Goal: Task Accomplishment & Management: Manage account settings

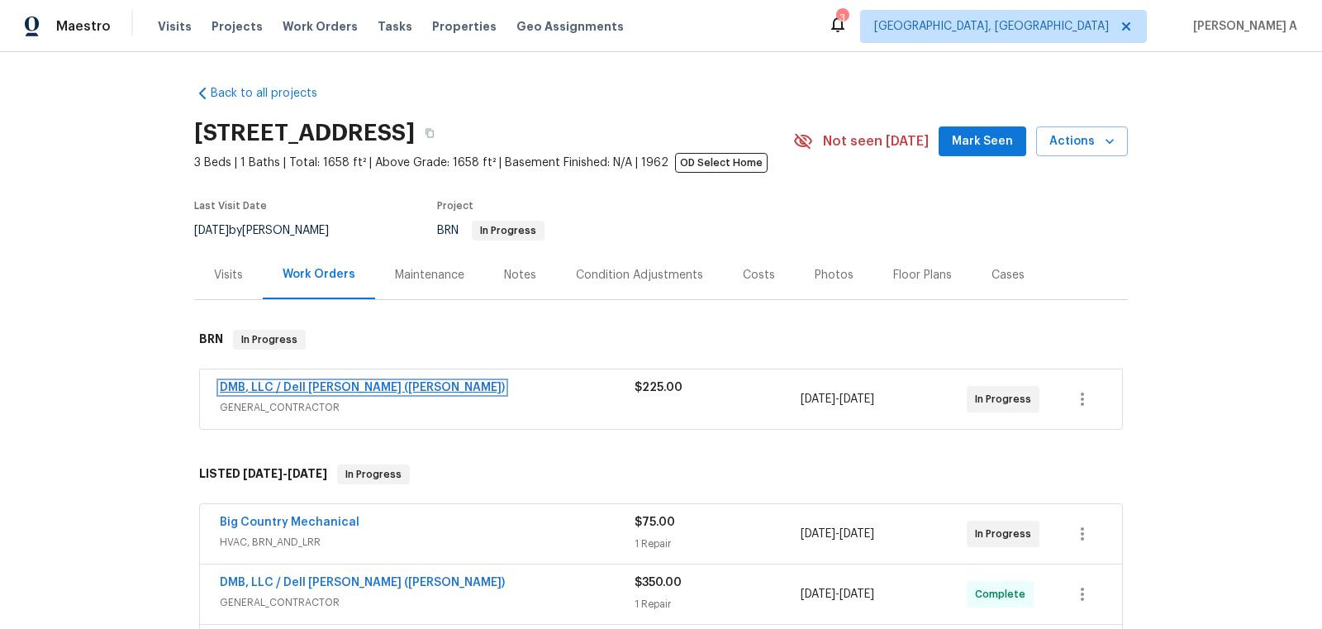
click at [336, 382] on link "DMB, LLC / Dell Bryson (Heise)" at bounding box center [362, 388] width 285 height 12
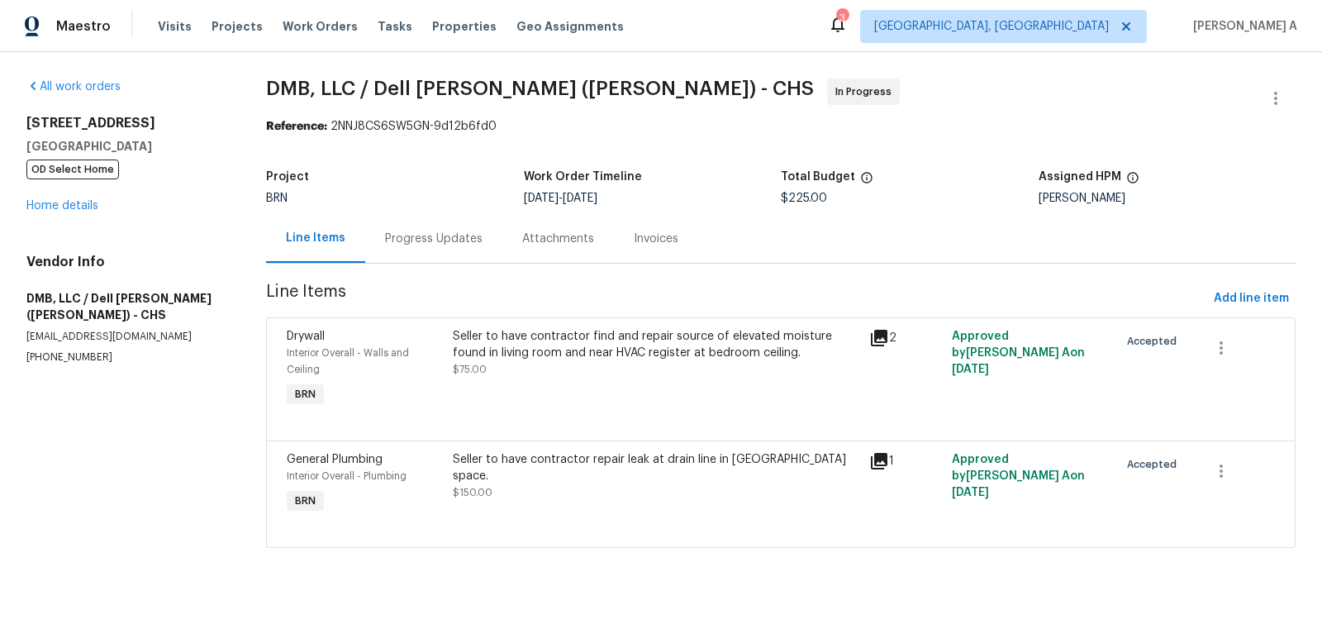
click at [429, 225] on div "Progress Updates" at bounding box center [433, 238] width 137 height 49
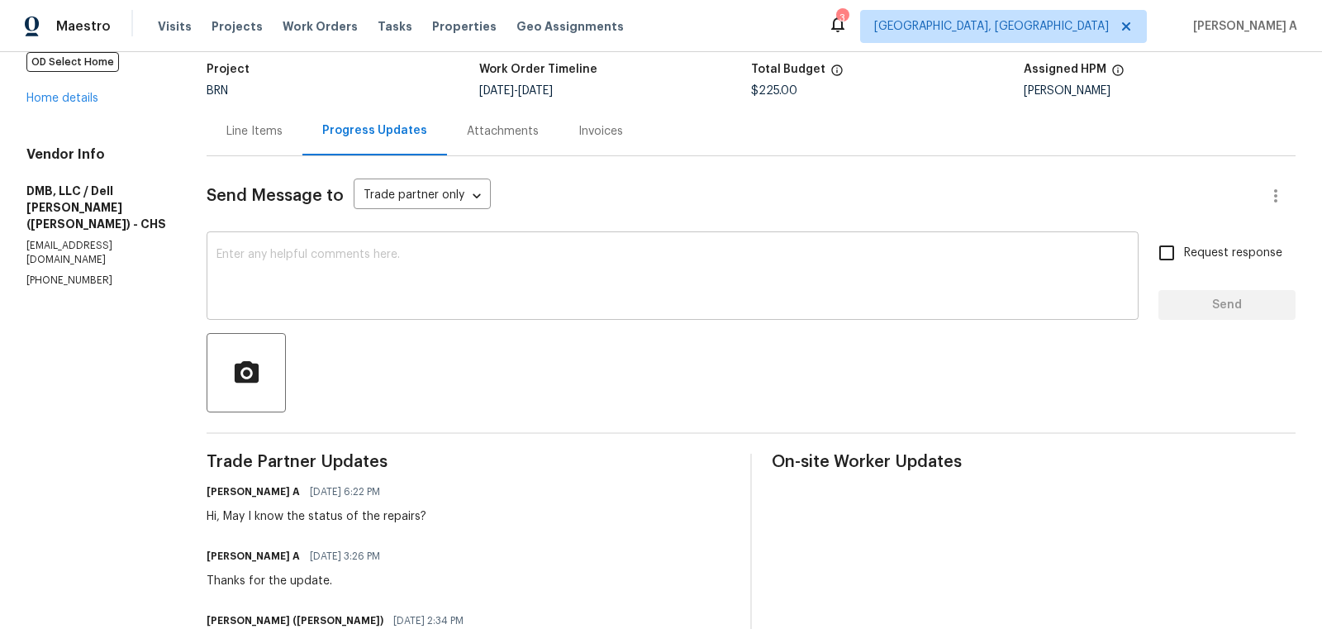
scroll to position [64, 0]
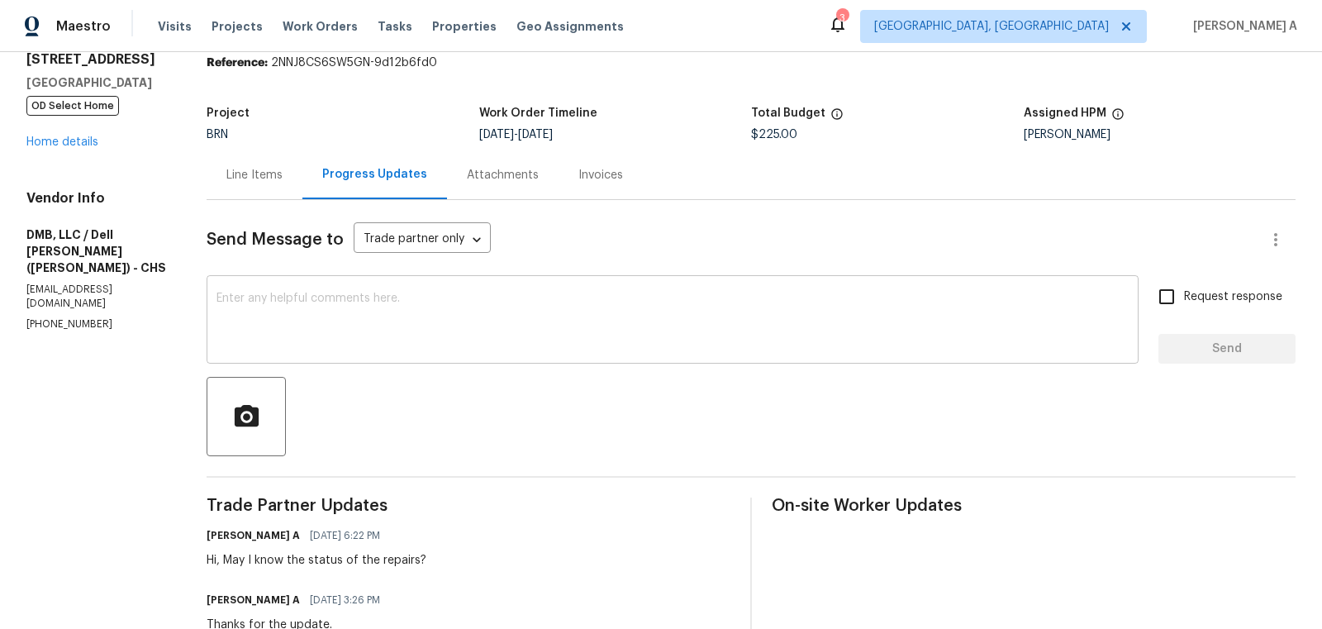
click at [415, 316] on textarea at bounding box center [672, 321] width 912 height 58
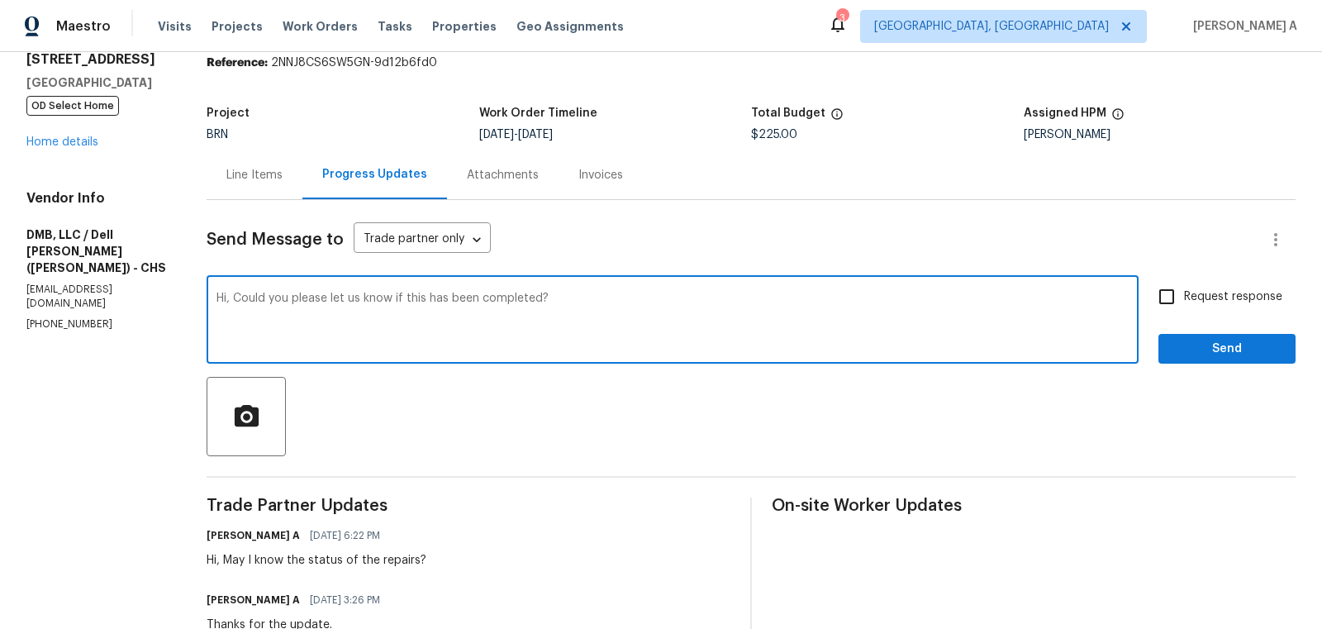
type textarea "Hi, Could you please let us know if this has been completed?"
click at [1167, 279] on input "Request response" at bounding box center [1166, 296] width 35 height 35
checkbox input "true"
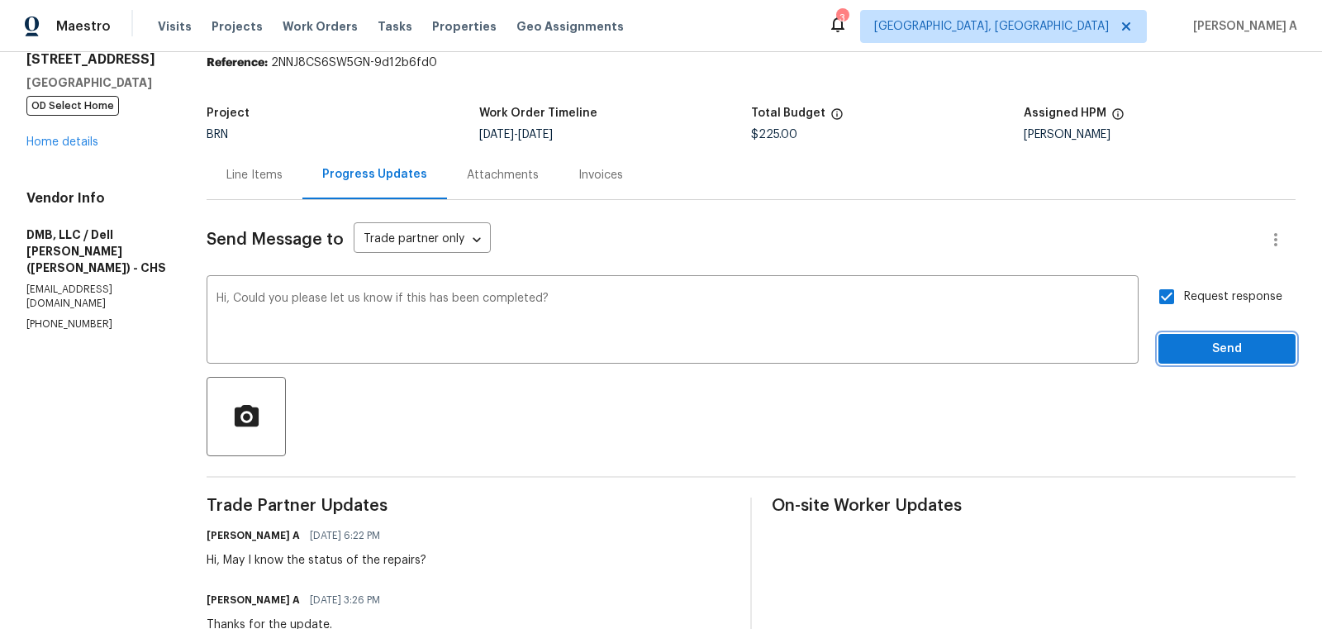
click at [1218, 354] on span "Send" at bounding box center [1226, 349] width 111 height 21
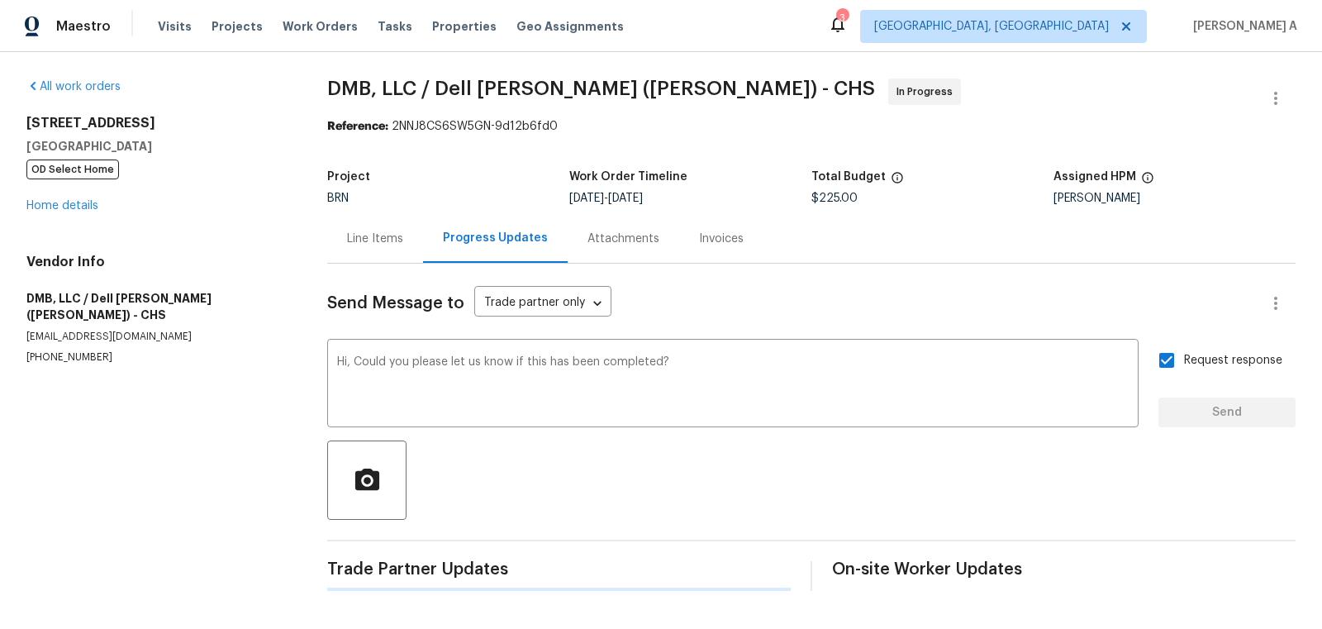
scroll to position [0, 0]
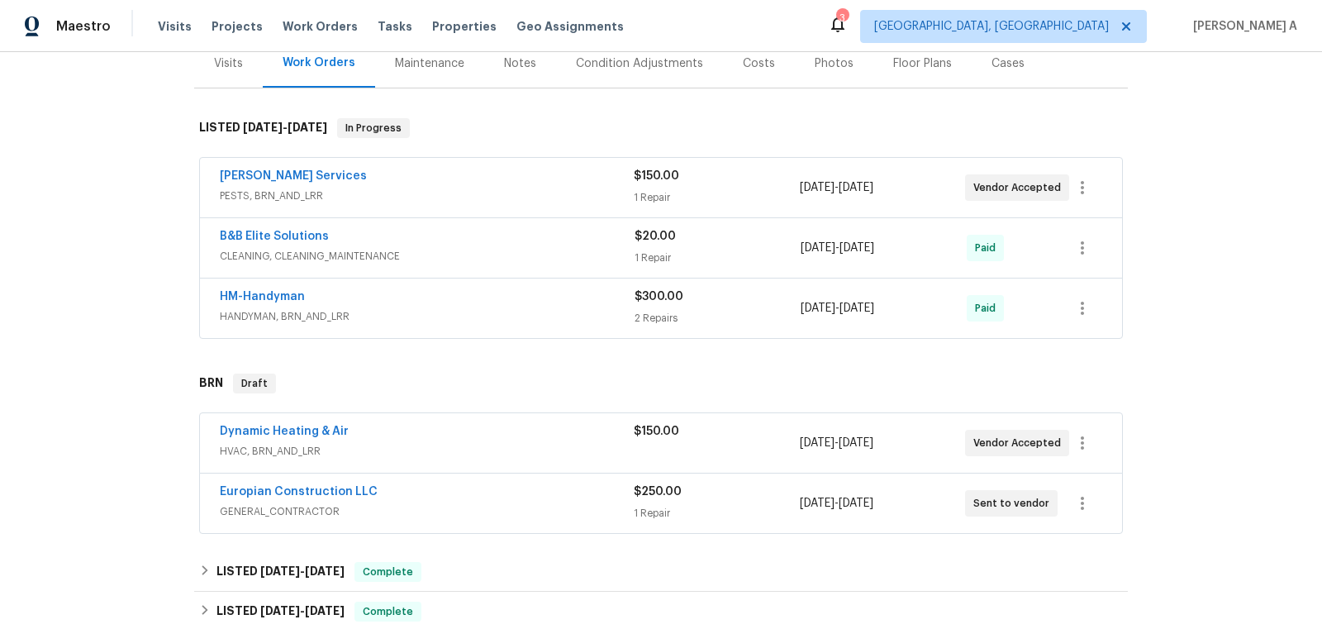
scroll to position [540, 0]
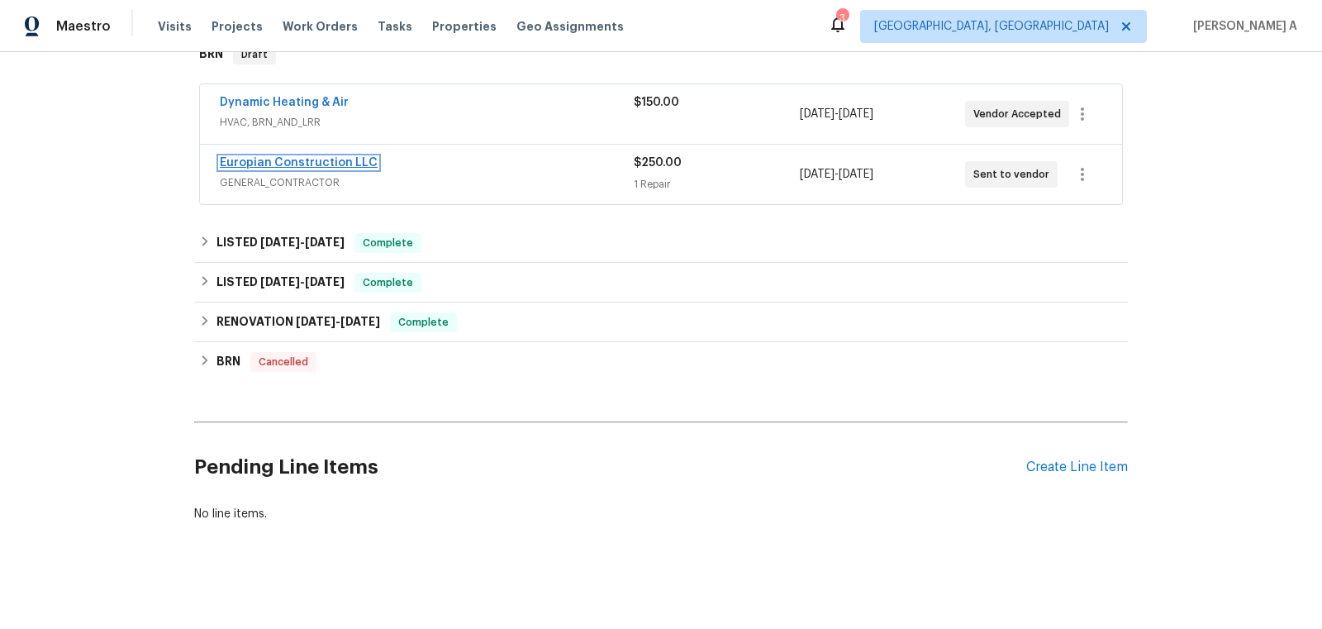
click at [320, 157] on link "Europian Construction LLC" at bounding box center [299, 163] width 158 height 12
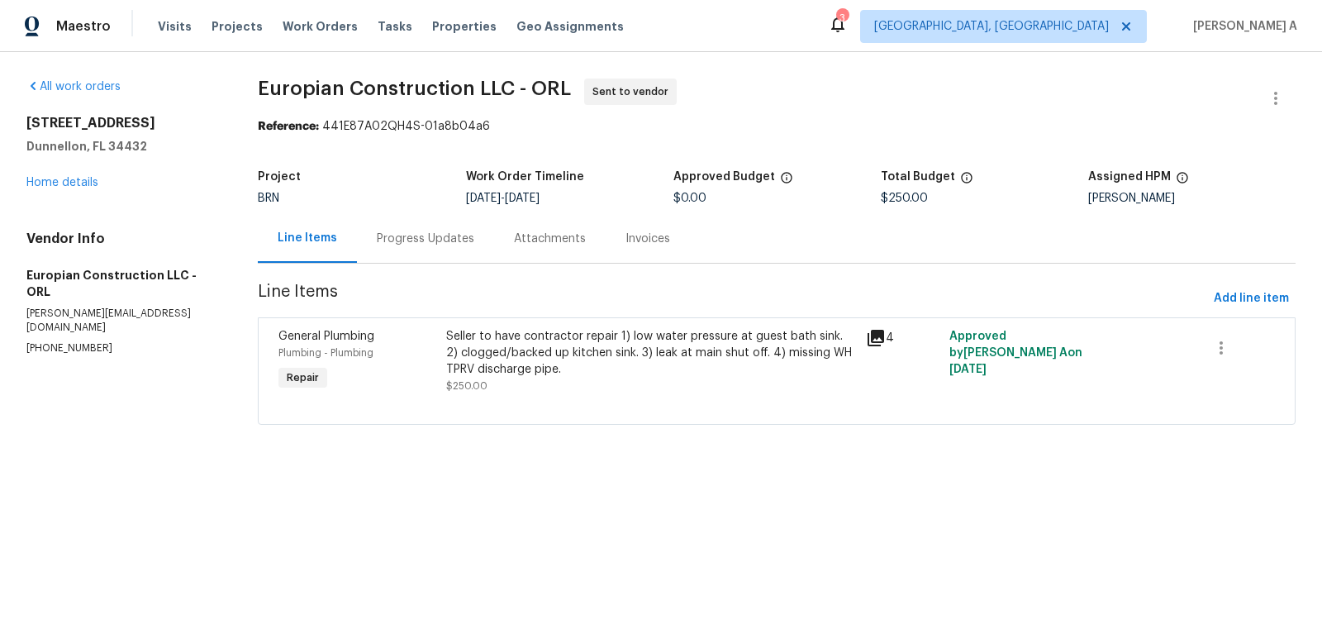
click at [413, 228] on div "Progress Updates" at bounding box center [425, 238] width 137 height 49
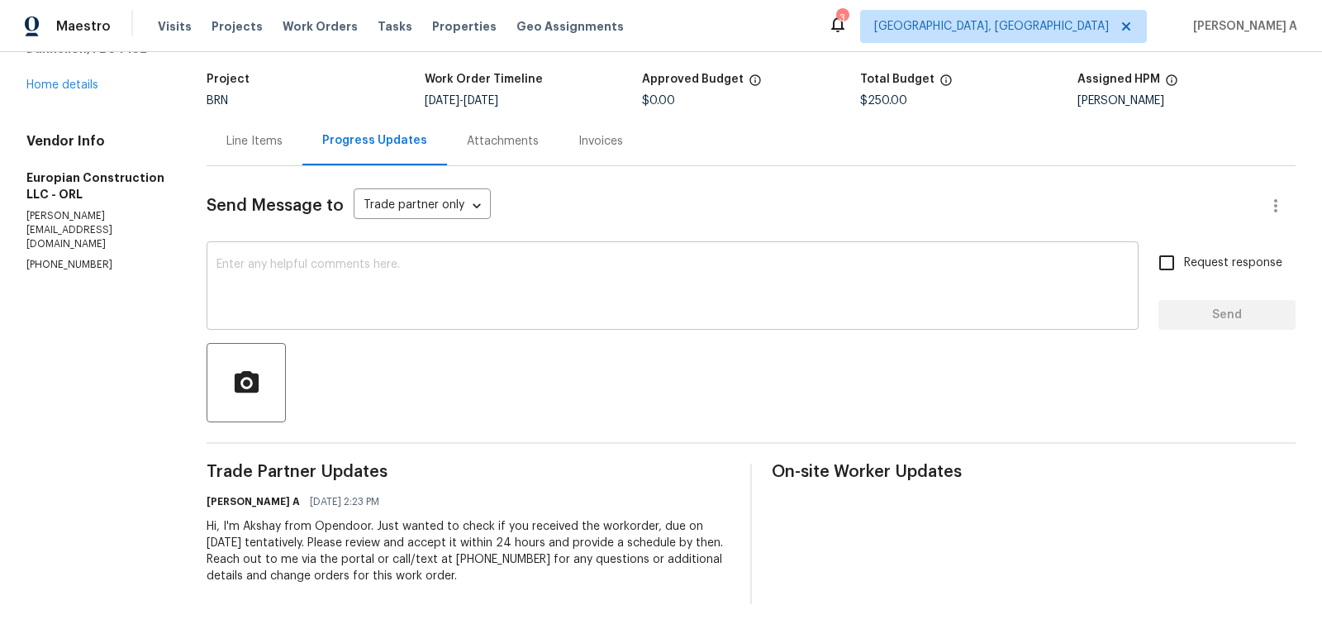
scroll to position [99, 0]
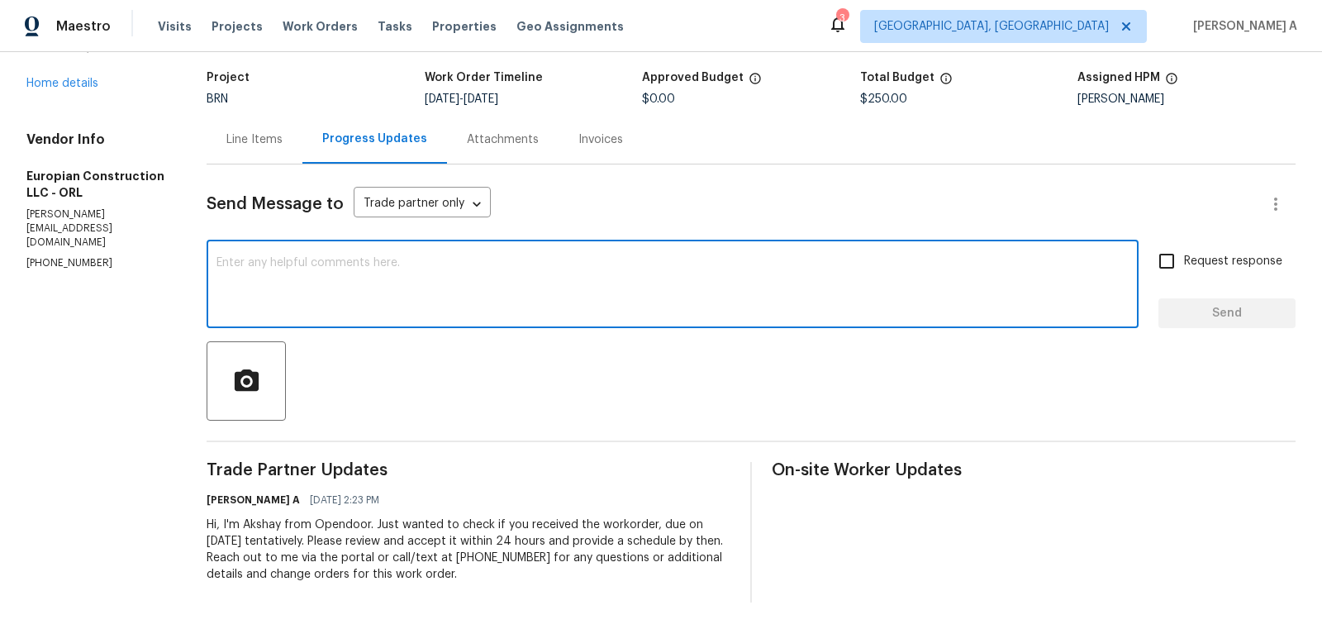
click at [493, 303] on textarea at bounding box center [672, 286] width 912 height 58
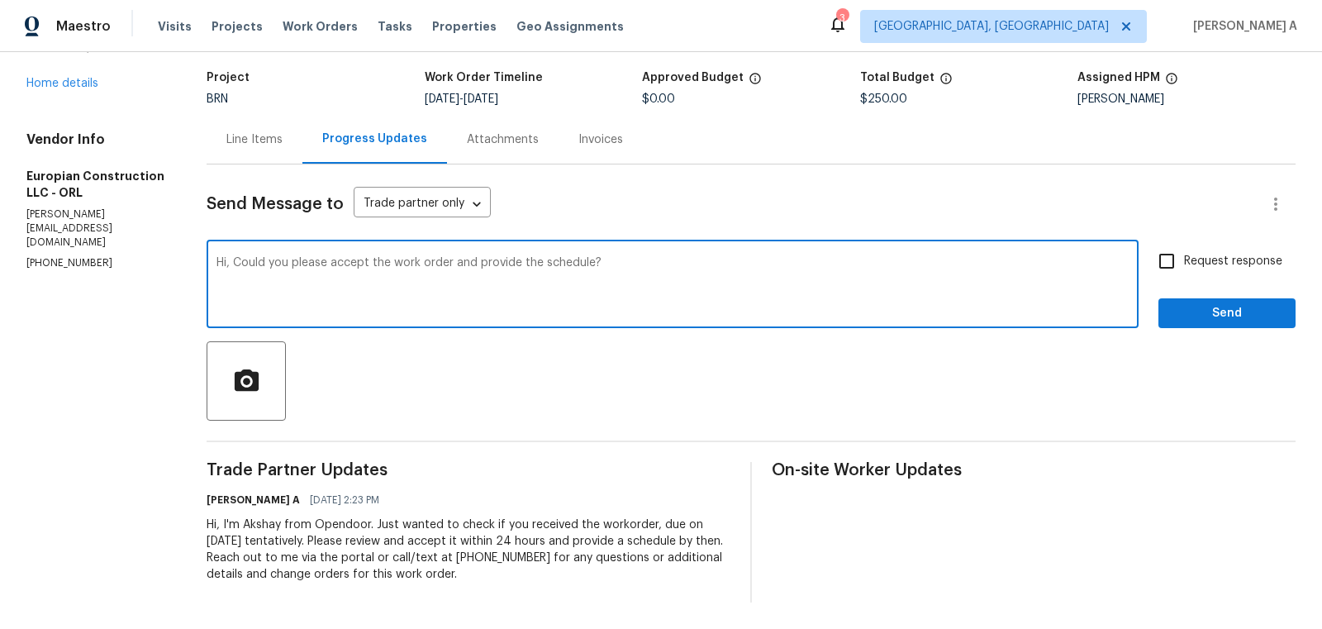
type textarea "Hi, Could you please accept the work order and provide the schedule?"
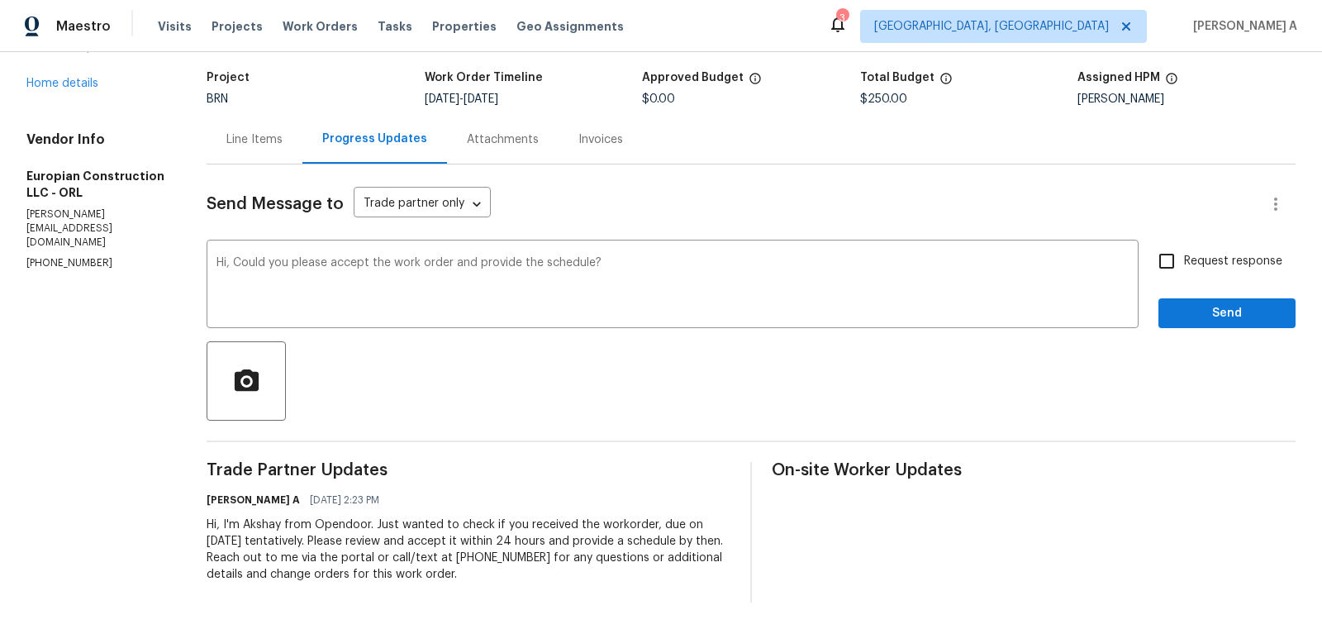
click at [1206, 271] on label "Request response" at bounding box center [1215, 261] width 133 height 35
click at [1184, 271] on input "Request response" at bounding box center [1166, 261] width 35 height 35
checkbox input "true"
click at [1230, 315] on span "Send" at bounding box center [1226, 313] width 111 height 21
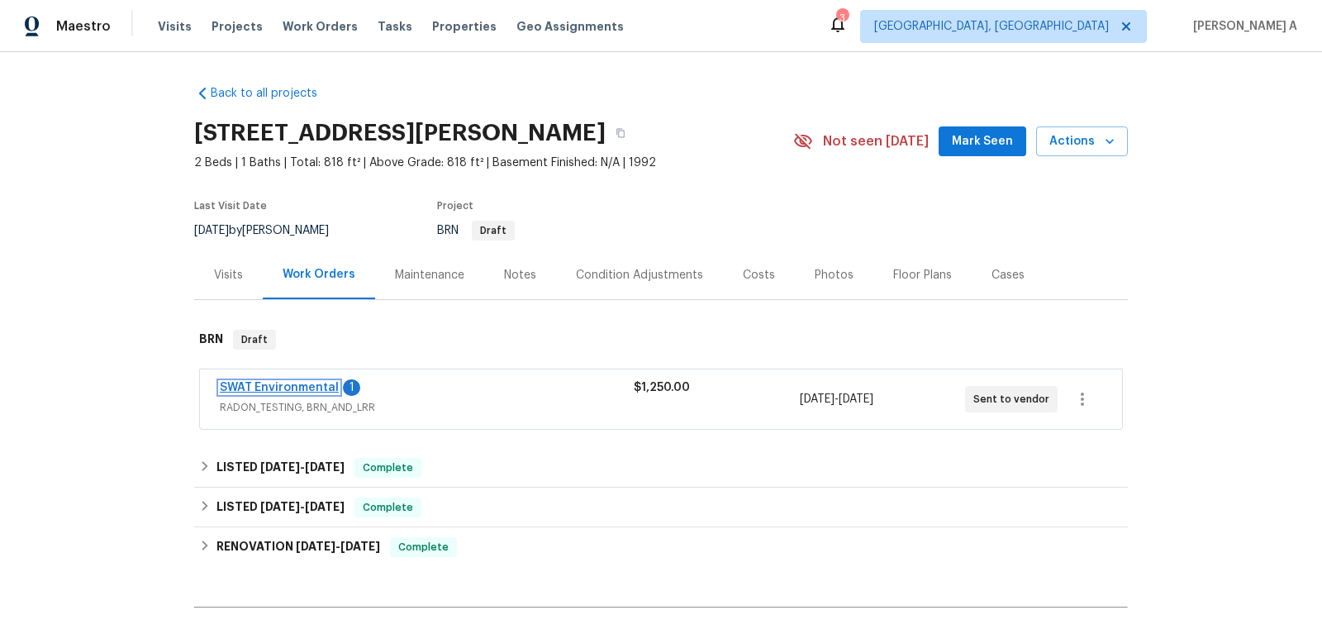
click at [311, 389] on link "SWAT Environmental" at bounding box center [279, 388] width 119 height 12
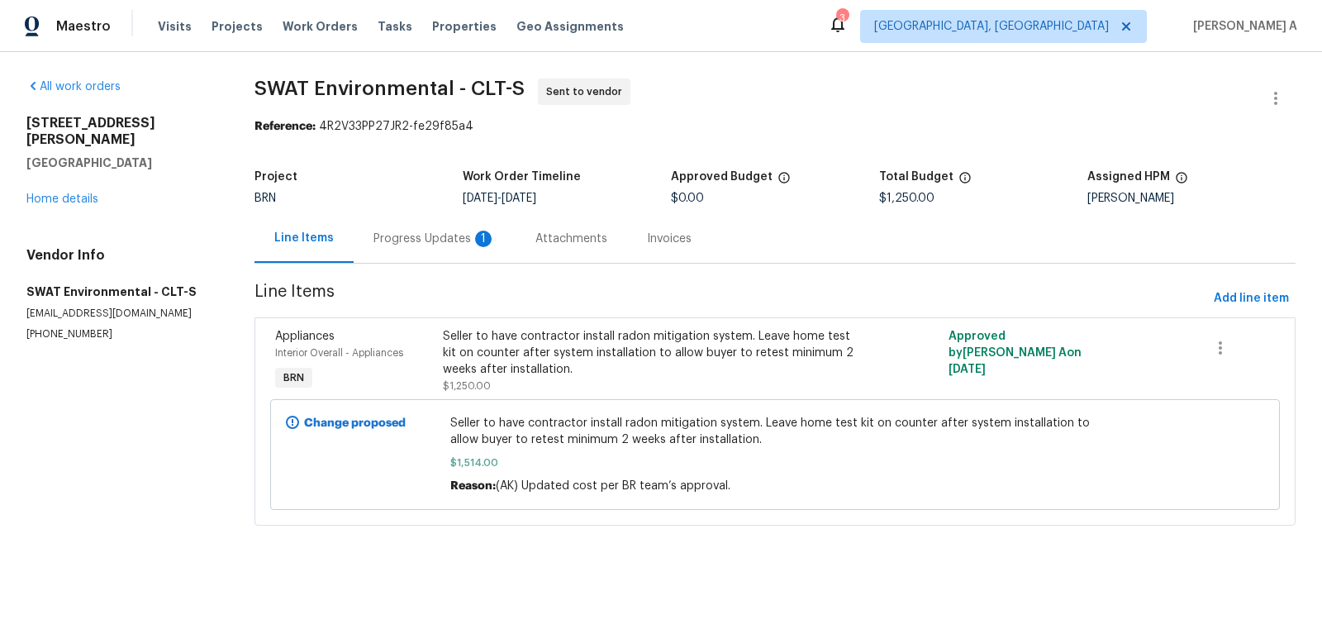
click at [439, 230] on div "Progress Updates 1" at bounding box center [434, 238] width 122 height 17
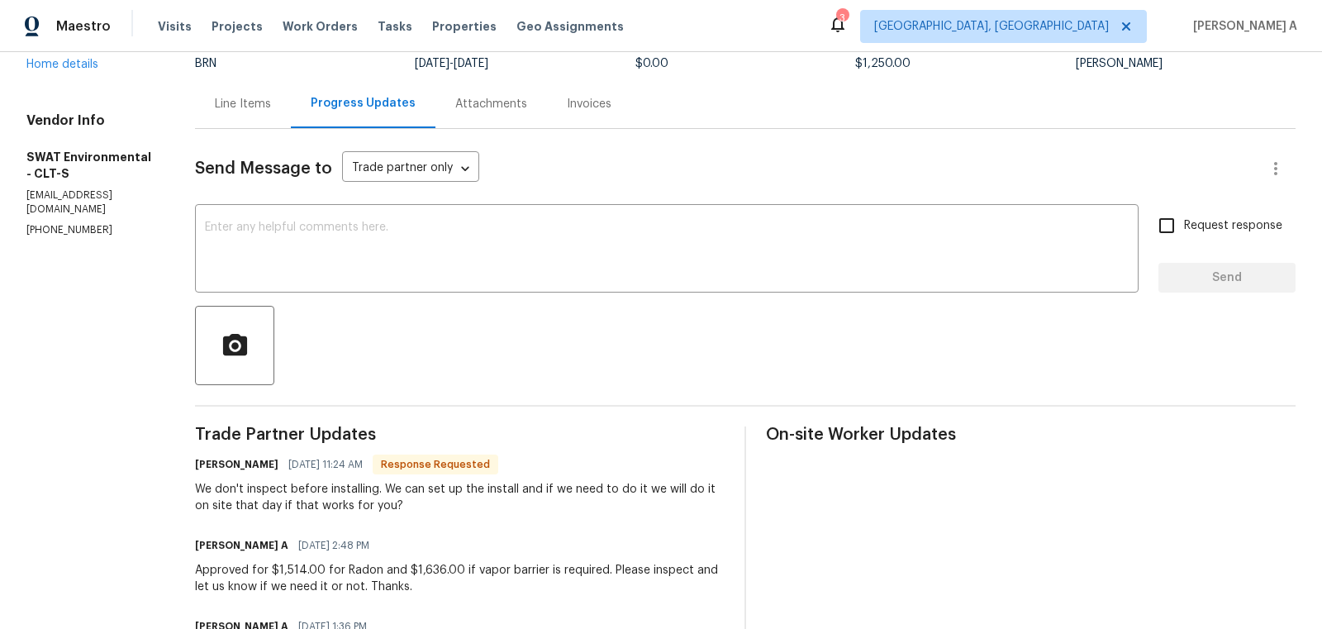
scroll to position [135, 0]
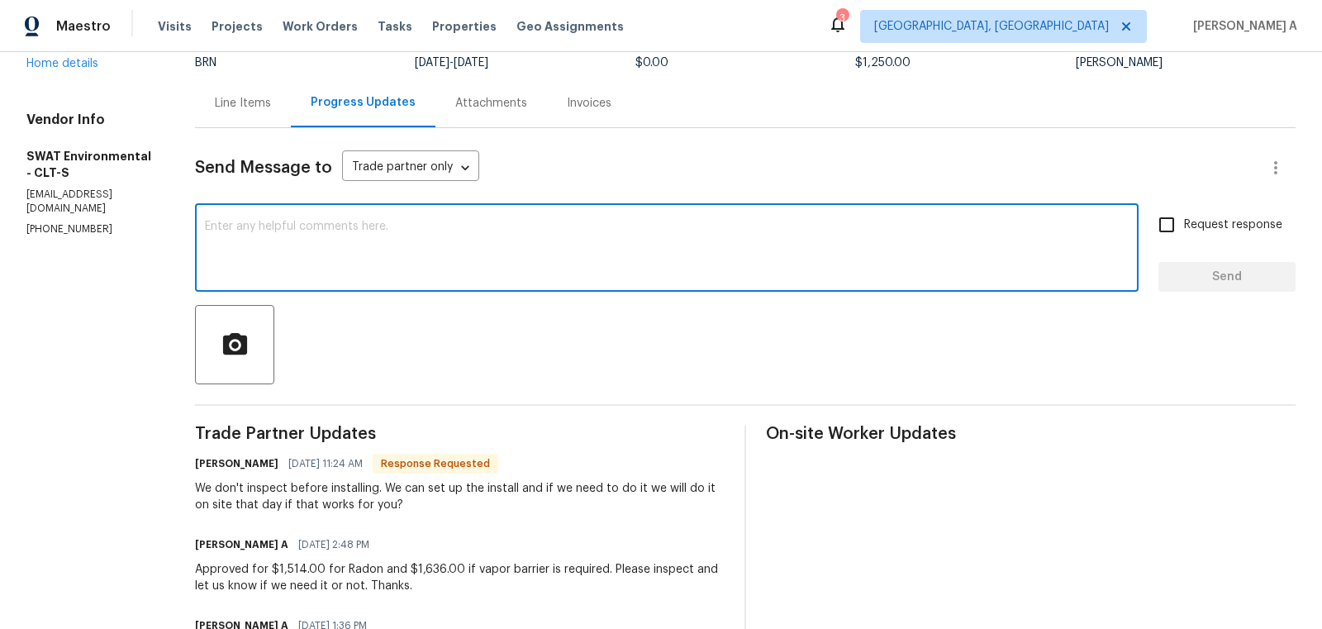
click at [345, 228] on textarea at bounding box center [666, 250] width 923 height 58
type textarea "Okay, please let us know the schedule date. Thanks"
click at [1208, 216] on span "Request response" at bounding box center [1233, 224] width 98 height 17
click at [1184, 216] on input "Request response" at bounding box center [1166, 224] width 35 height 35
checkbox input "true"
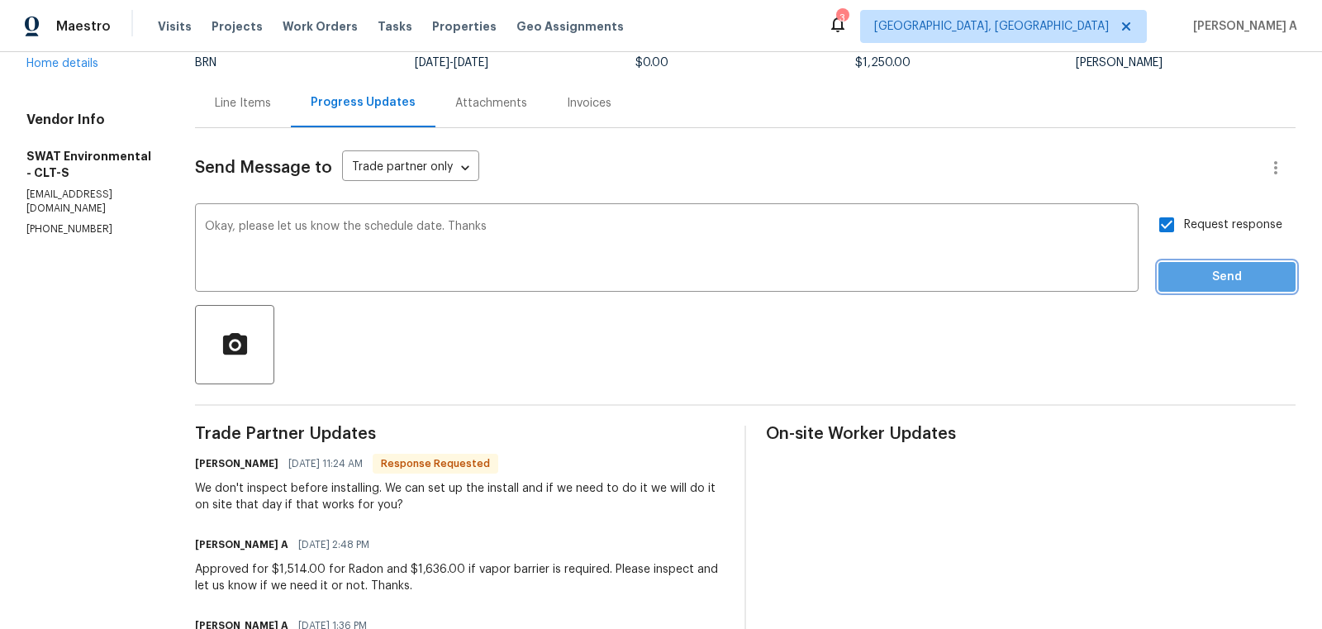
click at [1229, 273] on span "Send" at bounding box center [1226, 277] width 111 height 21
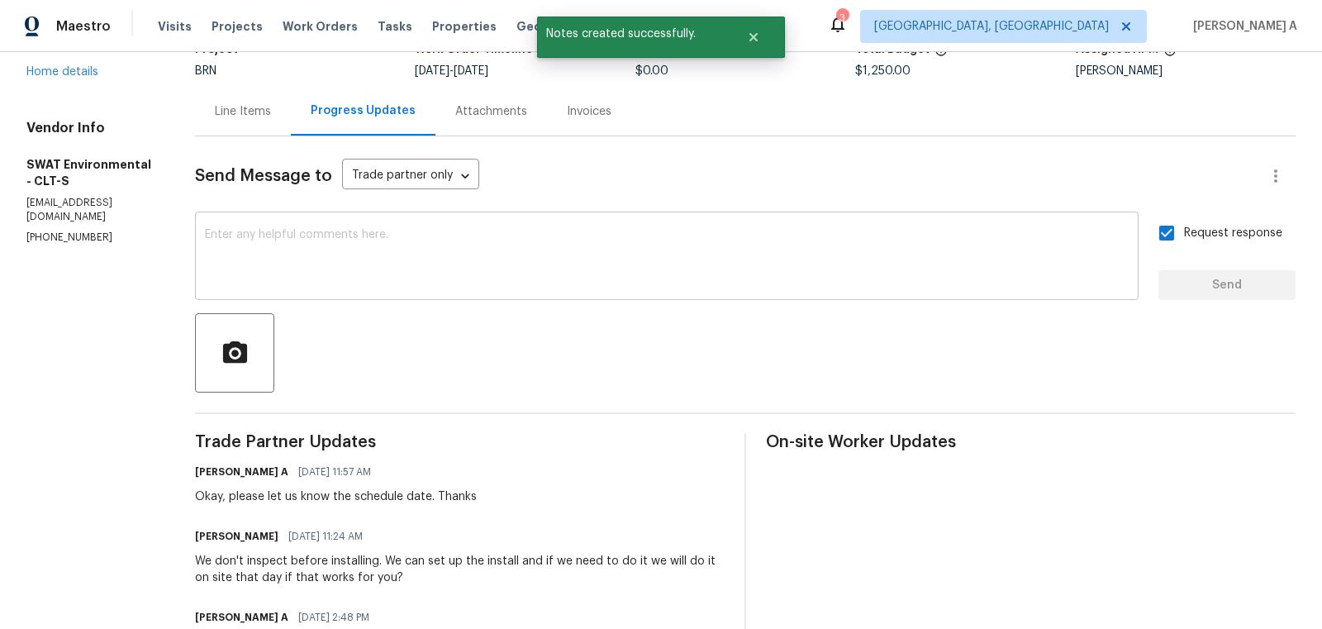
scroll to position [133, 0]
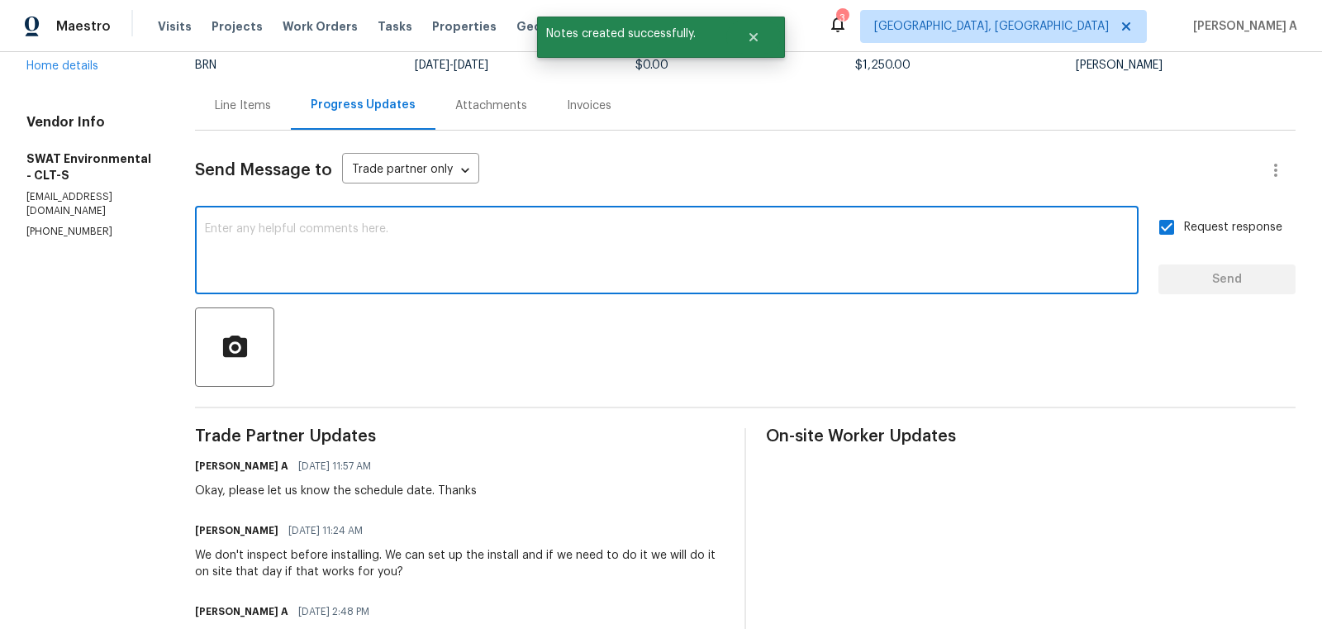
click at [464, 275] on textarea at bounding box center [666, 252] width 923 height 58
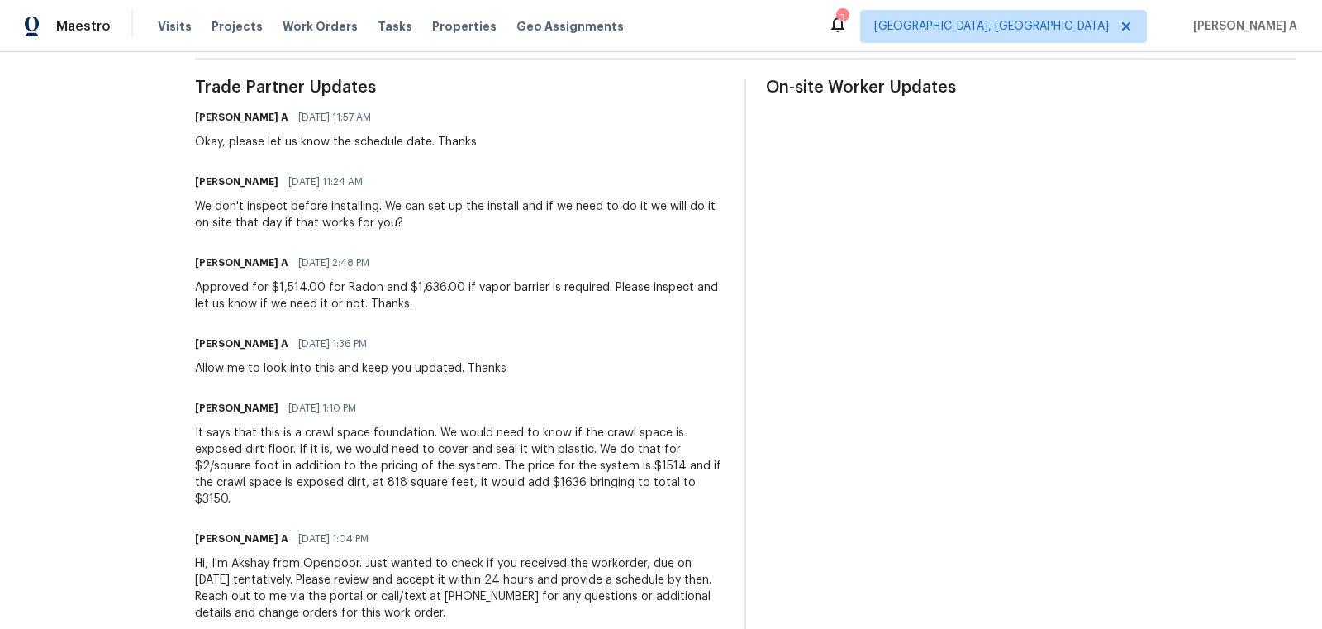
scroll to position [477, 0]
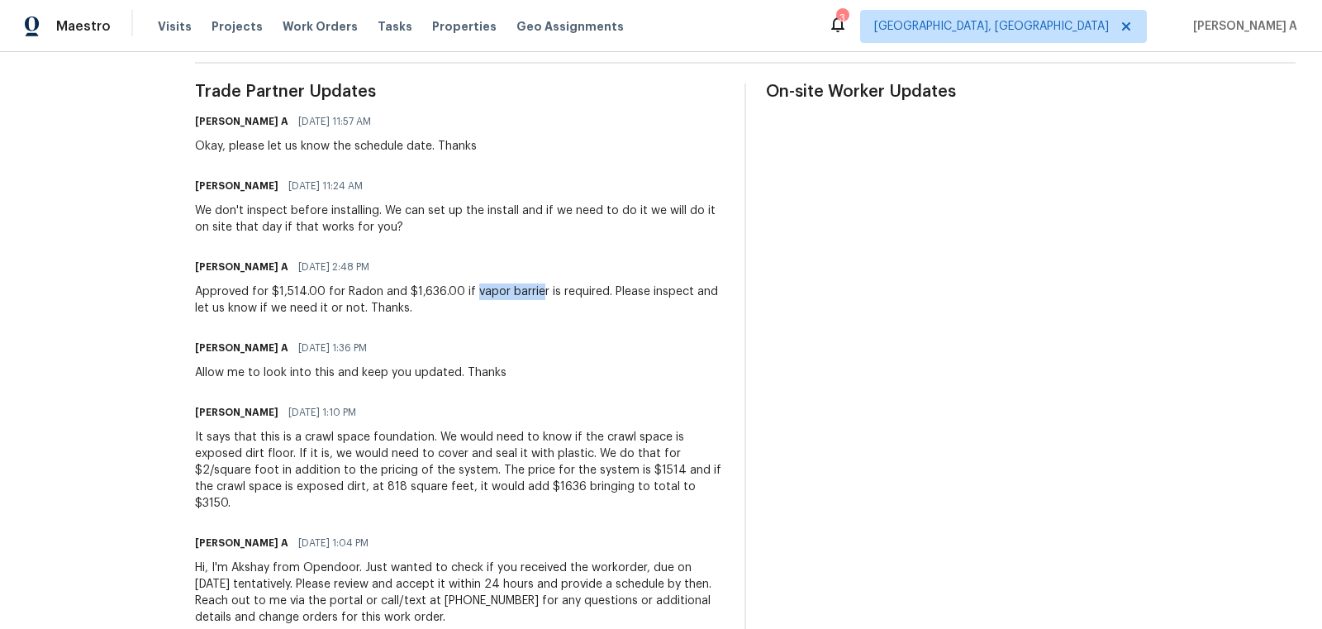
copy div "vapor barrie"
drag, startPoint x: 472, startPoint y: 292, endPoint x: 536, endPoint y: 292, distance: 64.4
click at [536, 292] on div "Approved for $1,514.00 for Radon and $1,636.00 if vapor barrier is required. Pl…" at bounding box center [459, 299] width 529 height 33
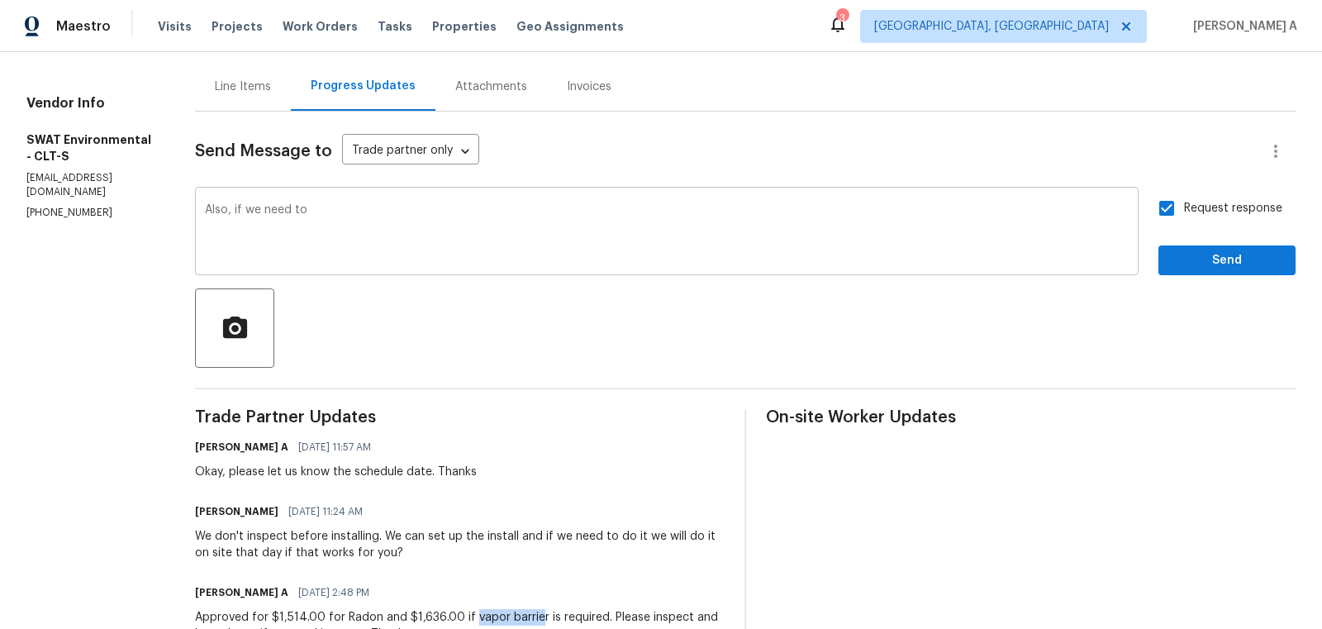
scroll to position [126, 0]
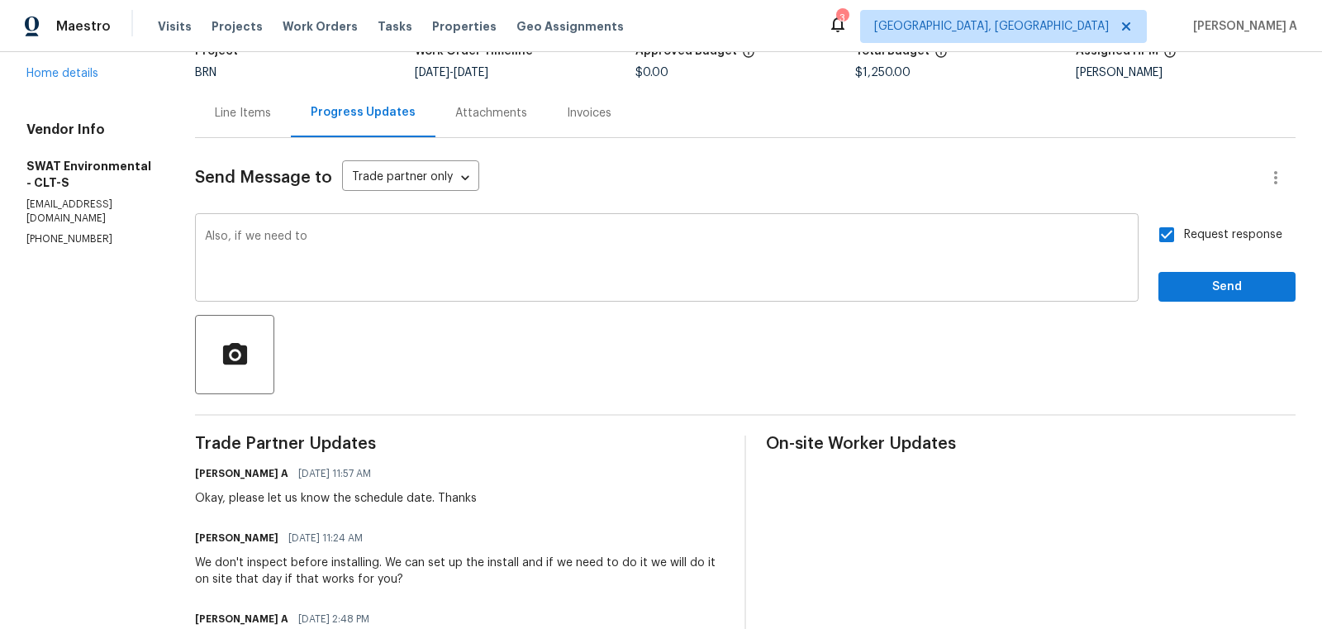
click at [406, 242] on textarea "Also, if we need to" at bounding box center [666, 259] width 923 height 58
paste textarea "vapor barrie"
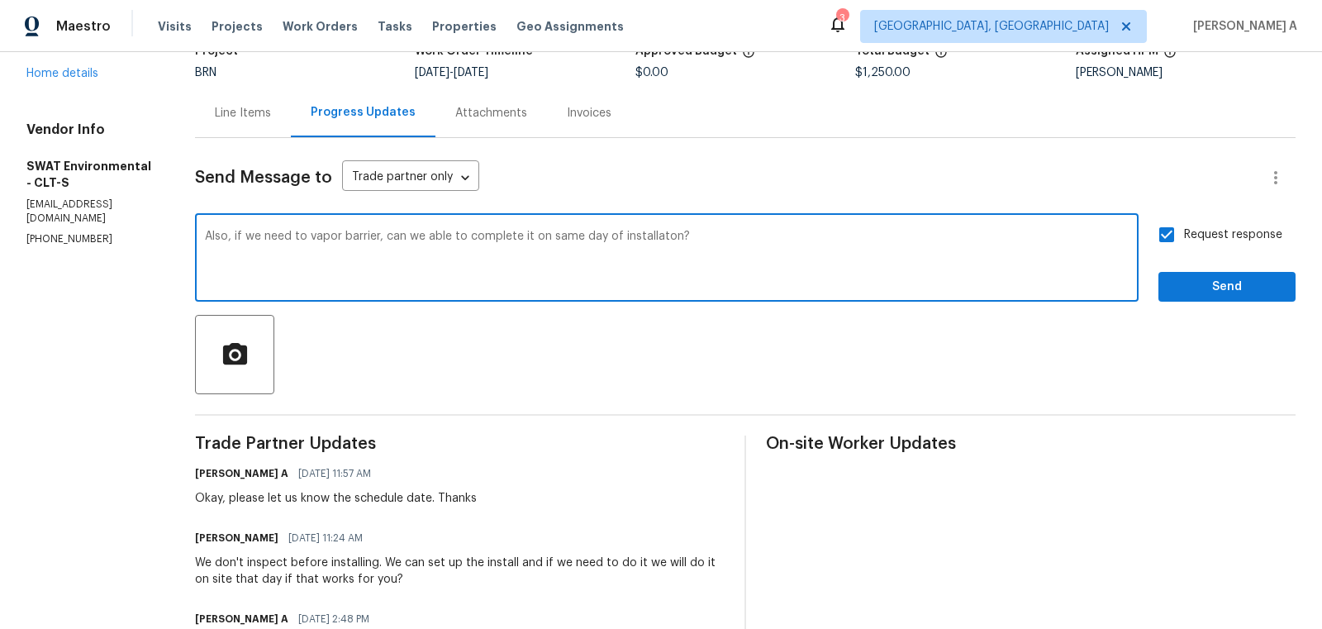
click at [0, 0] on span "Replace with" at bounding box center [0, 0] width 0 height 0
click at [0, 0] on qb-div "Correct the article the same" at bounding box center [0, 0] width 0 height 0
click at [0, 0] on span "installation?" at bounding box center [0, 0] width 0 height 0
type textarea "Also, if we need a vapor barrier, will we be able to complete it on the same da…"
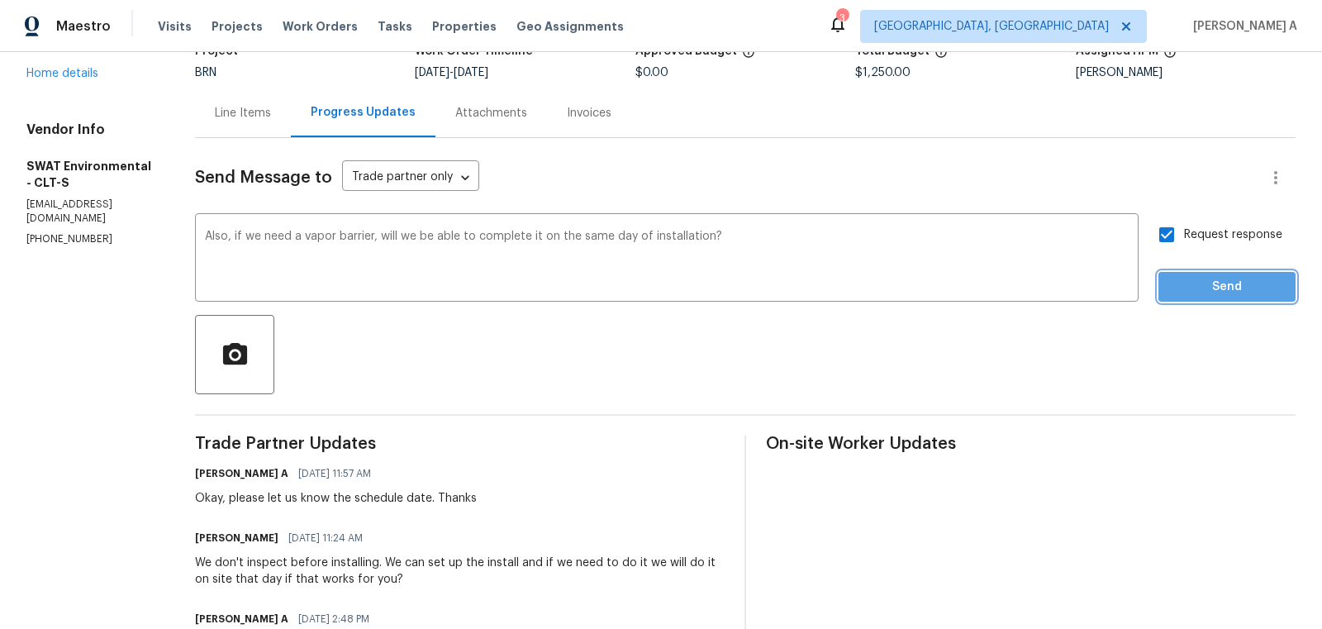
click at [1232, 289] on span "Send" at bounding box center [1226, 287] width 111 height 21
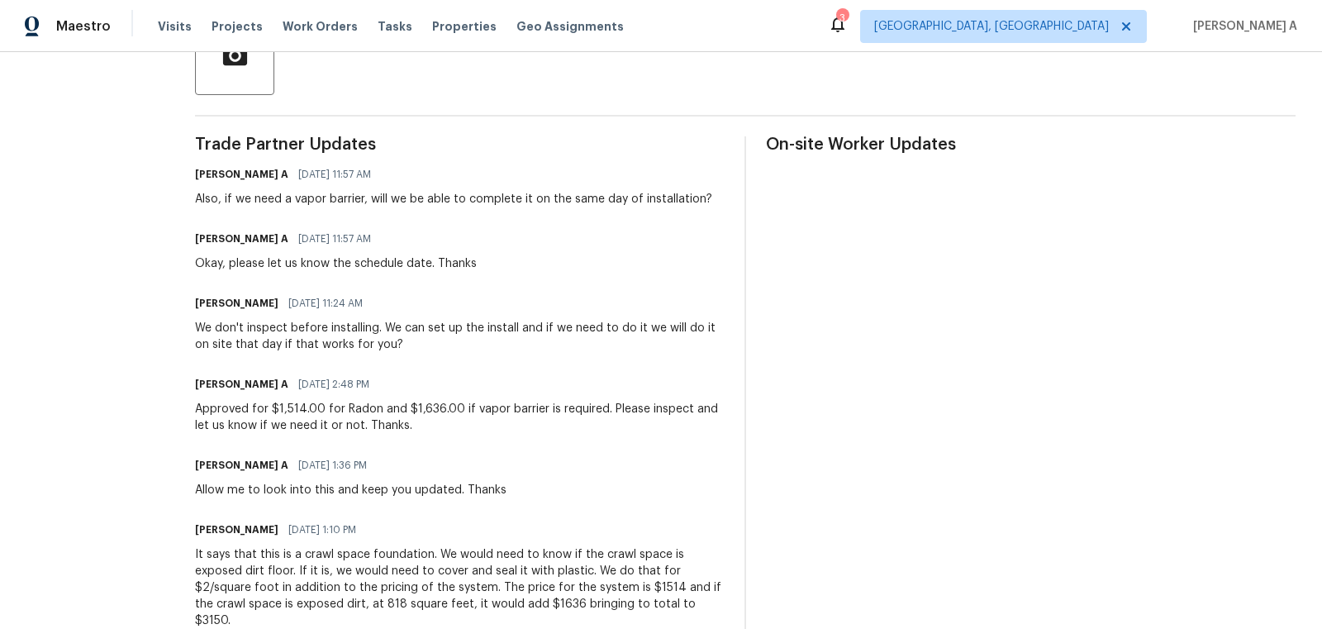
scroll to position [0, 0]
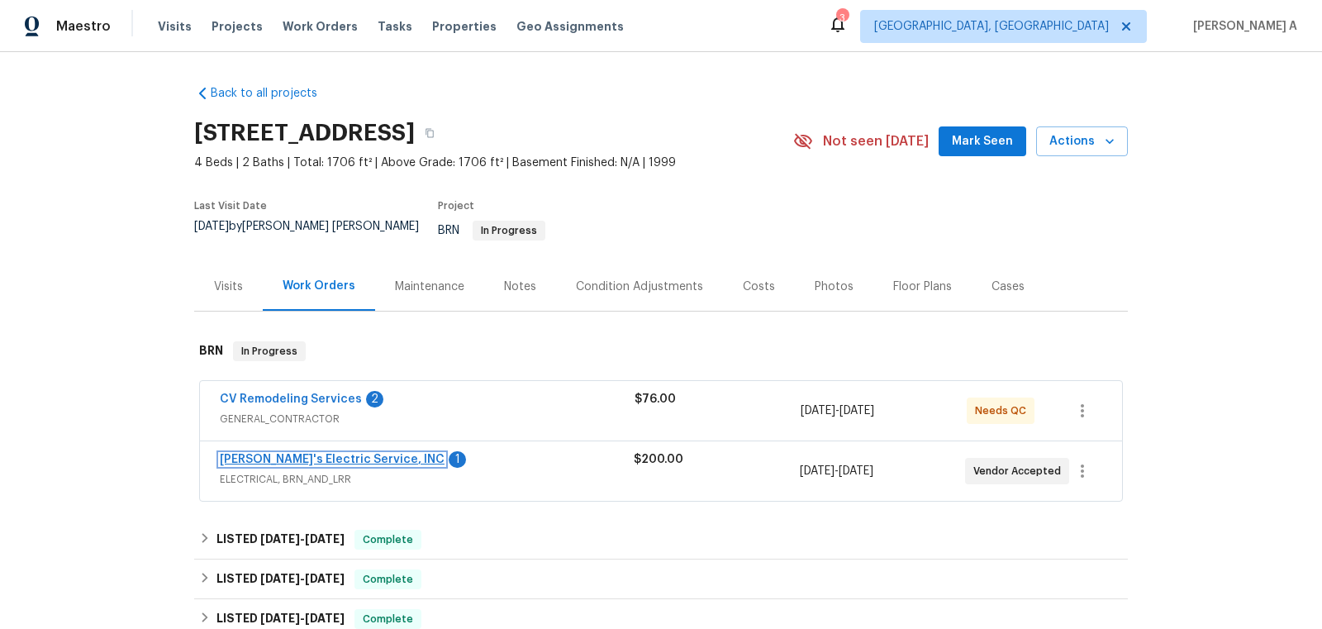
click at [284, 453] on link "[PERSON_NAME]'s Electric Service, INC" at bounding box center [332, 459] width 225 height 12
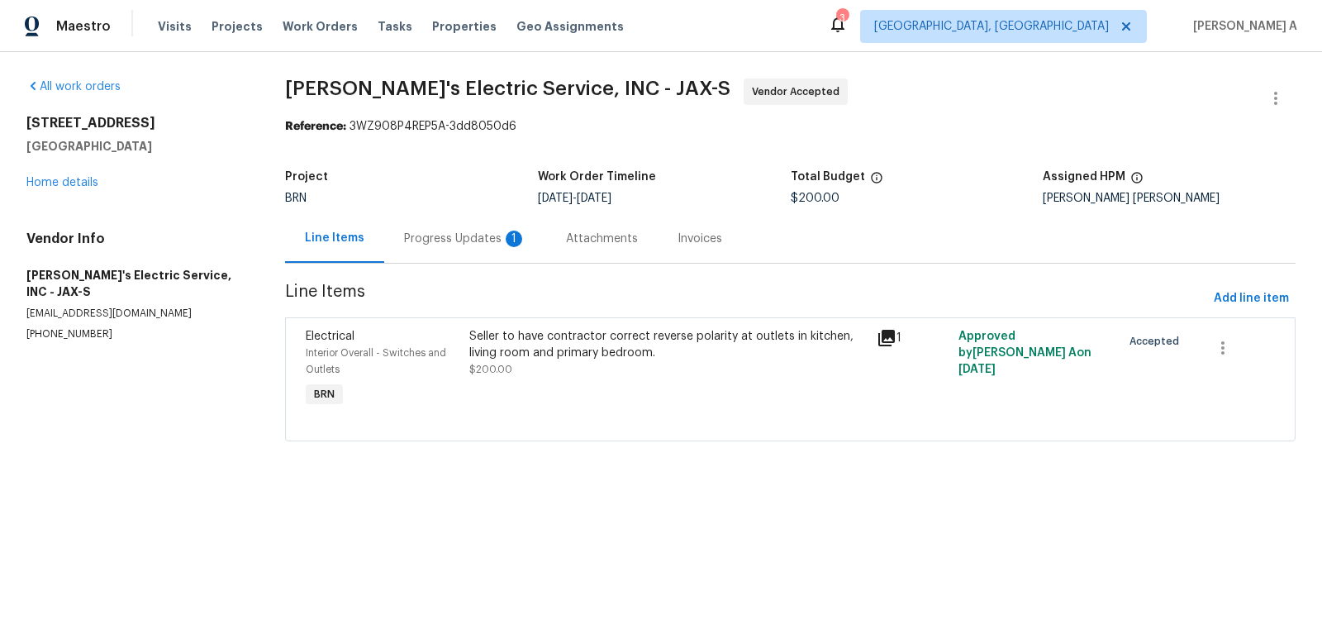
click at [449, 235] on div "Progress Updates 1" at bounding box center [465, 238] width 122 height 17
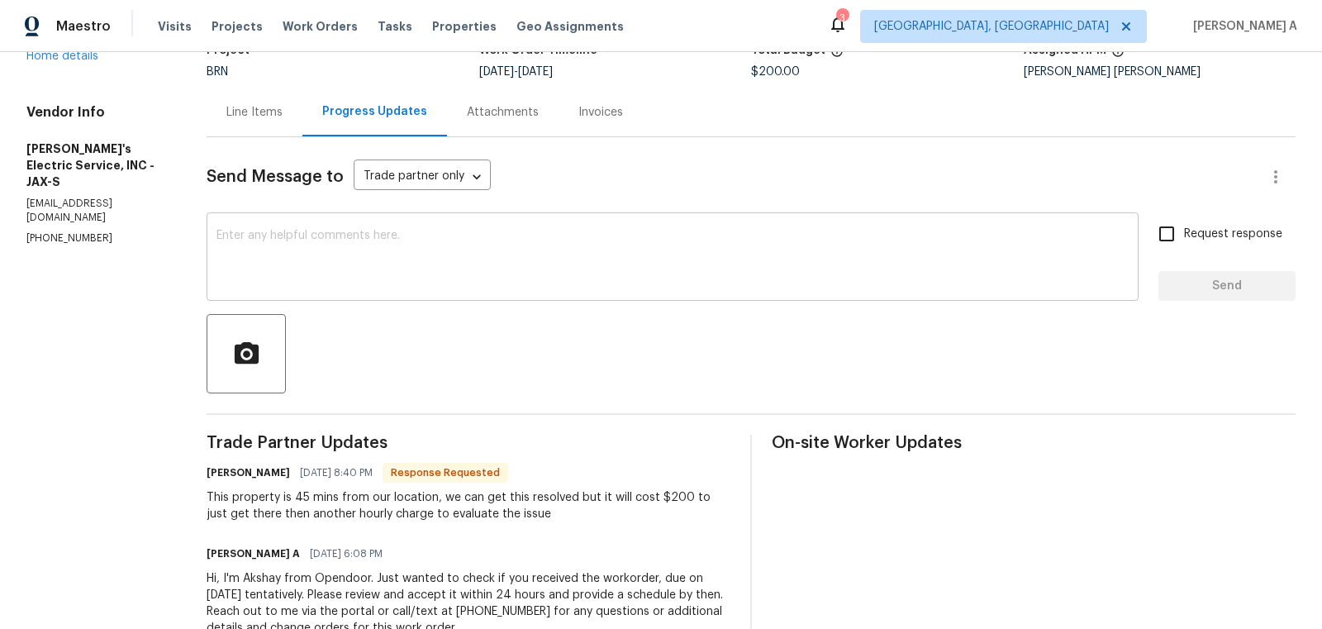
scroll to position [128, 0]
click at [834, 106] on div "Line Items Progress Updates Attachments Invoices" at bounding box center [751, 111] width 1089 height 50
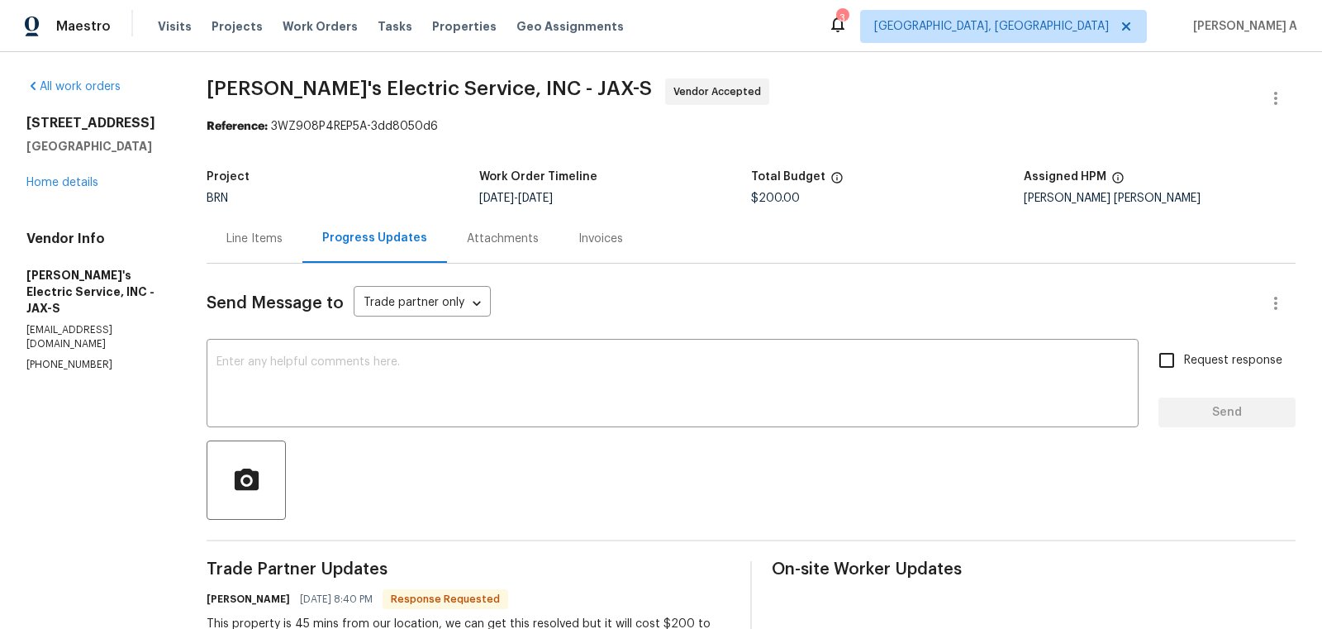
click at [269, 235] on div "Line Items" at bounding box center [254, 238] width 56 height 17
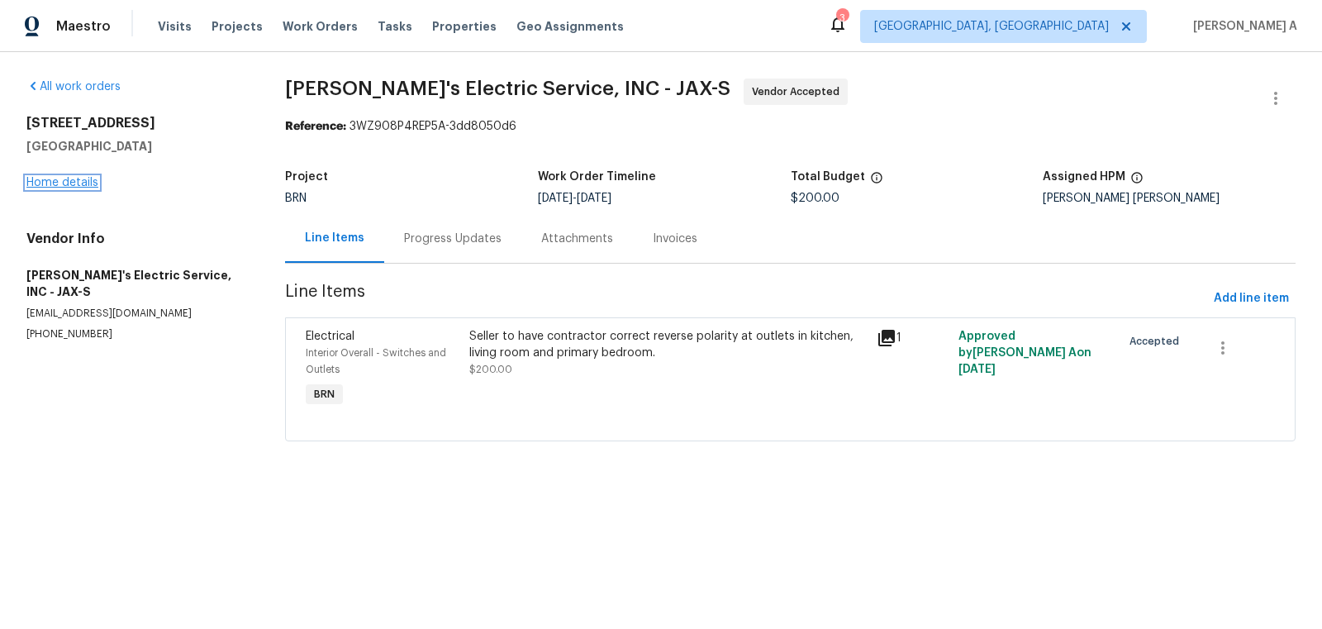
click at [76, 178] on link "Home details" at bounding box center [62, 183] width 72 height 12
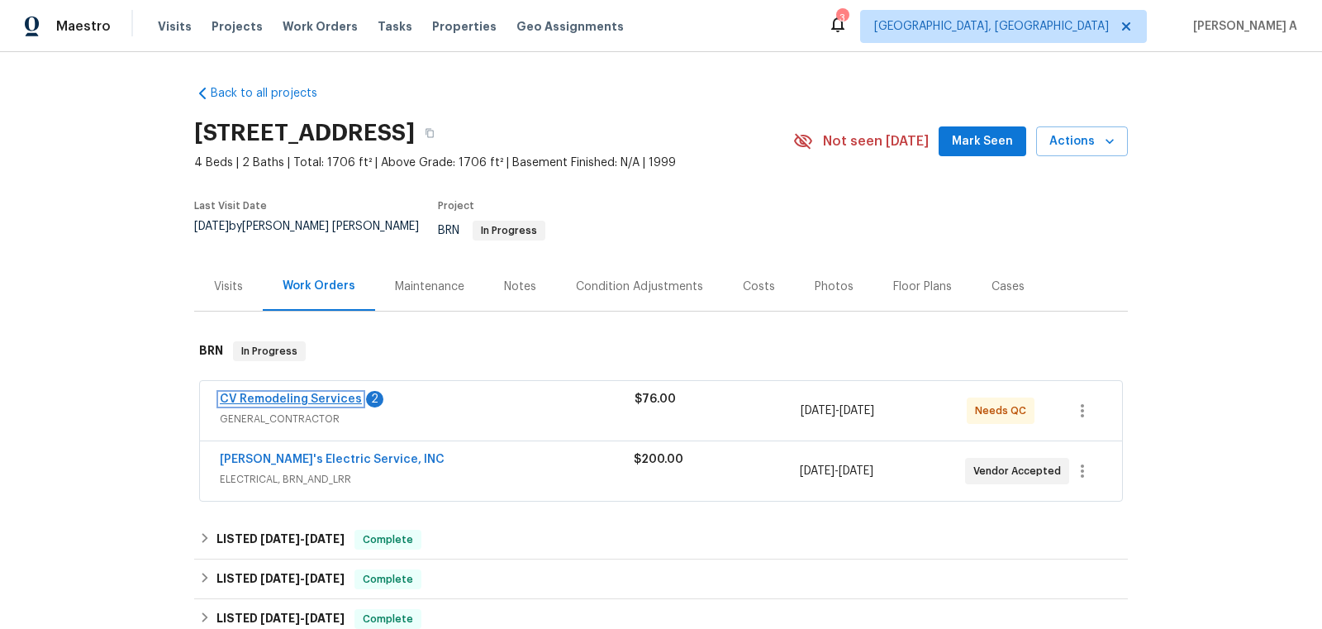
click at [309, 393] on link "CV Remodeling Services" at bounding box center [291, 399] width 142 height 12
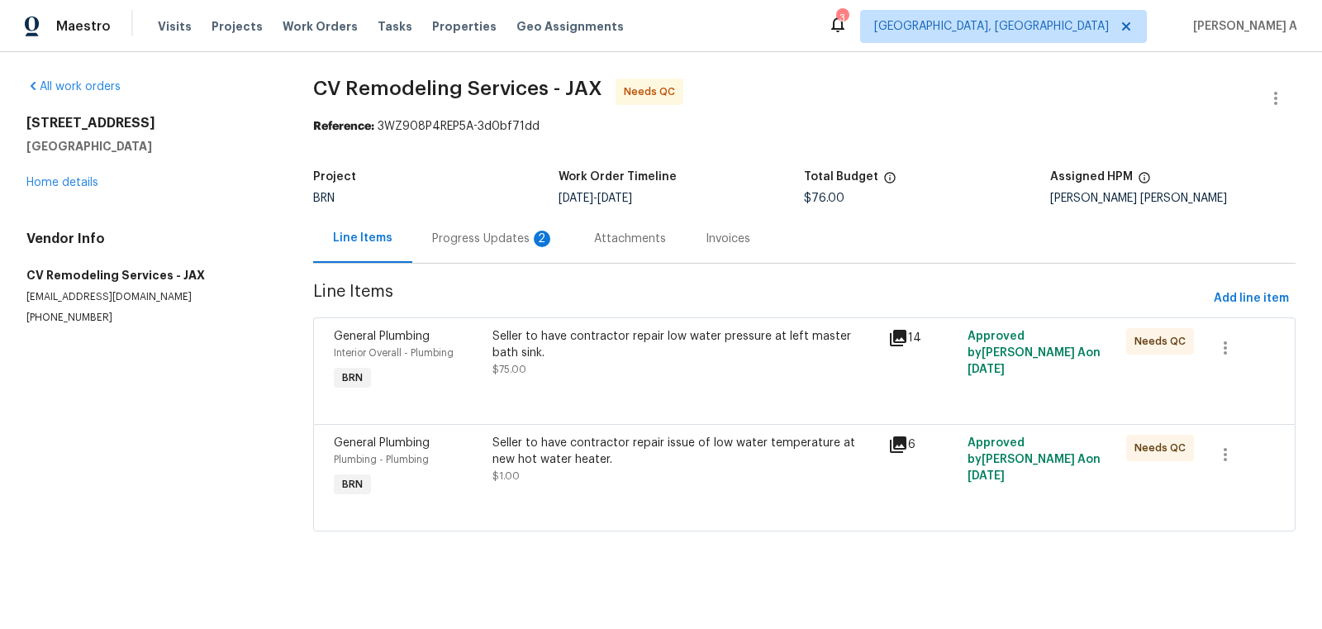
click at [443, 234] on div "Progress Updates 2" at bounding box center [493, 238] width 122 height 17
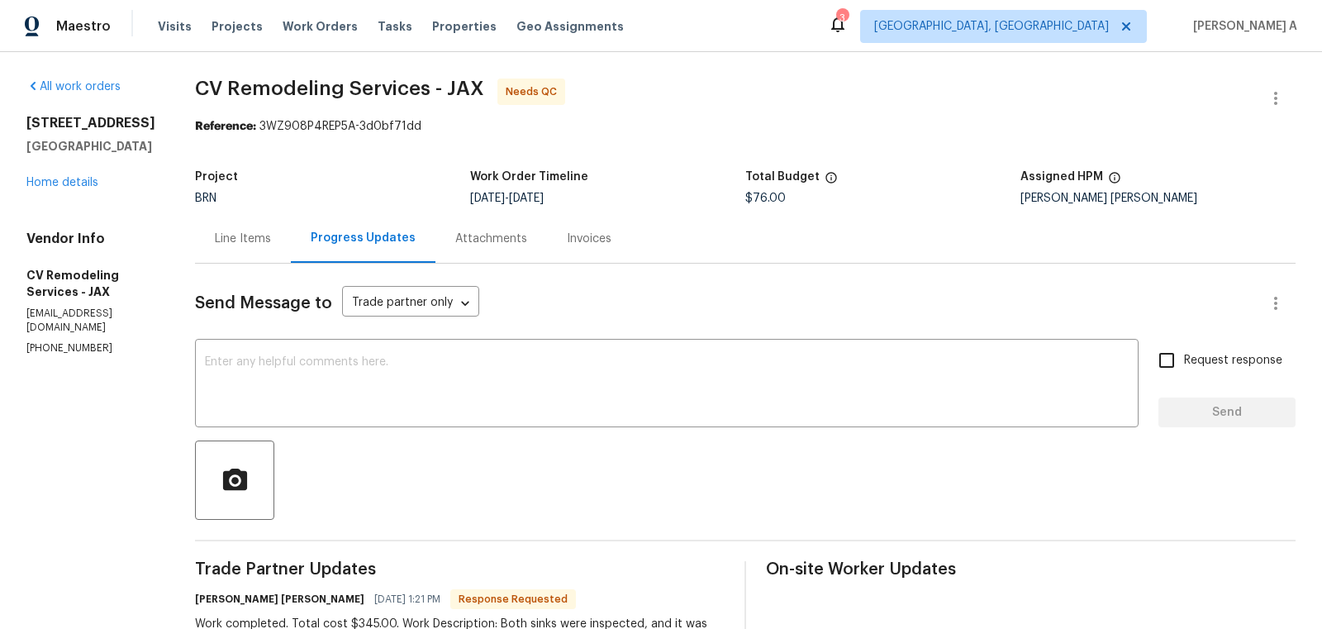
click at [254, 241] on div "Line Items" at bounding box center [243, 238] width 56 height 17
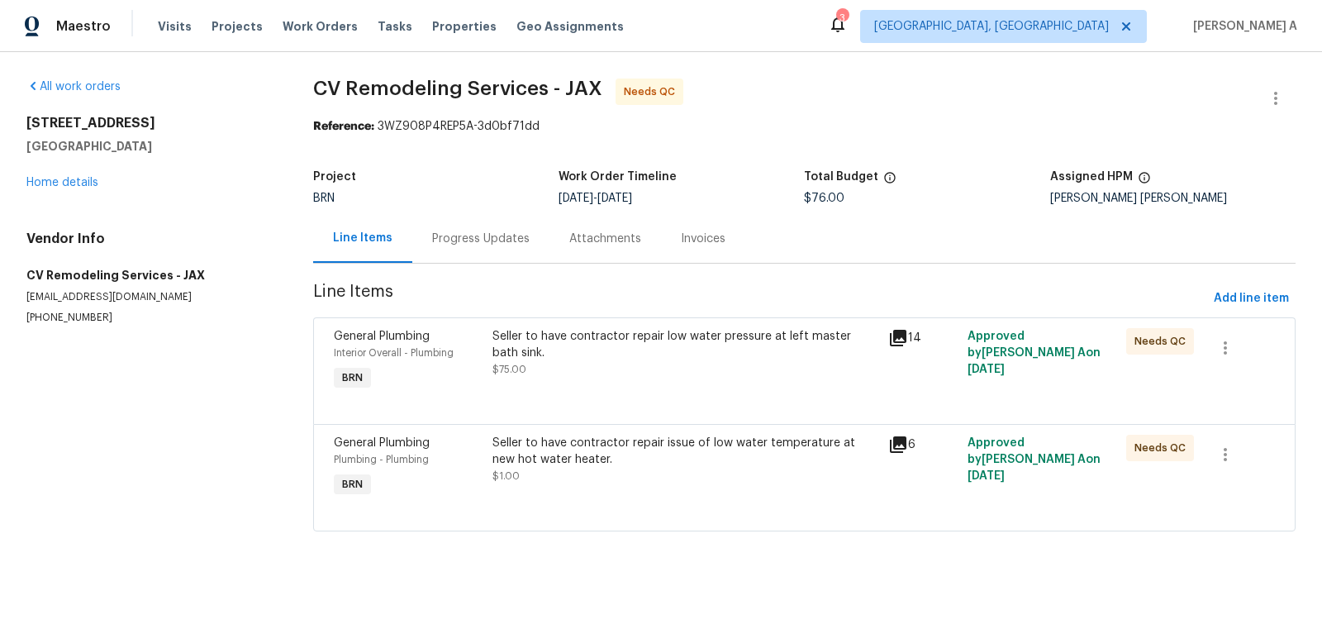
click at [627, 468] on div "Seller to have contractor repair issue of low water temperature at new hot wate…" at bounding box center [685, 459] width 387 height 50
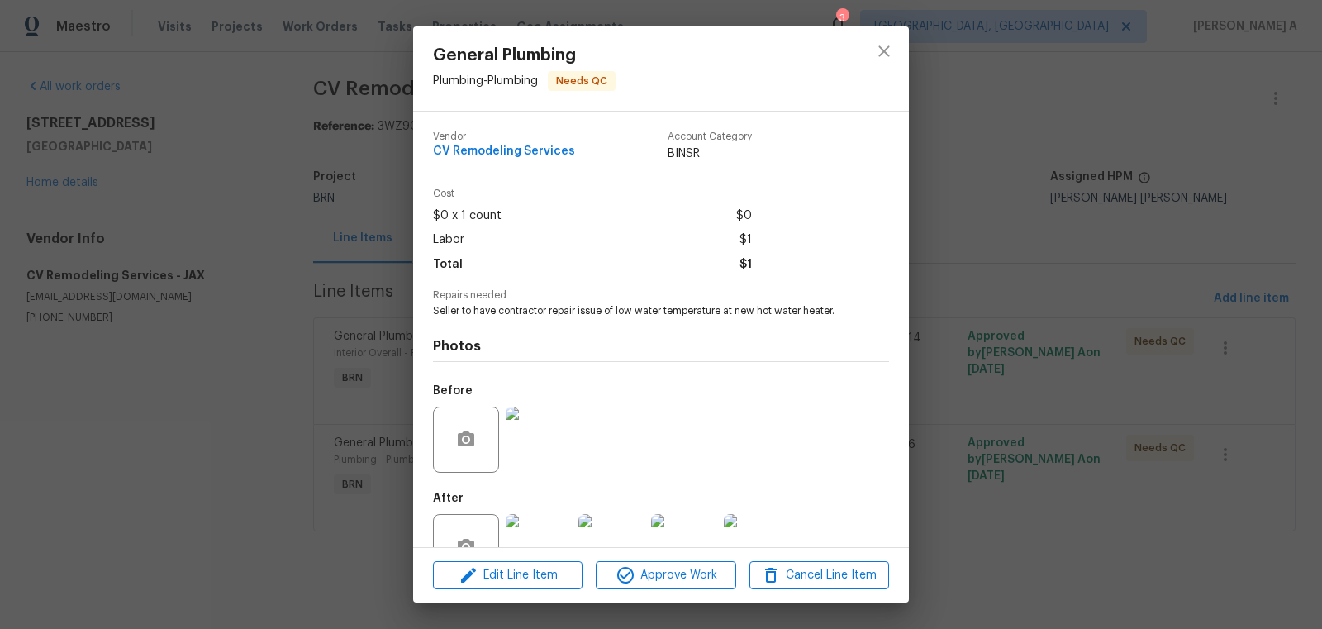
scroll to position [50, 0]
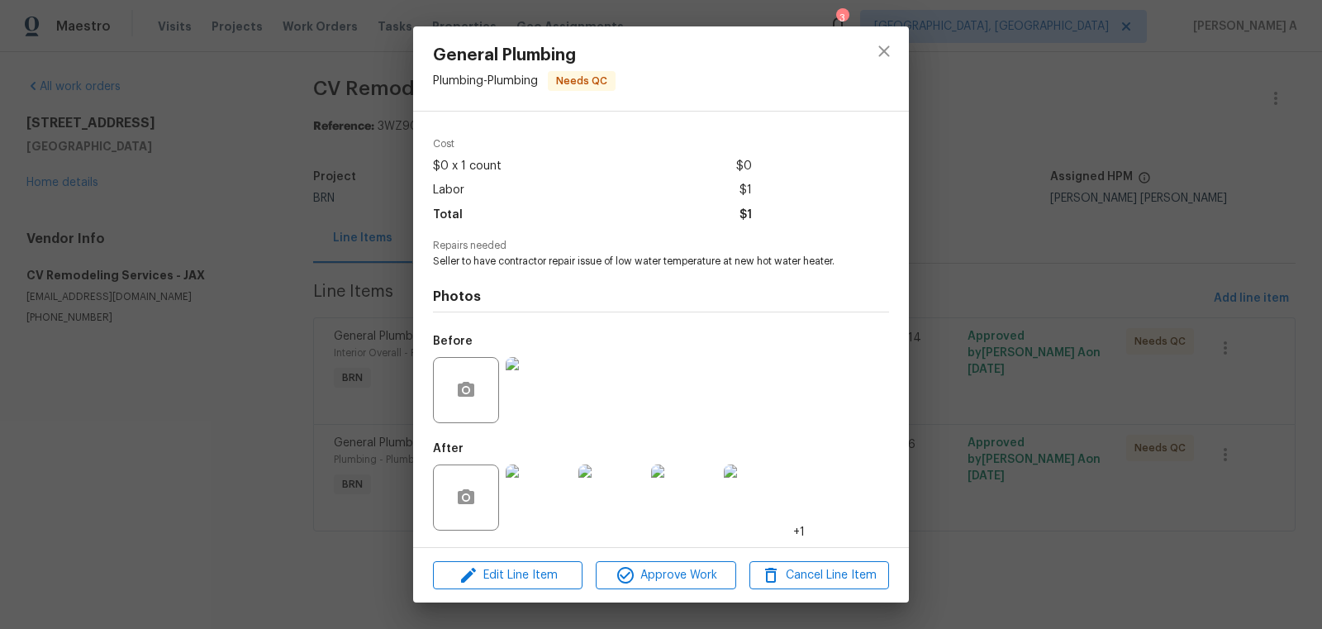
click at [542, 502] on img at bounding box center [539, 497] width 66 height 66
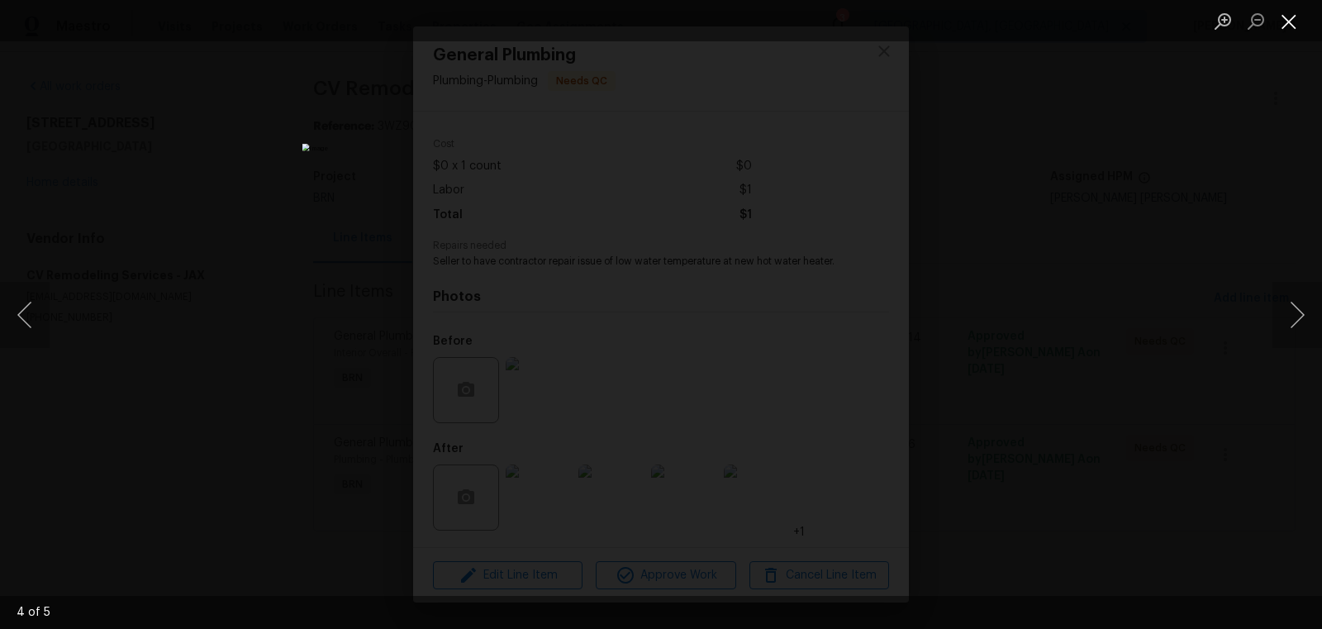
click at [1294, 24] on button "Close lightbox" at bounding box center [1288, 21] width 33 height 29
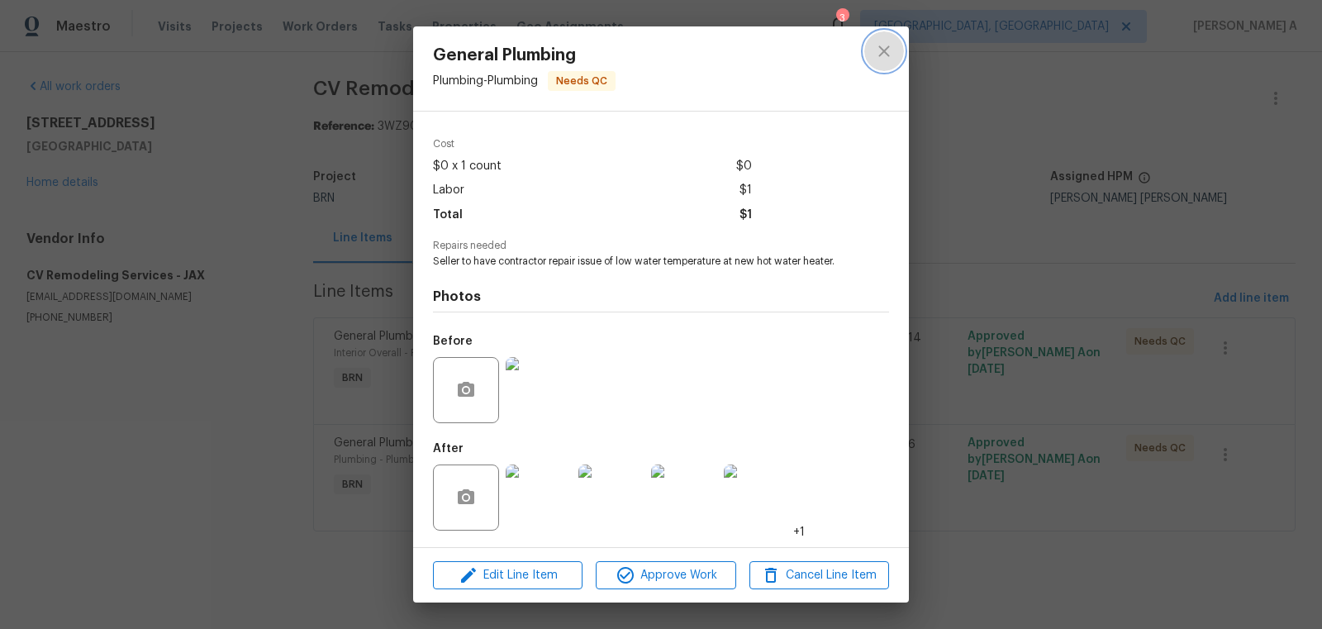
click at [895, 35] on button "close" at bounding box center [884, 51] width 40 height 40
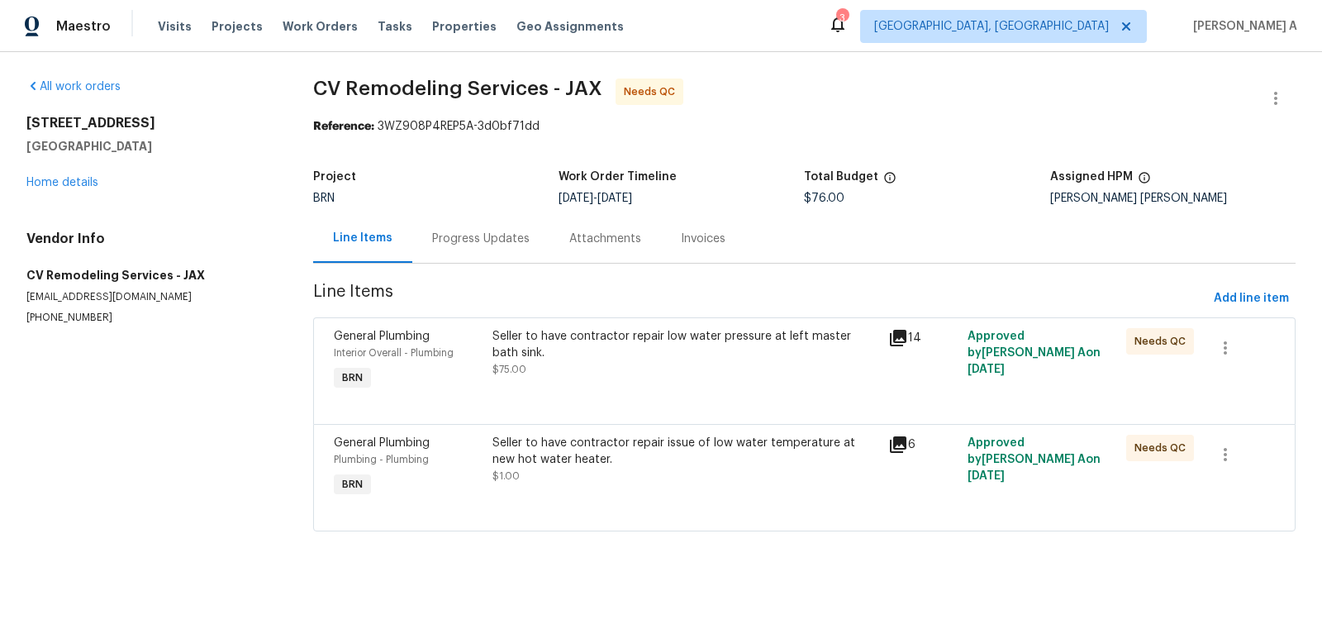
click at [476, 245] on div "Progress Updates" at bounding box center [480, 238] width 97 height 17
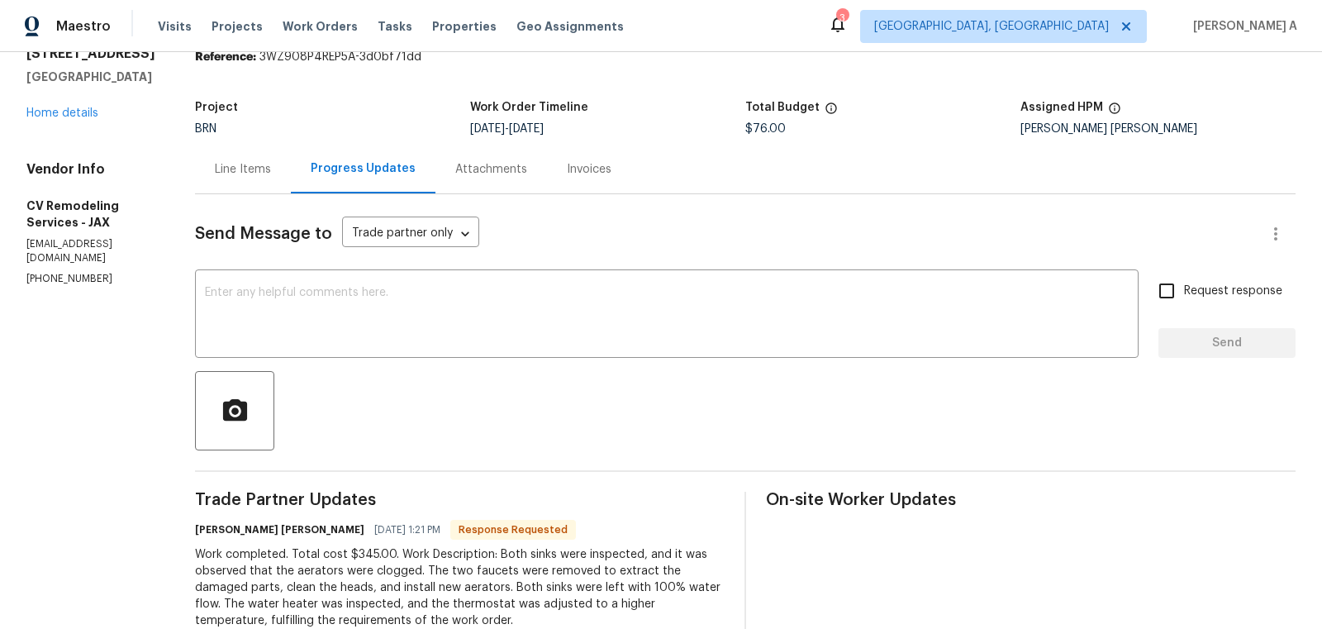
scroll to position [165, 0]
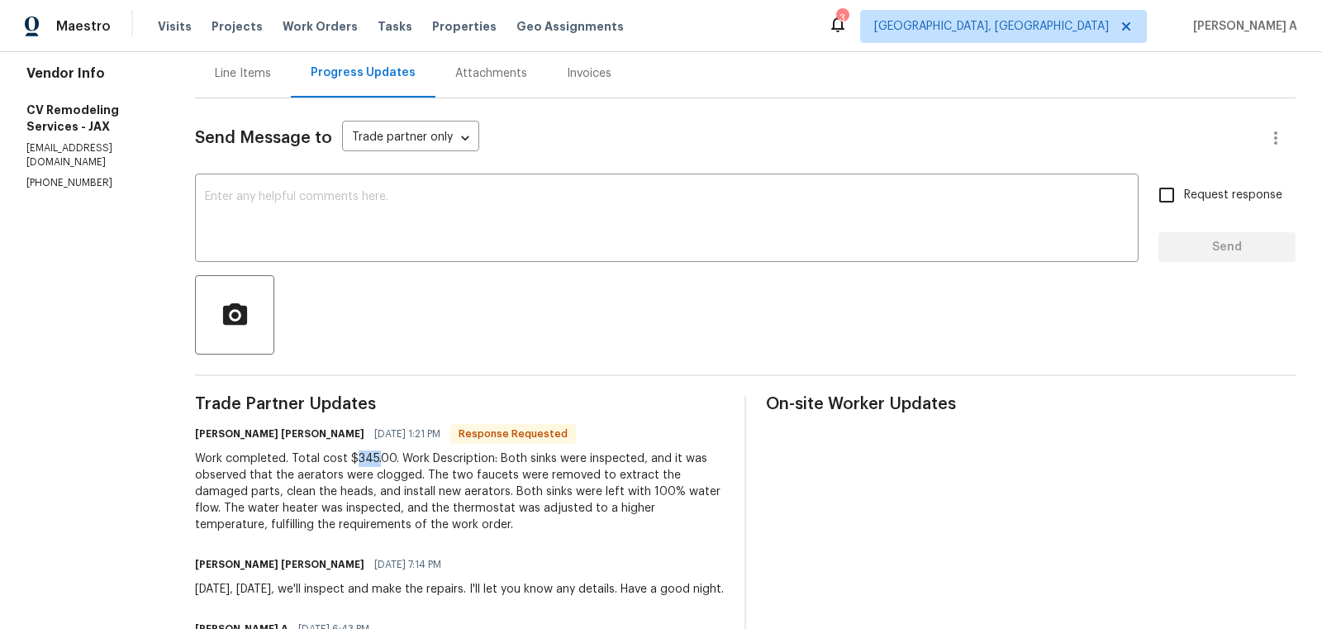
copy div "345."
drag, startPoint x: 357, startPoint y: 458, endPoint x: 379, endPoint y: 458, distance: 22.3
click at [379, 458] on div "Work completed. Total cost $345.00. Work Description: Both sinks were inspected…" at bounding box center [459, 491] width 529 height 83
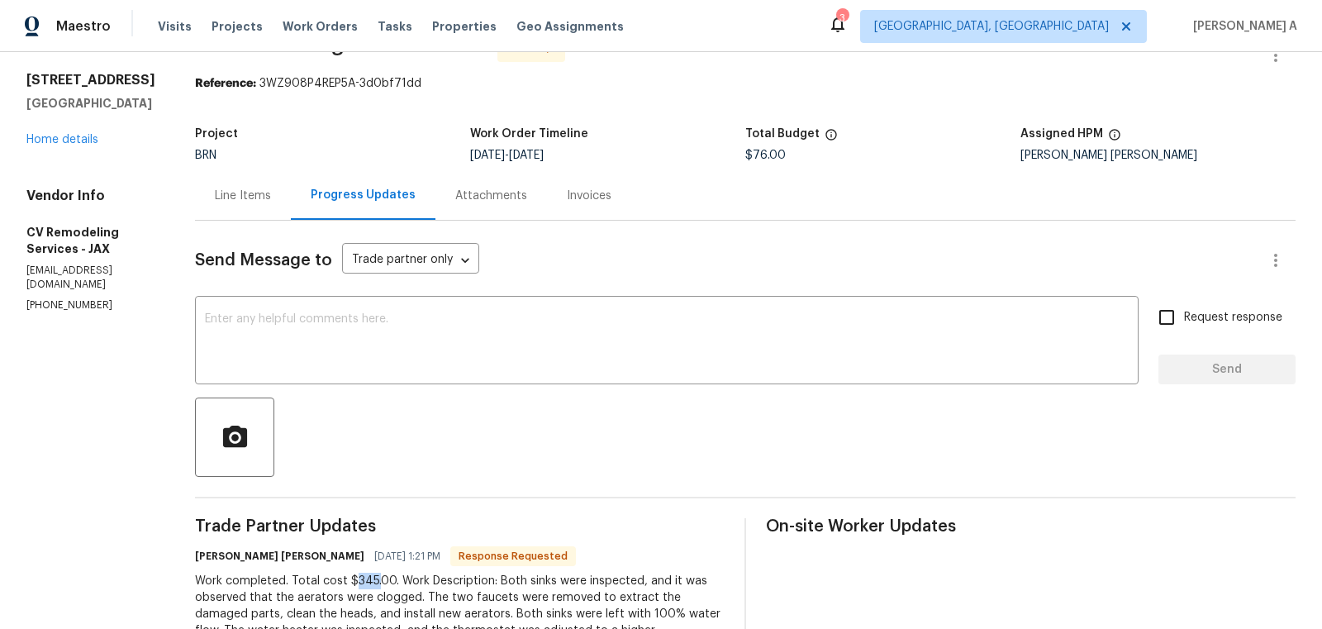
scroll to position [0, 0]
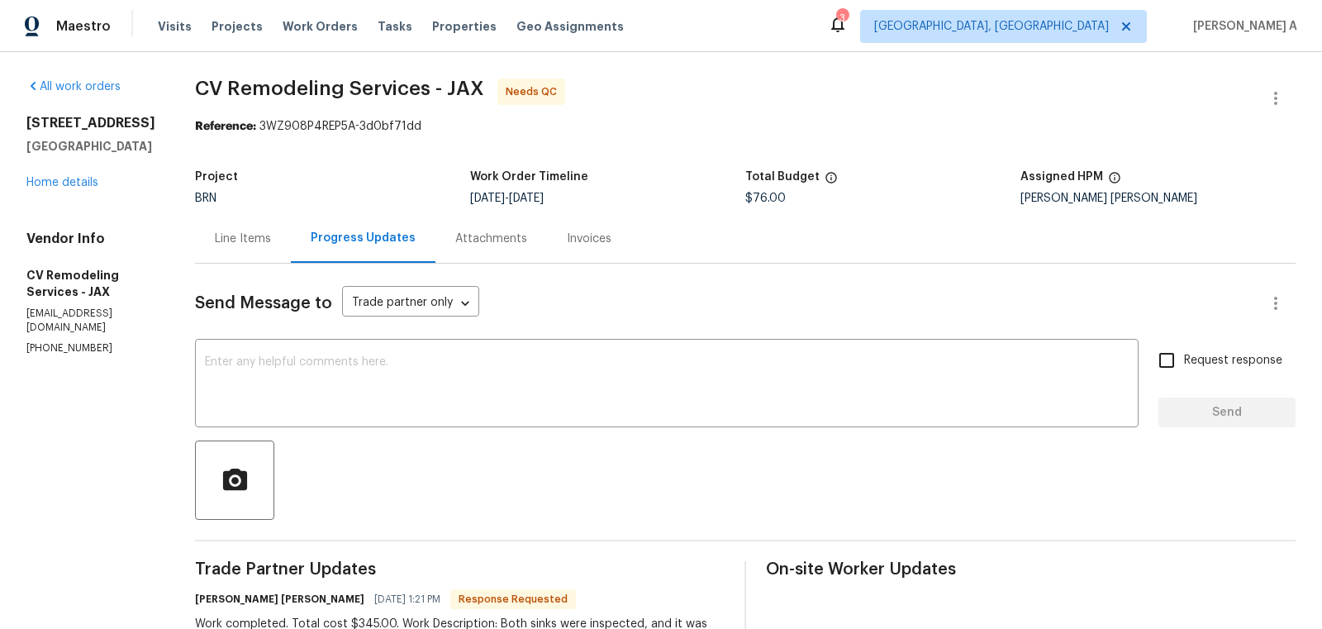
click at [233, 219] on div "Line Items" at bounding box center [243, 238] width 96 height 49
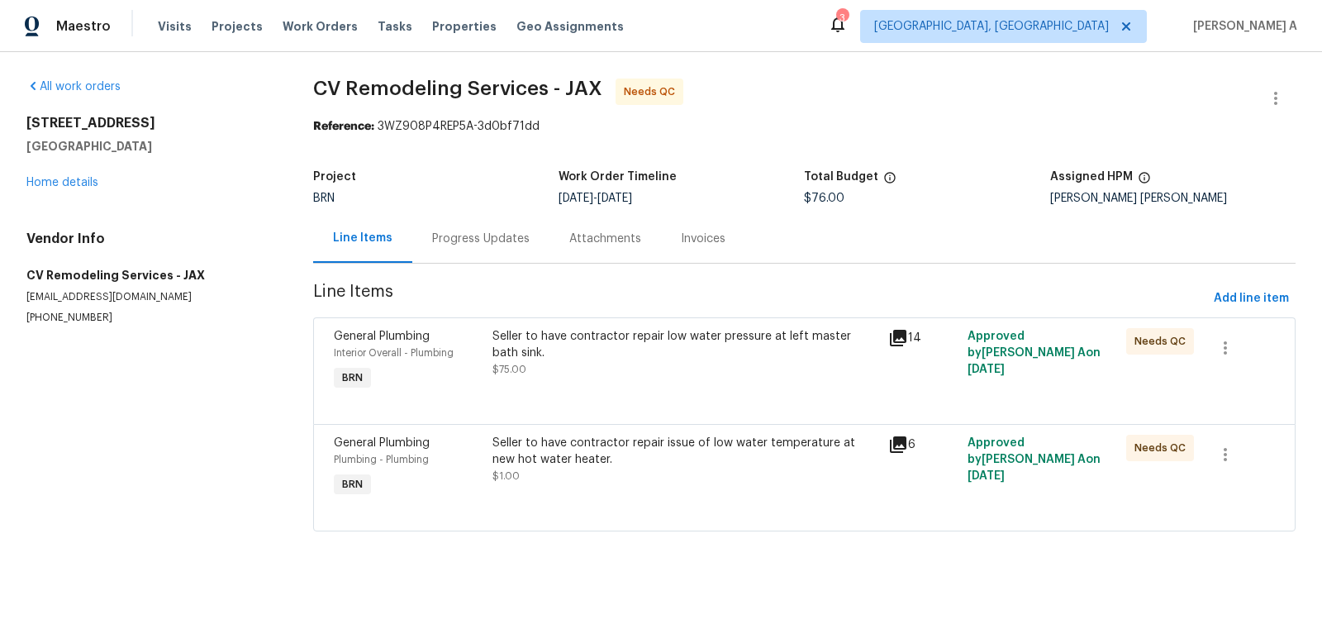
click at [576, 382] on div "Seller to have contractor repair low water pressure at left master bath sink. $…" at bounding box center [685, 361] width 396 height 76
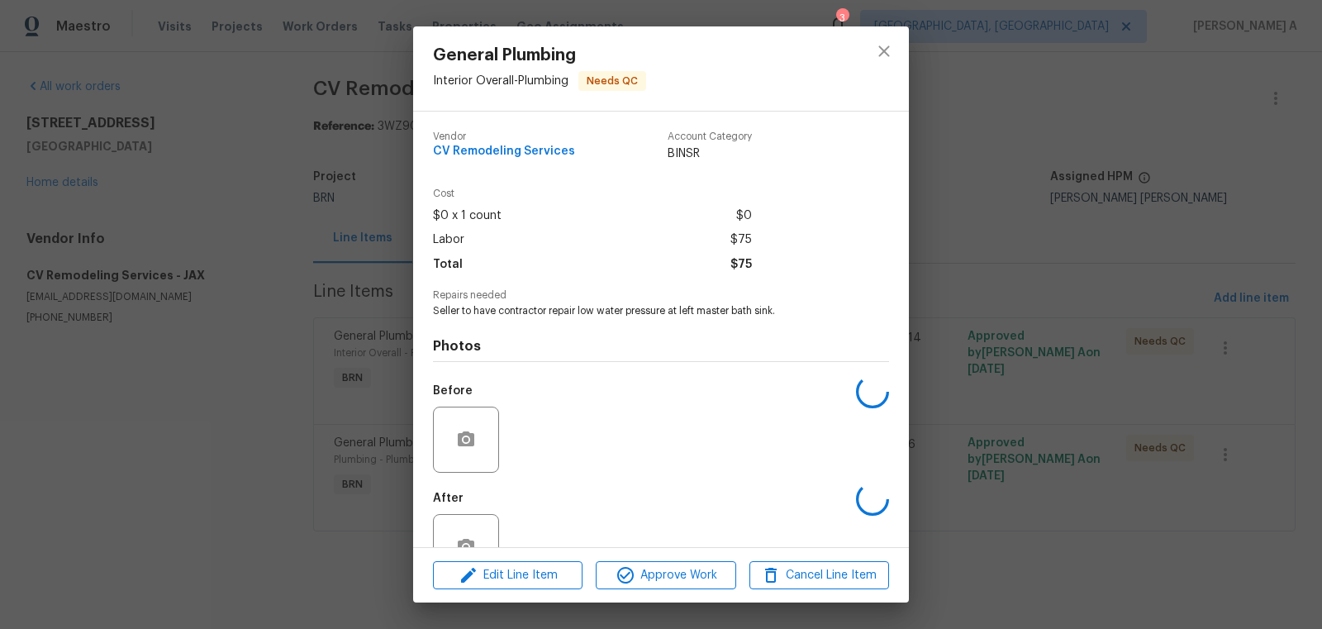
scroll to position [50, 0]
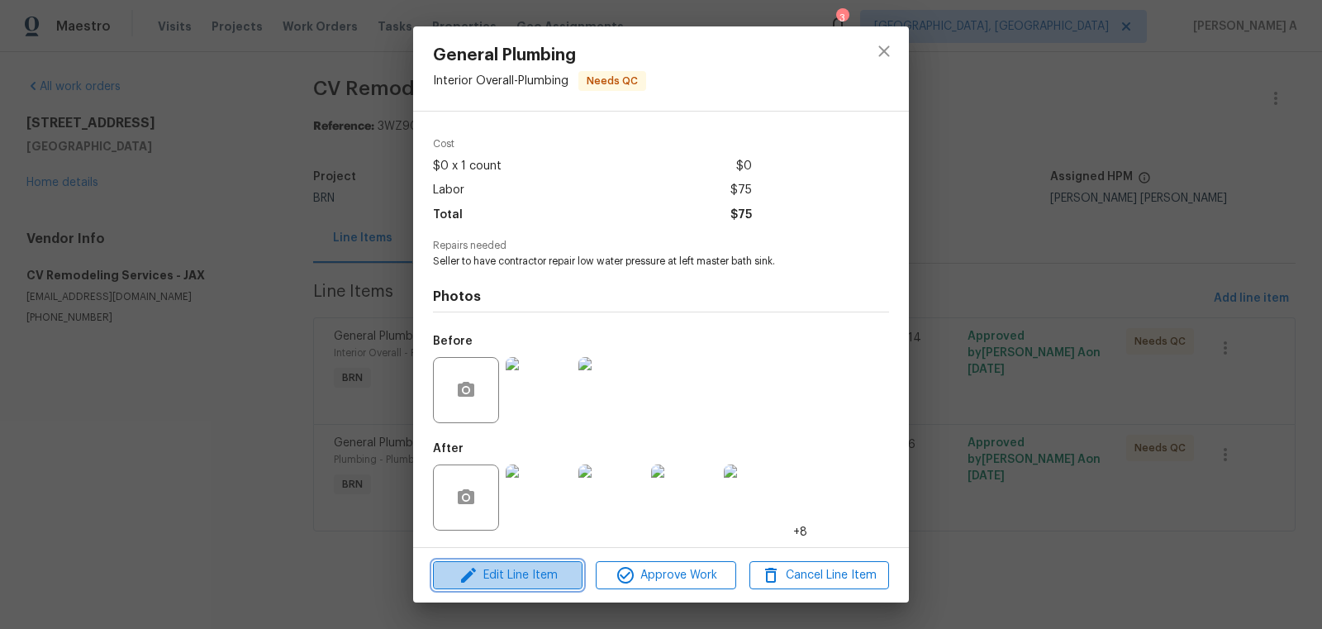
click at [553, 577] on span "Edit Line Item" at bounding box center [508, 575] width 140 height 21
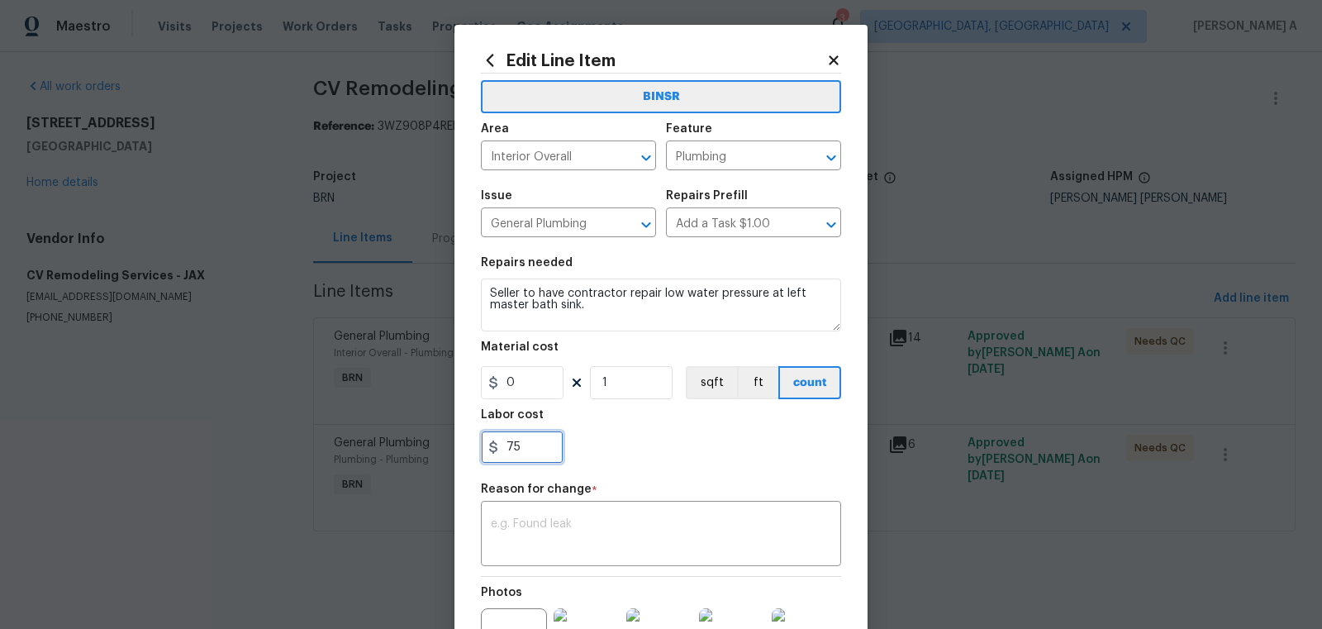
drag, startPoint x: 525, startPoint y: 449, endPoint x: 472, endPoint y: 449, distance: 52.9
click at [472, 449] on div "Edit Line Item BINSR Area Interior Overall ​ Feature Plumbing ​ Issue General P…" at bounding box center [660, 415] width 413 height 781
paste input "345."
type input "344"
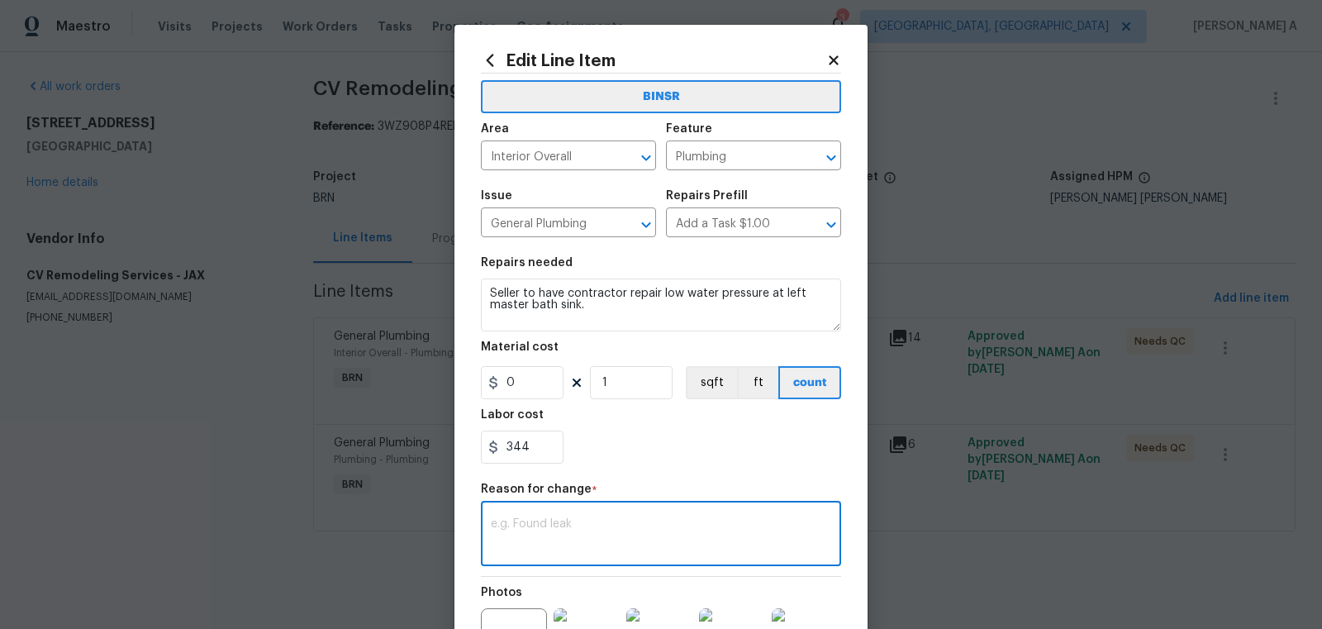
click at [583, 519] on textarea at bounding box center [661, 535] width 340 height 35
click at [683, 548] on textarea at bounding box center [661, 535] width 340 height 35
paste textarea "(AK) Updated per vendors final cost."
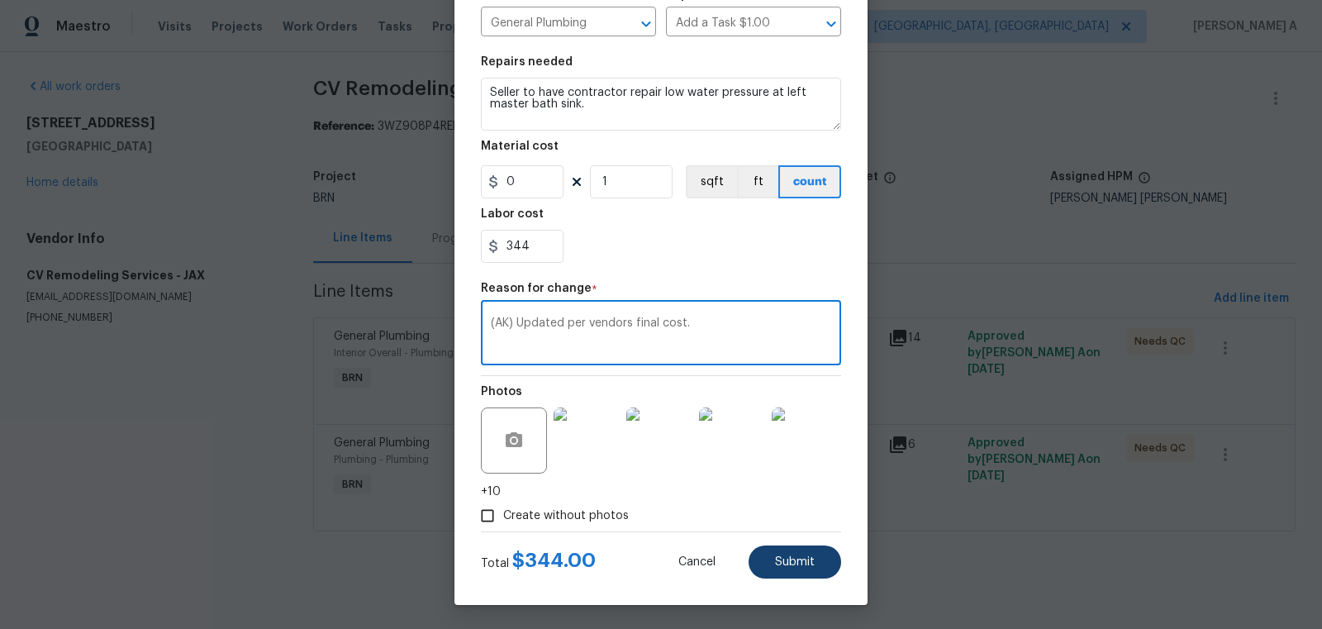
type textarea "(AK) Updated per vendors final cost."
click at [799, 572] on button "Submit" at bounding box center [794, 561] width 93 height 33
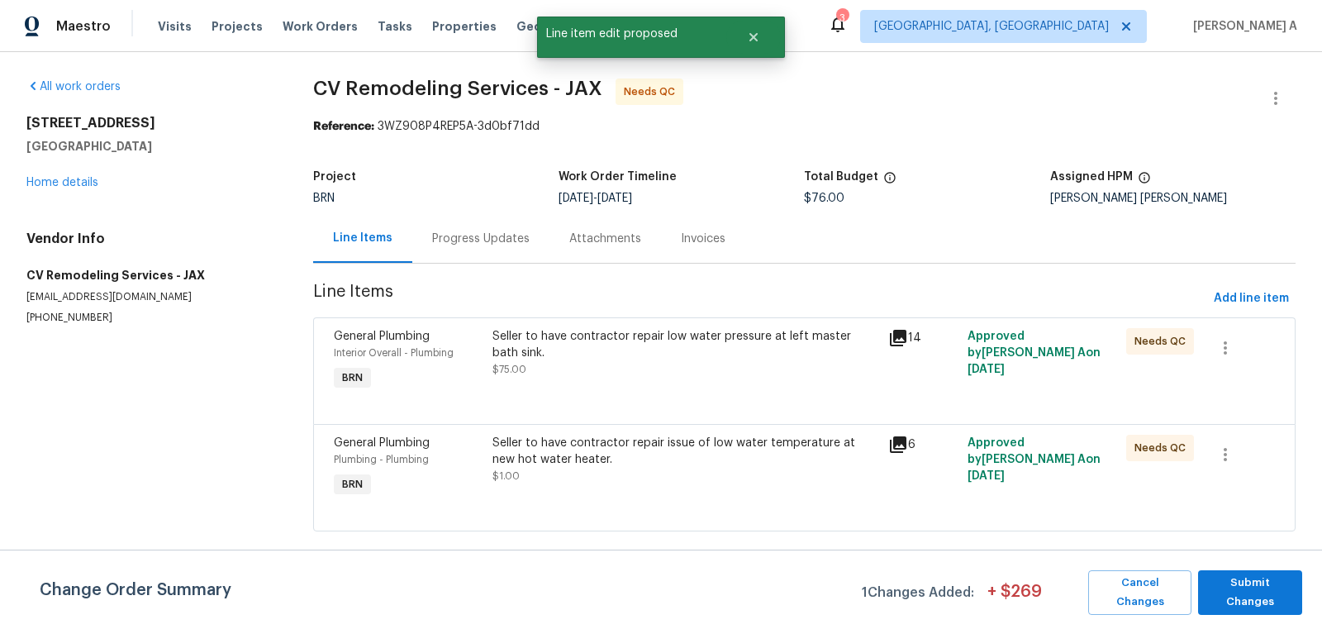
scroll to position [0, 0]
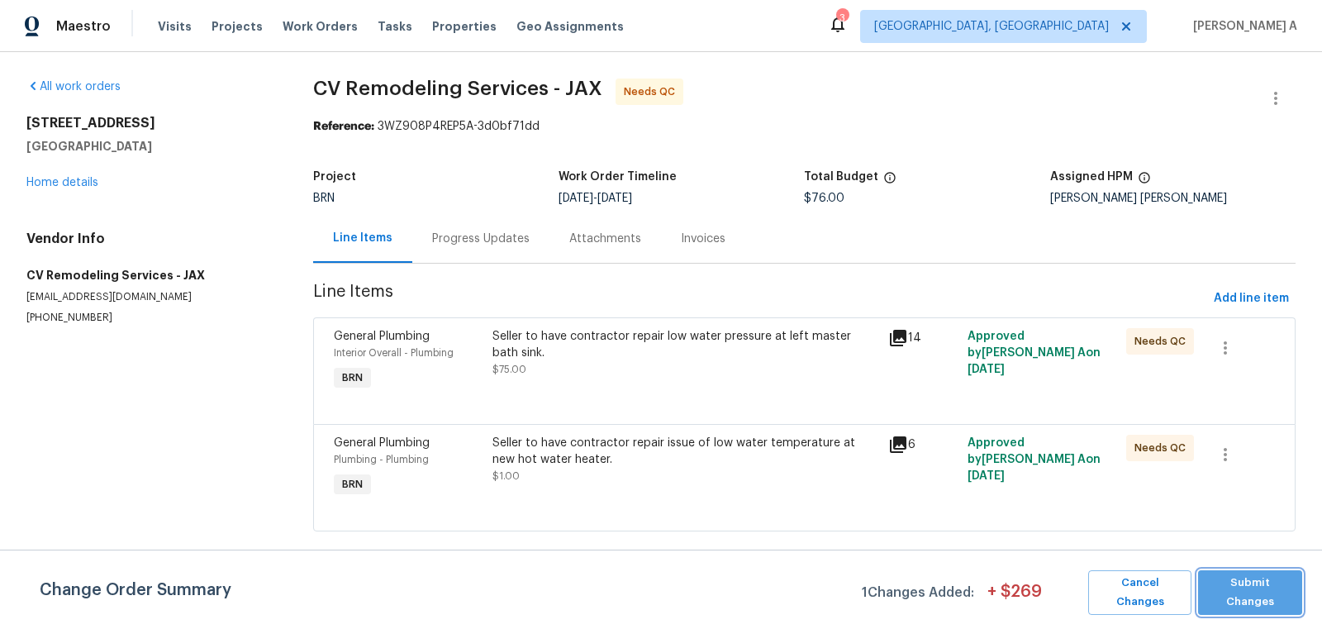
click at [1255, 577] on button "Submit Changes" at bounding box center [1250, 592] width 104 height 45
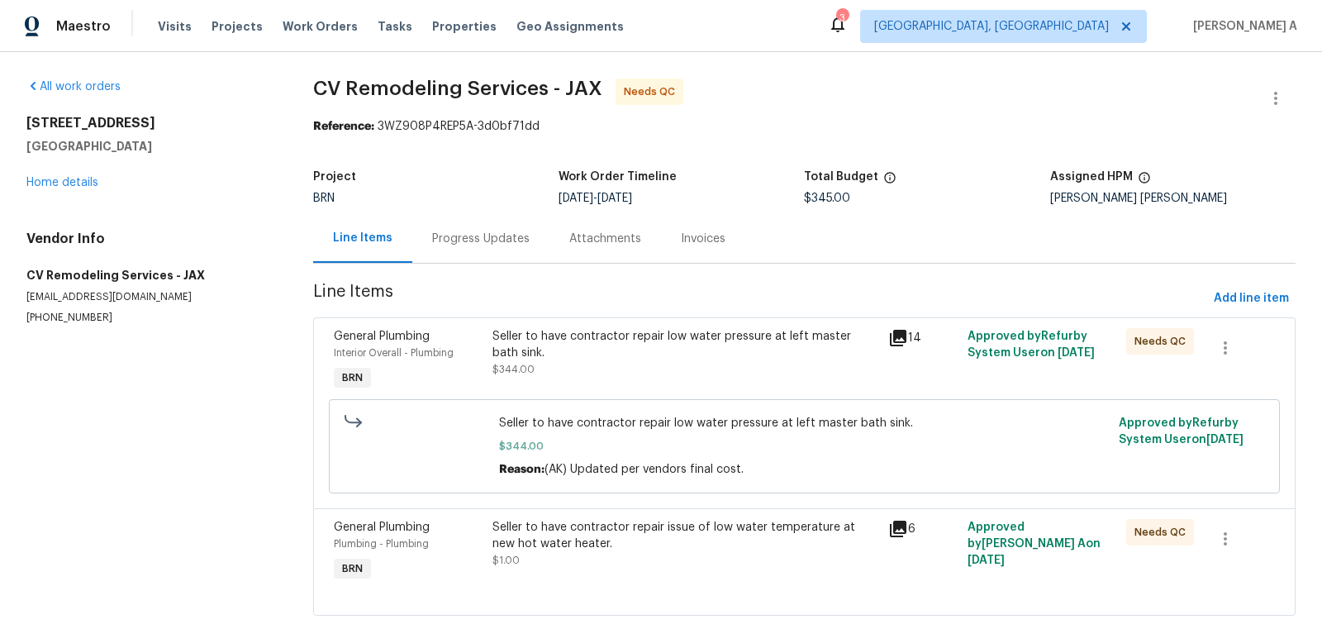
click at [581, 358] on div "Seller to have contractor repair low water pressure at left master bath sink." at bounding box center [685, 344] width 387 height 33
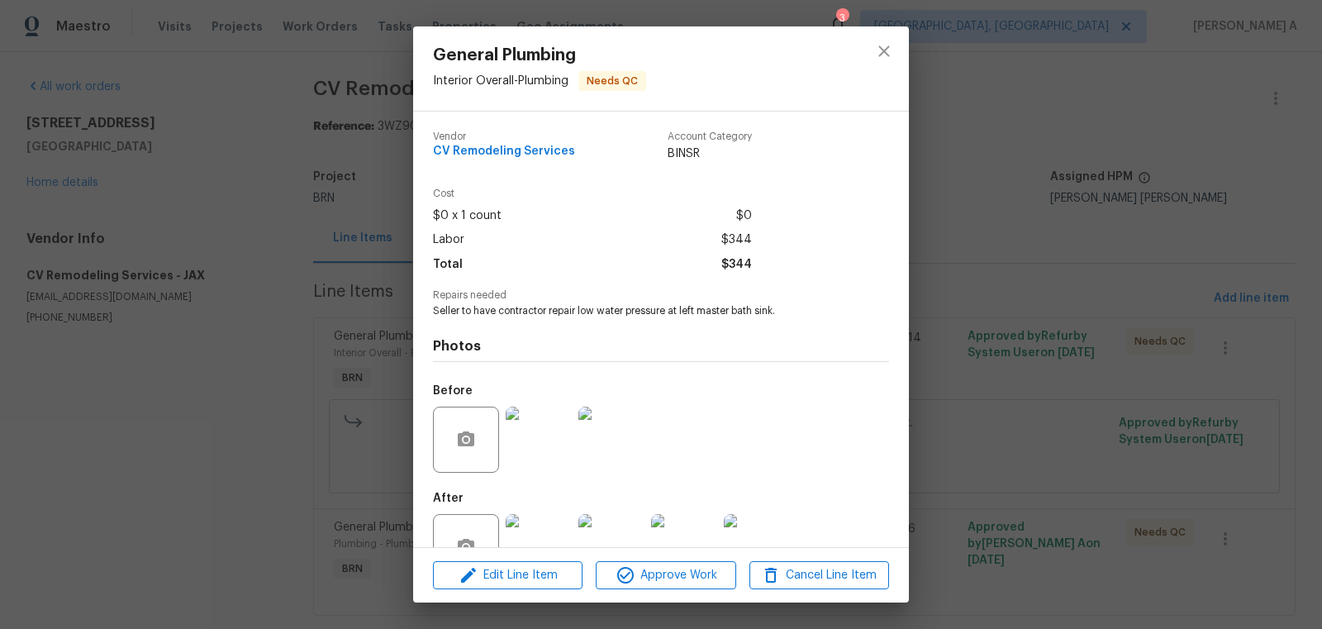
scroll to position [50, 0]
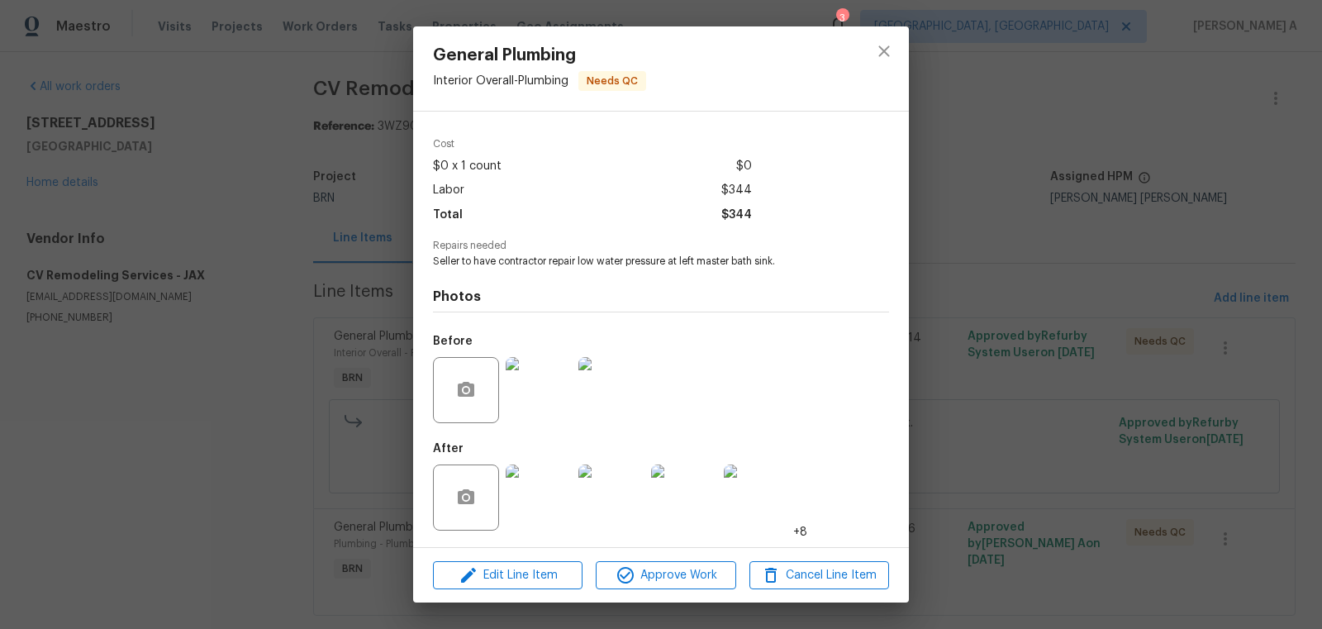
click at [523, 500] on img at bounding box center [539, 497] width 66 height 66
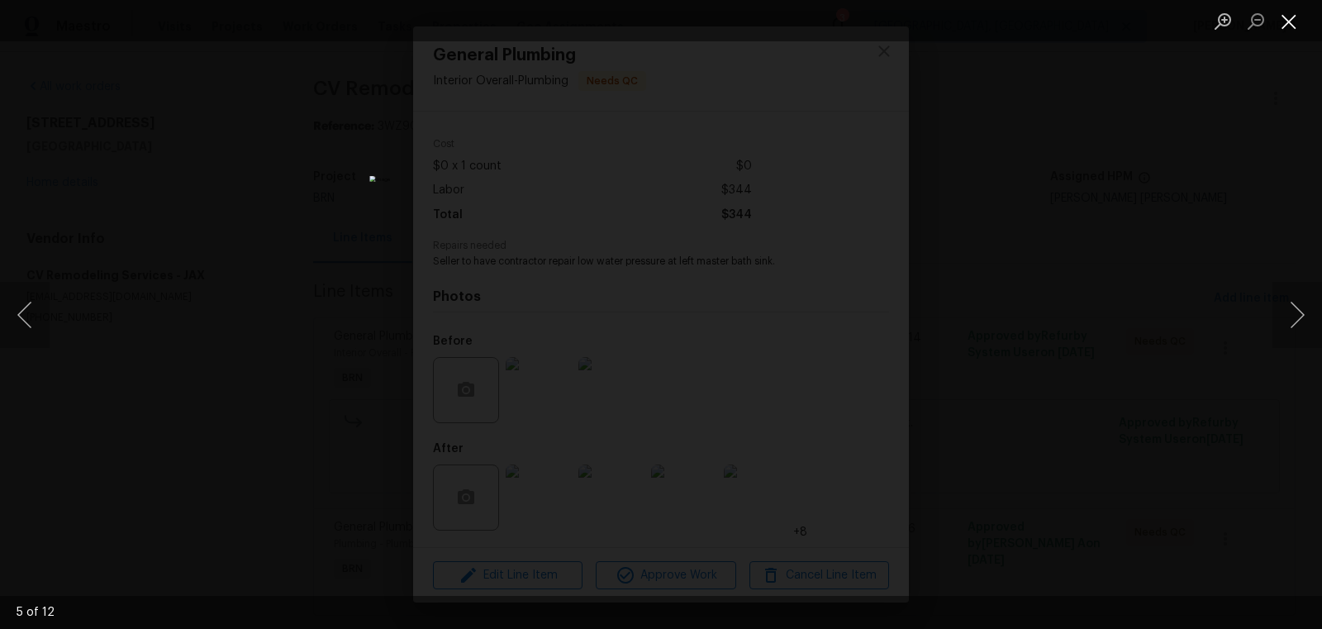
click at [1293, 26] on button "Close lightbox" at bounding box center [1288, 21] width 33 height 29
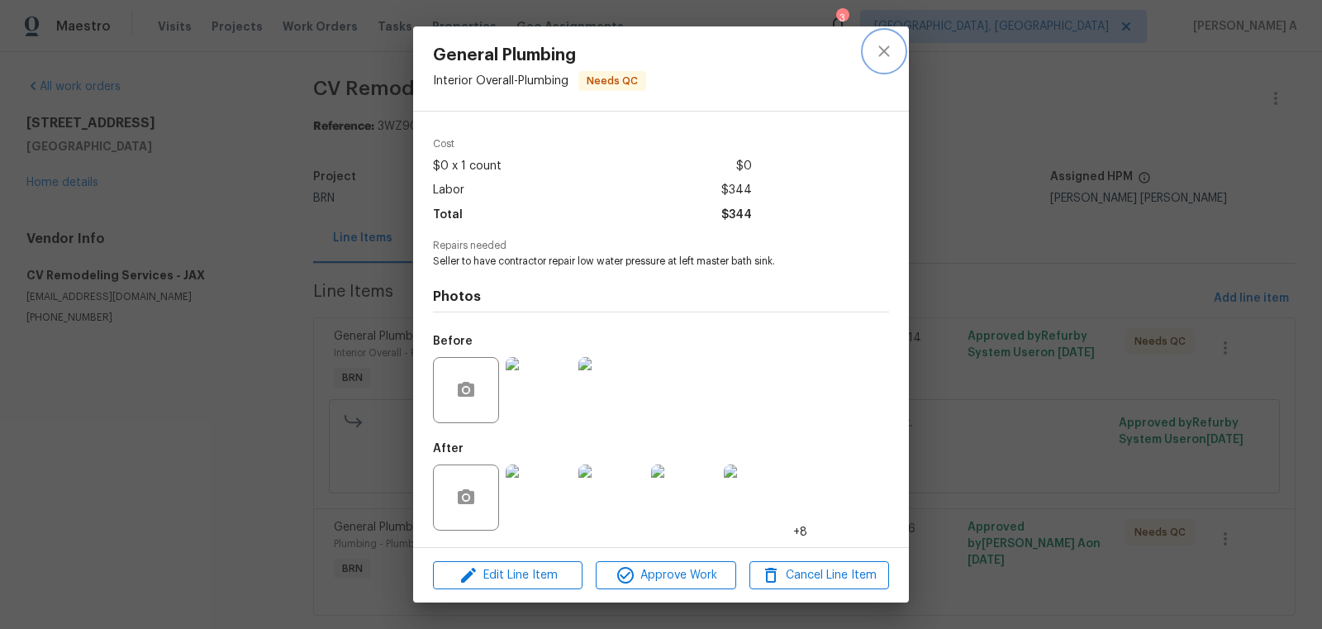
click at [888, 50] on icon "close" at bounding box center [884, 51] width 20 height 20
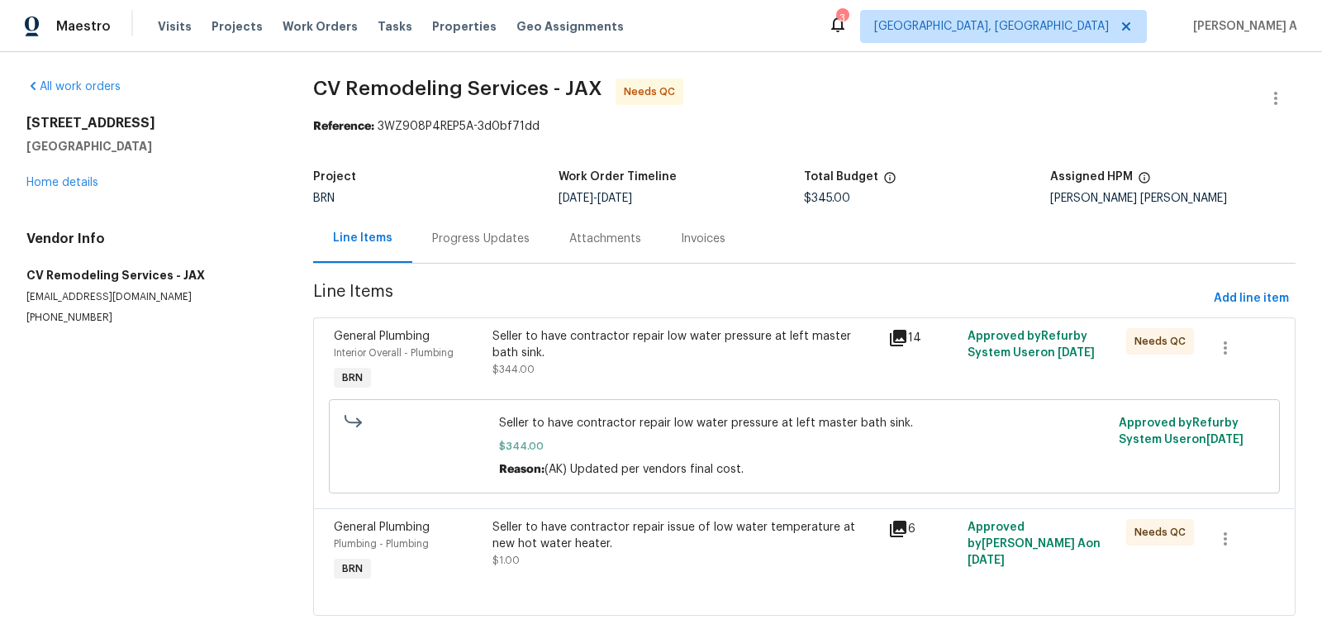
click at [476, 248] on div "Progress Updates" at bounding box center [480, 238] width 137 height 49
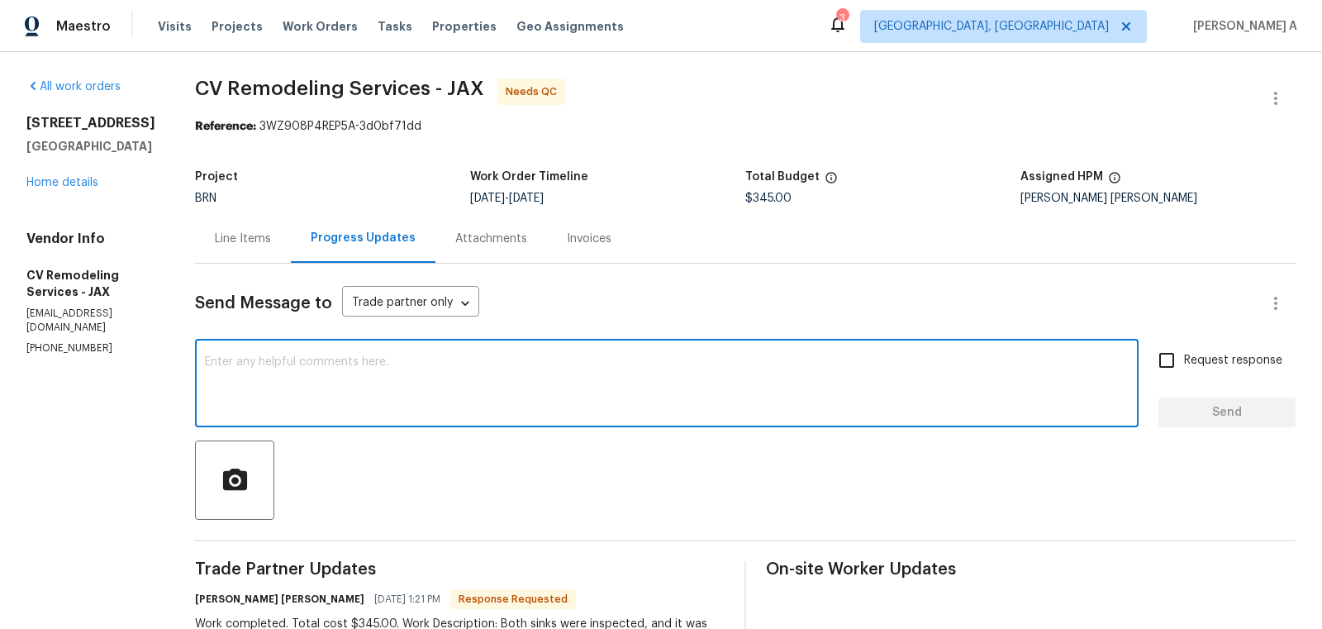
click at [590, 403] on textarea at bounding box center [666, 385] width 923 height 58
type textarea "Cost has been updated. Thanks for the detailed notes."
click at [1178, 362] on input "Request response" at bounding box center [1166, 360] width 35 height 35
checkbox input "true"
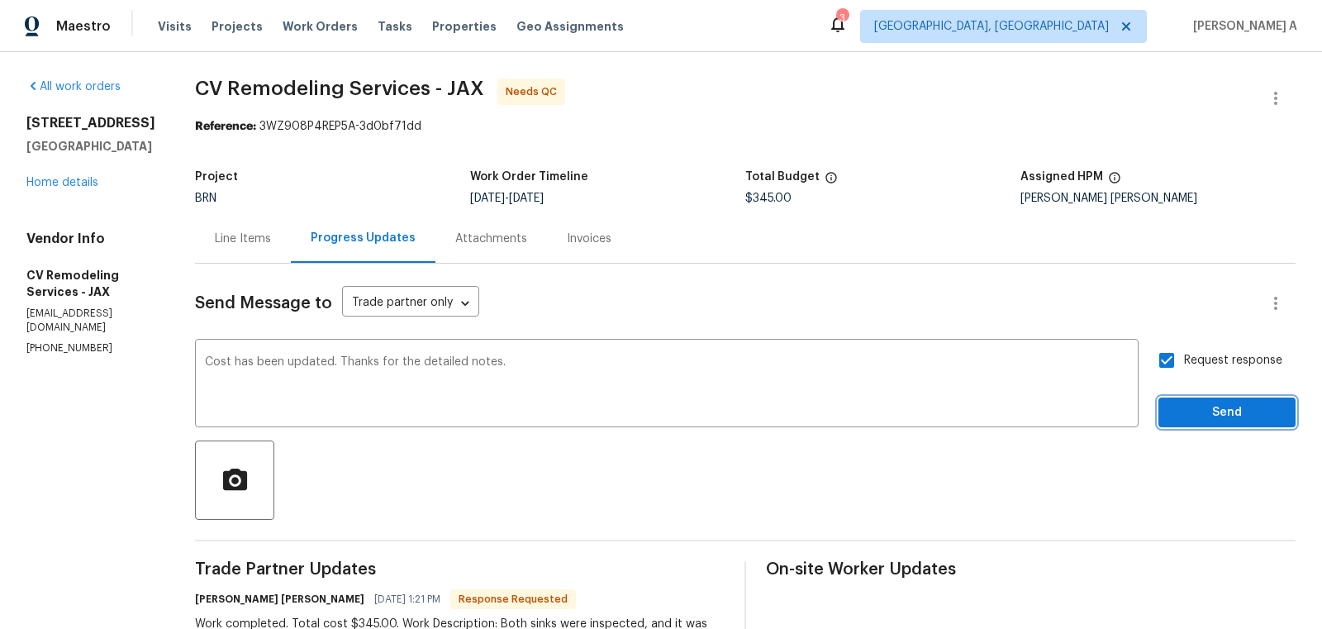
click at [1212, 415] on span "Send" at bounding box center [1226, 412] width 111 height 21
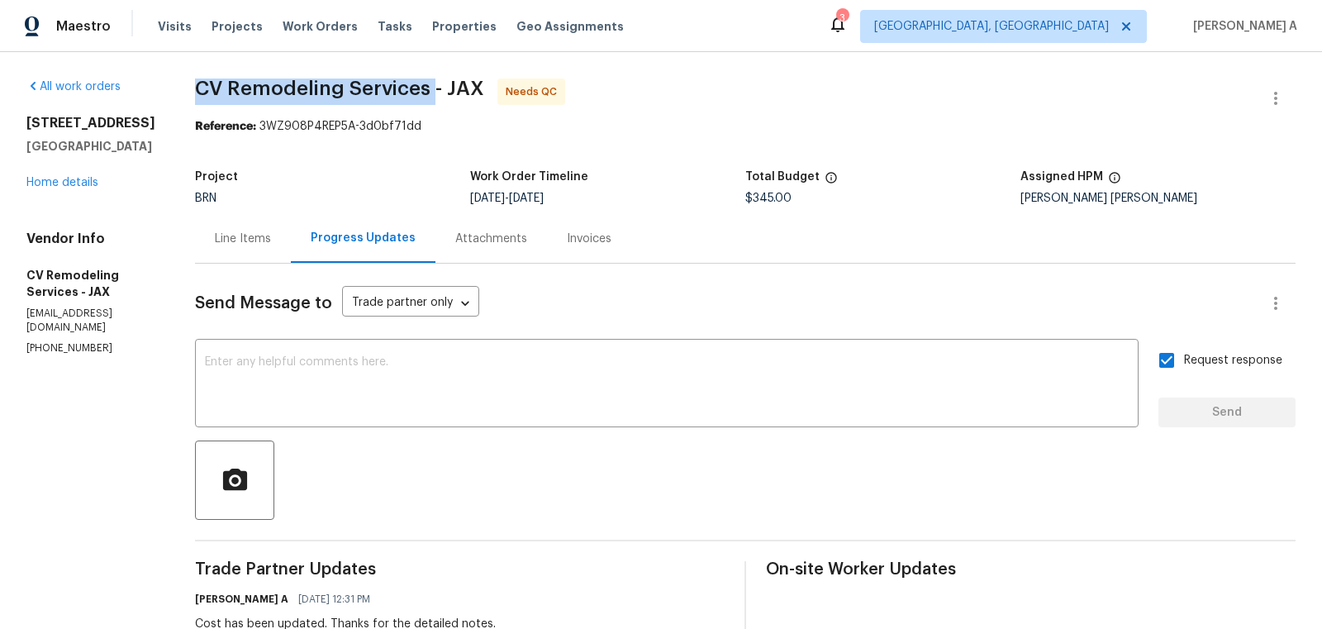
drag, startPoint x: 192, startPoint y: 92, endPoint x: 437, endPoint y: 85, distance: 245.4
click at [437, 85] on div "All work orders 2884 Decidely St Green Cove Springs, FL 32043 Home details Vend…" at bounding box center [661, 632] width 1322 height 1161
copy span "CV Remodeling Services"
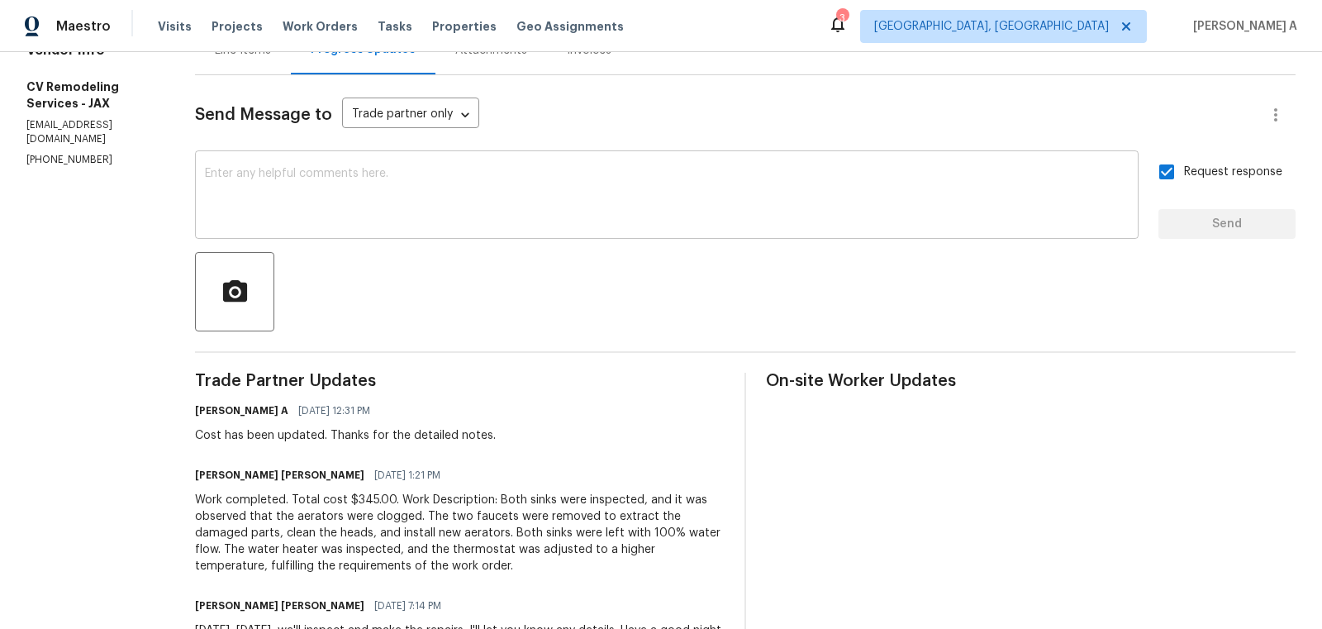
scroll to position [233, 0]
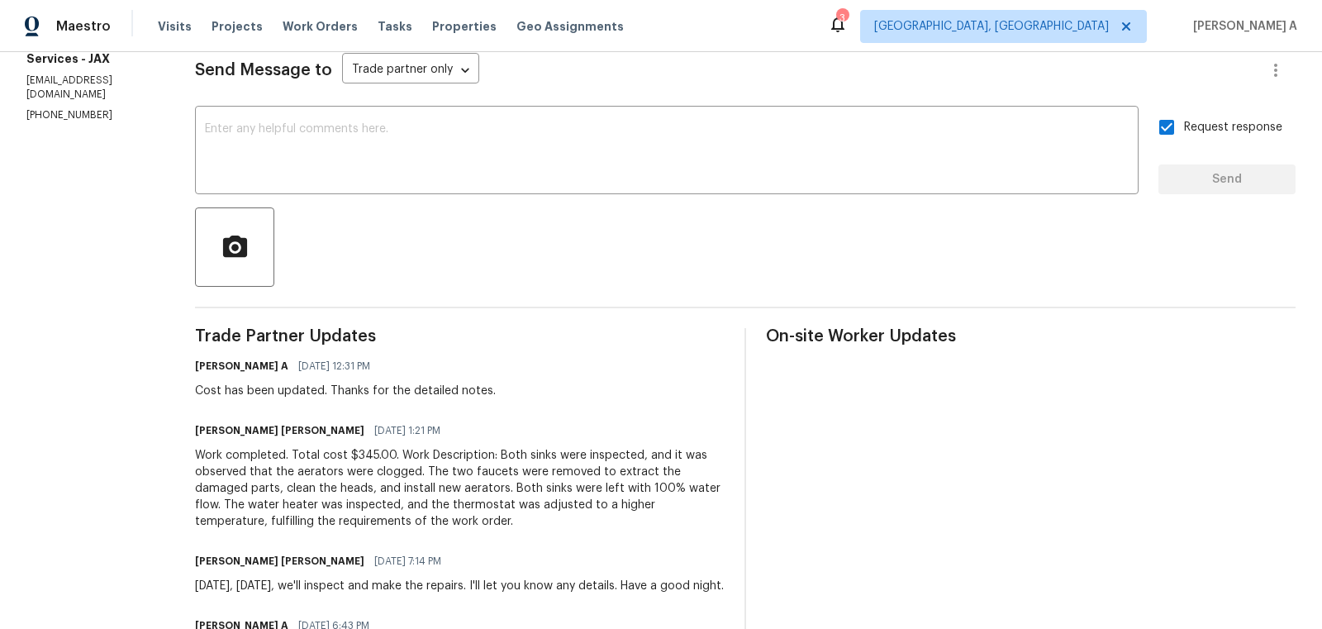
click at [286, 531] on div "Trade Partner Updates Akshay Ajaya Kumar A 09/22/2025 12:31 PM Cost has been up…" at bounding box center [459, 641] width 529 height 626
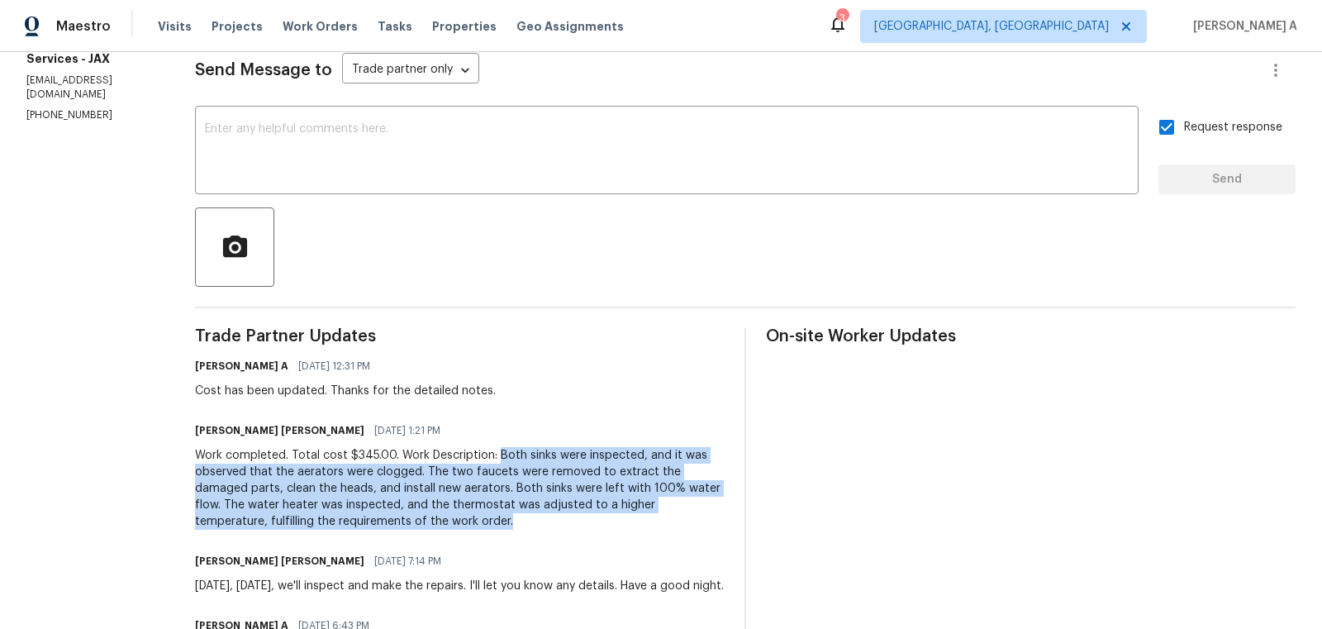
copy div "Both sinks were inspected, and it was observed that the aerators were clogged. …"
drag, startPoint x: 502, startPoint y: 453, endPoint x: 597, endPoint y: 515, distance: 113.9
click at [597, 515] on div "Work completed. Total cost $345.00. Work Description: Both sinks were inspected…" at bounding box center [459, 488] width 529 height 83
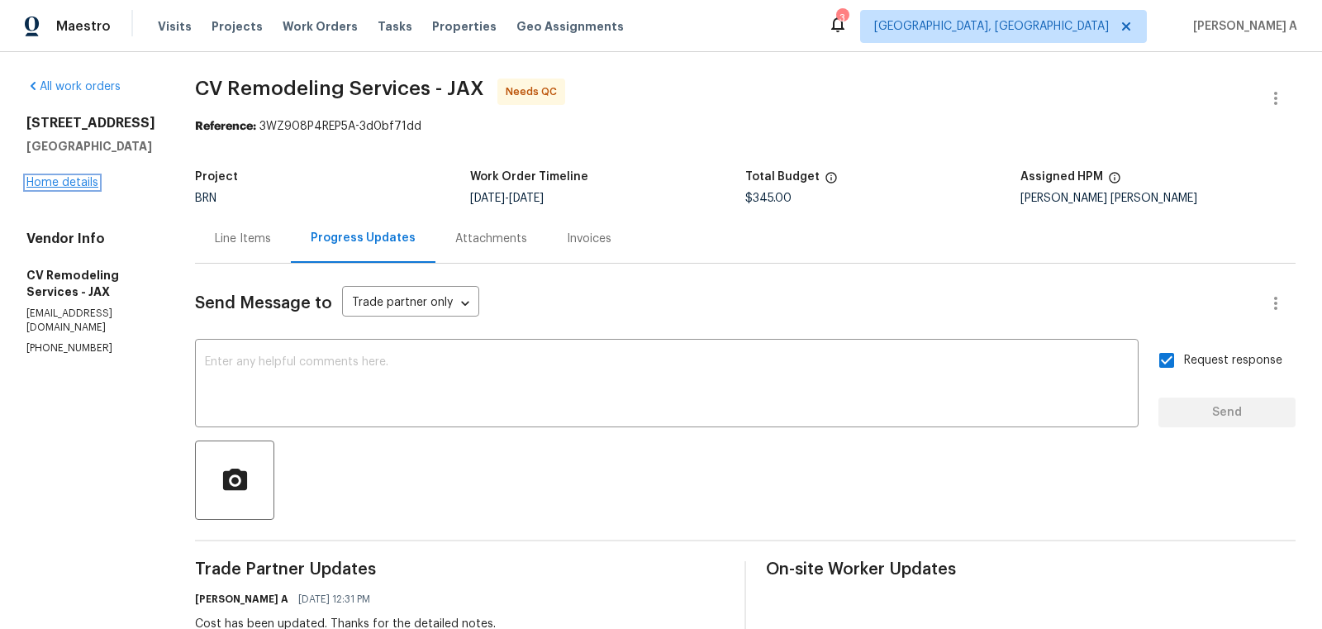
click at [59, 188] on link "Home details" at bounding box center [62, 183] width 72 height 12
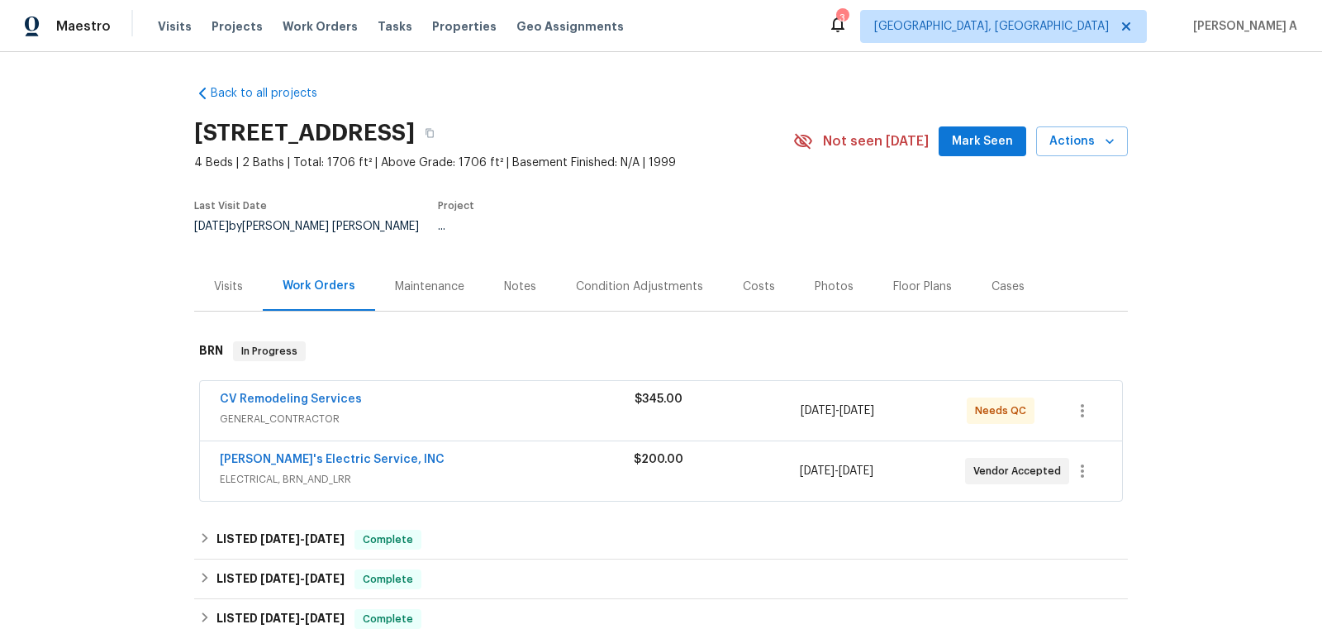
scroll to position [108, 0]
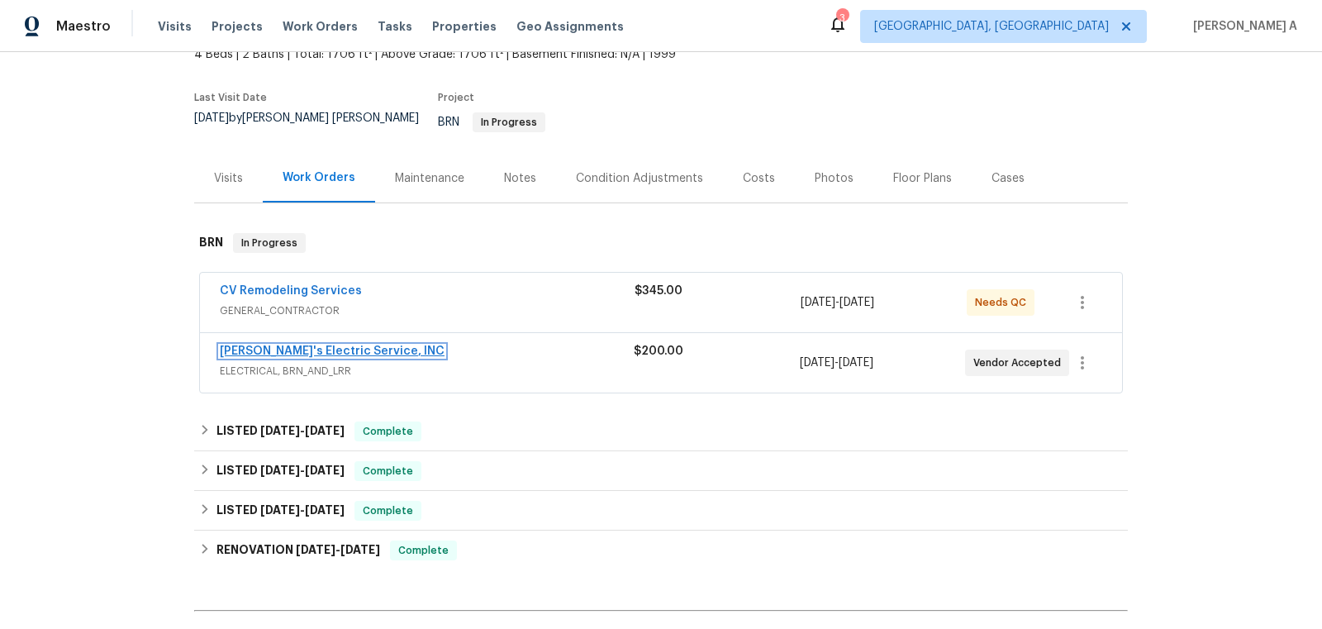
click at [310, 345] on link "Jack's Electric Service, INC" at bounding box center [332, 351] width 225 height 12
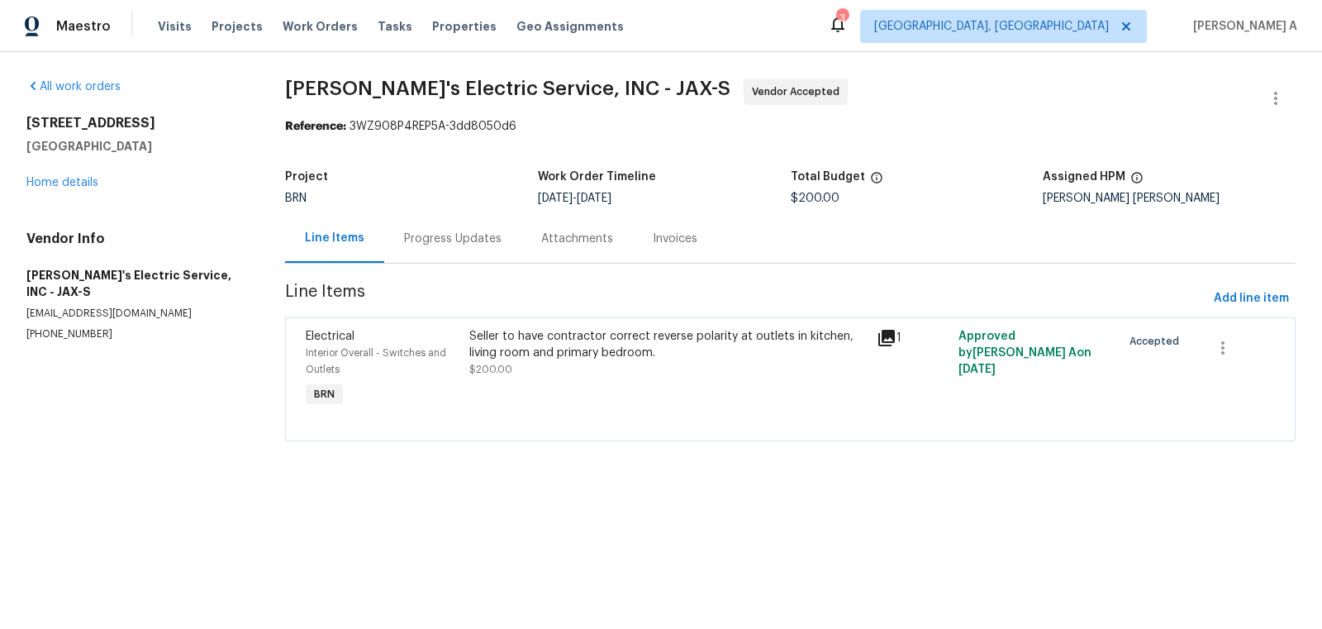
click at [430, 252] on div "Progress Updates" at bounding box center [452, 238] width 137 height 49
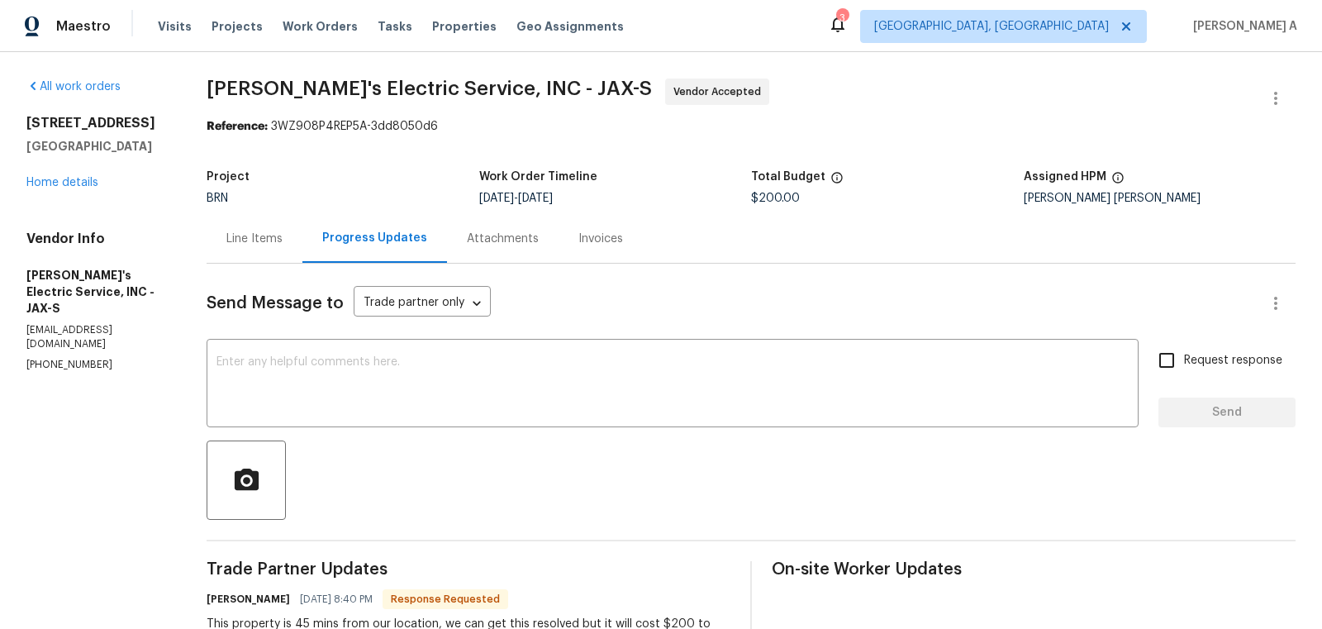
click at [555, 2] on div "Maestro Visits Projects Work Orders Tasks Properties Geo Assignments 3 Albuquer…" at bounding box center [661, 26] width 1322 height 52
click at [674, 195] on div "9/20/2025 - 9/23/2025" at bounding box center [615, 198] width 272 height 12
click at [80, 188] on link "Home details" at bounding box center [62, 183] width 72 height 12
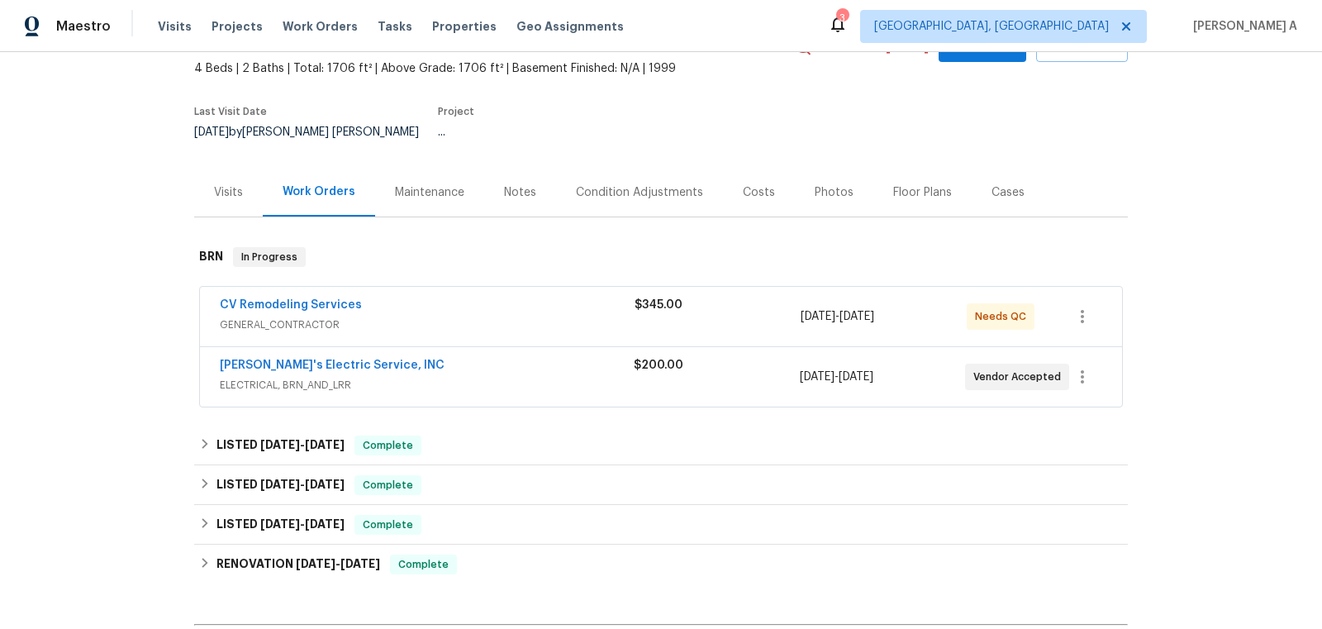
scroll to position [217, 0]
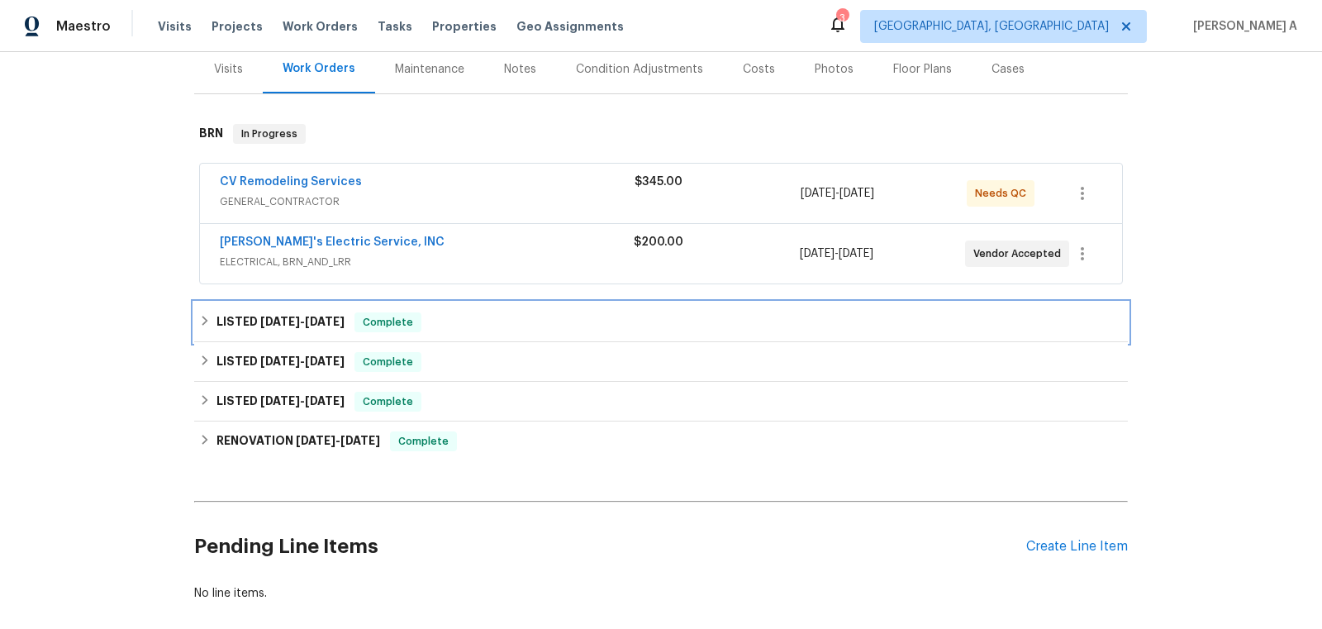
click at [399, 319] on div "LISTED 9/12/25 - 9/12/25 Complete" at bounding box center [660, 322] width 933 height 40
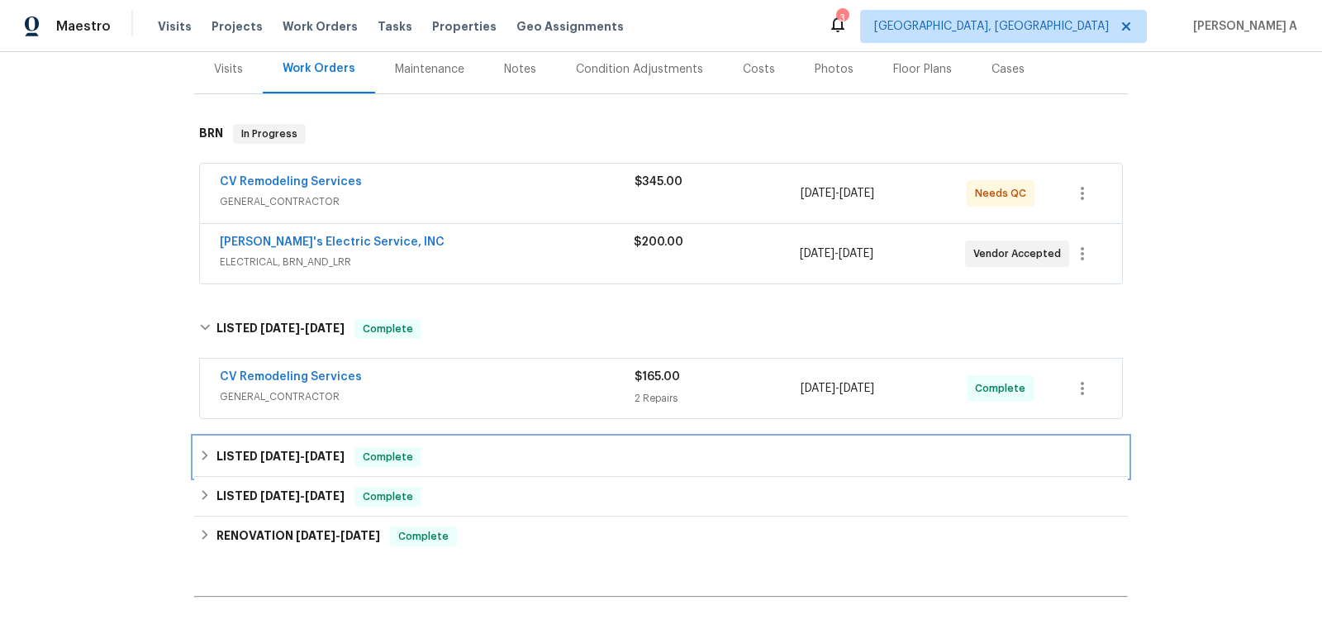
click at [401, 449] on span "Complete" at bounding box center [388, 457] width 64 height 17
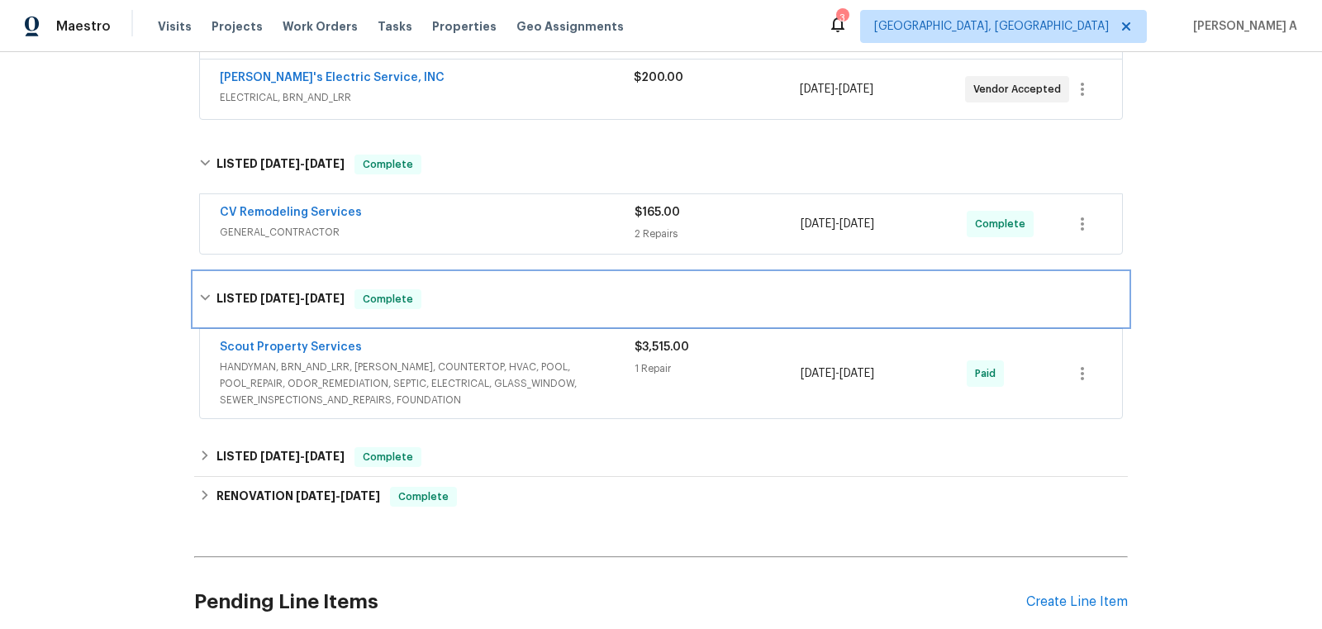
scroll to position [439, 0]
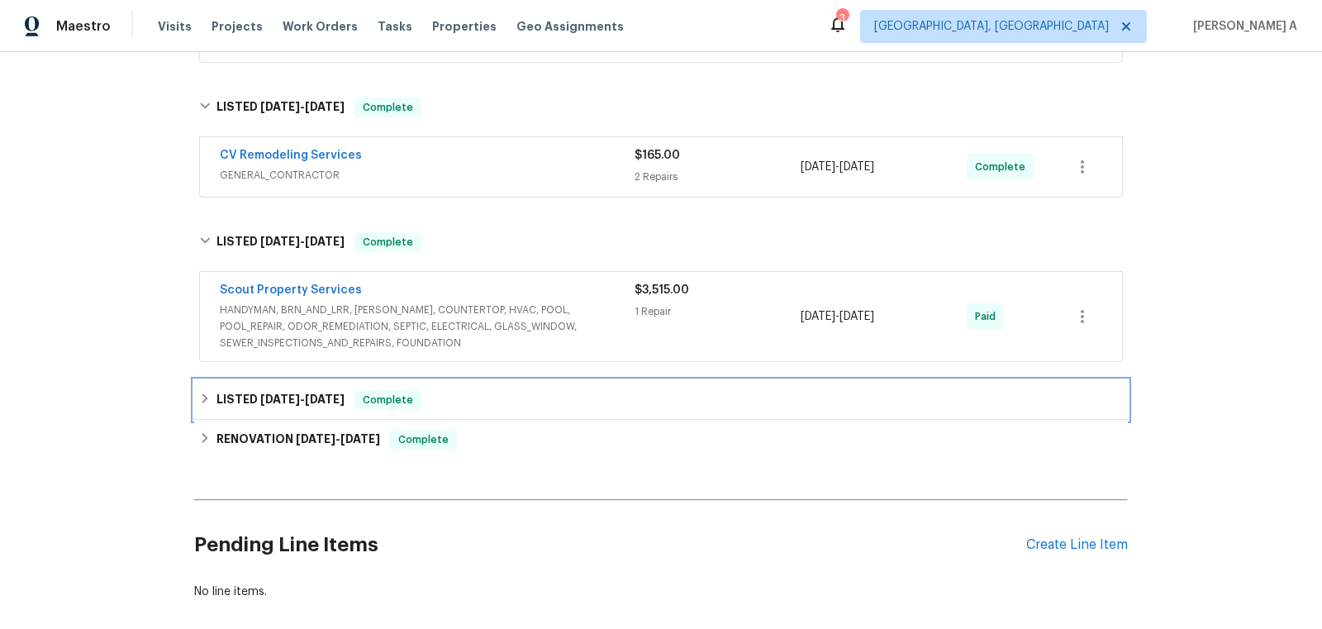
click at [387, 394] on div "Complete" at bounding box center [387, 400] width 67 height 20
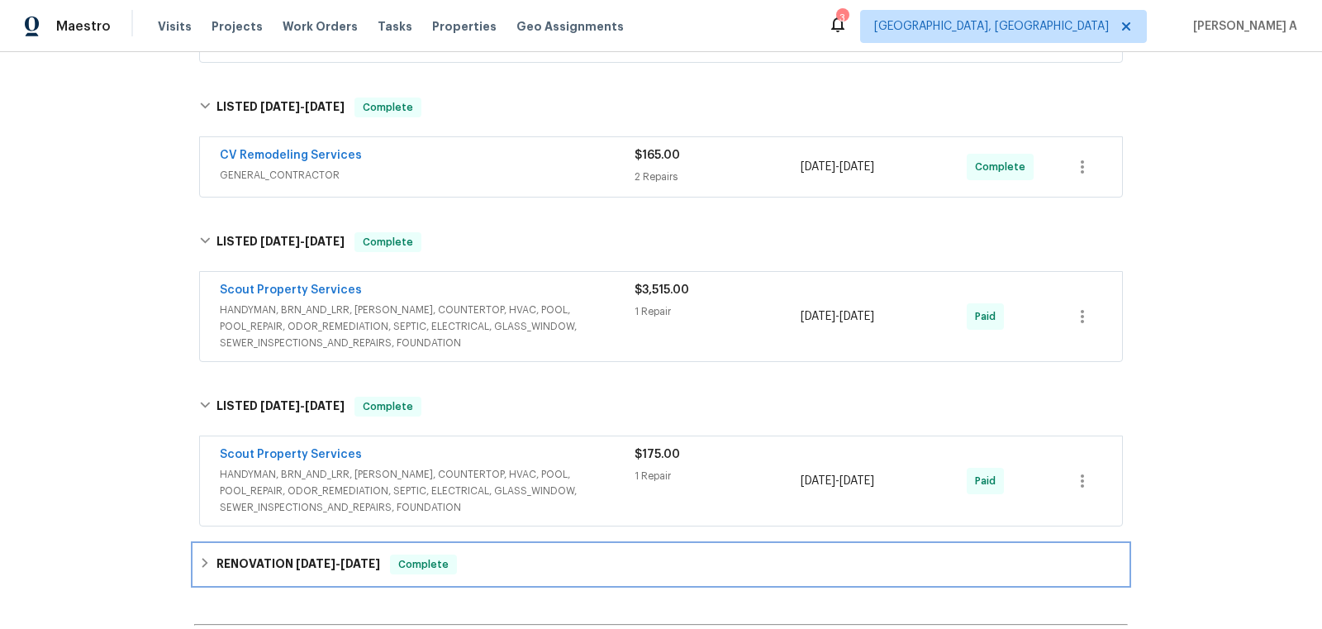
click at [422, 556] on span "Complete" at bounding box center [424, 564] width 64 height 17
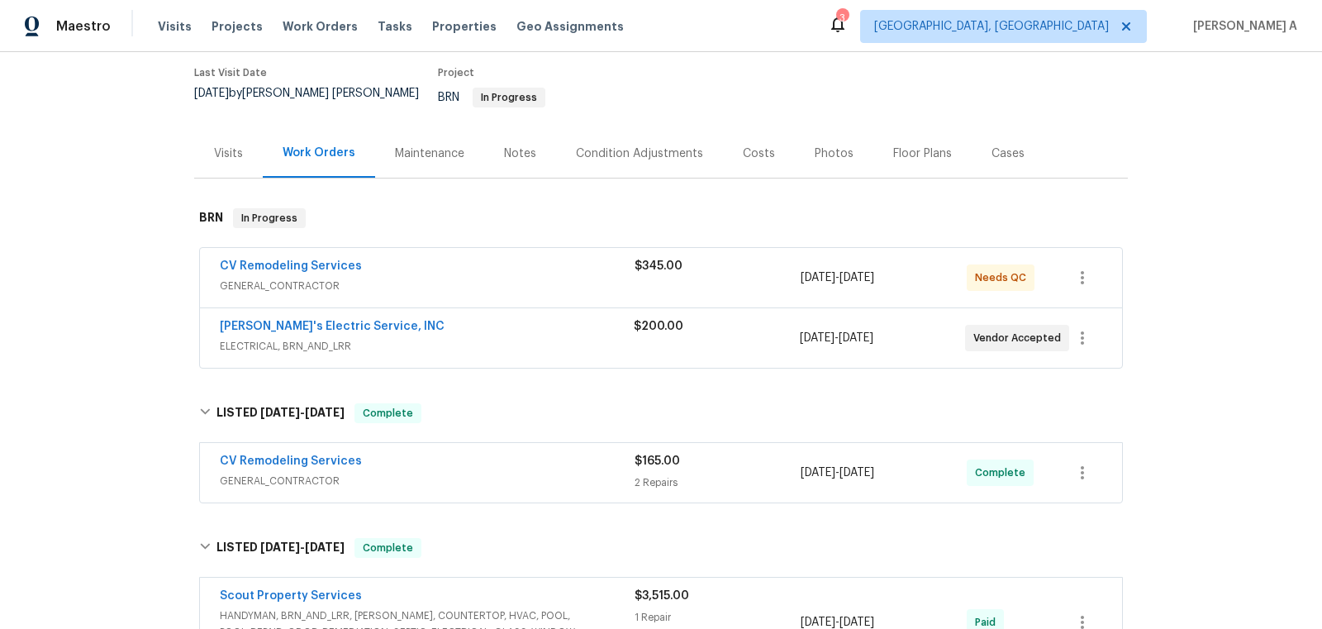
scroll to position [88, 0]
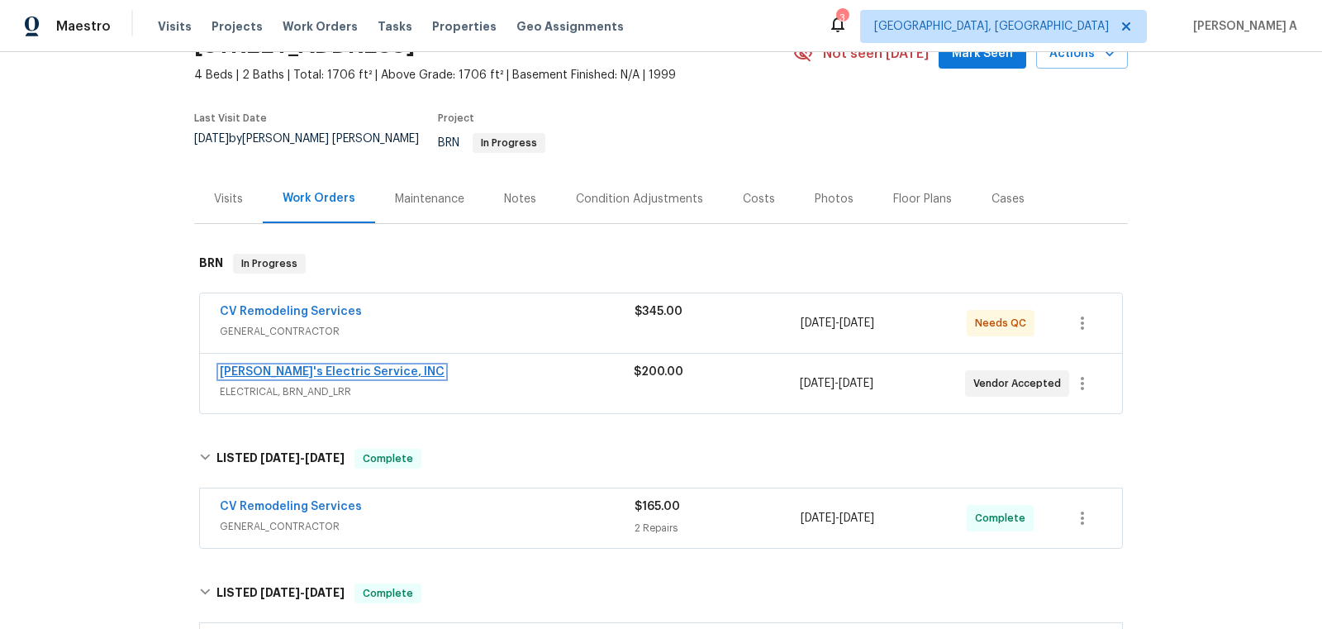
click at [316, 366] on link "Jack's Electric Service, INC" at bounding box center [332, 372] width 225 height 12
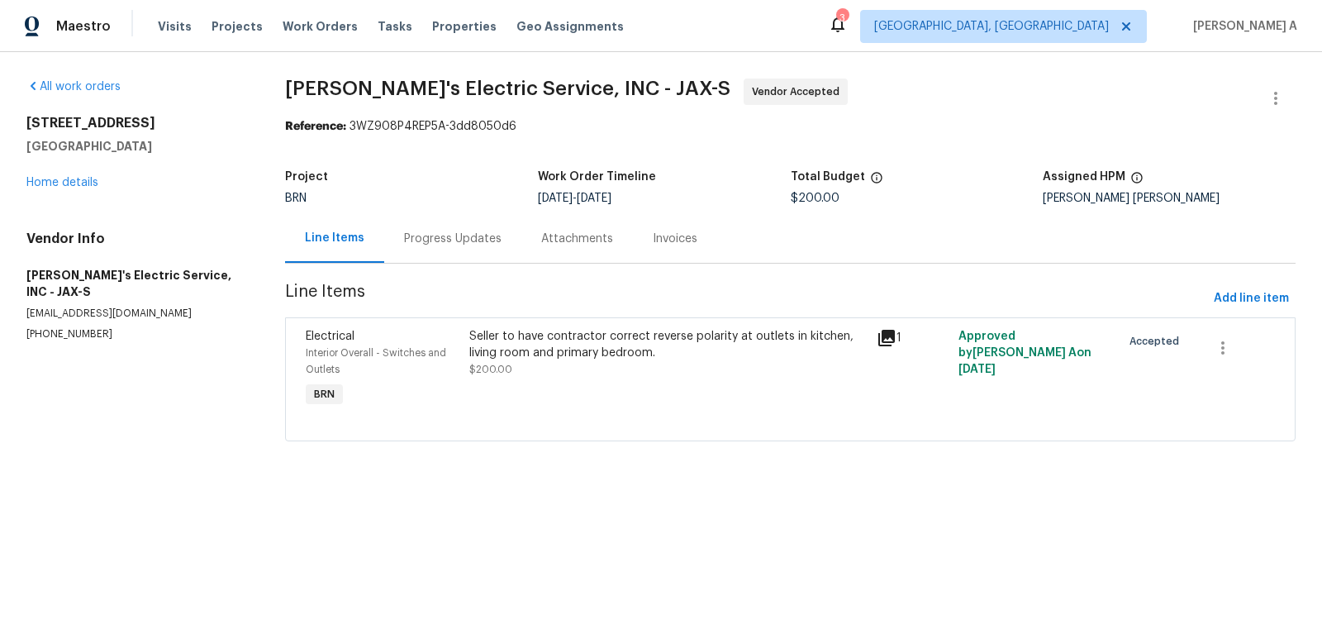
click at [443, 231] on div "Progress Updates" at bounding box center [452, 238] width 97 height 17
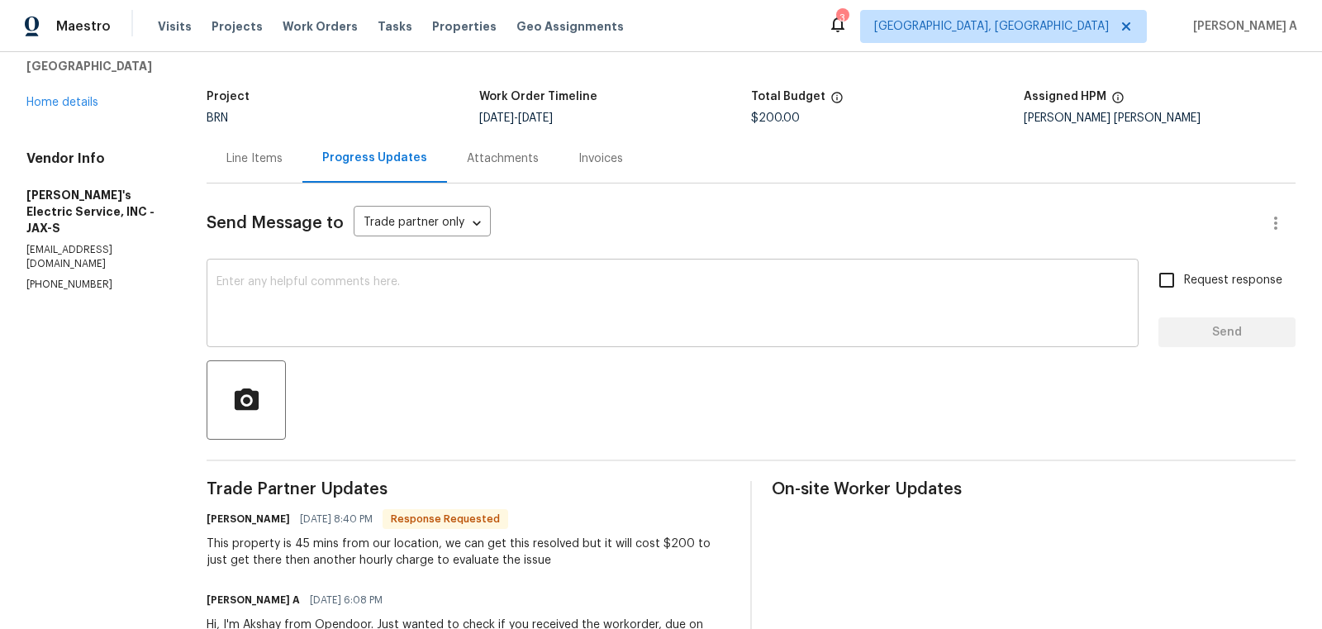
scroll to position [86, 0]
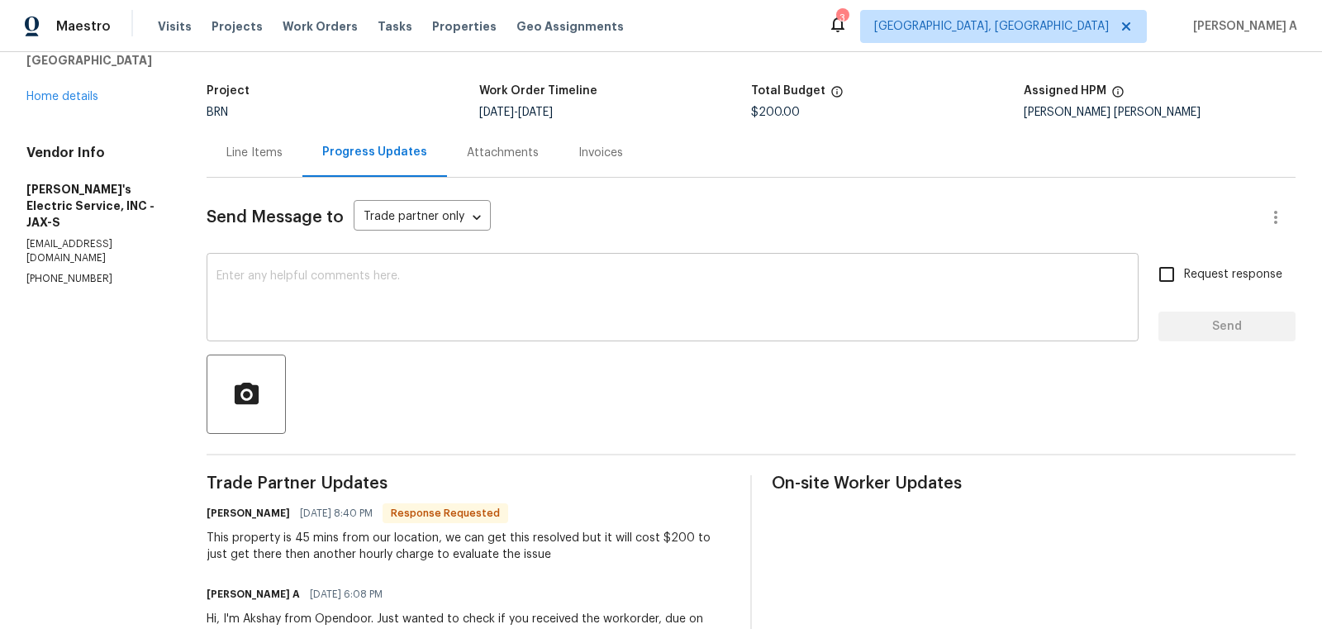
click at [468, 315] on textarea at bounding box center [672, 299] width 912 height 58
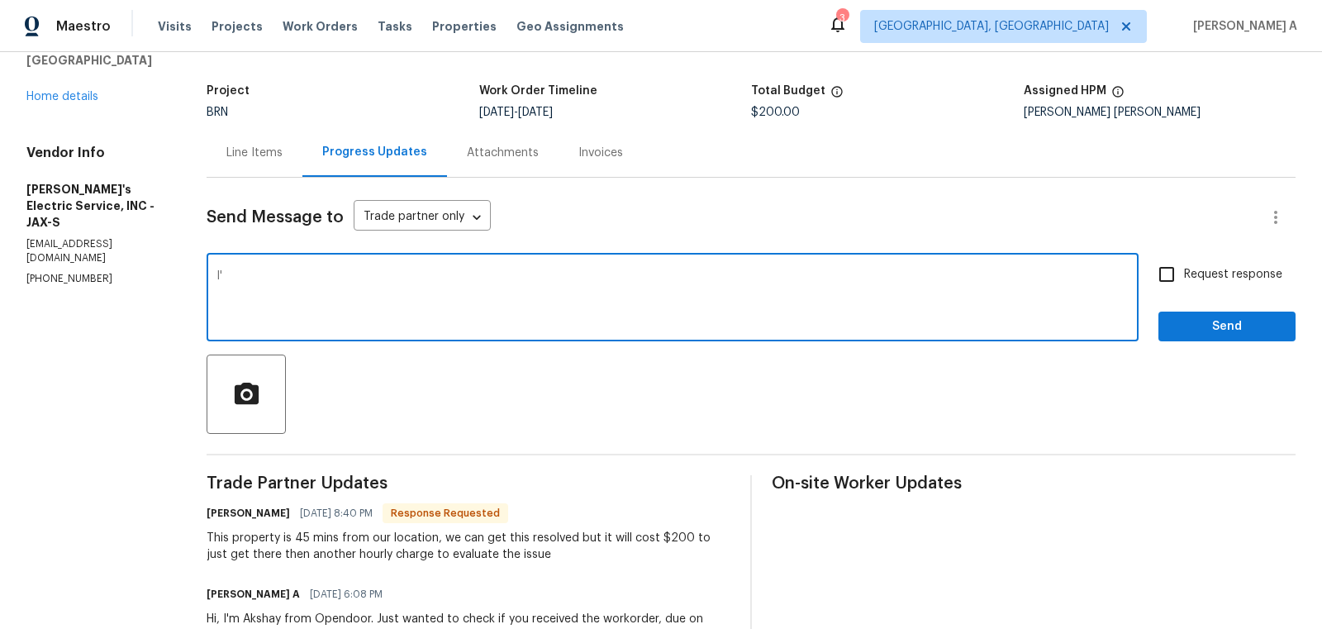
type textarea "I"
type textarea "Let me check and keep you posted shortly."
click at [1181, 273] on input "Request response" at bounding box center [1166, 274] width 35 height 35
checkbox input "true"
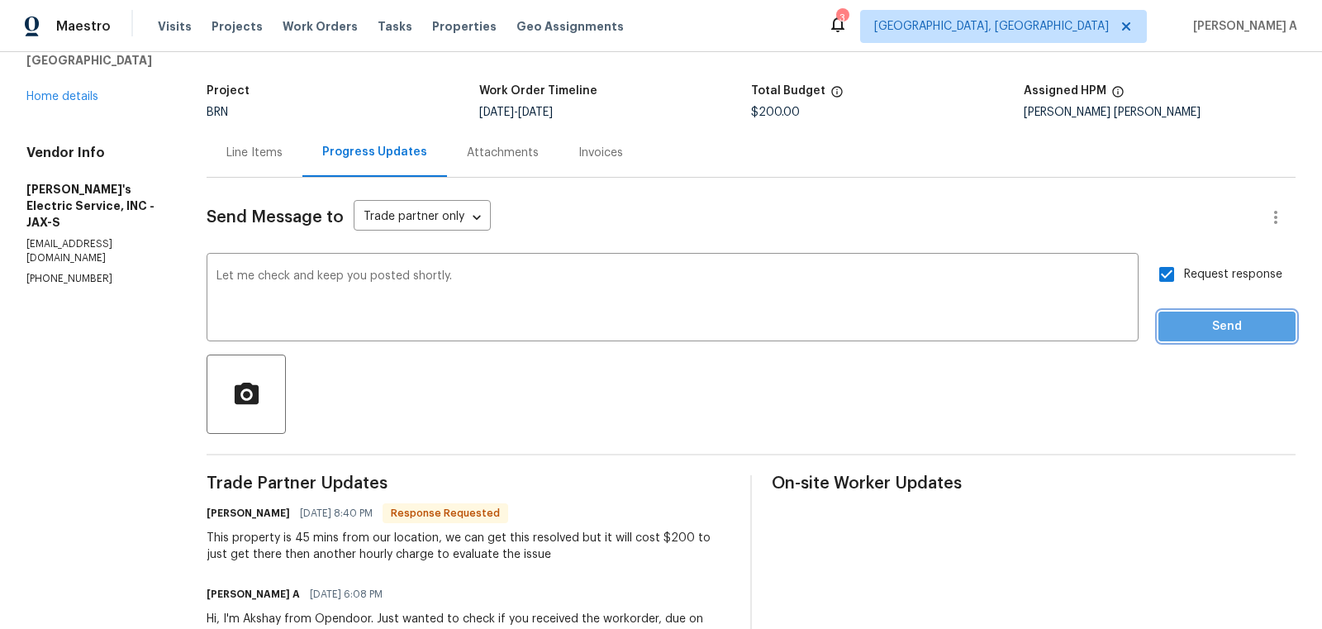
click at [1213, 316] on span "Send" at bounding box center [1226, 326] width 111 height 21
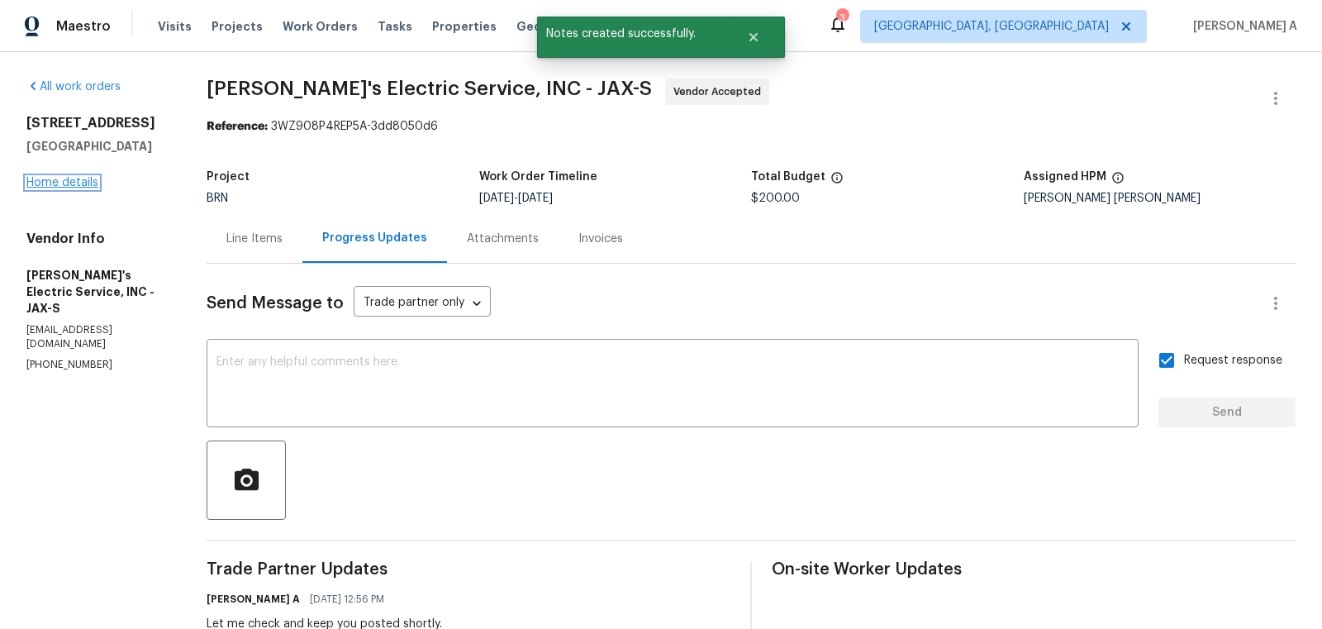
click at [47, 188] on link "Home details" at bounding box center [62, 183] width 72 height 12
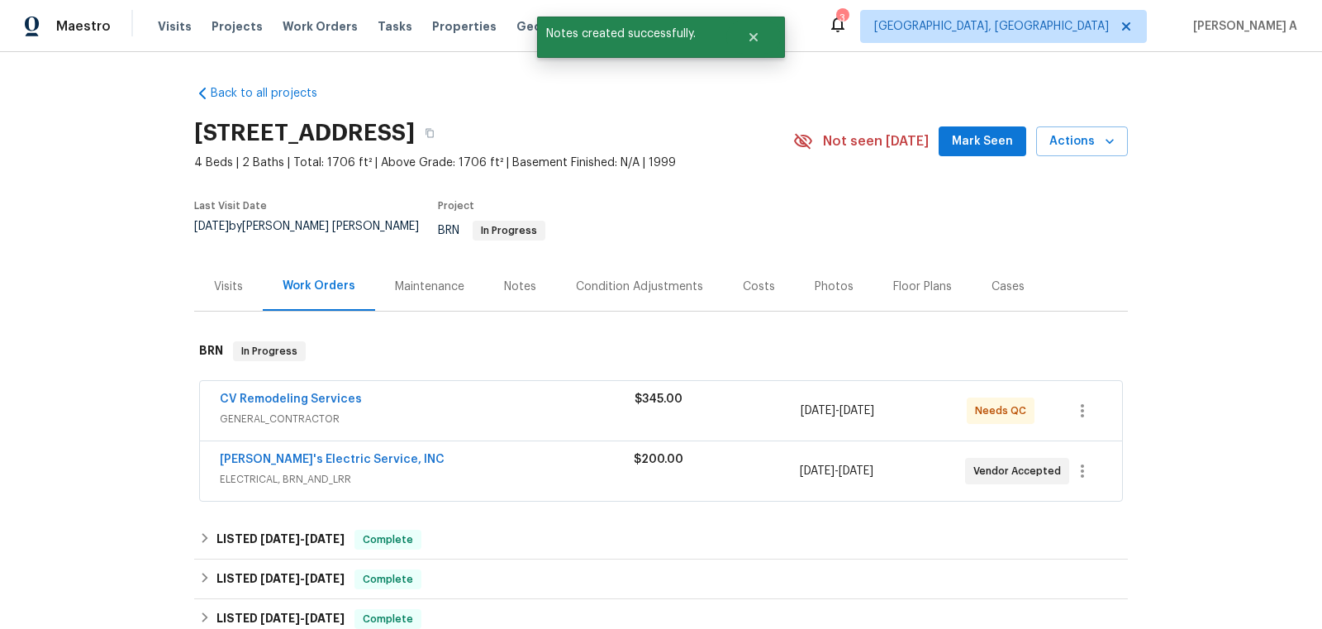
scroll to position [287, 0]
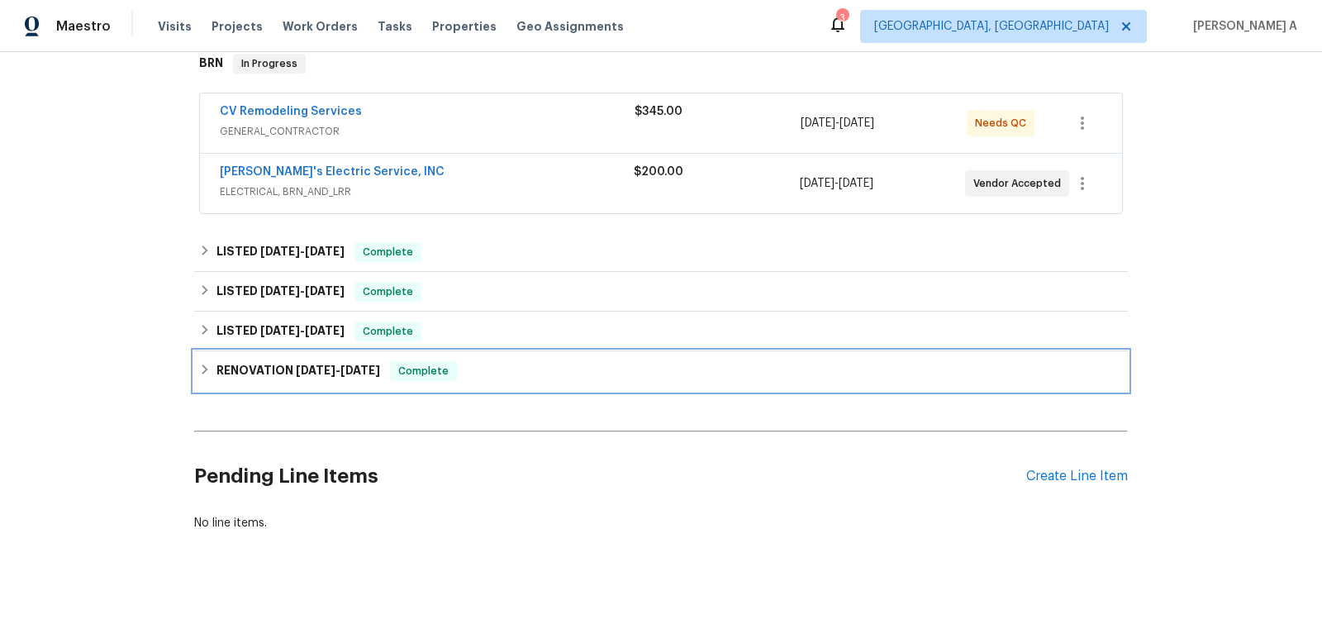
click at [327, 361] on h6 "RENOVATION 6/30/25 - 7/10/25" at bounding box center [298, 371] width 164 height 20
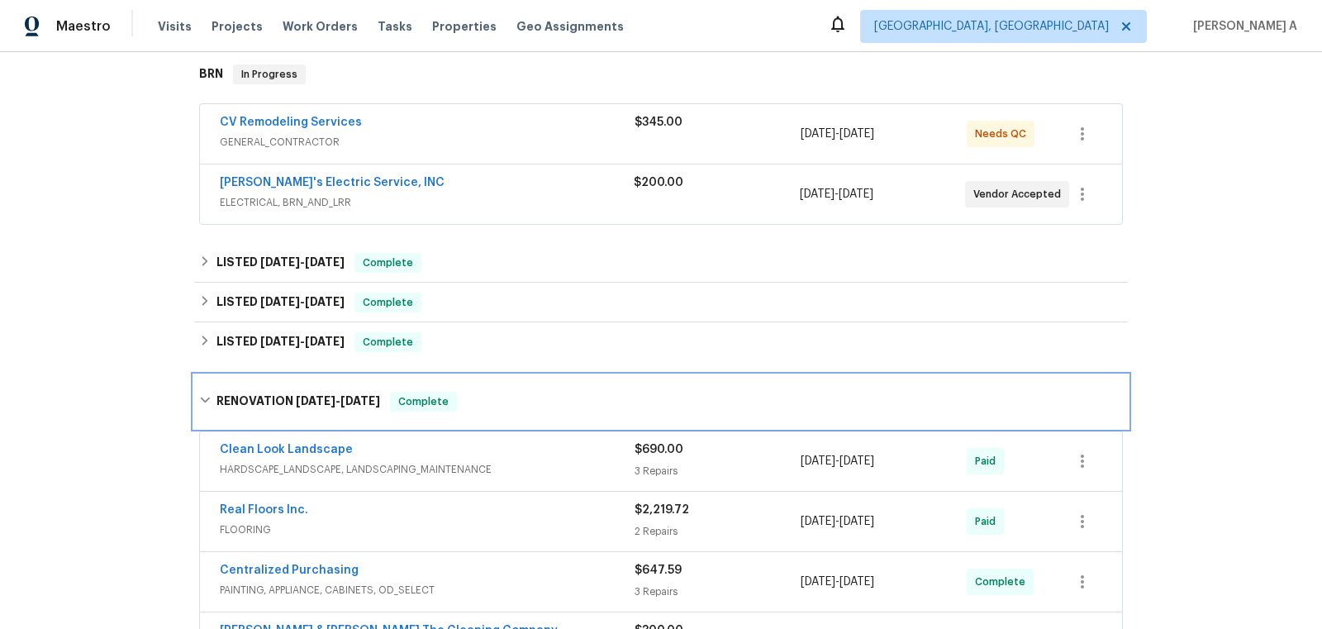
scroll to position [401, 0]
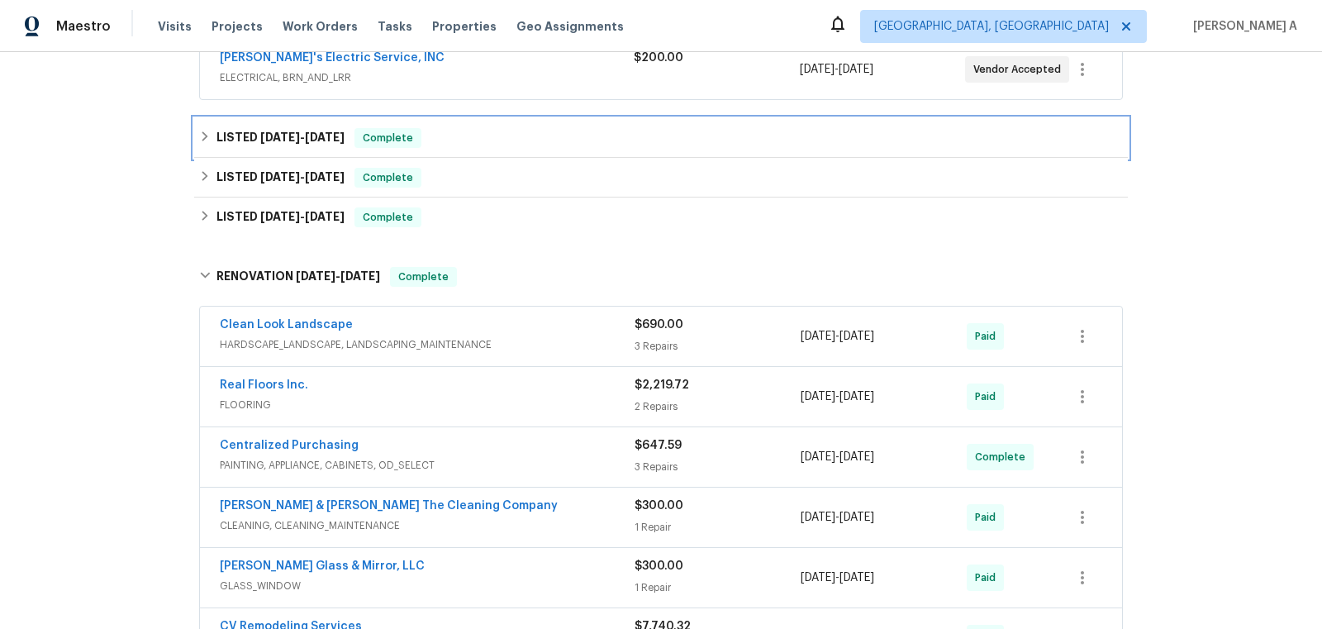
click at [363, 118] on div "LISTED 9/12/25 - 9/12/25 Complete" at bounding box center [660, 138] width 933 height 40
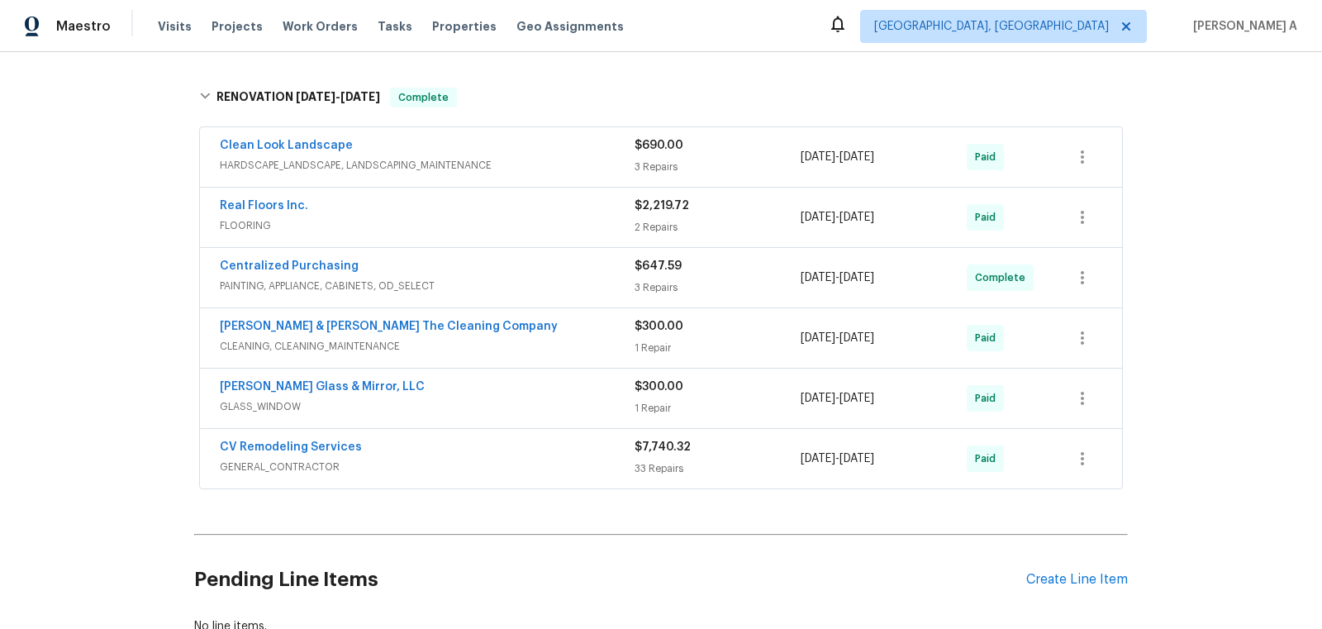
scroll to position [491, 0]
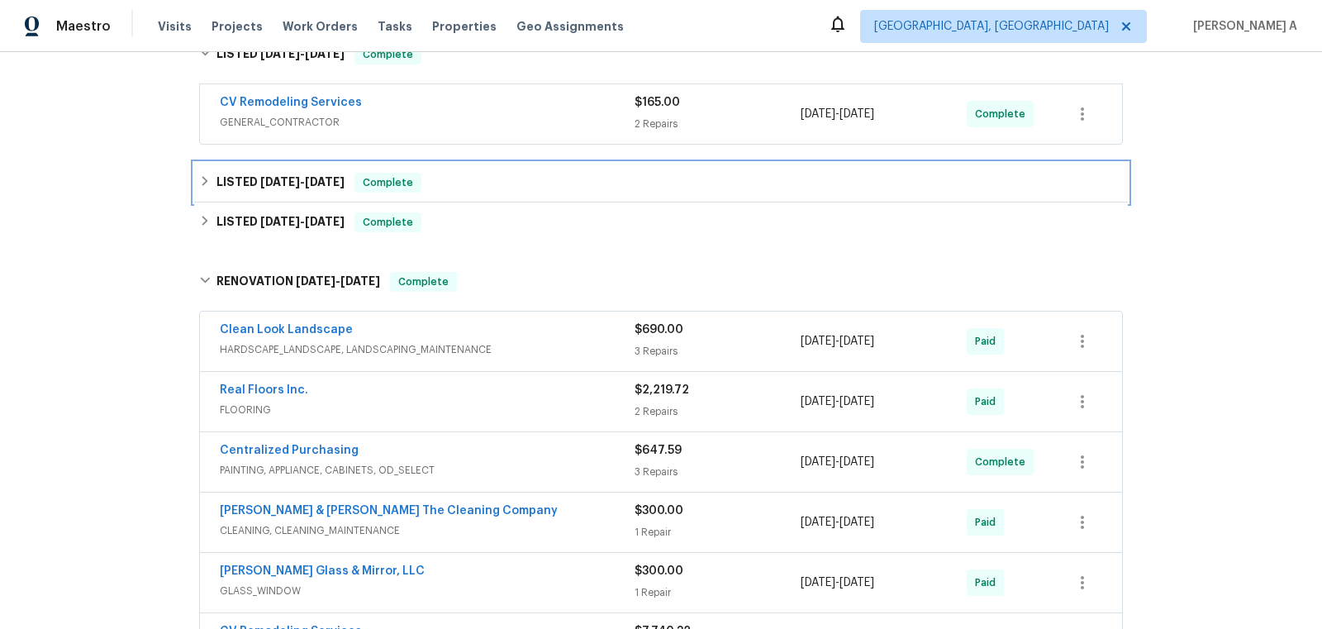
click at [341, 176] on span "8/21/25" at bounding box center [325, 182] width 40 height 12
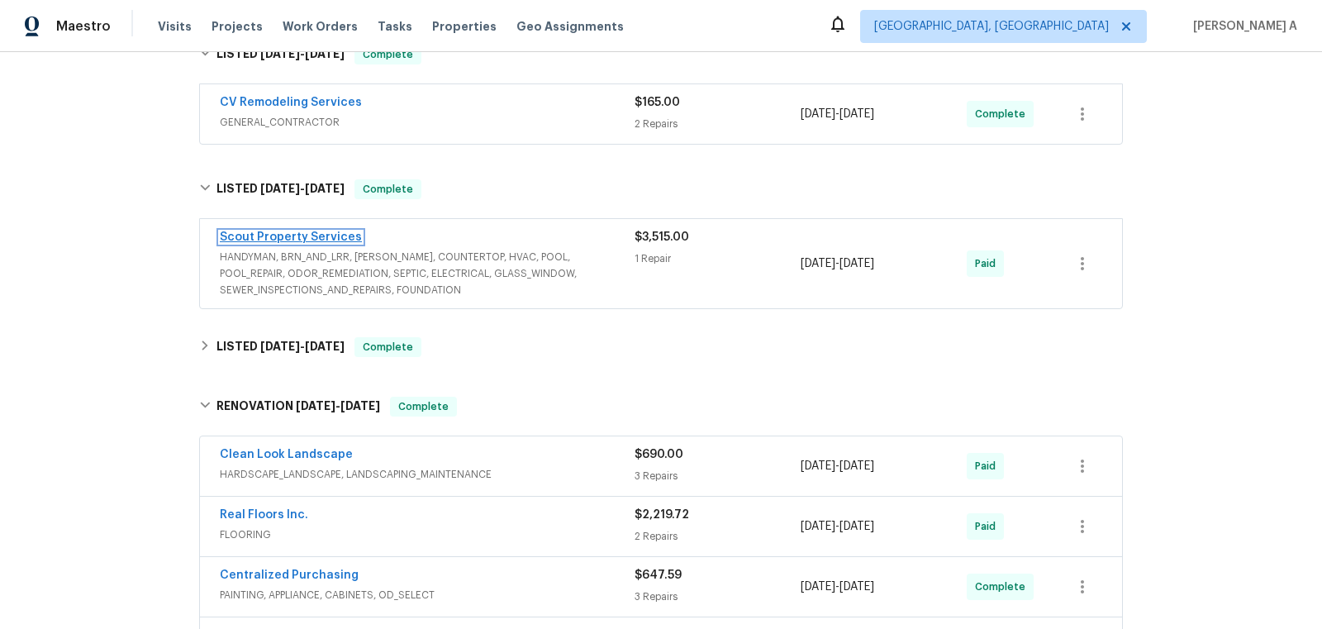
click at [329, 231] on link "Scout Property Services" at bounding box center [291, 237] width 142 height 12
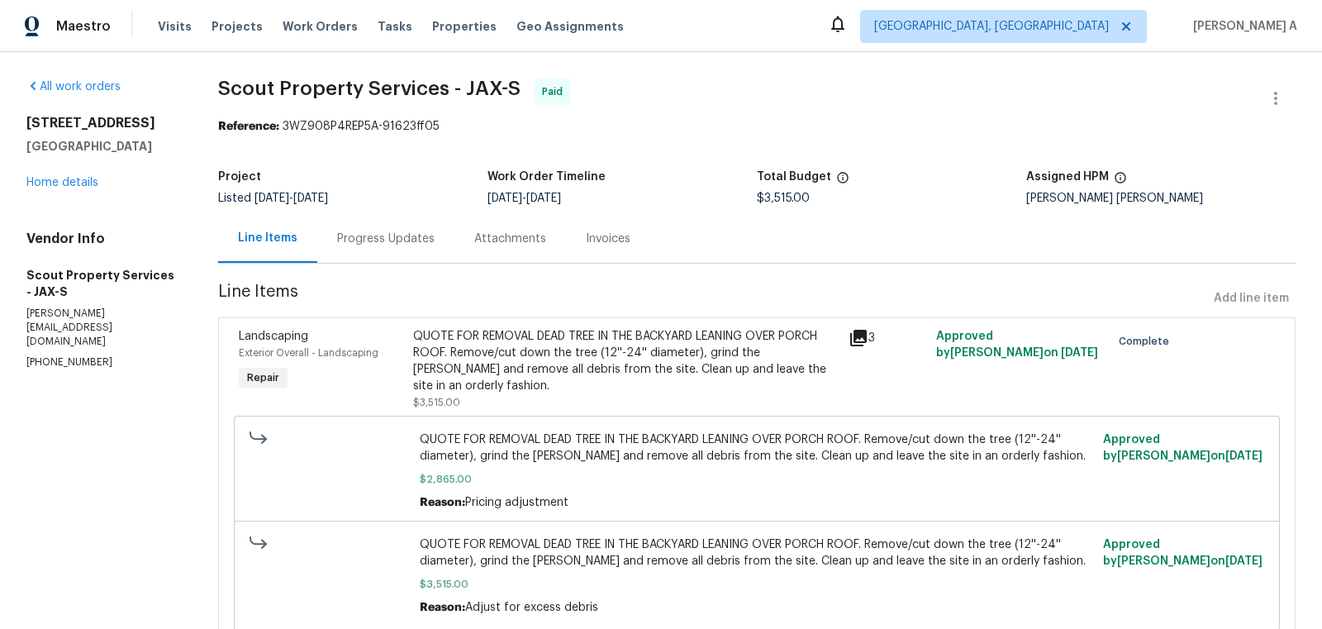
click at [66, 355] on p "(615) 913-6484" at bounding box center [102, 362] width 152 height 14
copy p "(615) 913-6484"
click at [65, 188] on link "Home details" at bounding box center [62, 183] width 72 height 12
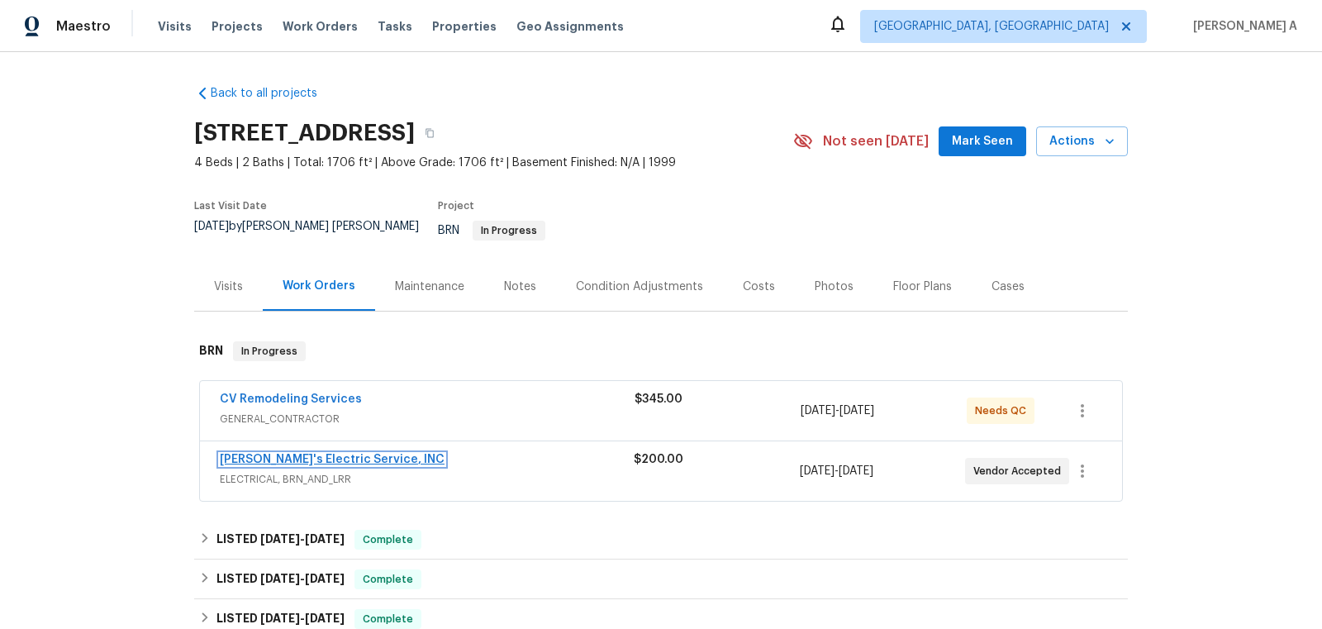
click at [282, 453] on link "Jack's Electric Service, INC" at bounding box center [332, 459] width 225 height 12
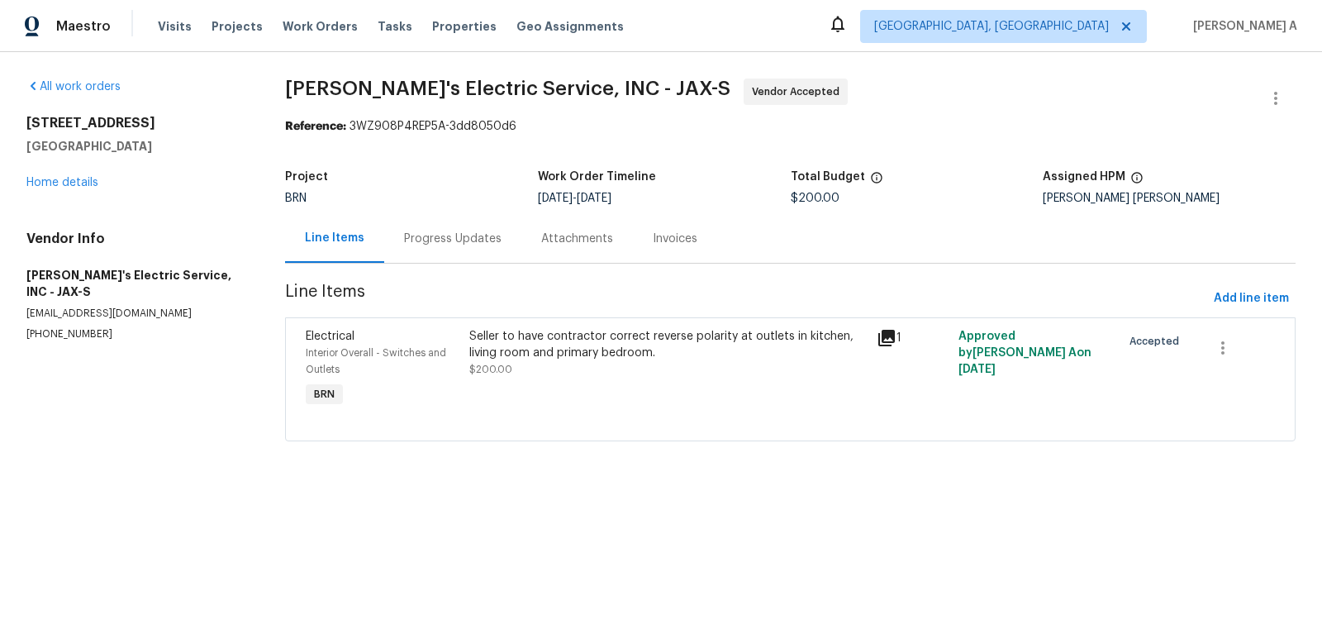
click at [643, 352] on div "Seller to have contractor correct reverse polarity at outlets in kitchen, livin…" at bounding box center [668, 344] width 398 height 33
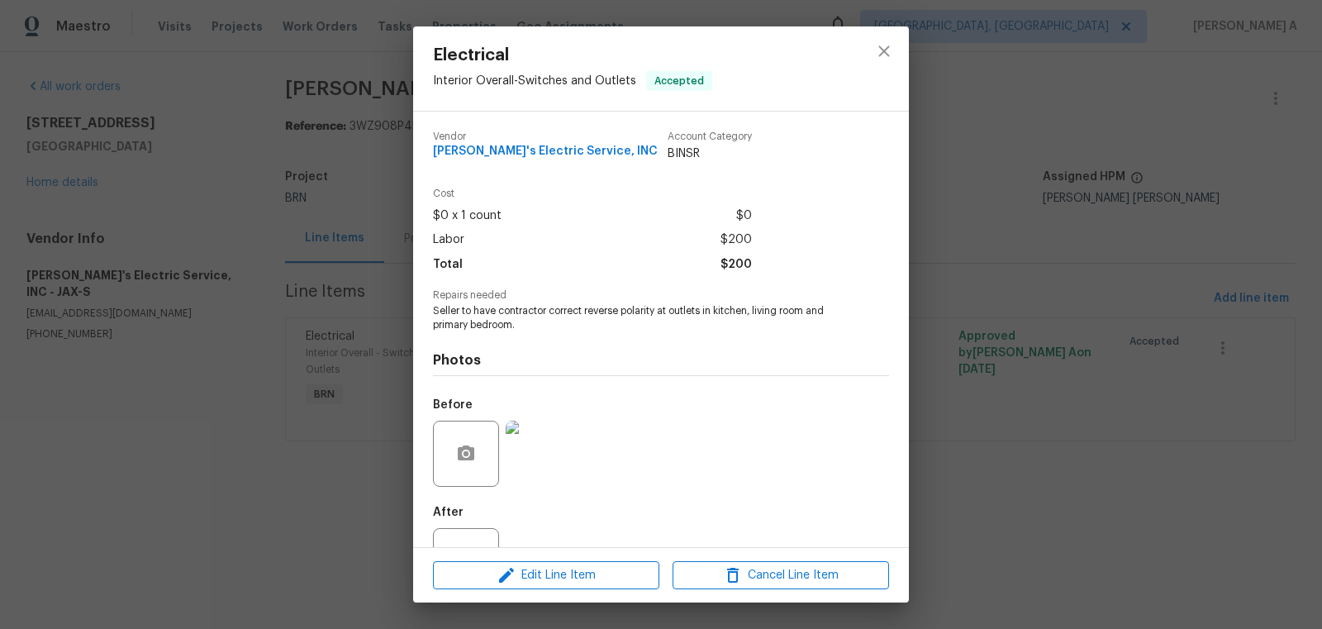
click at [565, 315] on span "Seller to have contractor correct reverse polarity at outlets in kitchen, livin…" at bounding box center [638, 318] width 411 height 28
copy span "Seller to have contractor correct reverse polarity at outlets in kitchen, livin…"
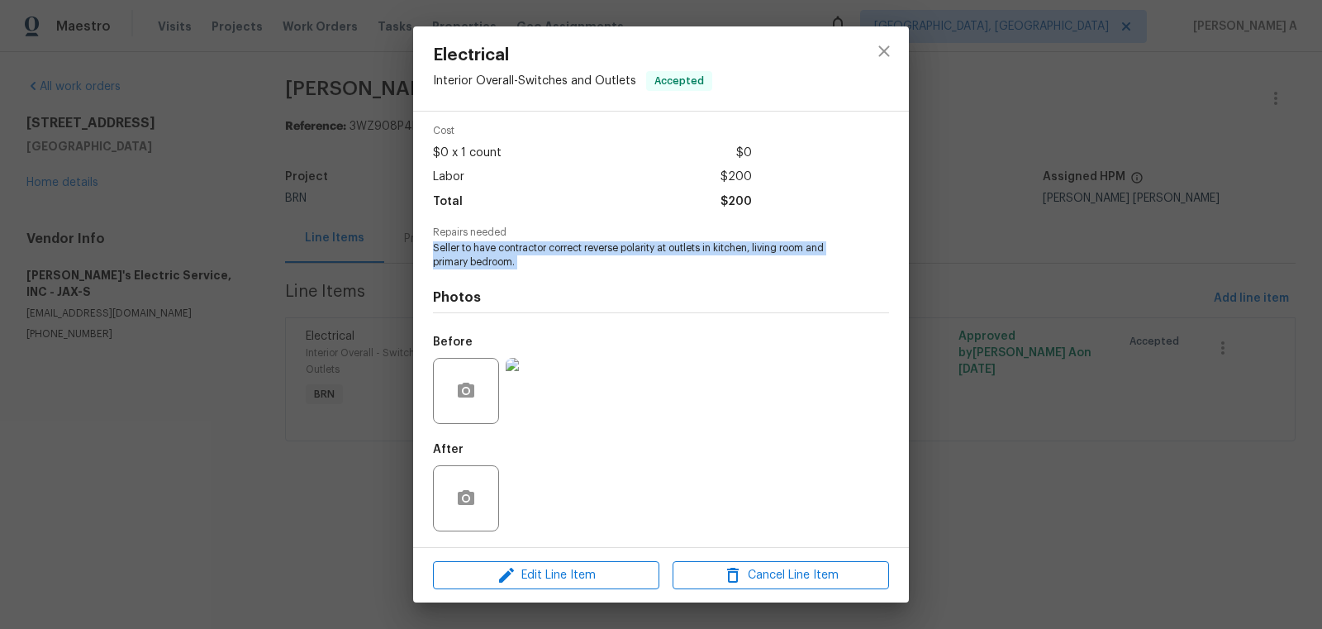
copy span "Seller to have contractor correct reverse polarity at outlets in kitchen, livin…"
click at [900, 49] on button "close" at bounding box center [884, 51] width 40 height 40
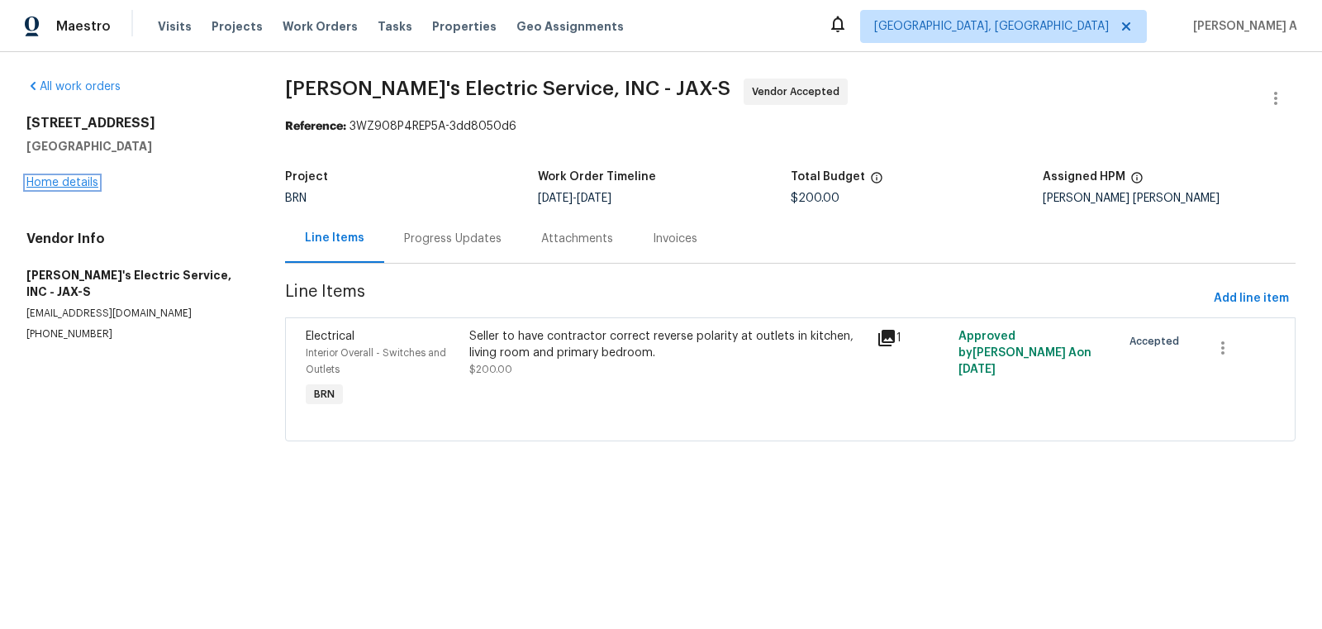
click at [59, 178] on link "Home details" at bounding box center [62, 183] width 72 height 12
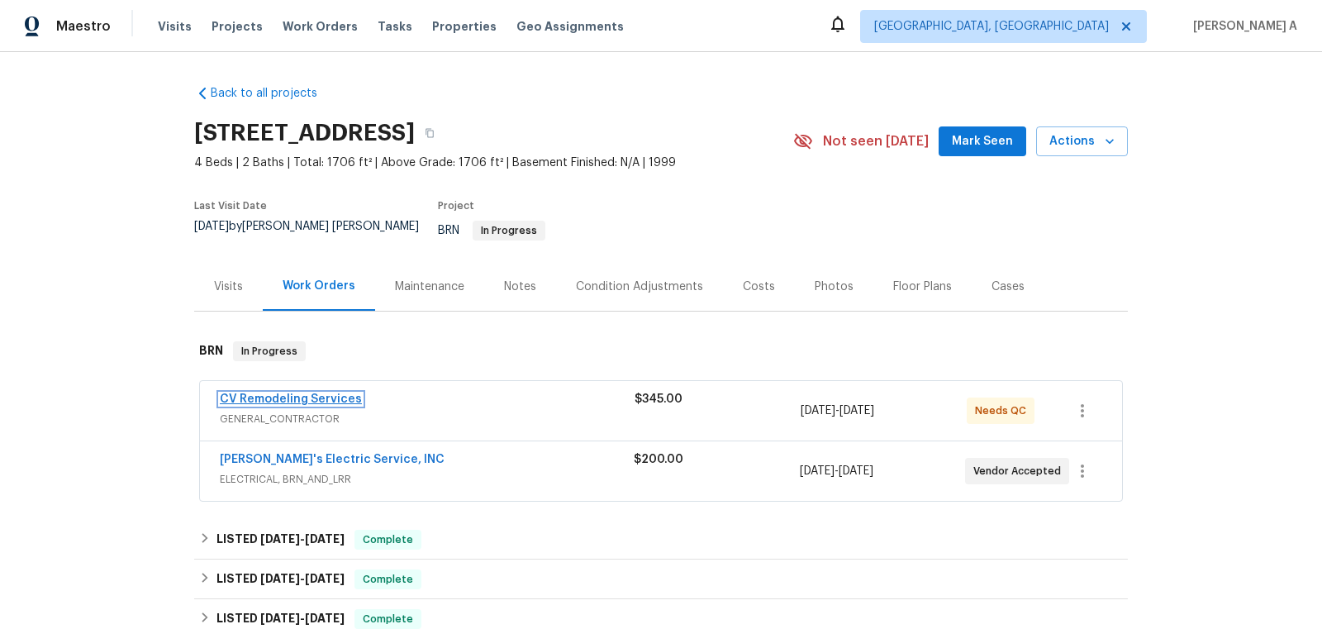
click at [273, 393] on link "CV Remodeling Services" at bounding box center [291, 399] width 142 height 12
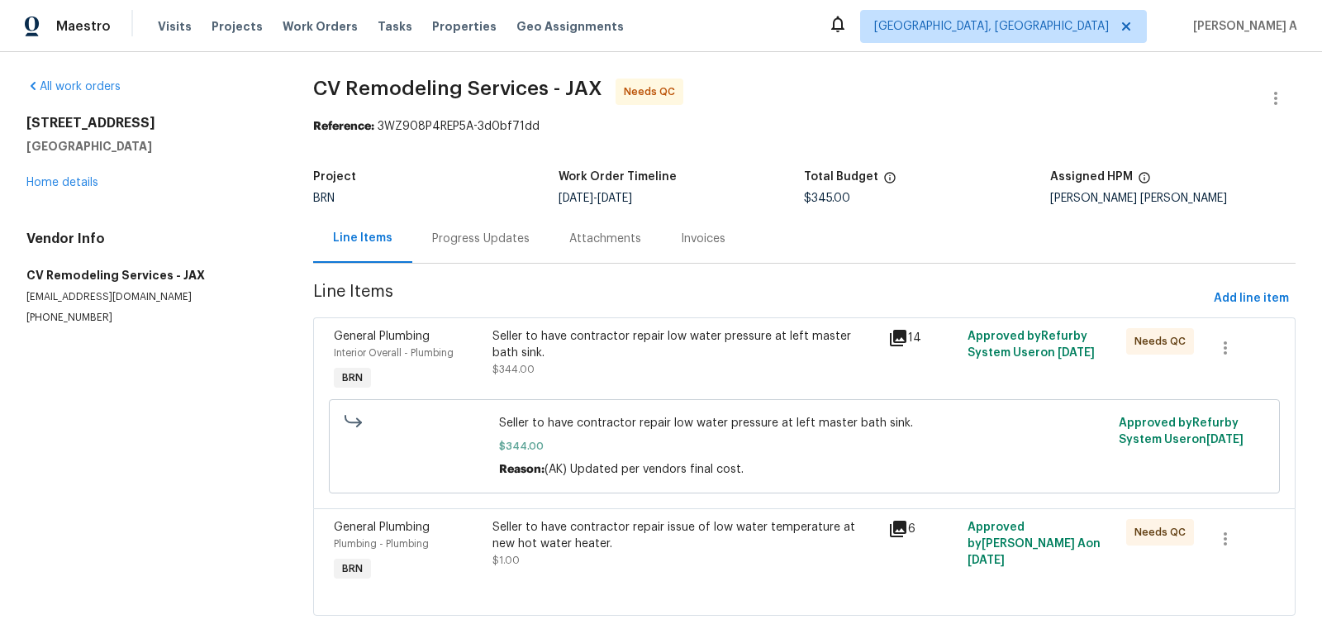
click at [420, 236] on div "Progress Updates" at bounding box center [480, 238] width 137 height 49
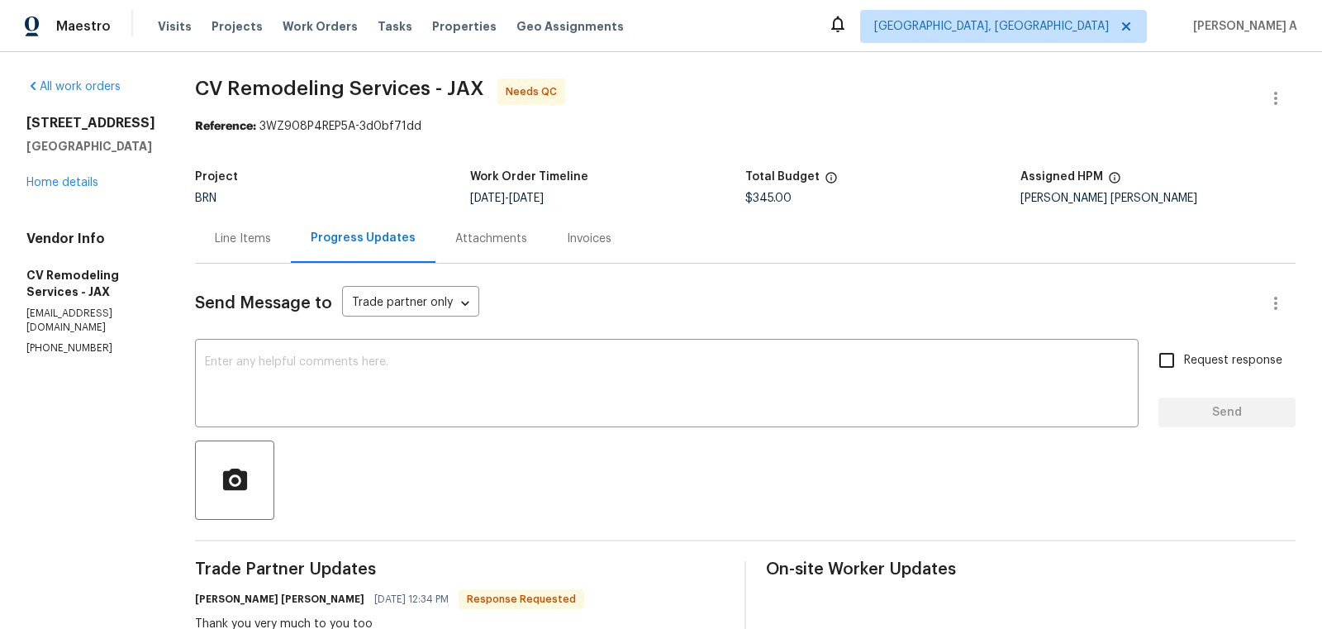
click at [226, 226] on div "Line Items" at bounding box center [243, 238] width 96 height 49
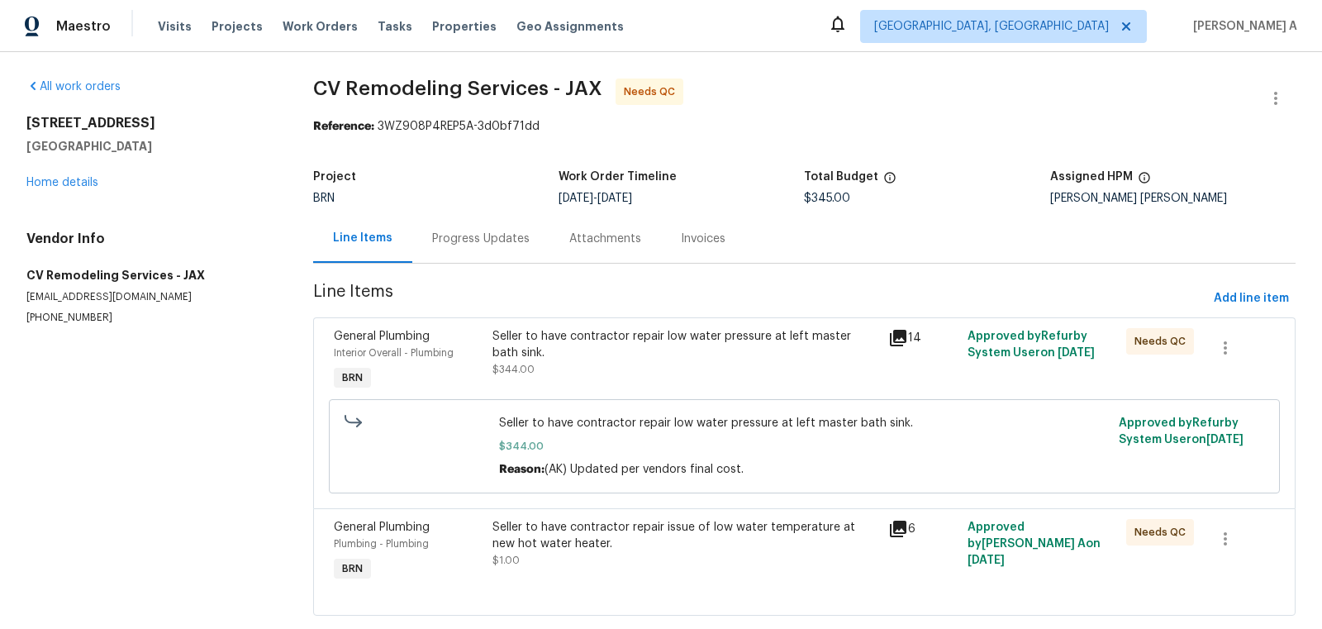
click at [655, 368] on div "Seller to have contractor repair low water pressure at left master bath sink. $…" at bounding box center [685, 353] width 387 height 50
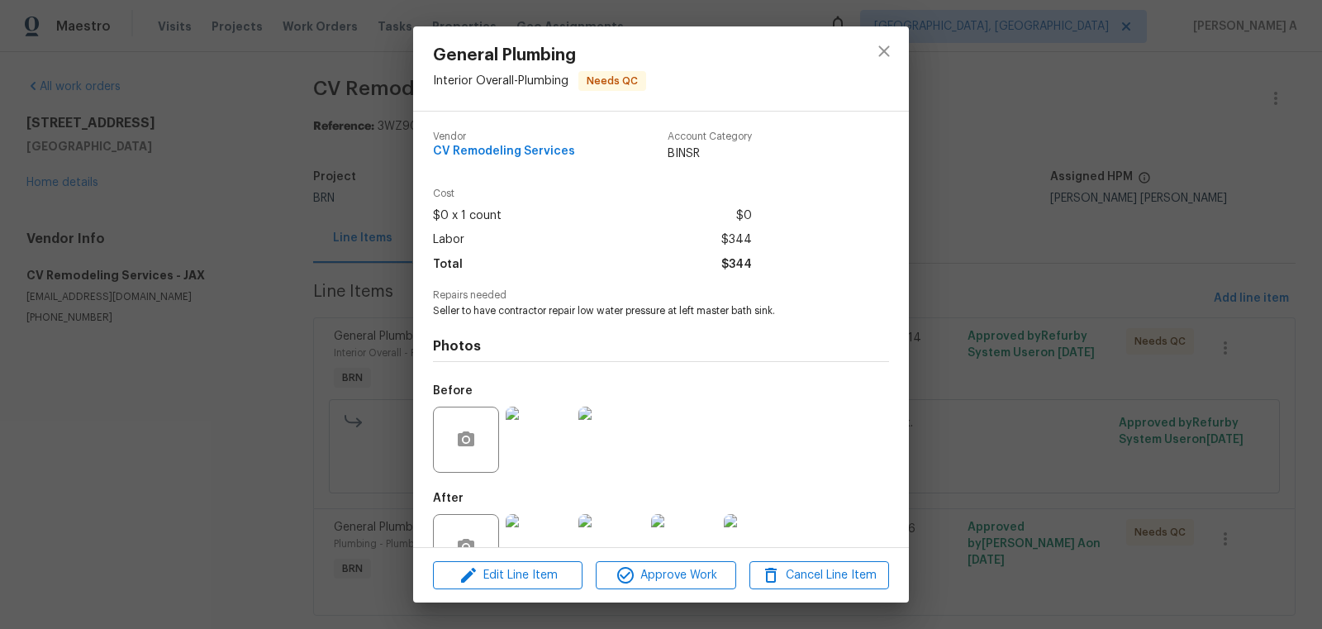
scroll to position [50, 0]
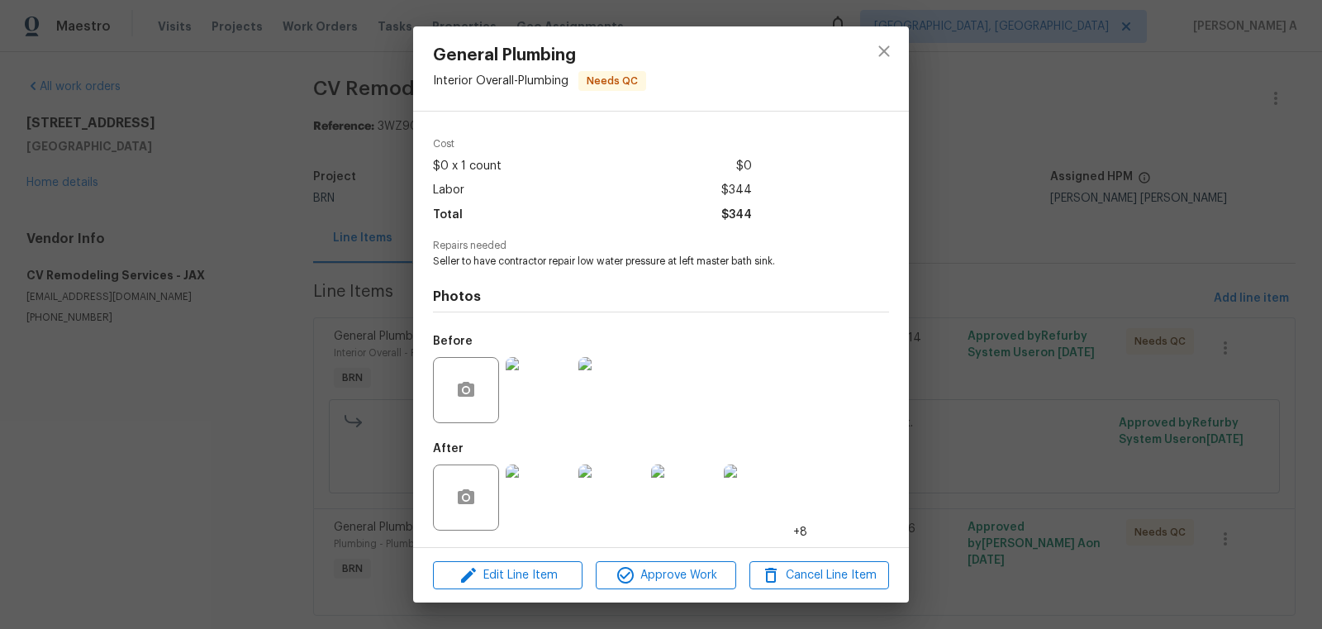
click at [604, 399] on img at bounding box center [611, 390] width 66 height 66
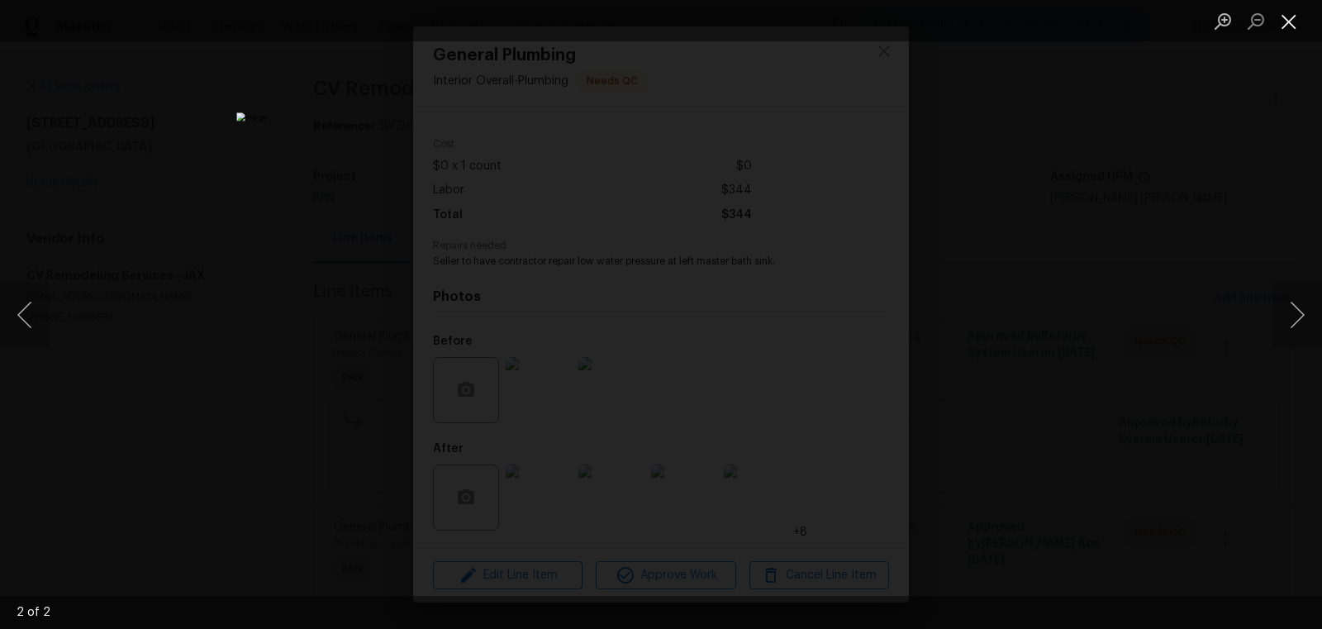
click at [1284, 18] on button "Close lightbox" at bounding box center [1288, 21] width 33 height 29
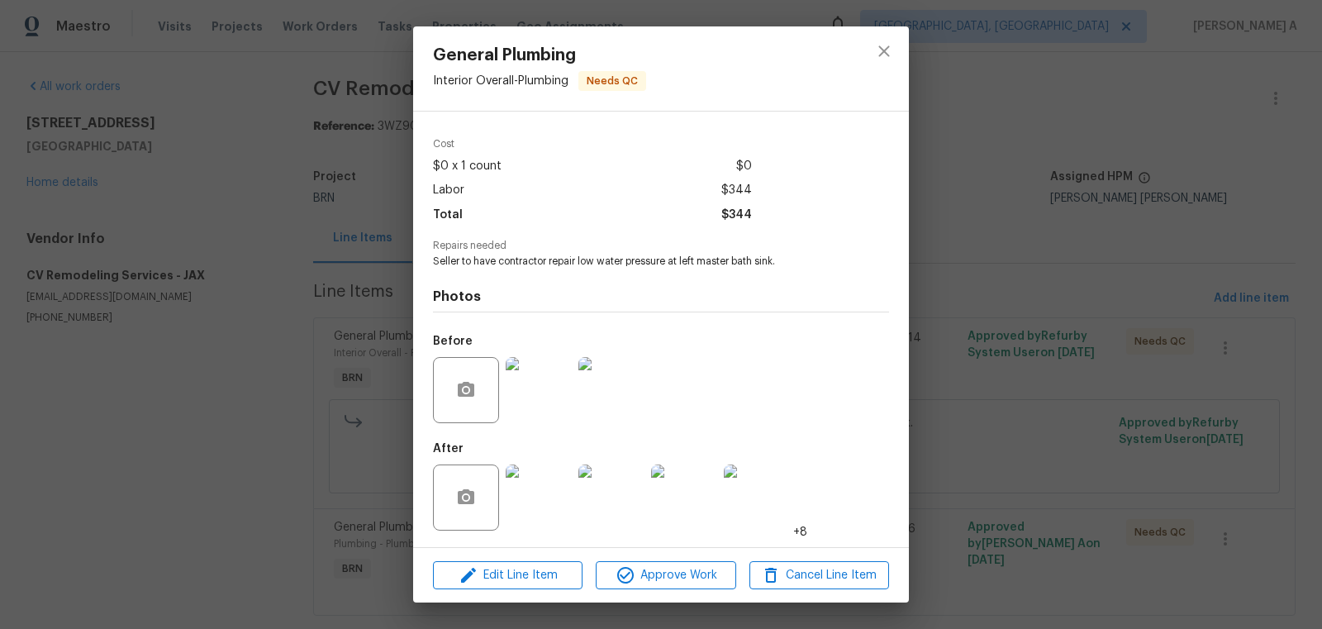
click at [528, 512] on img at bounding box center [539, 497] width 66 height 66
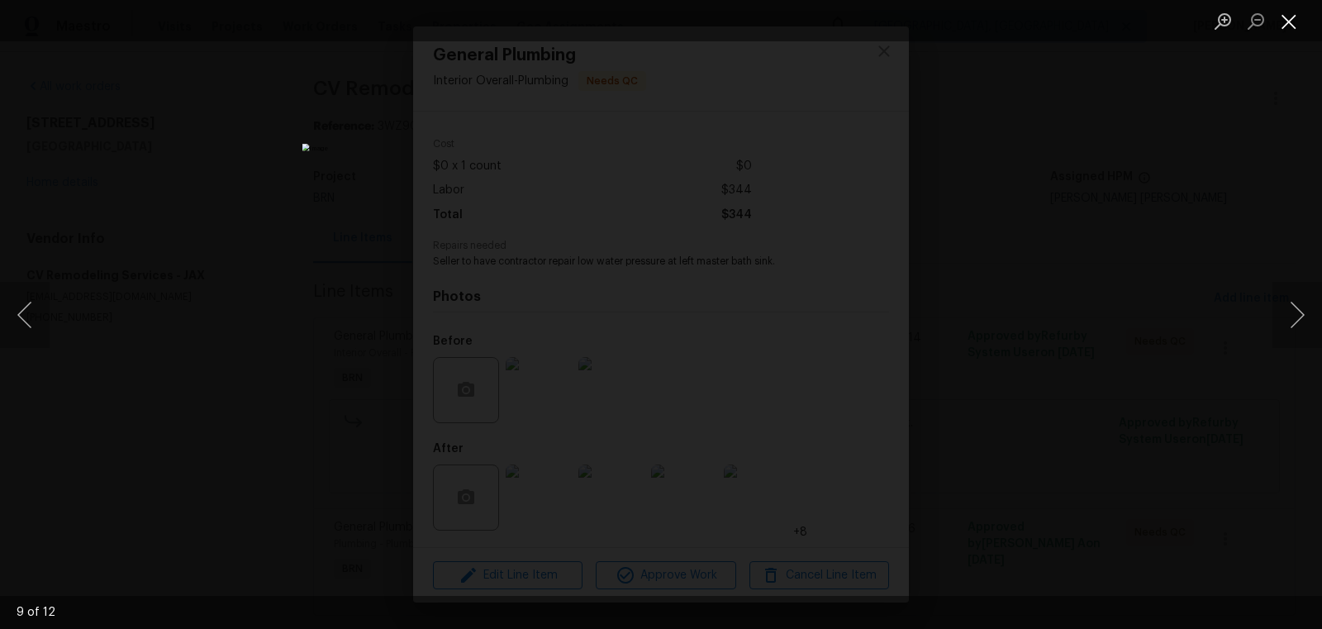
click at [1291, 23] on button "Close lightbox" at bounding box center [1288, 21] width 33 height 29
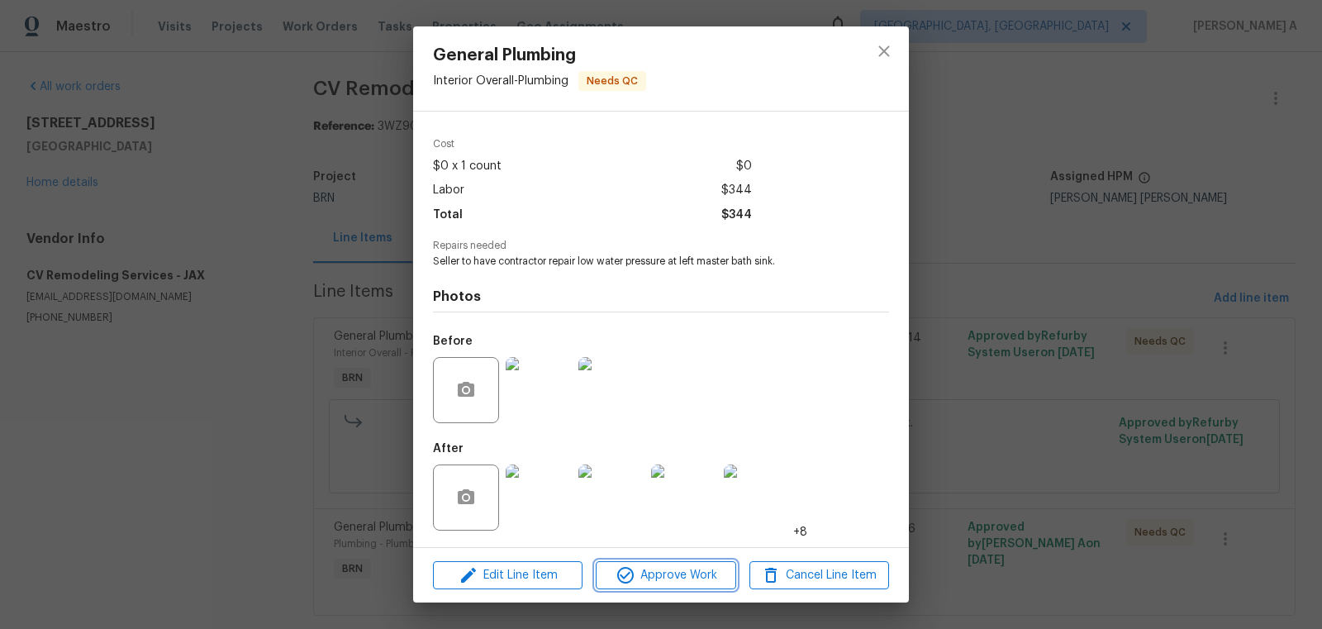
click at [650, 576] on span "Approve Work" at bounding box center [666, 575] width 130 height 21
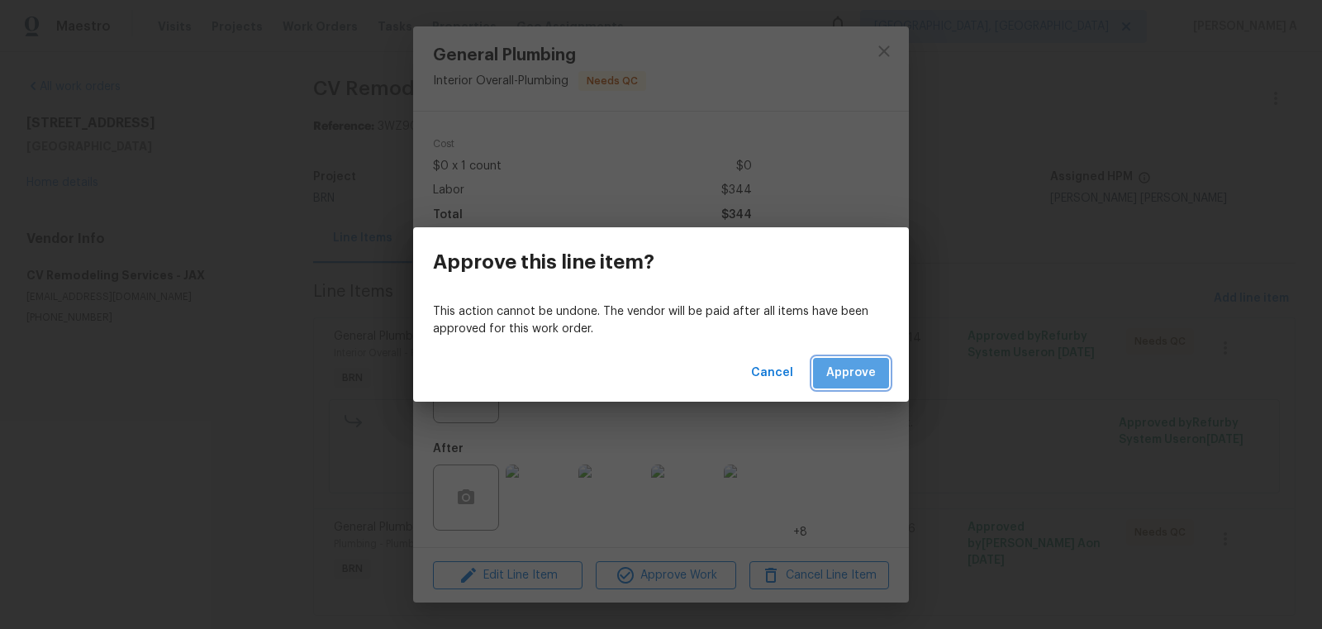
click at [857, 366] on span "Approve" at bounding box center [851, 373] width 50 height 21
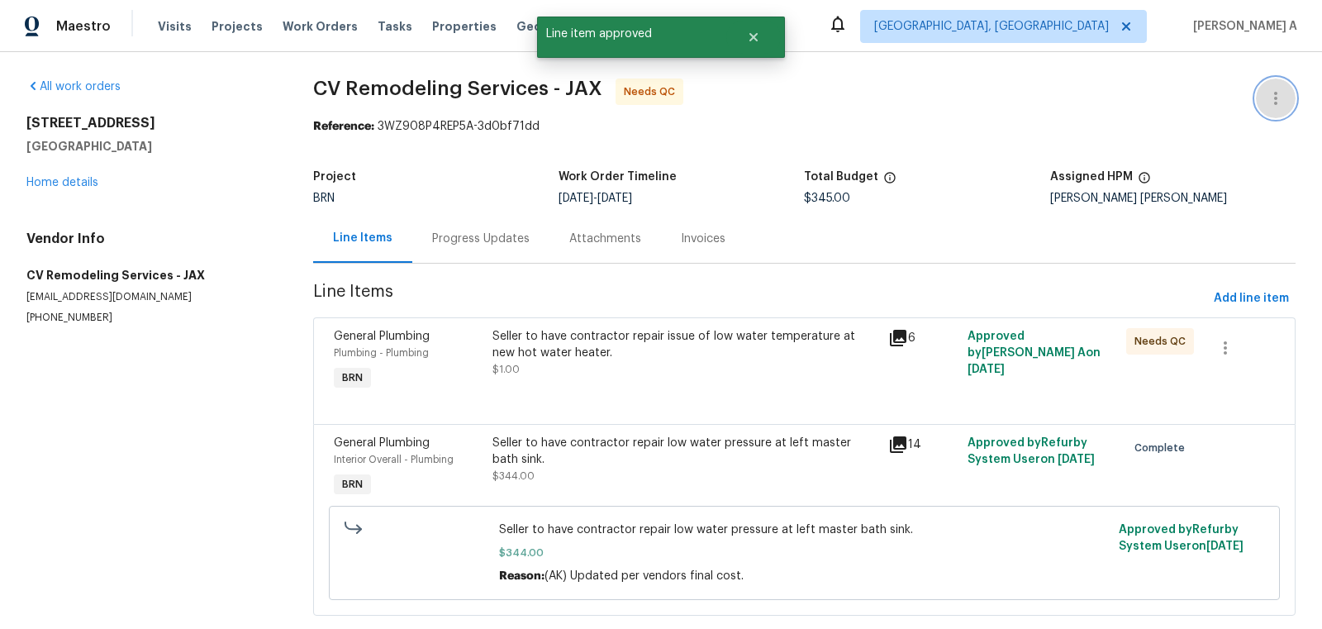
click at [1283, 98] on icon "button" at bounding box center [1275, 98] width 20 height 20
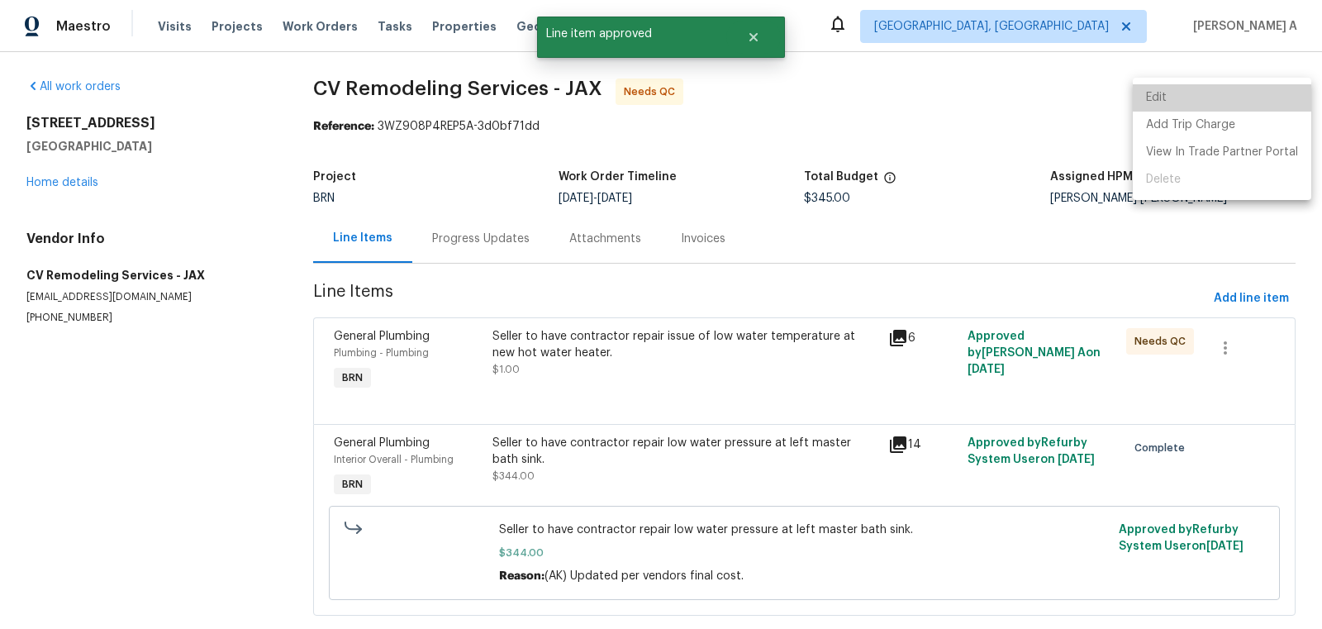
click at [1254, 97] on li "Edit" at bounding box center [1221, 97] width 178 height 27
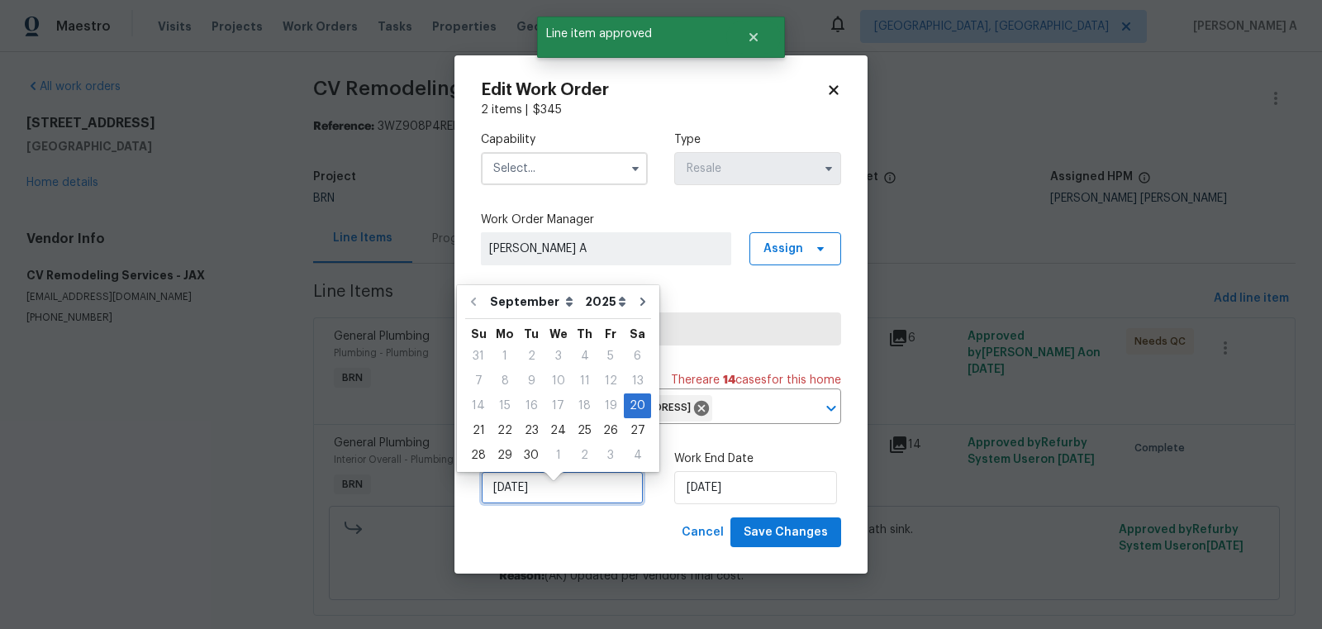
click at [569, 501] on input "9/20/2025" at bounding box center [562, 487] width 163 height 33
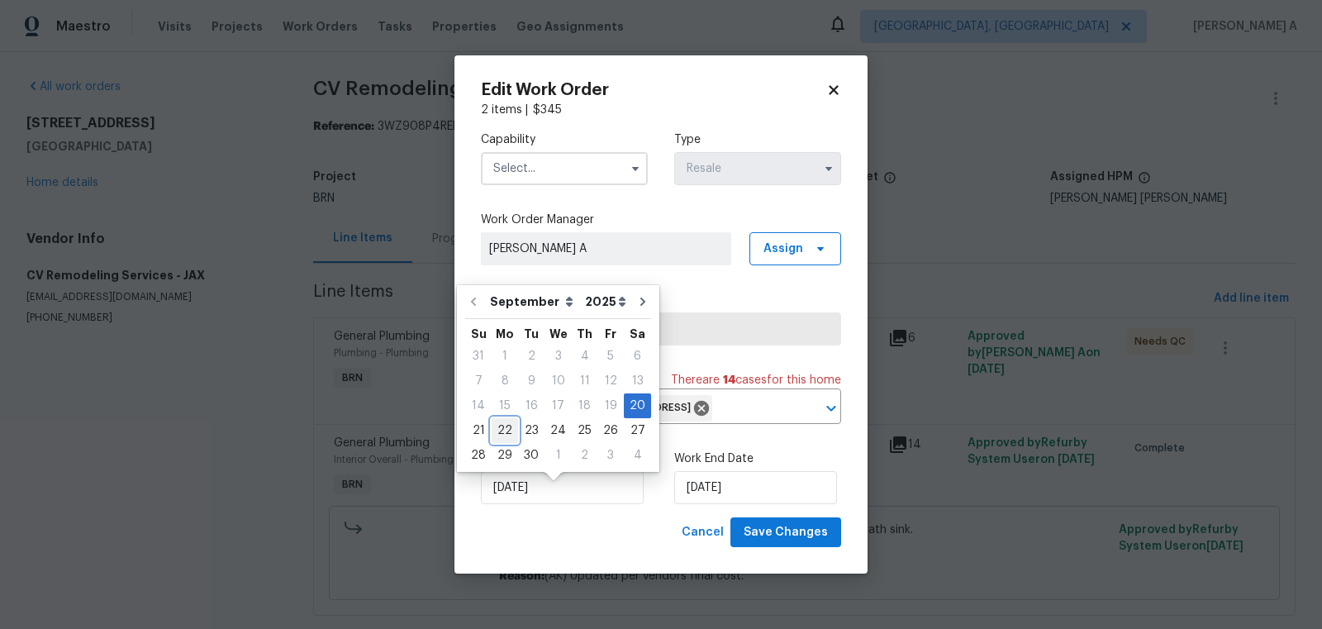
click at [502, 433] on div "22" at bounding box center [504, 430] width 26 height 23
type input "[DATE]"
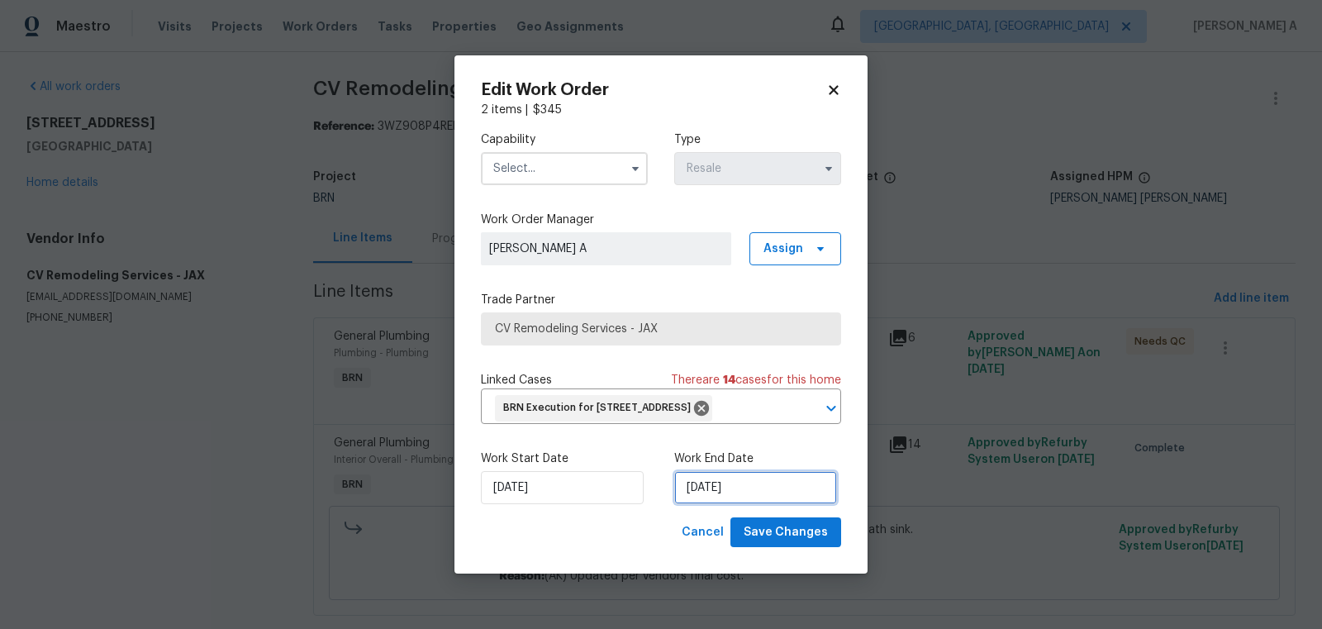
click at [709, 501] on input "[DATE]" at bounding box center [755, 487] width 163 height 33
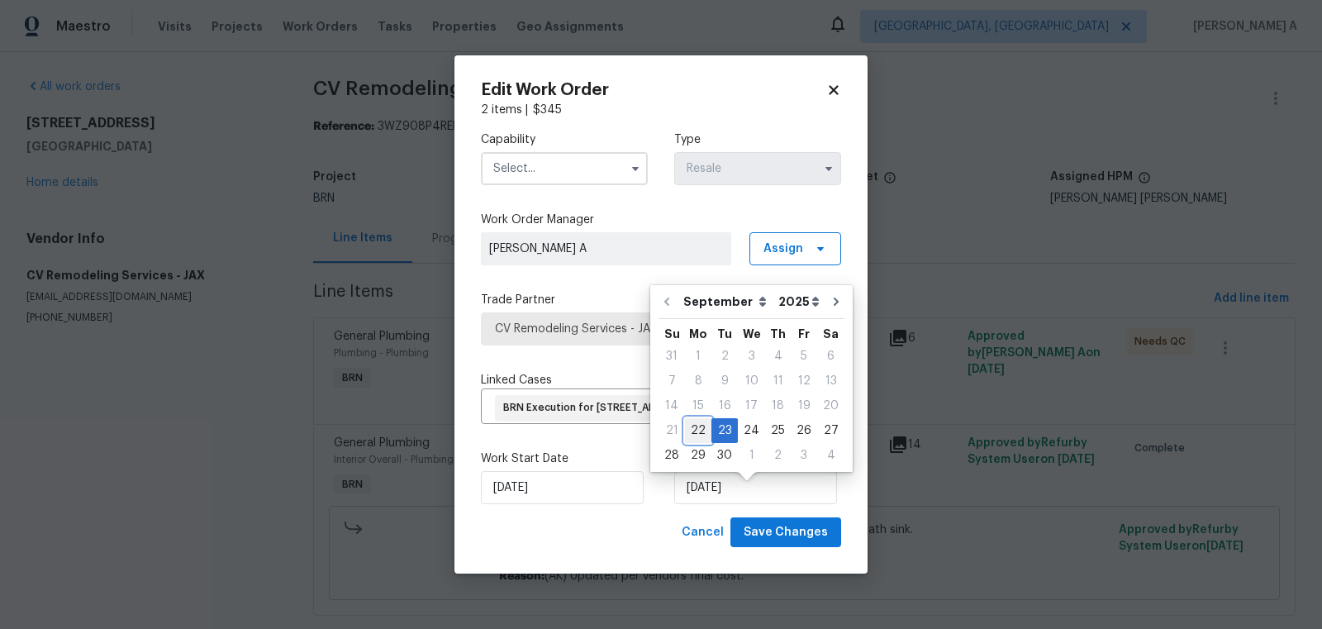
click at [695, 428] on div "22" at bounding box center [698, 430] width 26 height 23
type input "[DATE]"
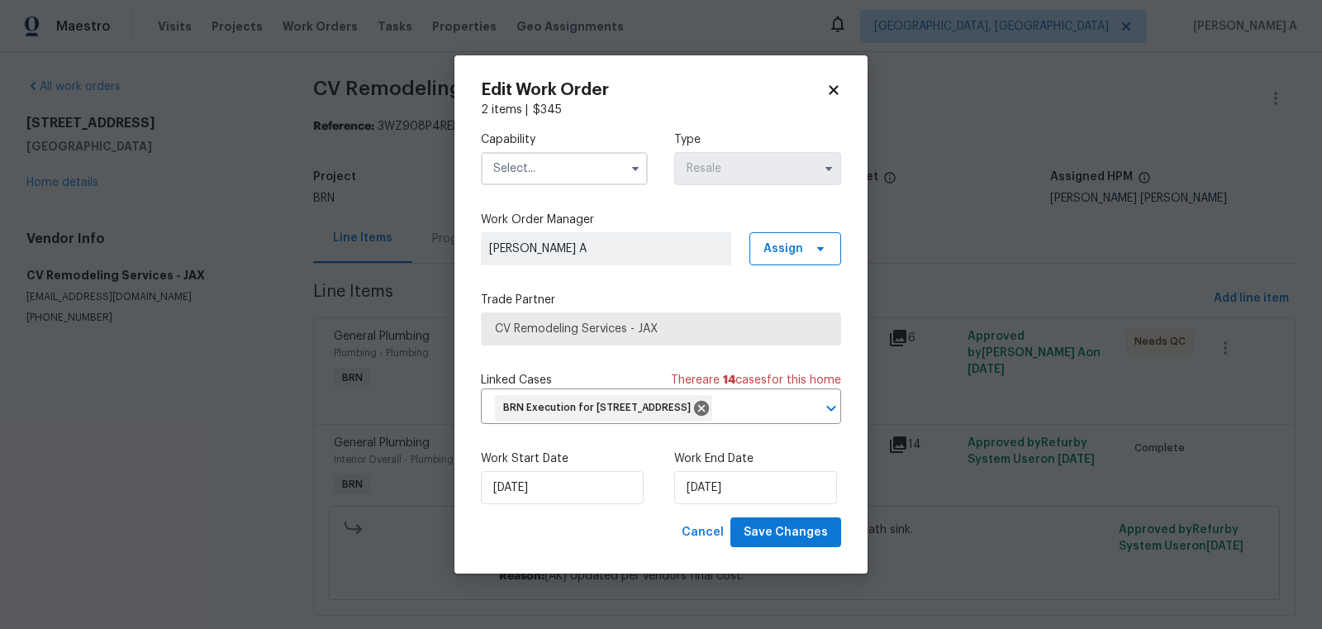
click at [522, 152] on input "text" at bounding box center [564, 168] width 167 height 33
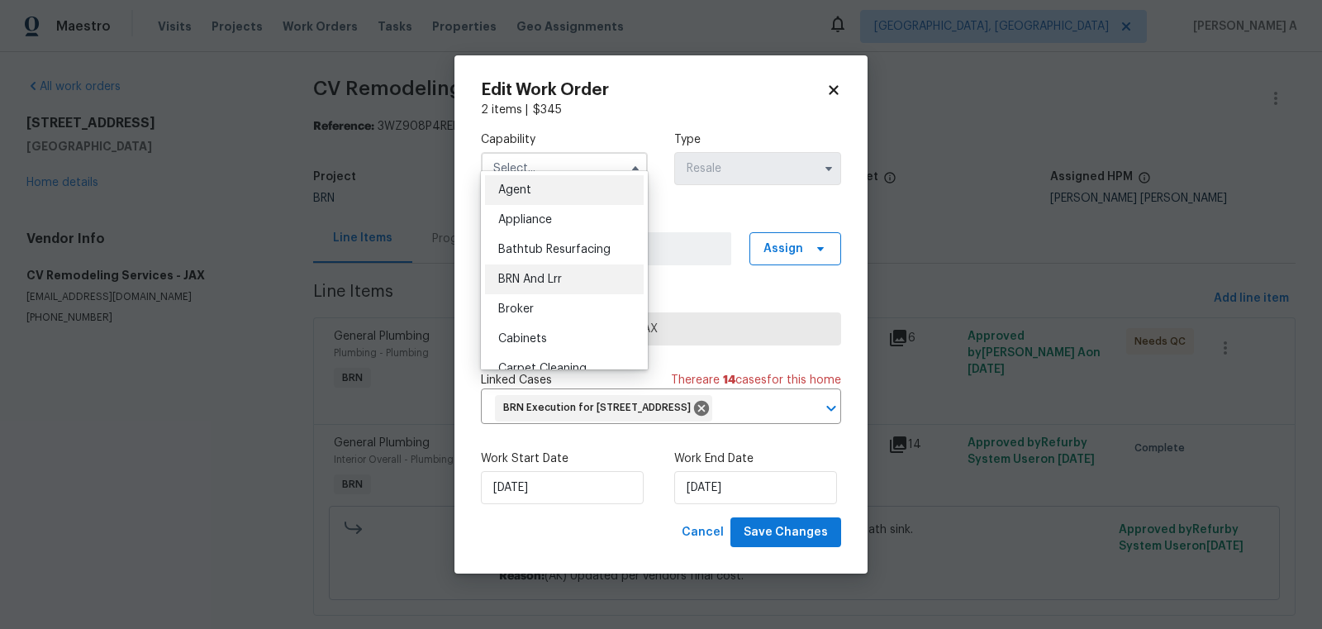
click at [545, 272] on div "BRN And Lrr" at bounding box center [564, 279] width 159 height 30
type input "BRN And Lrr"
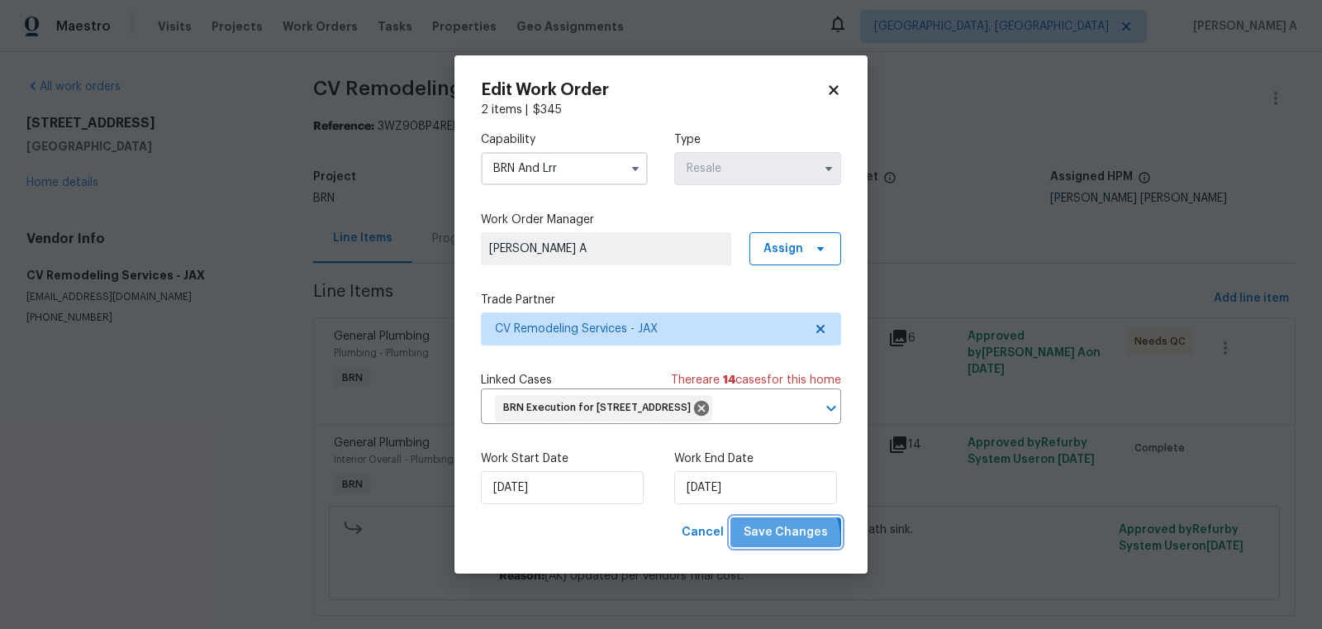
click at [785, 543] on span "Save Changes" at bounding box center [785, 532] width 84 height 21
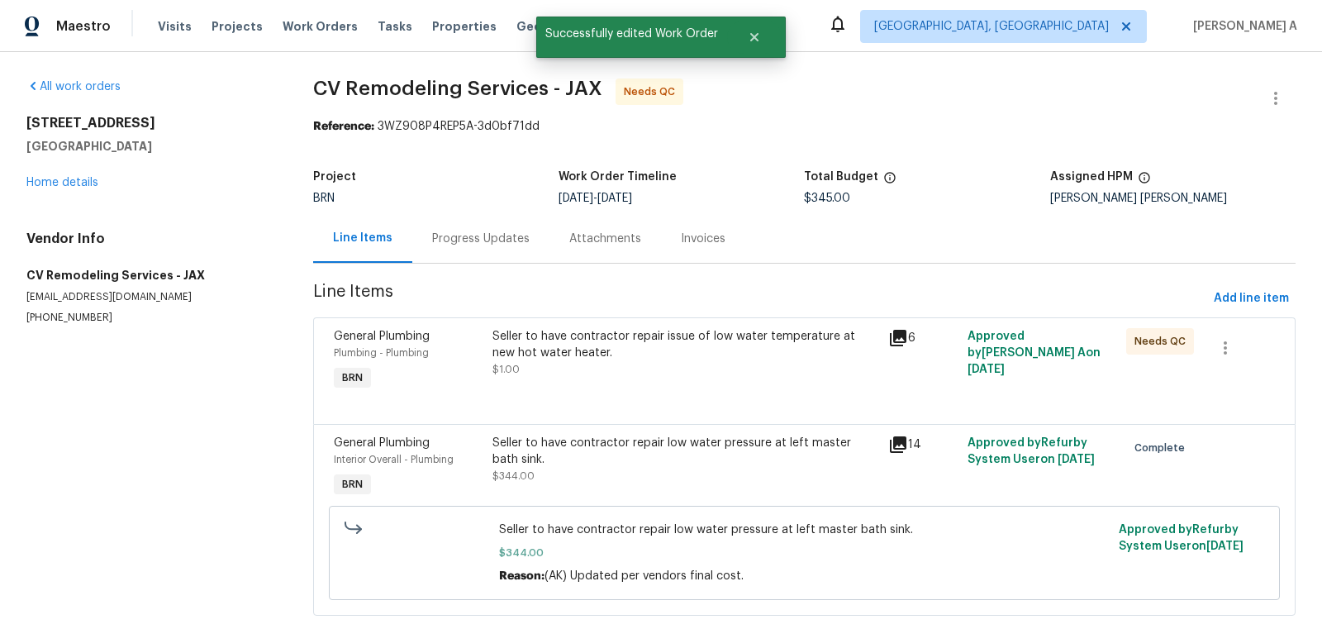
click at [670, 381] on div "Seller to have contractor repair issue of low water temperature at new hot wate…" at bounding box center [685, 361] width 396 height 76
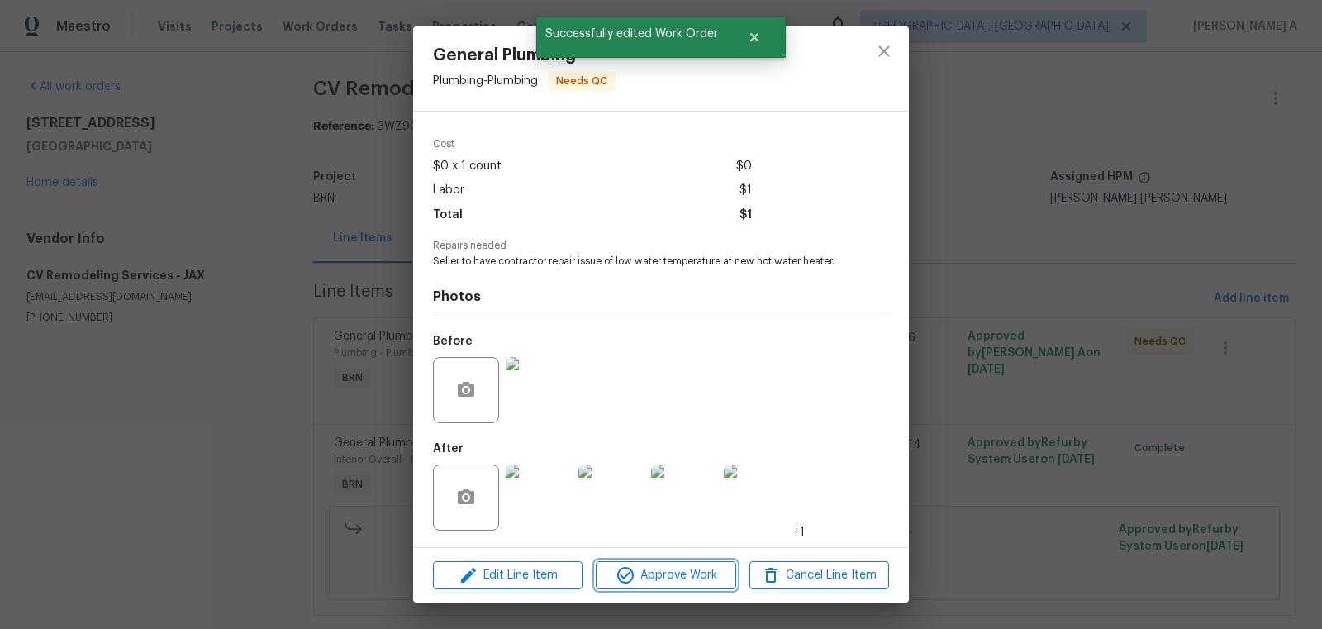
click at [686, 580] on span "Approve Work" at bounding box center [666, 575] width 130 height 21
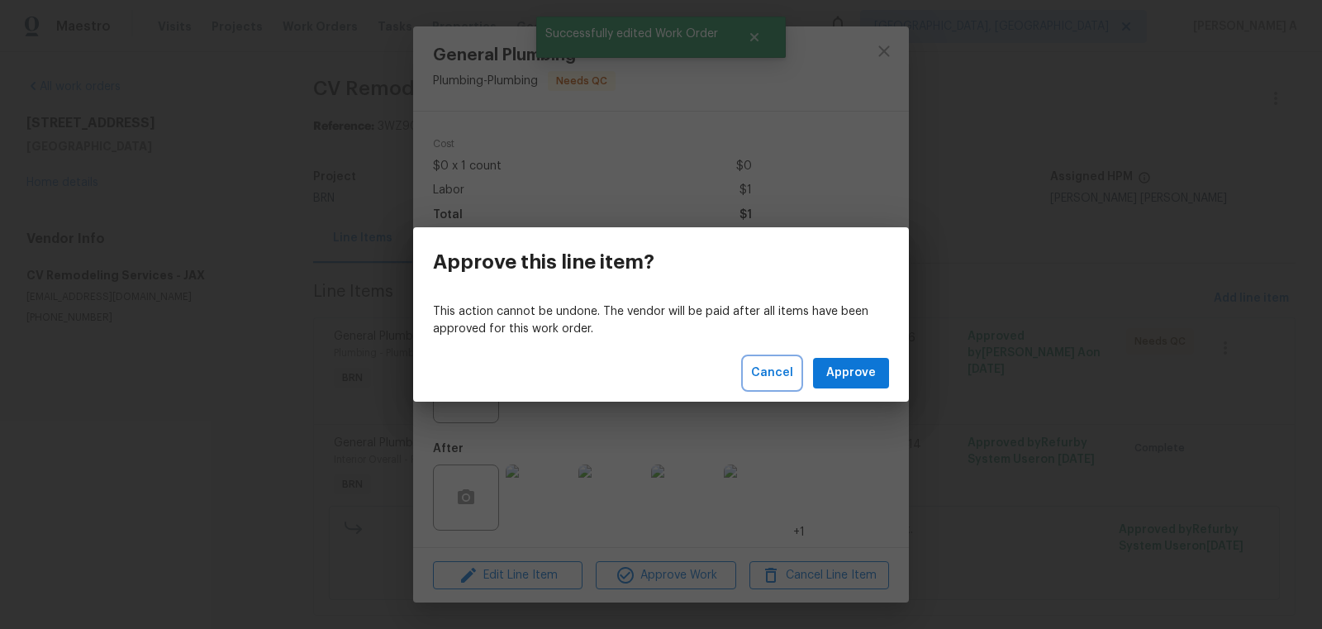
click at [779, 371] on span "Cancel" at bounding box center [772, 373] width 42 height 21
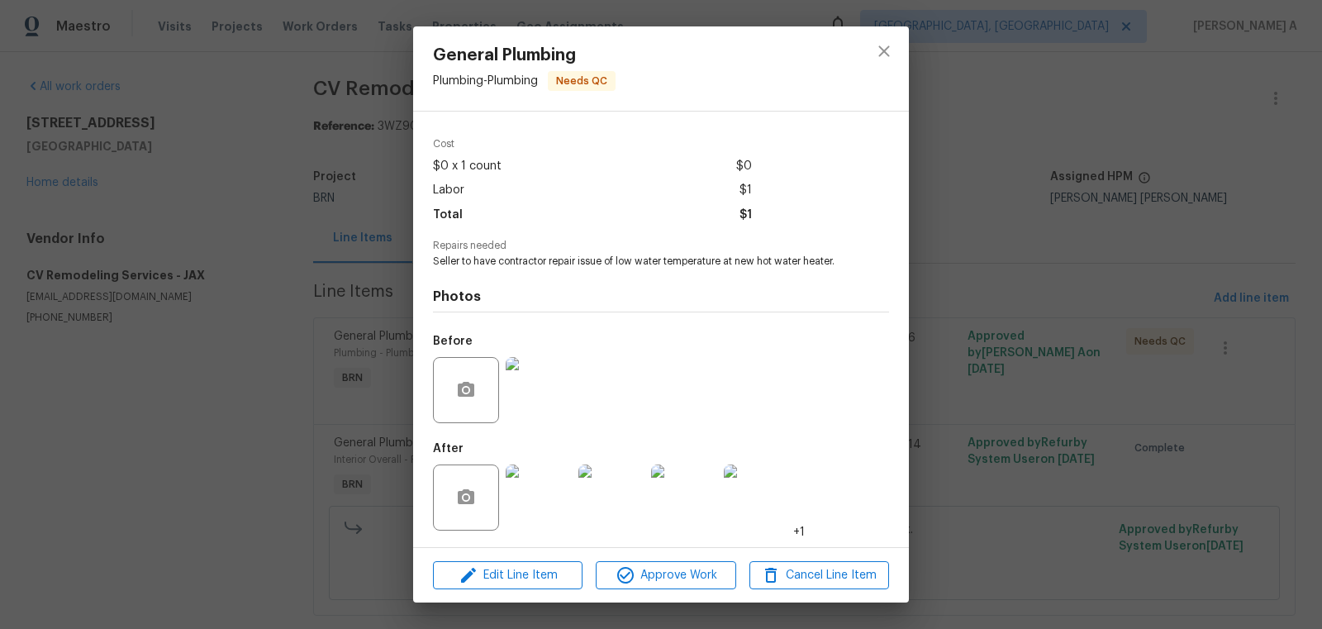
click at [519, 380] on img at bounding box center [539, 390] width 66 height 66
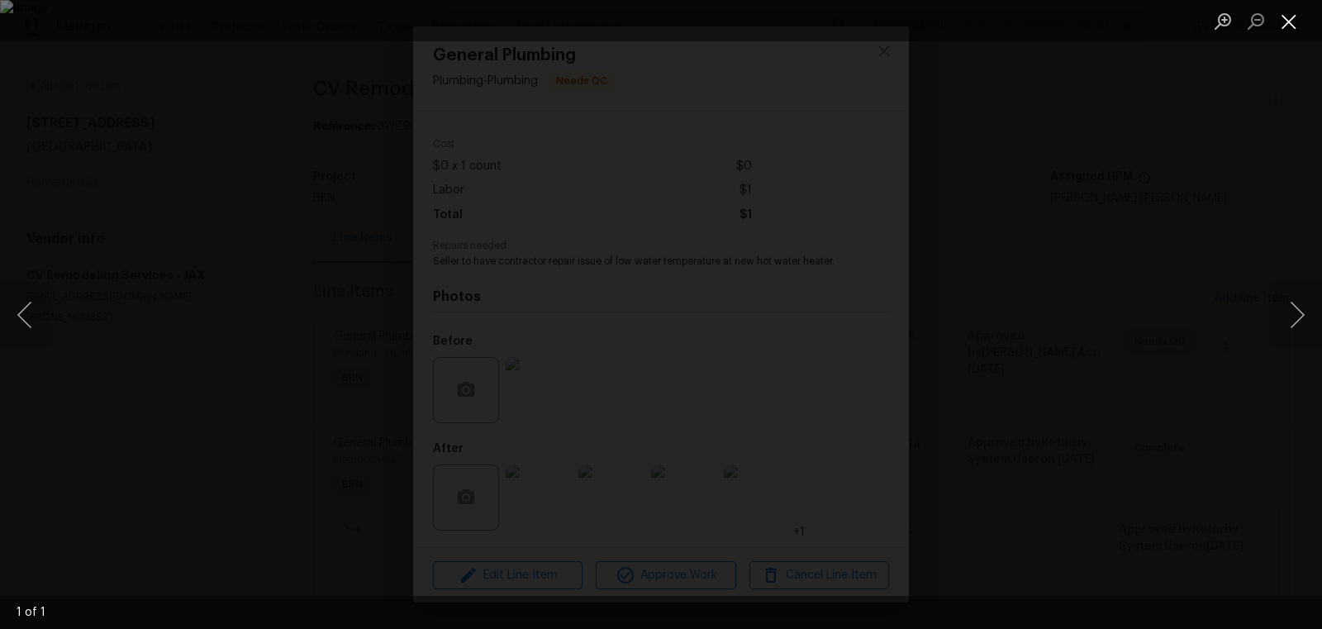
click at [1279, 15] on button "Close lightbox" at bounding box center [1288, 21] width 33 height 29
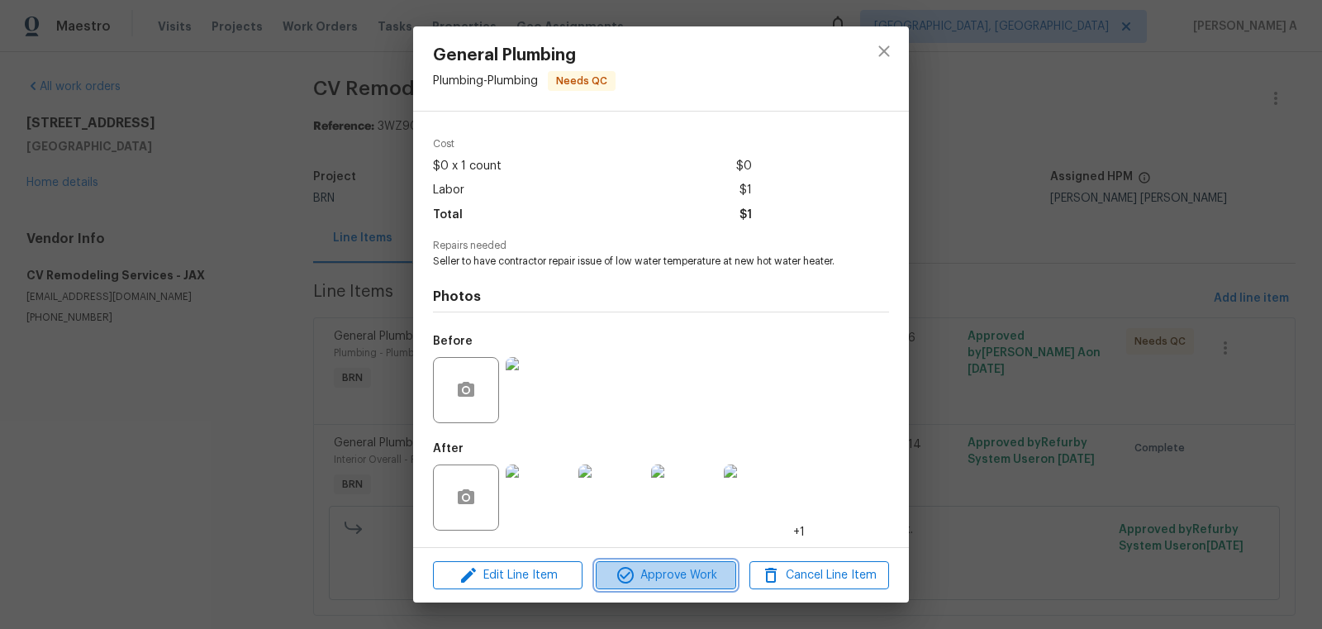
click at [693, 563] on button "Approve Work" at bounding box center [666, 575] width 140 height 29
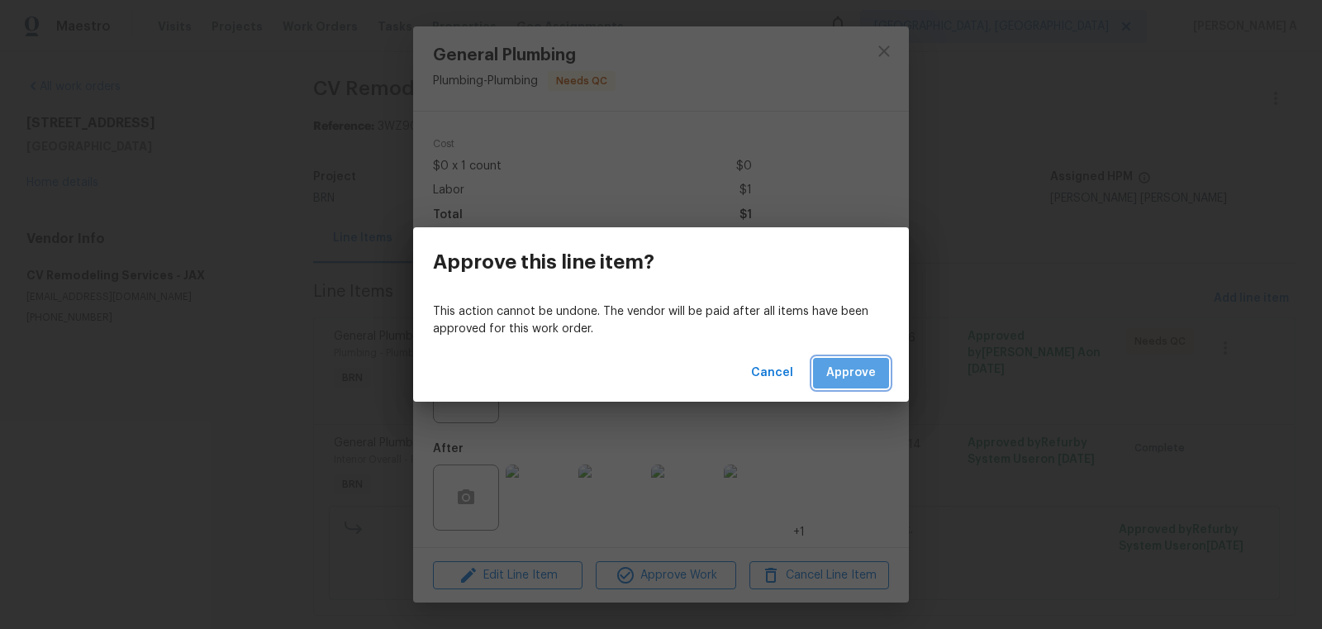
click at [866, 368] on span "Approve" at bounding box center [851, 373] width 50 height 21
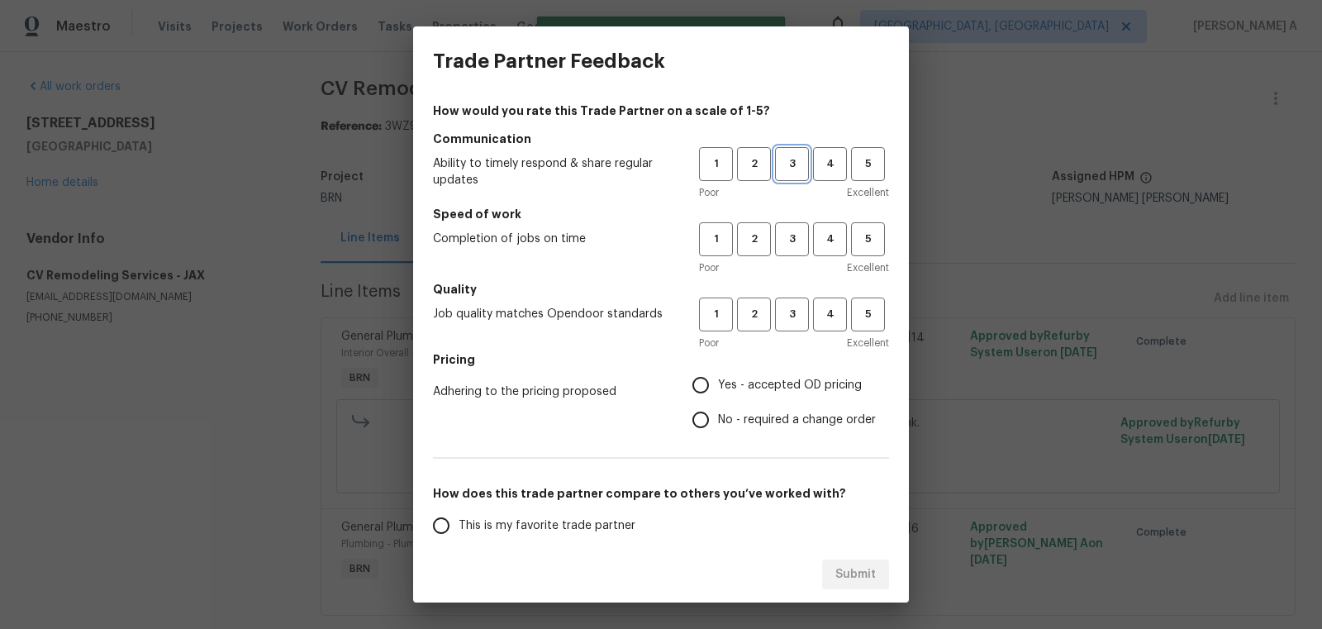
click at [790, 171] on span "3" at bounding box center [791, 163] width 31 height 19
click at [790, 242] on span "3" at bounding box center [791, 239] width 31 height 19
click at [790, 323] on span "3" at bounding box center [791, 314] width 31 height 19
click at [755, 415] on span "No - required a change order" at bounding box center [797, 419] width 158 height 17
click at [718, 415] on input "No - required a change order" at bounding box center [700, 419] width 35 height 35
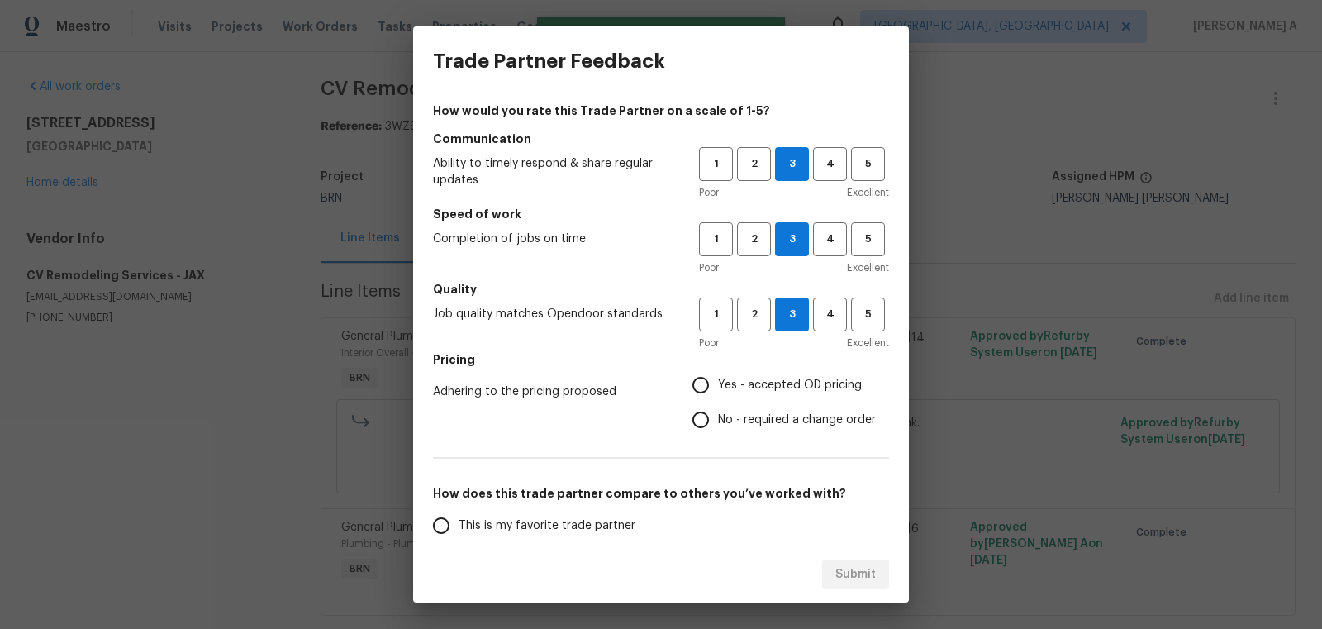
radio input "true"
click at [579, 487] on h5 "How does this trade partner compare to others you’ve worked with?" at bounding box center [661, 493] width 456 height 17
click at [560, 543] on label "This trade partner is better than most" at bounding box center [554, 560] width 261 height 35
click at [458, 543] on input "This trade partner is better than most" at bounding box center [441, 560] width 35 height 35
radio input "false"
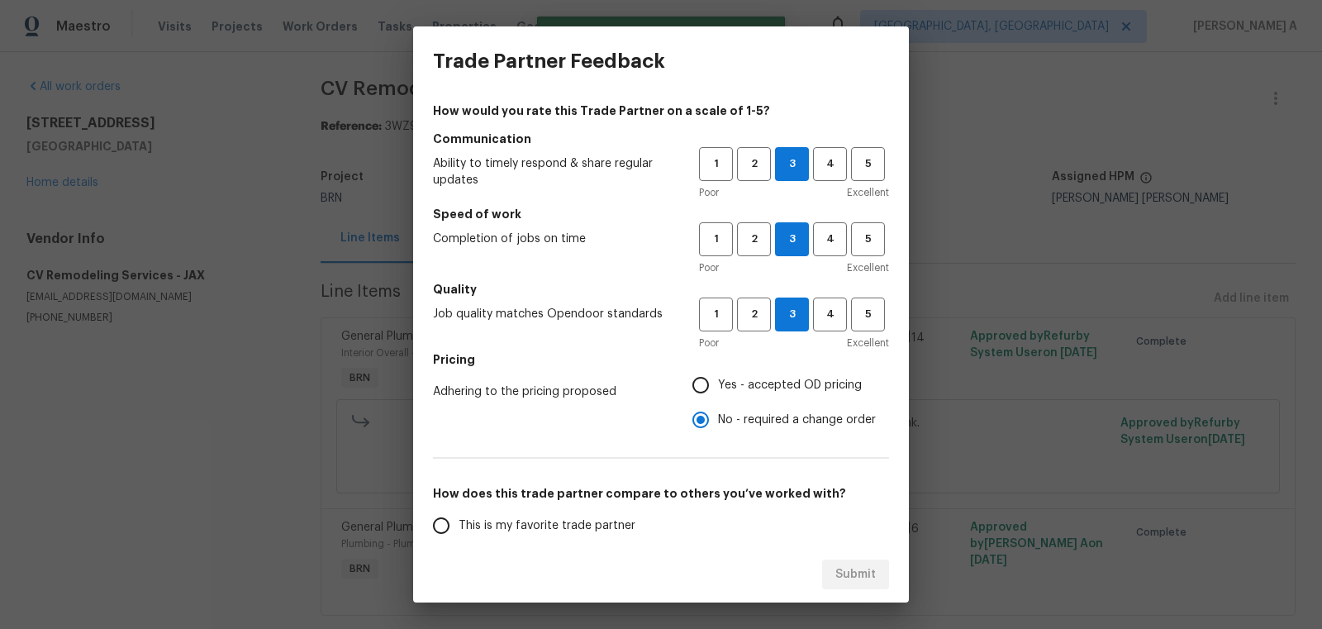
scroll to position [31, 0]
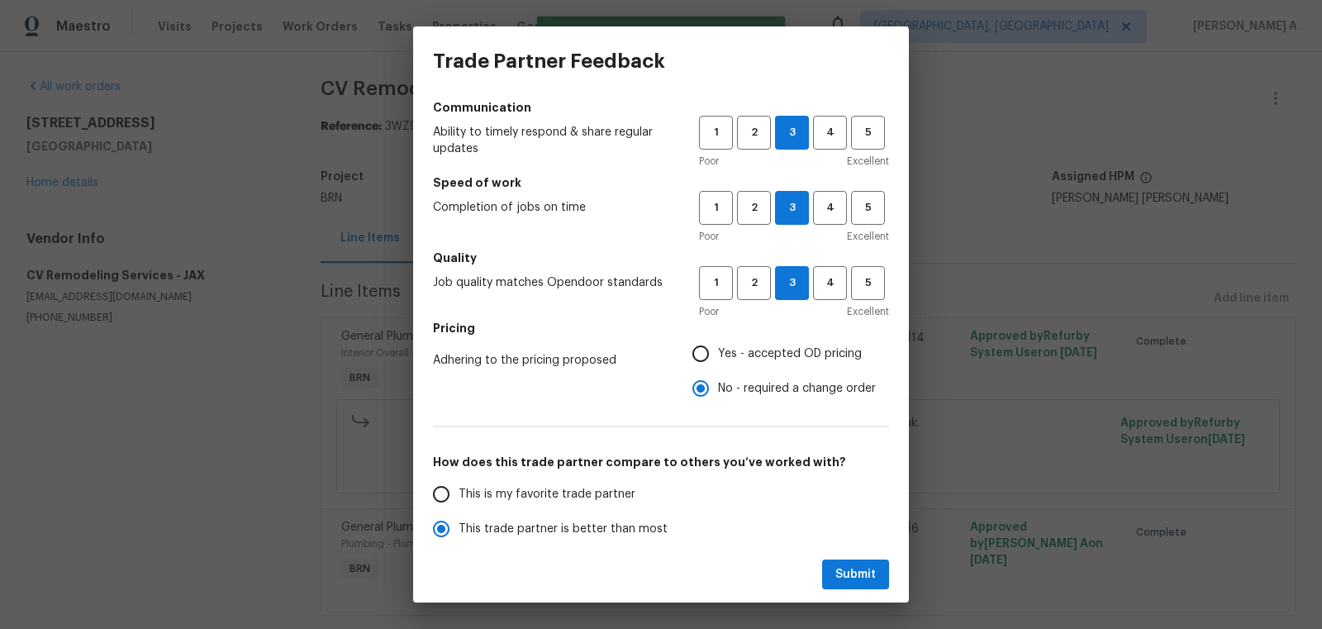
click at [602, 492] on span "This is my favorite trade partner" at bounding box center [546, 494] width 177 height 17
click at [458, 492] on input "This is my favorite trade partner" at bounding box center [441, 494] width 35 height 35
click at [847, 563] on button "Submit" at bounding box center [855, 574] width 67 height 31
radio input "true"
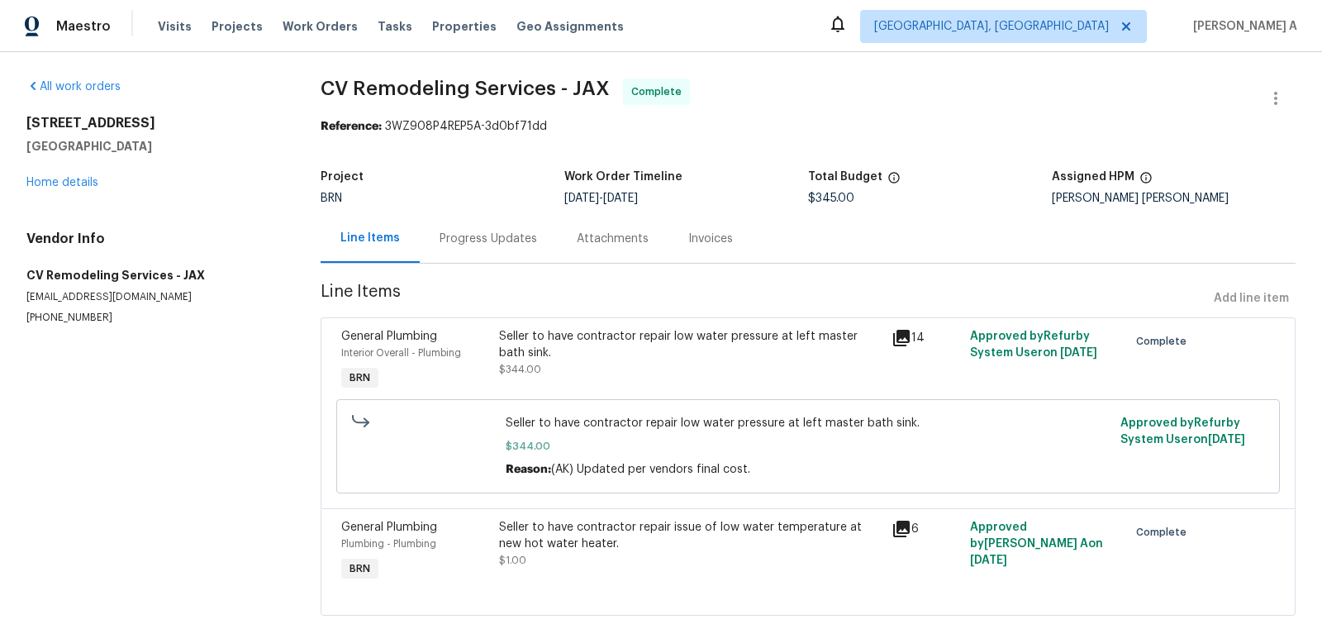
click at [470, 251] on div "Progress Updates" at bounding box center [488, 238] width 137 height 49
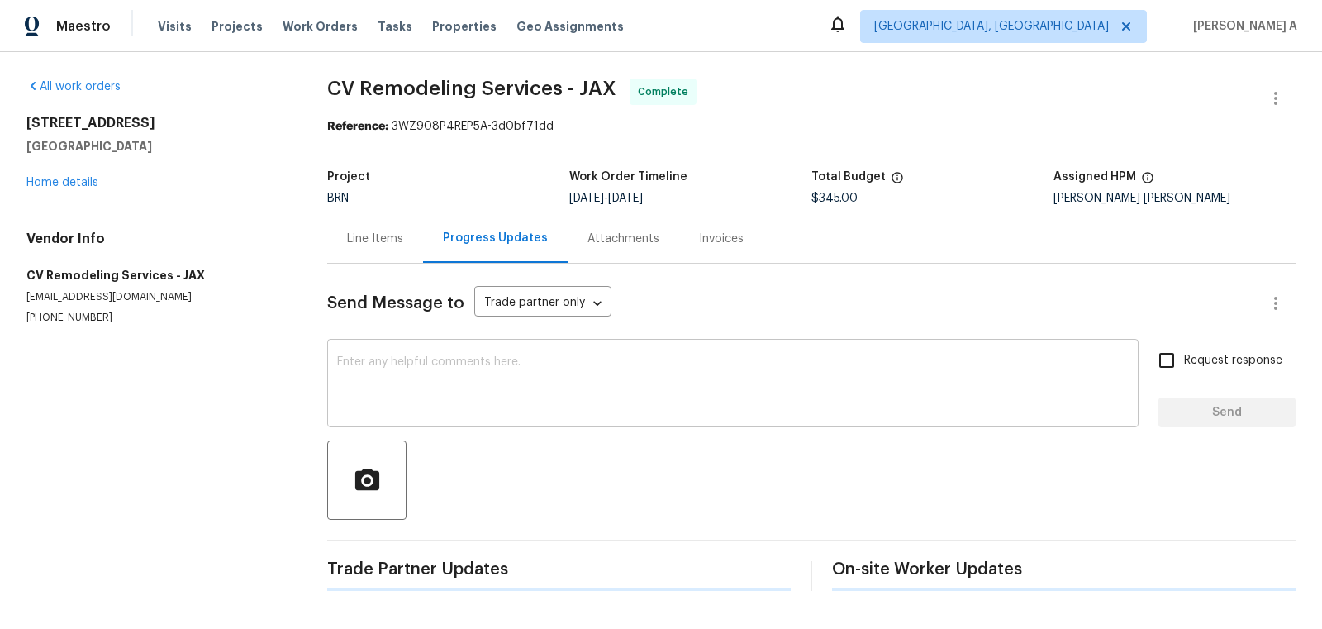
click at [501, 344] on div "x ​" at bounding box center [732, 385] width 811 height 84
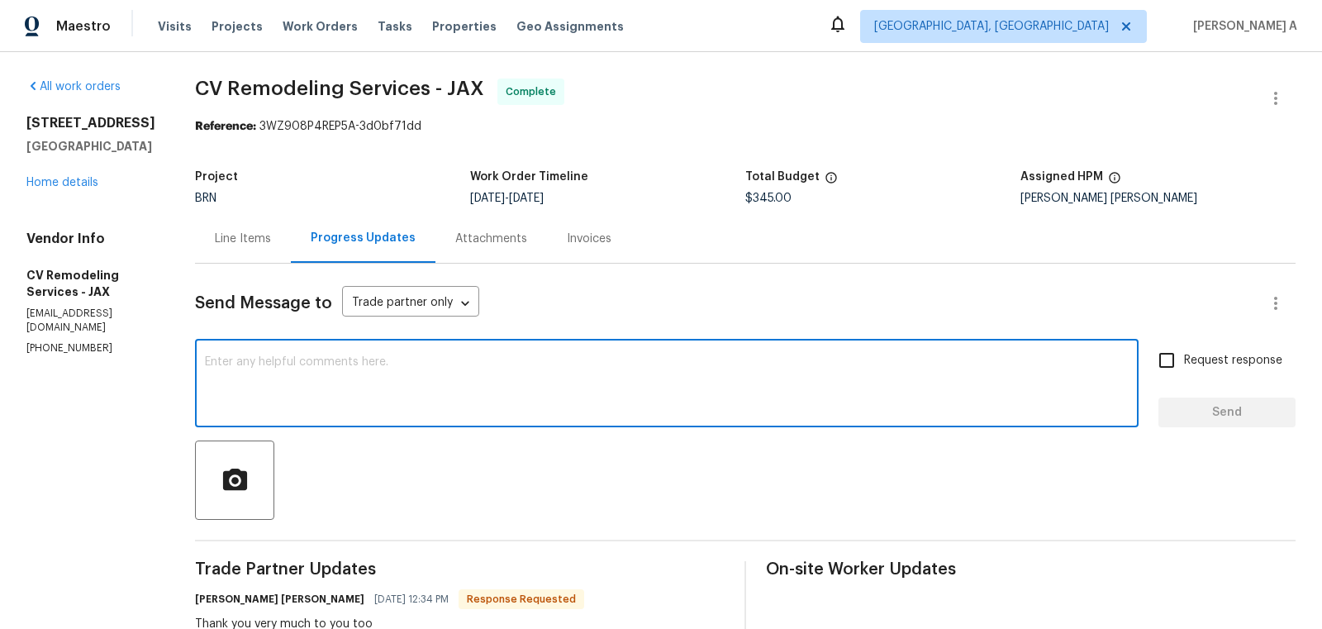
paste textarea "Please upload the invoice under the invoice section. Thanks!"
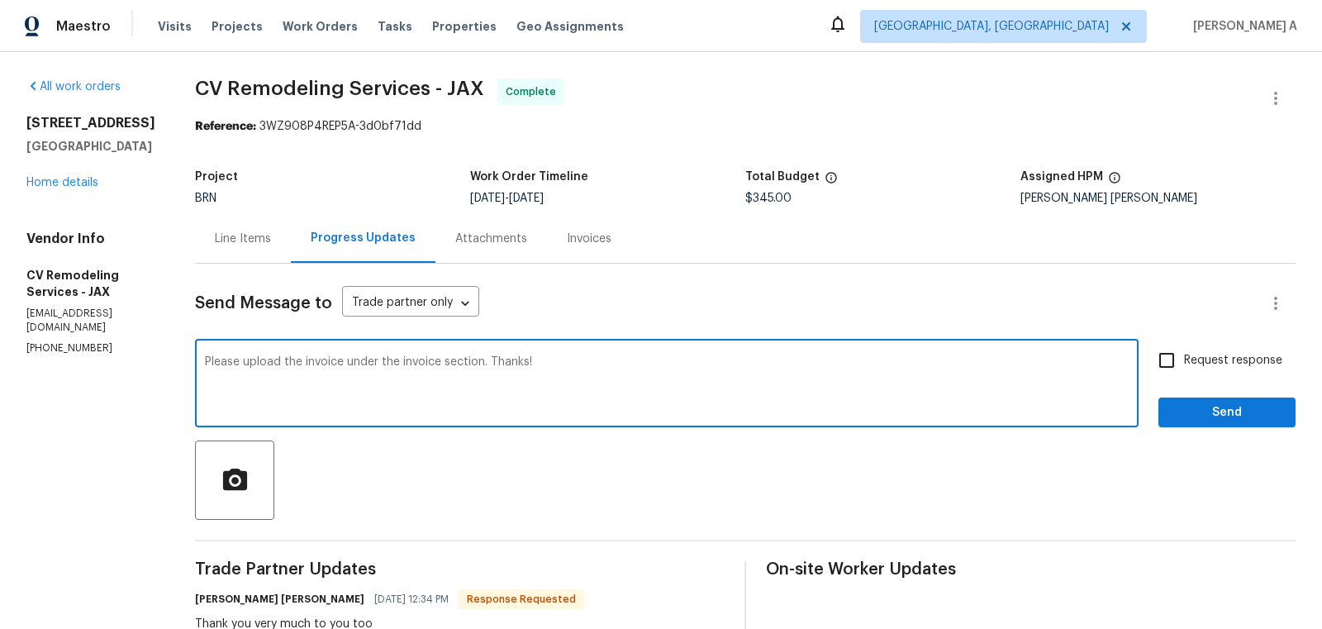
type textarea "Please upload the invoice under the invoice section. Thanks!"
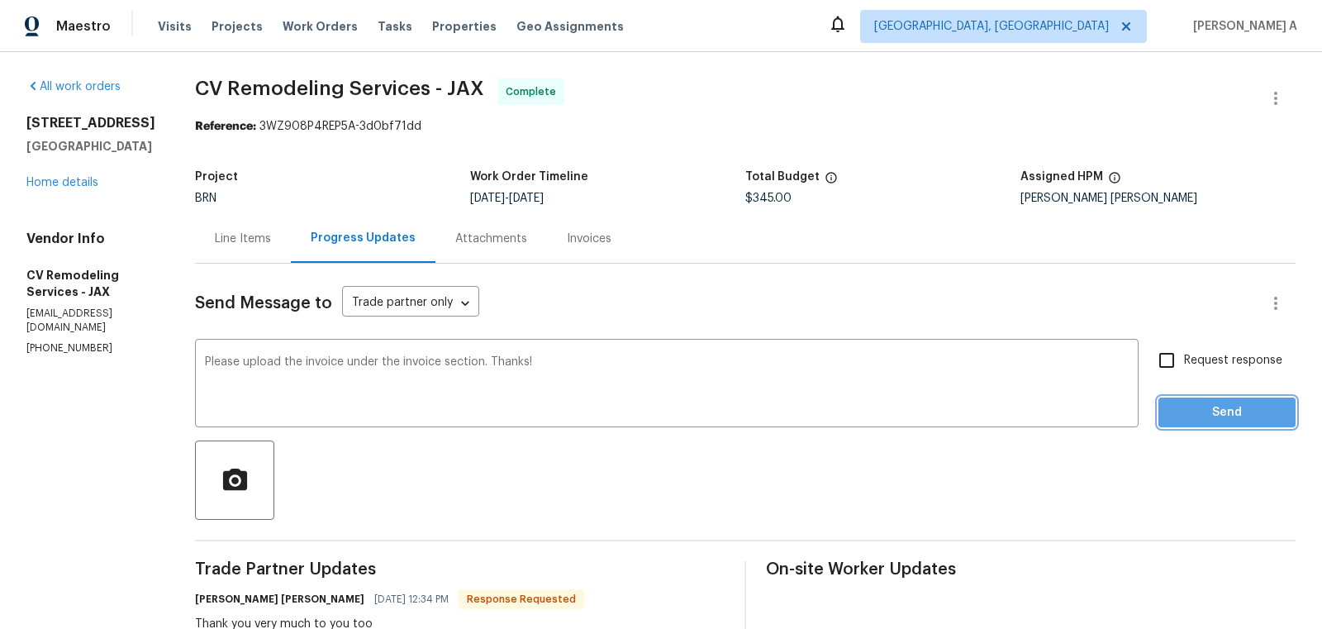
click at [1193, 420] on span "Send" at bounding box center [1226, 412] width 111 height 21
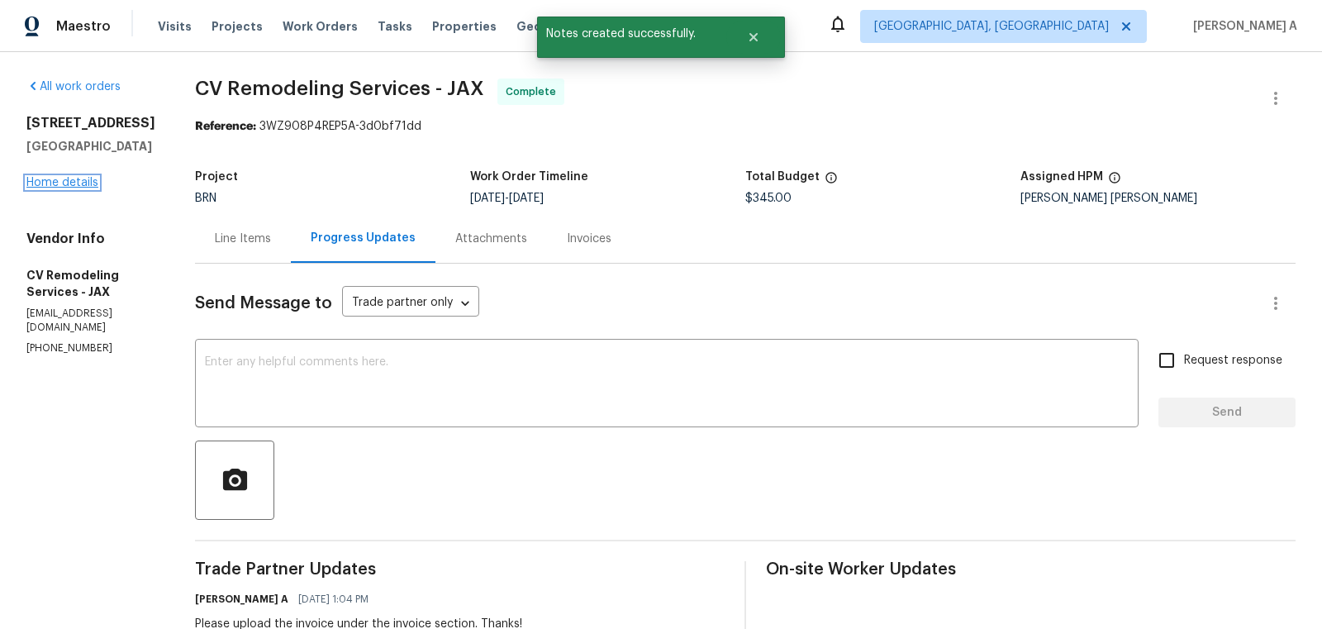
click at [77, 188] on link "Home details" at bounding box center [62, 183] width 72 height 12
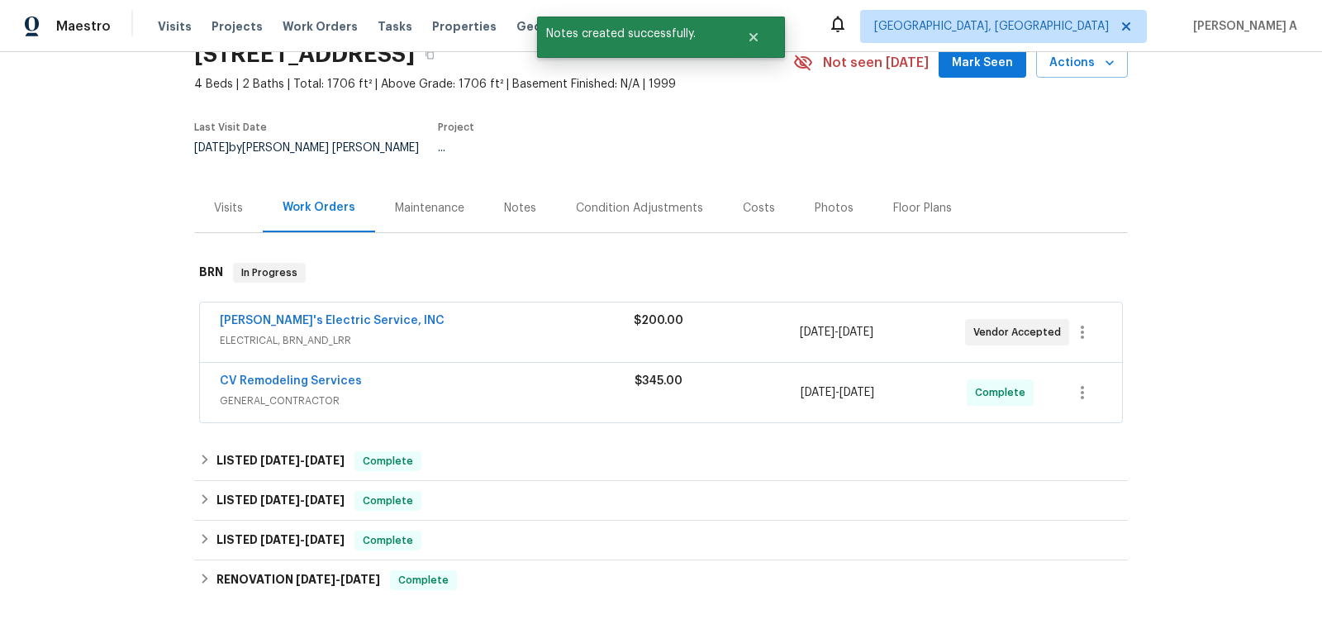
scroll to position [84, 0]
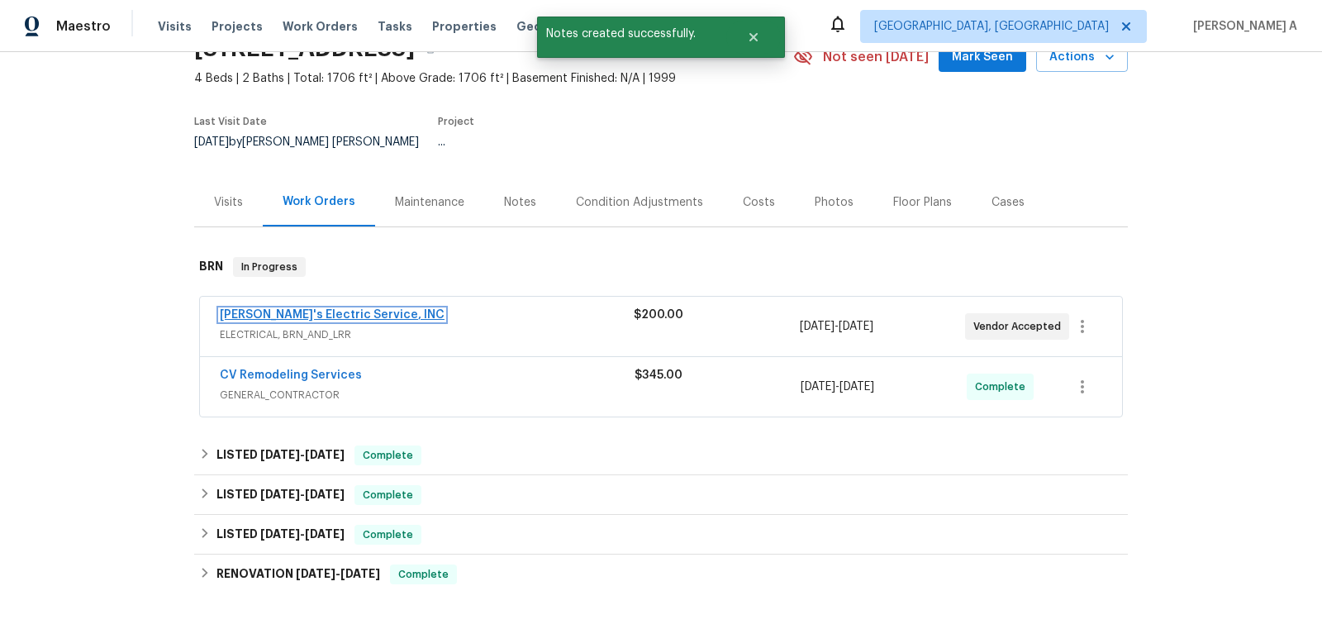
click at [316, 309] on link "Jack's Electric Service, INC" at bounding box center [332, 315] width 225 height 12
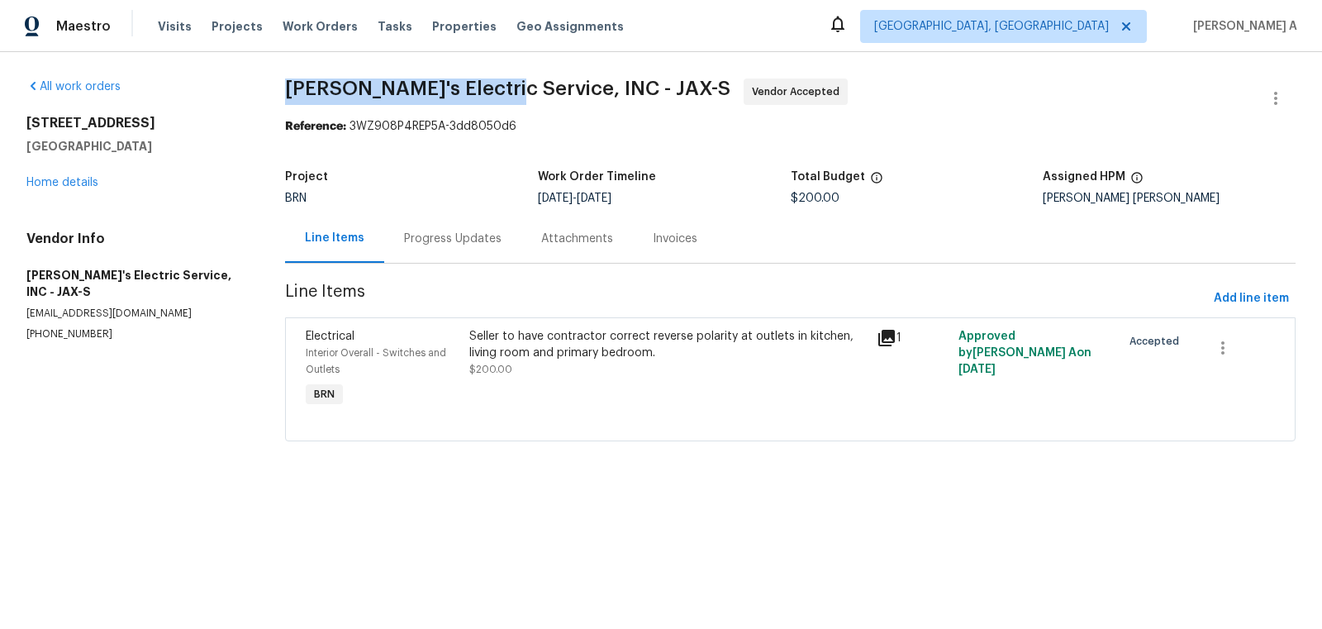
copy span "Jack's Electric Service"
drag, startPoint x: 263, startPoint y: 93, endPoint x: 488, endPoint y: 93, distance: 224.7
click at [488, 93] on div "All work orders 2884 Decidely St Green Cove Springs, FL 32043 Home details Vend…" at bounding box center [661, 269] width 1322 height 435
click at [427, 245] on div "Progress Updates" at bounding box center [452, 238] width 97 height 17
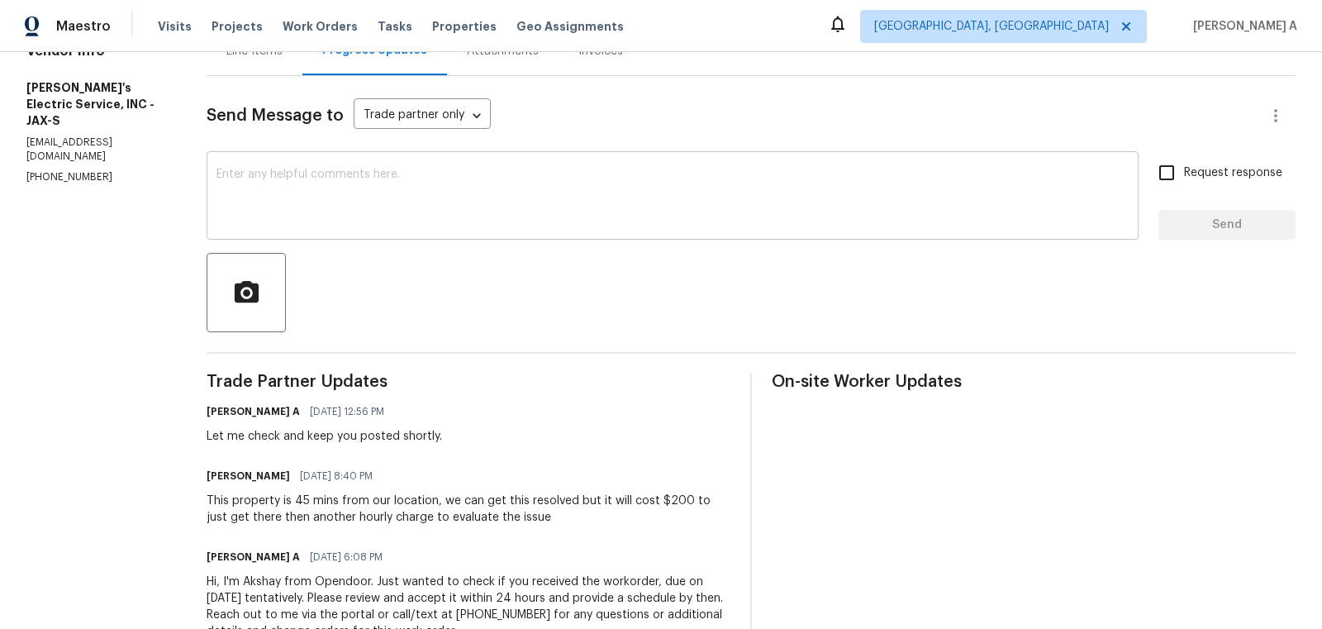
scroll to position [224, 0]
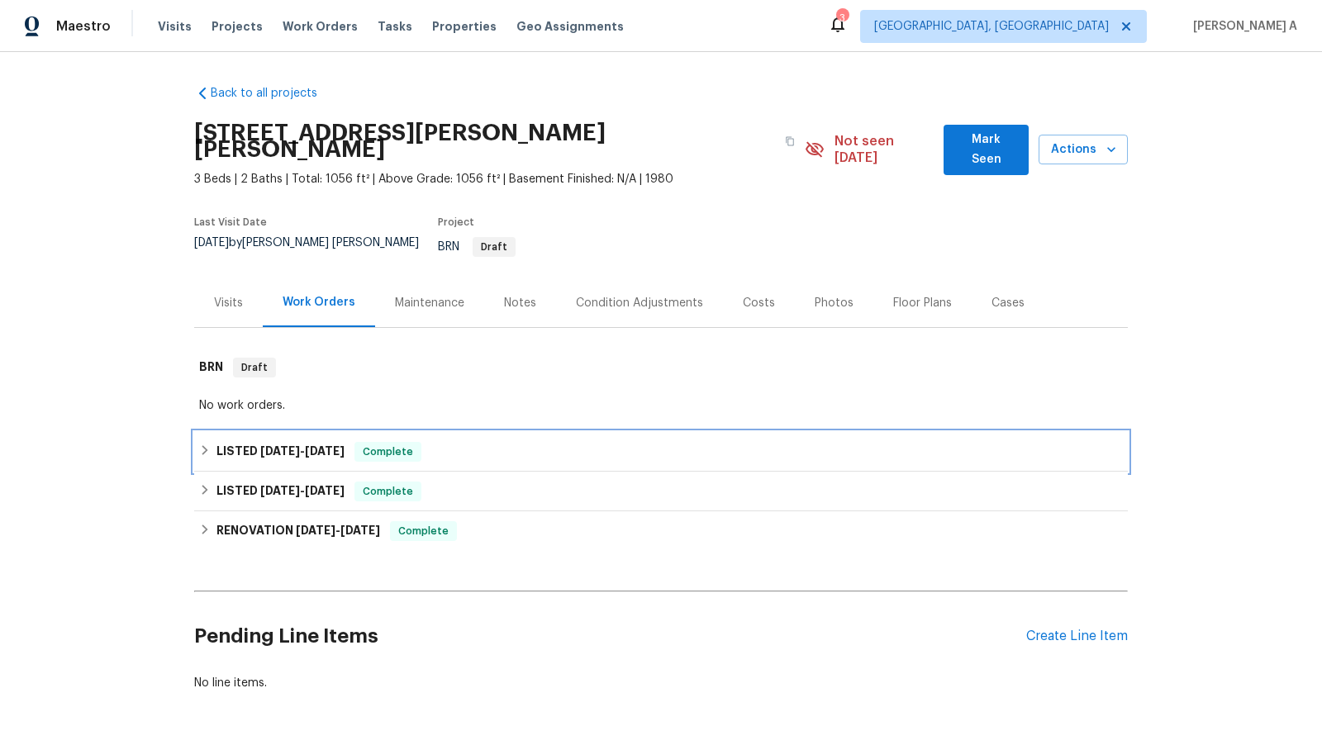
click at [384, 444] on span "Complete" at bounding box center [388, 452] width 64 height 17
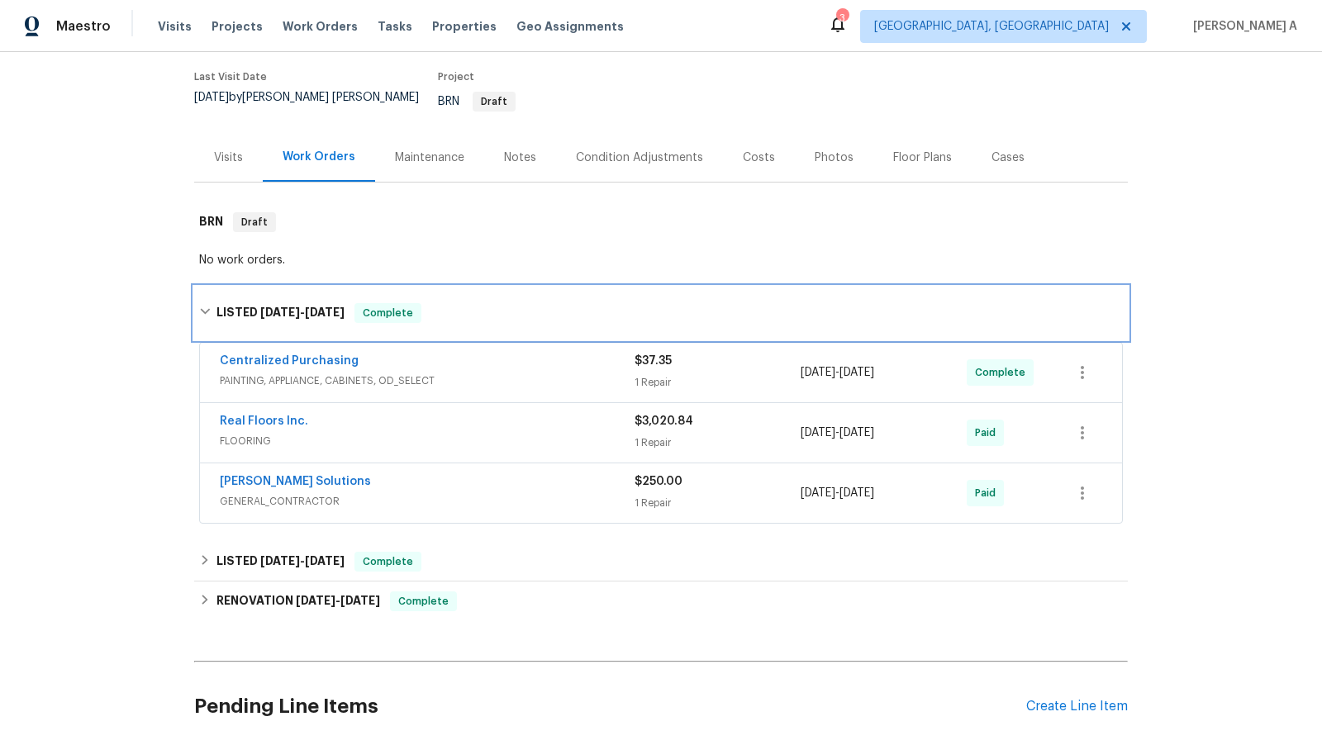
scroll to position [238, 0]
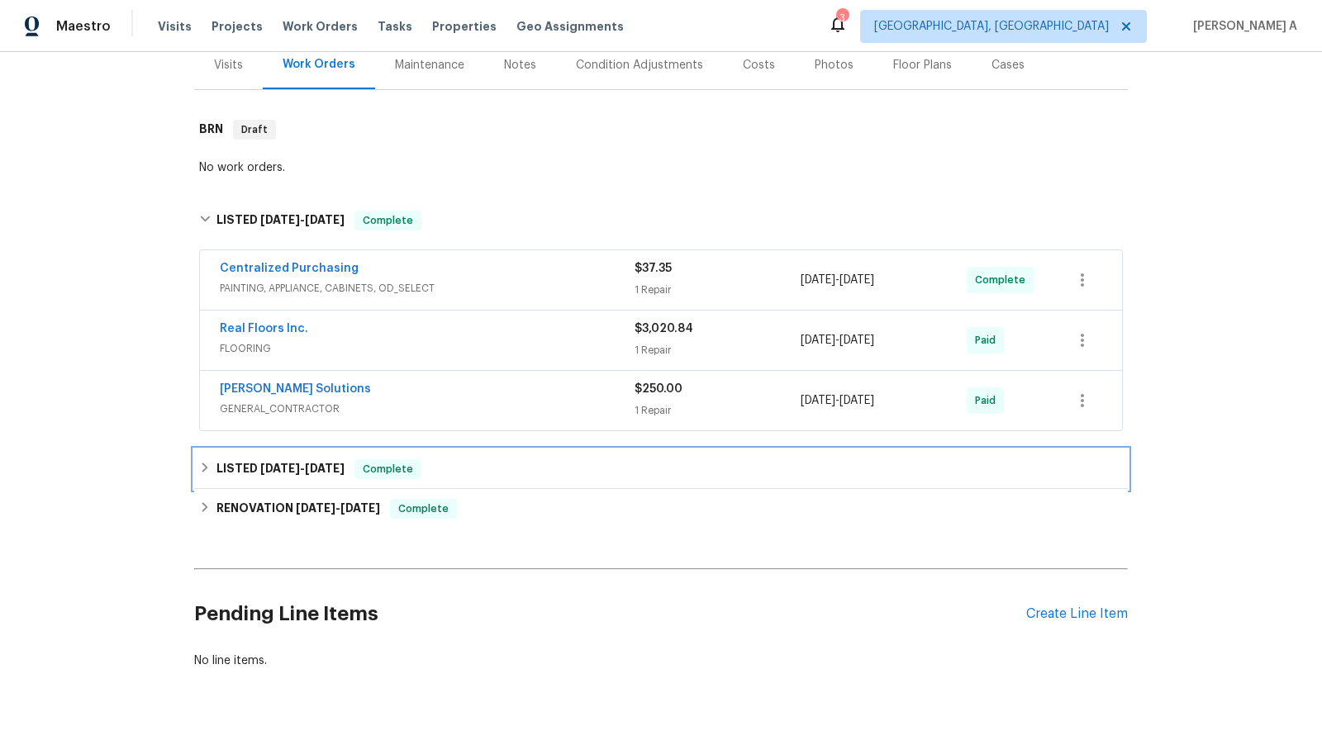
click at [387, 461] on span "Complete" at bounding box center [388, 469] width 64 height 17
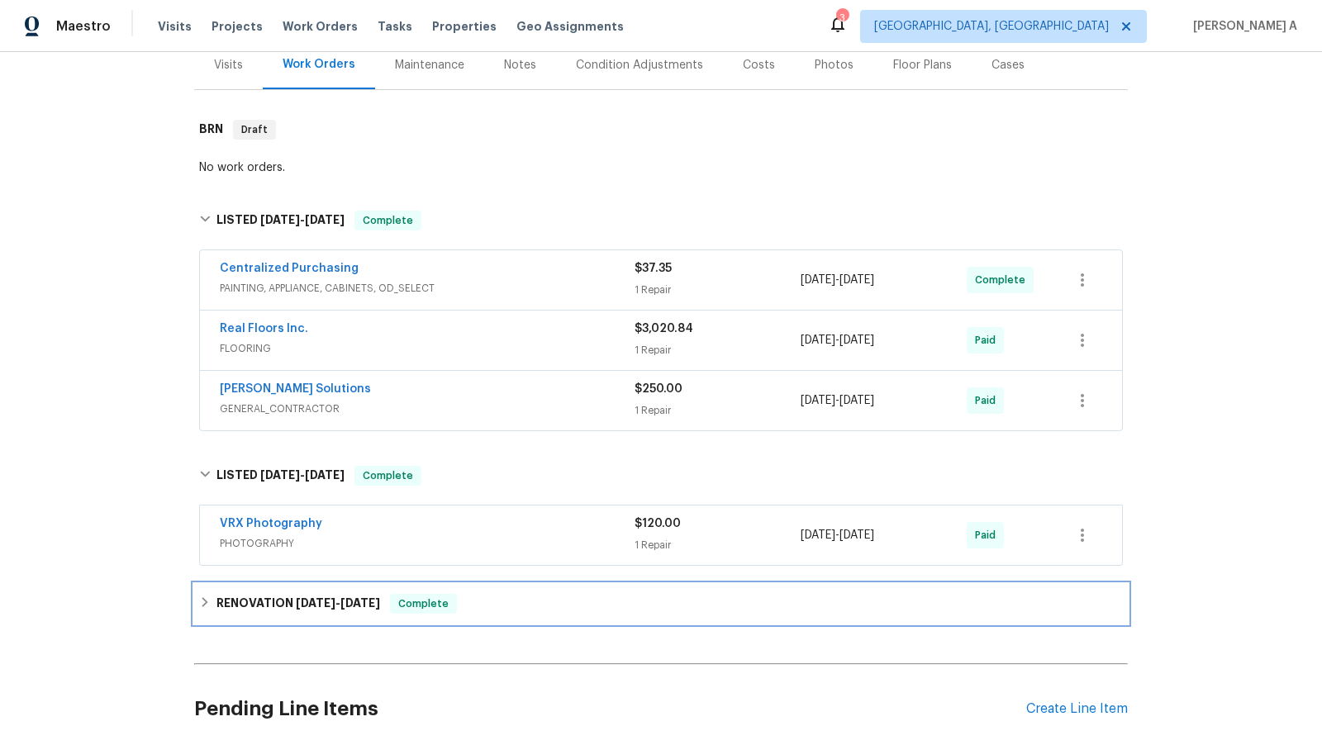
click at [454, 596] on span "Complete" at bounding box center [424, 604] width 64 height 17
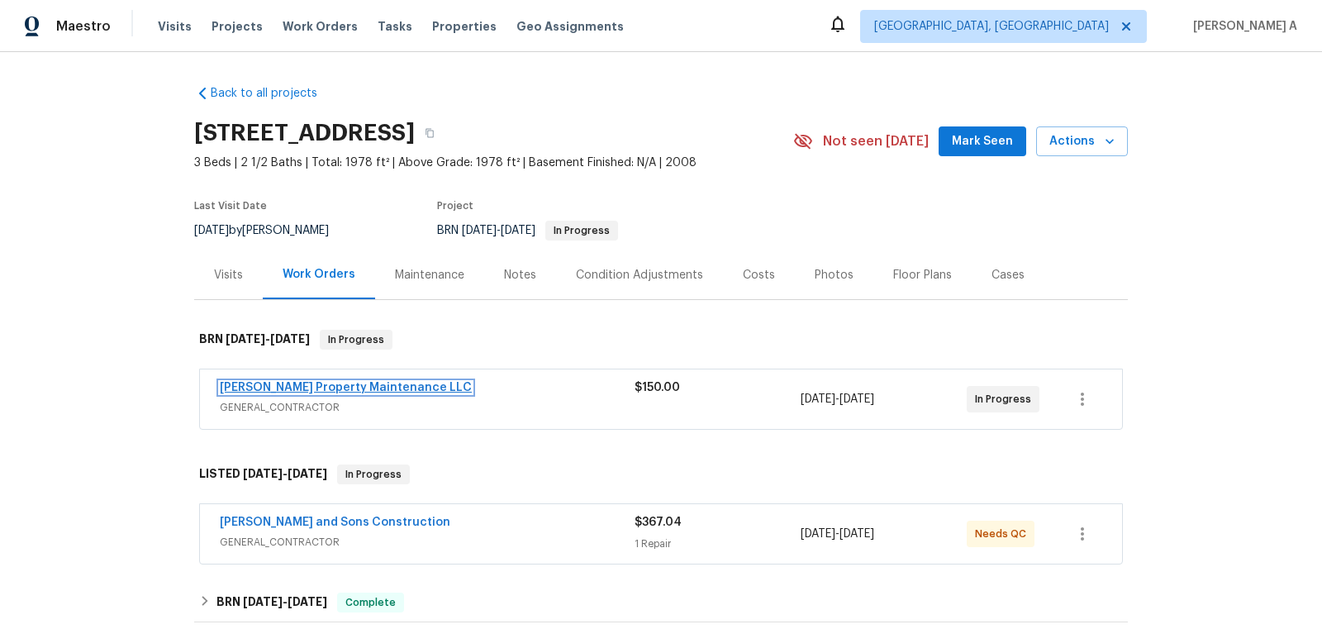
click at [291, 387] on link "Glen Property Maintenance LLC" at bounding box center [346, 388] width 252 height 12
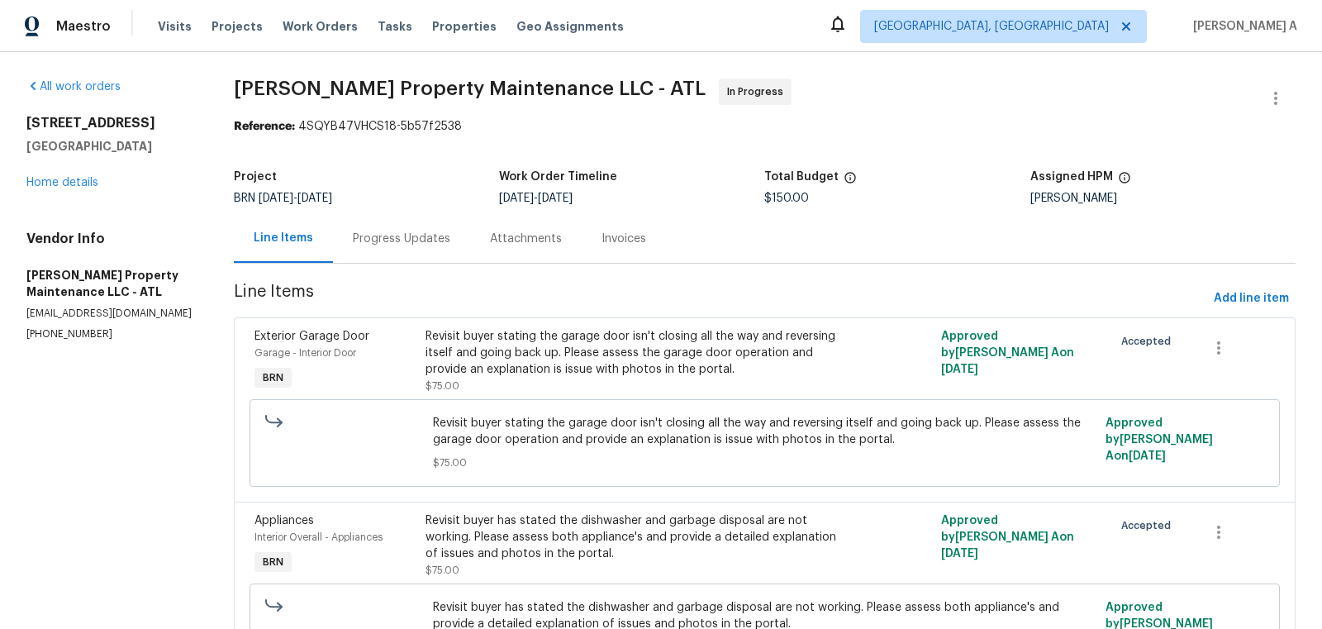
click at [375, 227] on div "Progress Updates" at bounding box center [401, 238] width 137 height 49
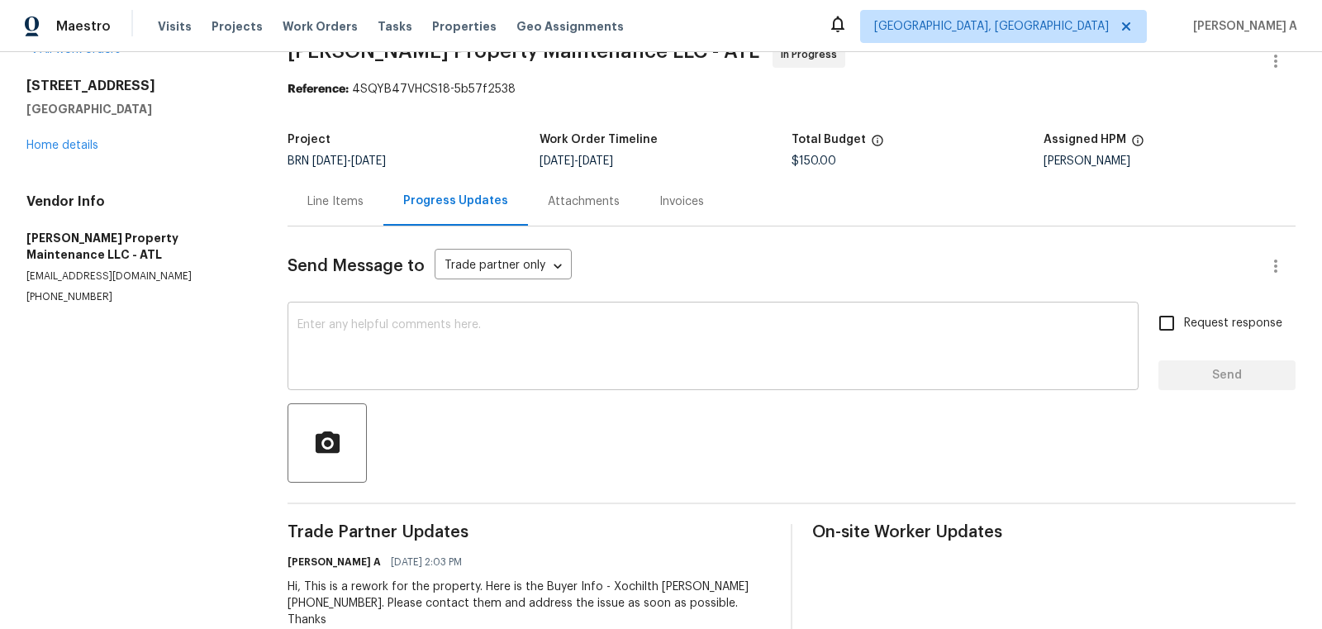
scroll to position [66, 0]
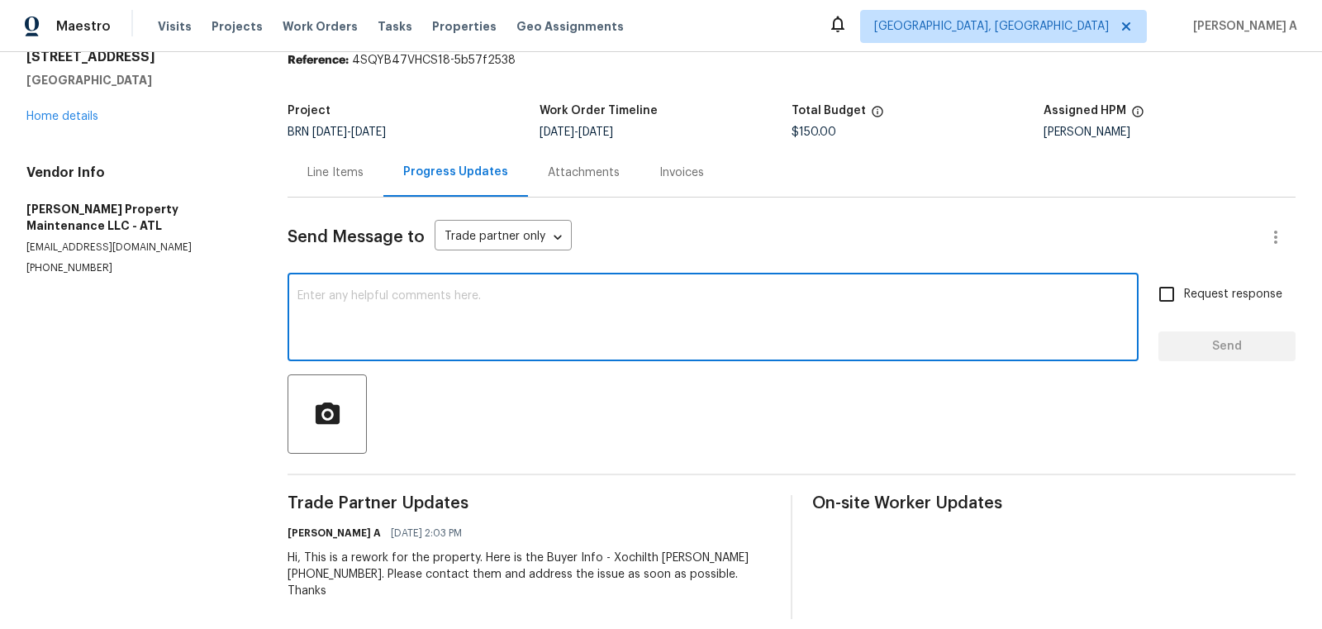
click at [498, 312] on textarea at bounding box center [712, 319] width 831 height 58
type textarea "Let us know once you scheduled it with buyers. Thanks"
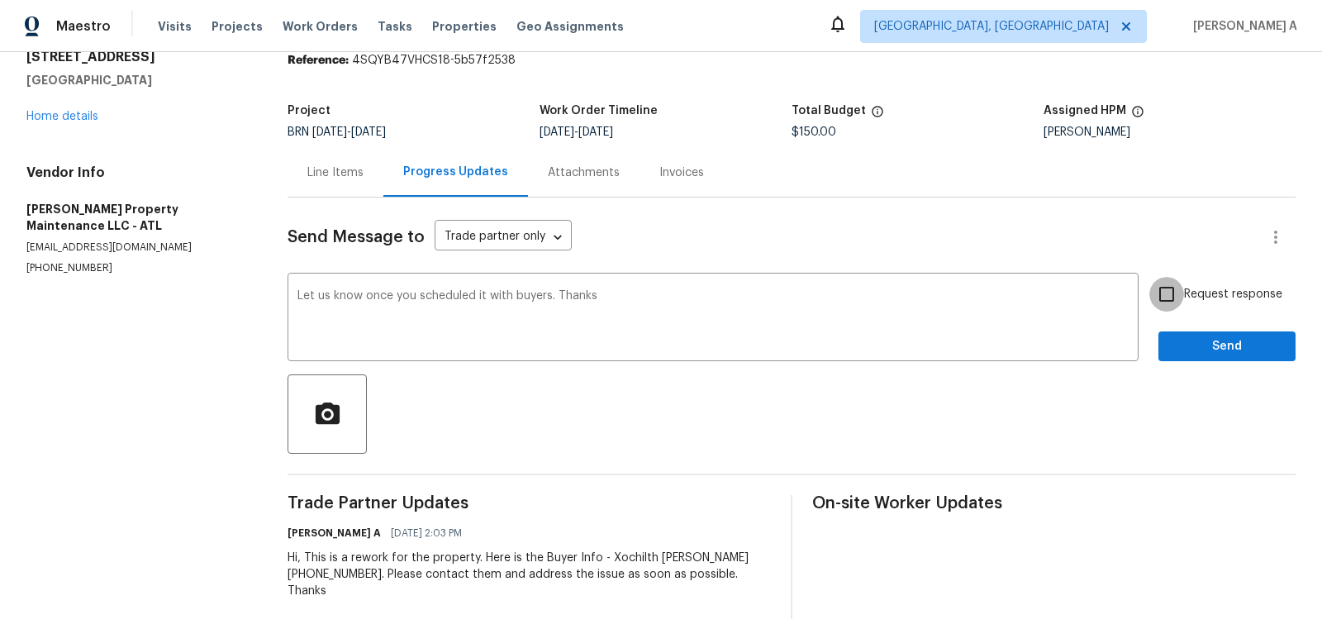
click at [1167, 286] on input "Request response" at bounding box center [1166, 294] width 35 height 35
checkbox input "true"
click at [297, 300] on div "Let us know once you scheduled it with buyers. Thanks x ​" at bounding box center [712, 319] width 851 height 84
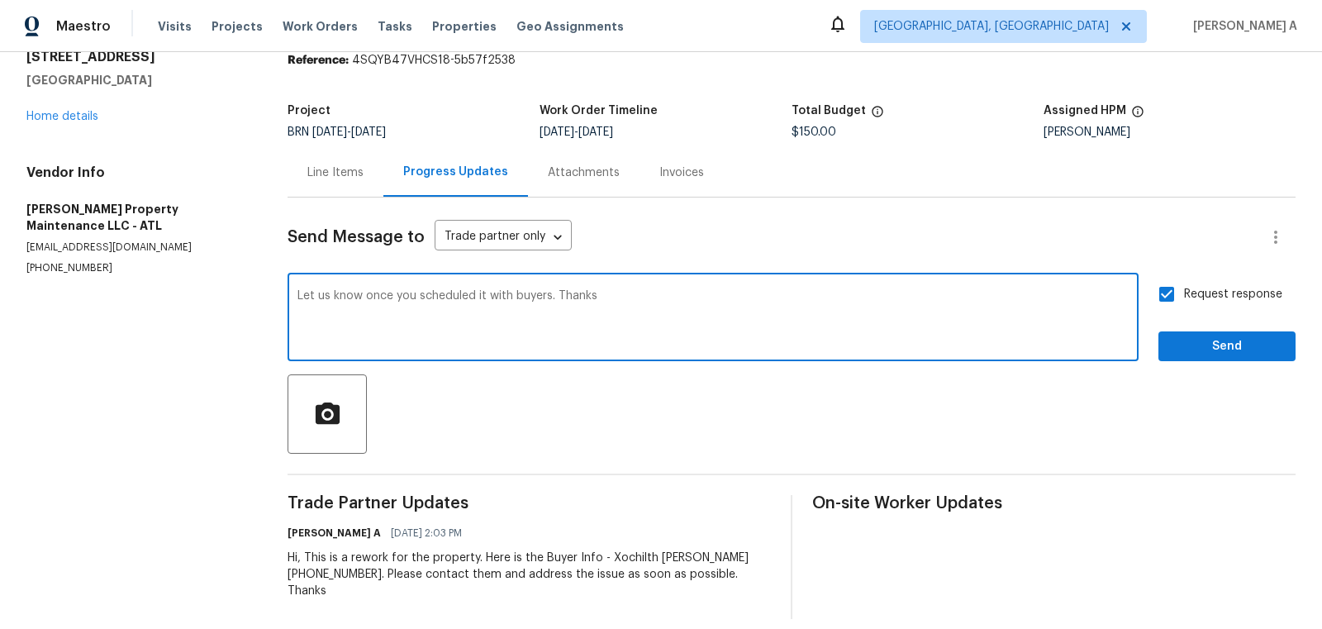
click at [297, 293] on div "Let us know once you scheduled it with buyers. Thanks x ​" at bounding box center [712, 319] width 851 height 84
click at [300, 292] on textarea "Let us know once you scheduled it with buyers. Thanks" at bounding box center [712, 319] width 831 height 58
type textarea "Please let us know once you scheduled it with buyers. Thanks"
click at [1218, 357] on button "Send" at bounding box center [1226, 346] width 137 height 31
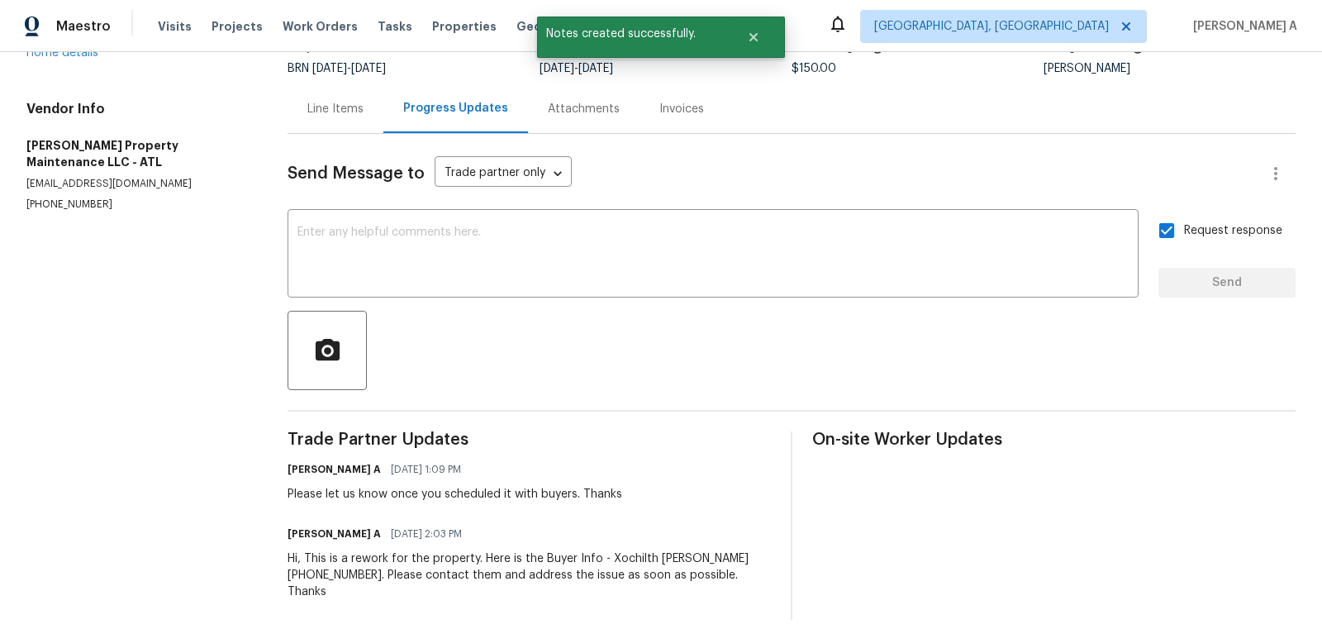
scroll to position [0, 0]
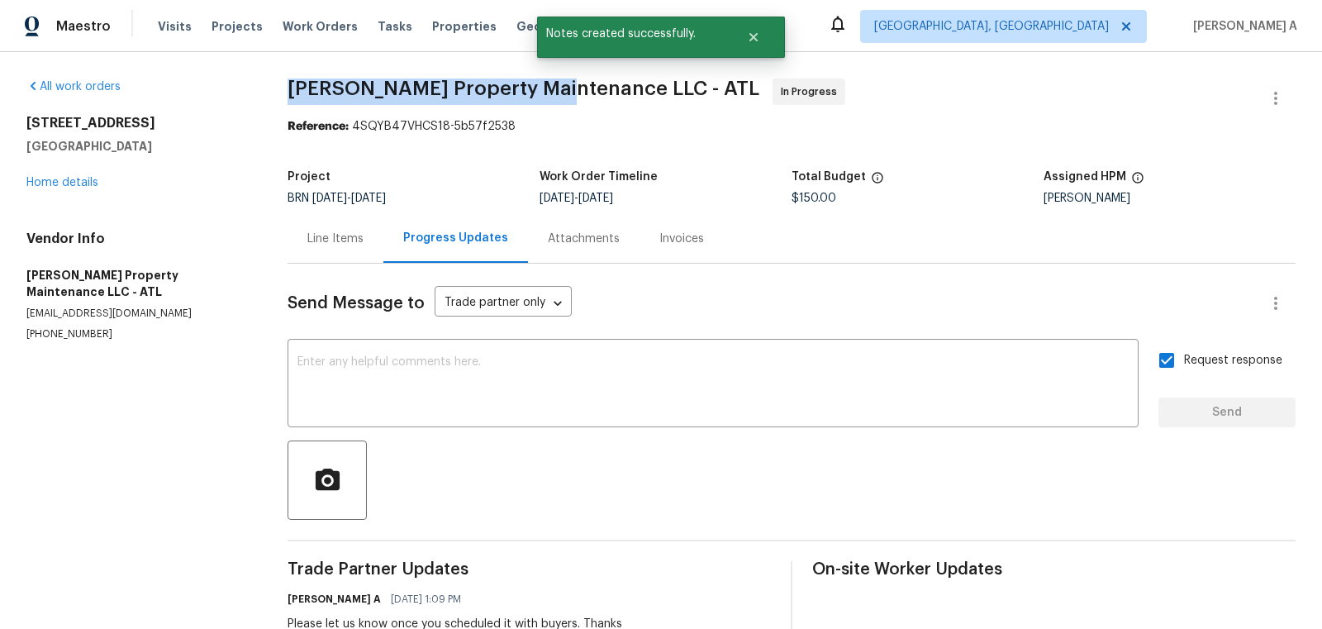
copy span "Glen Property Maintenance"
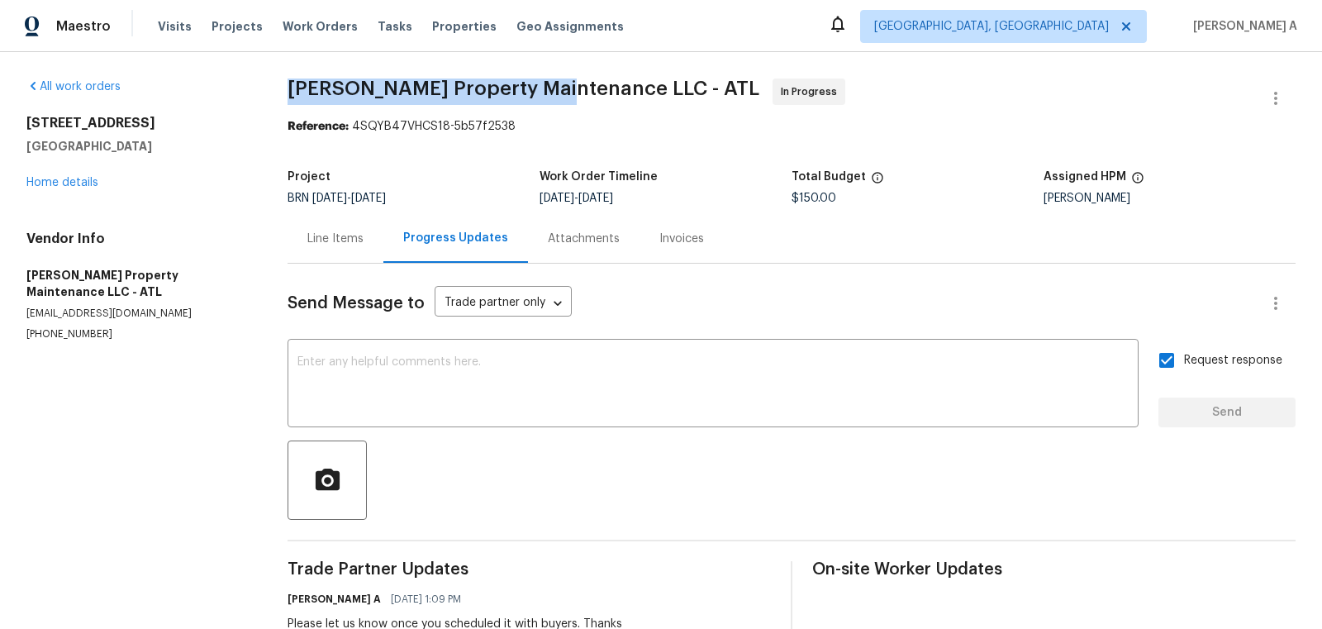
drag, startPoint x: 286, startPoint y: 84, endPoint x: 553, endPoint y: 86, distance: 266.8
click at [553, 86] on div "All work orders 4206 Weavers White Ln # 17 Austell, GA 30106 Home details Vendo…" at bounding box center [661, 414] width 1322 height 724
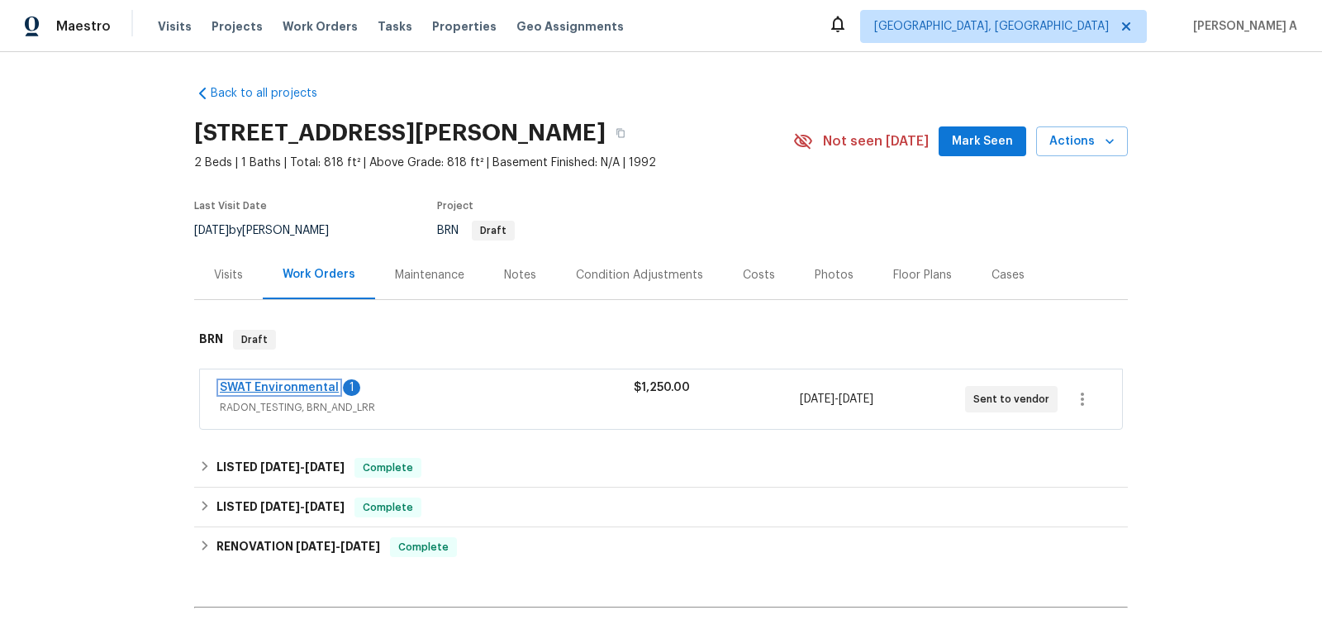
click at [254, 382] on link "SWAT Environmental" at bounding box center [279, 388] width 119 height 12
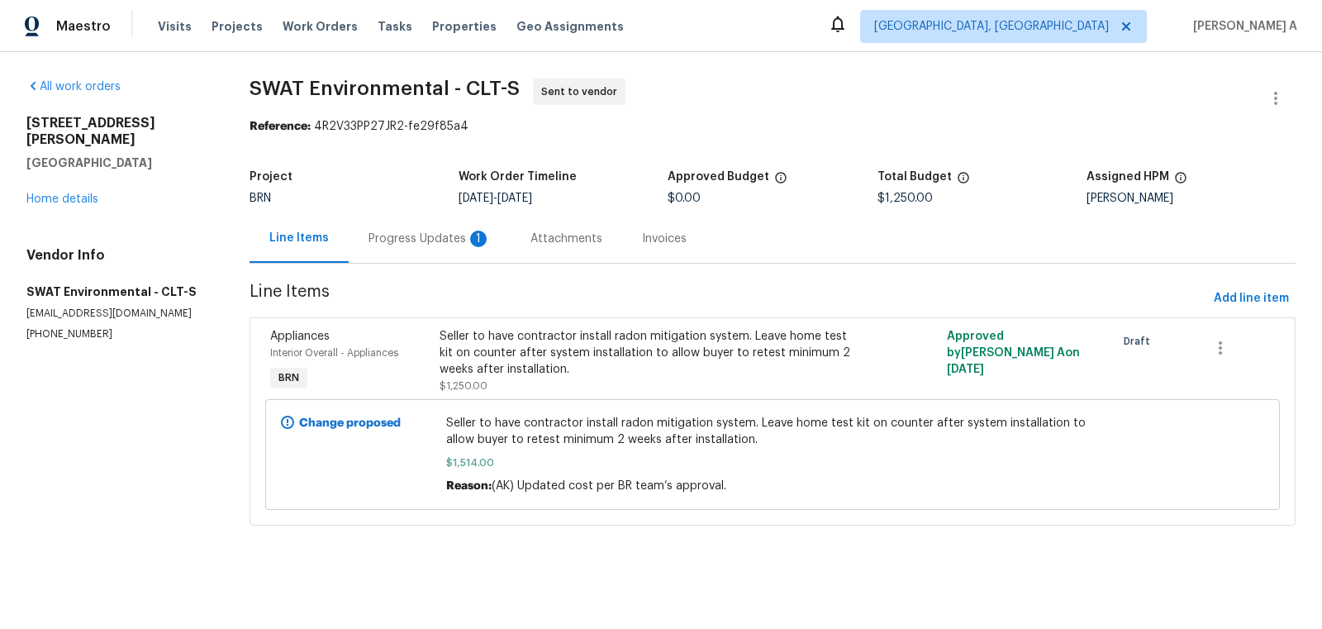
click at [421, 240] on div "Progress Updates 1" at bounding box center [429, 238] width 122 height 17
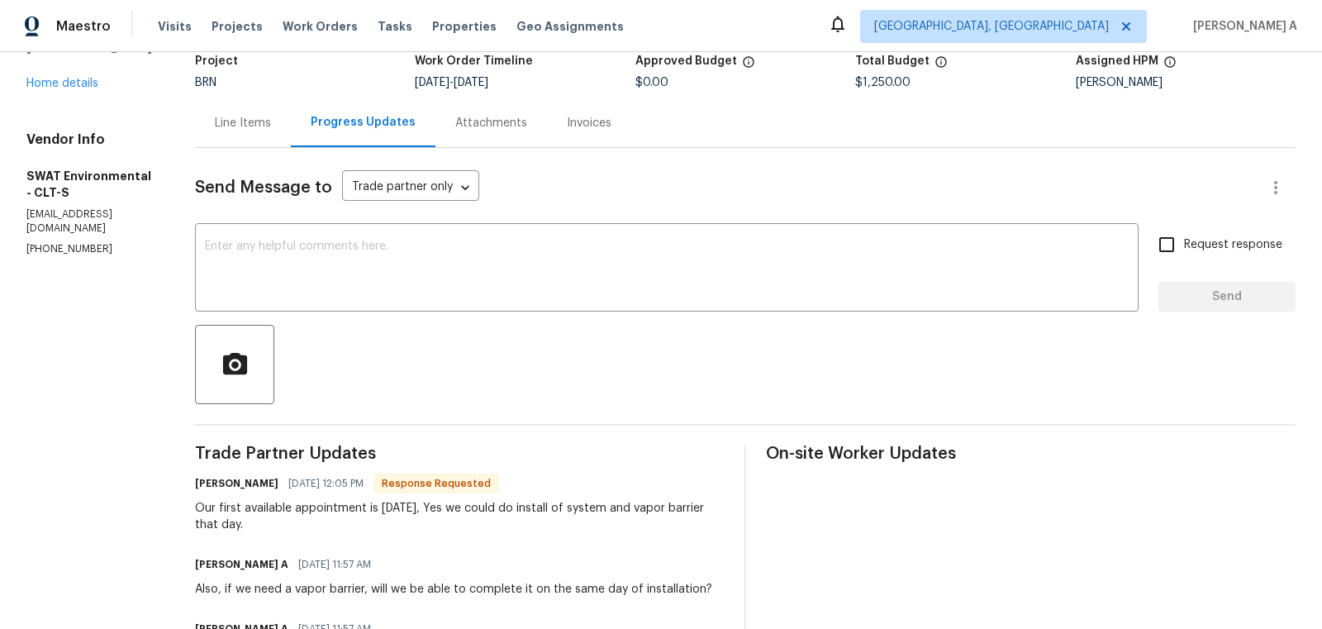
scroll to position [117, 0]
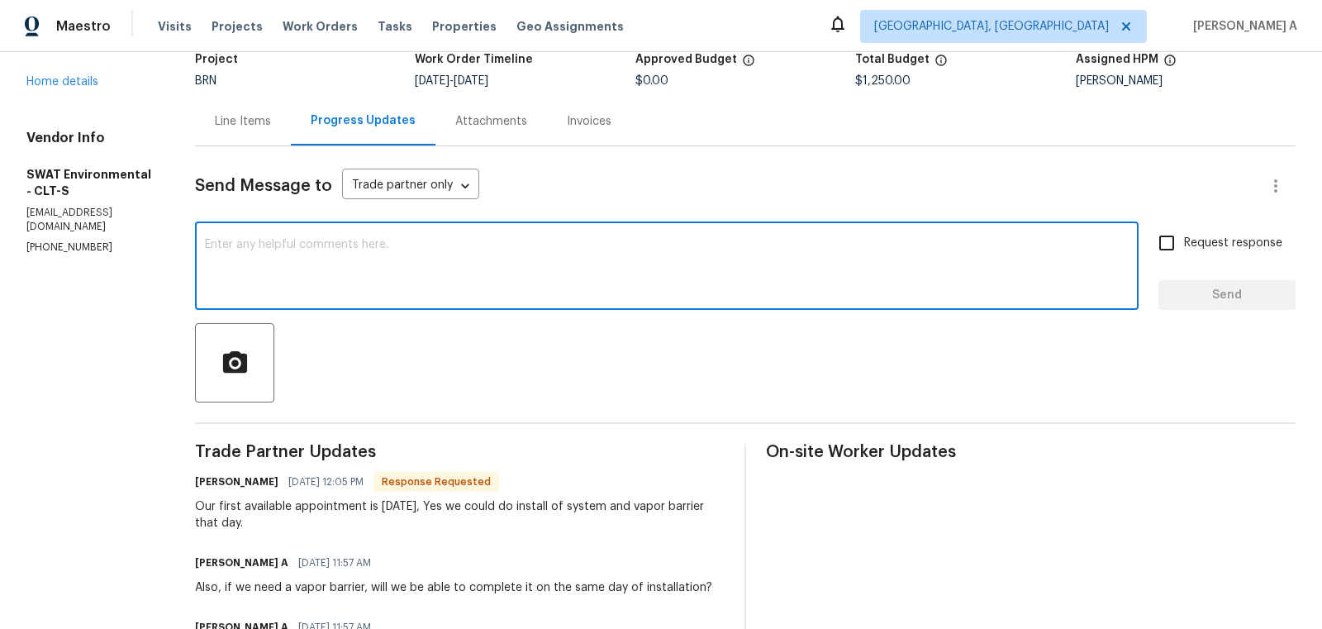
click at [416, 271] on textarea at bounding box center [666, 268] width 923 height 58
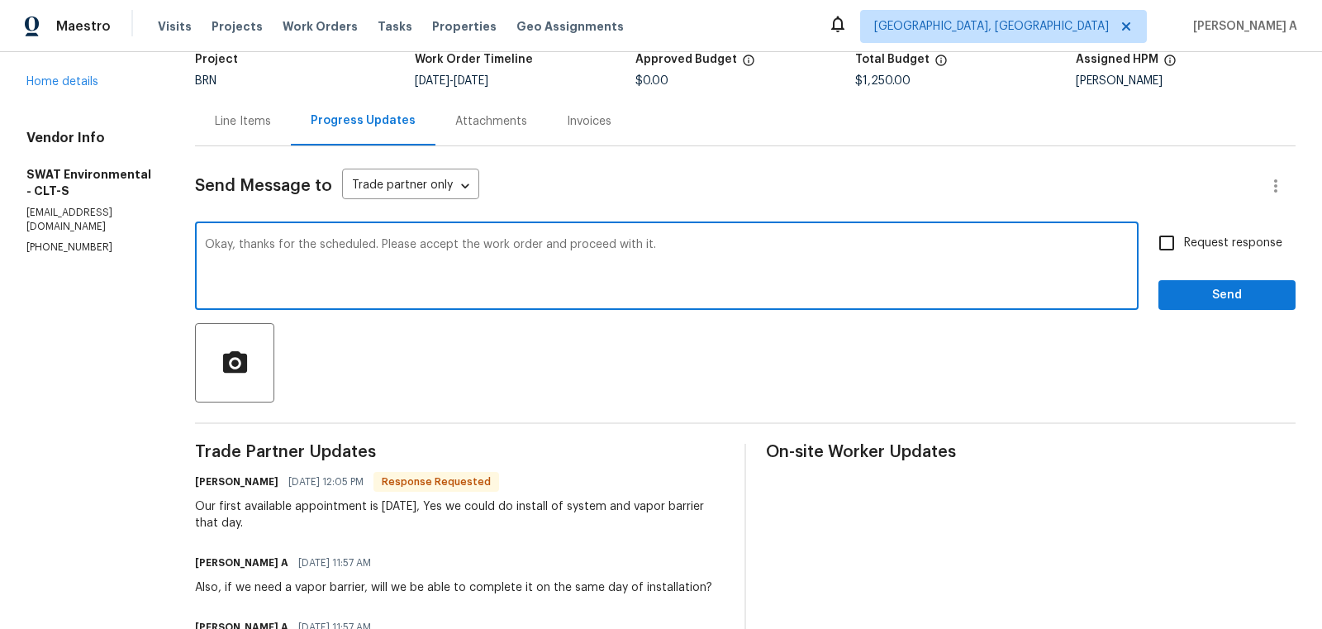
click at [0, 0] on span "schedule." at bounding box center [0, 0] width 0 height 0
type textarea "Okay, thanks for the schedule. Please accept the work order and proceed with it."
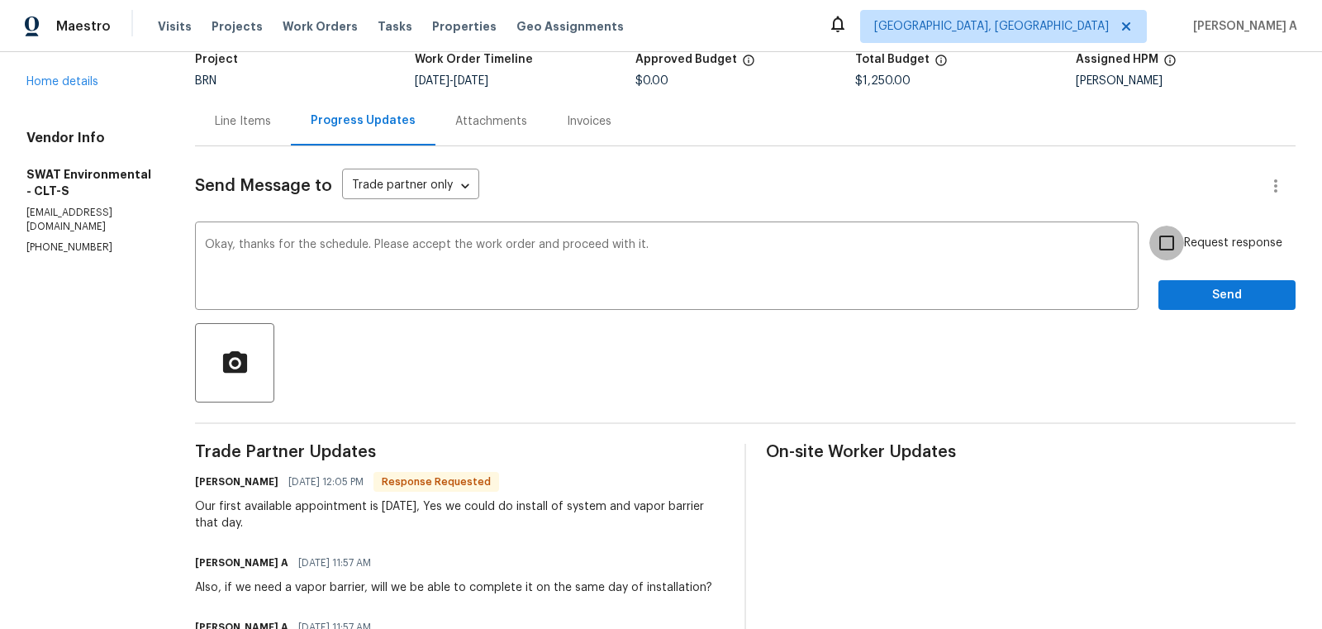
click at [1180, 244] on input "Request response" at bounding box center [1166, 243] width 35 height 35
checkbox input "true"
click at [1201, 291] on span "Send" at bounding box center [1226, 295] width 111 height 21
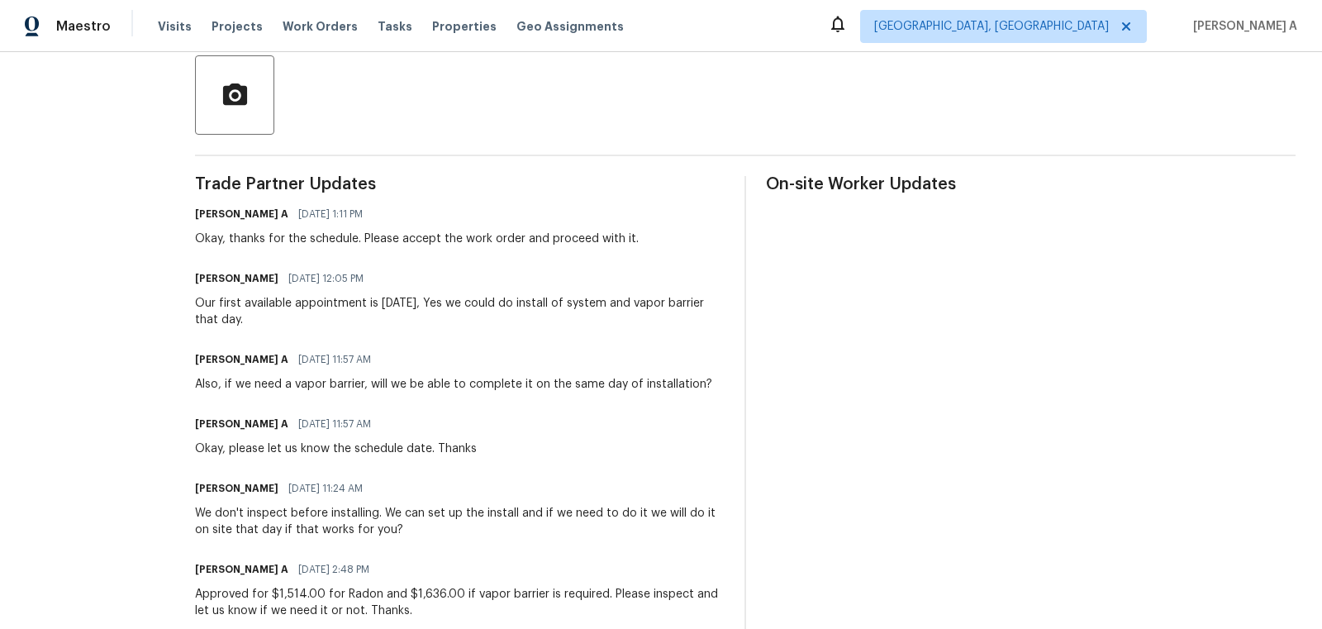
scroll to position [454, 0]
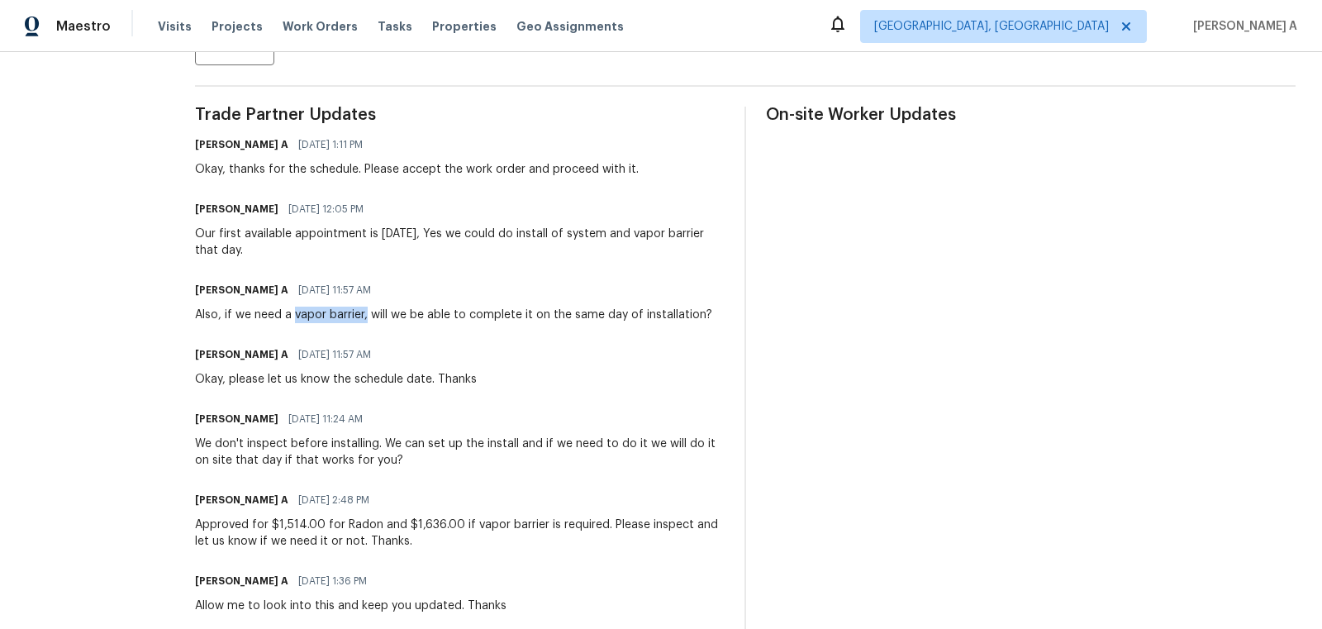
copy div "vapor barrier,"
drag, startPoint x: 292, startPoint y: 315, endPoint x: 364, endPoint y: 317, distance: 71.9
click at [365, 317] on div "Also, if we need a vapor barrier, will we be able to complete it on the same da…" at bounding box center [453, 314] width 517 height 17
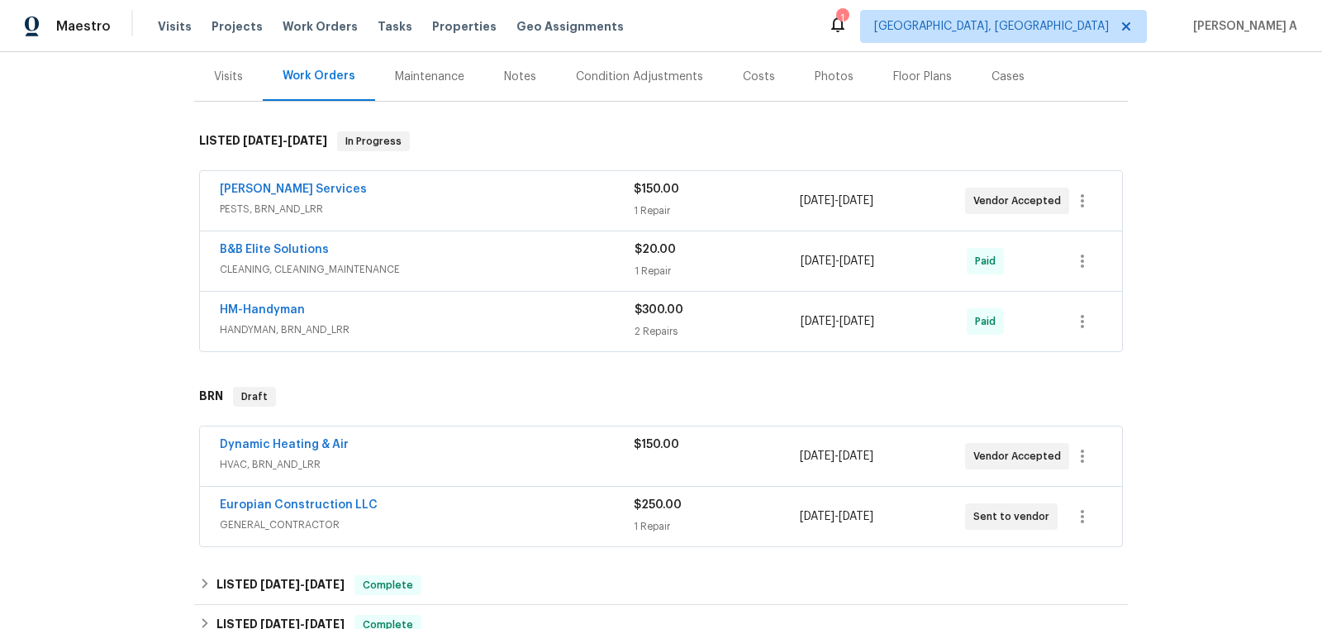
scroll to position [361, 0]
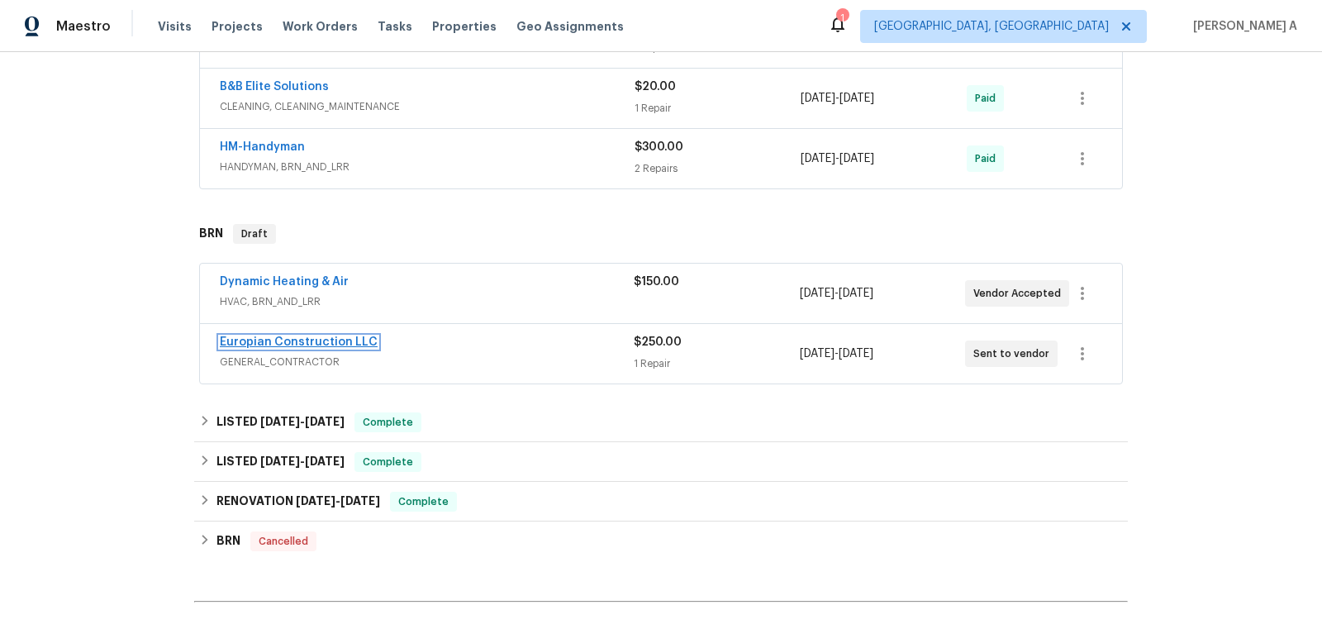
click at [280, 340] on link "Europian Construction LLC" at bounding box center [299, 342] width 158 height 12
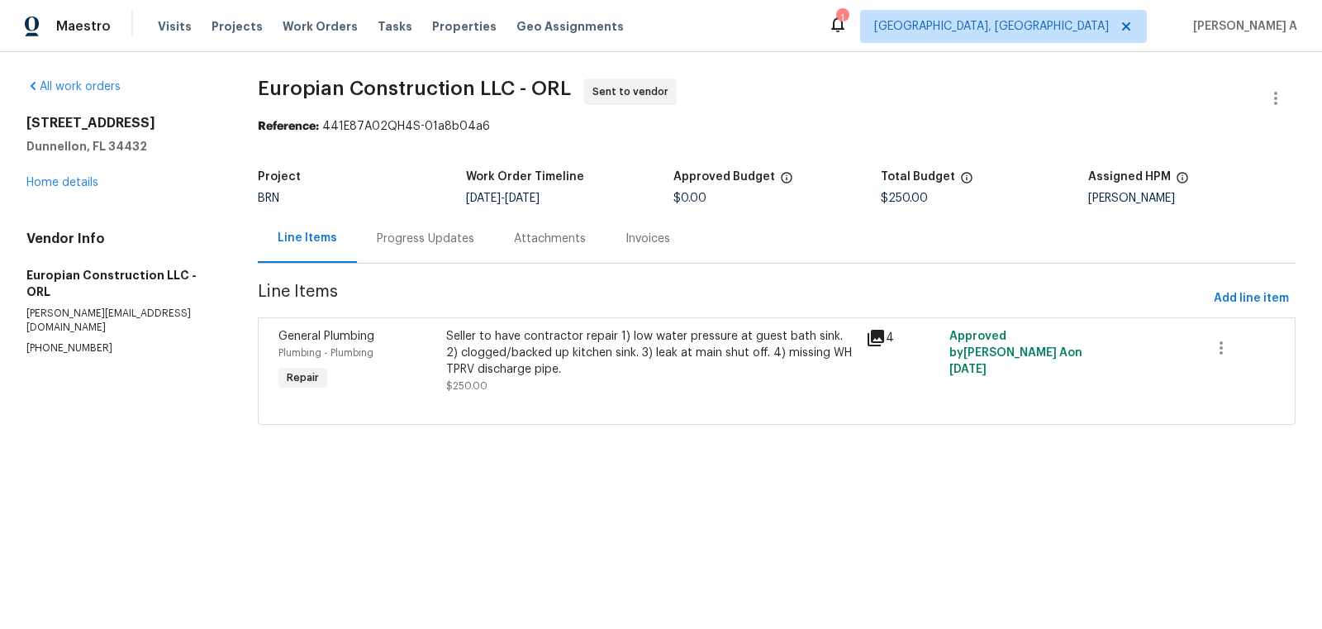
click at [420, 249] on div "Progress Updates" at bounding box center [425, 238] width 137 height 49
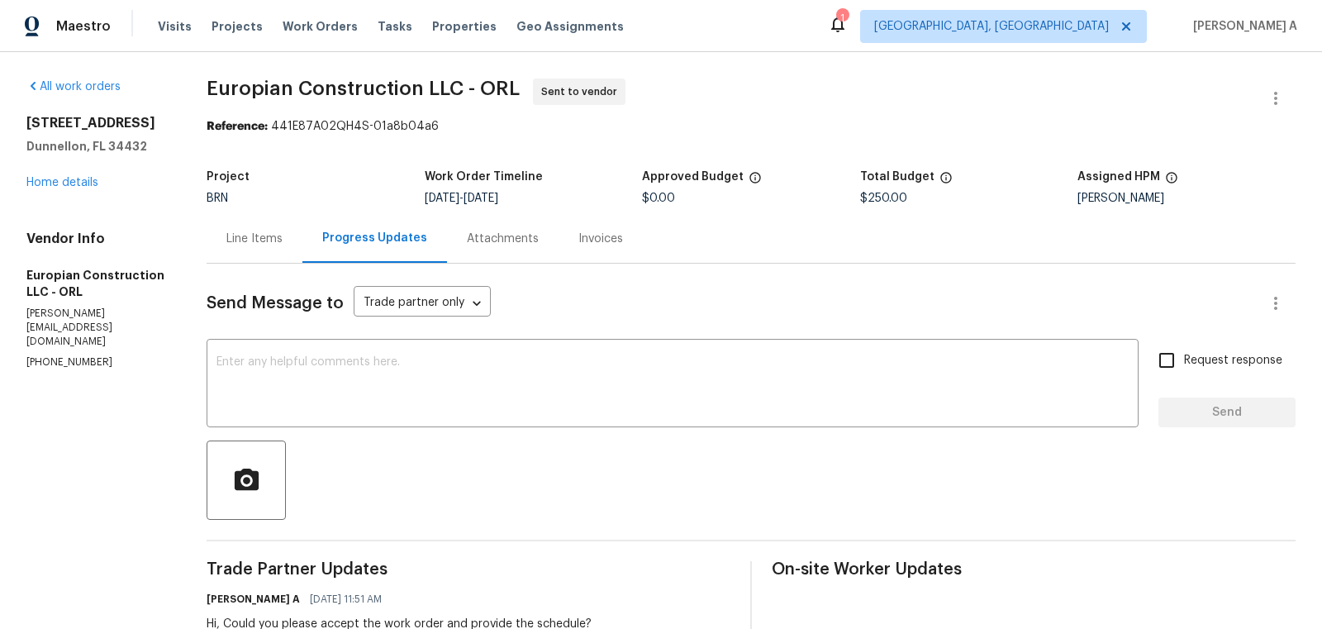
click at [85, 355] on p "[PHONE_NUMBER]" at bounding box center [96, 362] width 140 height 14
copy p "[PHONE_NUMBER]"
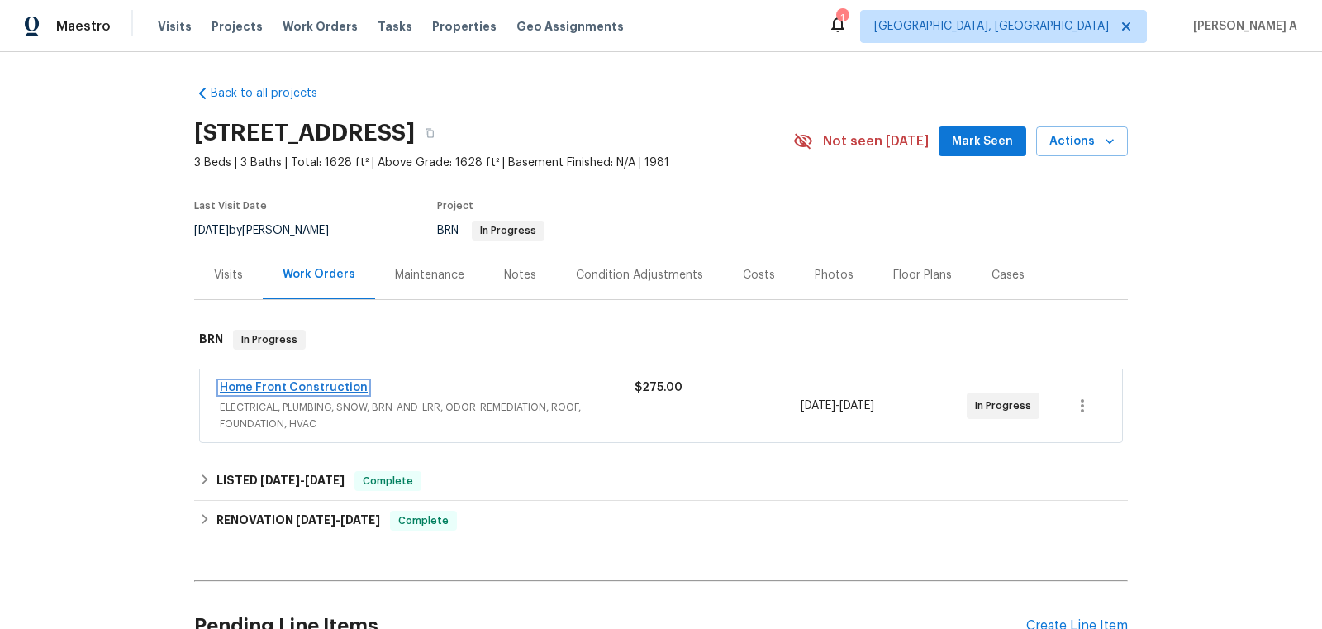
click at [331, 382] on link "Home Front Construction" at bounding box center [294, 388] width 148 height 12
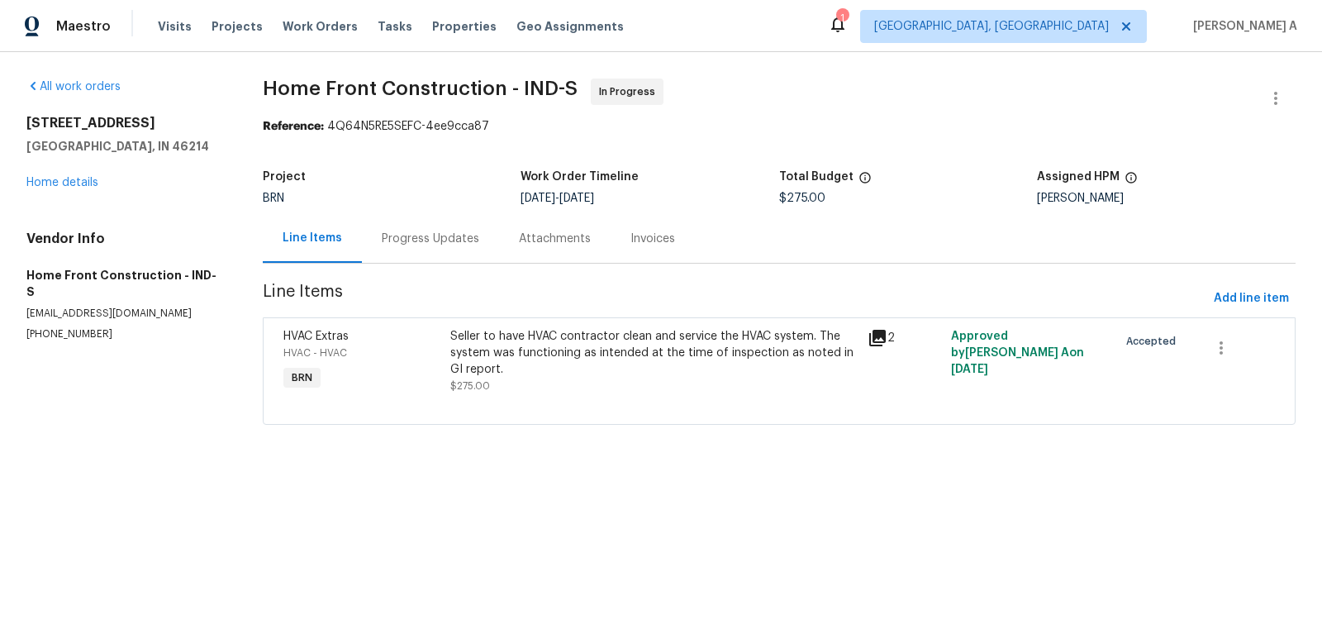
click at [423, 225] on div "Progress Updates" at bounding box center [430, 238] width 137 height 49
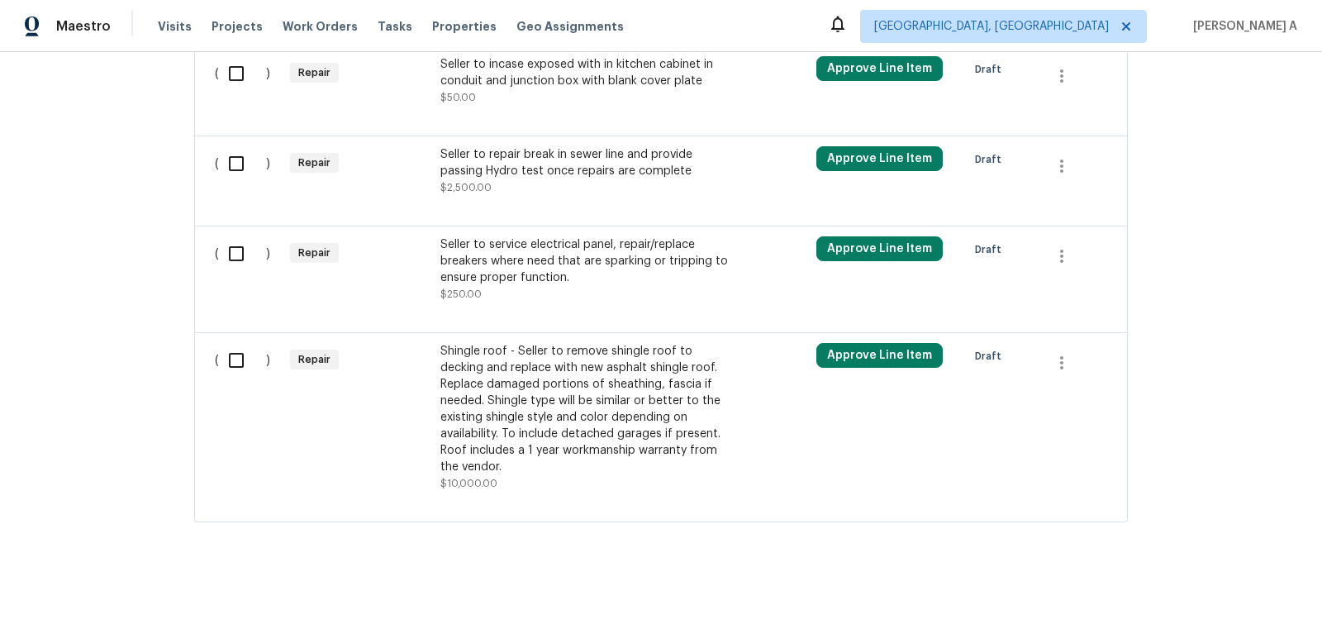
scroll to position [959, 0]
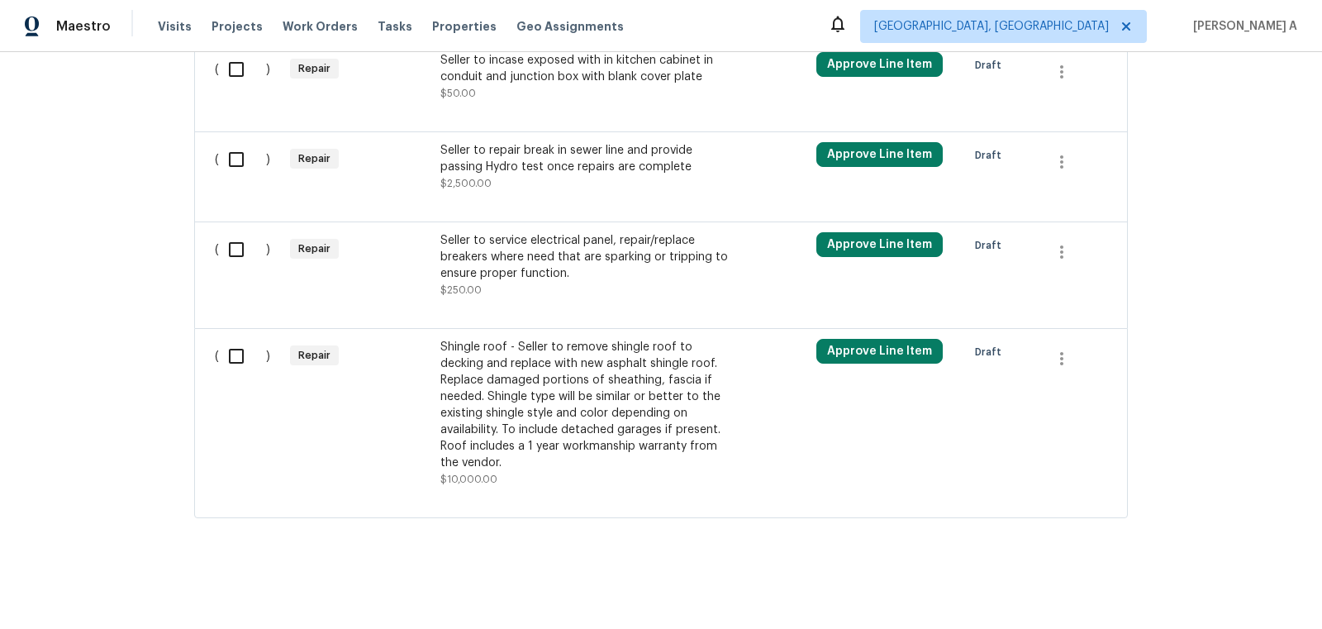
click at [597, 389] on div "Shingle roof - Seller to remove shingle roof to decking and replace with new as…" at bounding box center [585, 405] width 291 height 132
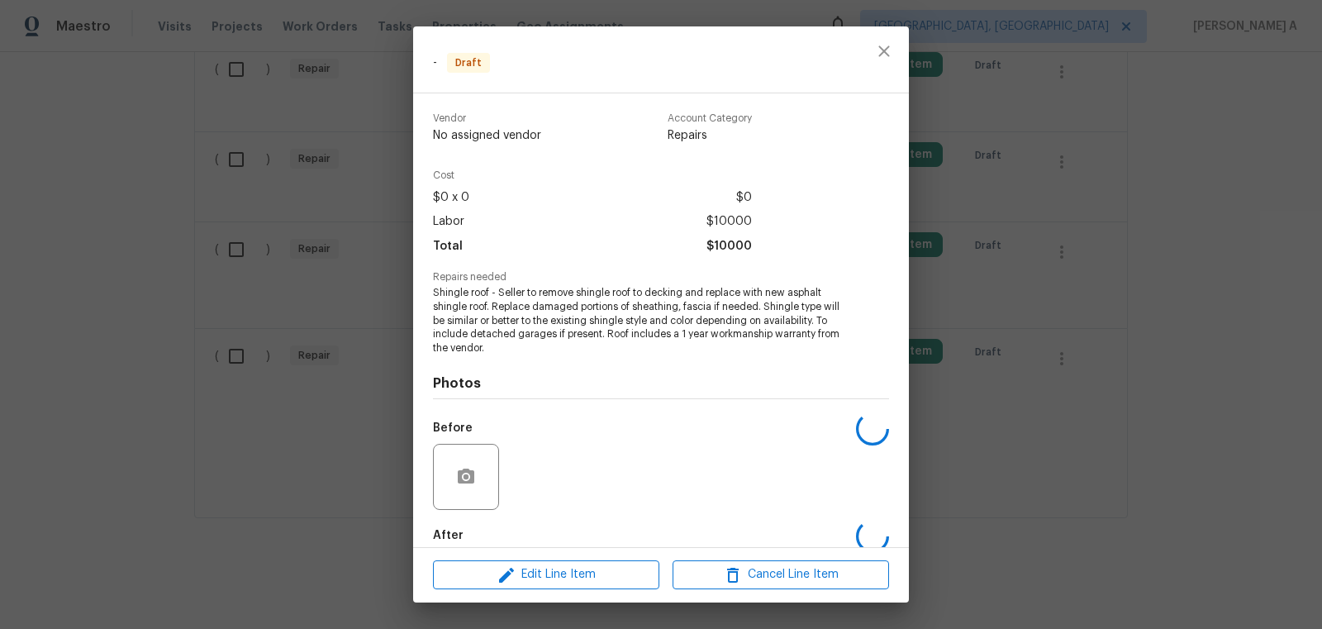
scroll to position [87, 0]
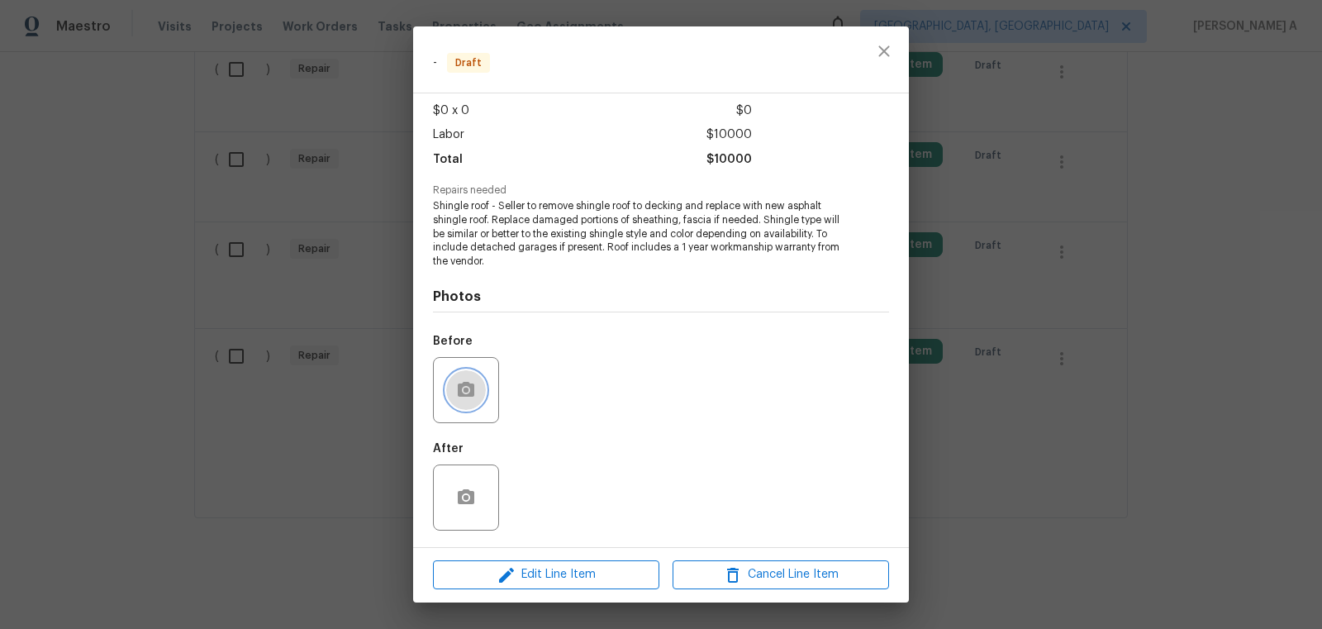
click at [465, 397] on icon "button" at bounding box center [466, 390] width 20 height 20
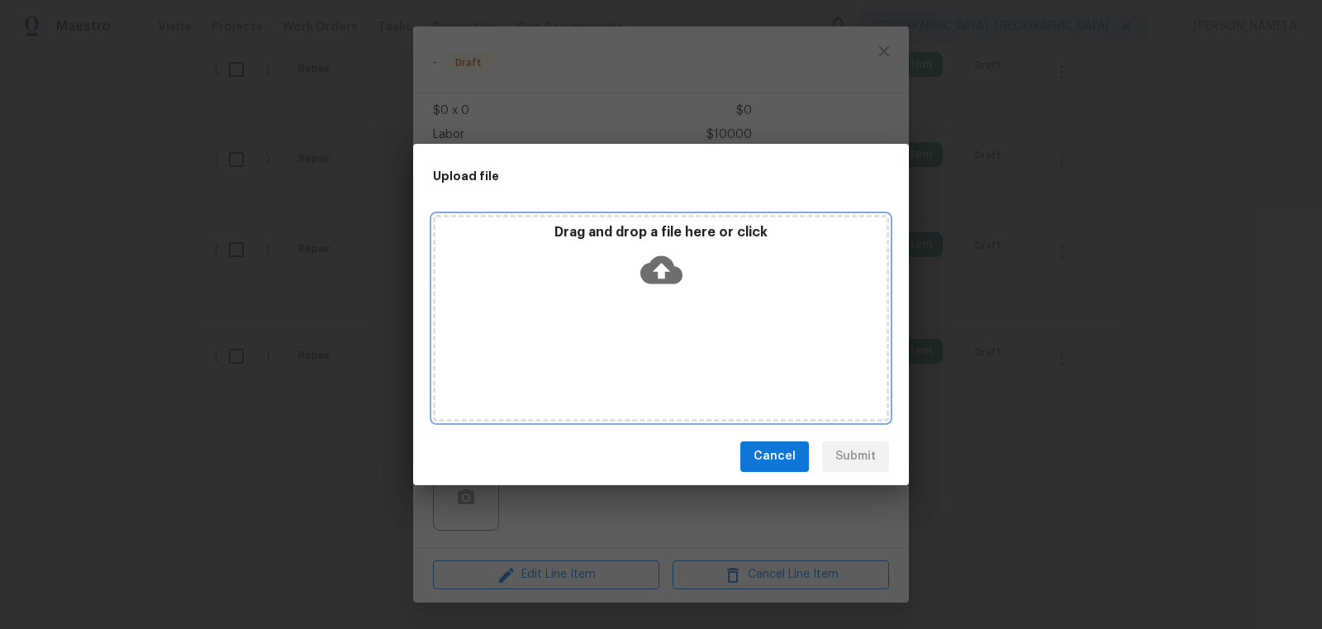
click at [667, 272] on icon at bounding box center [661, 269] width 42 height 28
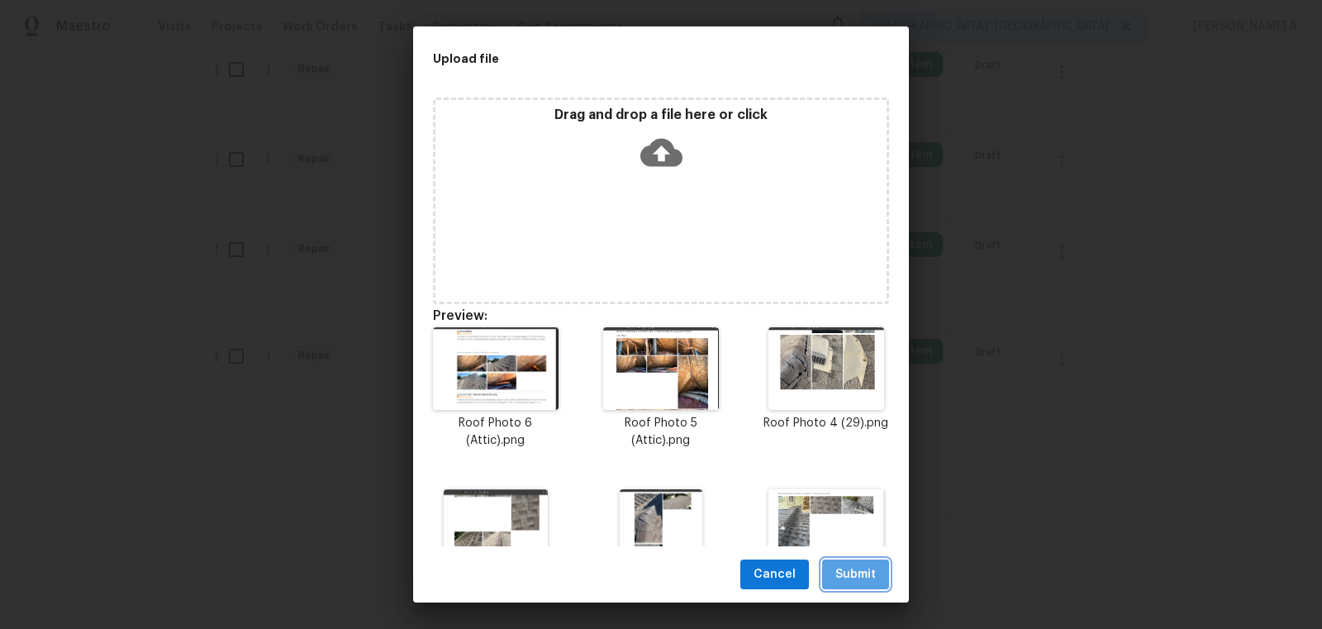
click at [866, 580] on span "Submit" at bounding box center [855, 574] width 40 height 21
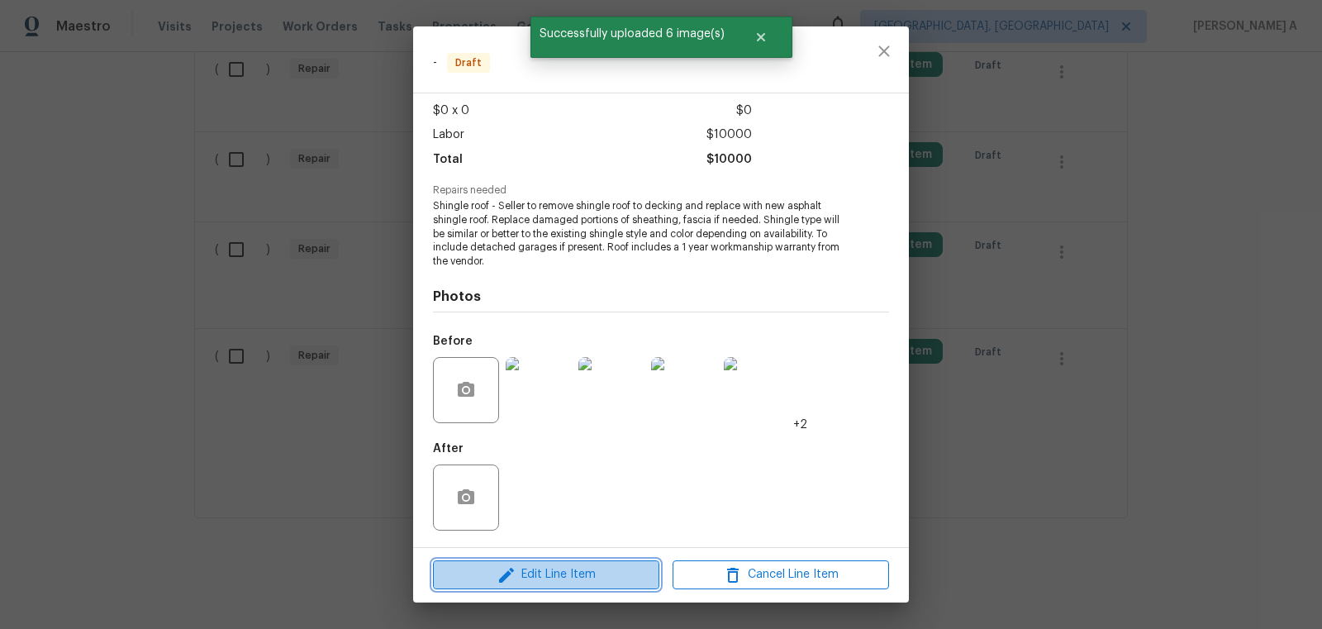
click at [550, 580] on span "Edit Line Item" at bounding box center [546, 574] width 216 height 21
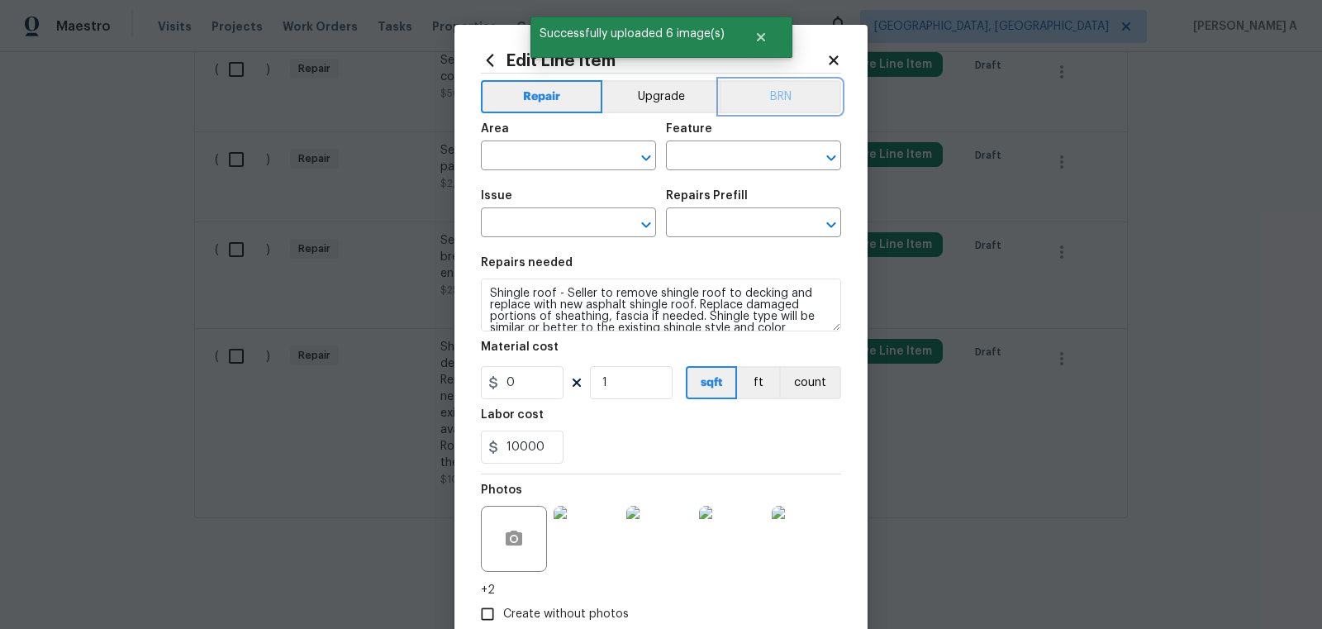
click at [776, 99] on button "BRN" at bounding box center [779, 96] width 121 height 33
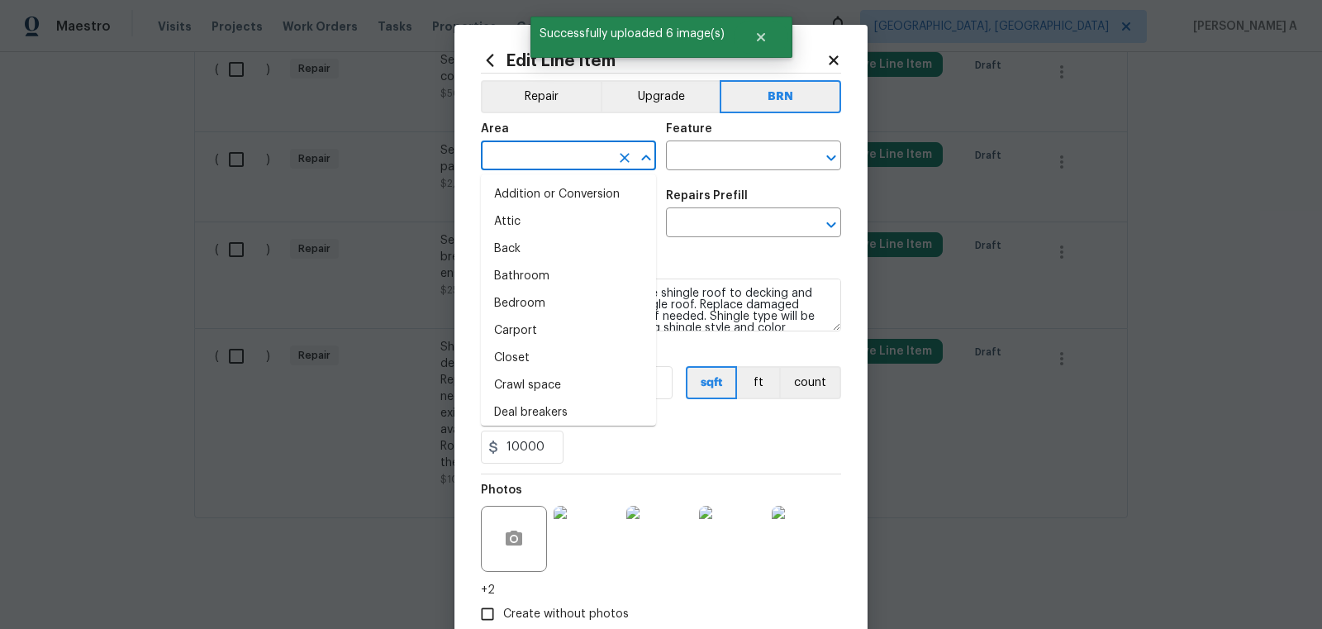
click at [528, 159] on input "text" at bounding box center [545, 158] width 129 height 26
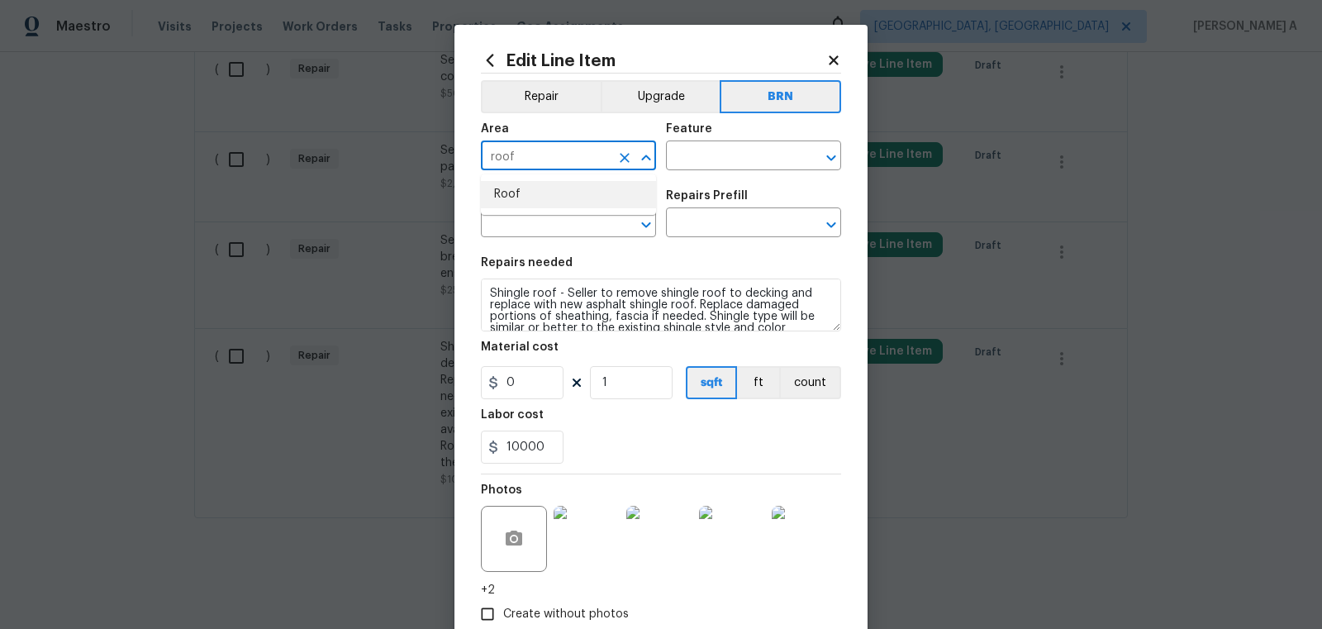
click at [559, 197] on li "Roof" at bounding box center [568, 194] width 175 height 27
type input "Roof"
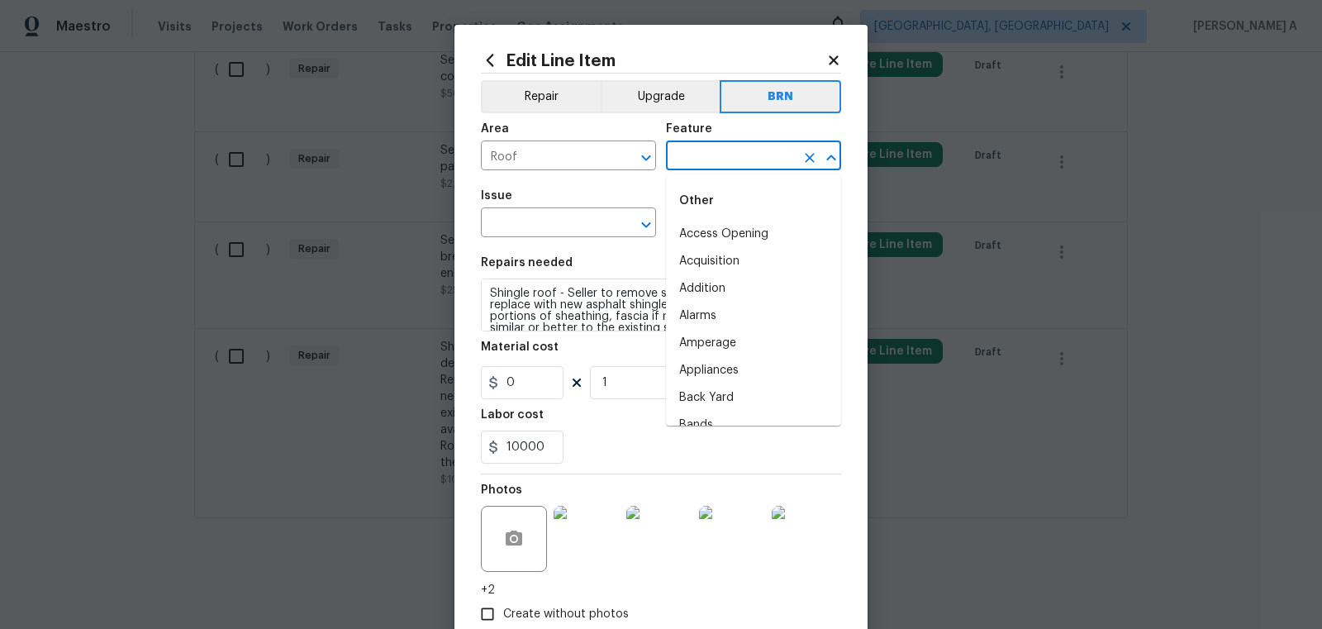
click at [681, 154] on input "text" at bounding box center [730, 158] width 129 height 26
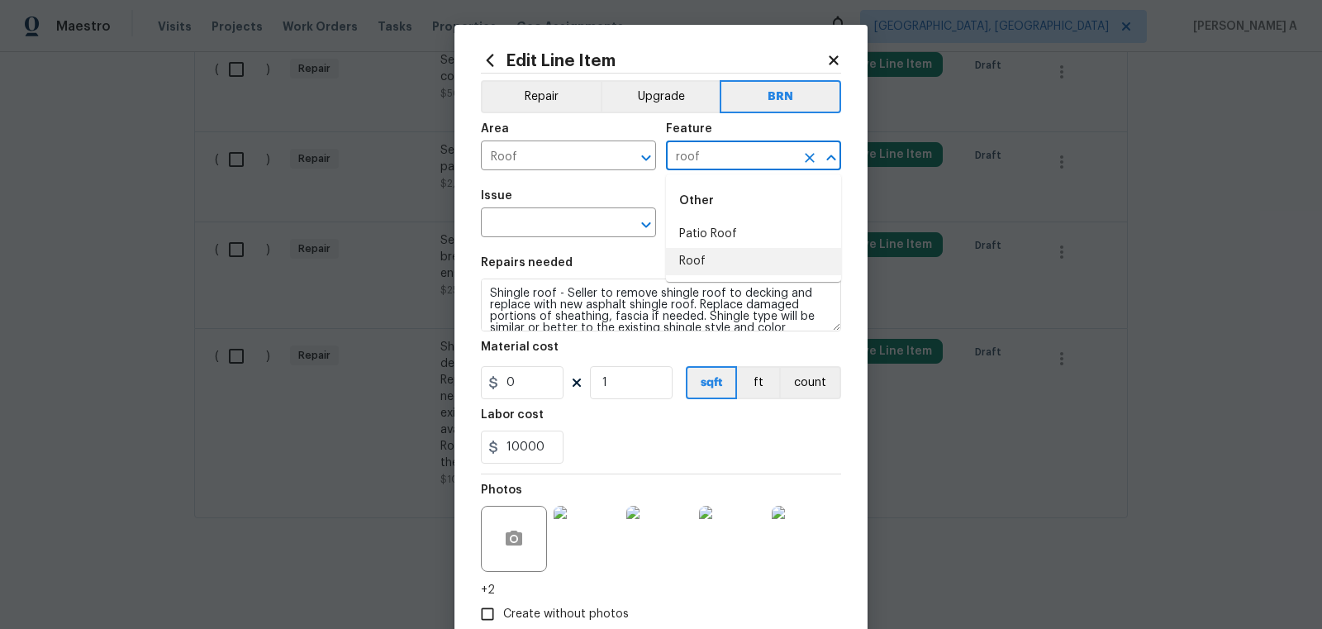
click at [691, 255] on li "Roof" at bounding box center [753, 261] width 175 height 27
type input "Roof"
click at [547, 235] on input "text" at bounding box center [545, 224] width 129 height 26
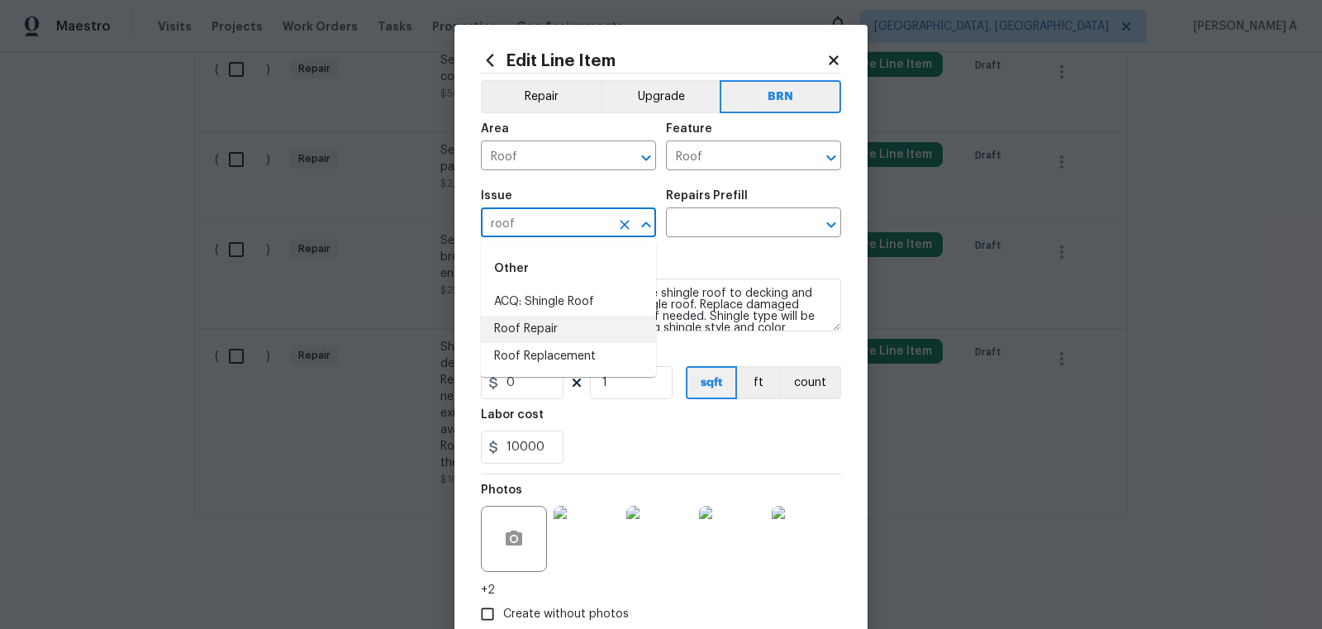
click at [568, 330] on li "Roof Repair" at bounding box center [568, 329] width 175 height 27
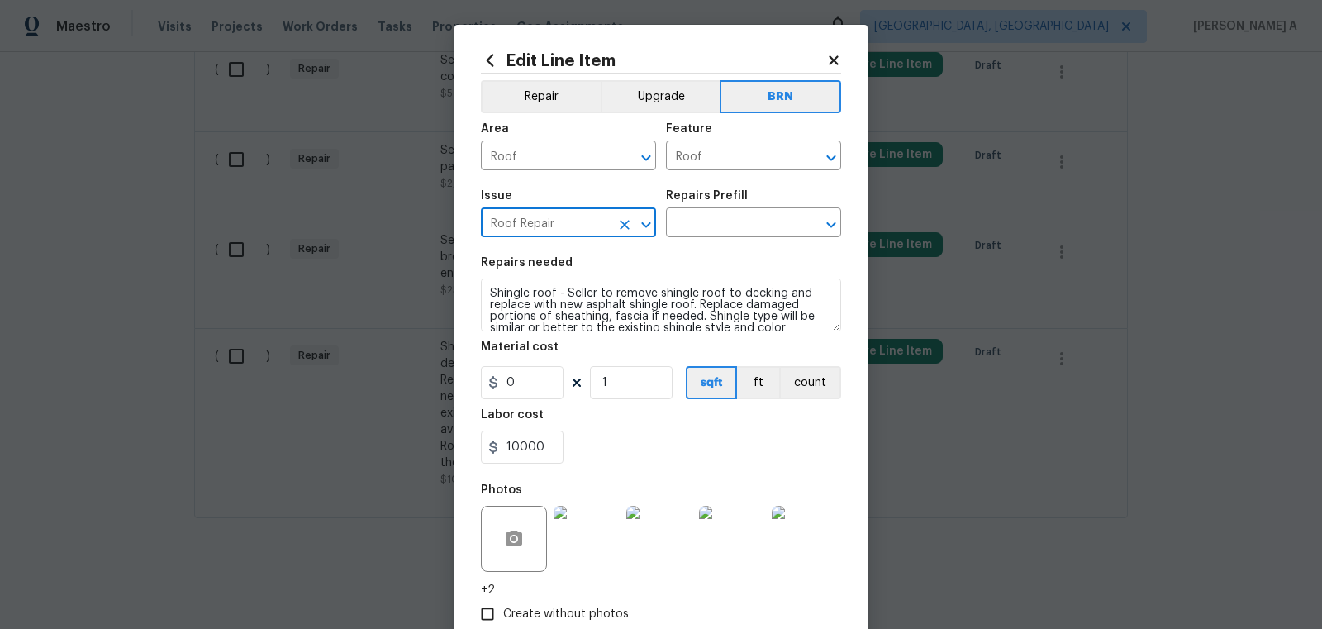
type input "Roof Repair"
click at [563, 310] on textarea "Shingle roof - Seller to remove shingle roof to decking and replace with new as…" at bounding box center [661, 304] width 360 height 53
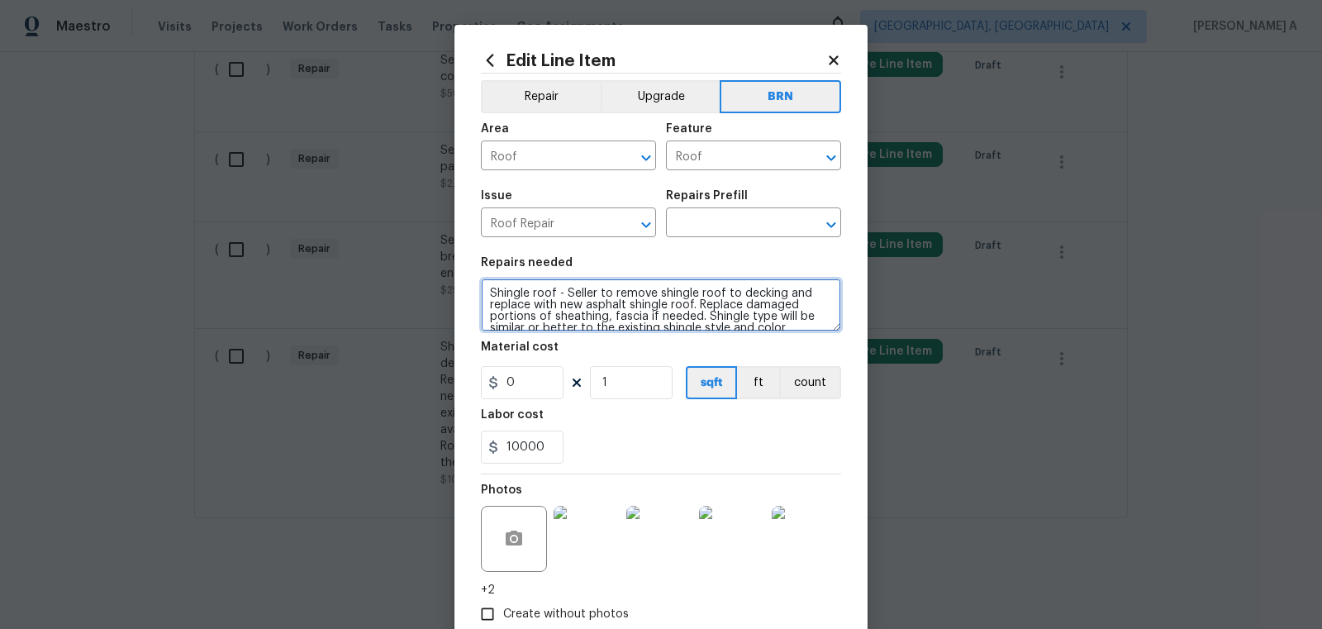
click at [563, 310] on textarea "Shingle roof - Seller to remove shingle roof to decking and replace with new as…" at bounding box center [661, 304] width 360 height 53
click at [623, 226] on icon "Clear" at bounding box center [625, 225] width 10 height 10
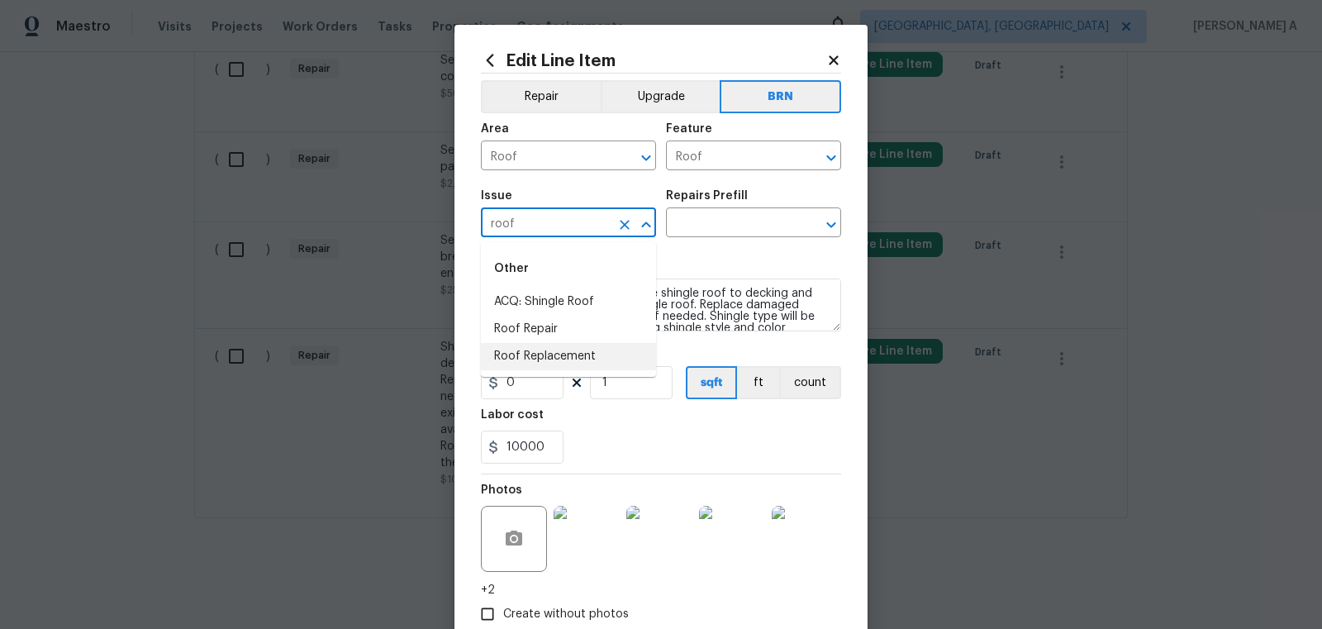
click at [567, 352] on li "Roof Replacement" at bounding box center [568, 356] width 175 height 27
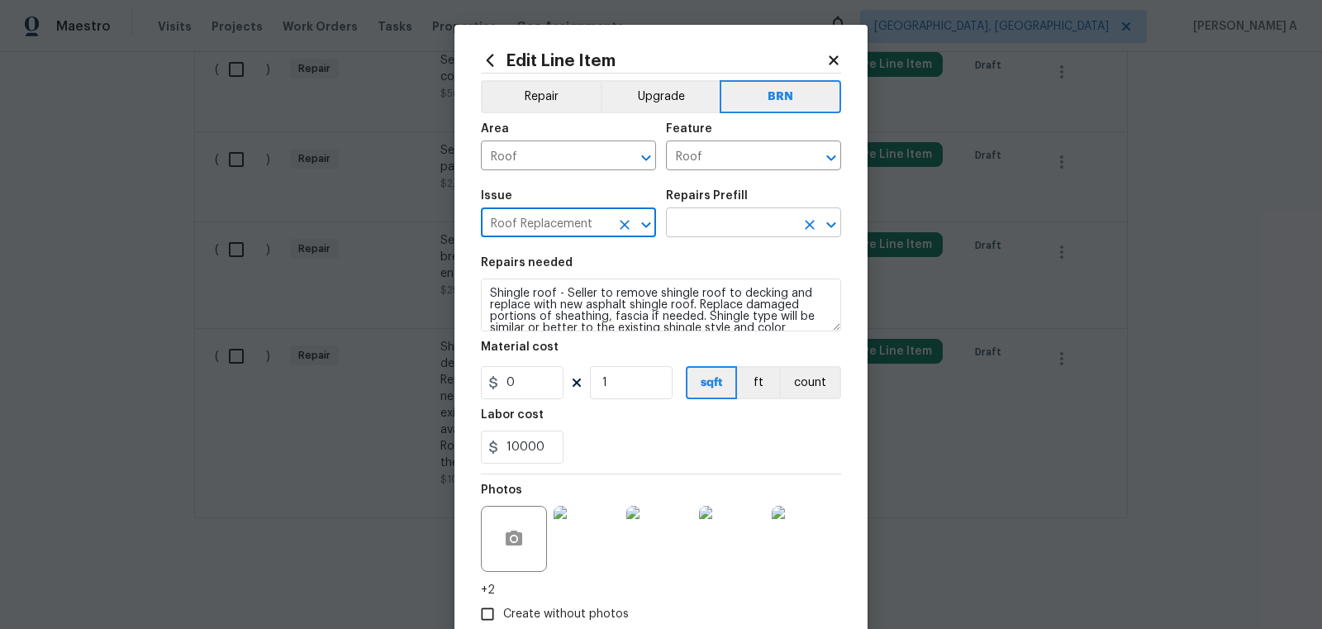
type input "Roof Replacement"
click at [722, 221] on input "text" at bounding box center [730, 224] width 129 height 26
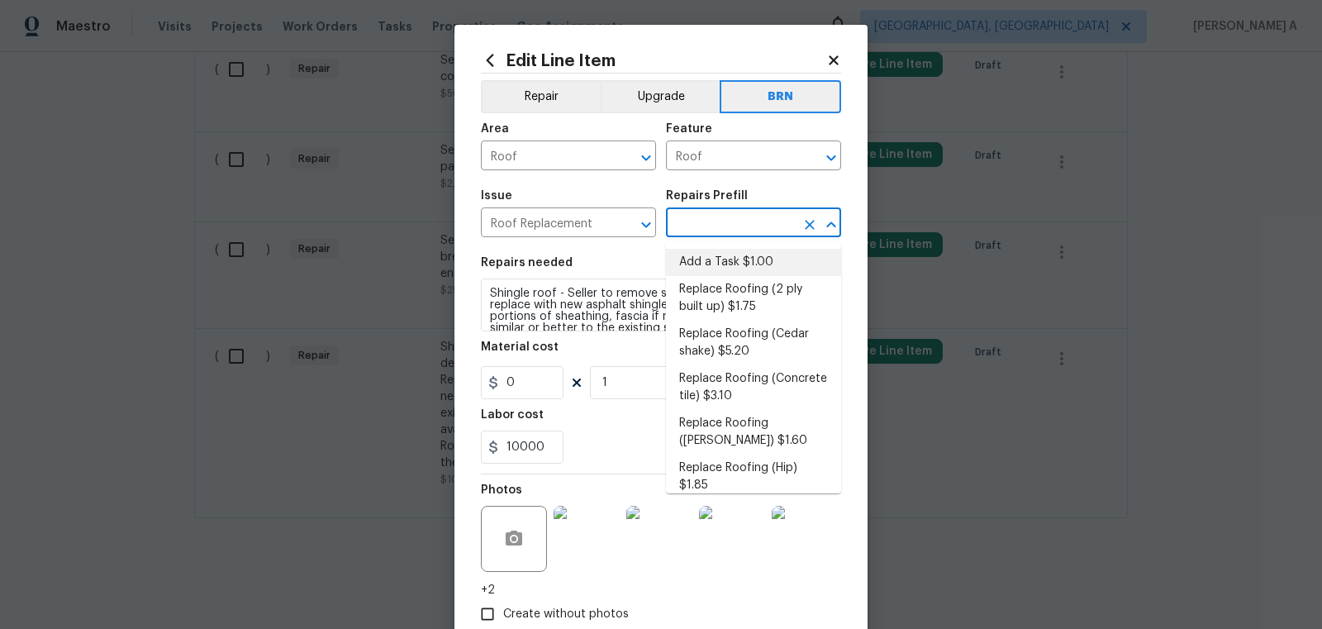
click at [722, 263] on li "Add a Task $1.00" at bounding box center [753, 262] width 175 height 27
type input "[PERSON_NAME] and Trim"
type textarea "HPM to detail"
type input "Add a Task $1.00"
type input "1"
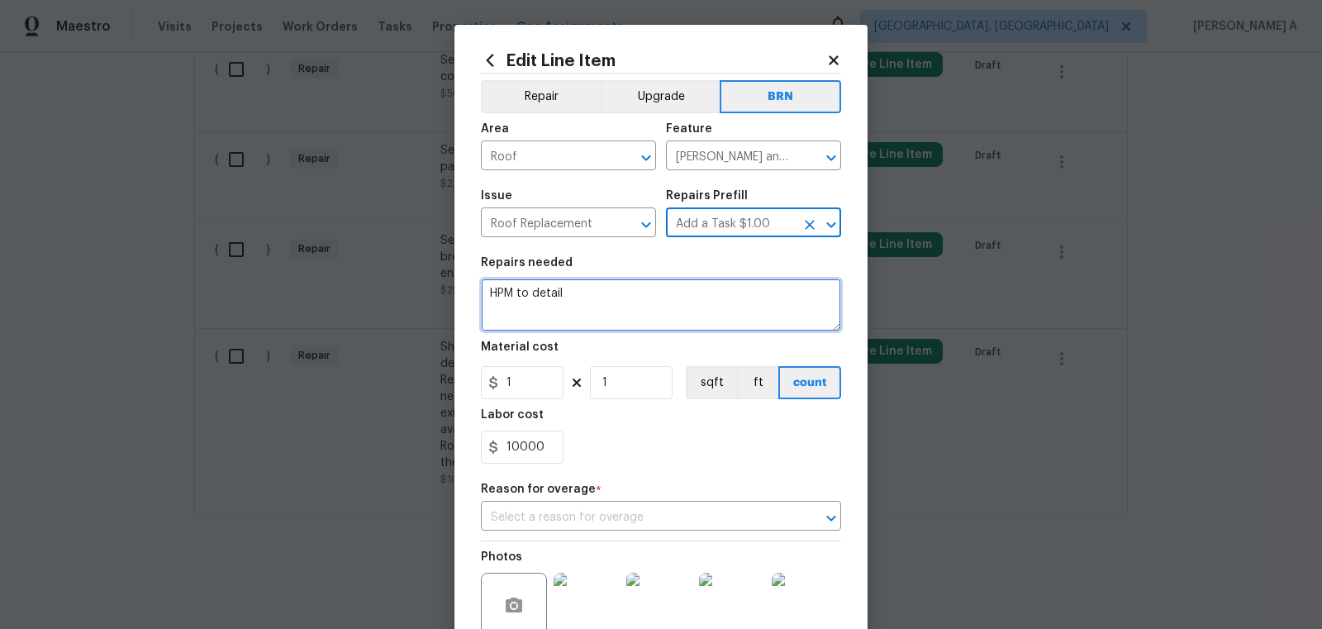
click at [640, 314] on textarea "HPM to detail" at bounding box center [661, 304] width 360 height 53
paste textarea "Shingle roof - Seller to remove shingle roof to decking and replace with new as…"
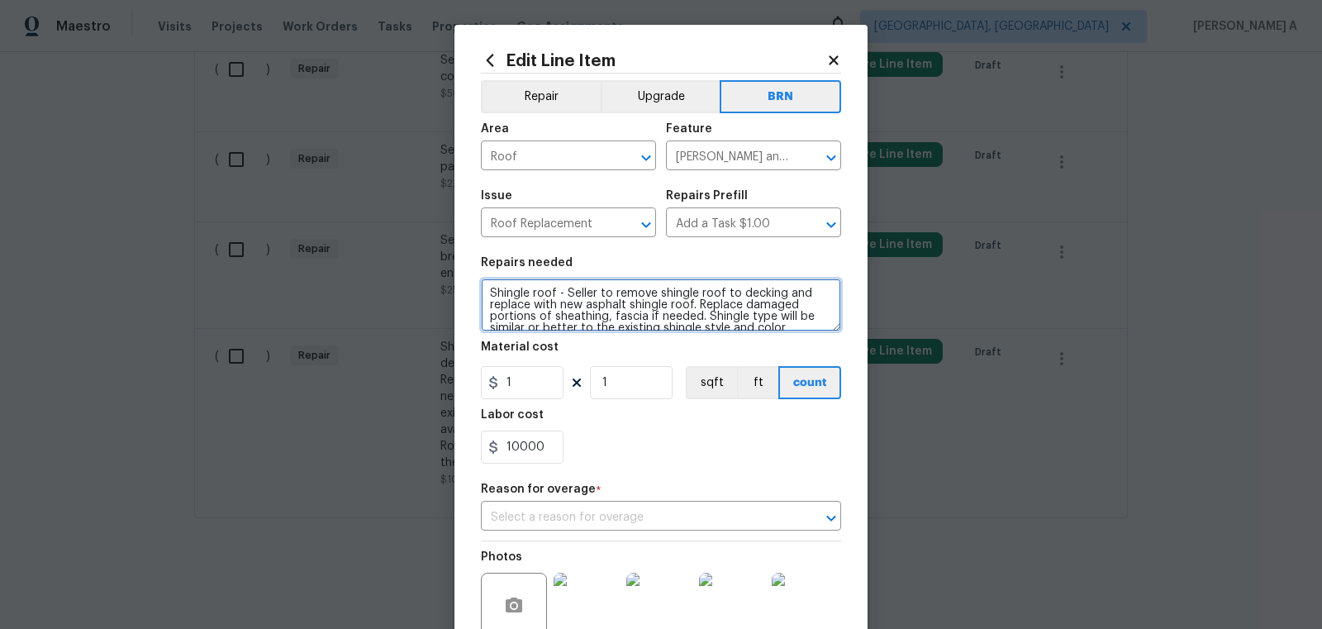
scroll to position [38, 0]
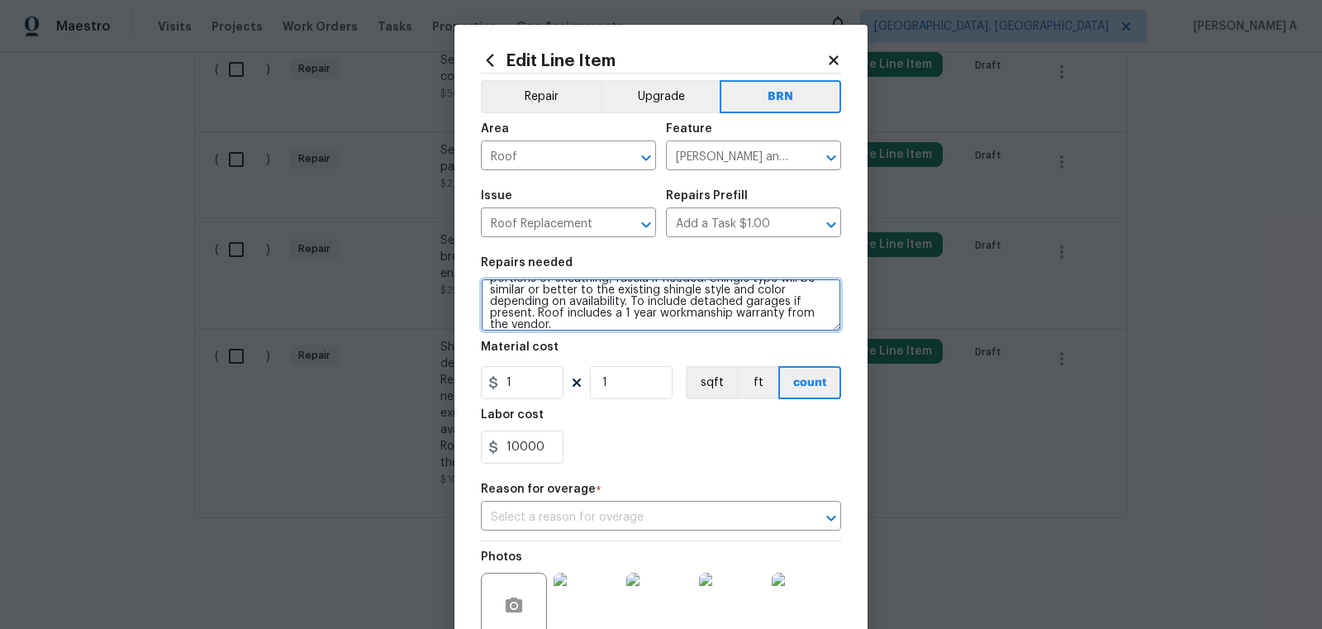
type textarea "Shingle roof - Seller to remove shingle roof to decking and replace with new as…"
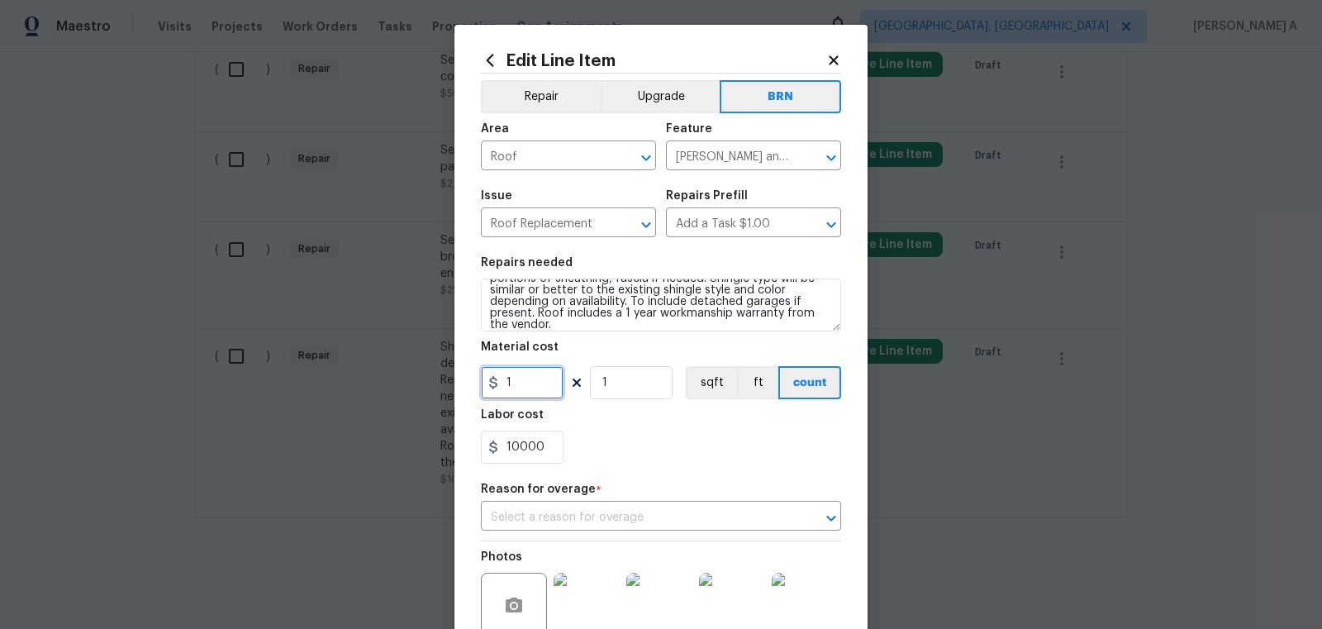
drag, startPoint x: 545, startPoint y: 385, endPoint x: 341, endPoint y: 384, distance: 204.0
click at [341, 384] on div "Edit Line Item Repair Upgrade BRN Area Roof ​ Feature [PERSON_NAME] and Trim ​ …" at bounding box center [661, 314] width 1322 height 629
type input "0"
click at [634, 434] on div "10000" at bounding box center [661, 446] width 360 height 33
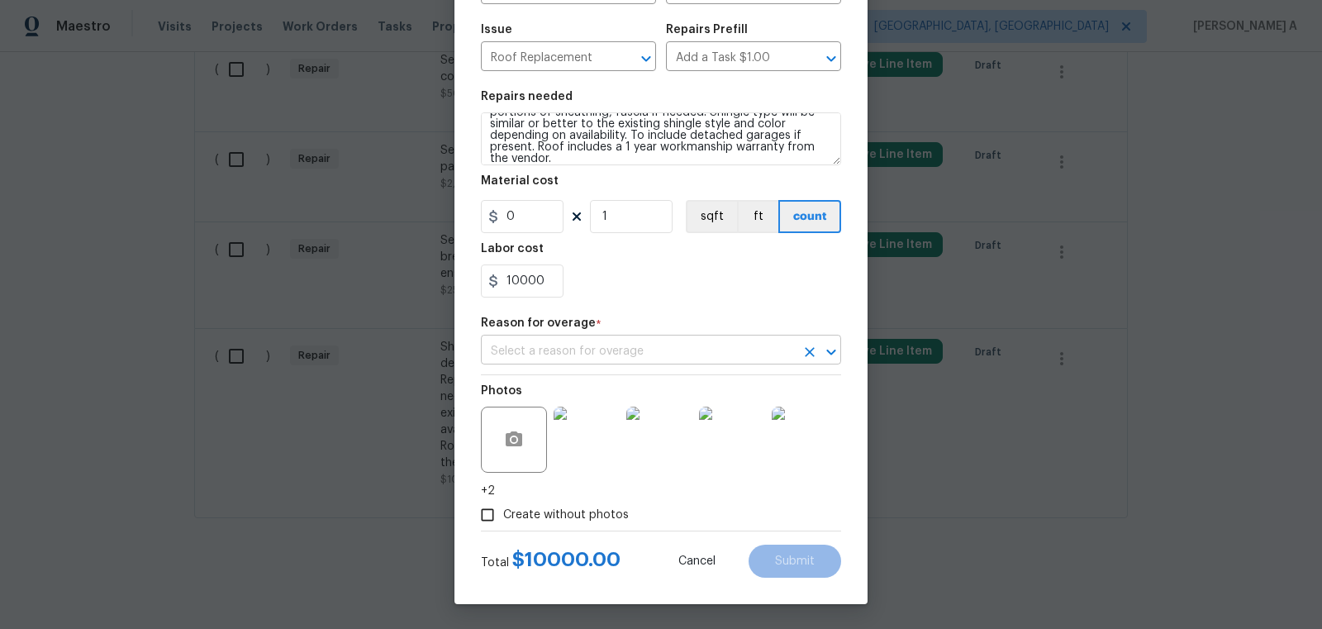
click at [599, 350] on input "text" at bounding box center [638, 352] width 314 height 26
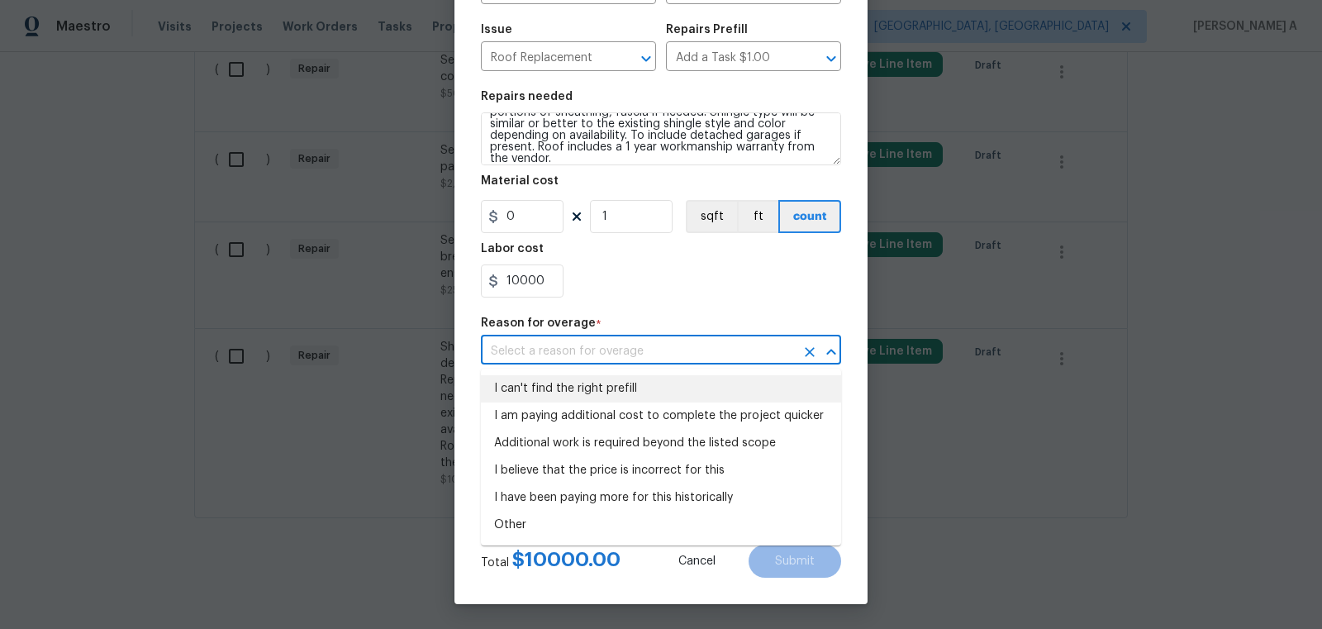
click at [591, 390] on li "I can't find the right prefill" at bounding box center [661, 388] width 360 height 27
type input "I can't find the right prefill"
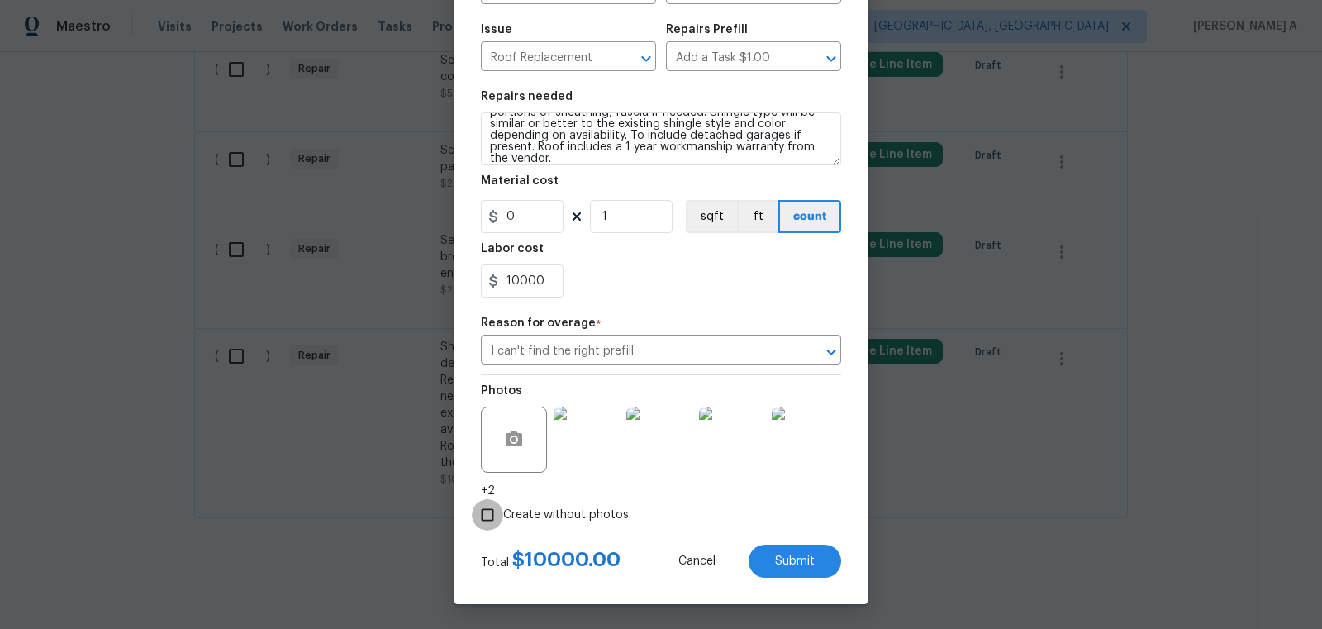
click at [487, 517] on input "Create without photos" at bounding box center [487, 514] width 31 height 31
checkbox input "false"
drag, startPoint x: 795, startPoint y: 563, endPoint x: 790, endPoint y: 573, distance: 10.7
click at [790, 573] on button "Submit" at bounding box center [794, 560] width 93 height 33
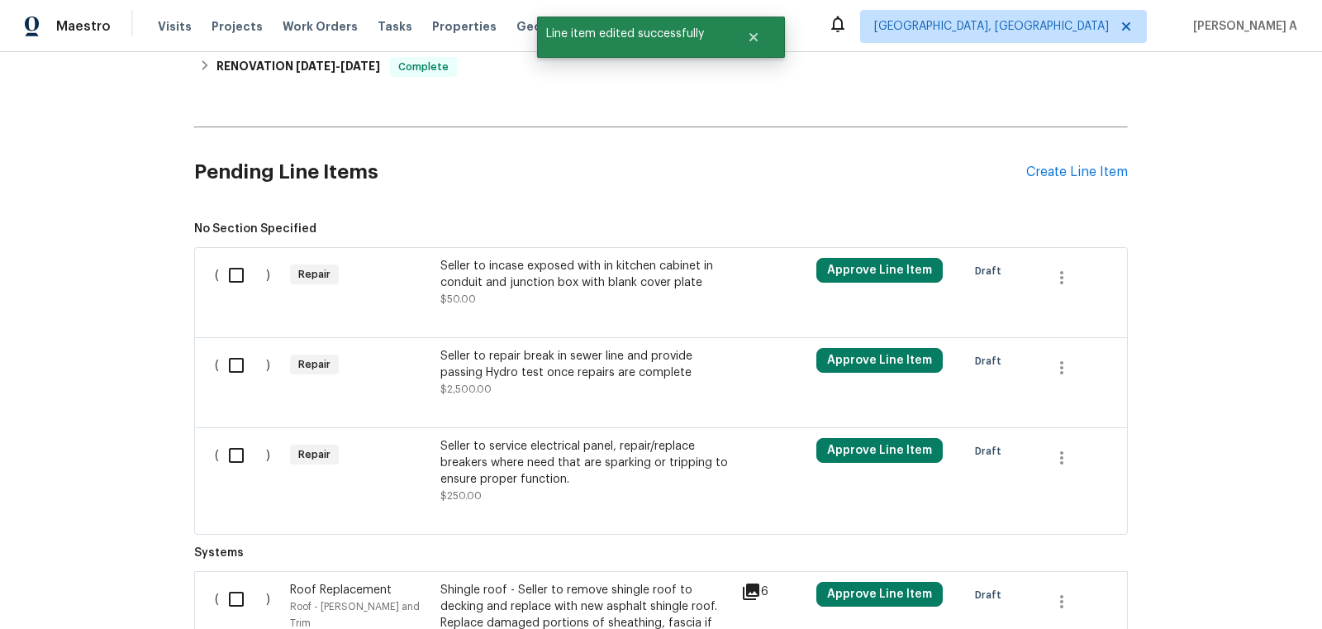
scroll to position [732, 0]
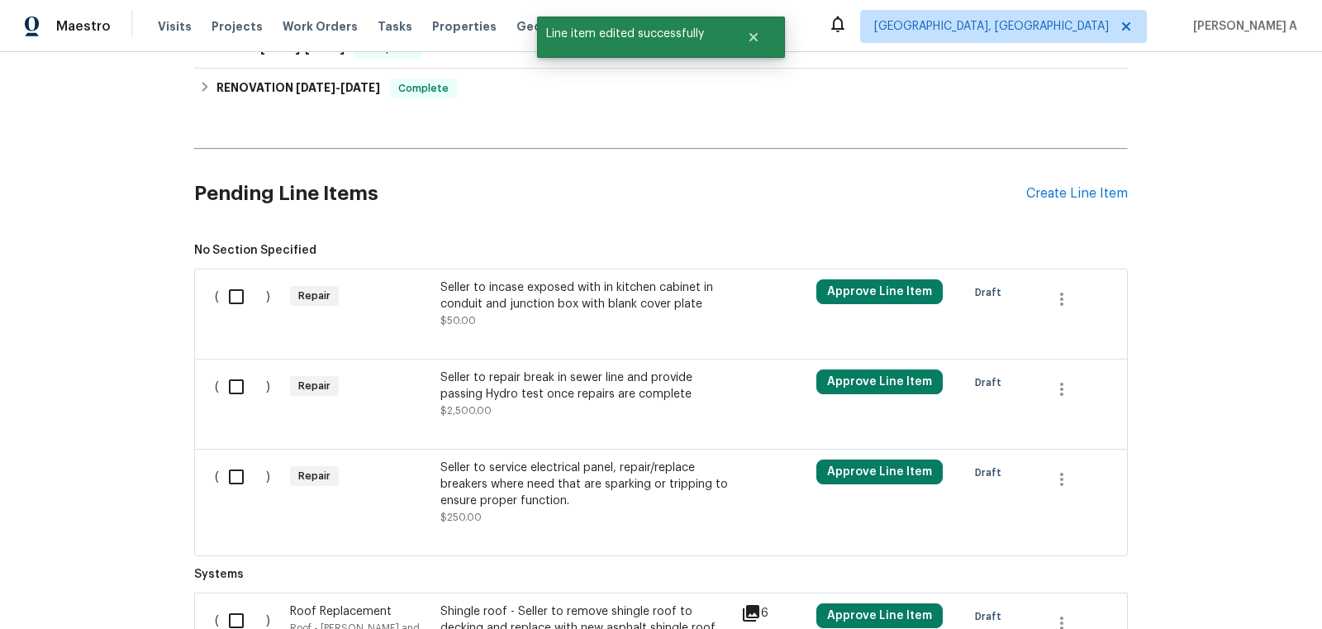
click at [571, 487] on div "Seller to service electrical panel, repair/replace breakers where need that are…" at bounding box center [585, 484] width 291 height 50
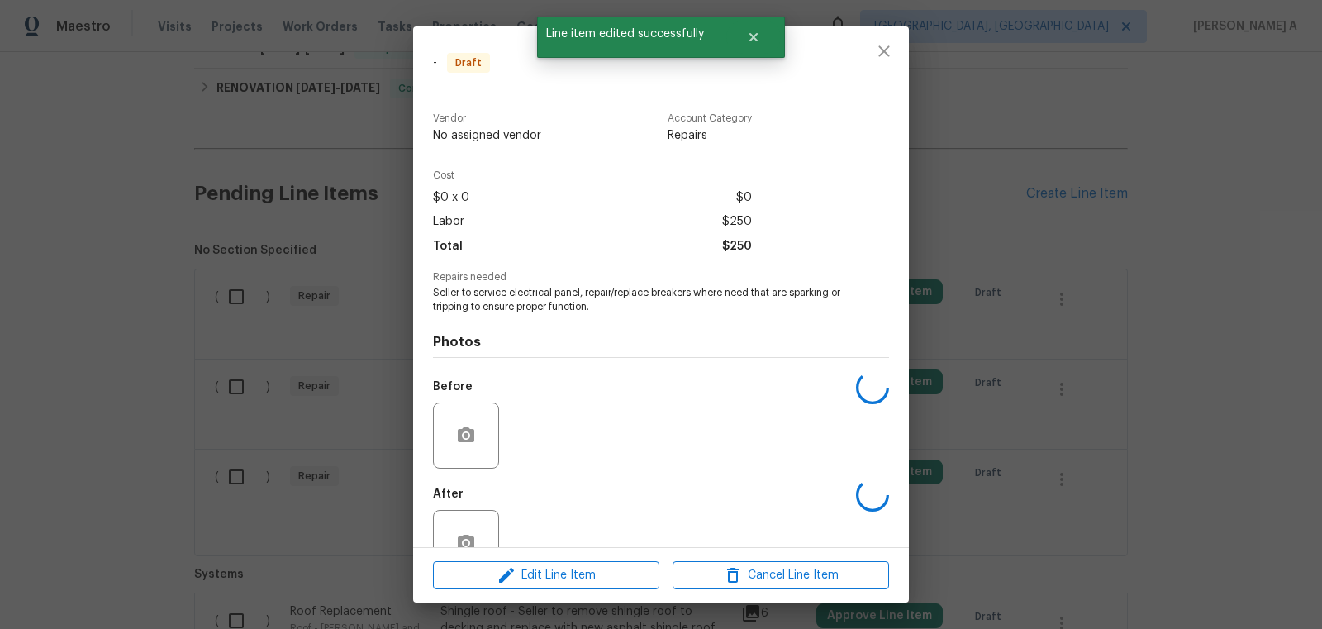
scroll to position [45, 0]
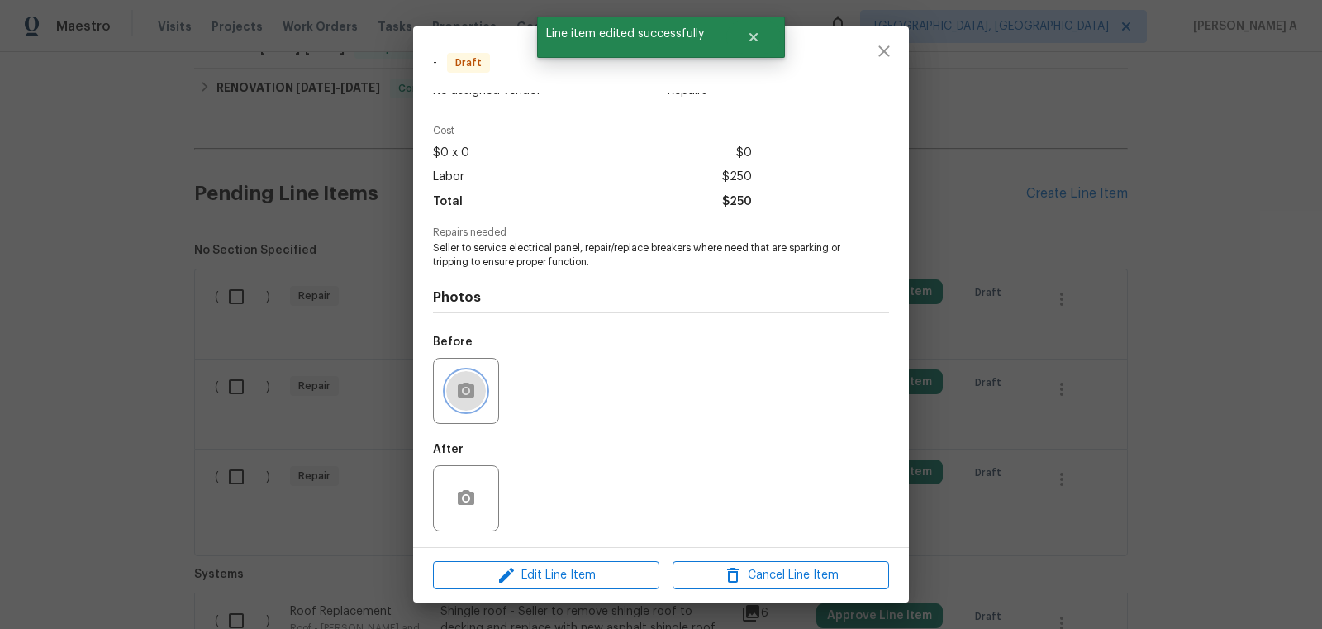
click at [464, 379] on button "button" at bounding box center [466, 391] width 40 height 40
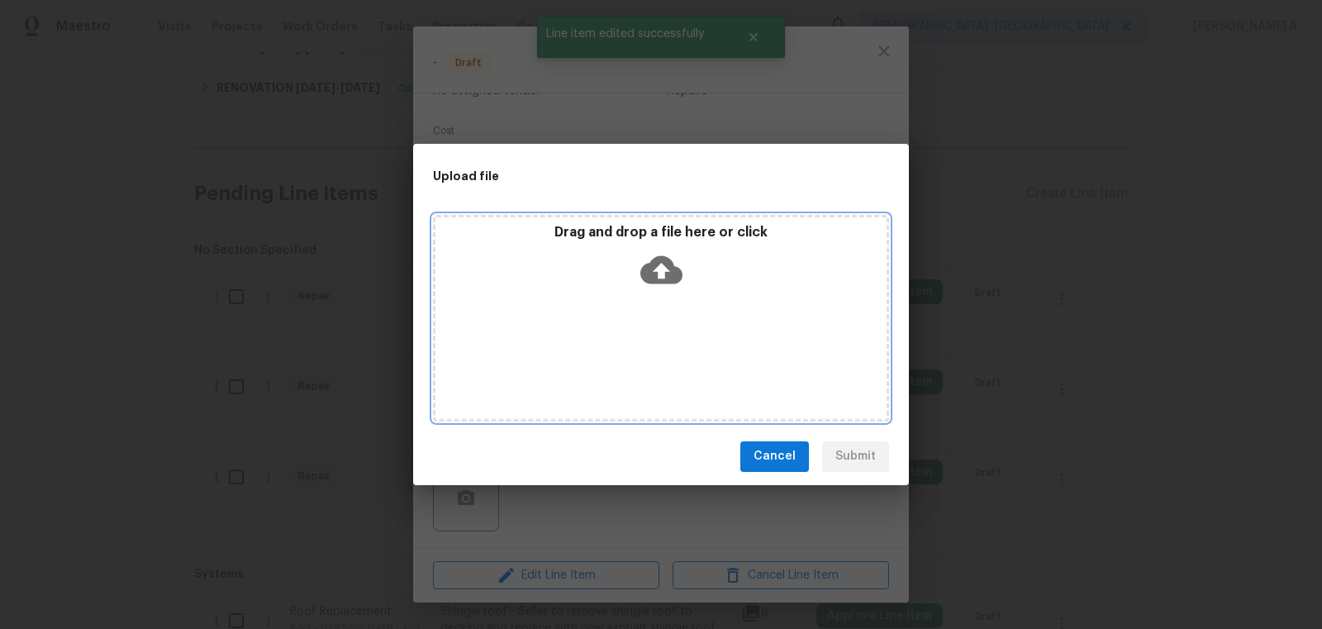
click at [695, 251] on div "Drag and drop a file here or click" at bounding box center [660, 259] width 451 height 71
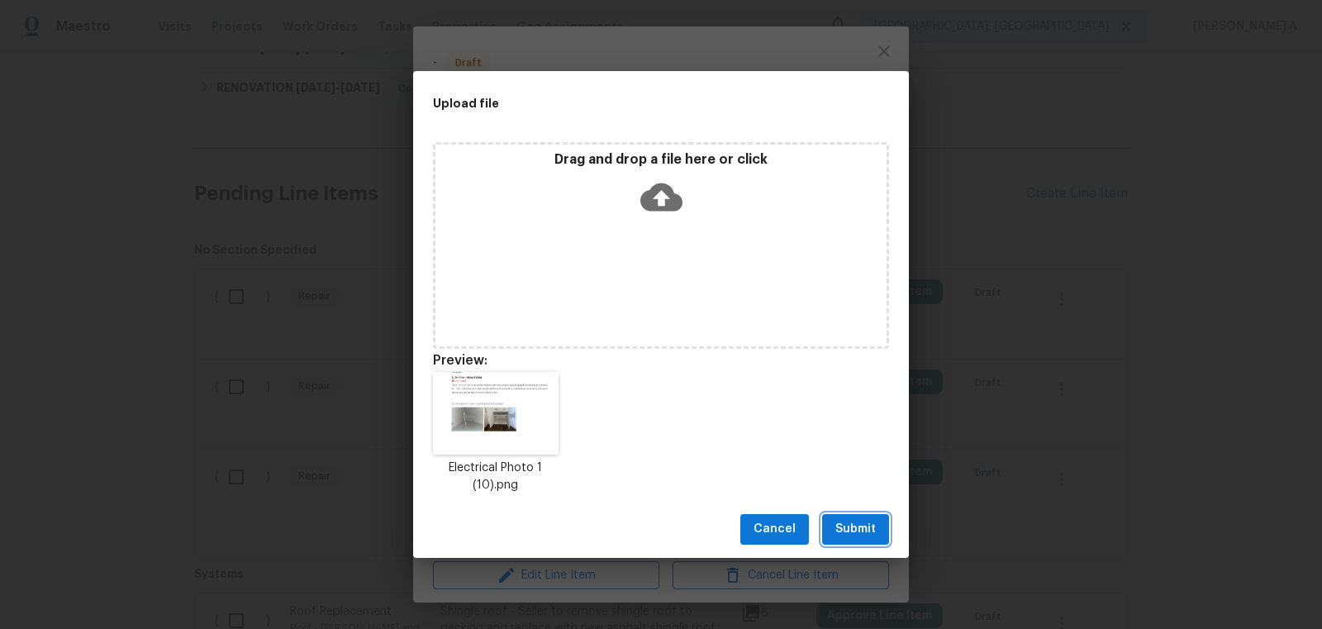
click at [847, 528] on span "Submit" at bounding box center [855, 529] width 40 height 21
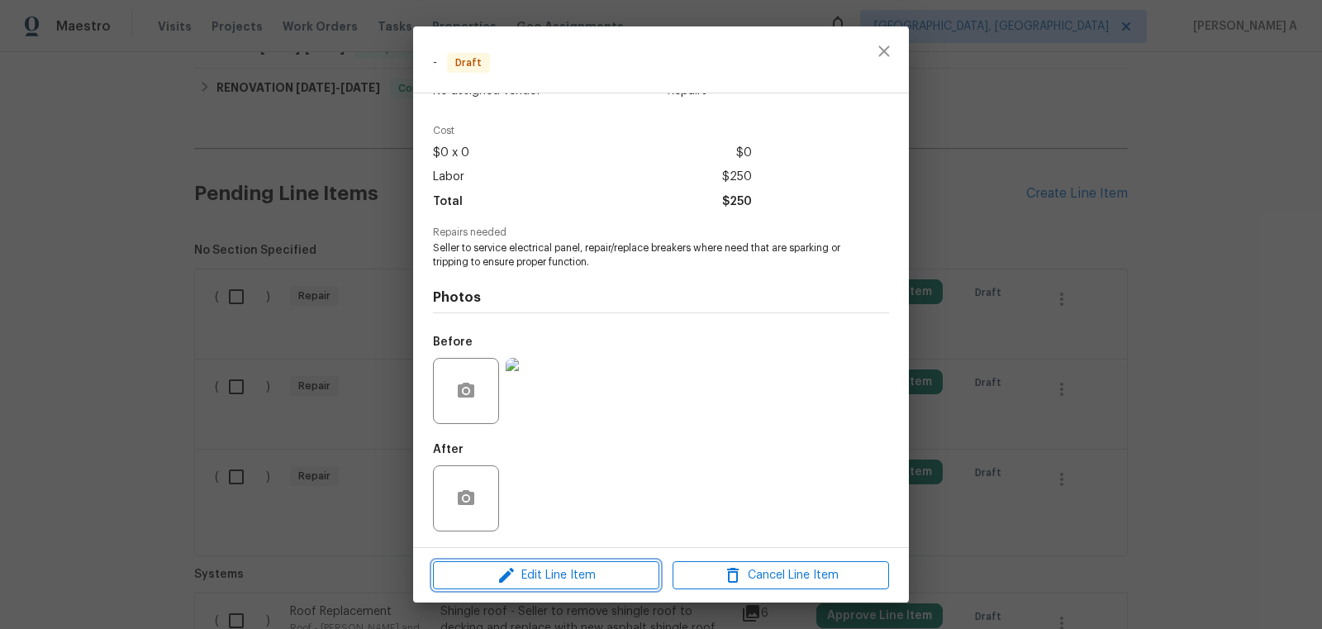
click at [585, 587] on button "Edit Line Item" at bounding box center [546, 575] width 226 height 29
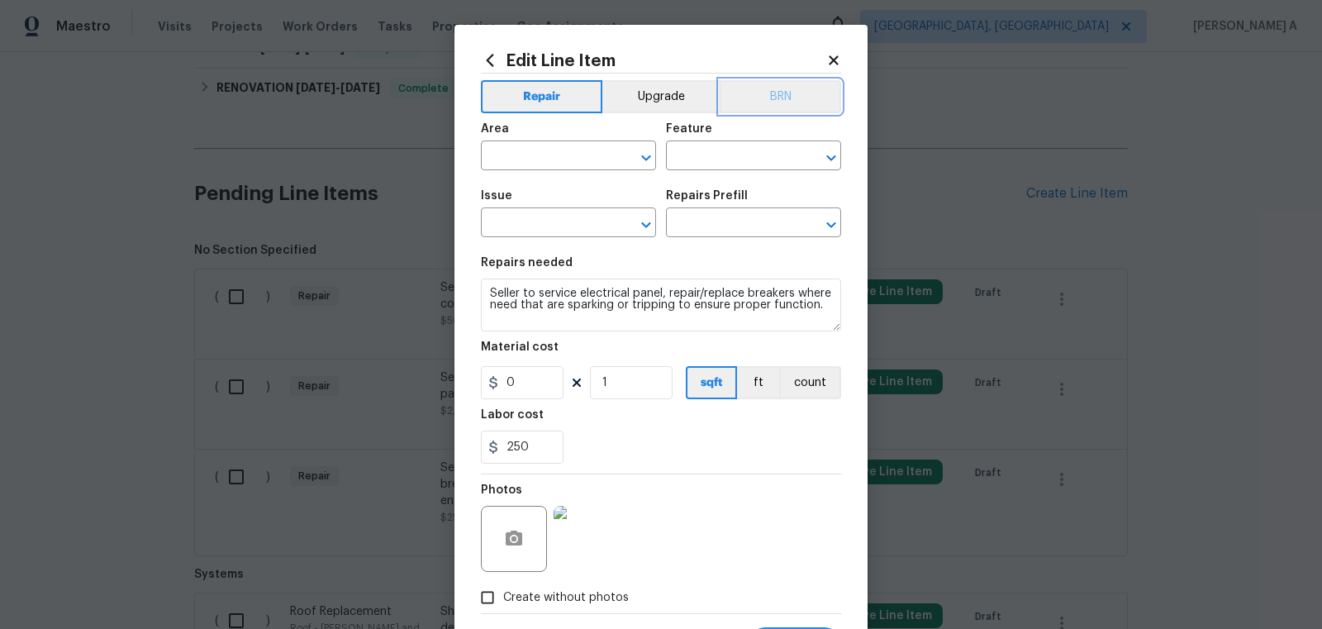
click at [768, 102] on button "BRN" at bounding box center [779, 96] width 121 height 33
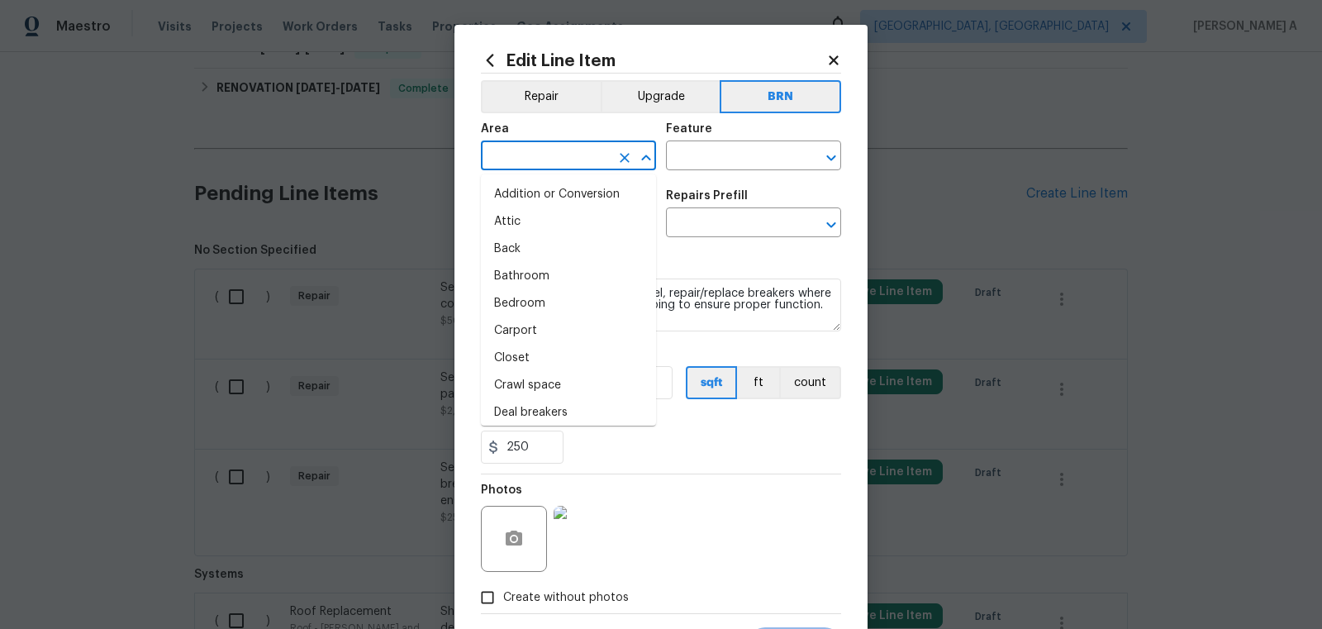
click at [513, 167] on input "text" at bounding box center [545, 158] width 129 height 26
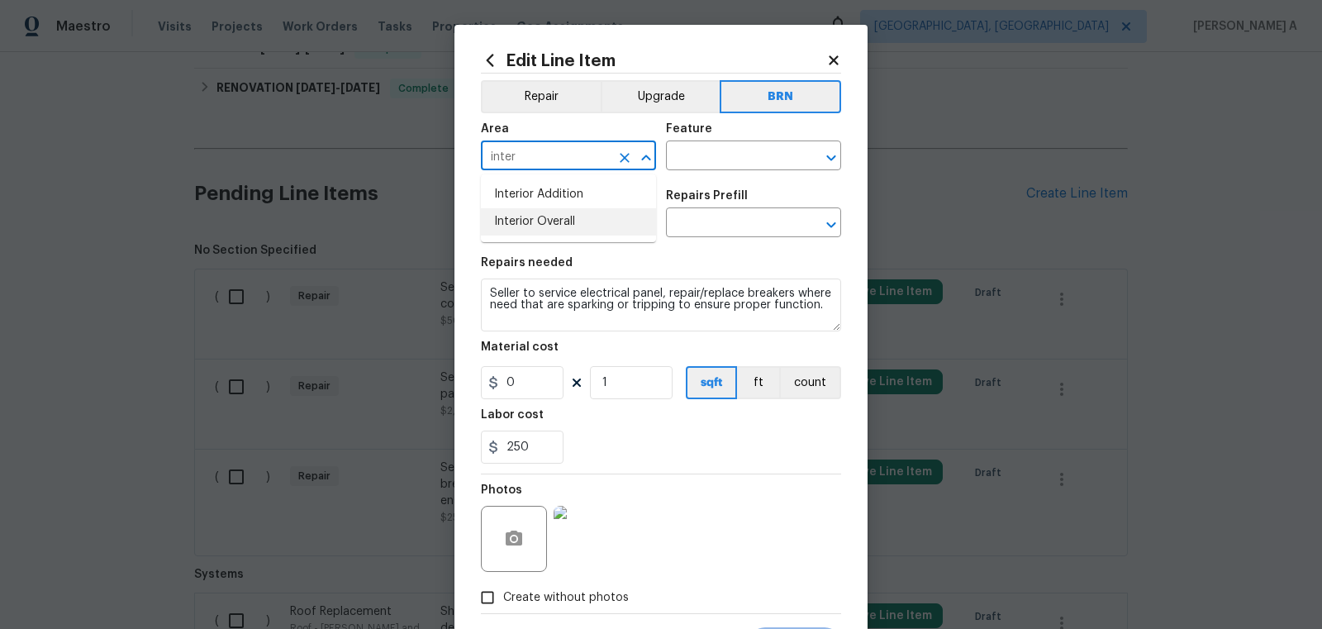
click at [555, 224] on li "Interior Overall" at bounding box center [568, 221] width 175 height 27
type input "Interior Overall"
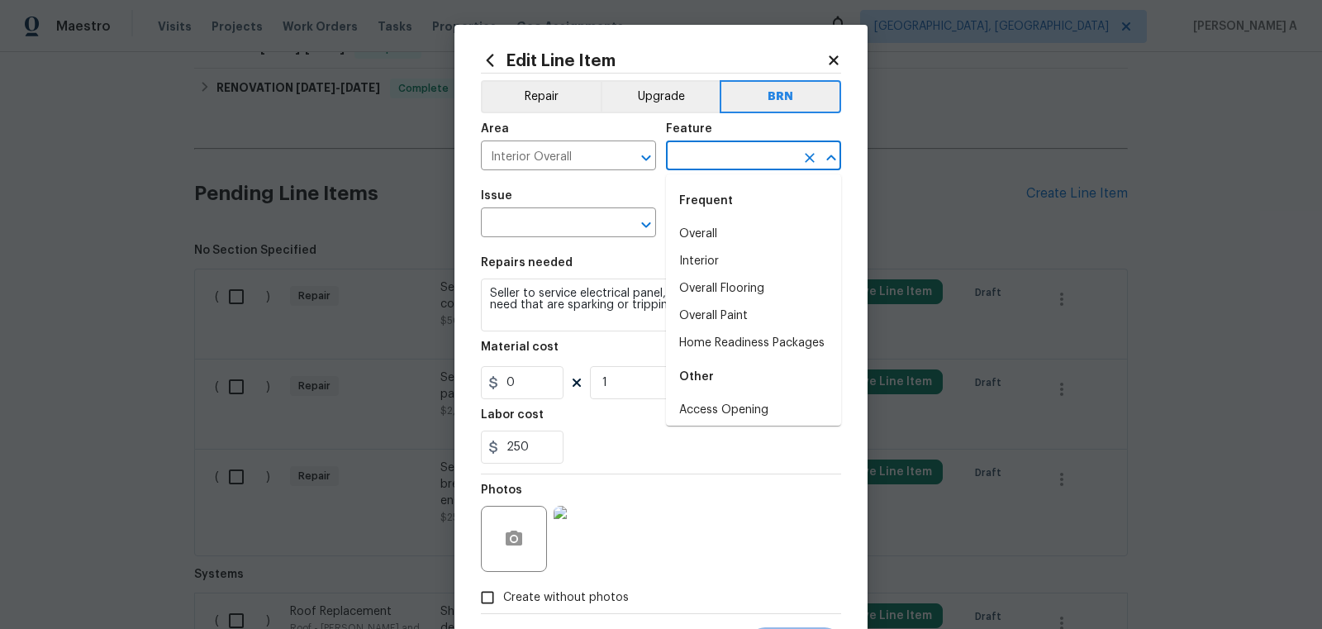
click at [758, 149] on input "text" at bounding box center [730, 158] width 129 height 26
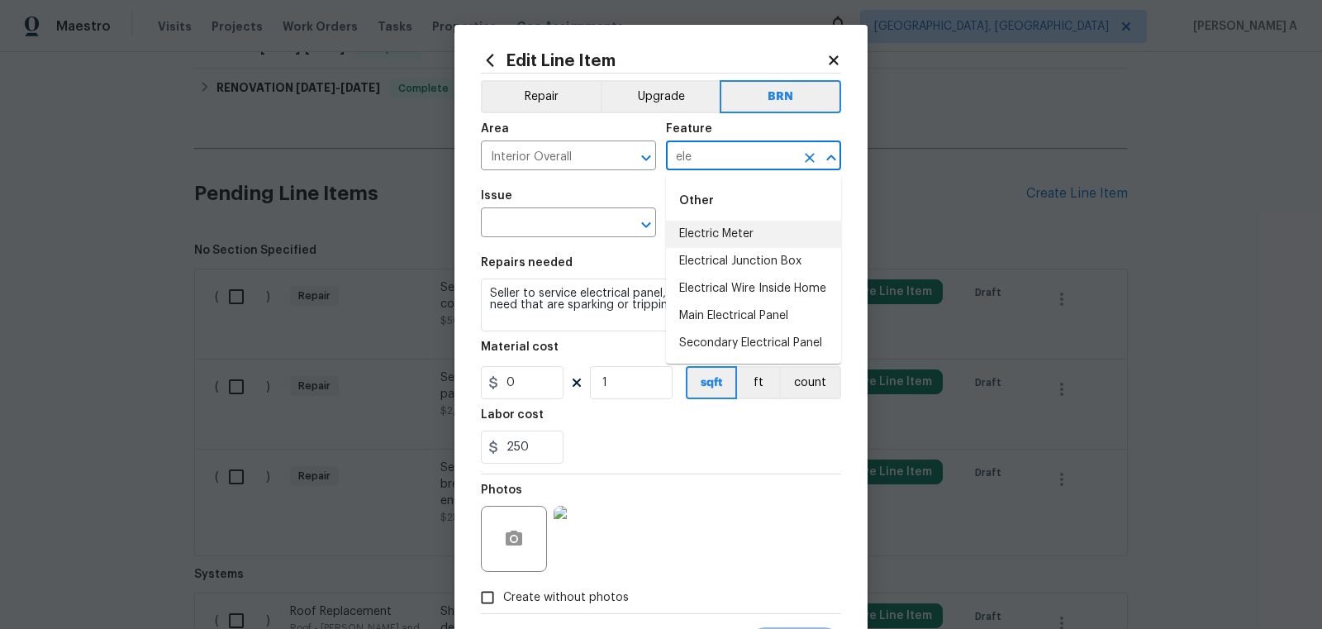
click at [766, 230] on li "Electric Meter" at bounding box center [753, 234] width 175 height 27
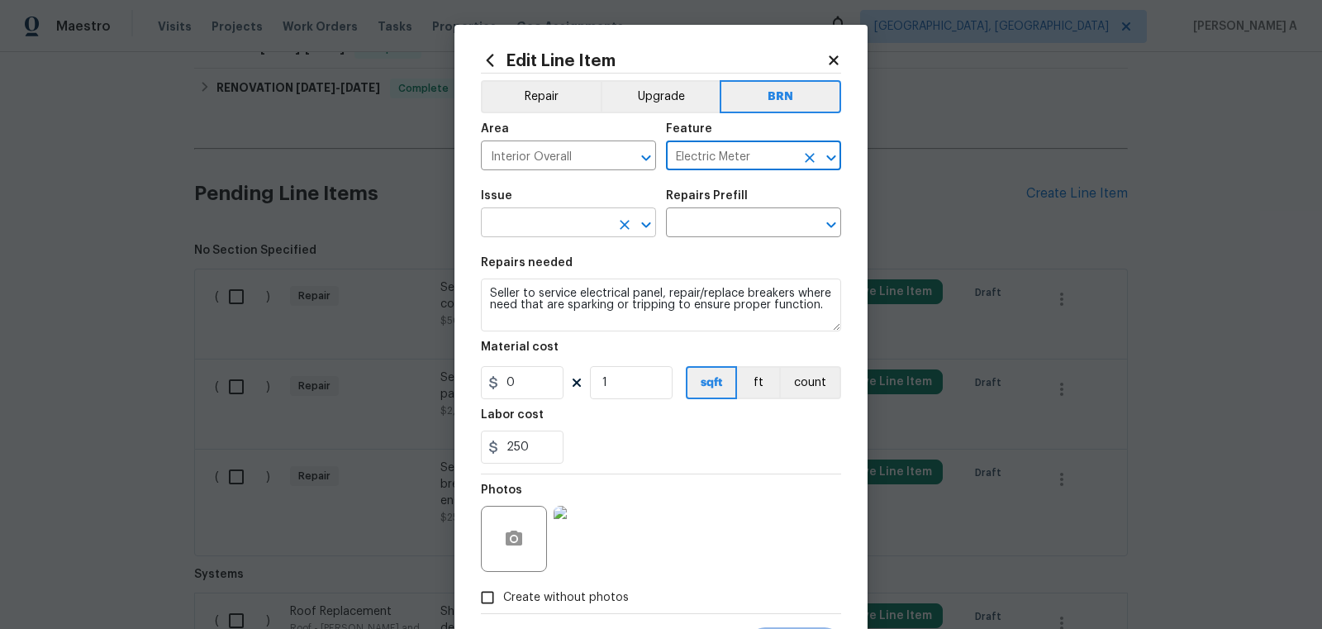
type input "Electric Meter"
click at [530, 226] on input "text" at bounding box center [545, 224] width 129 height 26
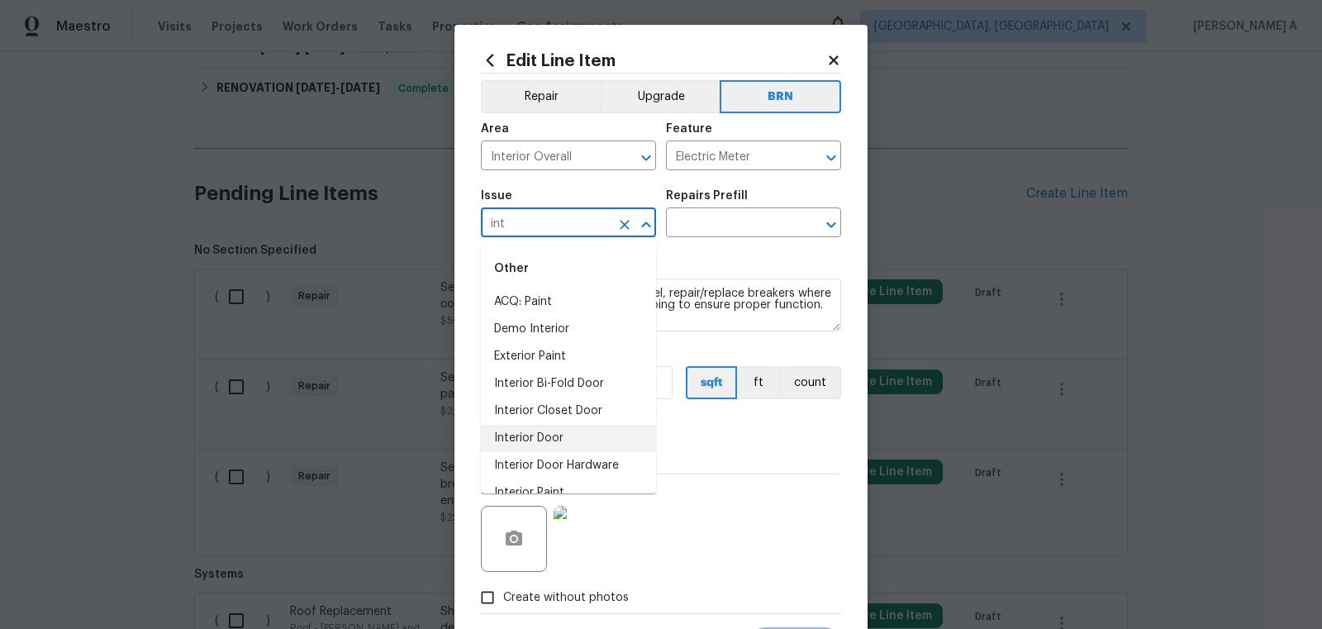
click at [555, 438] on li "Interior Door" at bounding box center [568, 438] width 175 height 27
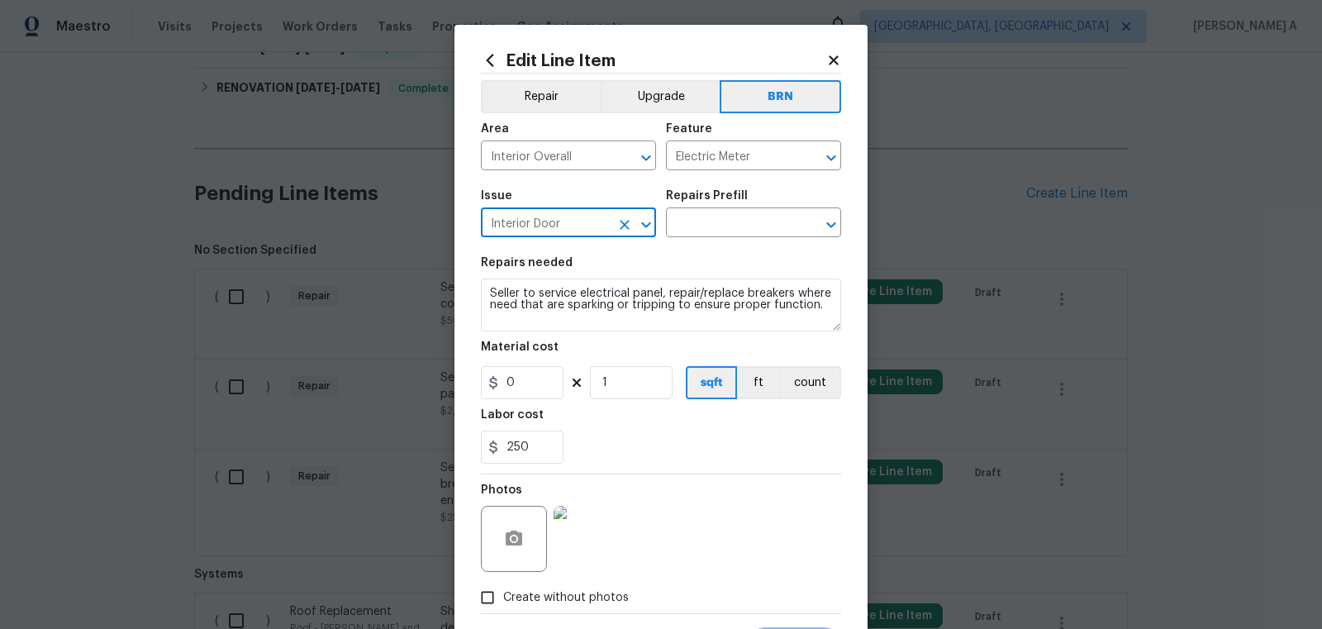
type input "Interior Door"
click at [572, 297] on textarea "Seller to service electrical panel, repair/replace breakers where need that are…" at bounding box center [661, 304] width 360 height 53
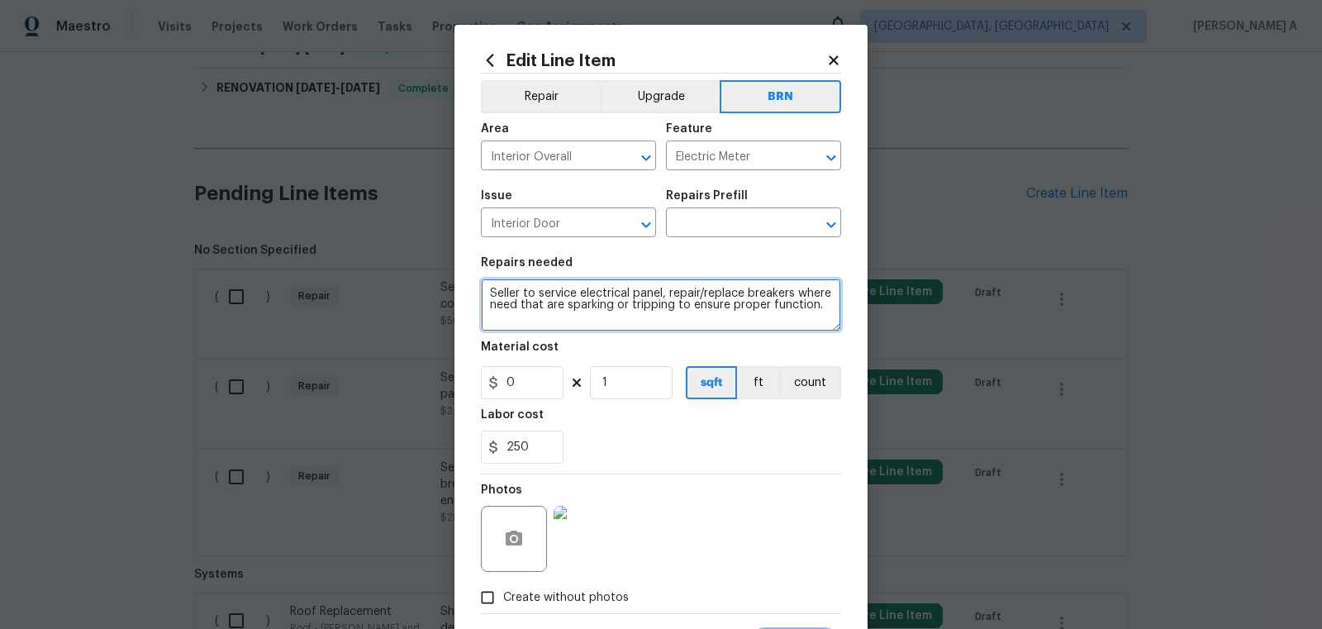
click at [572, 297] on textarea "Seller to service electrical panel, repair/replace breakers where need that are…" at bounding box center [661, 304] width 360 height 53
click at [623, 230] on icon "Clear" at bounding box center [624, 224] width 17 height 17
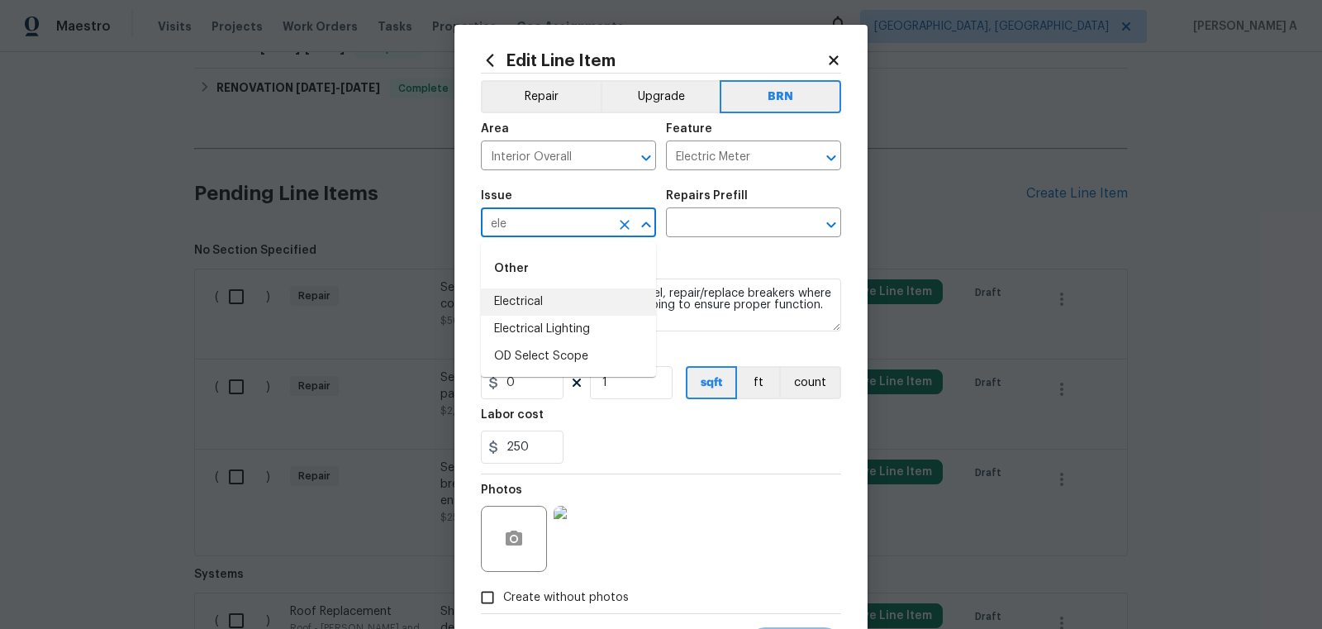
click at [529, 285] on div "Other" at bounding box center [568, 269] width 175 height 40
click at [533, 292] on li "Electrical" at bounding box center [568, 301] width 175 height 27
type input "Electrical"
click at [701, 222] on input "text" at bounding box center [730, 224] width 129 height 26
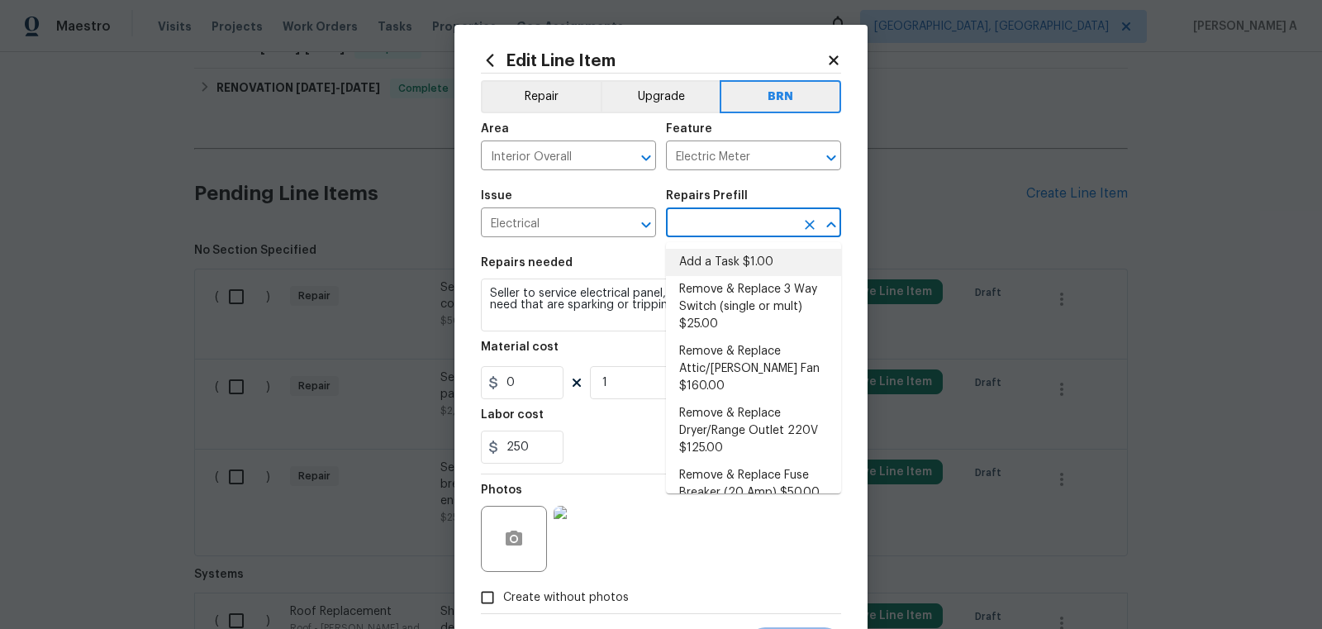
click at [714, 258] on li "Add a Task $1.00" at bounding box center [753, 262] width 175 height 27
type input "Add a Task $1.00"
type textarea "HPM to detail"
type input "1"
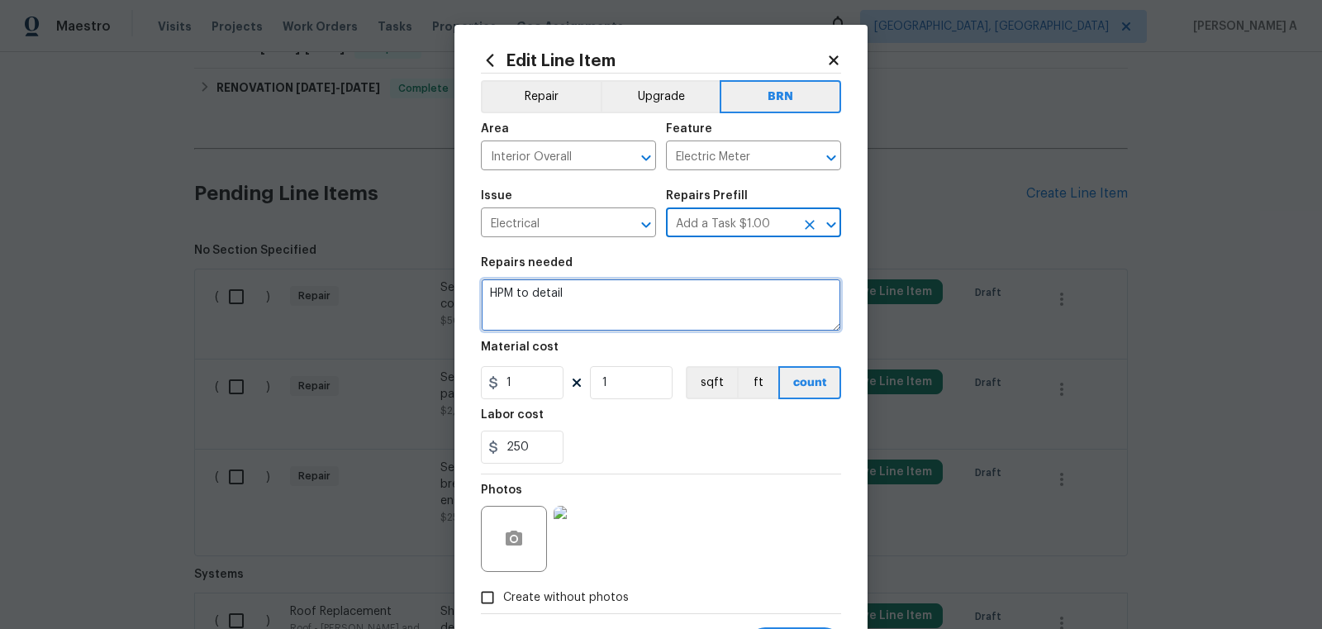
click at [677, 296] on textarea "HPM to detail" at bounding box center [661, 304] width 360 height 53
paste textarea "Seller to service electrical panel, repair/replace breakers where need that are…"
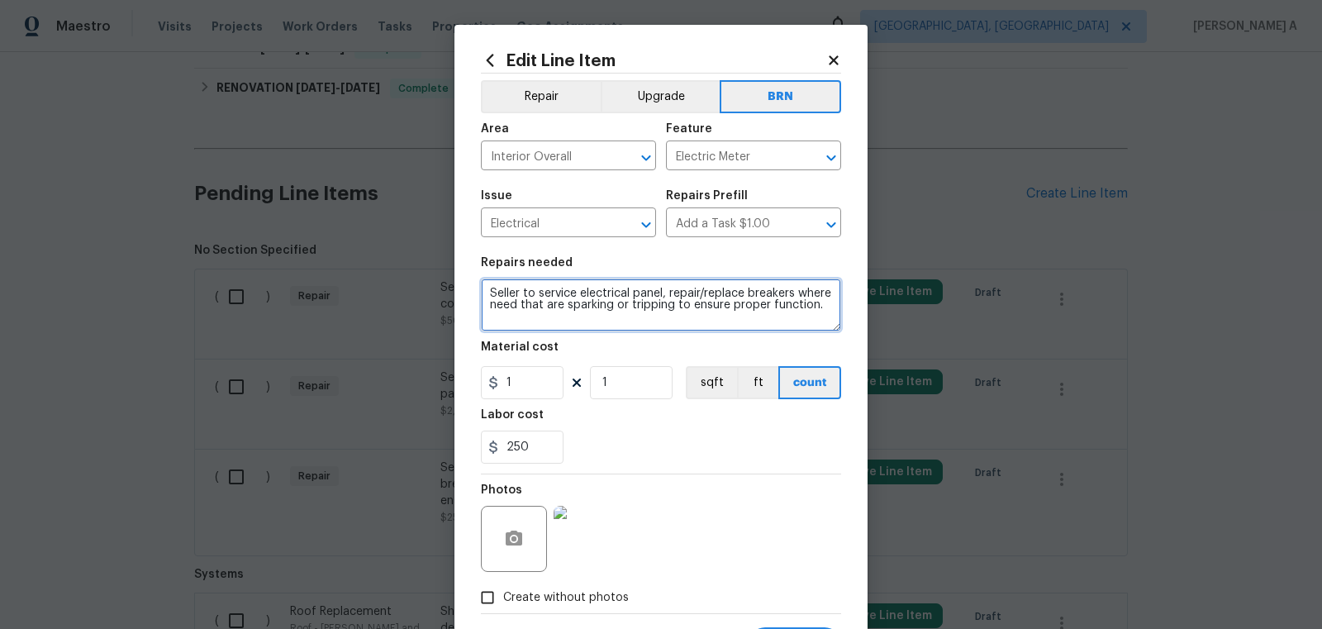
type textarea "Seller to service electrical panel, repair/replace breakers where need that are…"
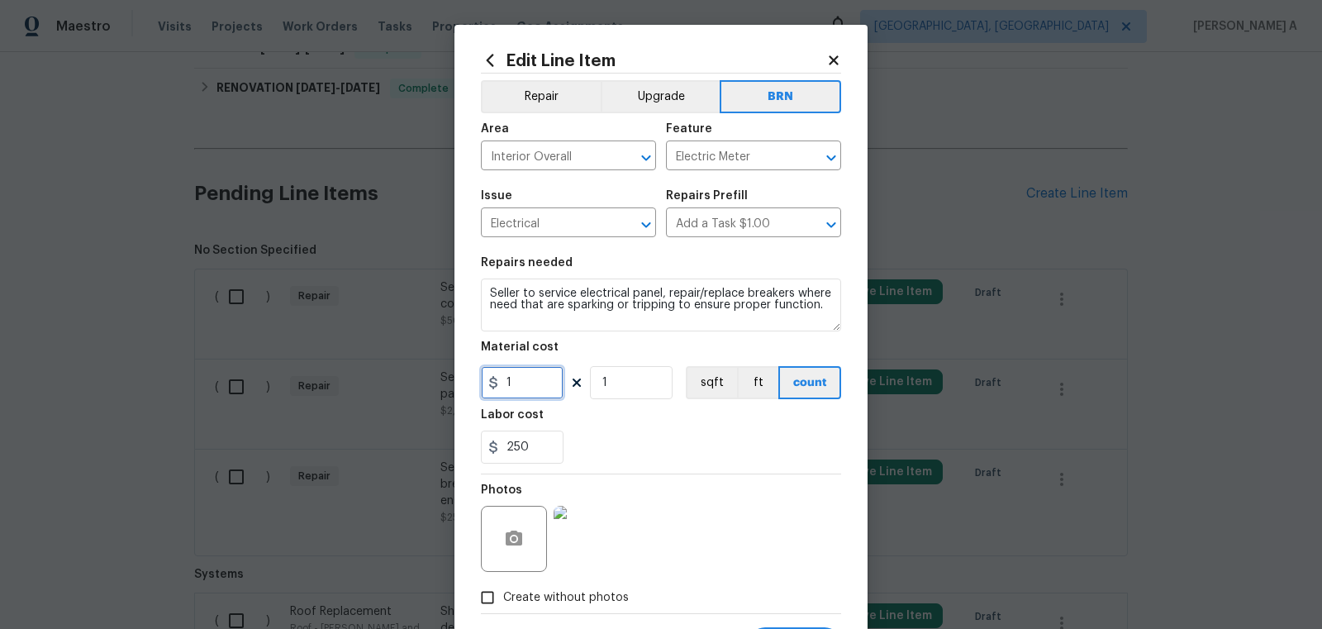
drag, startPoint x: 515, startPoint y: 385, endPoint x: 413, endPoint y: 385, distance: 101.6
click at [413, 385] on div "Edit Line Item Repair Upgrade BRN Area Interior Overall ​ Feature Electric Mete…" at bounding box center [661, 314] width 1322 height 629
type input "0"
click at [663, 445] on div "250" at bounding box center [661, 446] width 360 height 33
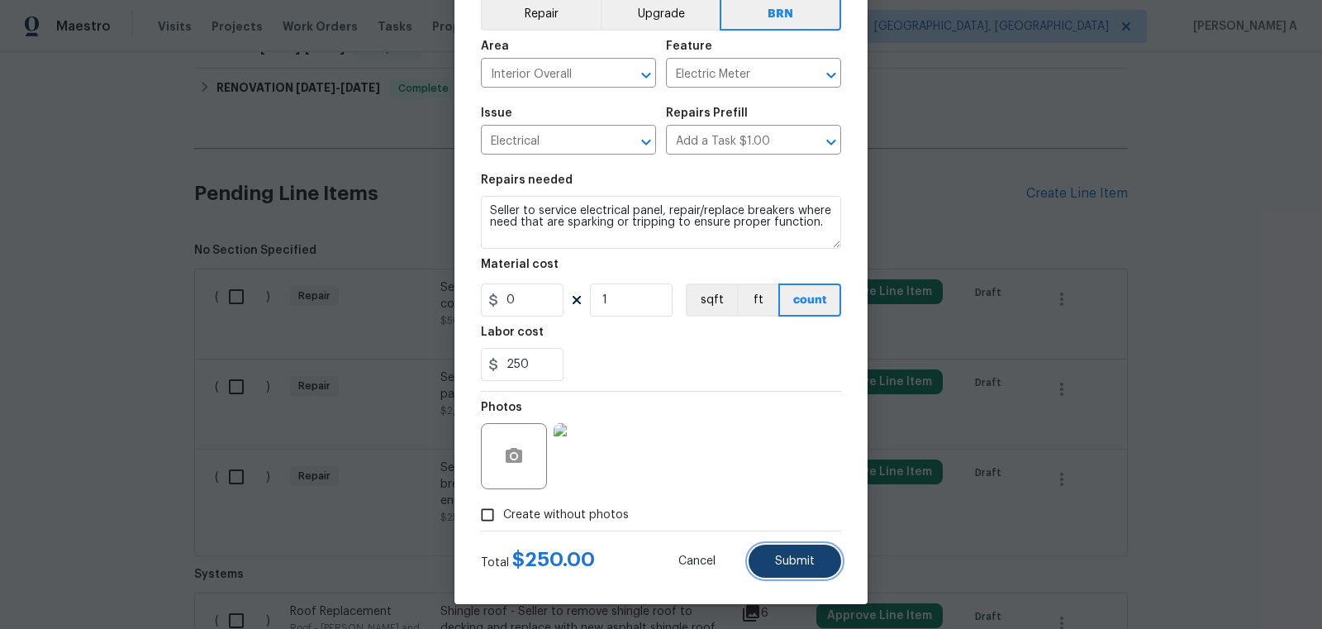
click at [795, 555] on span "Submit" at bounding box center [795, 561] width 40 height 12
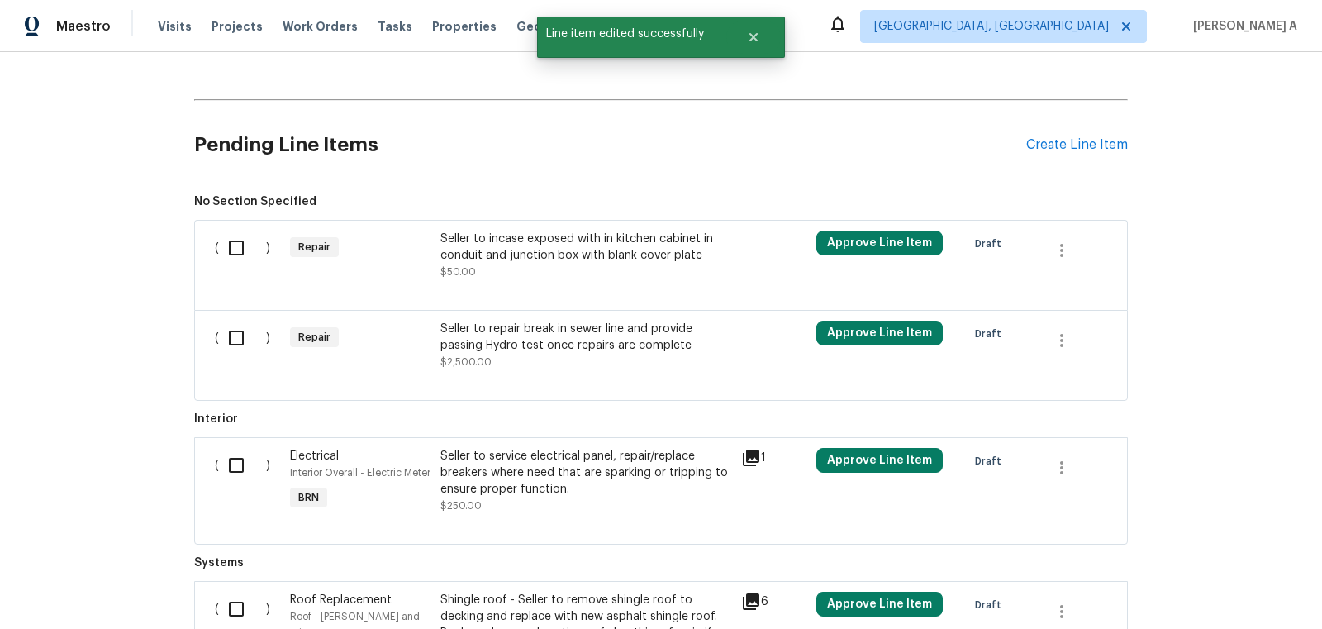
scroll to position [786, 0]
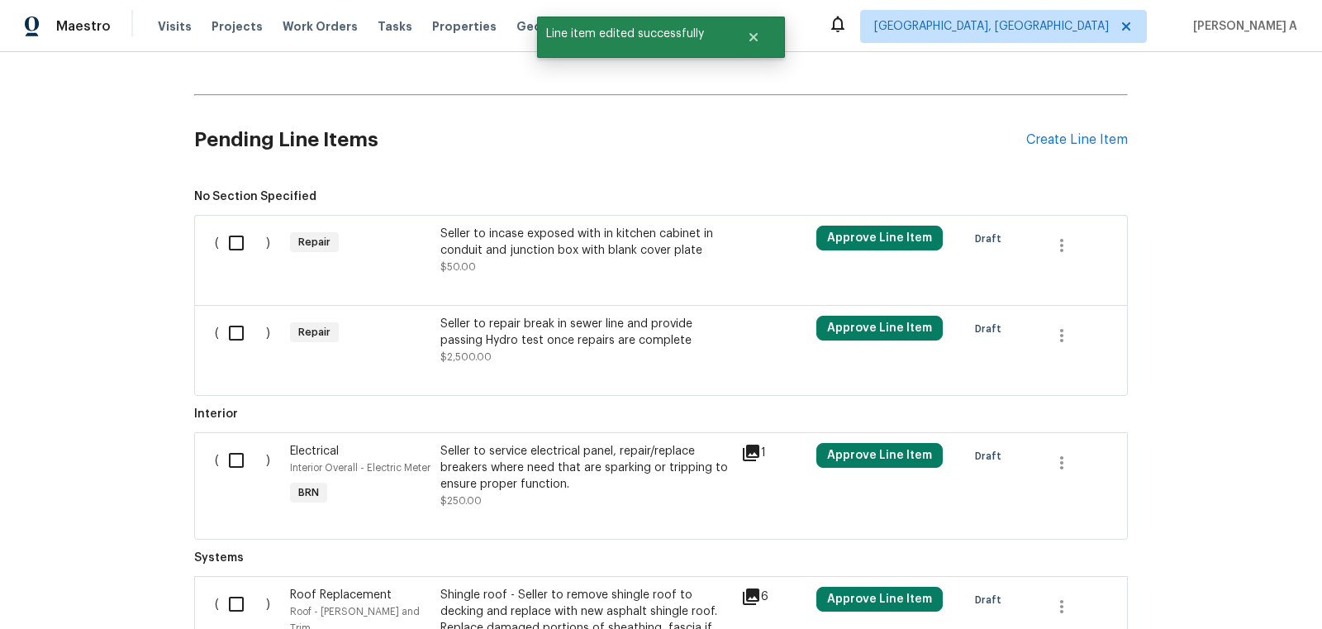
click at [599, 237] on div "Seller to incase exposed with in kitchen cabinet in conduit and junction box wi…" at bounding box center [585, 242] width 291 height 33
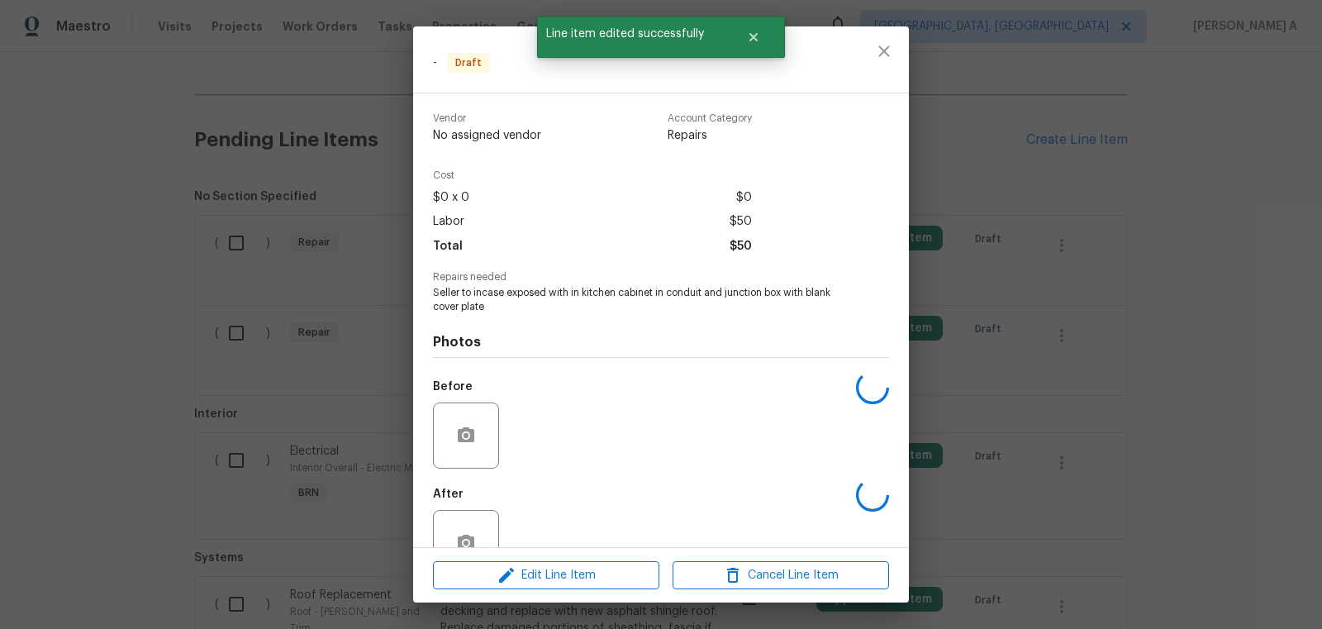
scroll to position [45, 0]
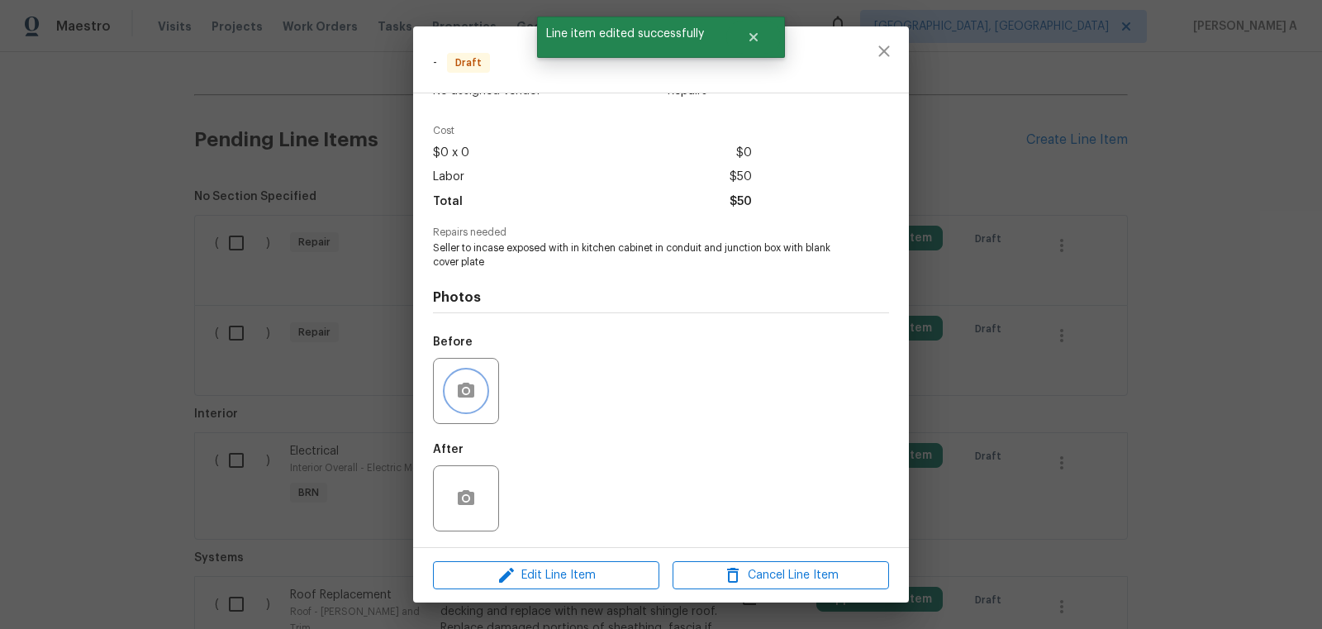
click at [453, 382] on button "button" at bounding box center [466, 391] width 40 height 40
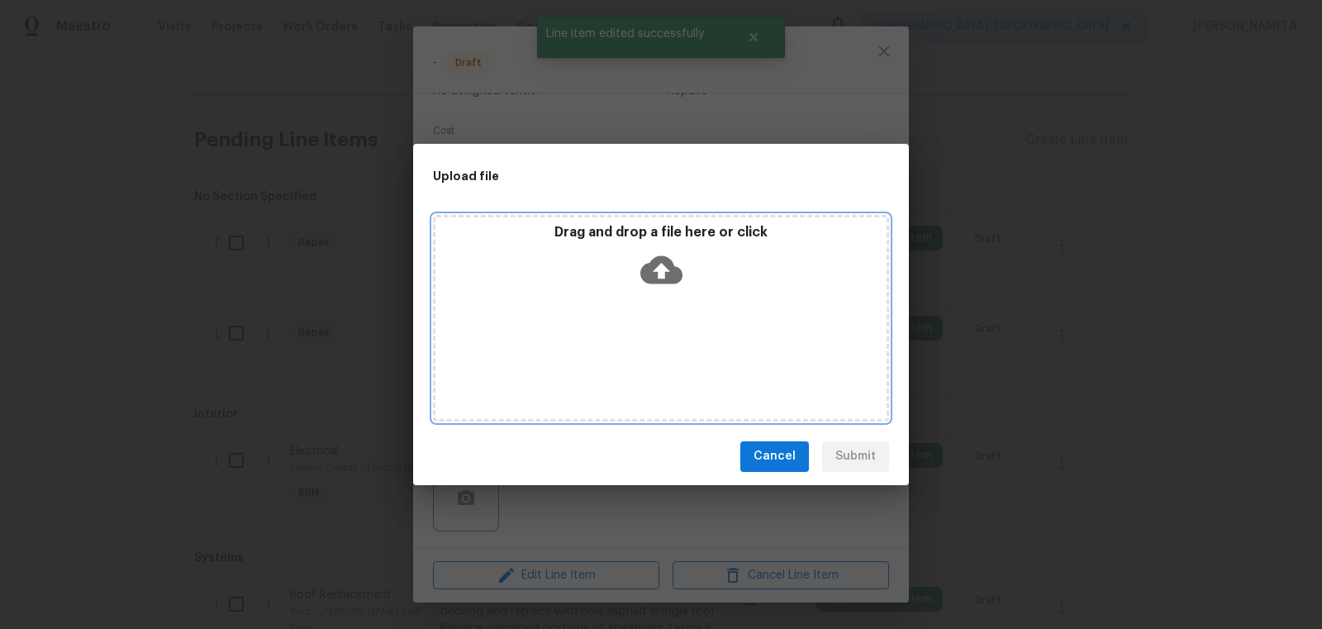
click at [668, 249] on icon at bounding box center [661, 270] width 42 height 42
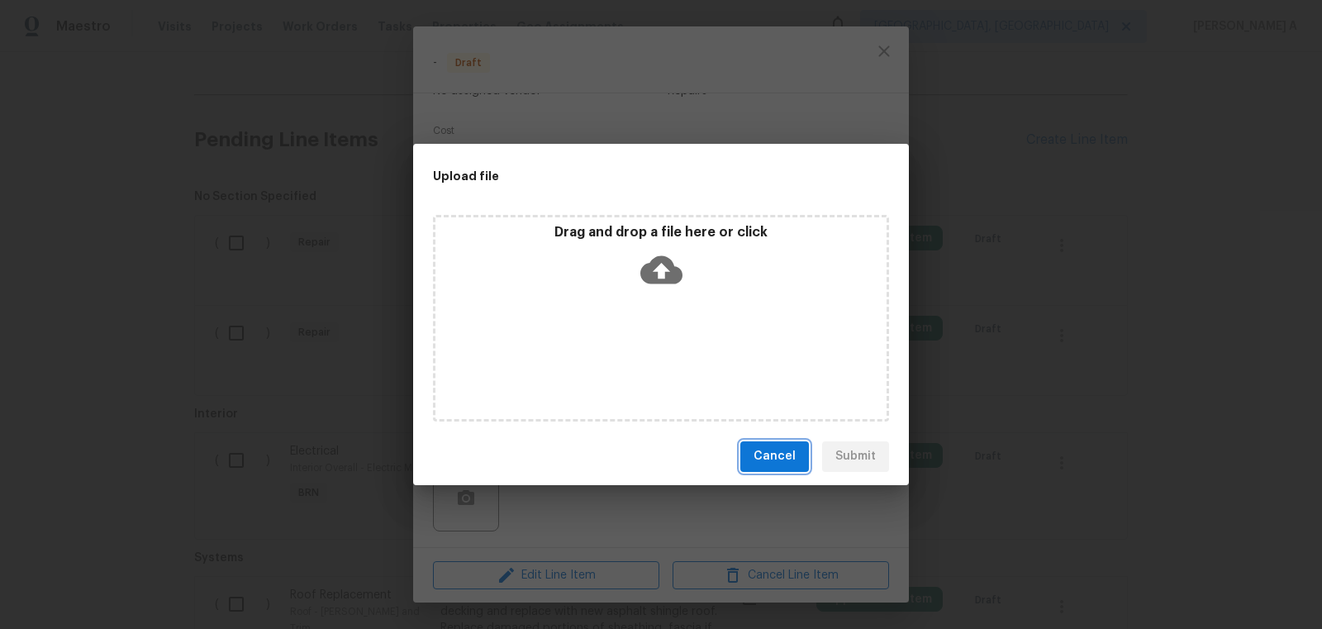
click at [761, 455] on span "Cancel" at bounding box center [774, 456] width 42 height 21
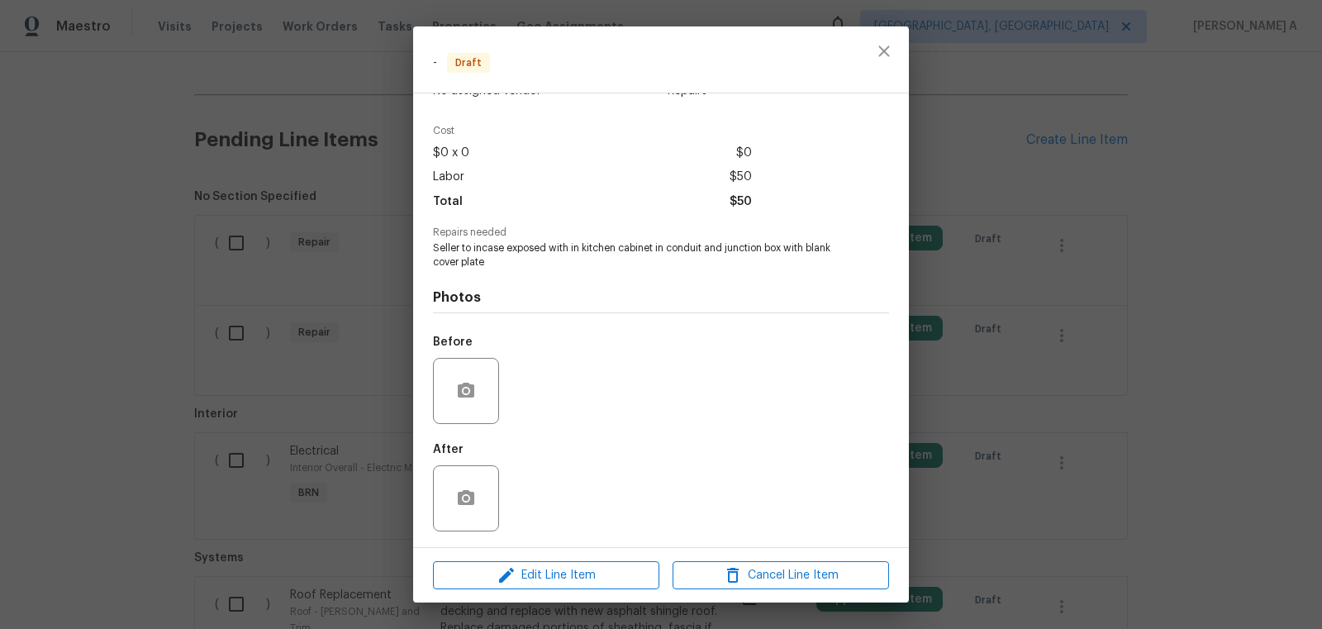
click at [889, 29] on div at bounding box center [884, 59] width 50 height 66
click at [890, 53] on icon "close" at bounding box center [884, 51] width 20 height 20
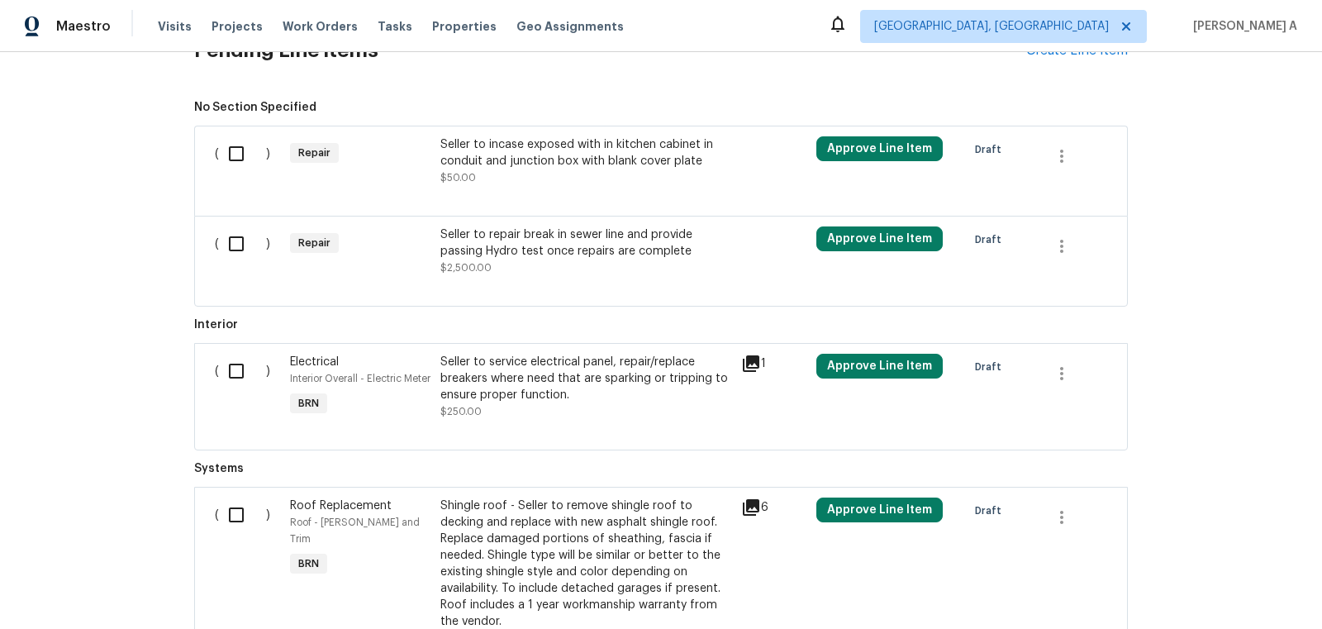
scroll to position [876, 0]
click at [607, 376] on div "Seller to service electrical panel, repair/replace breakers where need that are…" at bounding box center [585, 378] width 291 height 50
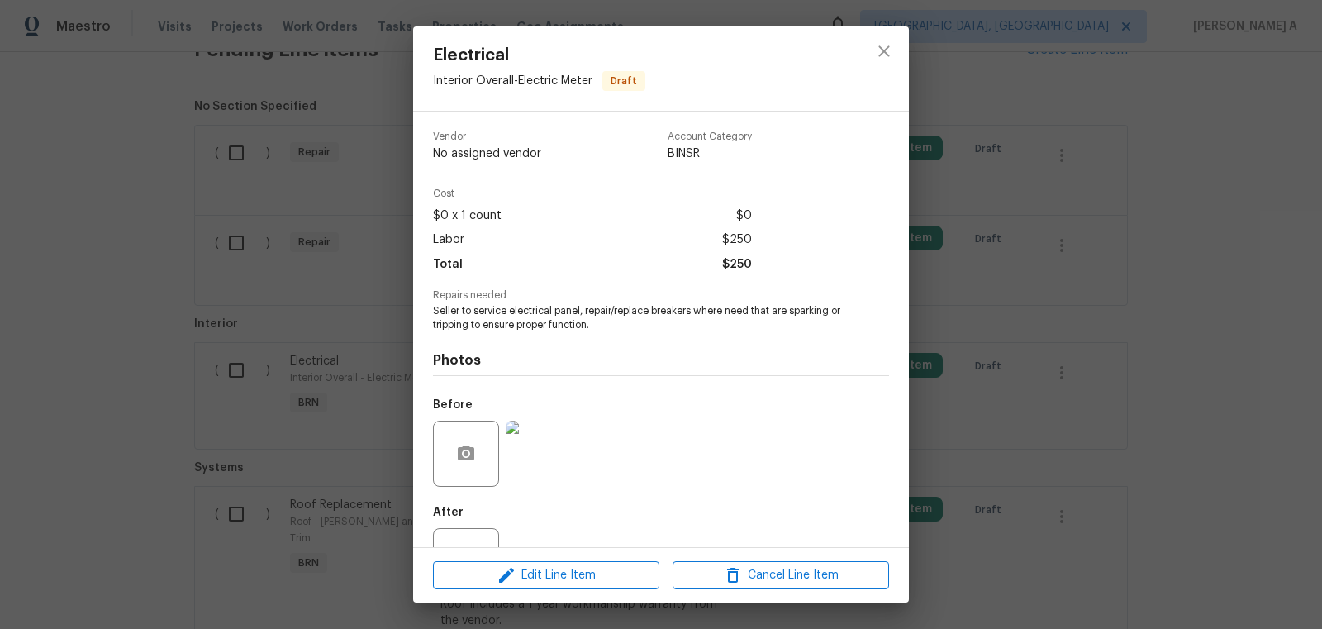
scroll to position [63, 0]
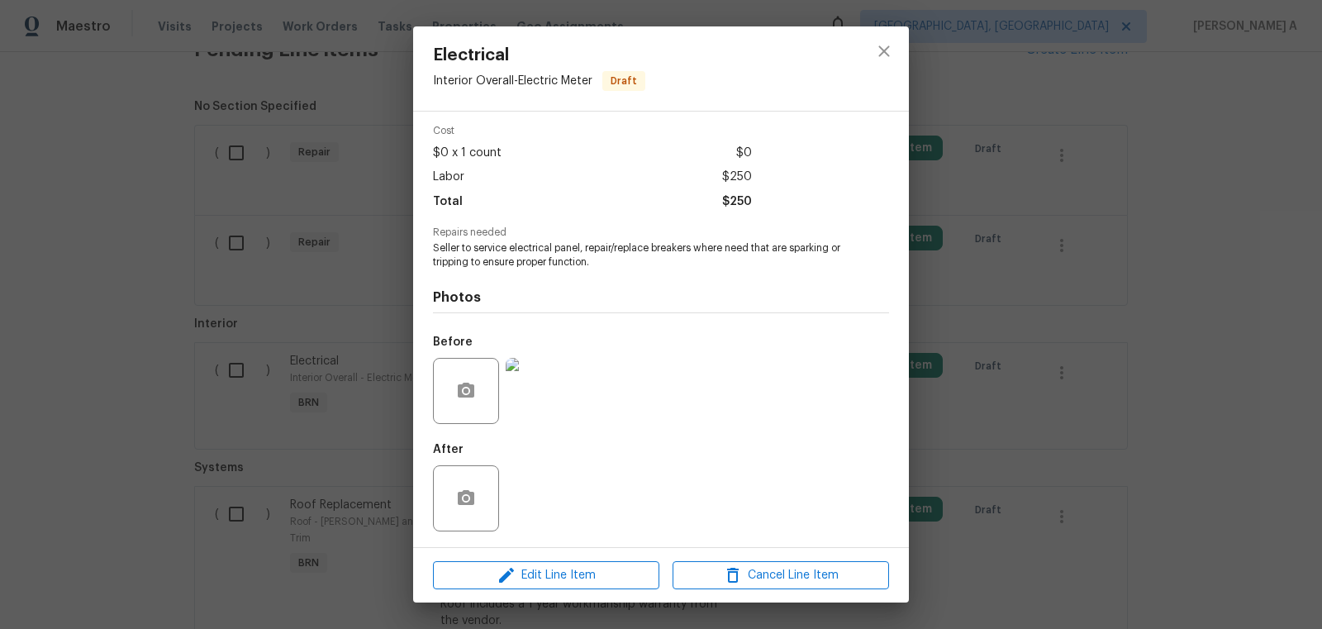
click at [534, 387] on img at bounding box center [539, 391] width 66 height 66
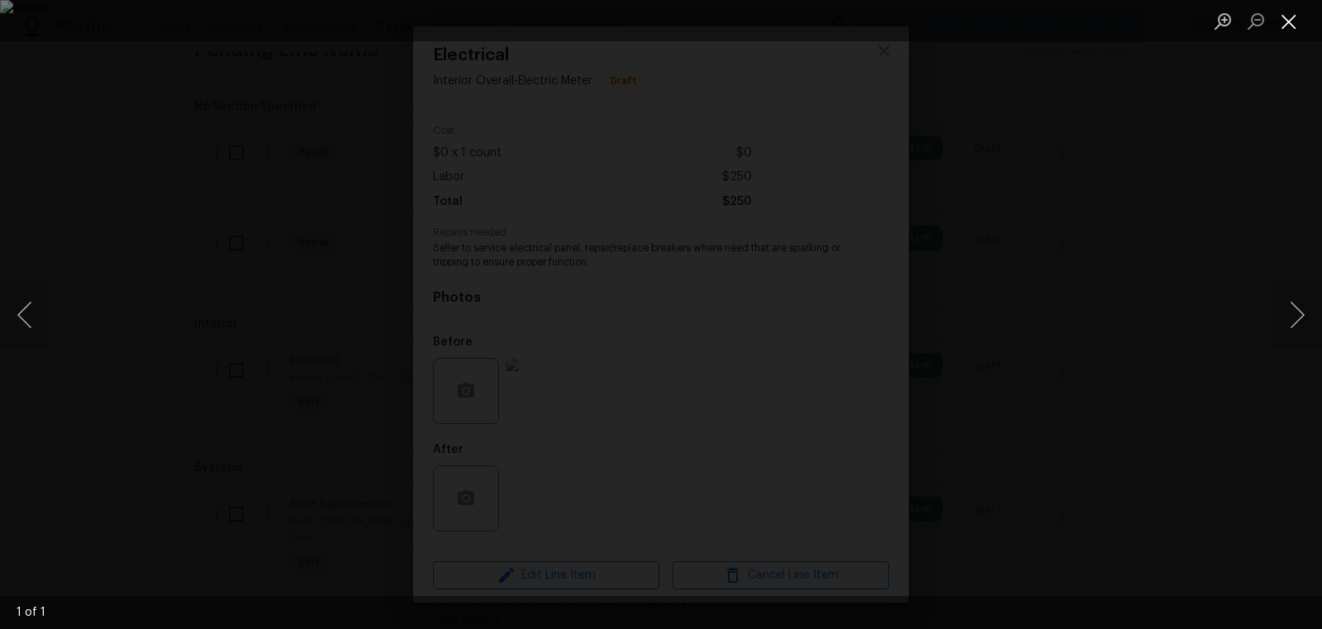
click at [1288, 8] on button "Close lightbox" at bounding box center [1288, 21] width 33 height 29
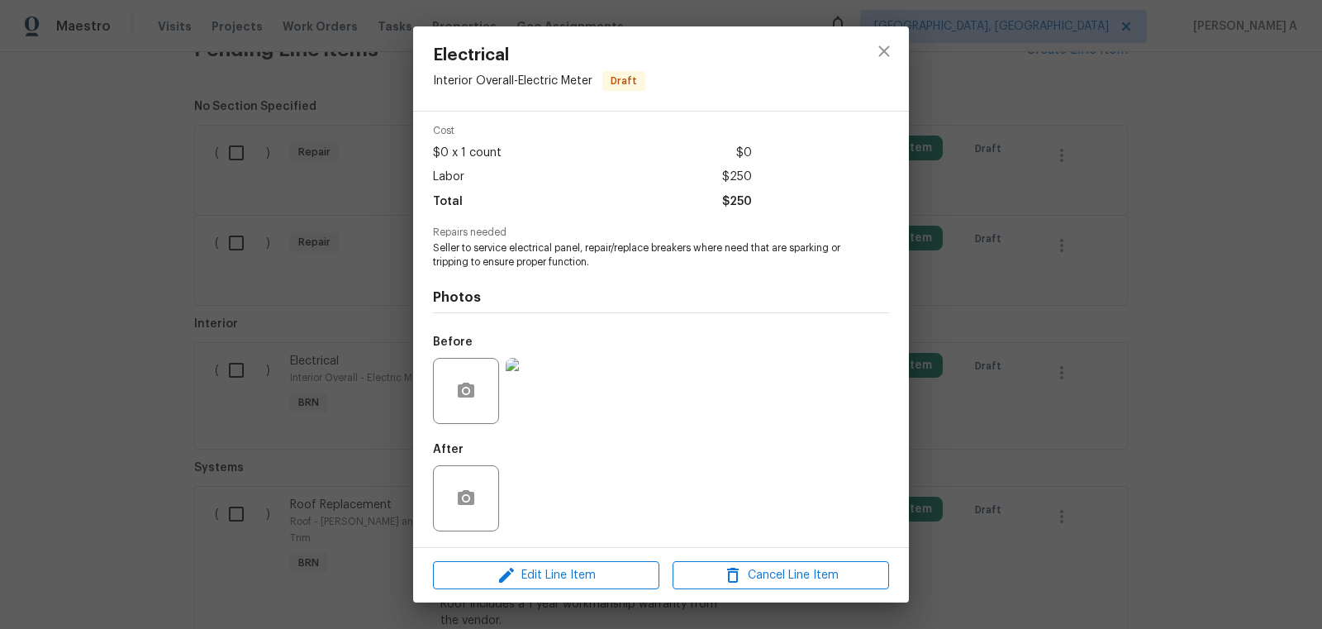
click at [529, 382] on img at bounding box center [539, 391] width 66 height 66
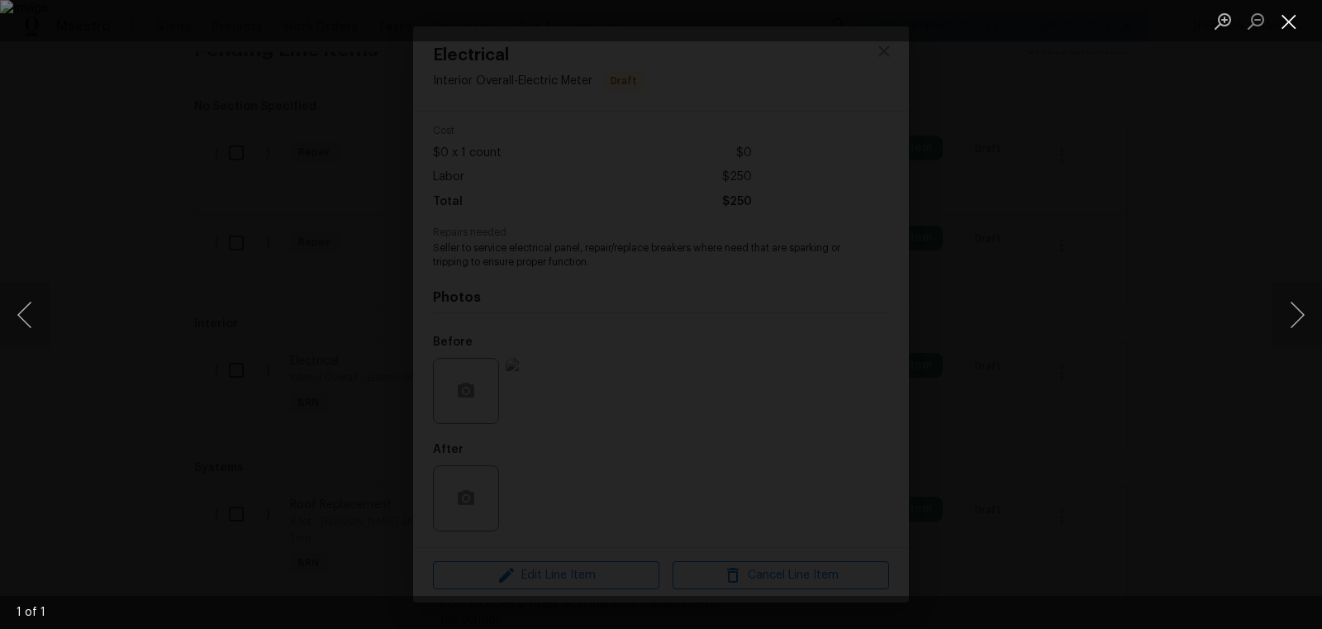
click at [1291, 18] on button "Close lightbox" at bounding box center [1288, 21] width 33 height 29
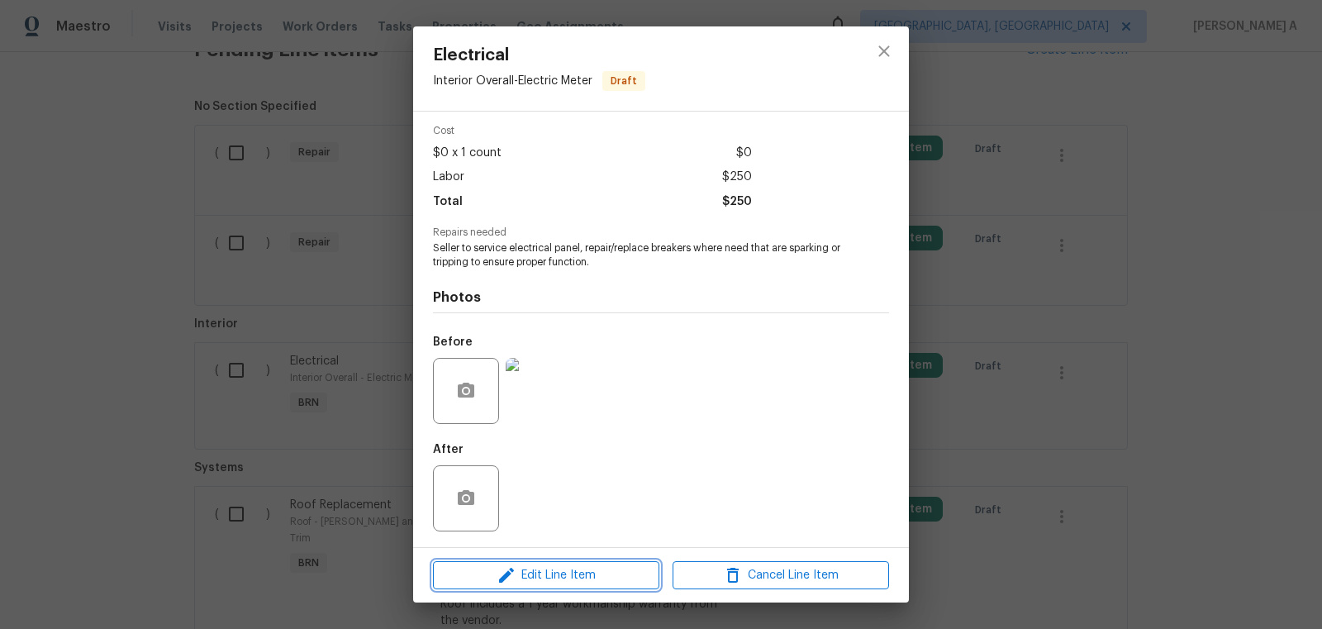
click at [584, 562] on button "Edit Line Item" at bounding box center [546, 575] width 226 height 29
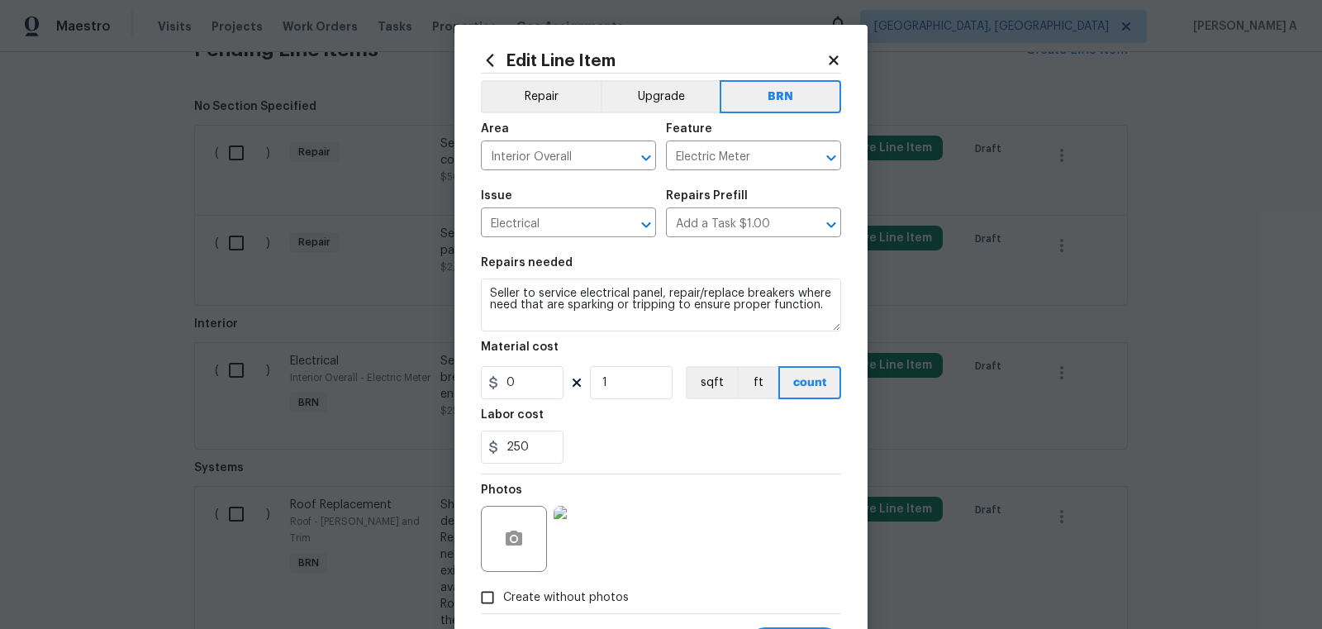
click at [577, 525] on img at bounding box center [586, 539] width 66 height 66
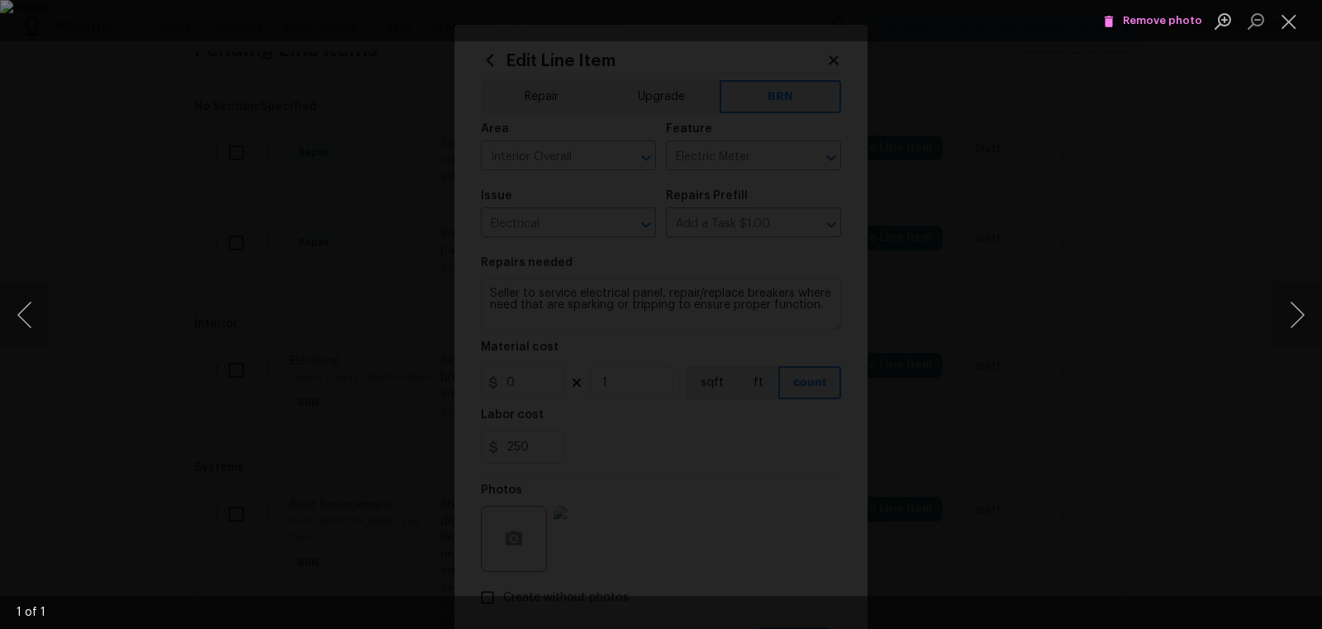
click at [1112, 20] on icon "Lightbox" at bounding box center [1108, 22] width 9 height 12
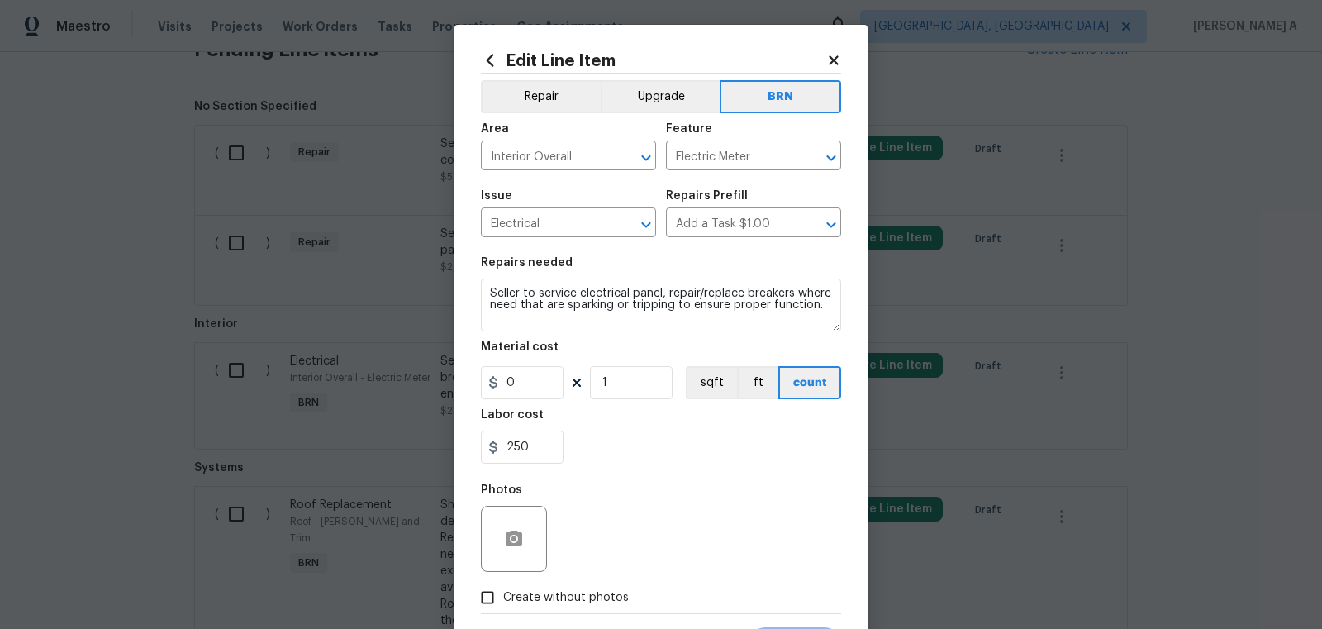
click at [510, 515] on div at bounding box center [514, 539] width 66 height 66
click at [515, 530] on icon "button" at bounding box center [514, 537] width 17 height 15
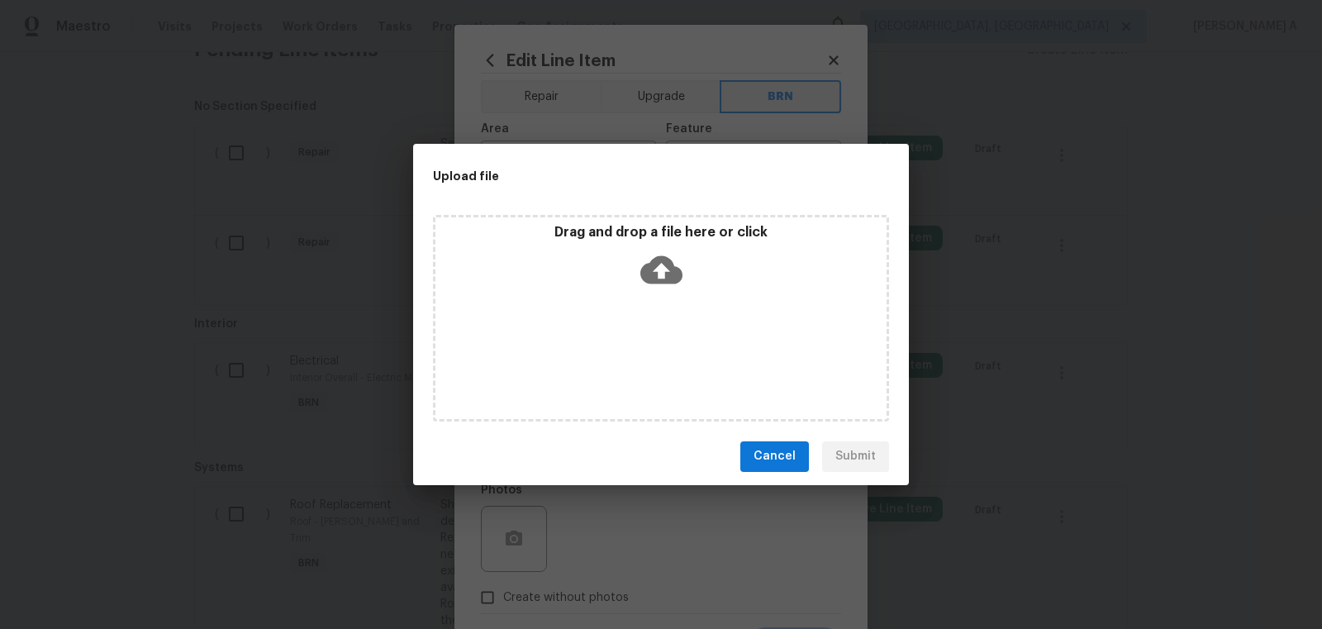
click at [666, 262] on icon at bounding box center [661, 269] width 42 height 28
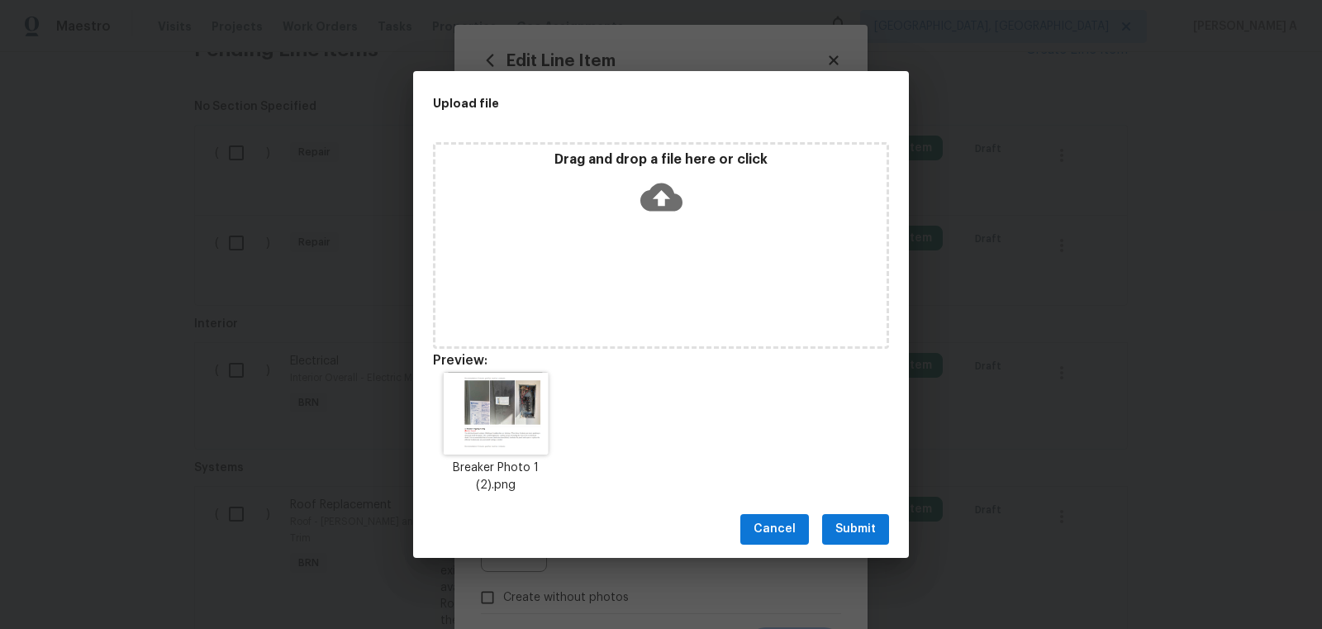
click at [872, 529] on span "Submit" at bounding box center [855, 529] width 40 height 21
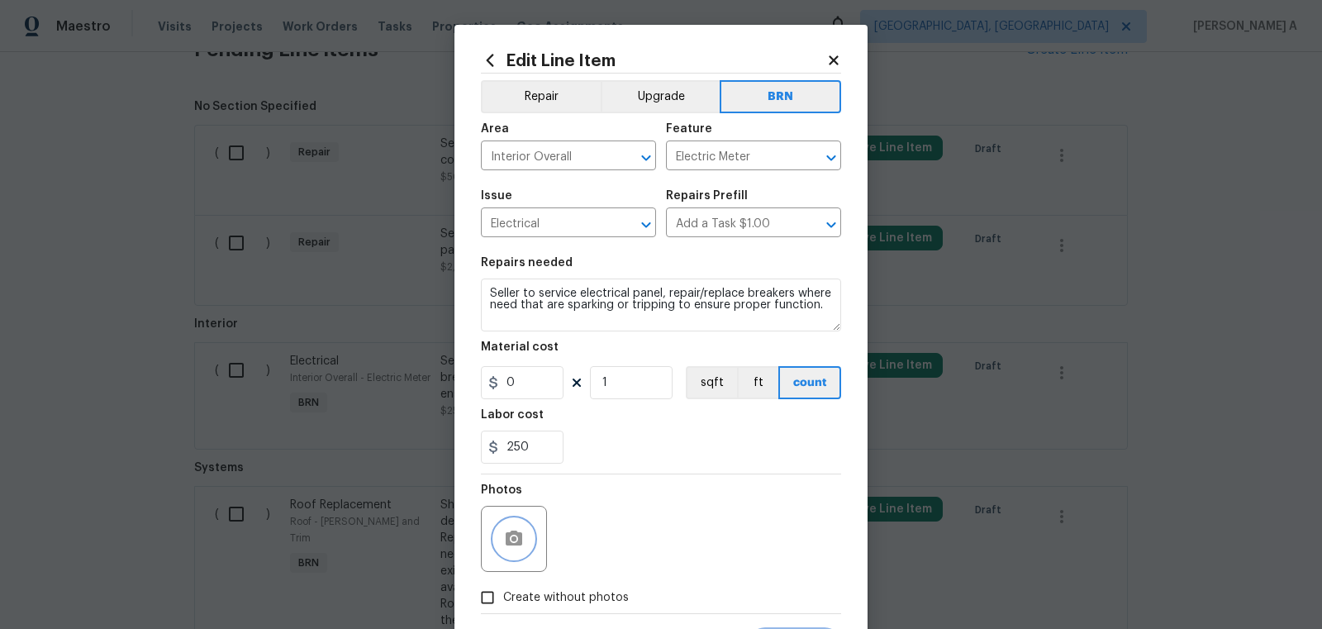
scroll to position [83, 0]
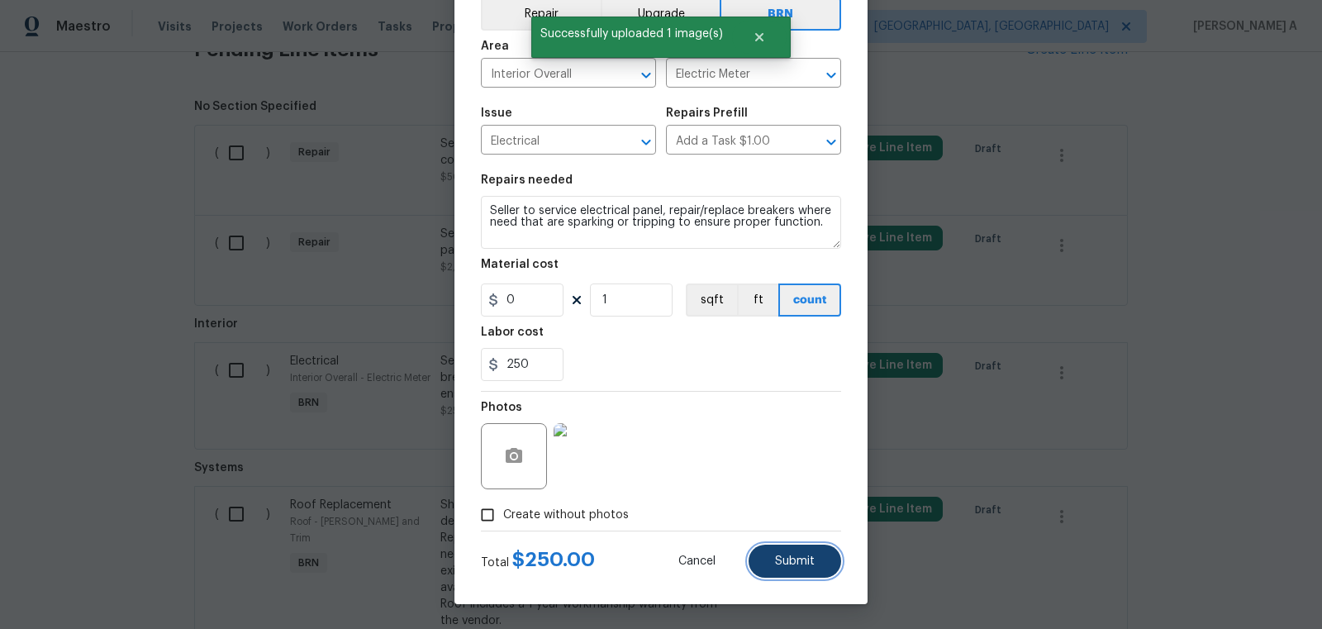
click at [795, 558] on span "Submit" at bounding box center [795, 561] width 40 height 12
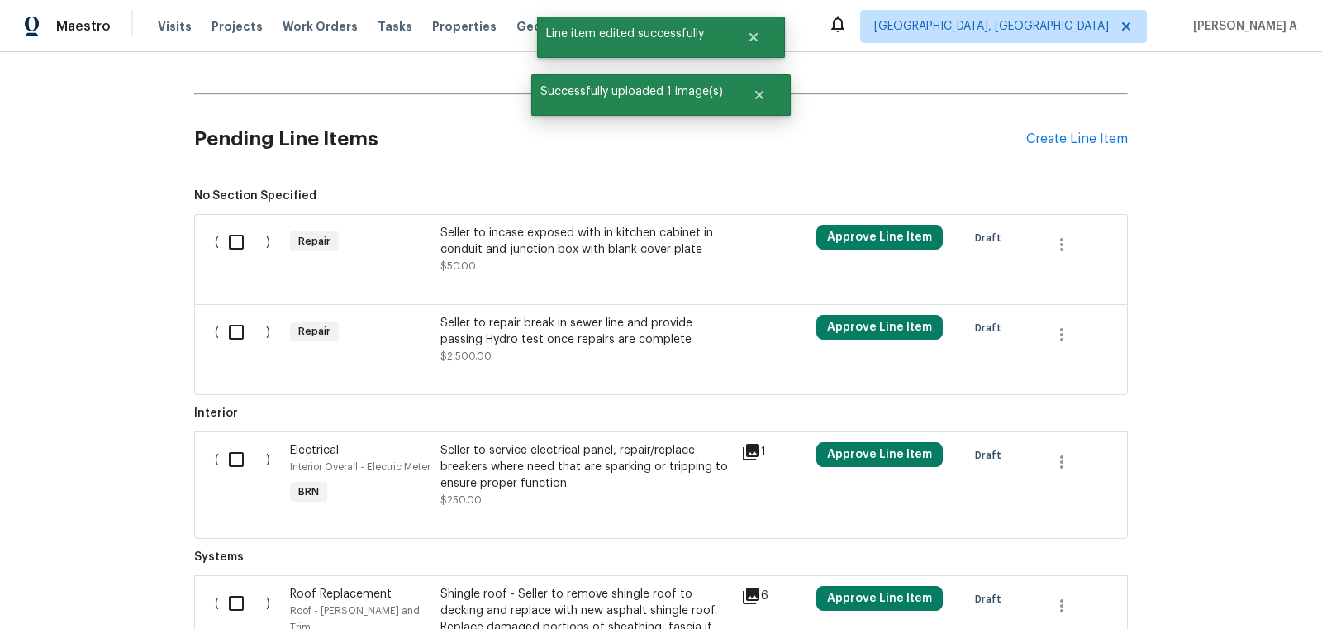
scroll to position [760, 0]
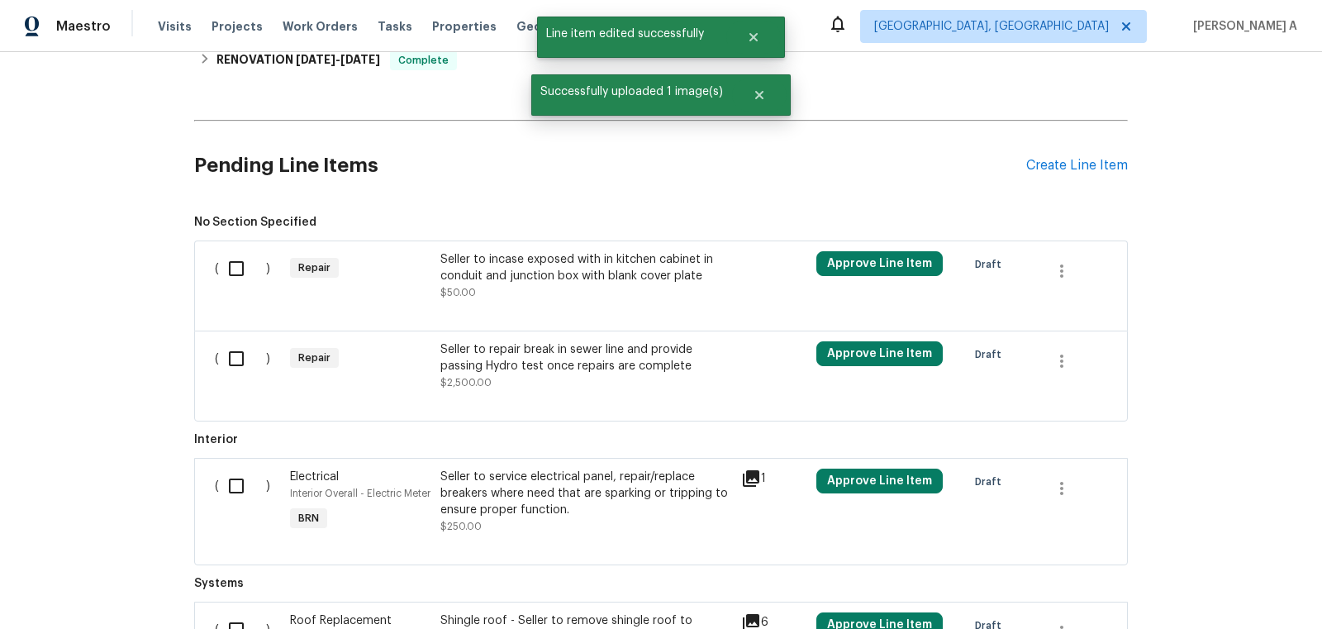
click at [565, 267] on div "Seller to incase exposed with in kitchen cabinet in conduit and junction box wi…" at bounding box center [585, 267] width 291 height 33
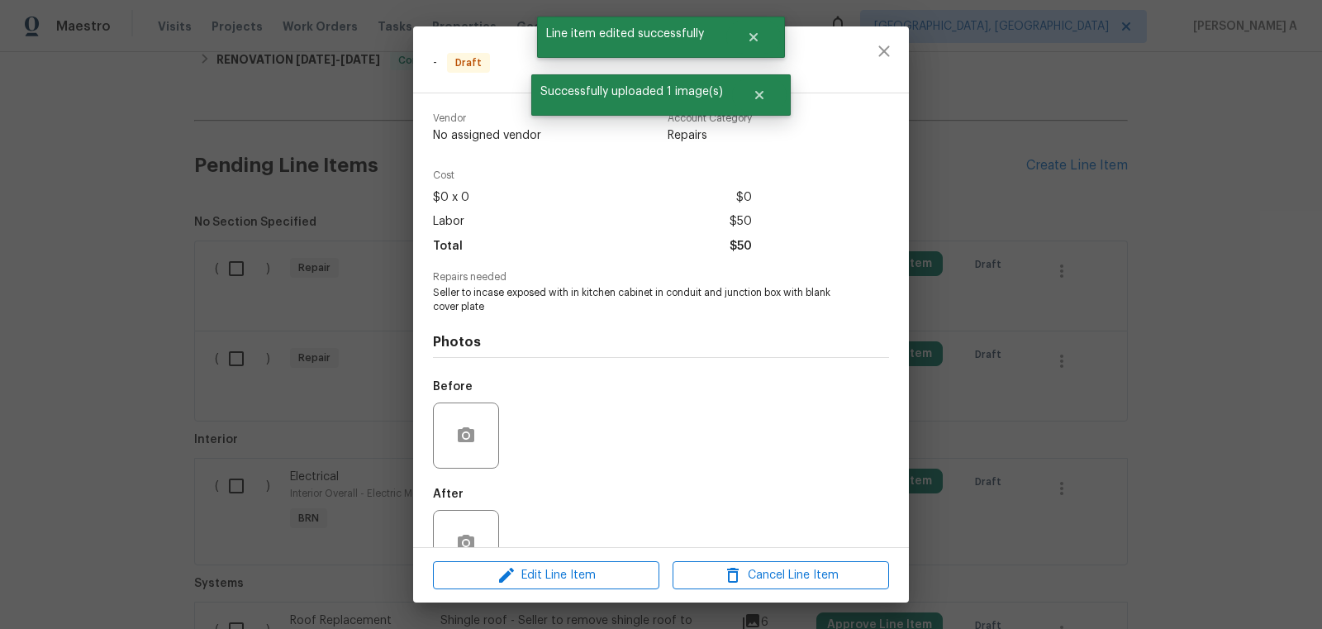
scroll to position [45, 0]
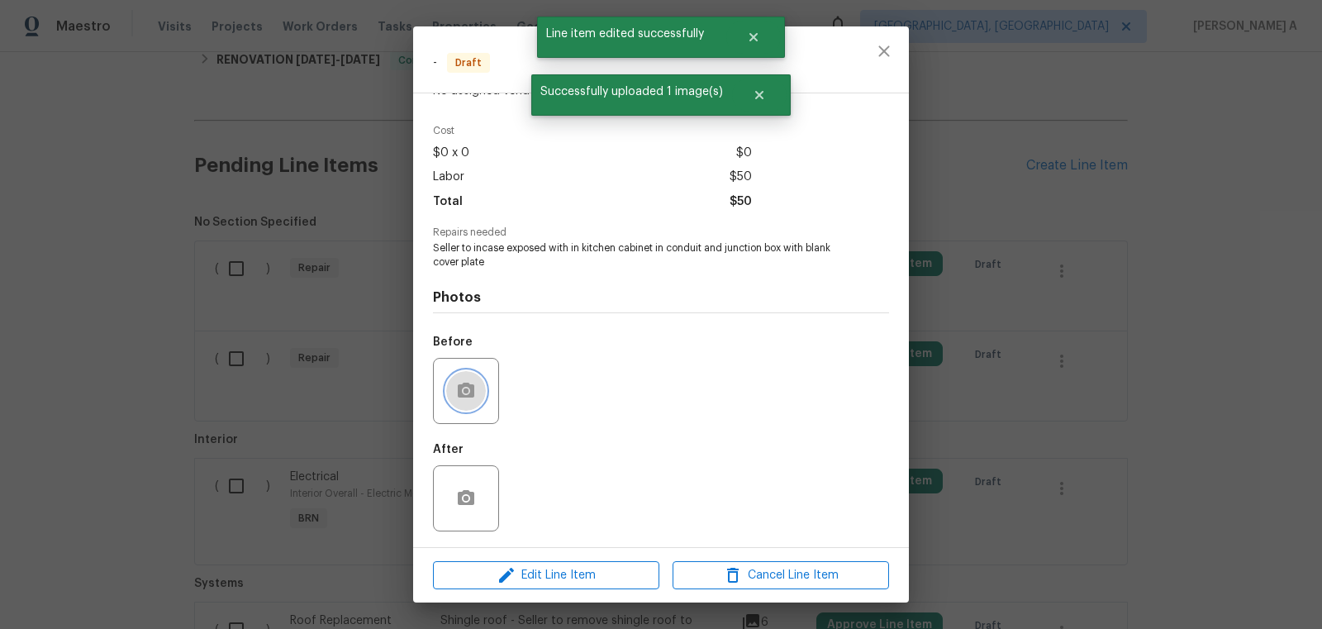
click at [469, 391] on icon "button" at bounding box center [466, 391] width 20 height 20
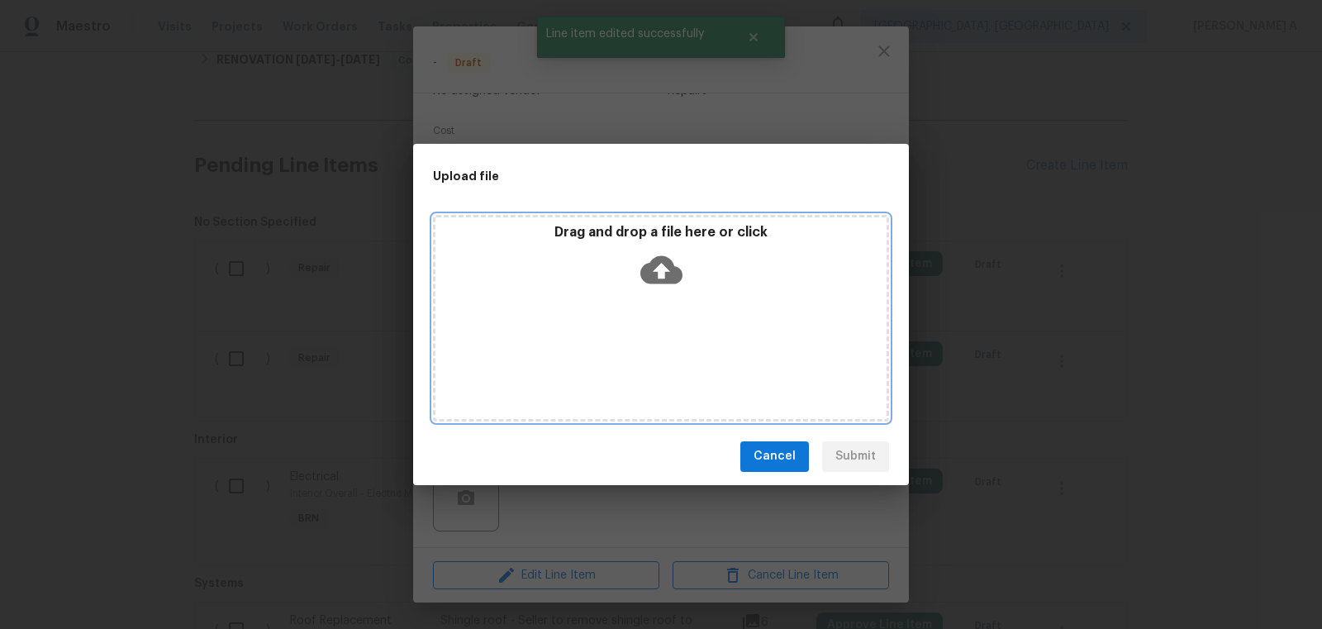
click at [690, 261] on div "Drag and drop a file here or click" at bounding box center [660, 259] width 451 height 71
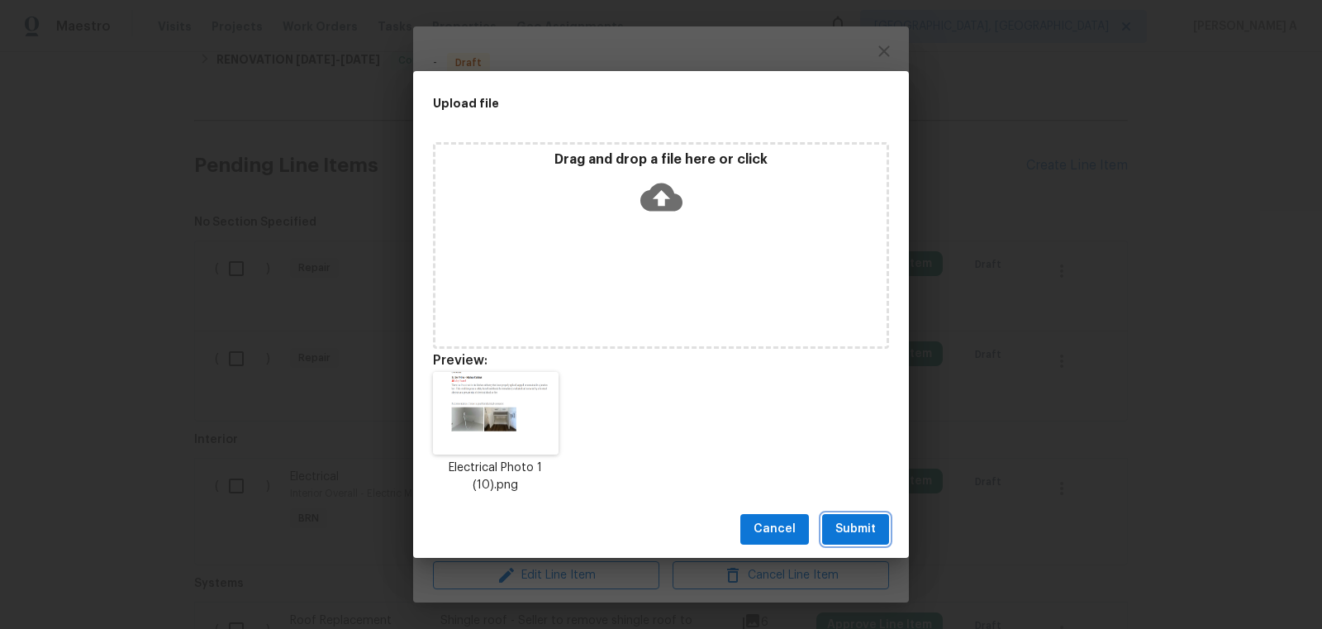
click at [843, 531] on span "Submit" at bounding box center [855, 529] width 40 height 21
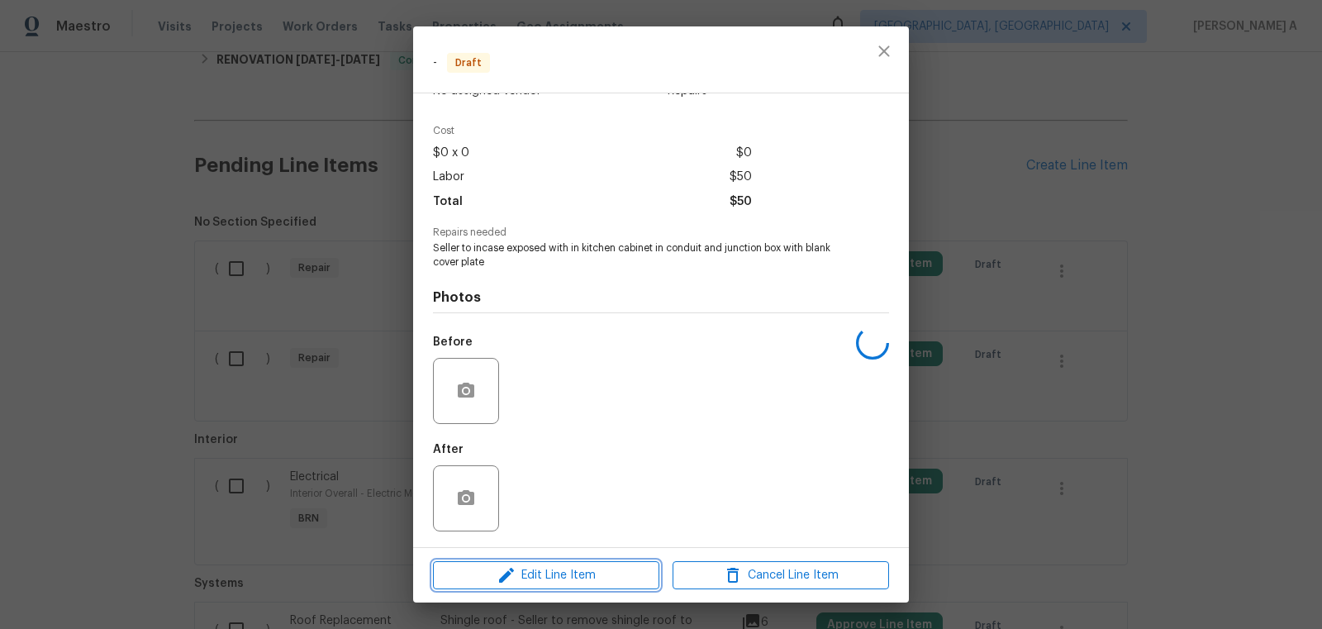
click at [592, 577] on span "Edit Line Item" at bounding box center [546, 575] width 216 height 21
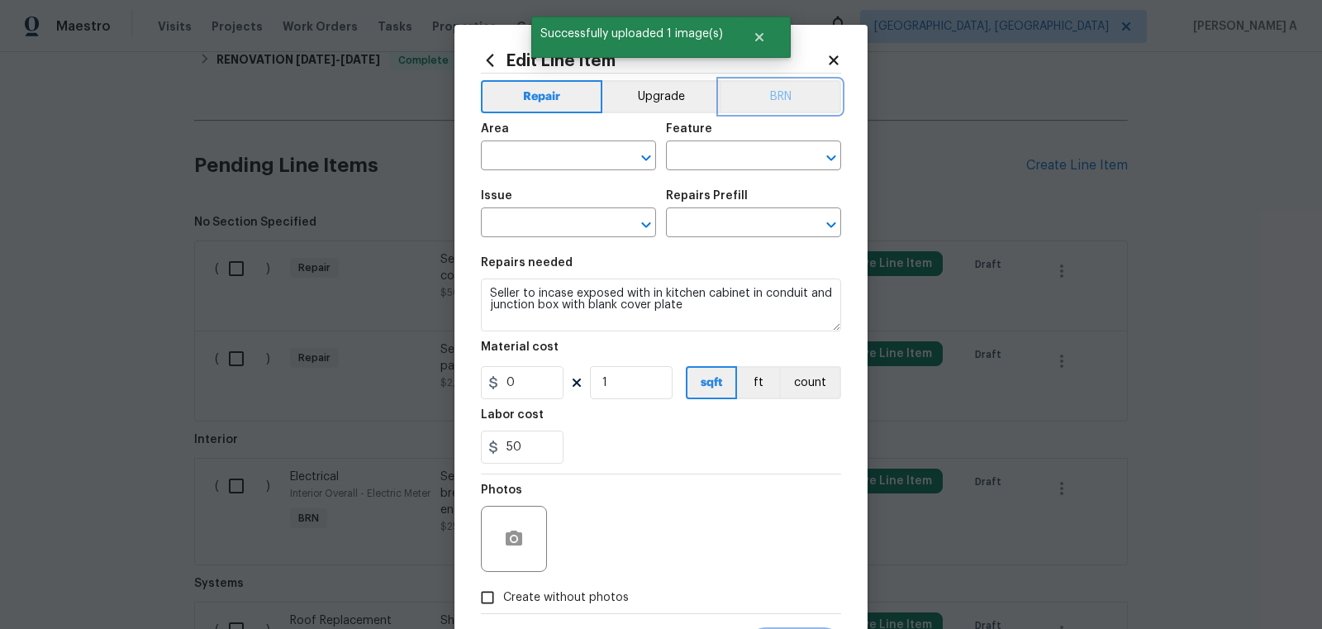
click at [770, 94] on button "BRN" at bounding box center [779, 96] width 121 height 33
click at [548, 151] on input "text" at bounding box center [545, 158] width 129 height 26
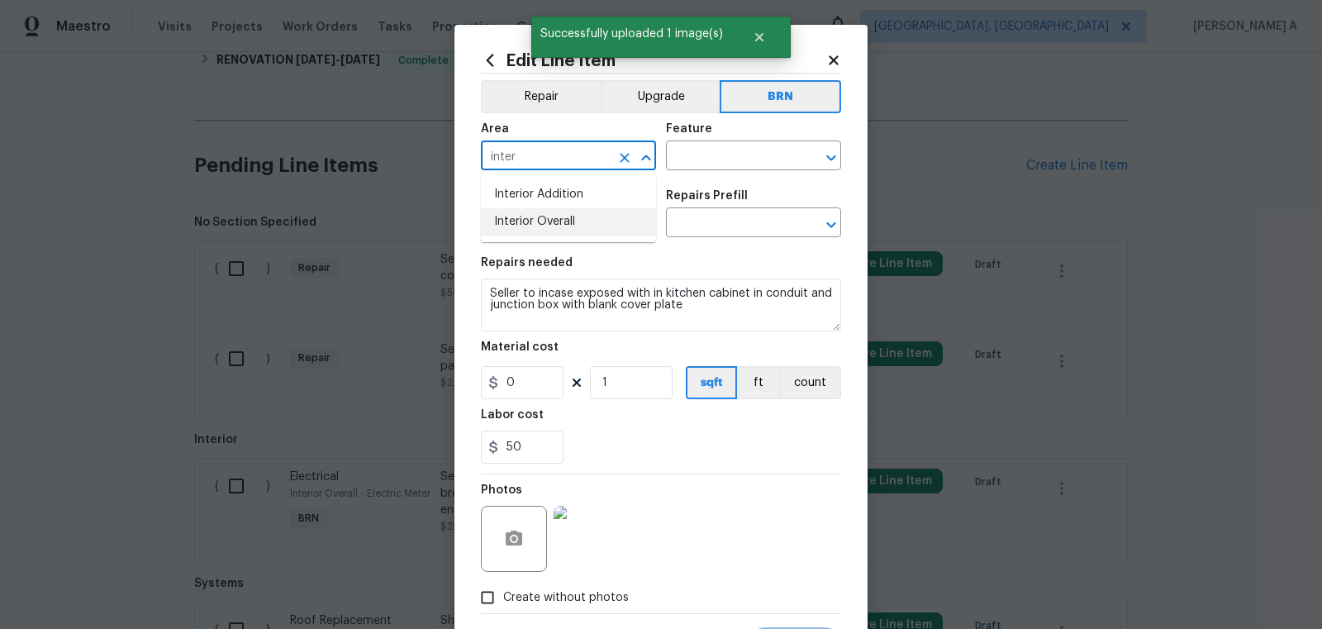
click at [571, 234] on li "Interior Overall" at bounding box center [568, 221] width 175 height 27
type input "Interior Overall"
click at [694, 159] on input "text" at bounding box center [730, 158] width 129 height 26
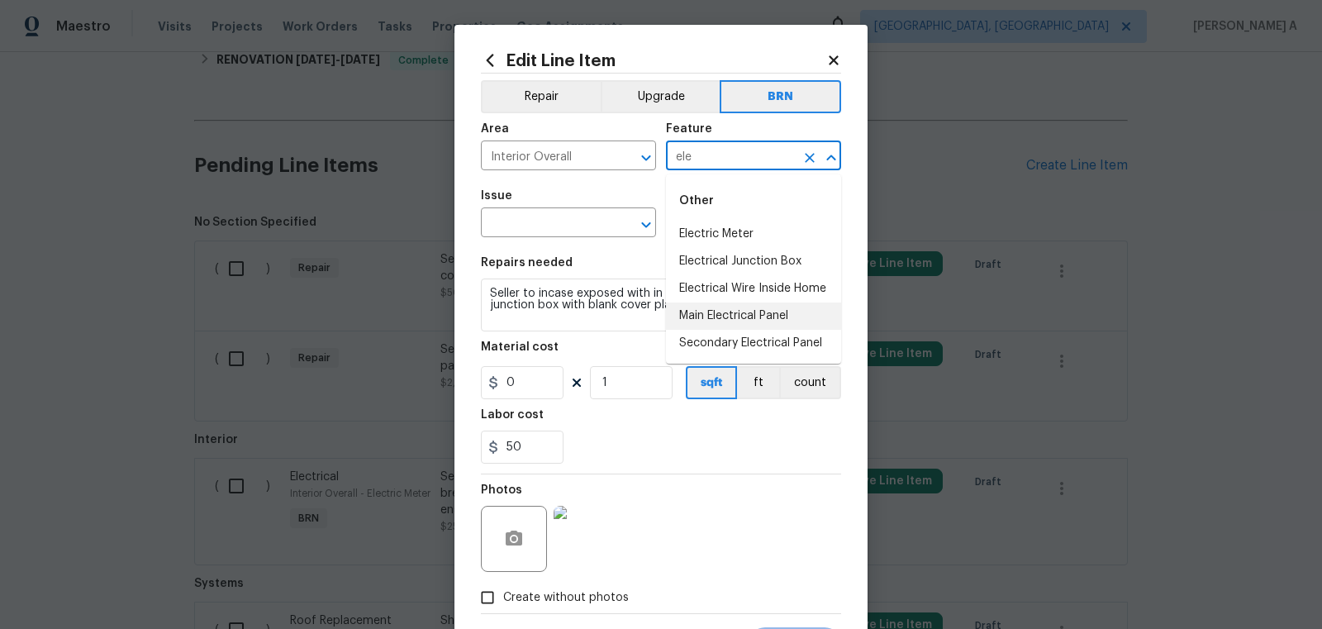
click at [731, 317] on li "Main Electrical Panel" at bounding box center [753, 315] width 175 height 27
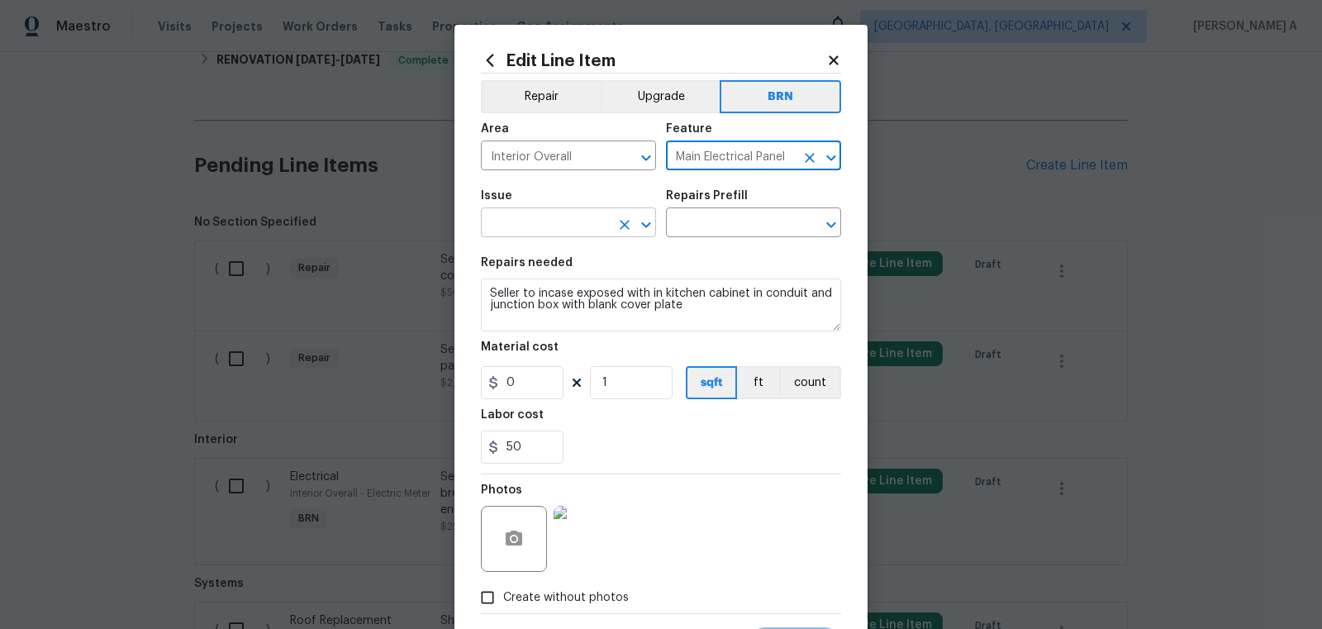
type input "Main Electrical Panel"
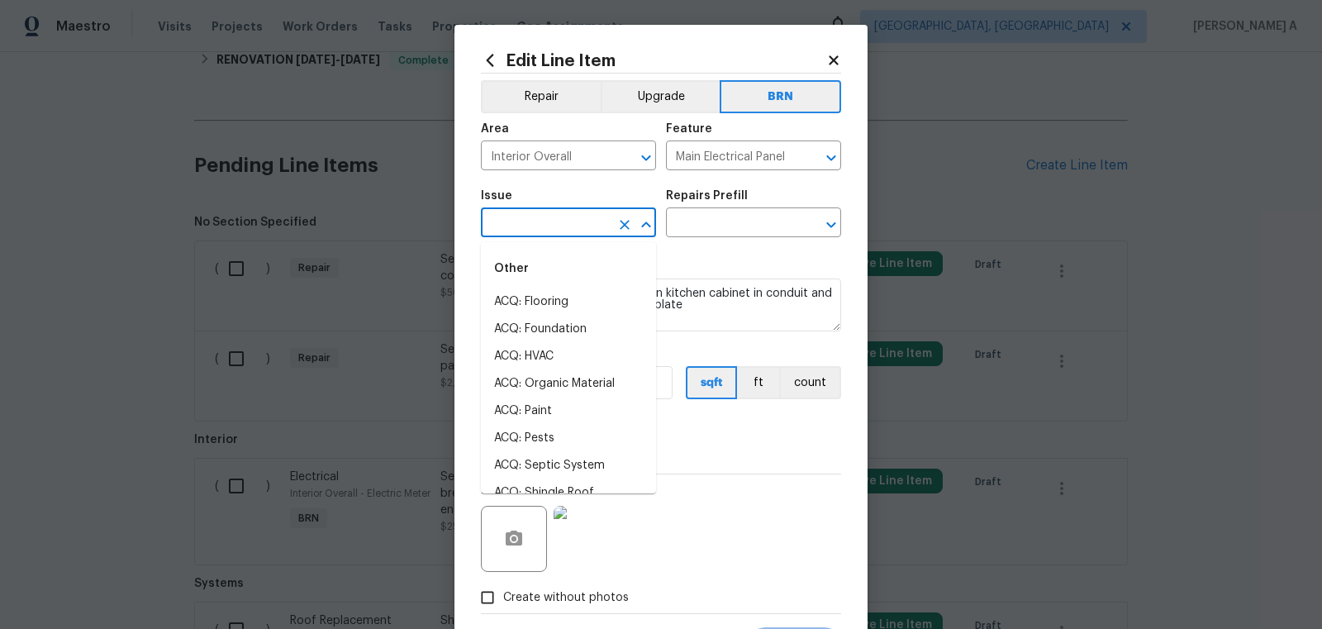
click at [555, 231] on input "text" at bounding box center [545, 224] width 129 height 26
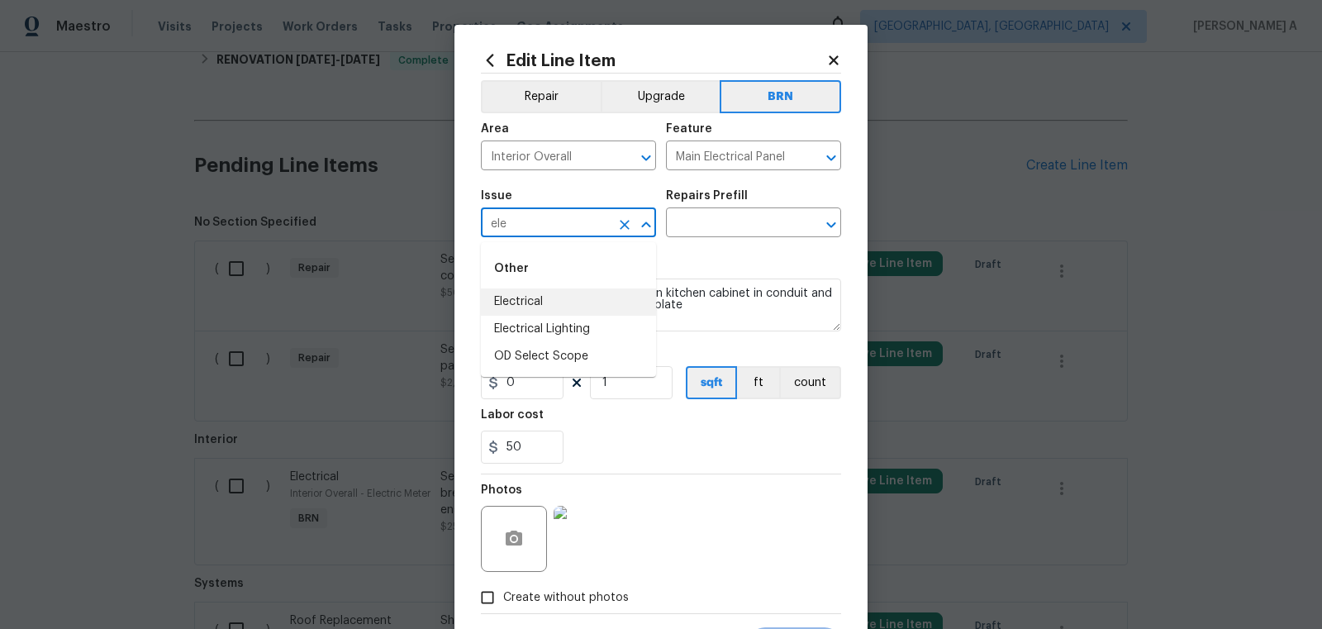
click at [568, 298] on li "Electrical" at bounding box center [568, 301] width 175 height 27
type input "Electrical"
click at [568, 298] on textarea "Seller to incase exposed with in kitchen cabinet in conduit and junction box wi…" at bounding box center [661, 304] width 360 height 53
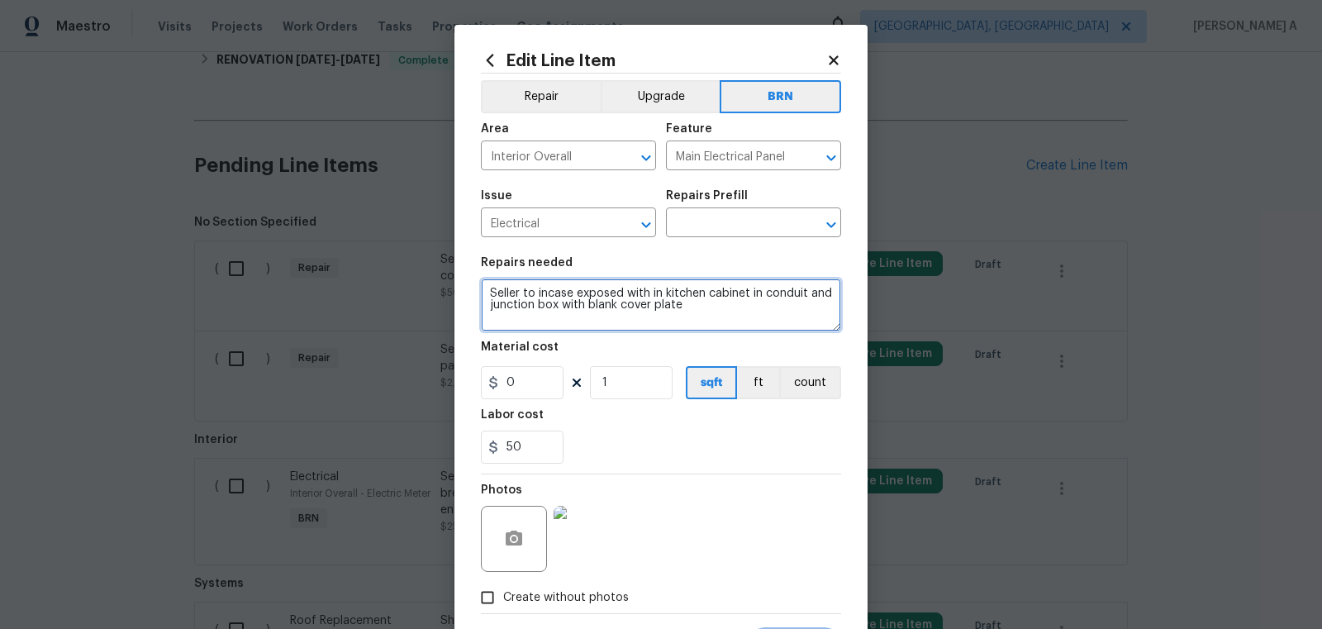
click at [568, 298] on textarea "Seller to incase exposed with in kitchen cabinet in conduit and junction box wi…" at bounding box center [661, 304] width 360 height 53
click at [723, 230] on input "text" at bounding box center [730, 224] width 129 height 26
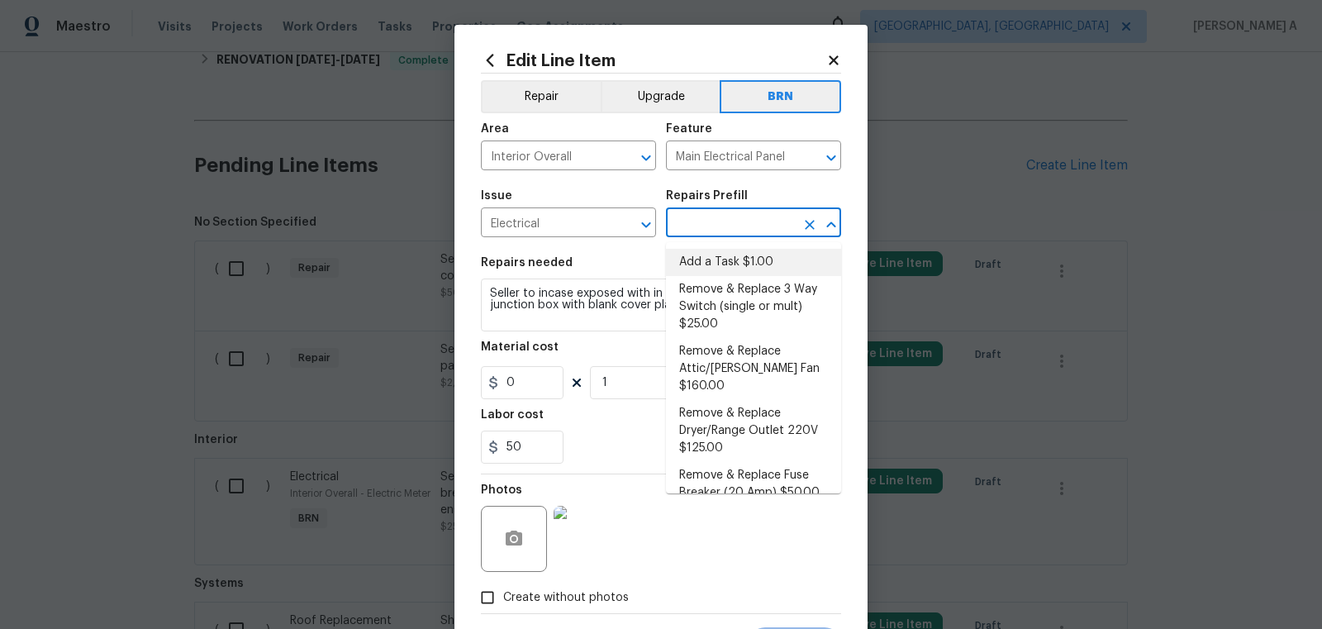
click at [725, 256] on li "Add a Task $1.00" at bounding box center [753, 262] width 175 height 27
type input "Add a Task $1.00"
type textarea "HPM to detail"
type input "1"
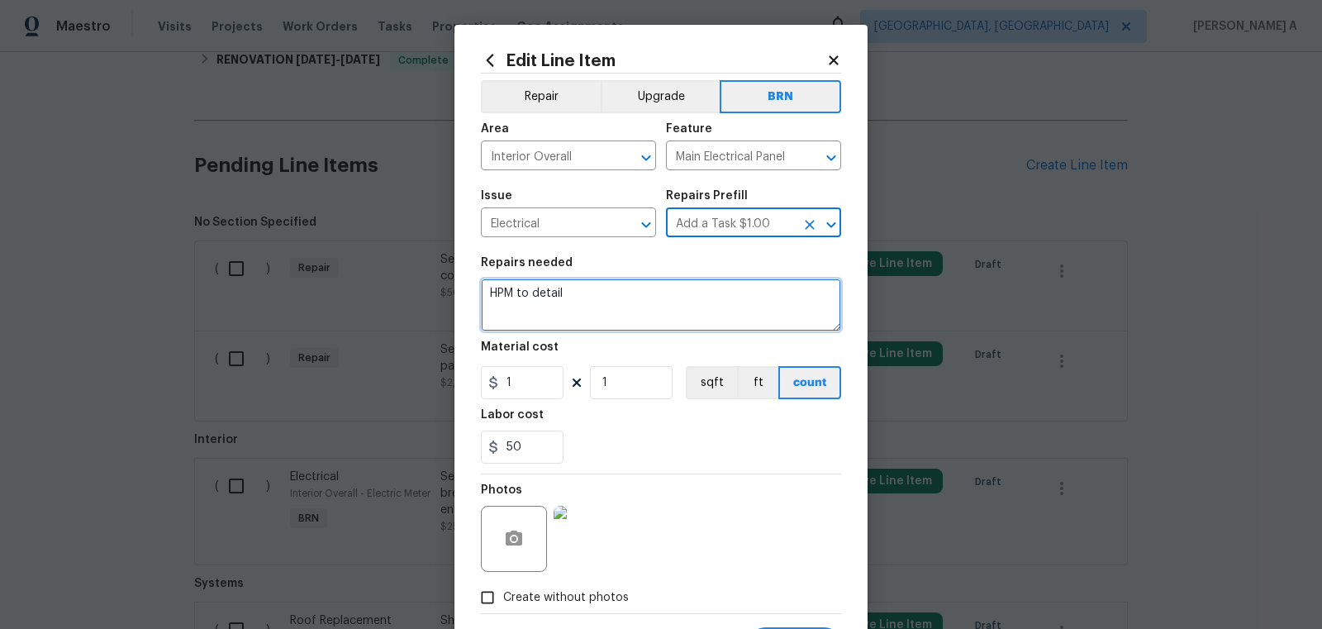
click at [698, 287] on textarea "HPM to detail" at bounding box center [661, 304] width 360 height 53
paste textarea "Seller to incase exposed with in kitchen cabinet in conduit and junction box wi…"
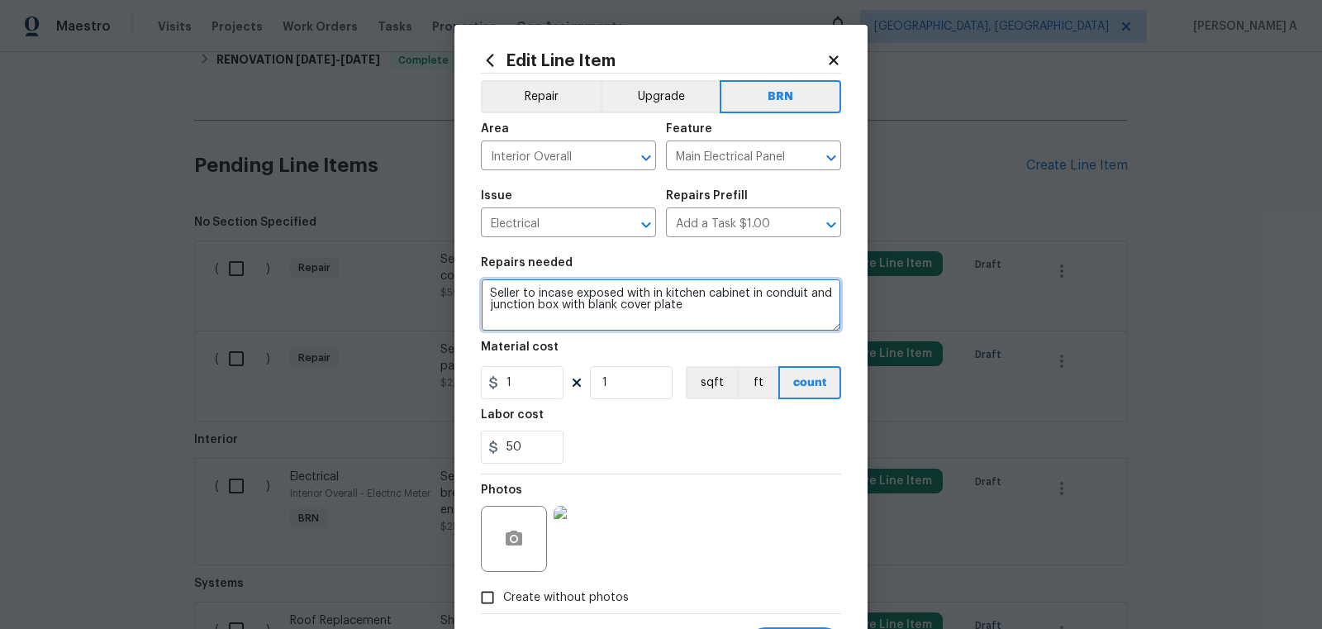
type textarea "Seller to incase exposed with in kitchen cabinet in conduit and junction box wi…"
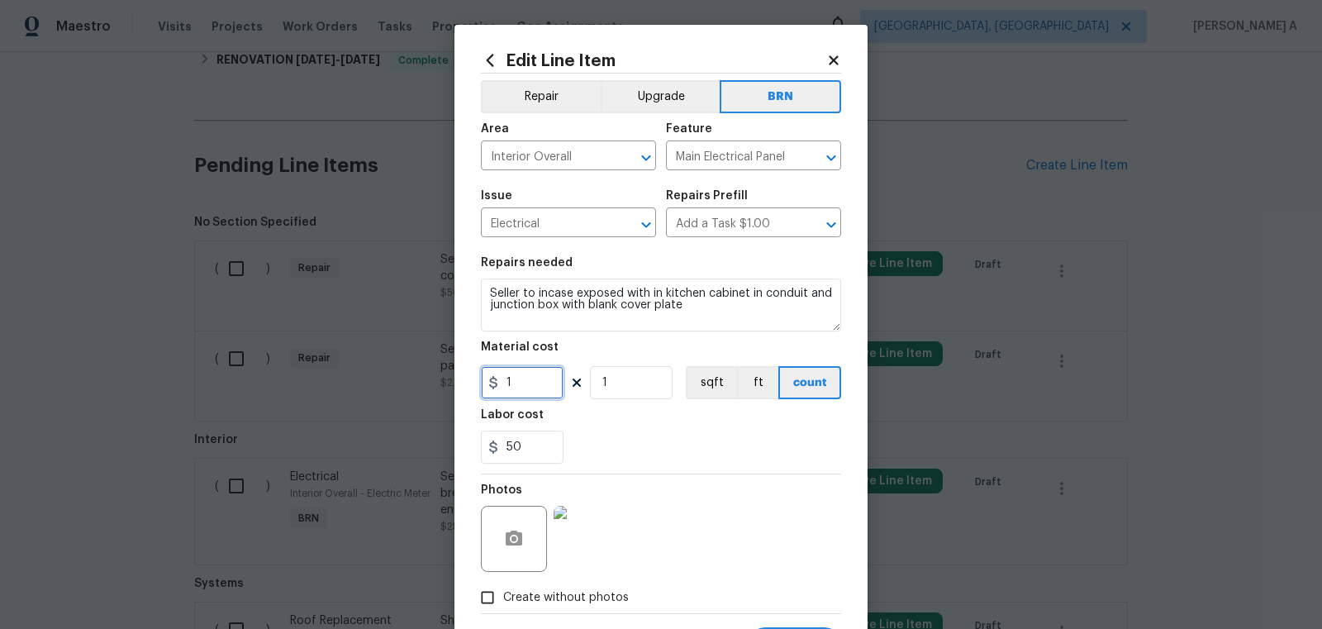
drag, startPoint x: 534, startPoint y: 382, endPoint x: 331, endPoint y: 381, distance: 202.4
click at [331, 381] on div "Edit Line Item Repair Upgrade BRN Area Interior Overall ​ Feature Main Electric…" at bounding box center [661, 314] width 1322 height 629
type input "0"
click at [630, 432] on div "50" at bounding box center [661, 446] width 360 height 33
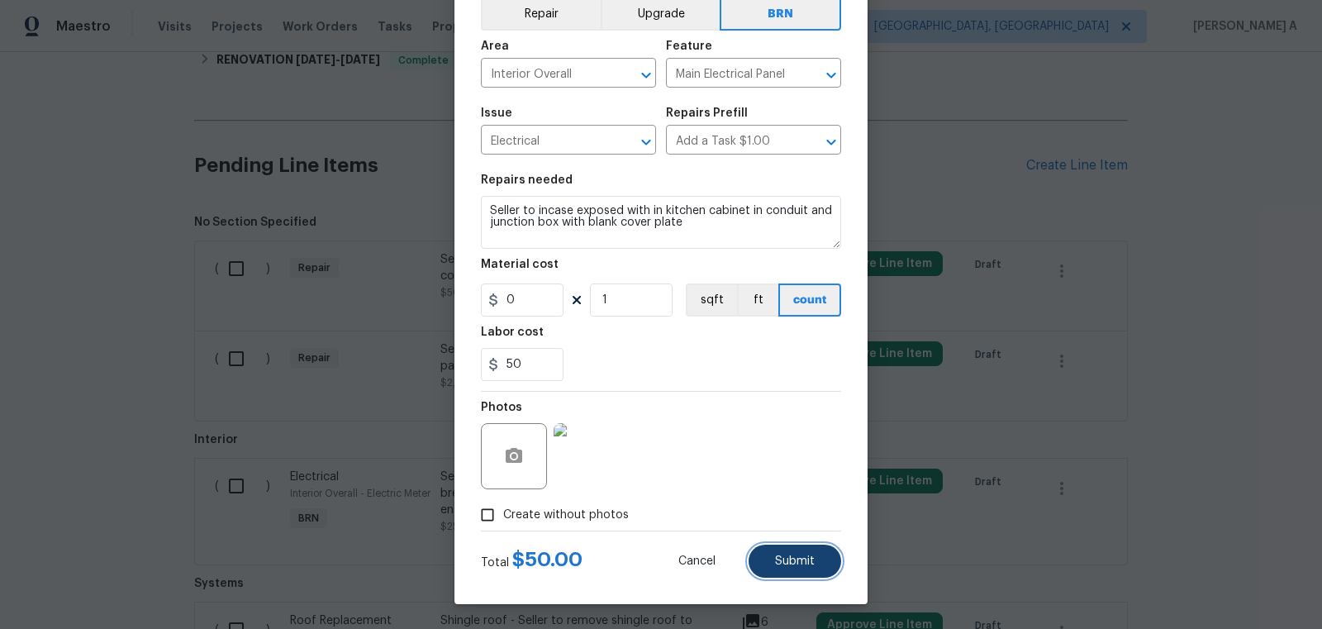
click at [792, 549] on button "Submit" at bounding box center [794, 560] width 93 height 33
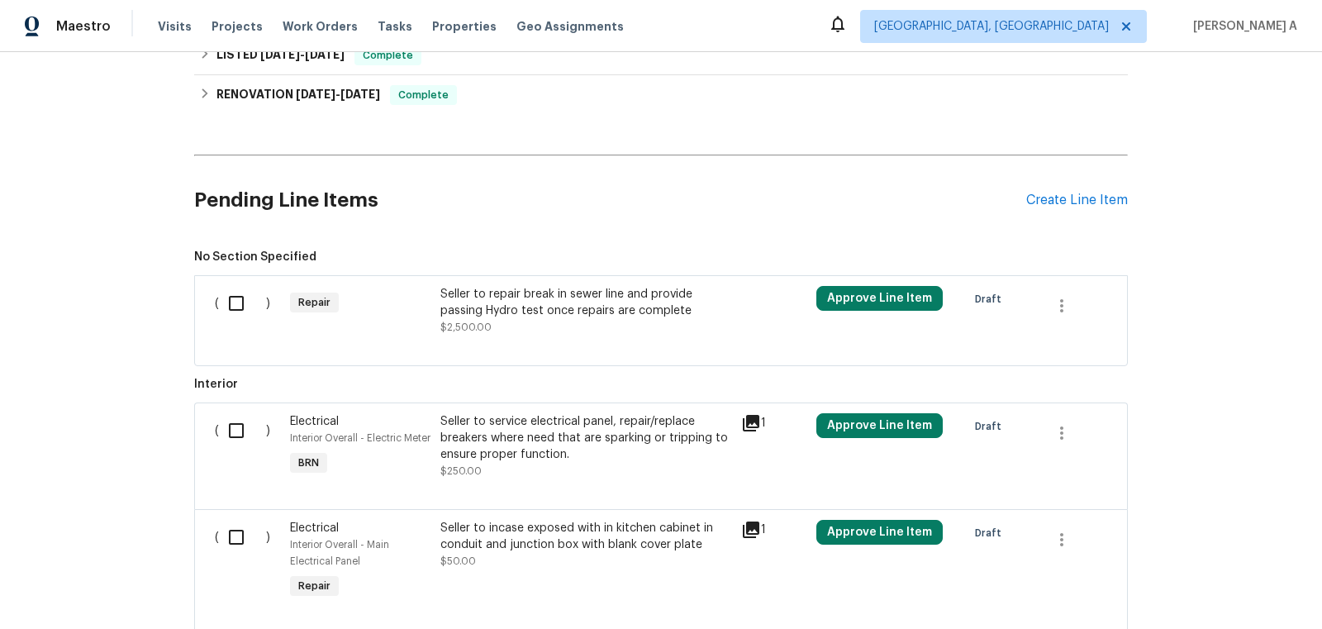
scroll to position [760, 0]
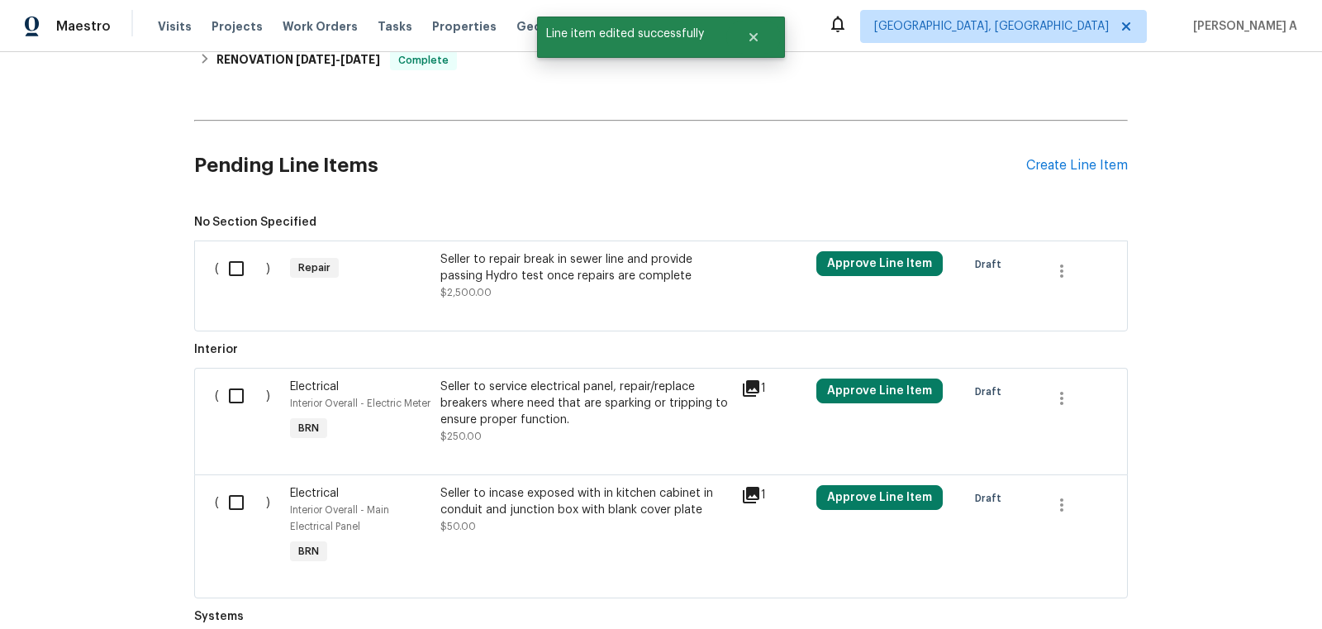
click at [625, 294] on div "Seller to repair break in sewer line and provide passing Hydro test once repair…" at bounding box center [585, 276] width 291 height 50
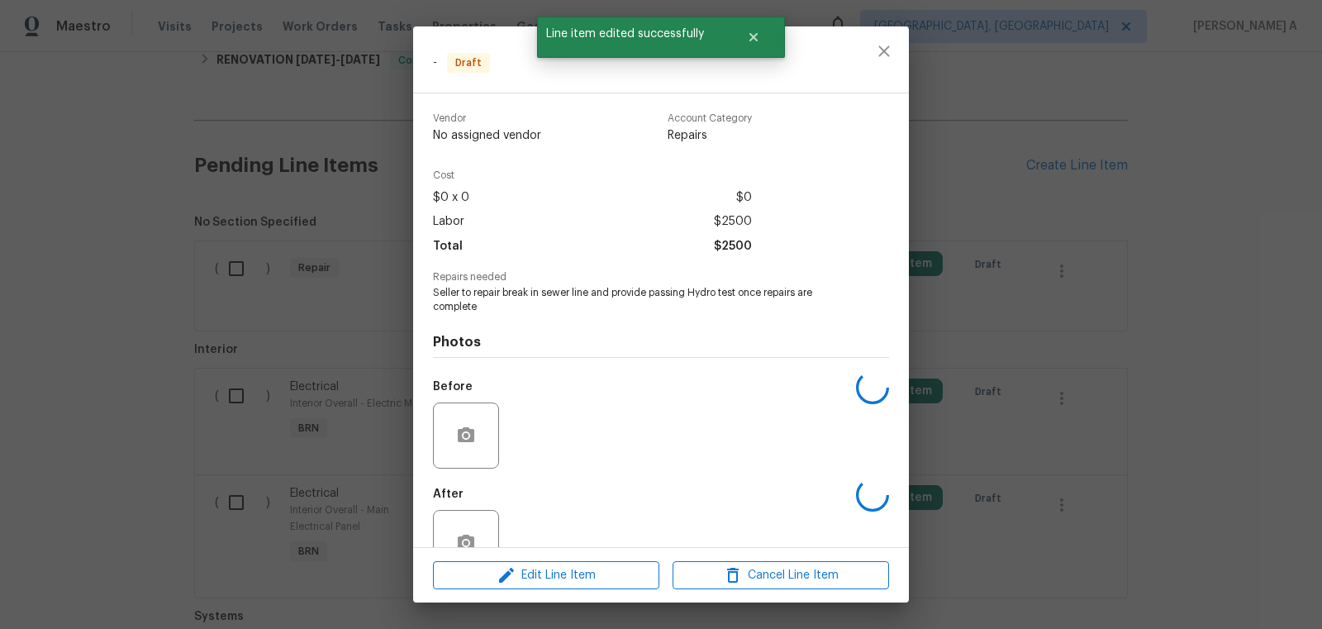
scroll to position [45, 0]
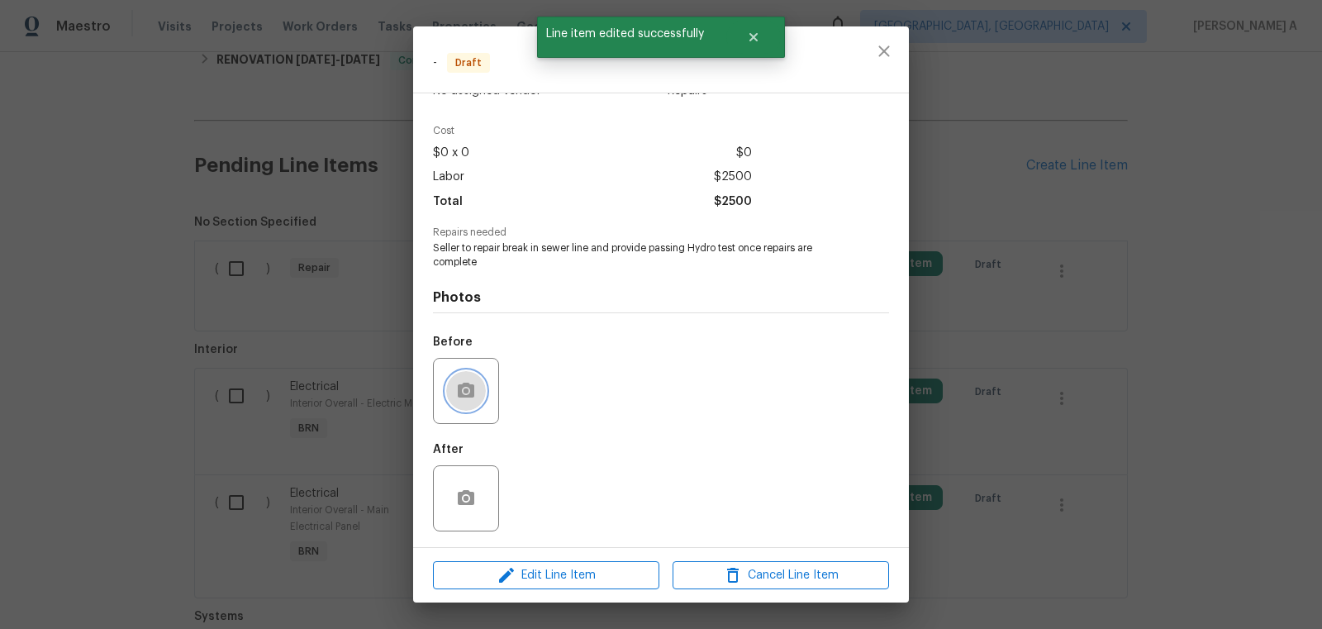
click at [463, 391] on circle "button" at bounding box center [465, 389] width 5 height 5
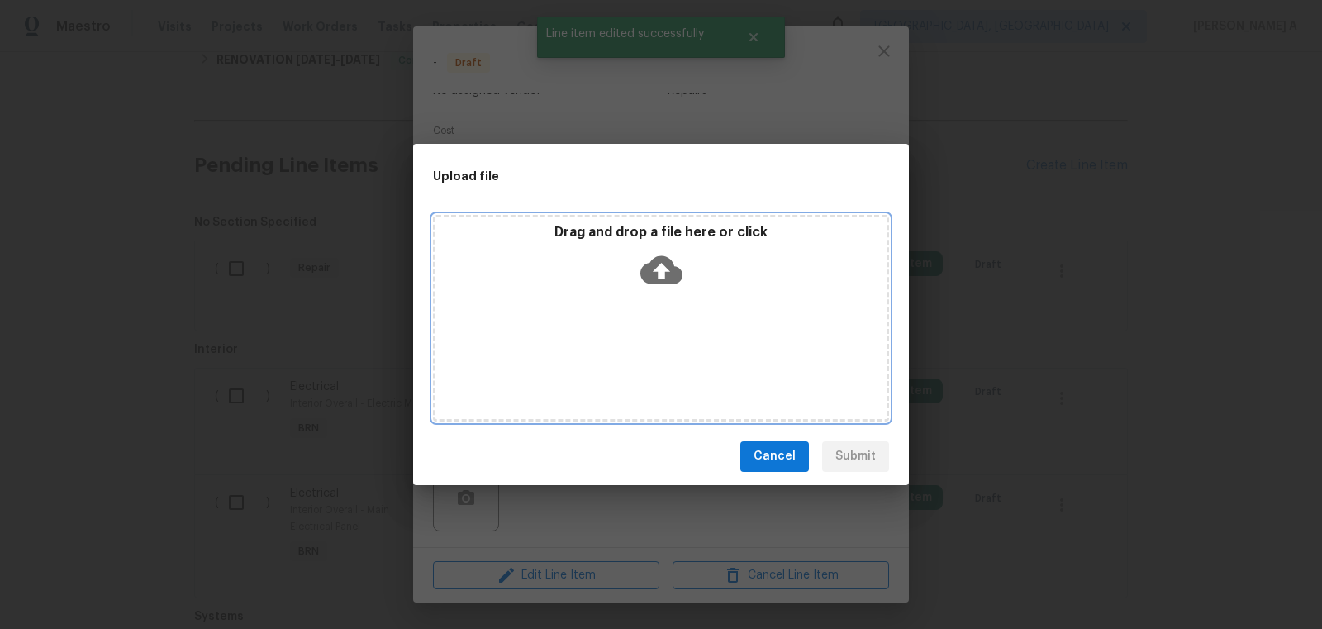
click at [667, 258] on icon at bounding box center [661, 269] width 42 height 28
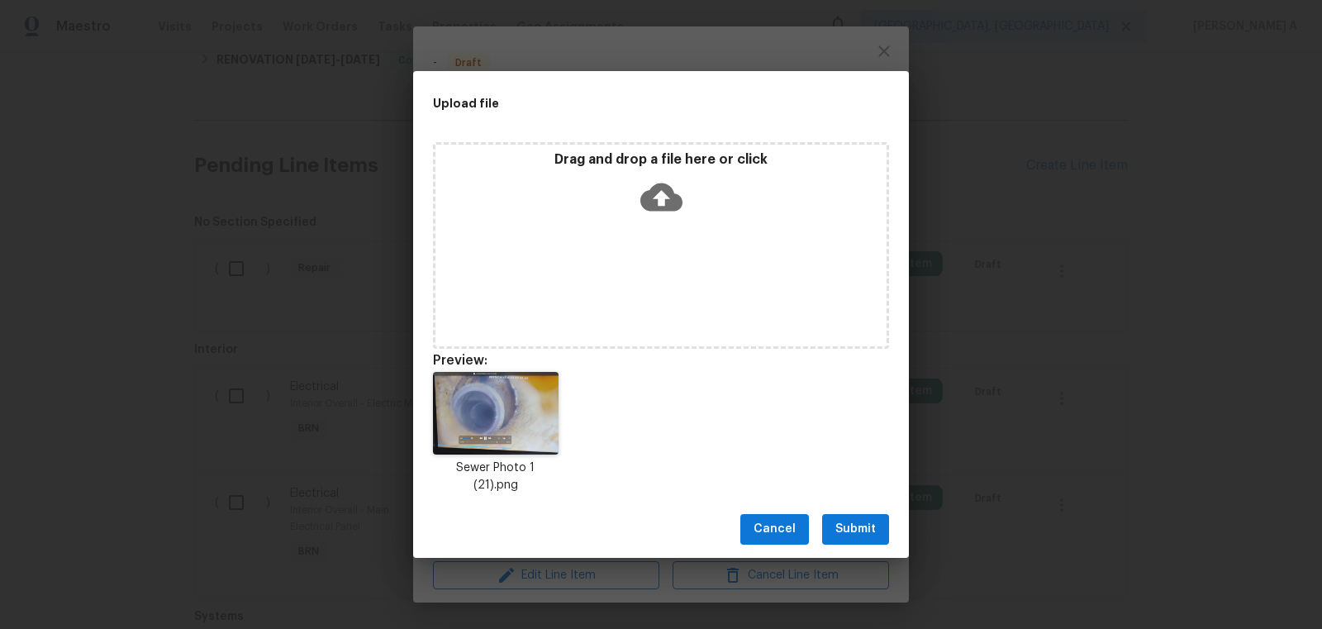
click at [851, 502] on div "Cancel Submit" at bounding box center [661, 529] width 496 height 57
click at [844, 519] on span "Submit" at bounding box center [855, 529] width 40 height 21
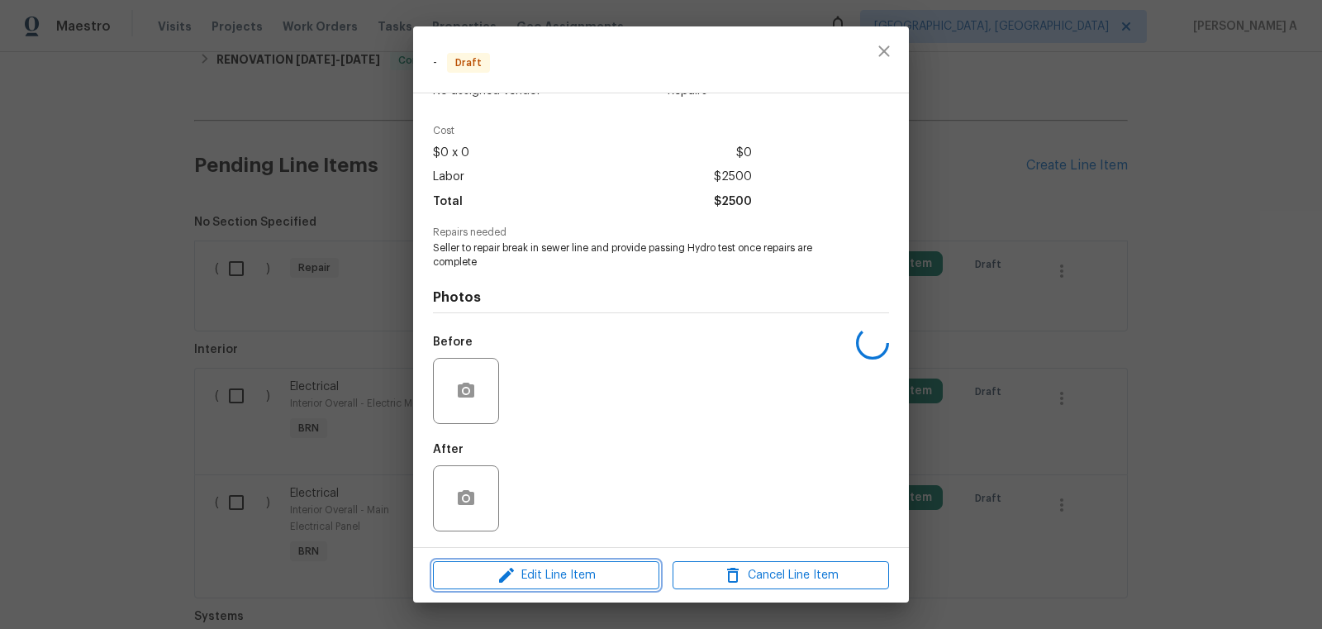
click at [597, 572] on span "Edit Line Item" at bounding box center [546, 575] width 216 height 21
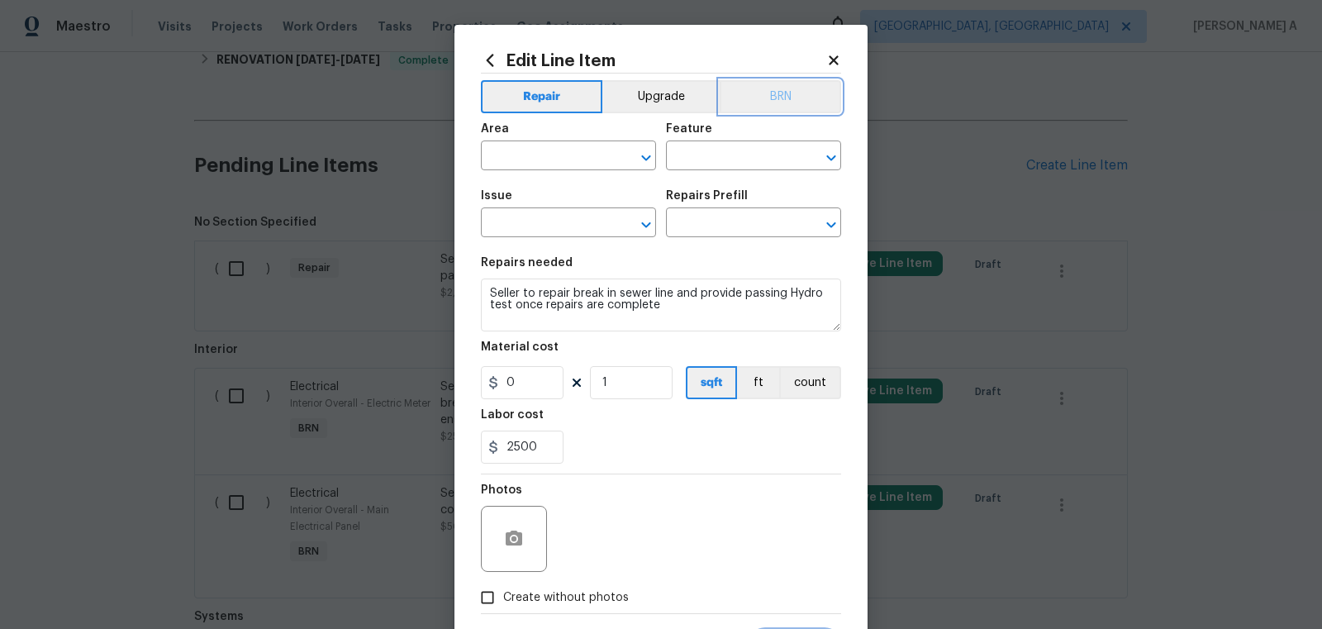
click at [766, 96] on button "BRN" at bounding box center [779, 96] width 121 height 33
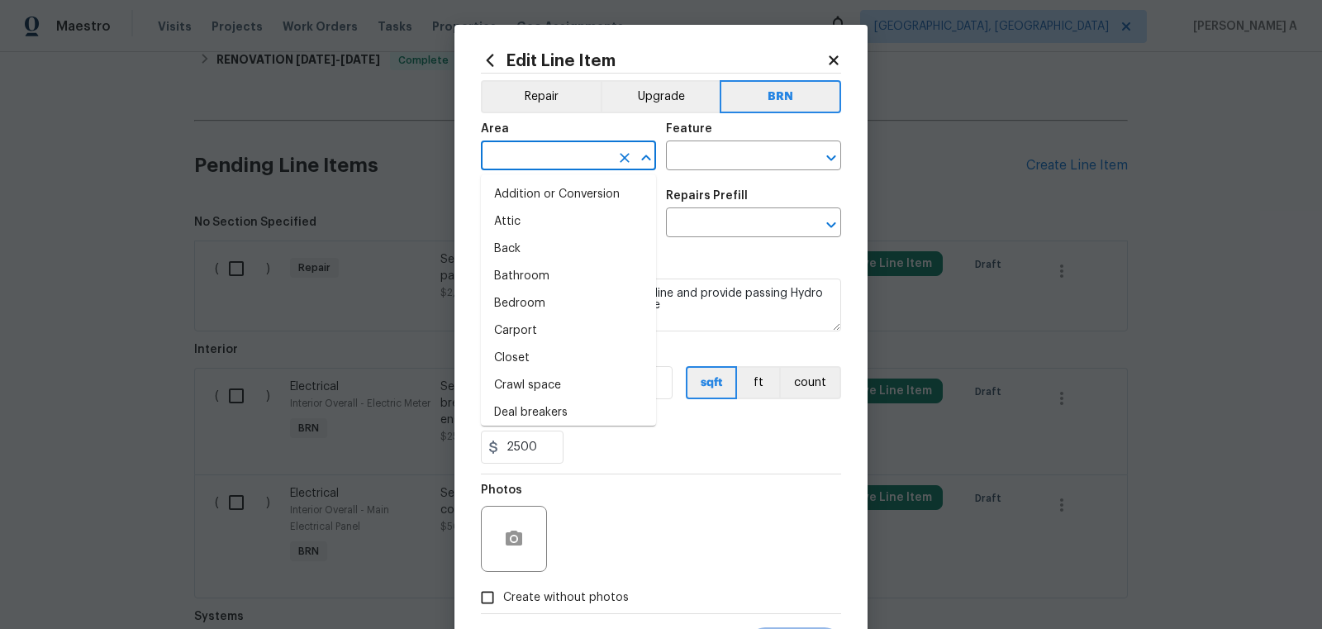
click at [515, 160] on input "text" at bounding box center [545, 158] width 129 height 26
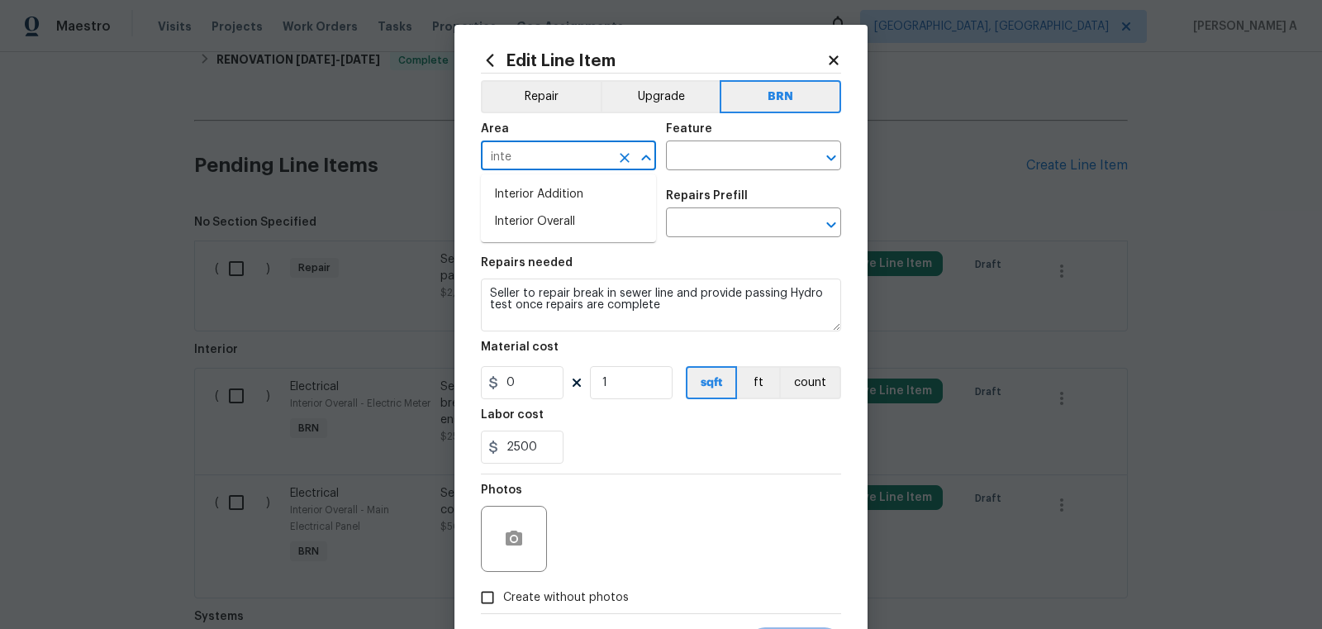
type input "inter"
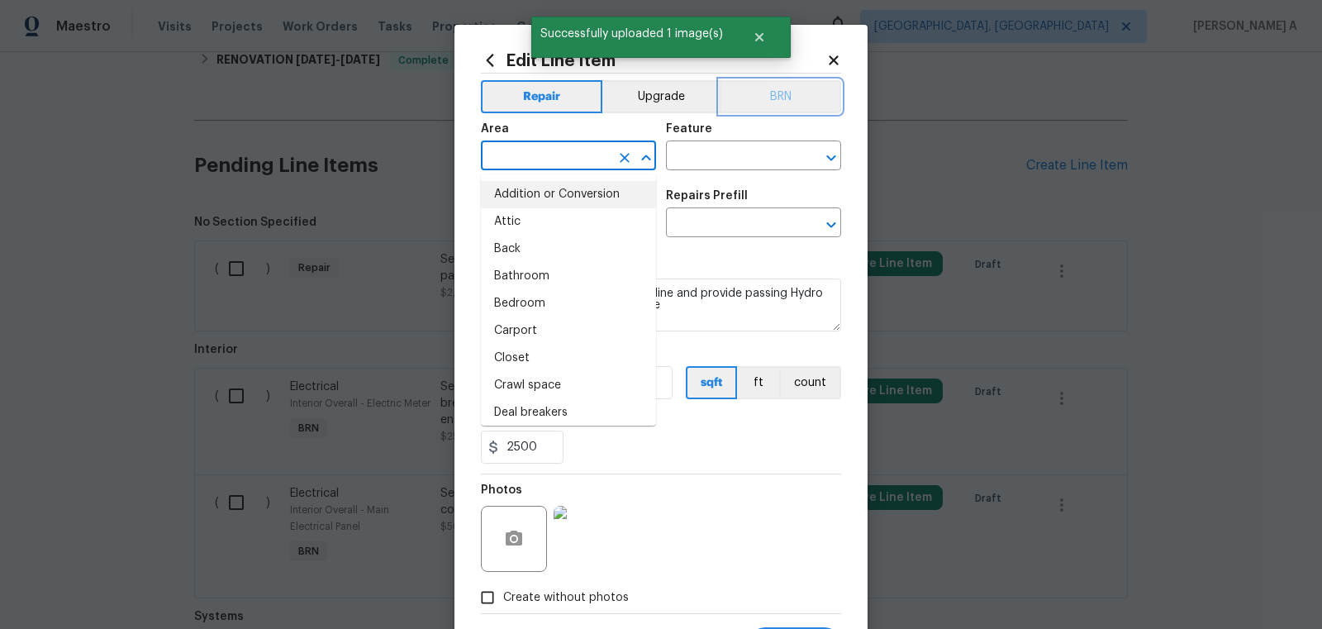
click at [784, 93] on button "BRN" at bounding box center [779, 96] width 121 height 33
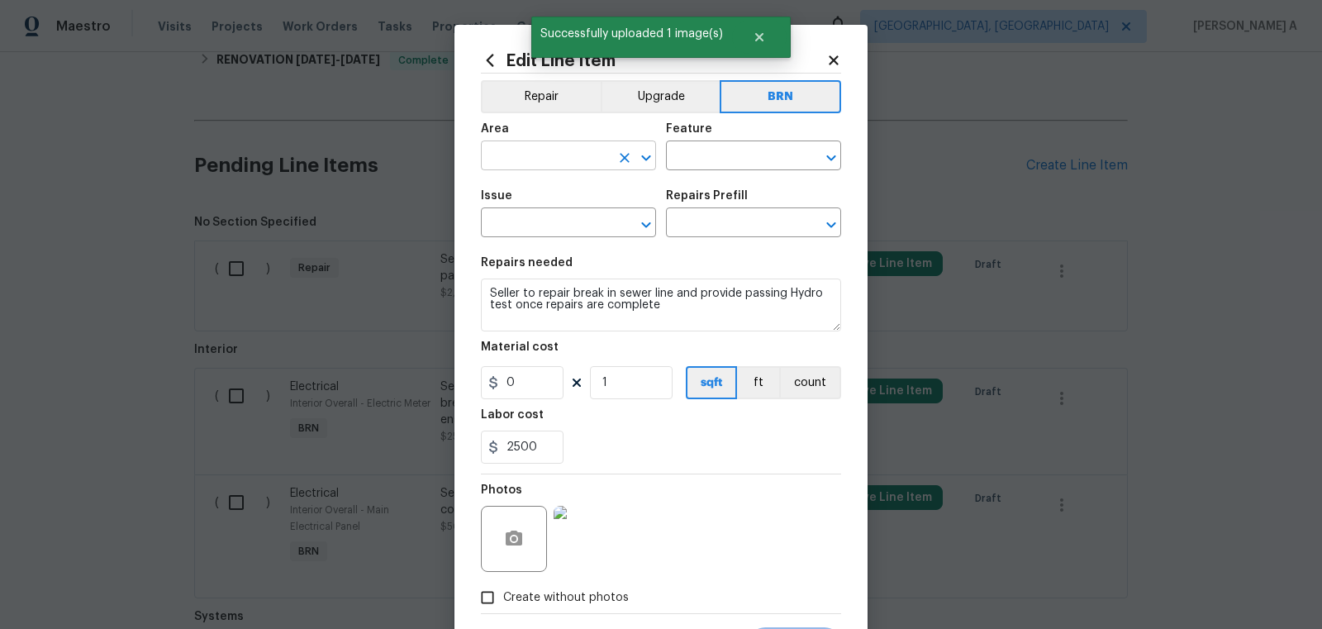
click at [542, 167] on input "text" at bounding box center [545, 158] width 129 height 26
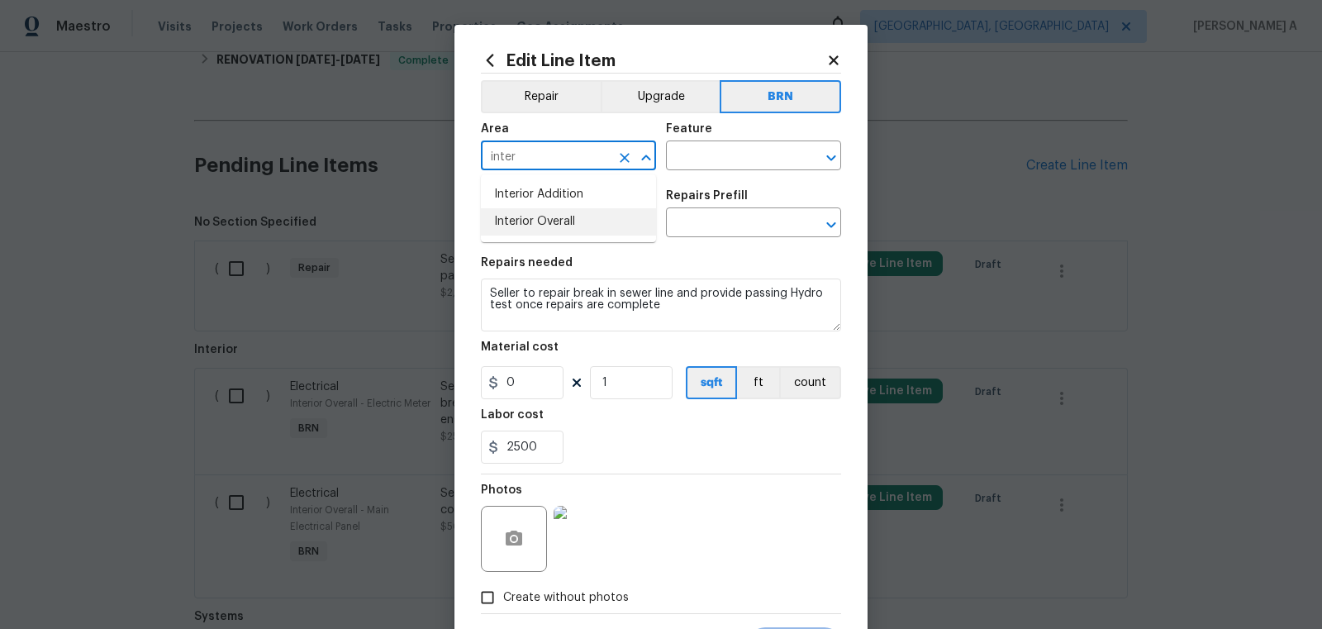
click at [563, 227] on li "Interior Overall" at bounding box center [568, 221] width 175 height 27
type input "Interior Overall"
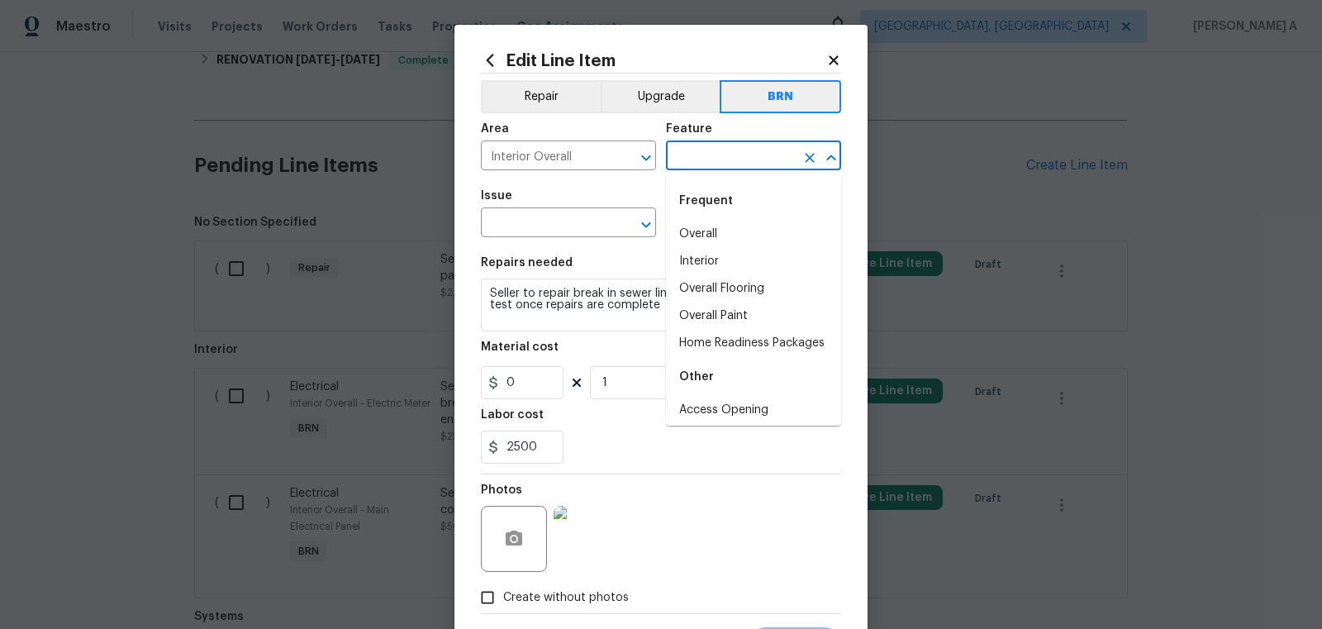
click at [709, 162] on input "text" at bounding box center [730, 158] width 129 height 26
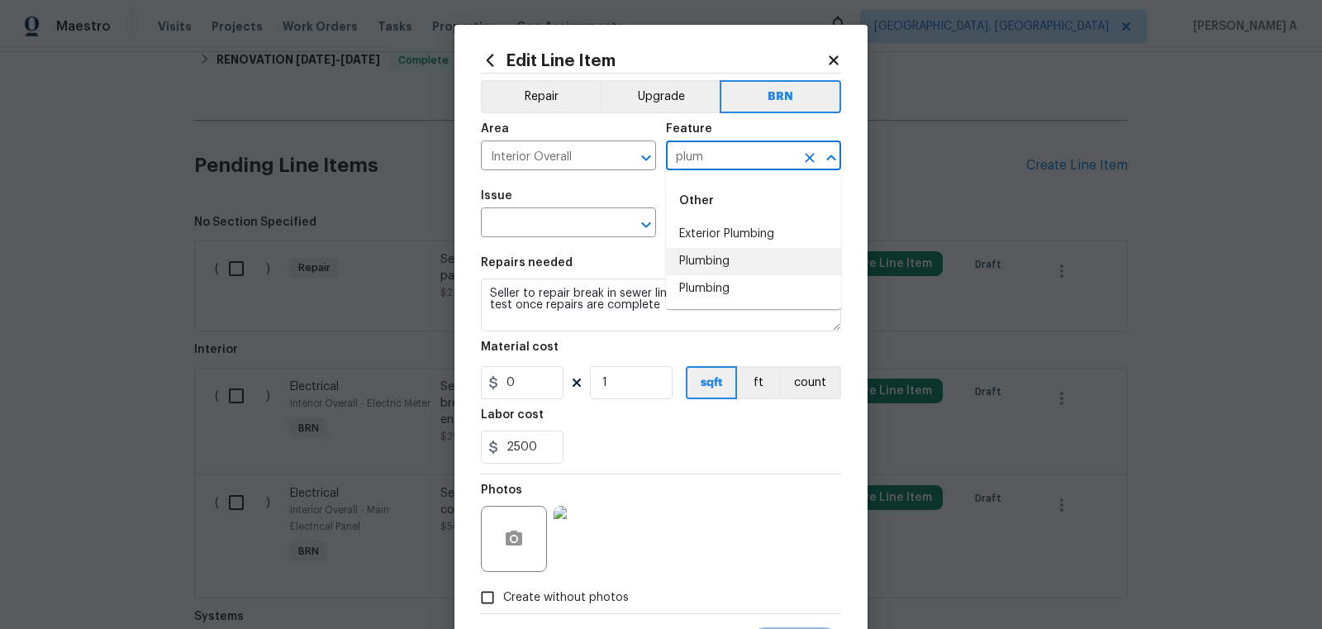
click at [724, 268] on li "Plumbing" at bounding box center [753, 261] width 175 height 27
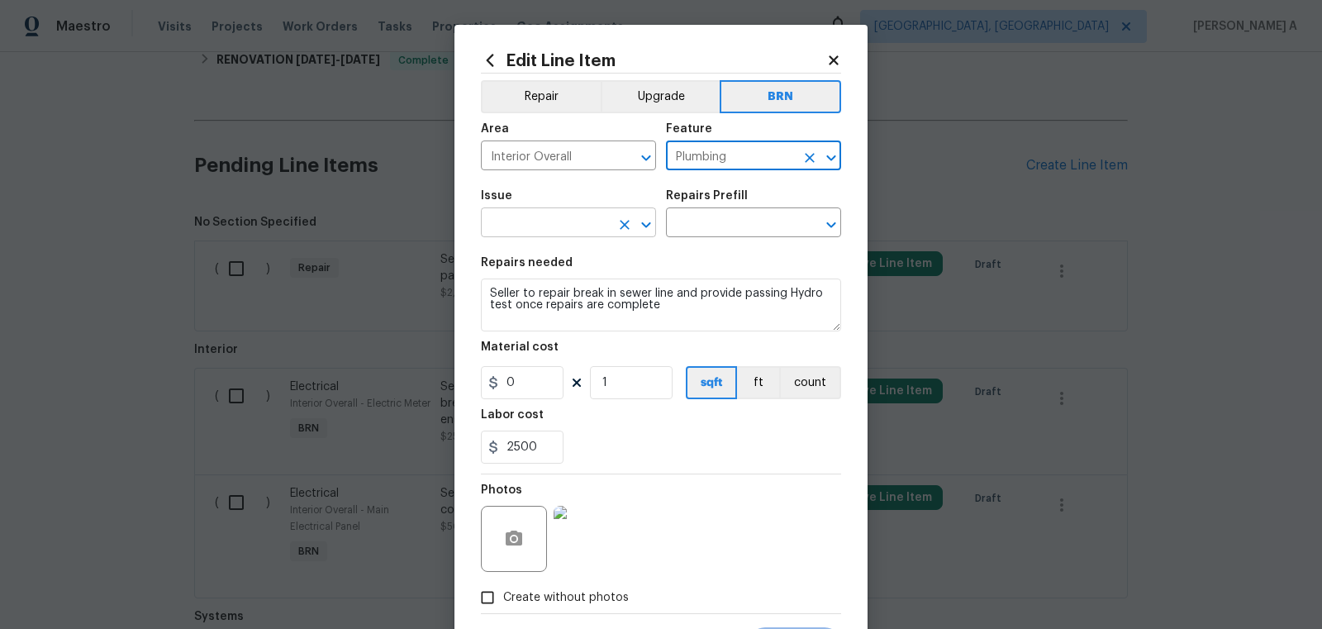
type input "Plumbing"
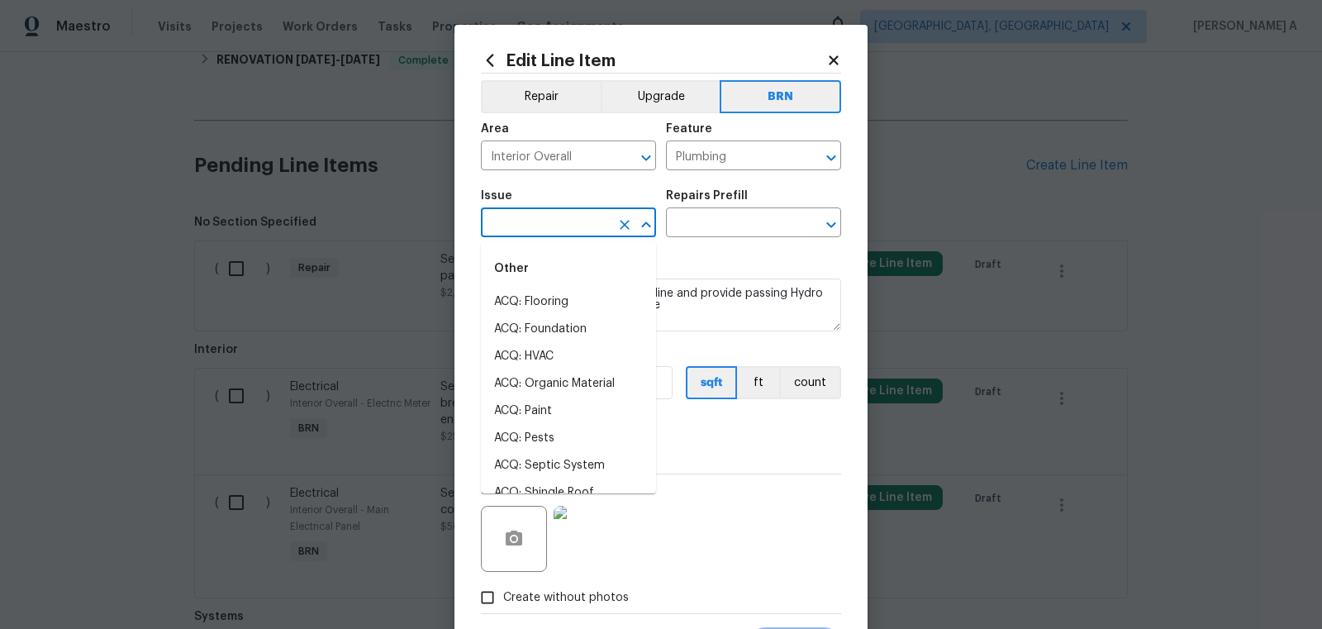
click at [503, 228] on input "text" at bounding box center [545, 224] width 129 height 26
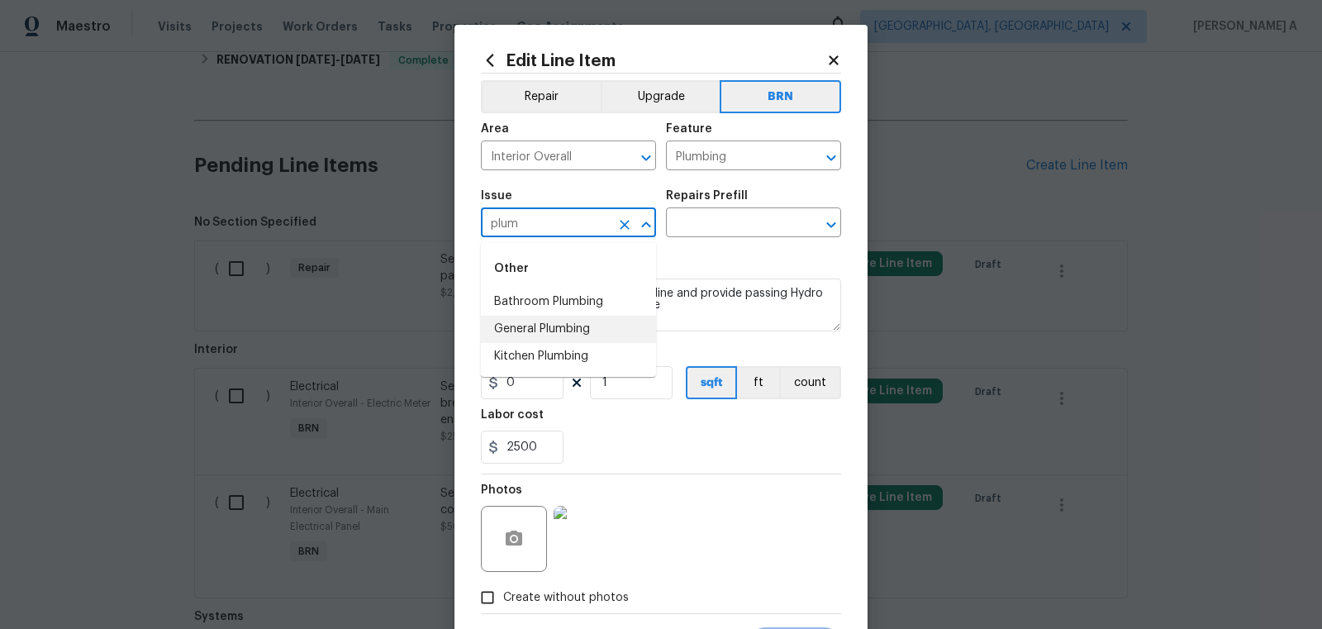
click at [531, 322] on li "General Plumbing" at bounding box center [568, 329] width 175 height 27
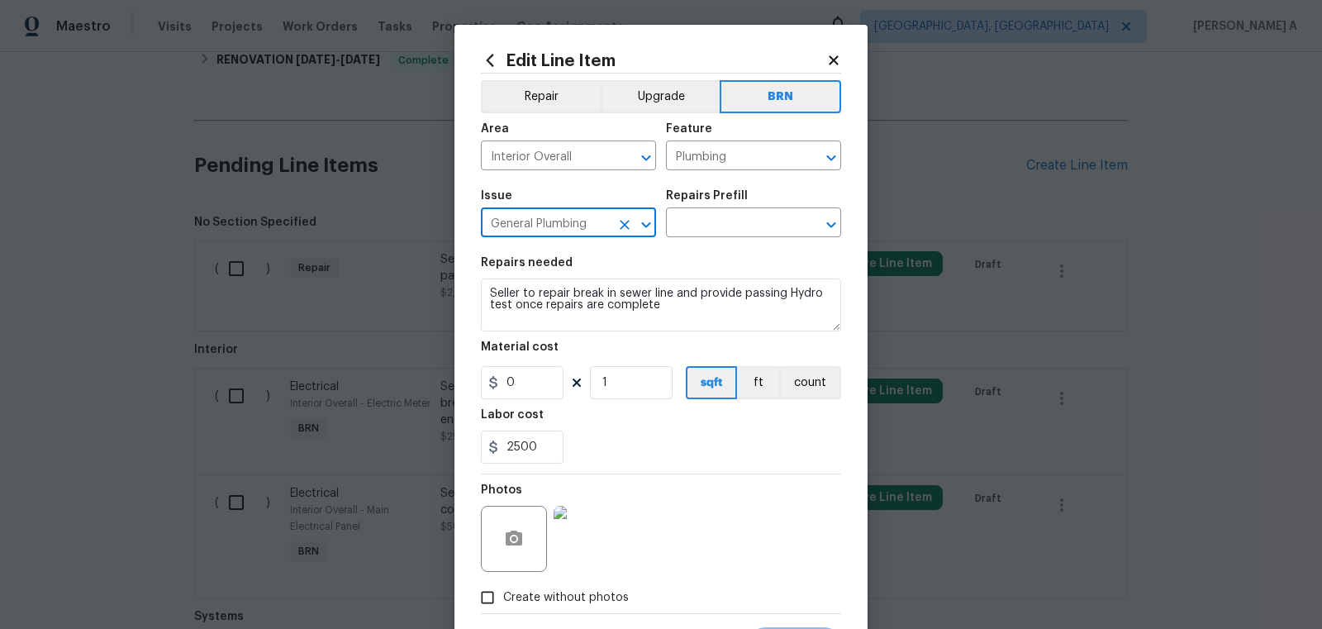
type input "General Plumbing"
click at [531, 313] on textarea "Seller to repair break in sewer line and provide passing Hydro test once repair…" at bounding box center [661, 304] width 360 height 53
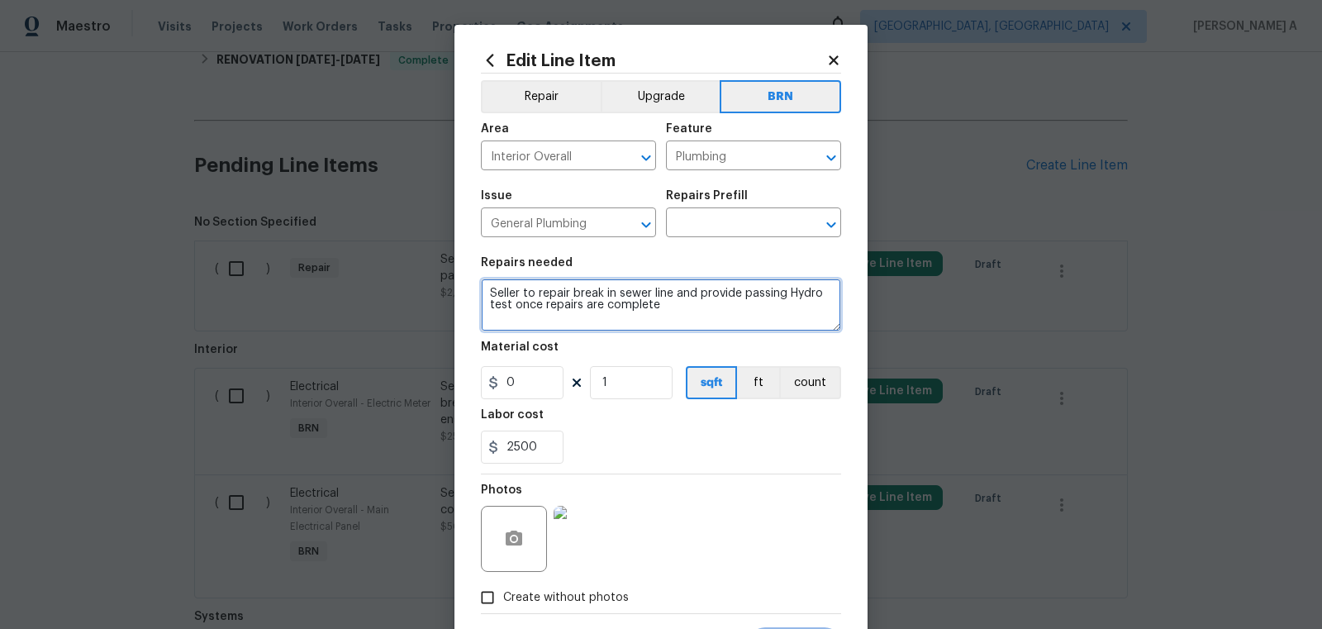
click at [531, 313] on textarea "Seller to repair break in sewer line and provide passing Hydro test once repair…" at bounding box center [661, 304] width 360 height 53
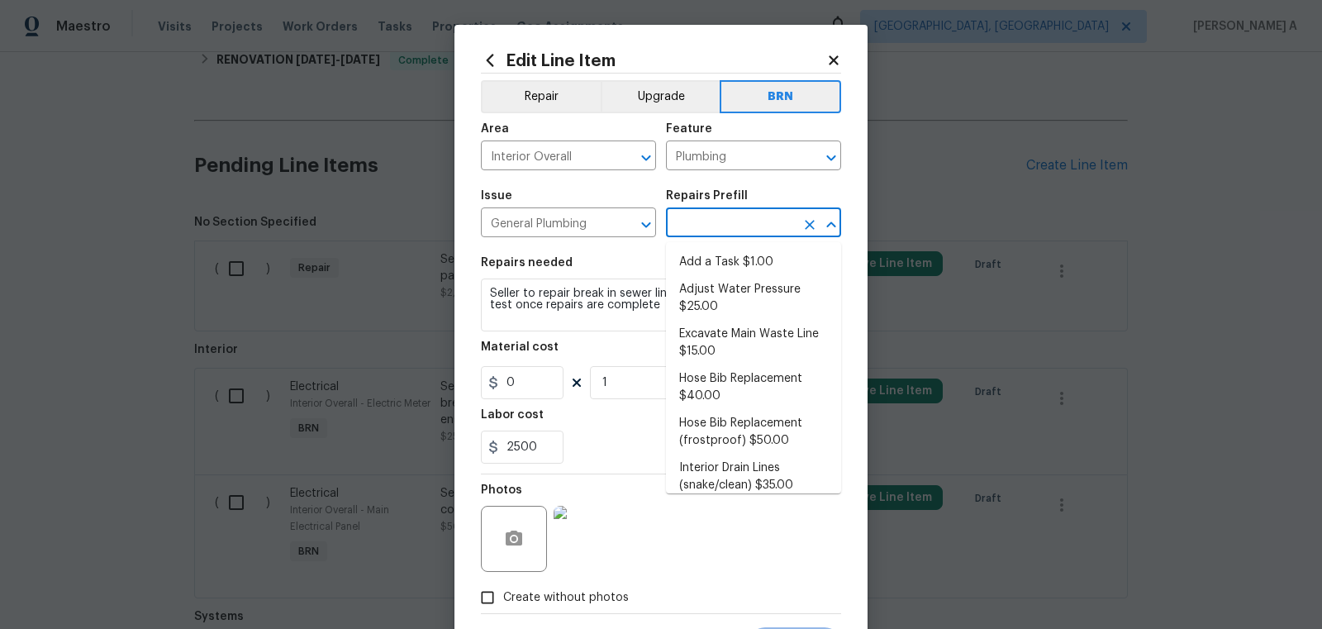
click at [715, 225] on input "text" at bounding box center [730, 224] width 129 height 26
click at [721, 258] on li "Add a Task $1.00" at bounding box center [753, 262] width 175 height 27
type input "Add a Task $1.00"
type textarea "HPM to detail"
type input "1"
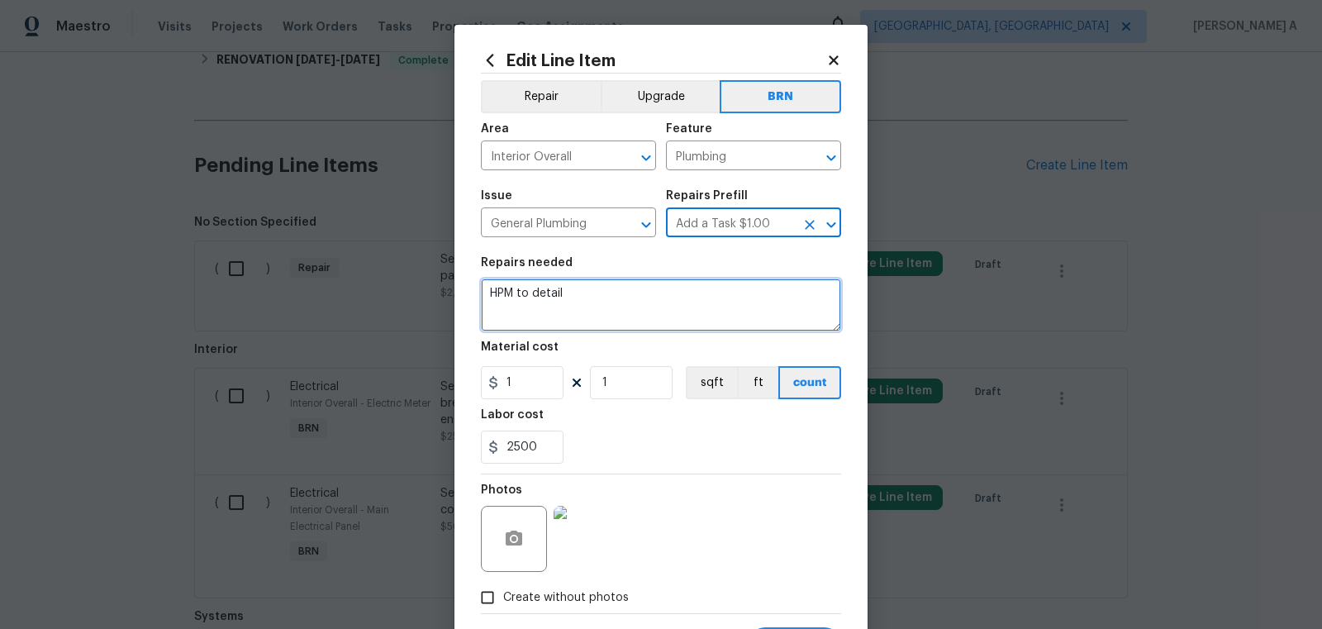
click at [667, 311] on textarea "HPM to detail" at bounding box center [661, 304] width 360 height 53
paste textarea "Seller to repair break in sewer line and provide passing Hydro test once repair…"
type textarea "Seller to repair break in sewer line and provide passing Hydro test once repair…"
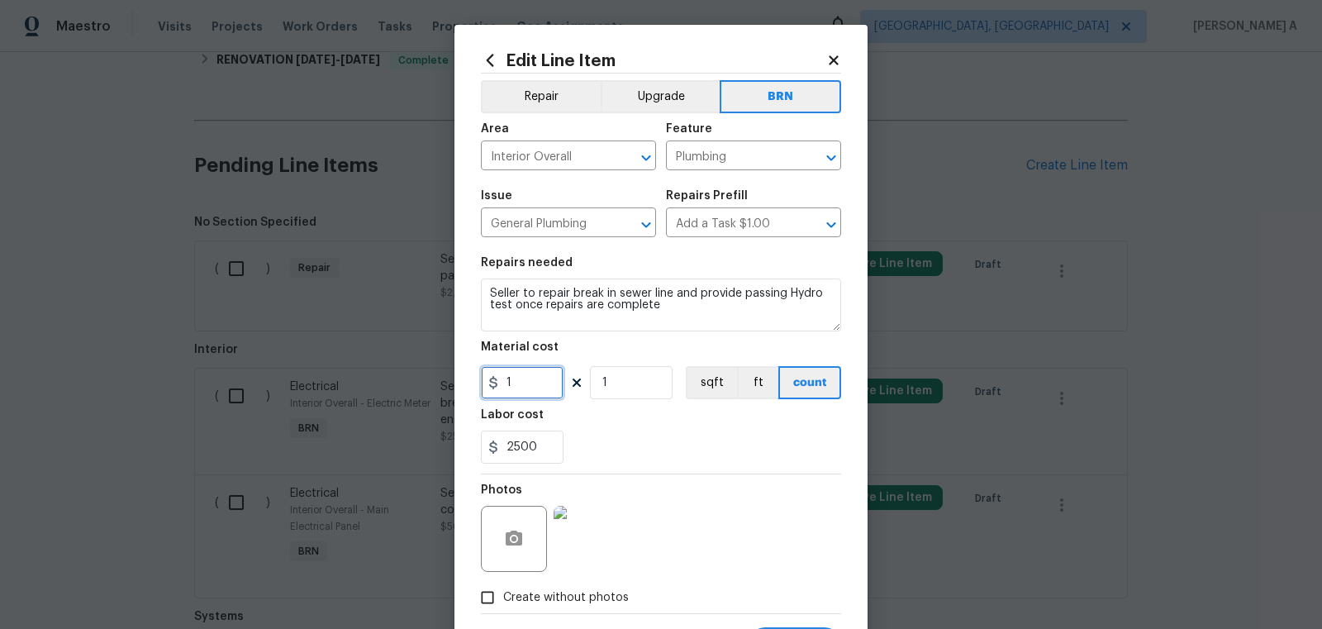
drag, startPoint x: 481, startPoint y: 388, endPoint x: 437, endPoint y: 388, distance: 43.8
click at [437, 388] on div "Edit Line Item Repair Upgrade BRN Area Interior Overall ​ Feature Plumbing ​ Is…" at bounding box center [661, 314] width 1322 height 629
type input "0"
click at [730, 436] on div "2500" at bounding box center [661, 446] width 360 height 33
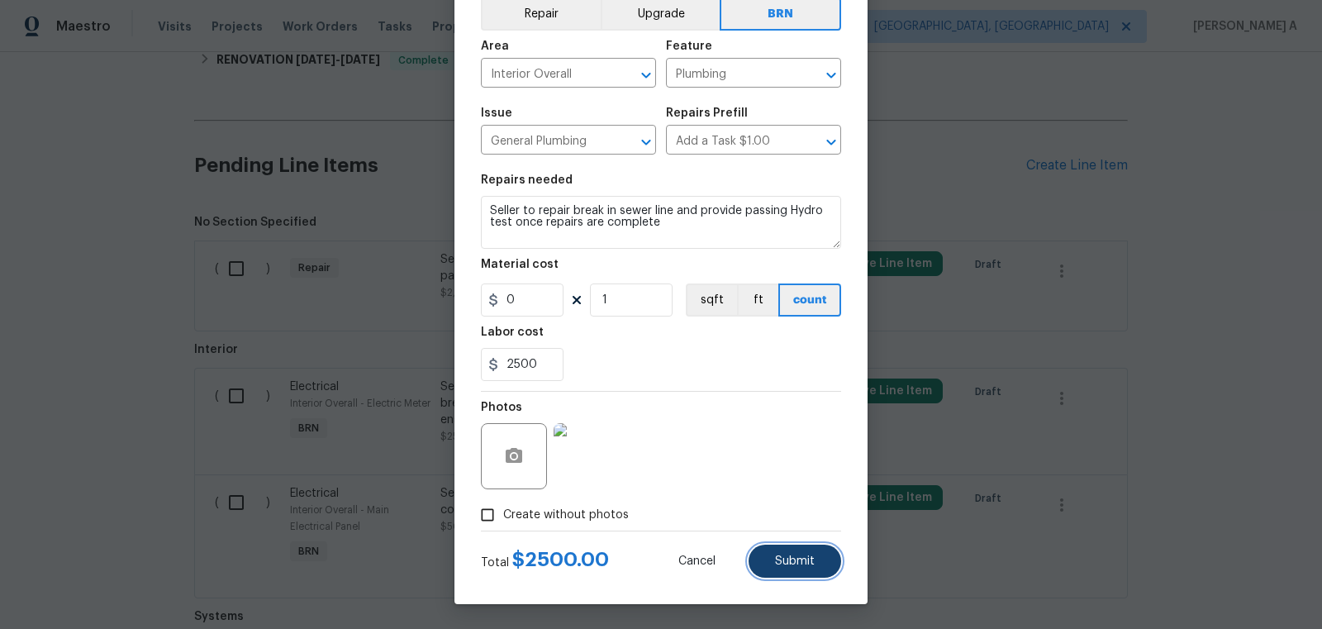
click at [791, 544] on button "Submit" at bounding box center [794, 560] width 93 height 33
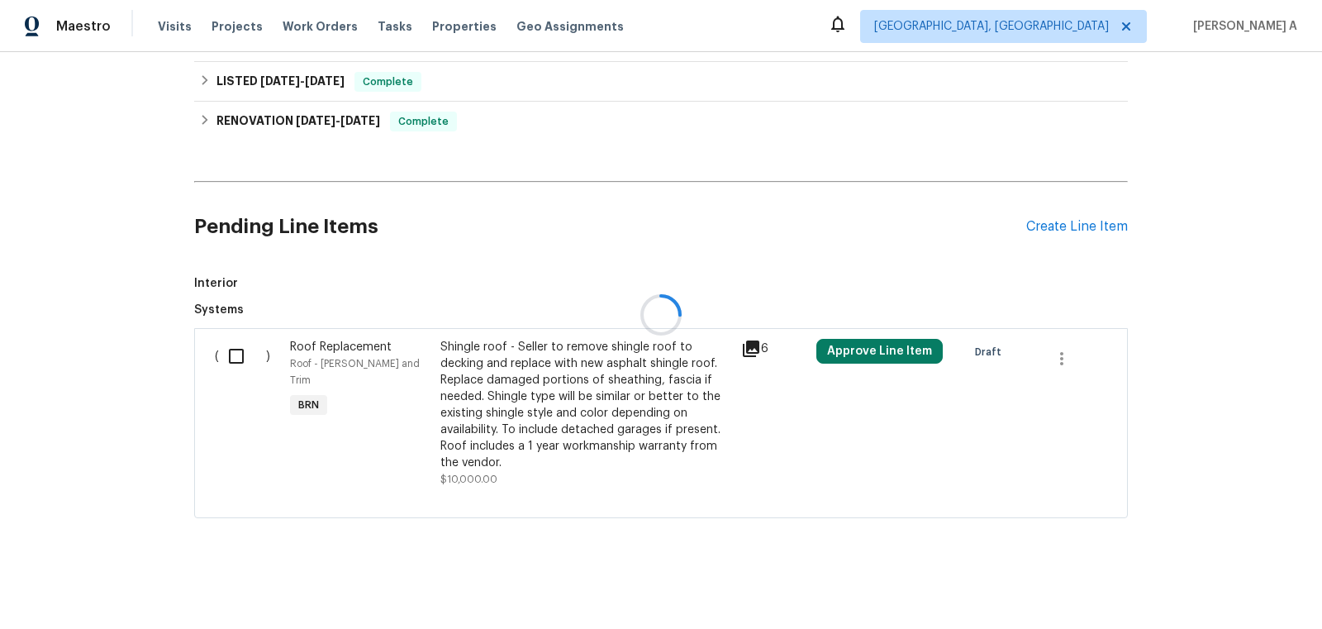
scroll to position [760, 0]
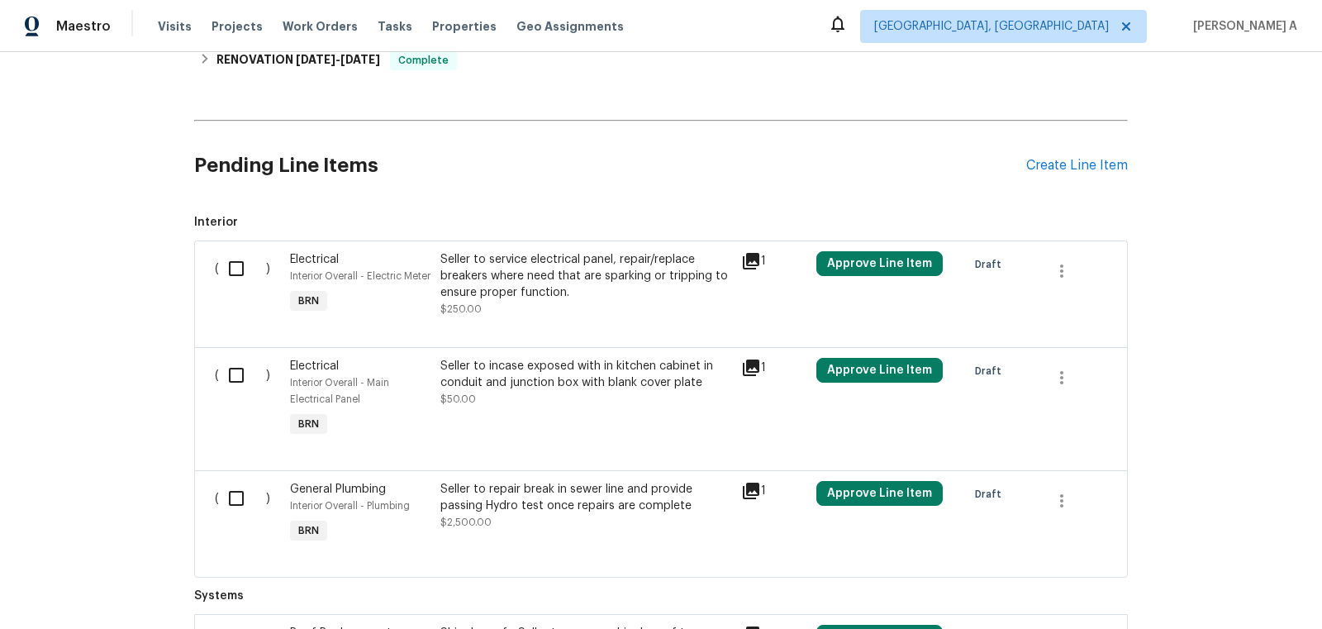
click at [250, 263] on input "checkbox" at bounding box center [242, 268] width 47 height 35
checkbox input "true"
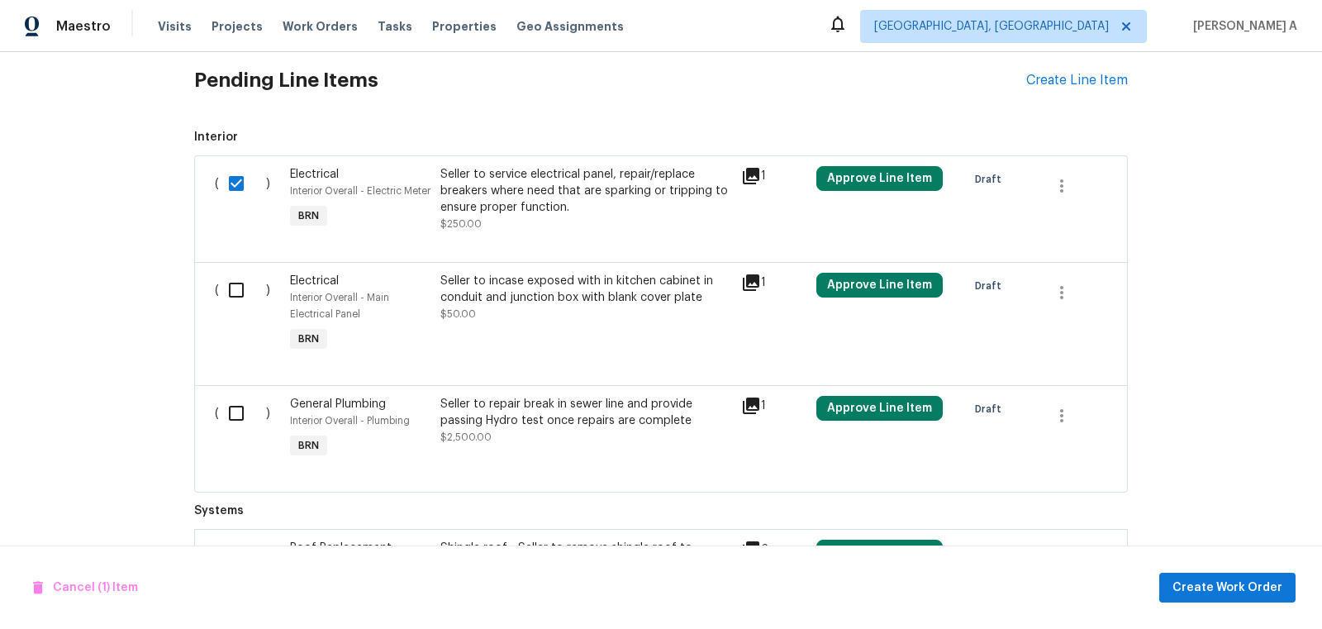
scroll to position [866, 0]
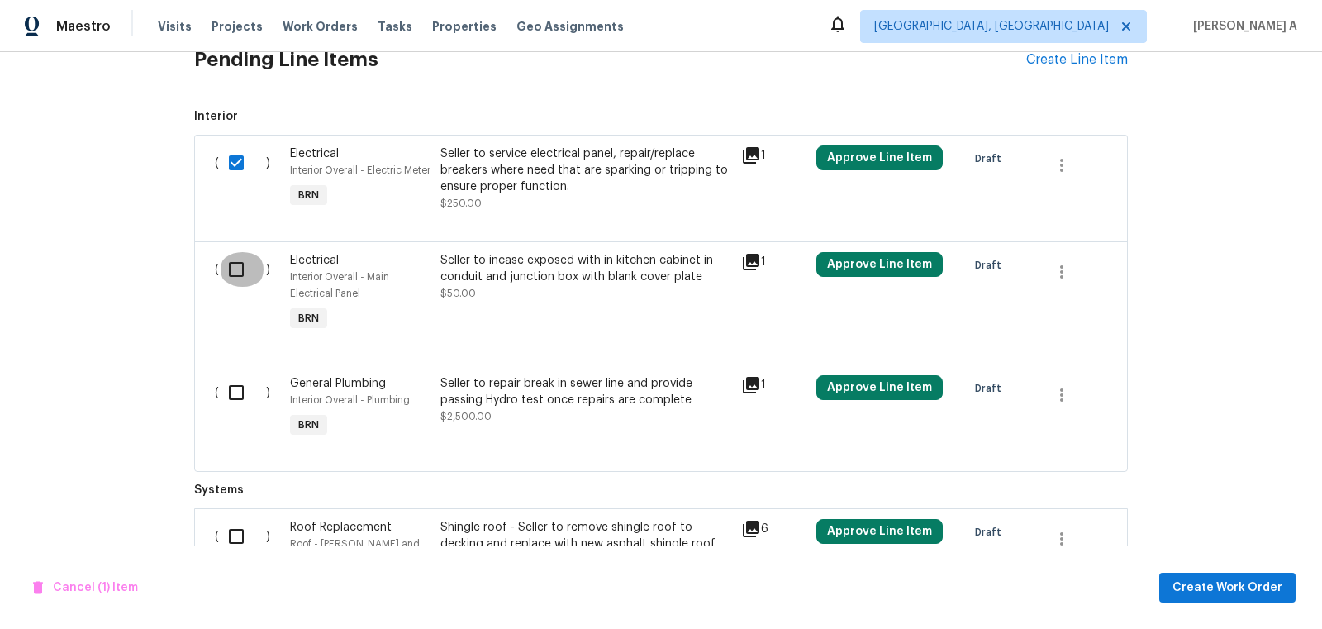
click at [241, 267] on input "checkbox" at bounding box center [242, 269] width 47 height 35
checkbox input "true"
click at [245, 438] on div "( )" at bounding box center [247, 408] width 75 height 76
click at [236, 410] on input "checkbox" at bounding box center [242, 392] width 47 height 35
checkbox input "true"
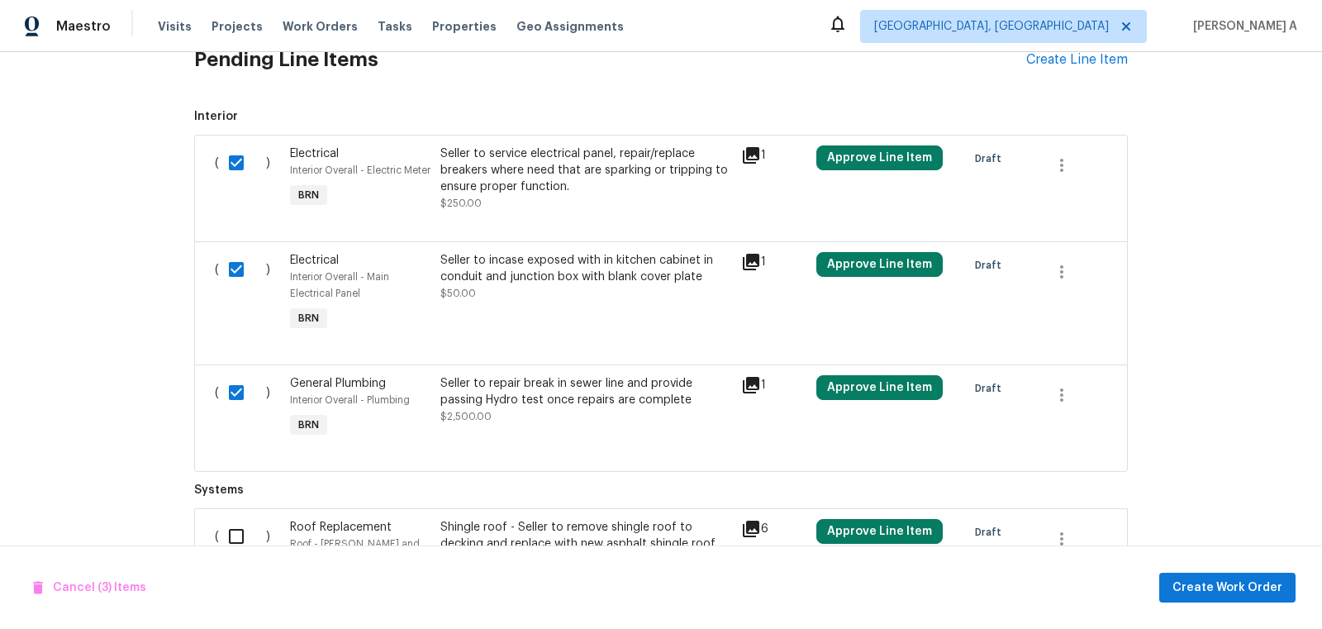
scroll to position [1063, 0]
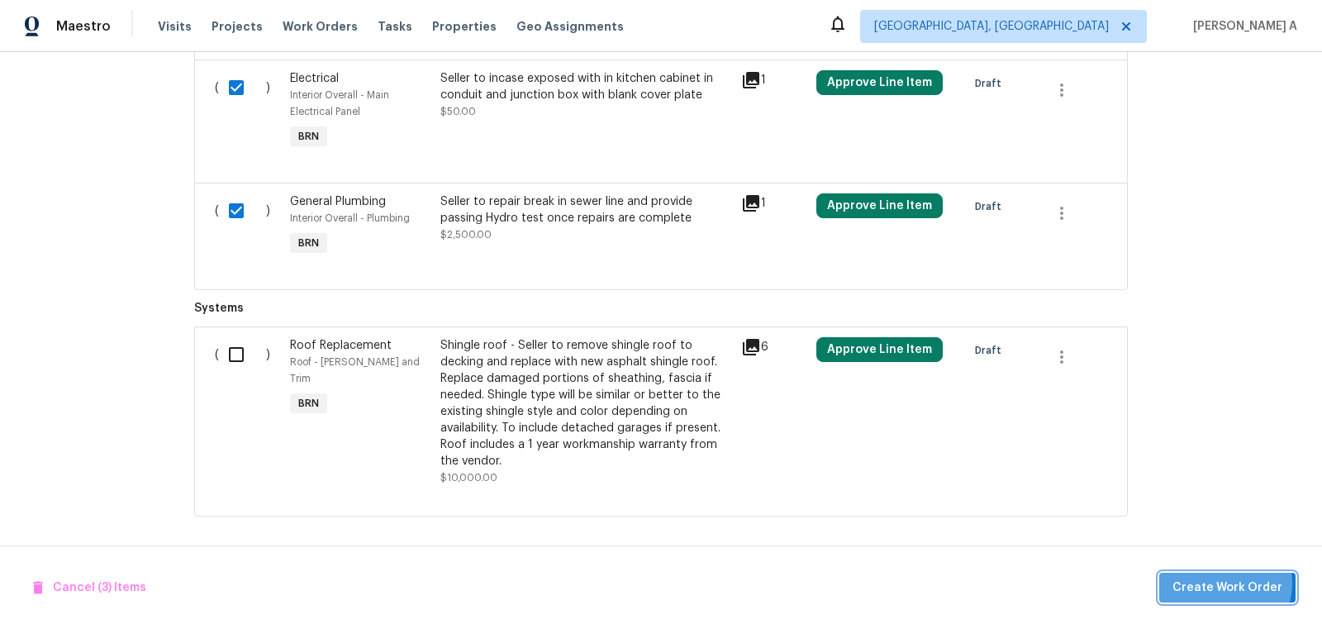
click at [1227, 582] on span "Create Work Order" at bounding box center [1227, 587] width 110 height 21
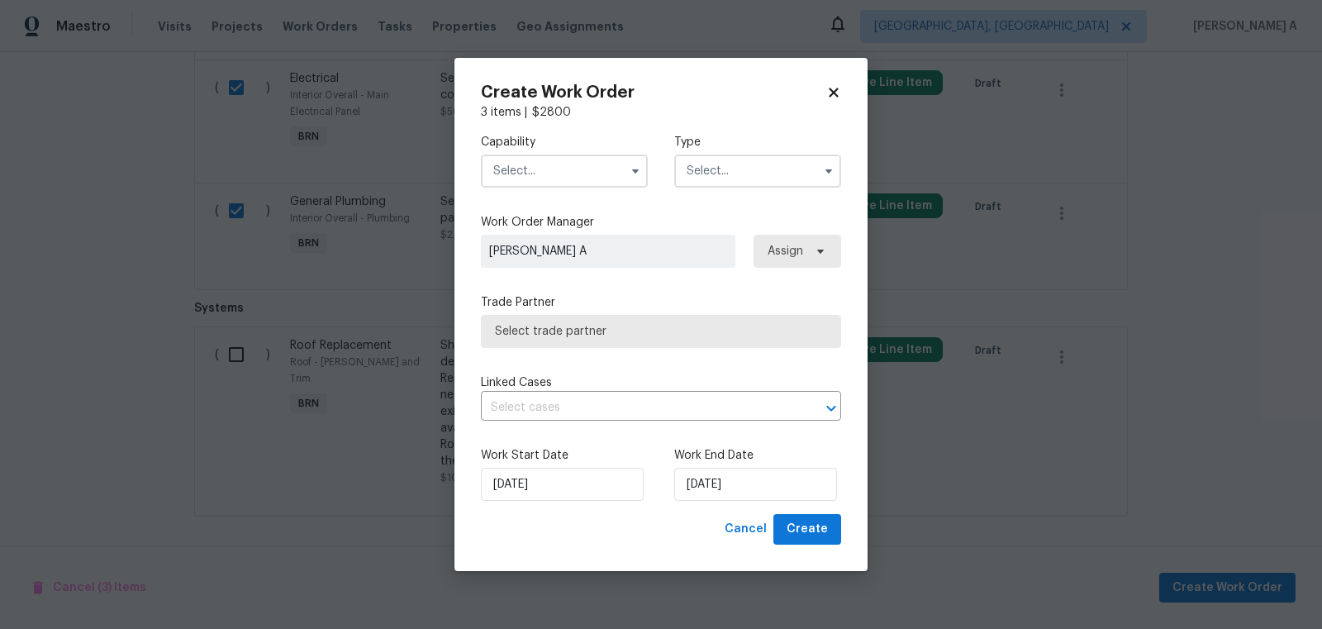
click at [538, 162] on input "text" at bounding box center [564, 170] width 167 height 33
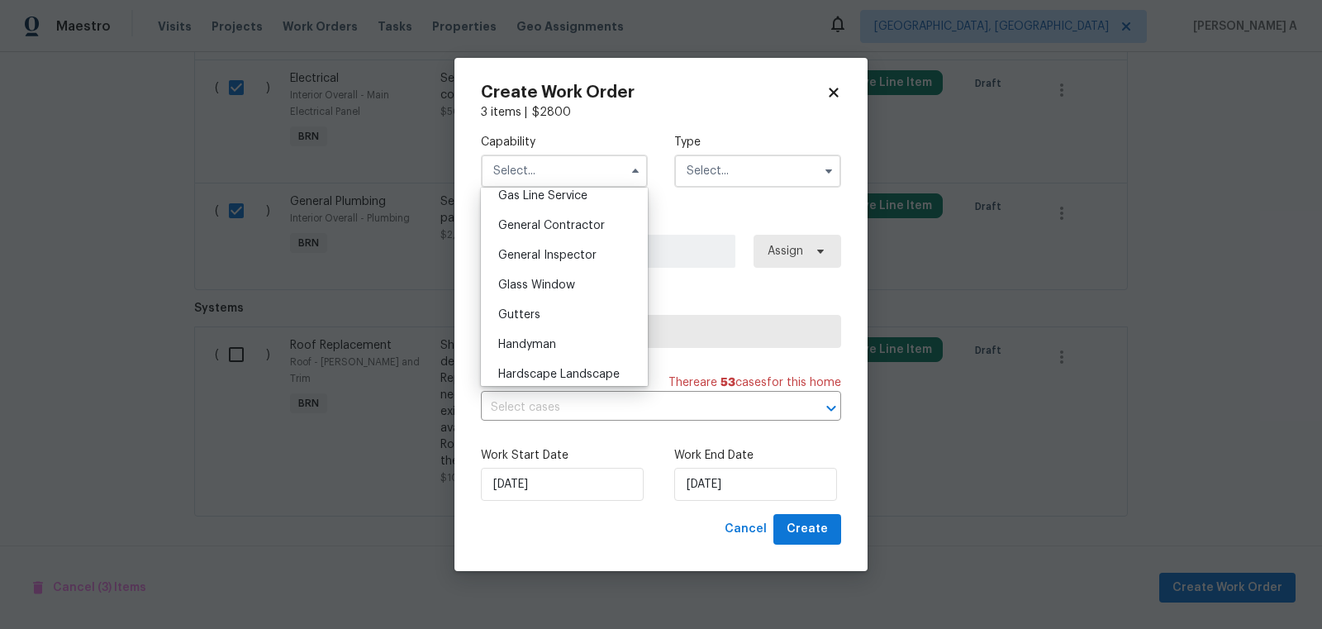
scroll to position [774, 0]
click at [562, 218] on span "General Contractor" at bounding box center [551, 222] width 107 height 12
type input "General Contractor"
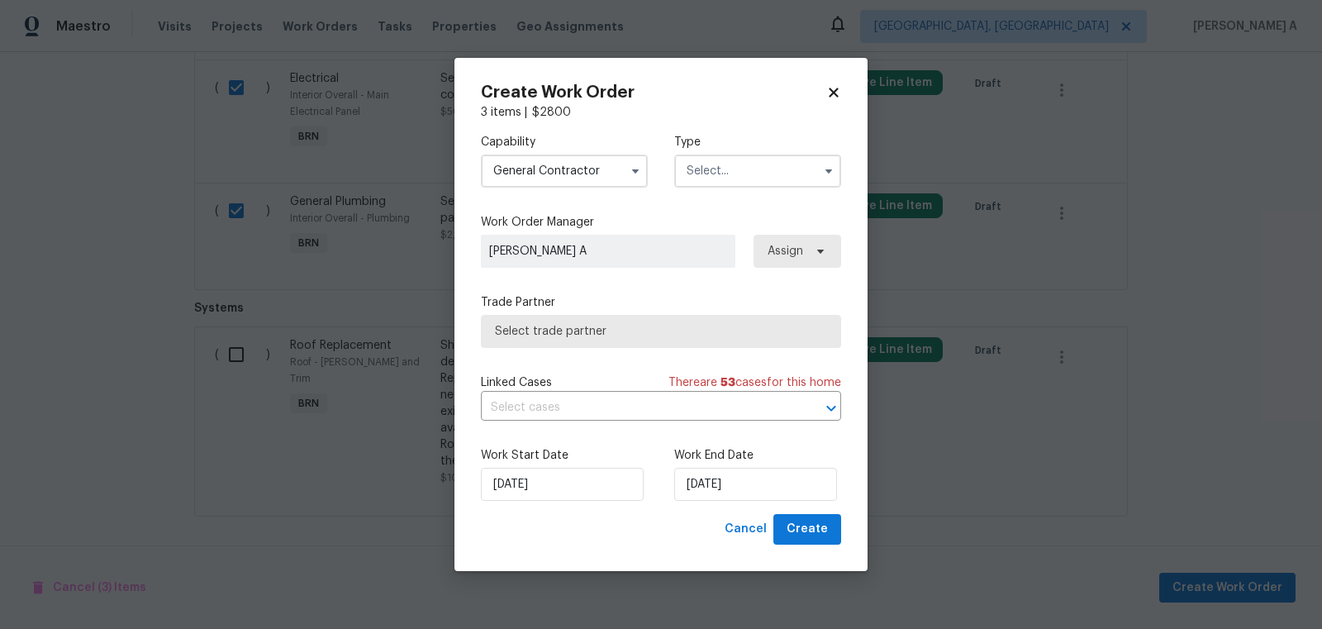
click at [767, 163] on input "text" at bounding box center [757, 170] width 167 height 33
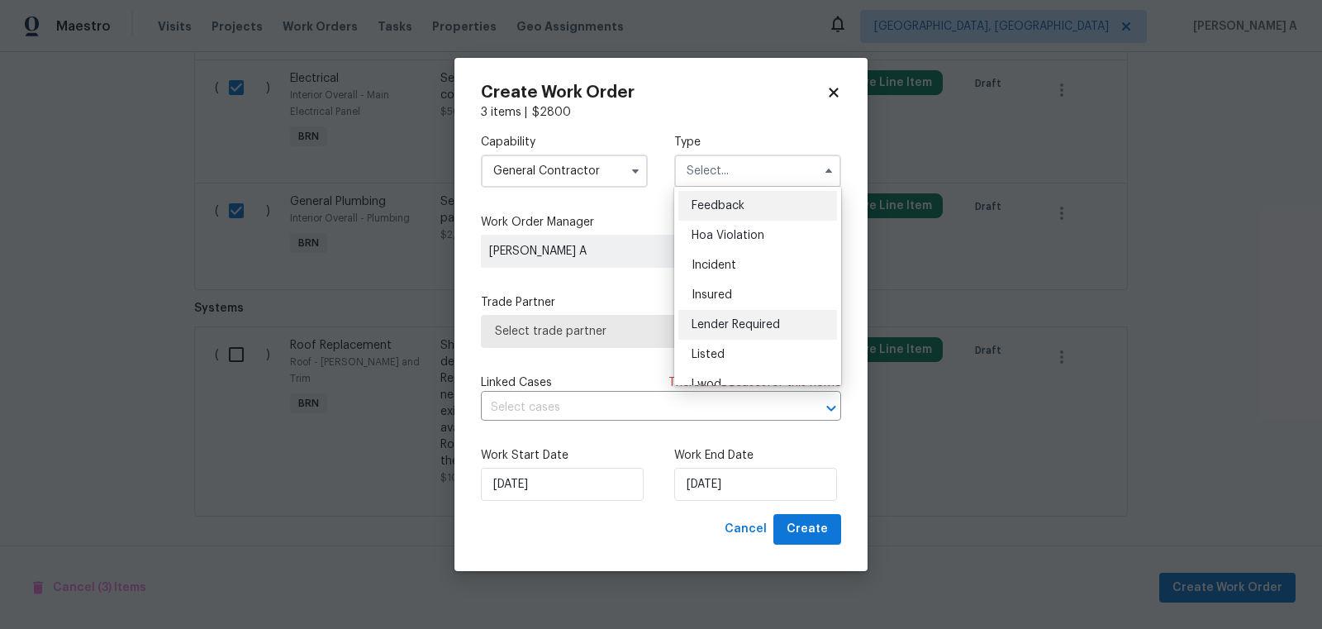
scroll to position [196, 0]
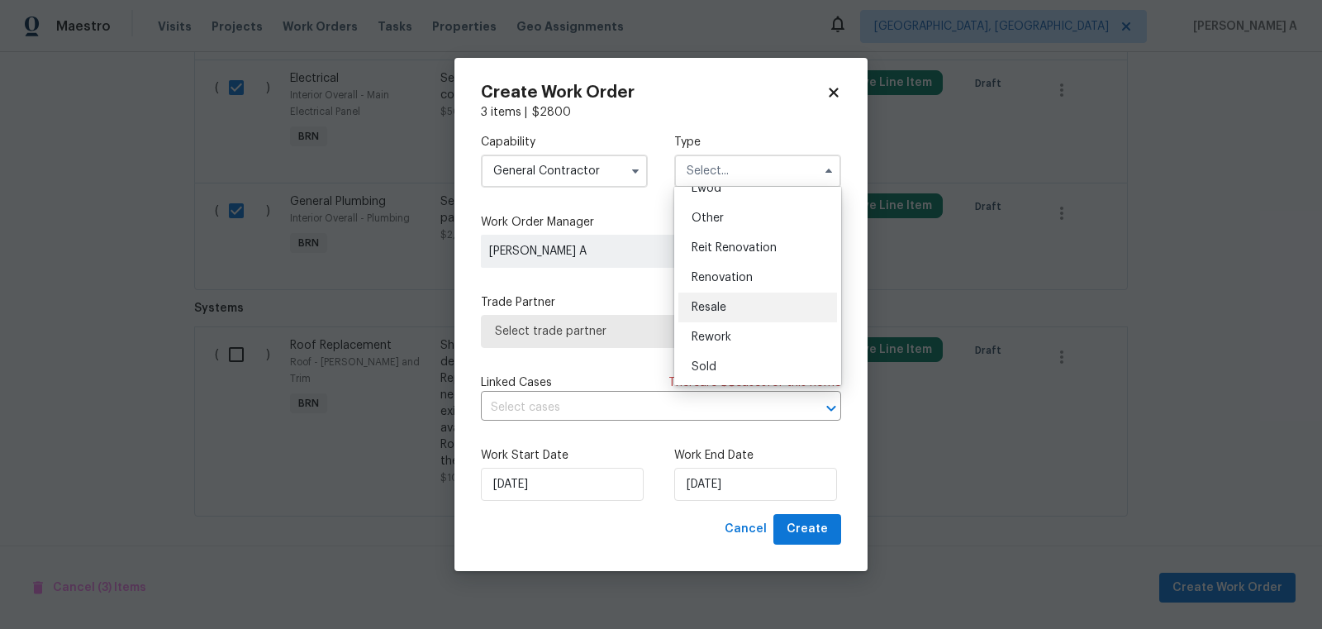
click at [728, 314] on div "Resale" at bounding box center [757, 307] width 159 height 30
type input "Resale"
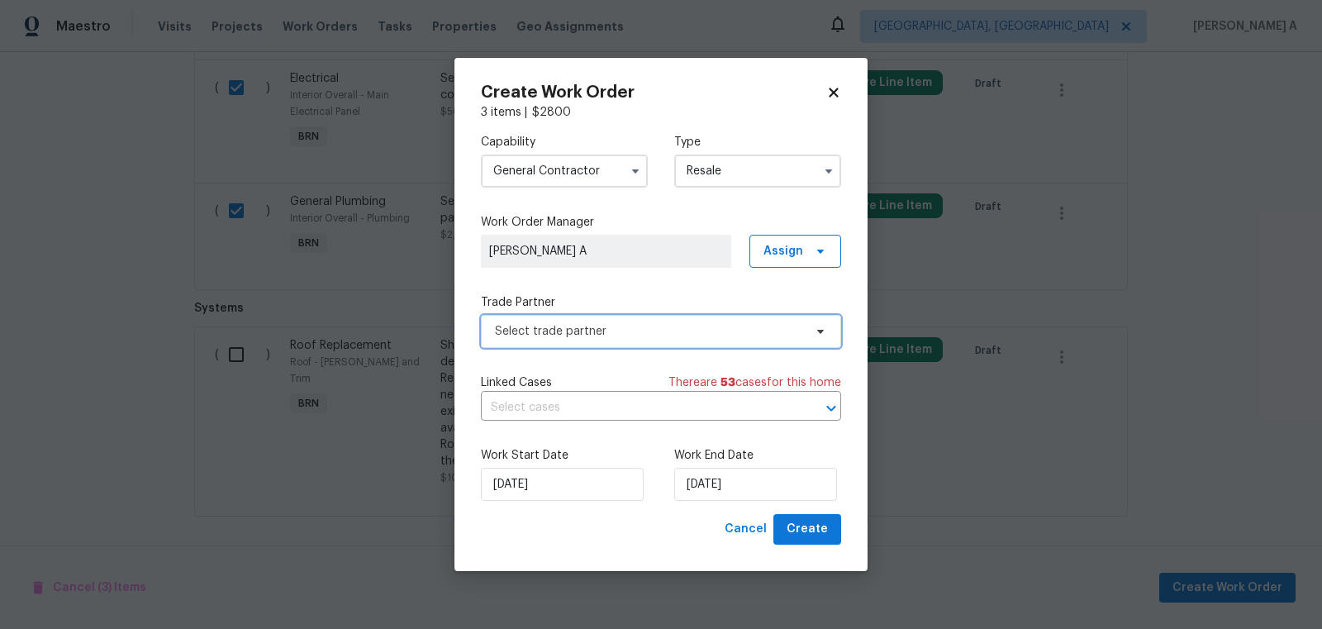
click at [668, 346] on span "Select trade partner" at bounding box center [661, 331] width 360 height 33
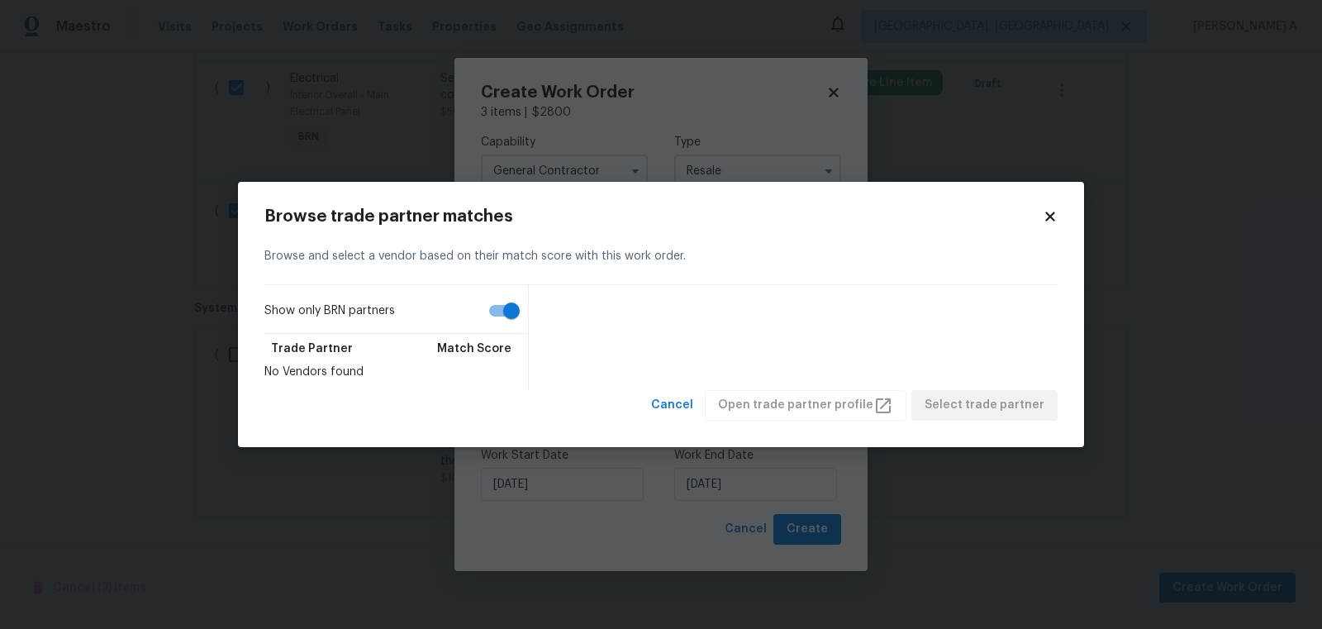
click at [499, 311] on input "Show only BRN partners" at bounding box center [511, 310] width 94 height 31
checkbox input "false"
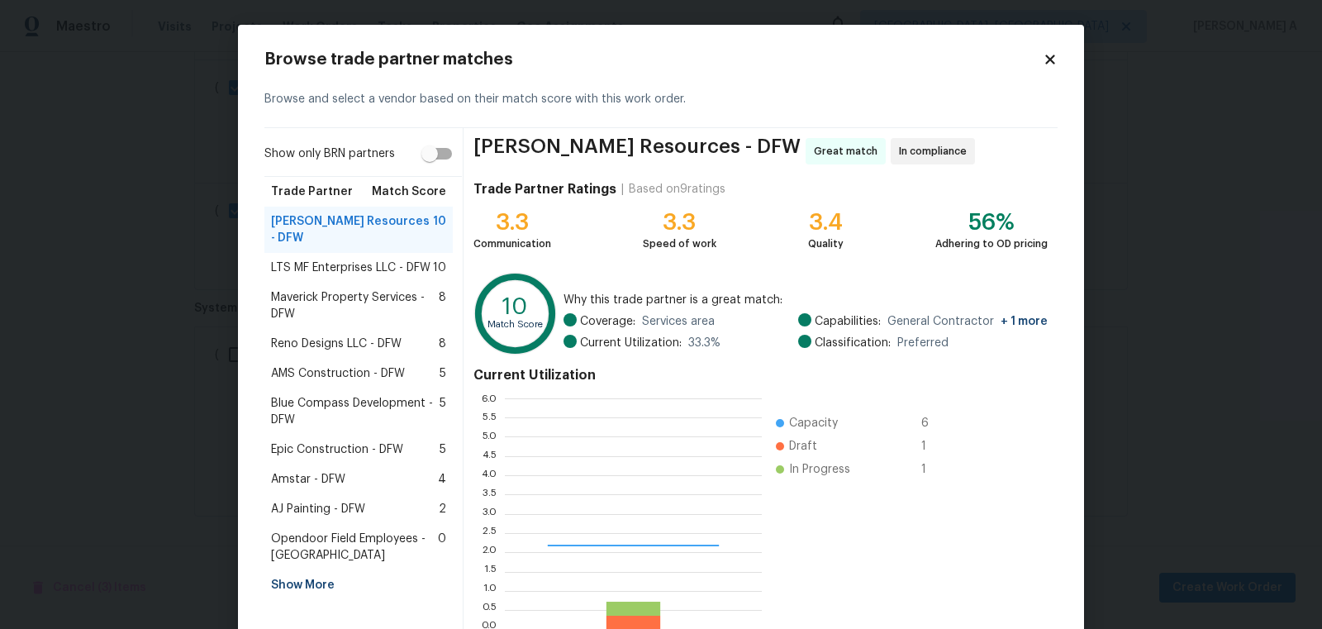
scroll to position [231, 257]
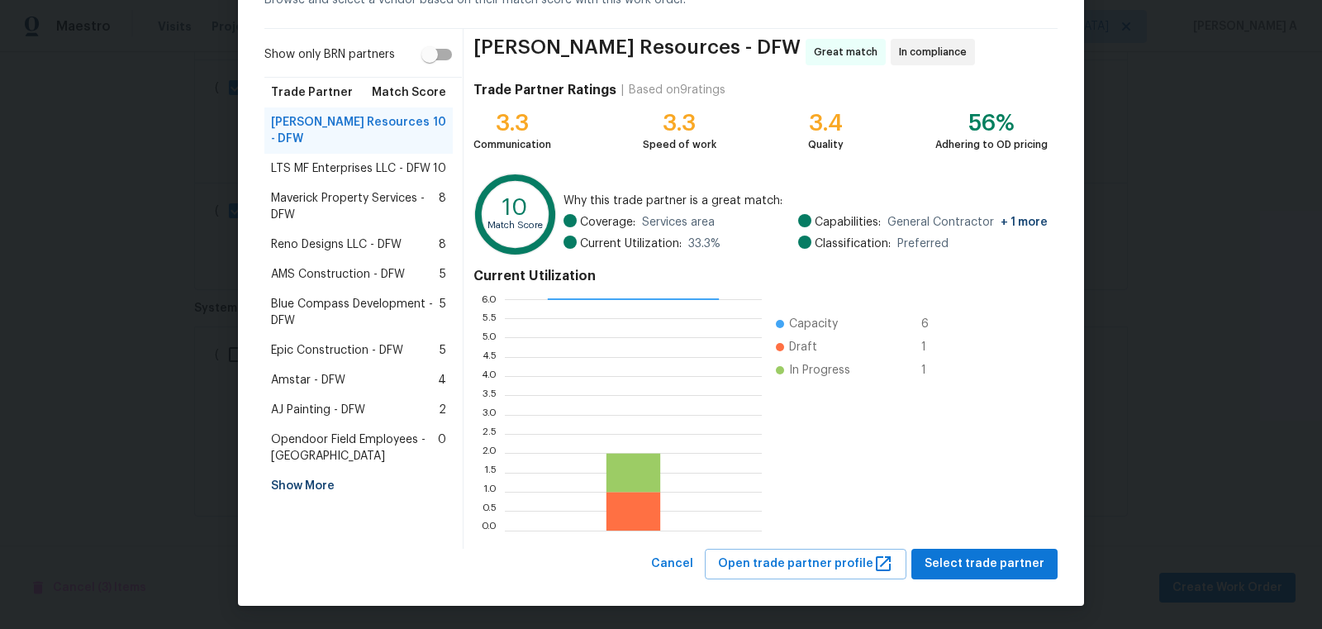
click at [349, 266] on span "AMS Construction - DFW" at bounding box center [338, 274] width 134 height 17
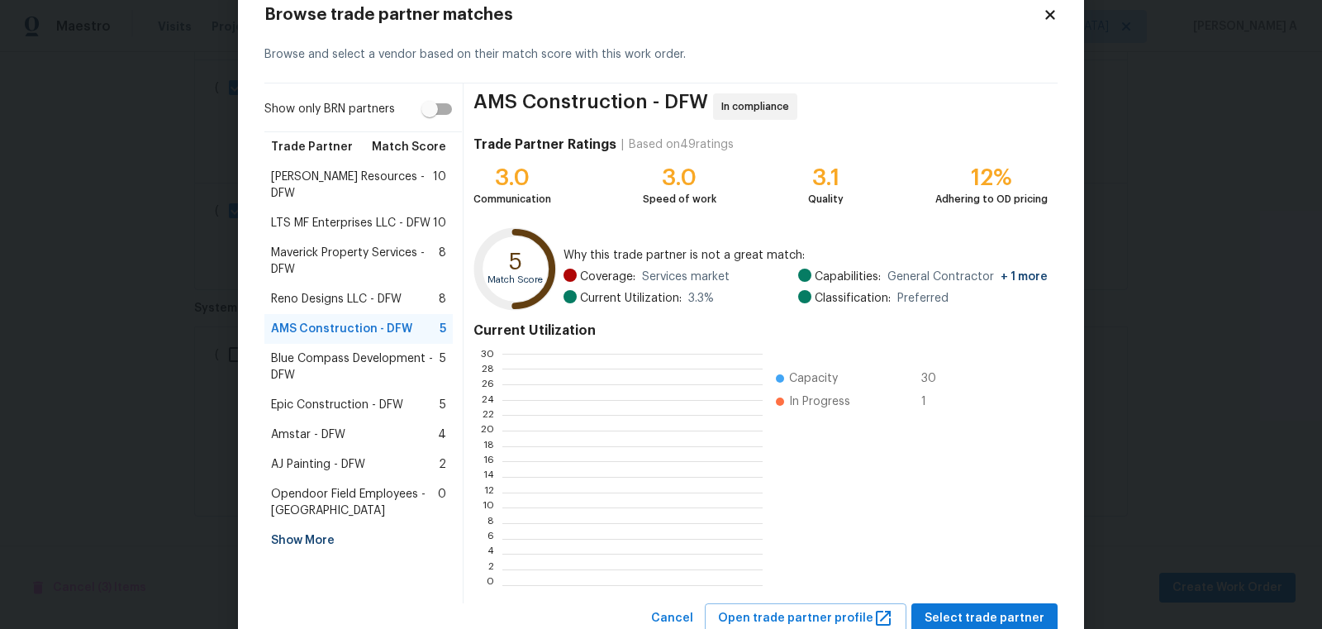
scroll to position [231, 260]
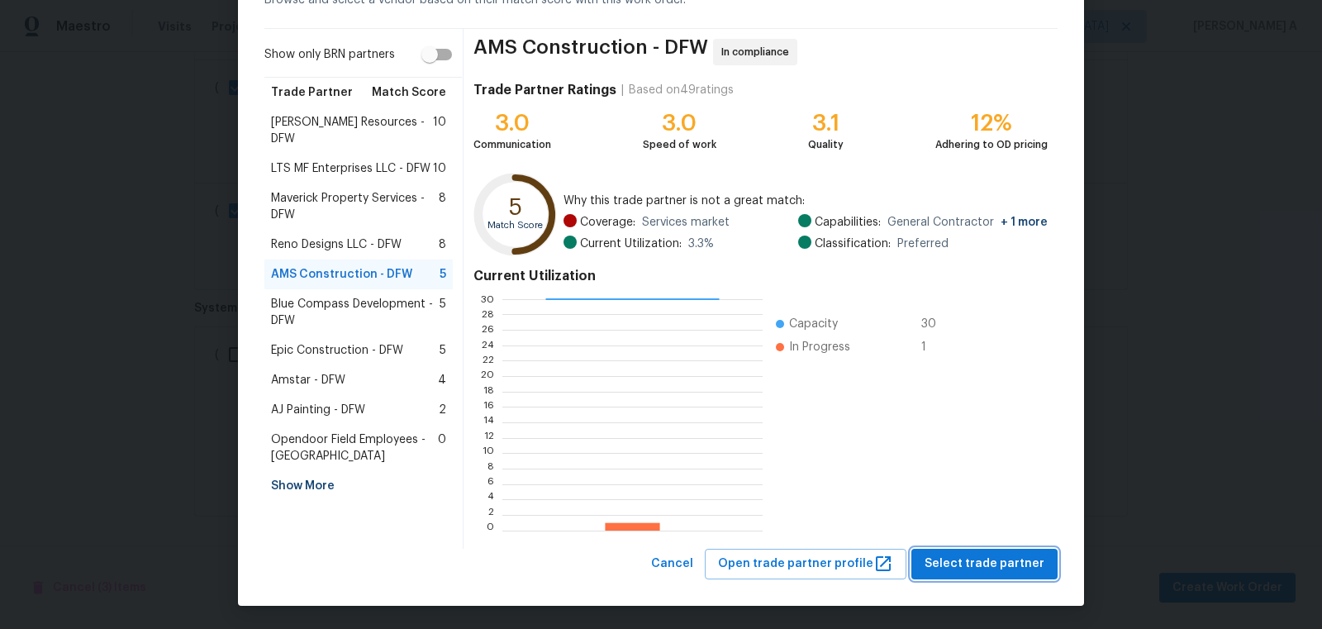
click at [996, 555] on span "Select trade partner" at bounding box center [984, 563] width 120 height 21
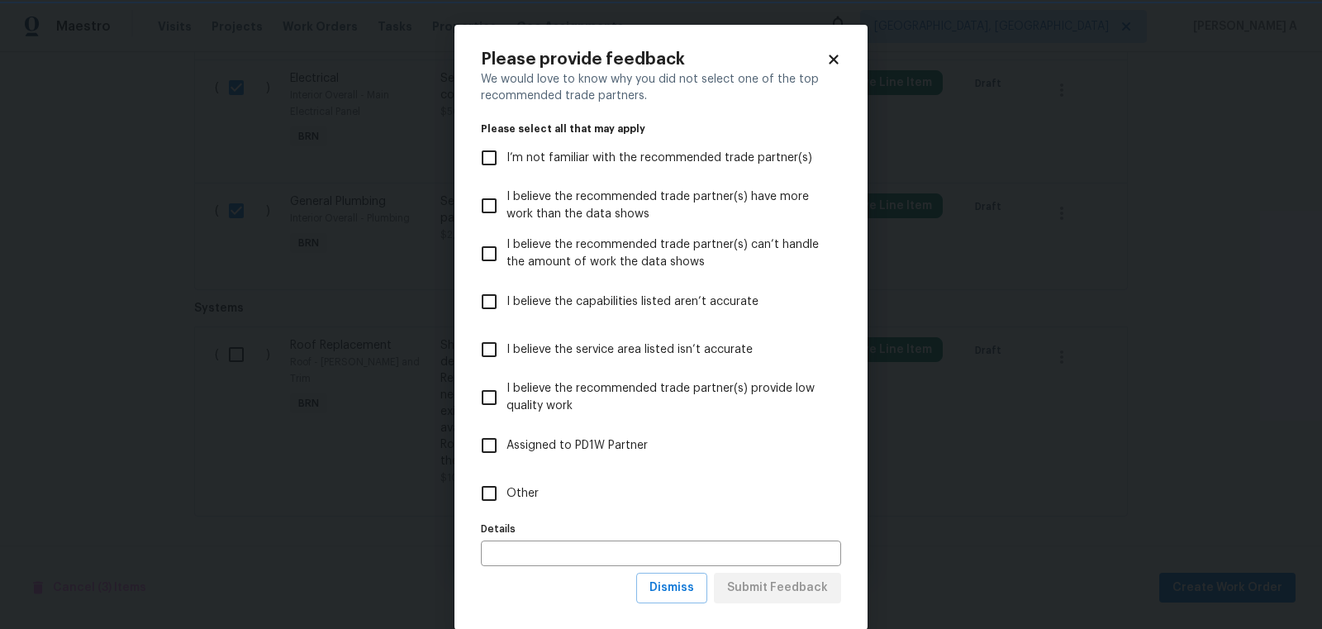
scroll to position [26, 0]
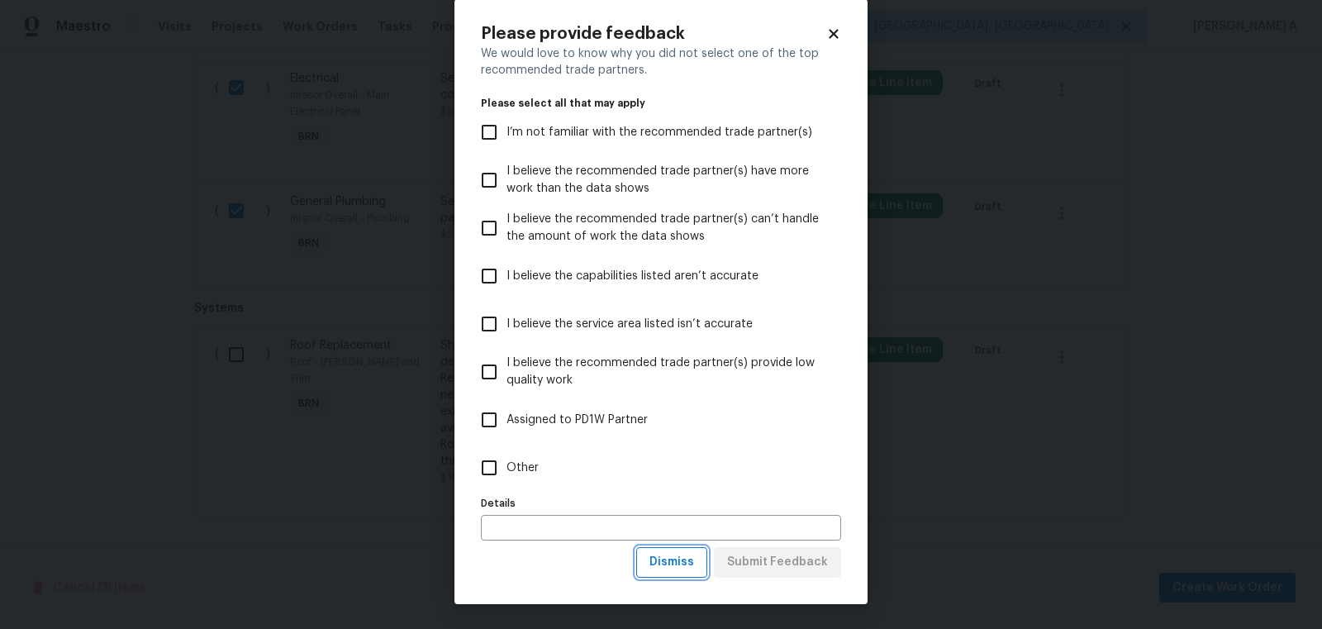
click at [670, 563] on span "Dismiss" at bounding box center [671, 562] width 45 height 21
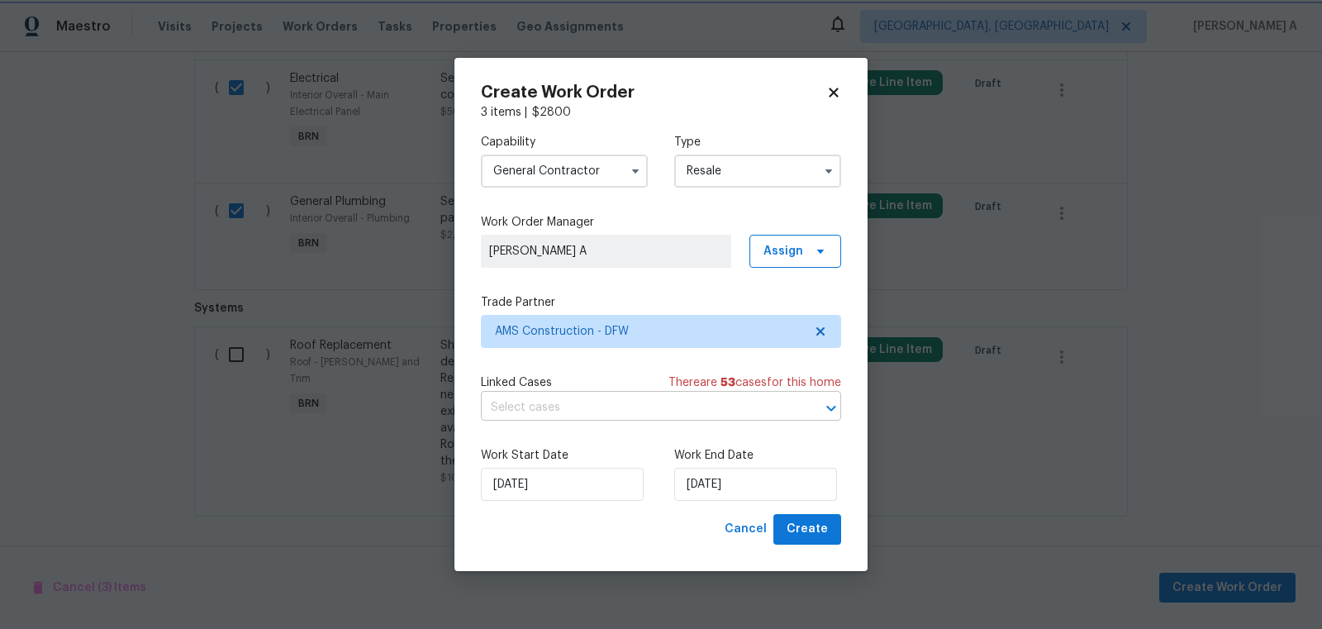
scroll to position [0, 0]
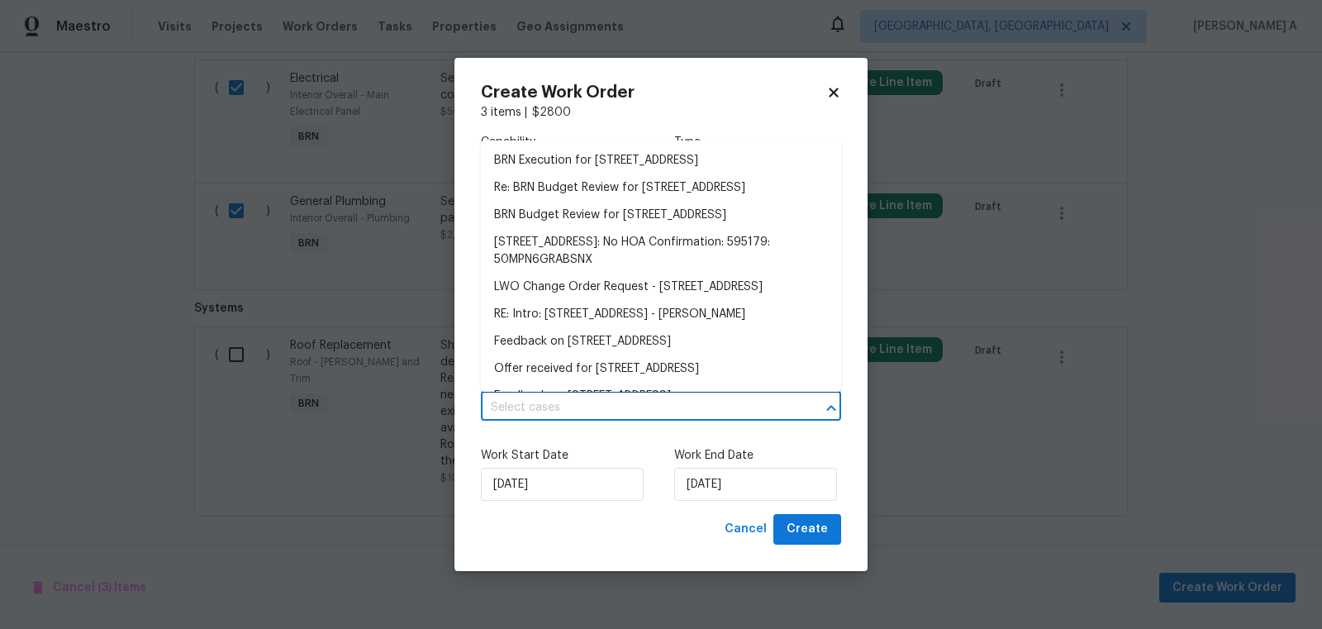
click at [575, 409] on input "text" at bounding box center [638, 408] width 314 height 26
click at [577, 163] on li "BRN Execution for 811 Fawn Valley Dr, Allen, TX 75002" at bounding box center [661, 160] width 360 height 27
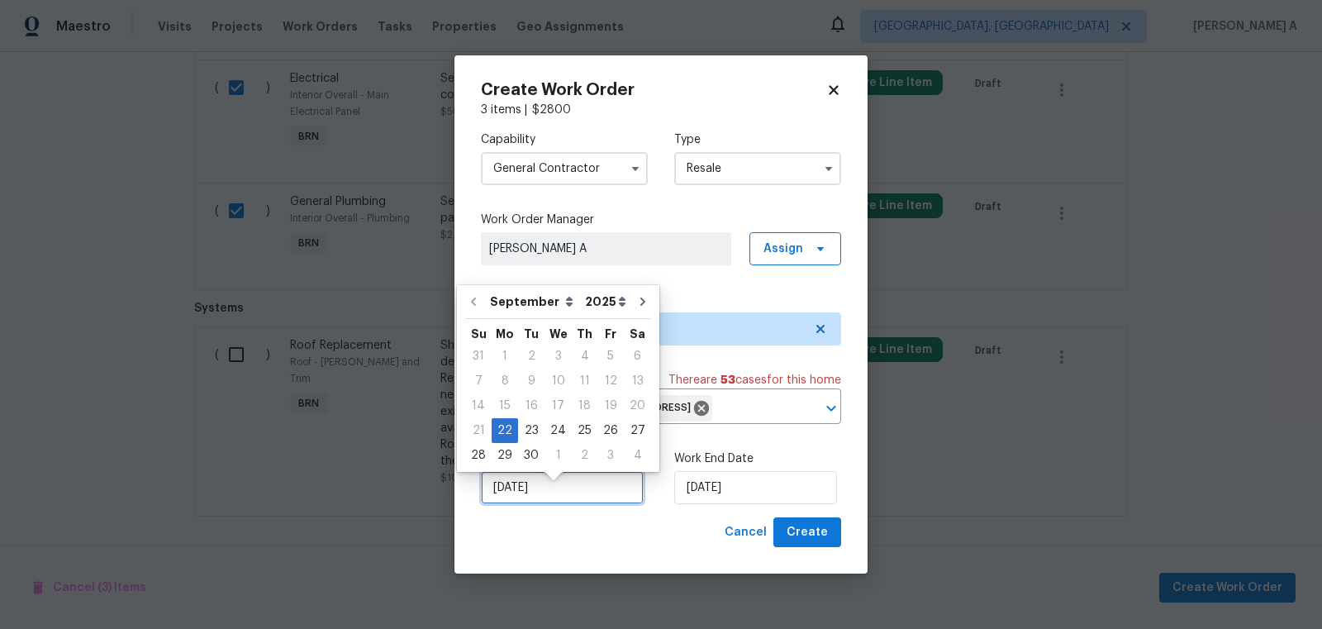
click at [571, 504] on input "9/22/2025" at bounding box center [562, 487] width 163 height 33
click at [528, 428] on div "23" at bounding box center [531, 430] width 26 height 23
type input "9/23/2025"
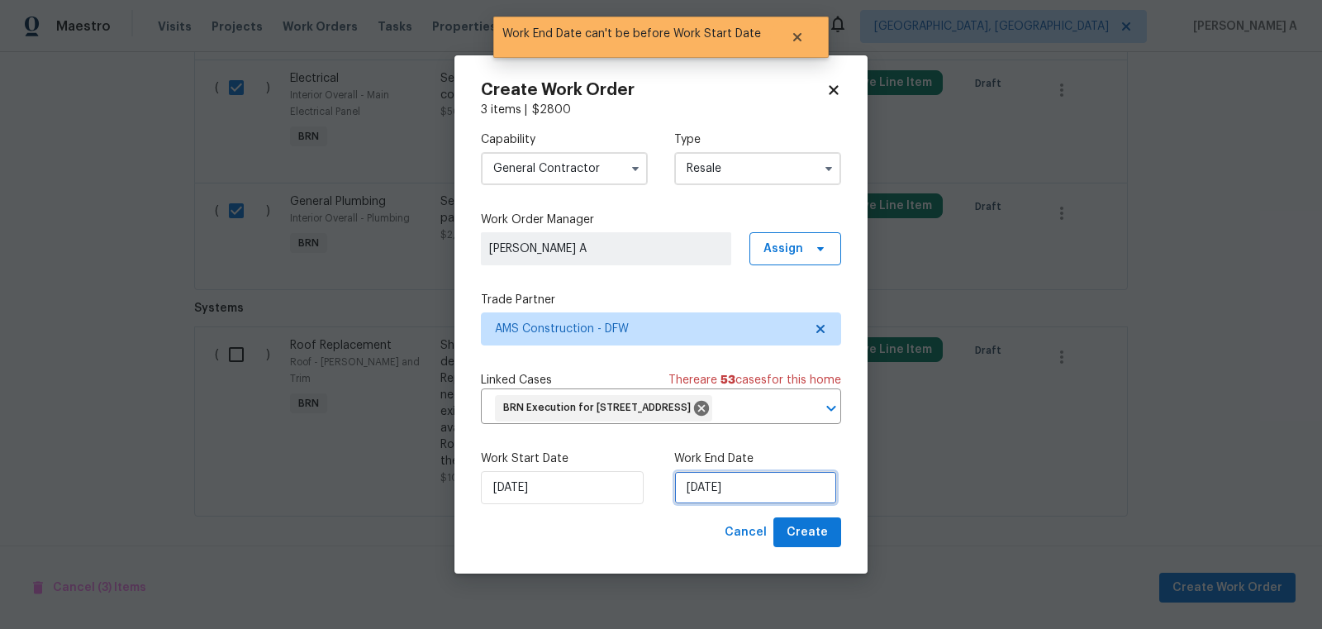
click at [719, 496] on input "9/23/2025" at bounding box center [755, 487] width 163 height 33
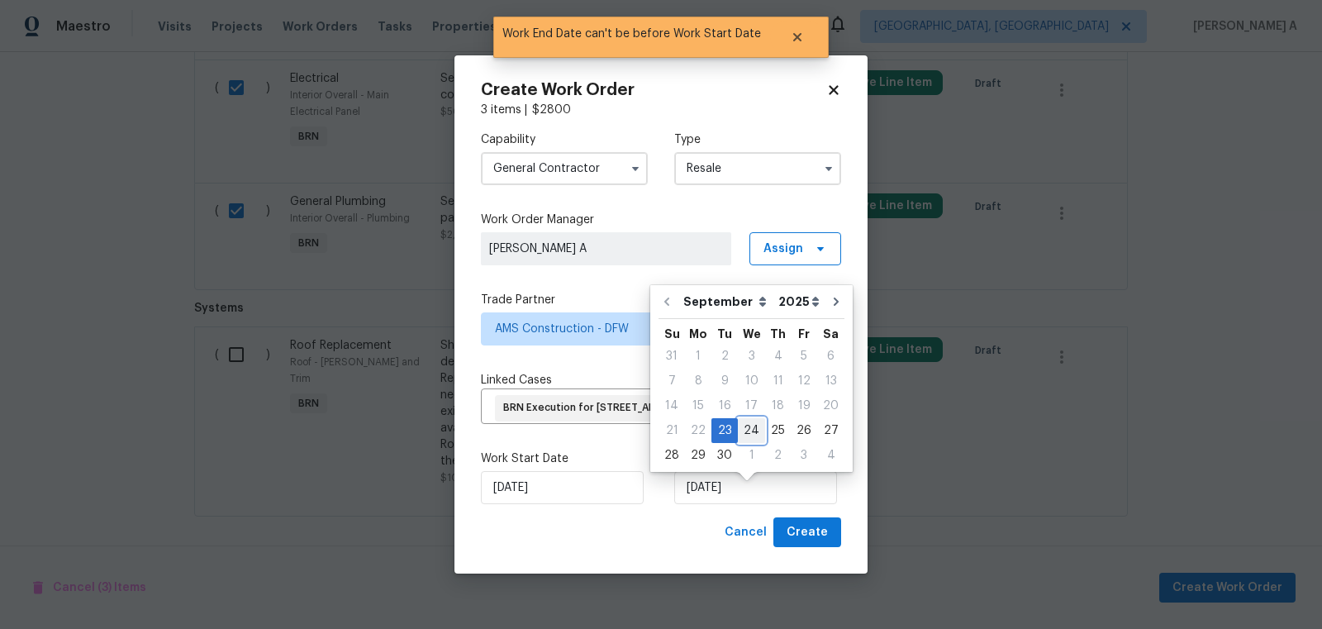
click at [753, 436] on div "24" at bounding box center [751, 430] width 27 height 23
type input "9/24/2025"
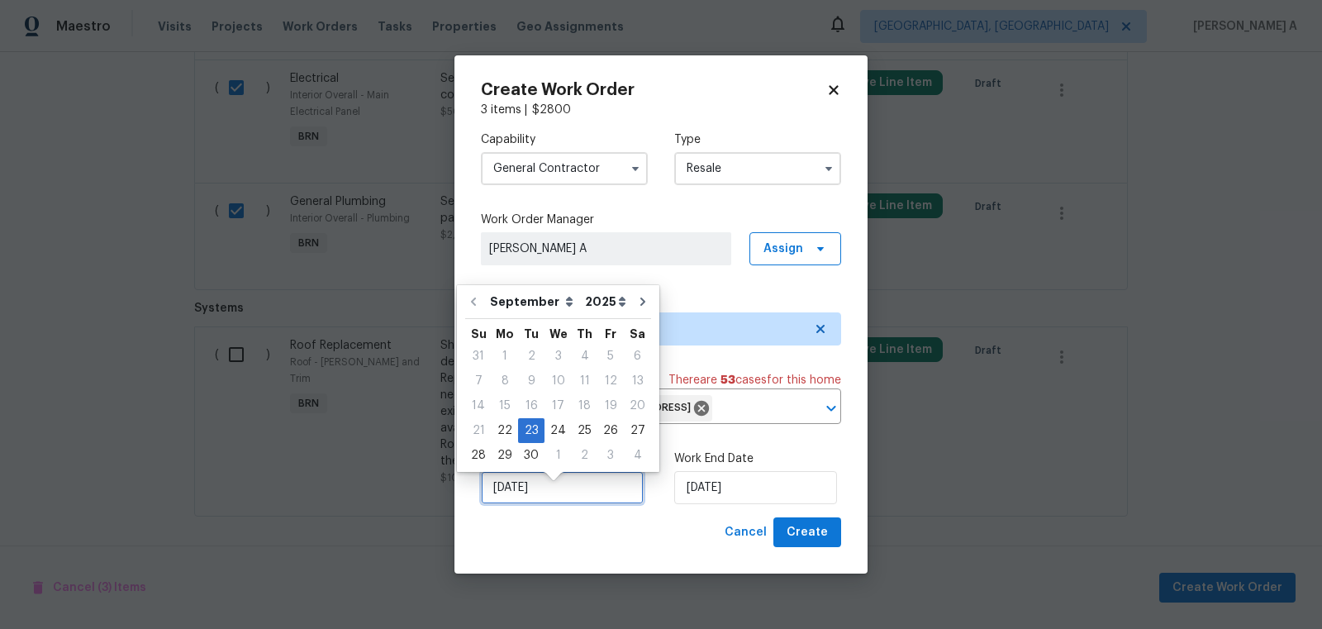
click at [541, 501] on input "9/23/2025" at bounding box center [562, 487] width 163 height 33
click at [634, 504] on div "9/23/2025" at bounding box center [564, 487] width 167 height 33
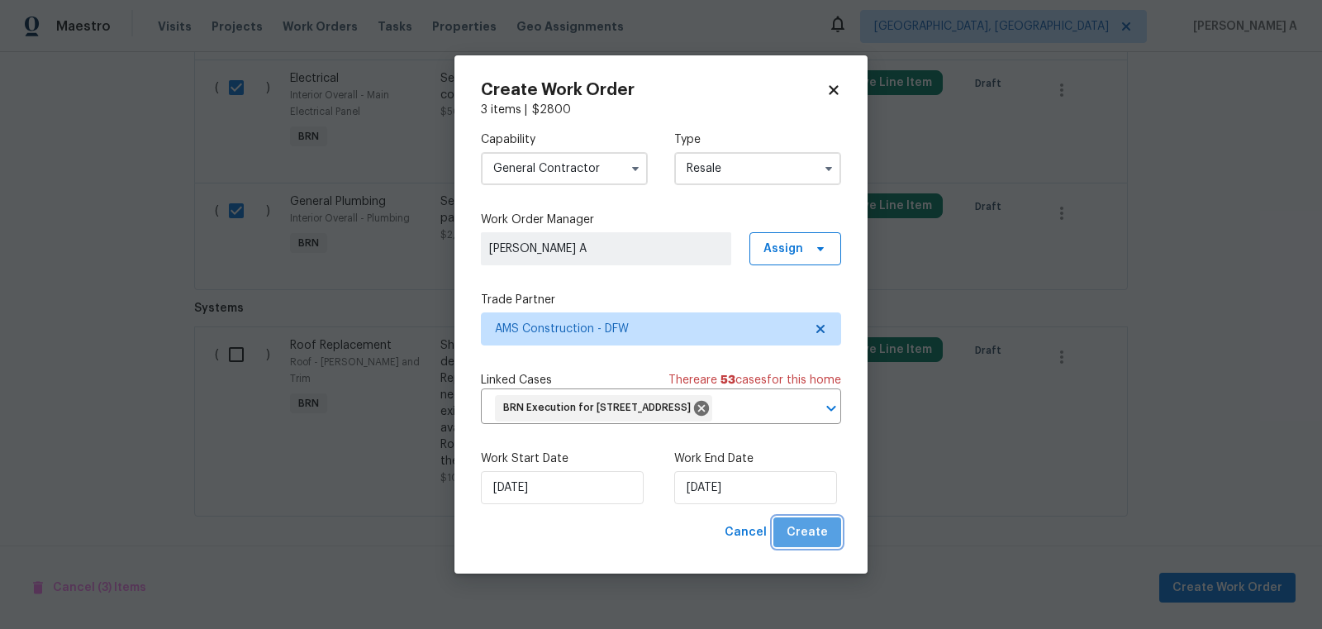
click at [824, 543] on span "Create" at bounding box center [806, 532] width 41 height 21
checkbox input "false"
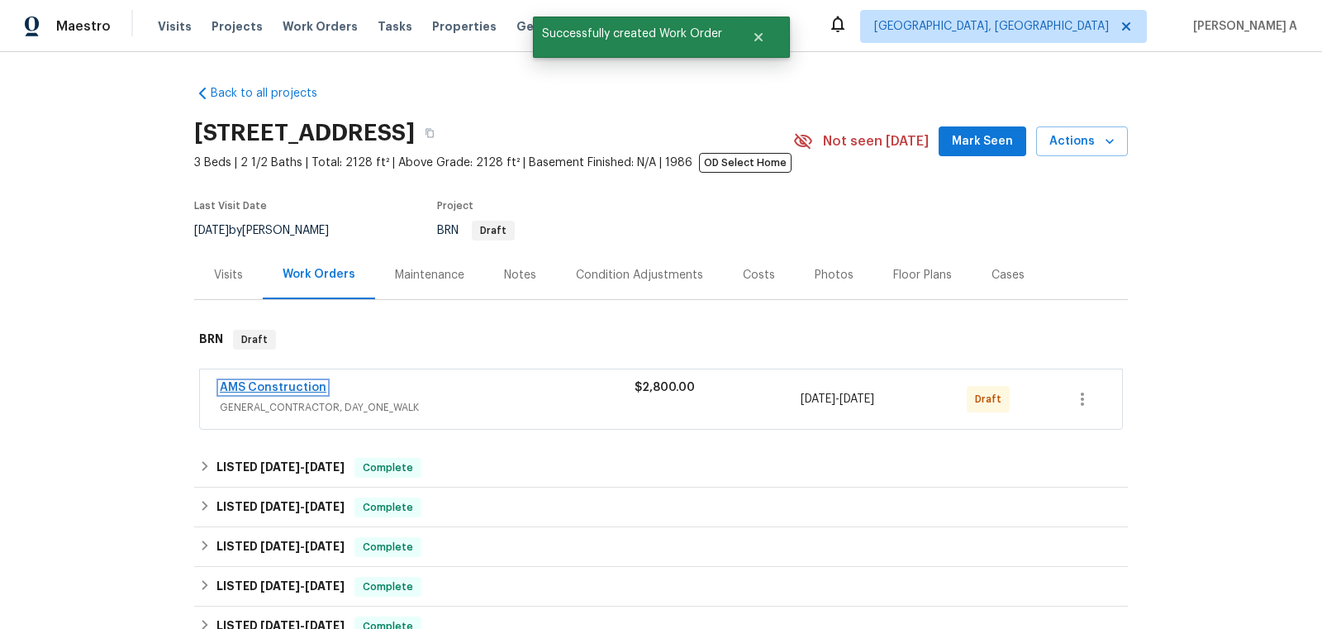
click at [287, 385] on link "AMS Construction" at bounding box center [273, 388] width 107 height 12
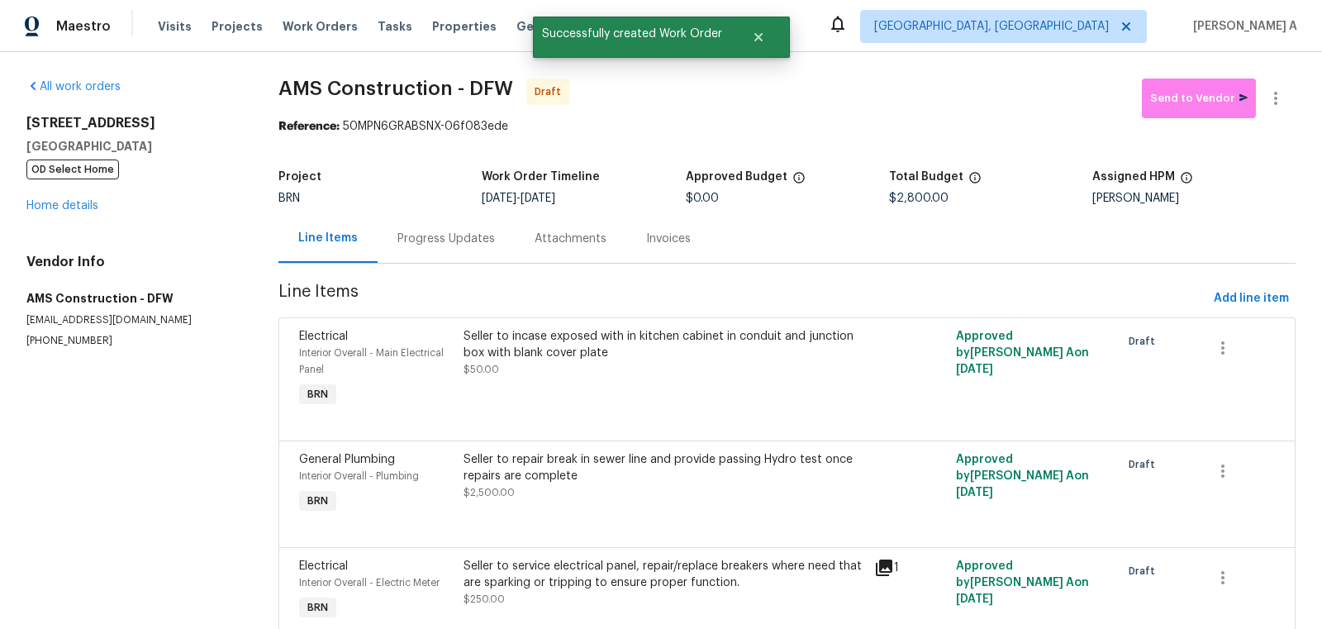
click at [430, 259] on div "Progress Updates" at bounding box center [445, 238] width 137 height 49
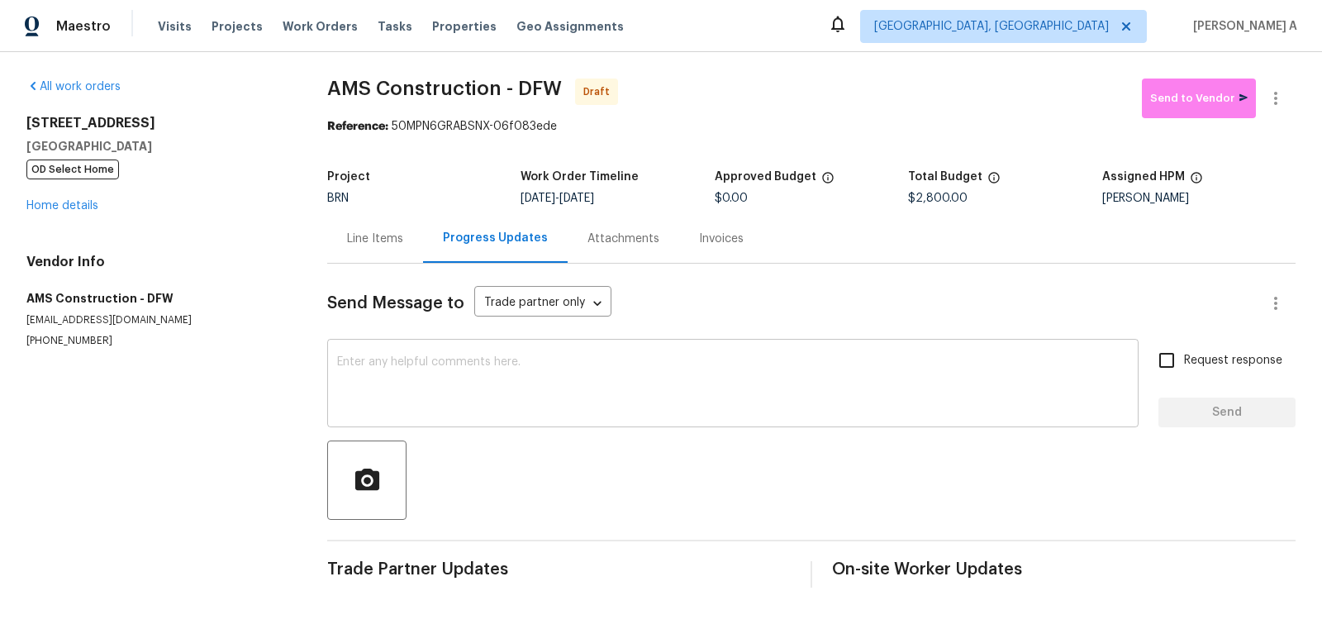
click at [350, 384] on textarea at bounding box center [732, 385] width 791 height 58
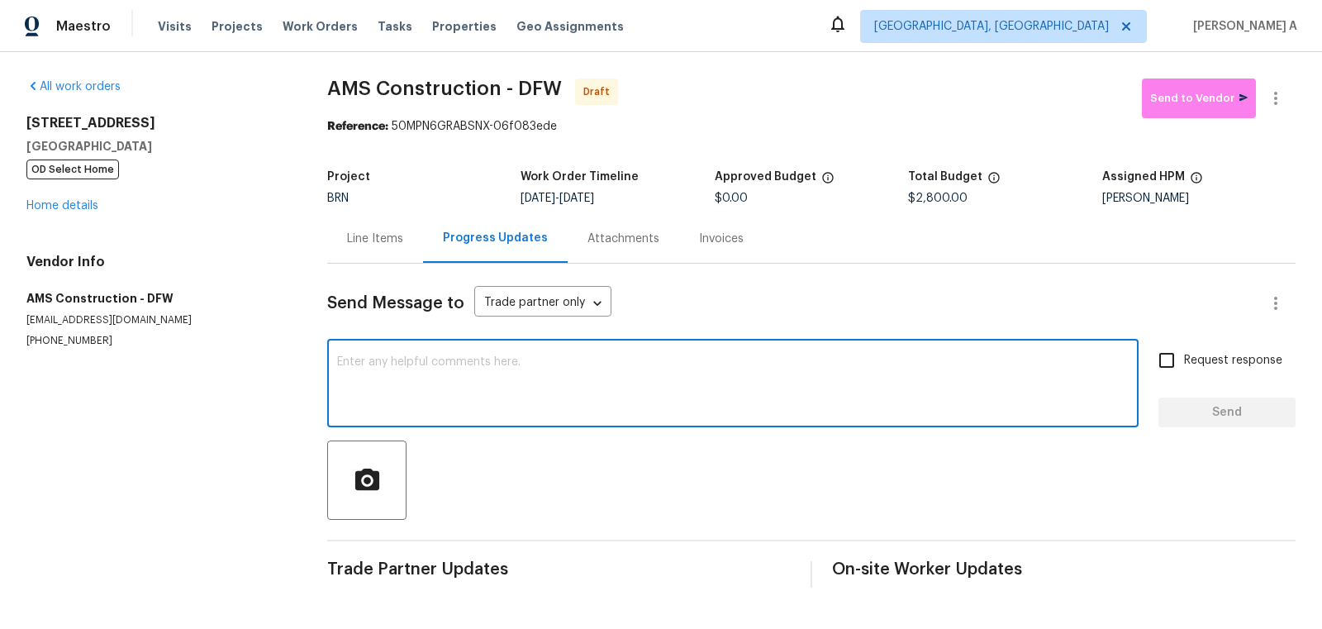
click at [350, 384] on textarea at bounding box center [732, 385] width 791 height 58
paste textarea "Hi, I'm Akshay from Opendoor. Just wanted to check if you received the workorde…"
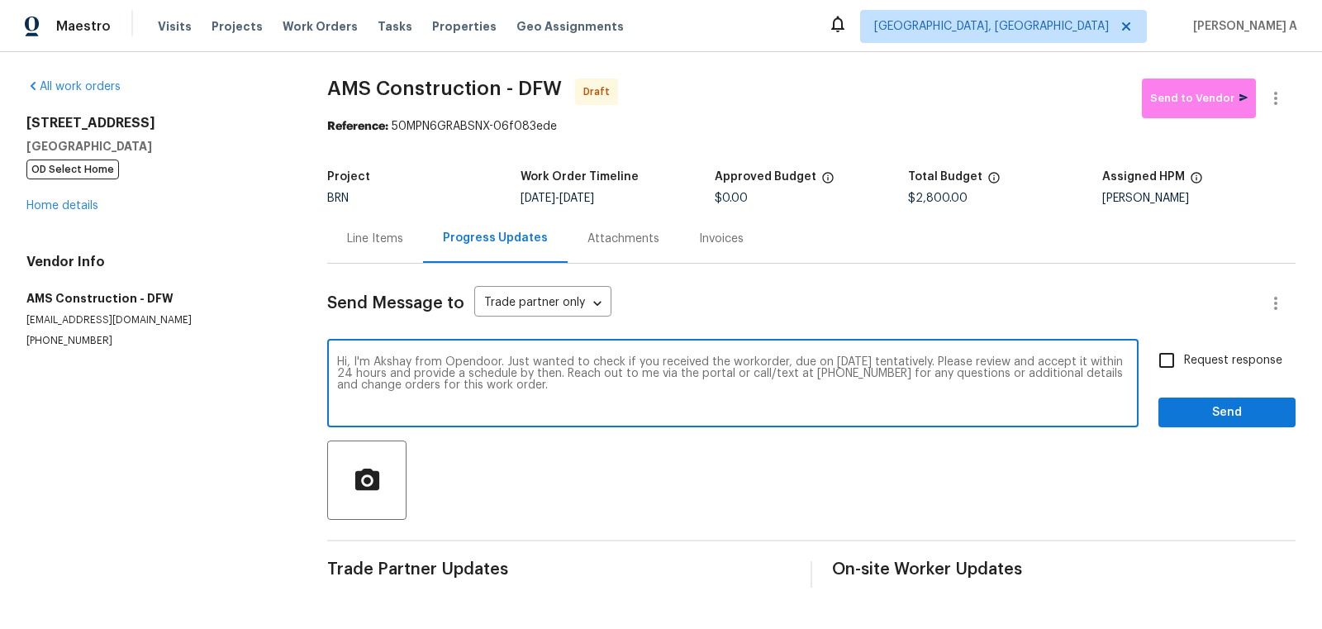
type textarea "Hi, I'm Akshay from Opendoor. Just wanted to check if you received the workorde…"
click at [1184, 359] on input "Request response" at bounding box center [1166, 360] width 35 height 35
checkbox input "true"
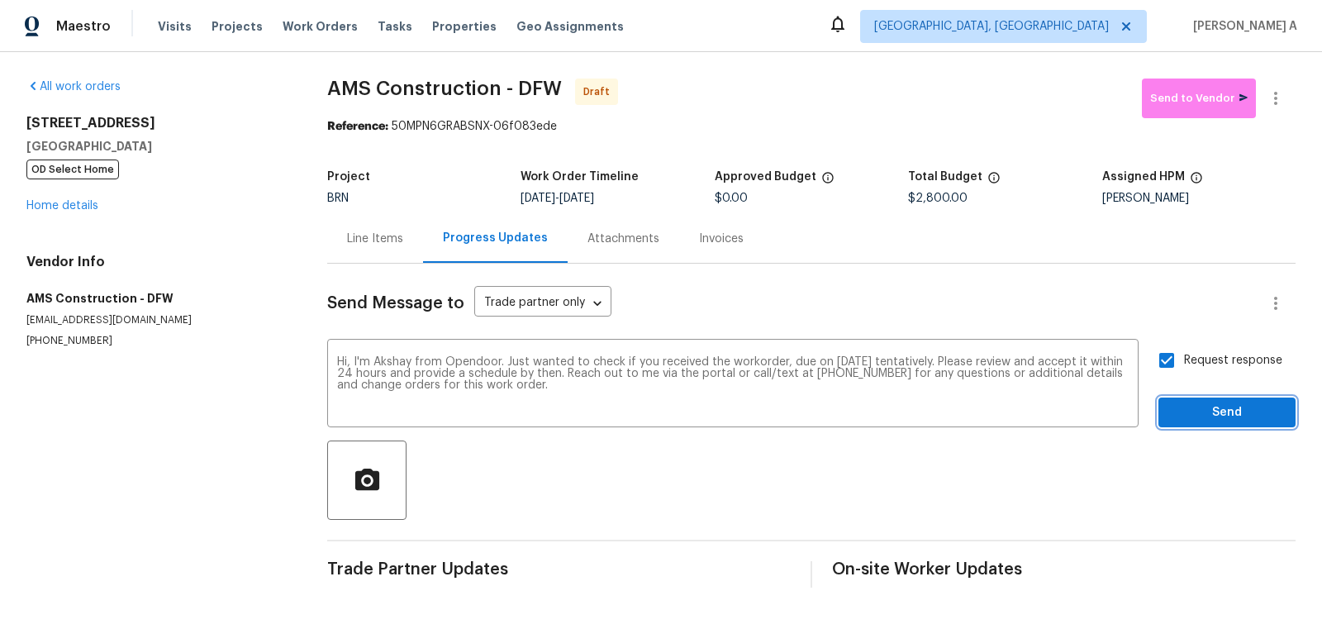
click at [1230, 422] on button "Send" at bounding box center [1226, 412] width 137 height 31
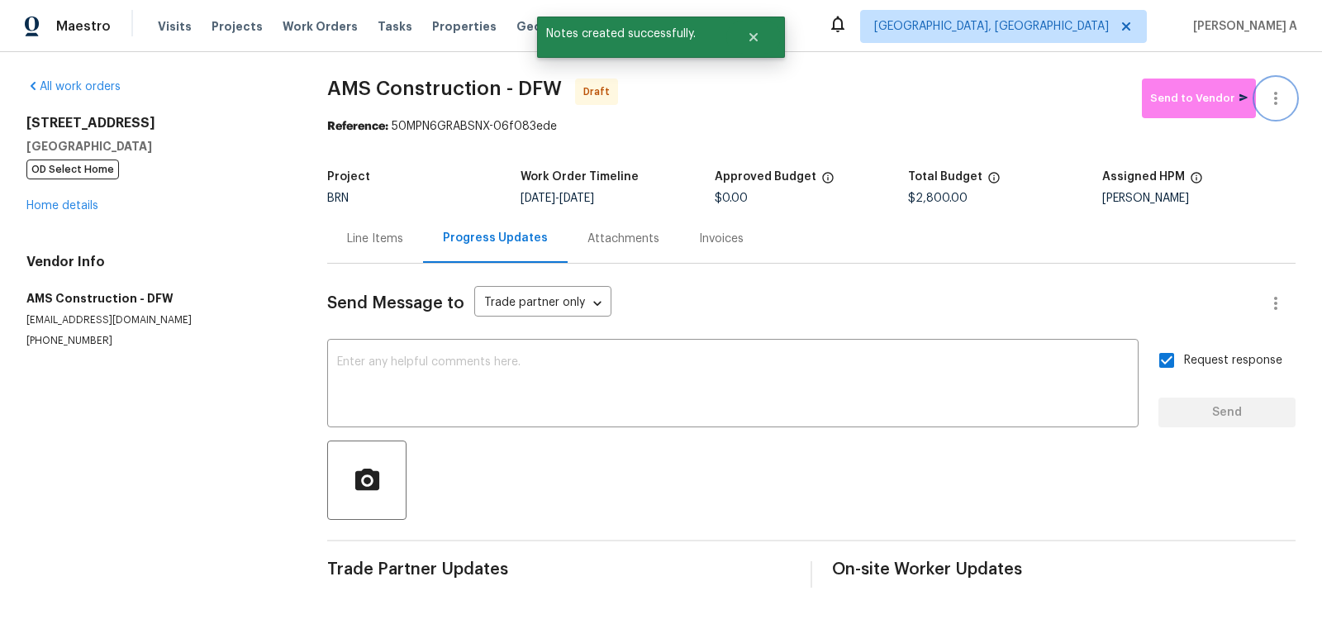
click at [1284, 93] on icon "button" at bounding box center [1275, 98] width 20 height 20
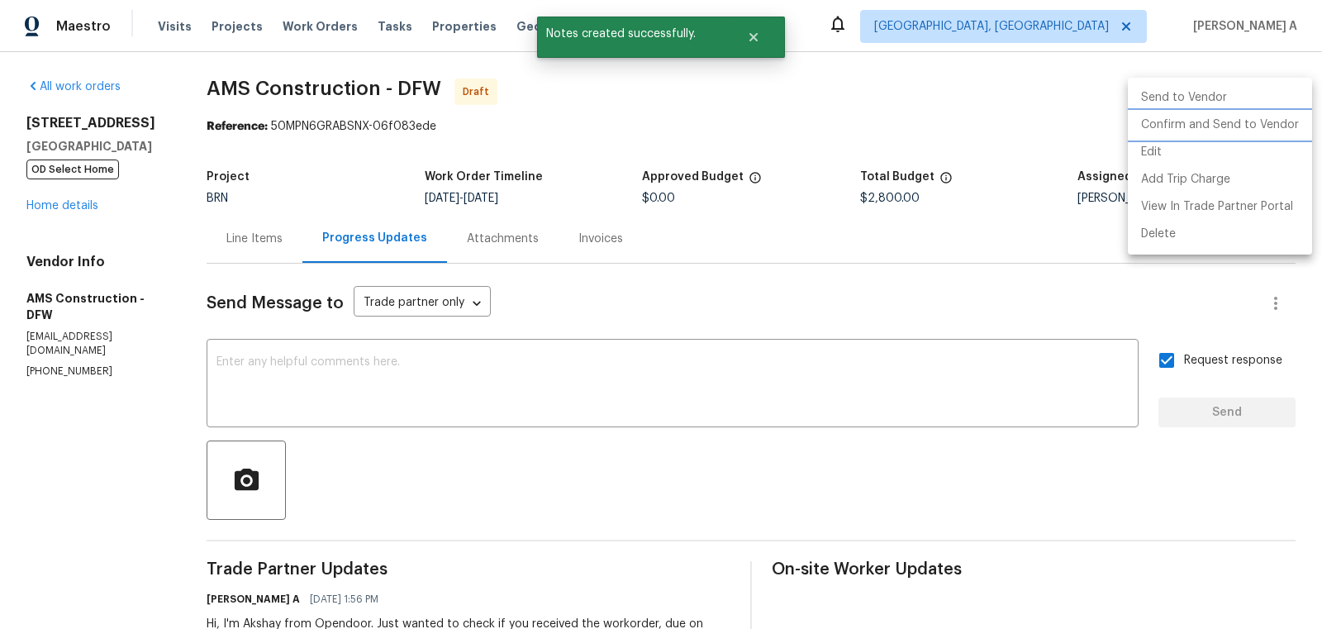
click at [1294, 119] on li "Confirm and Send to Vendor" at bounding box center [1220, 125] width 184 height 27
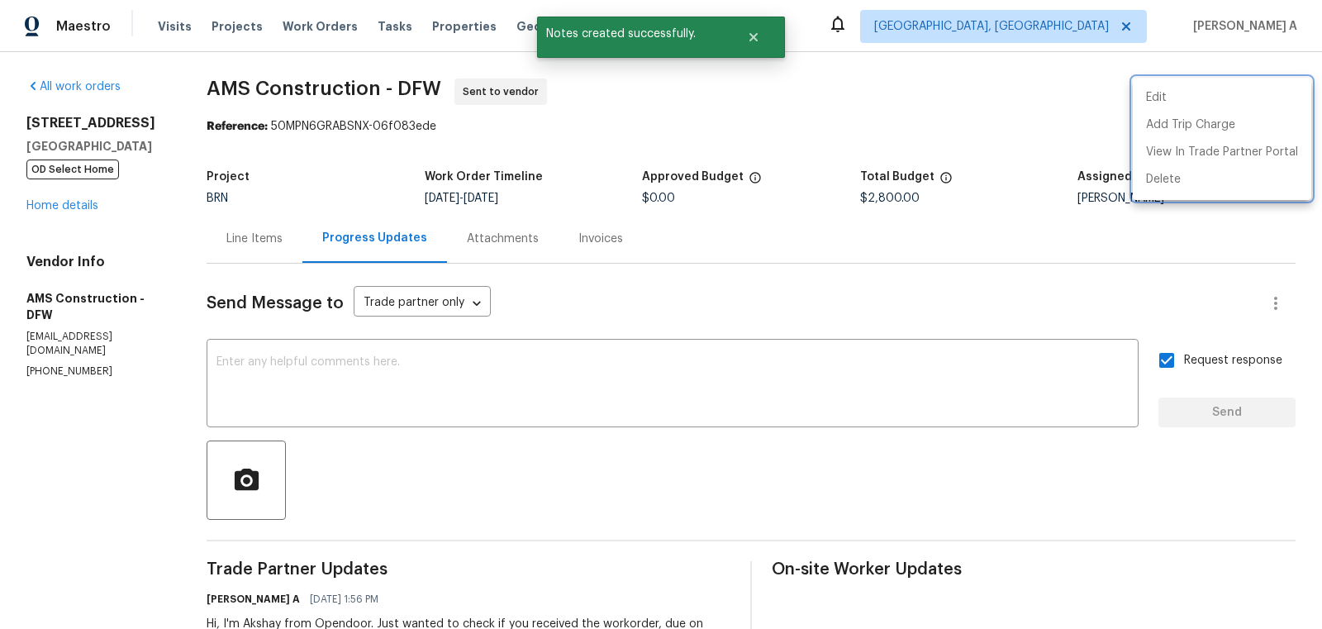
click at [267, 202] on div at bounding box center [661, 314] width 1322 height 629
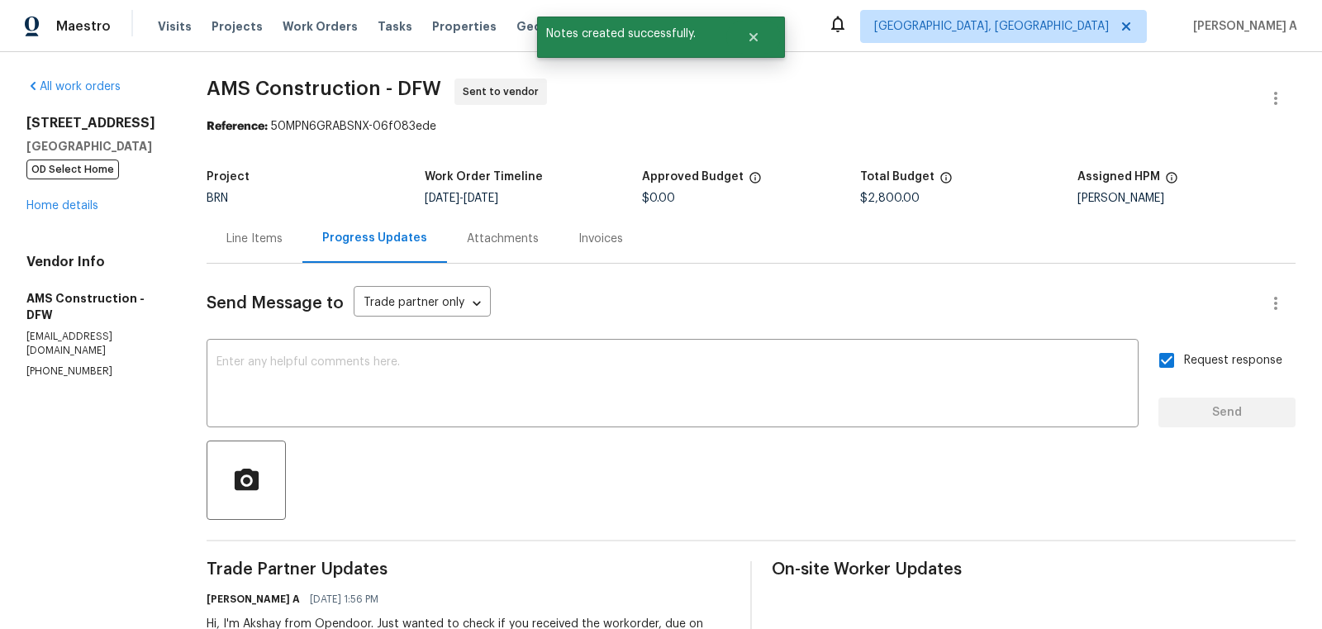
click at [259, 241] on div "Line Items" at bounding box center [254, 238] width 56 height 17
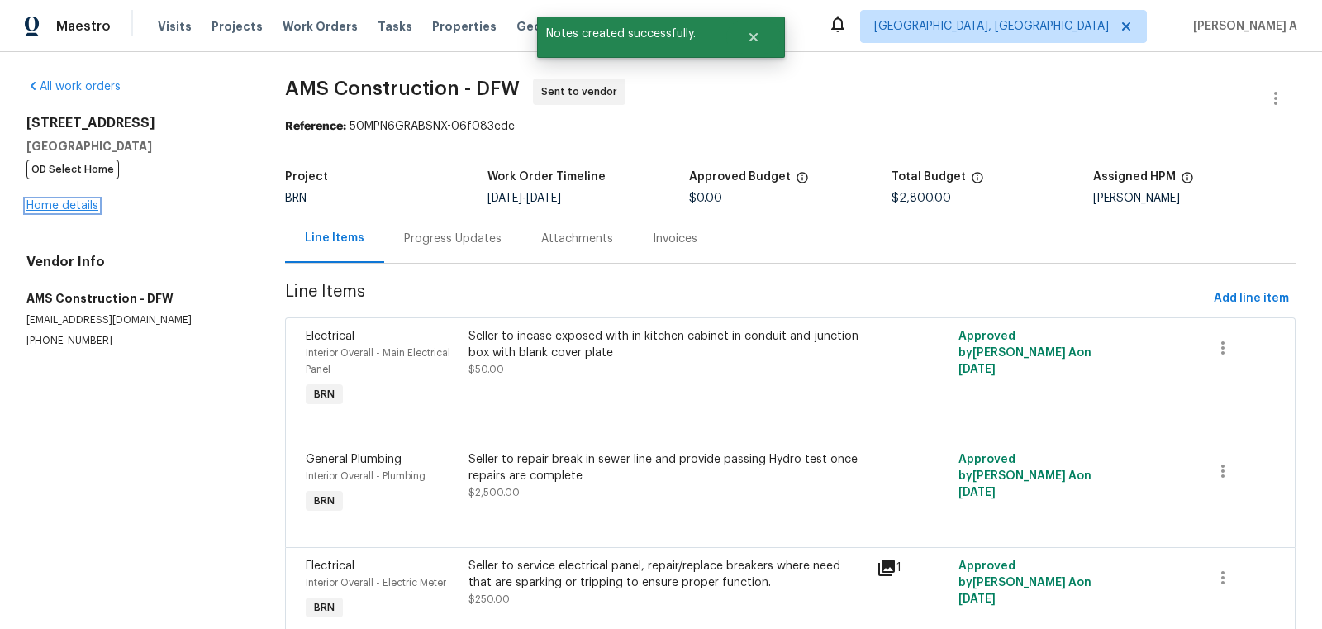
click at [83, 210] on link "Home details" at bounding box center [62, 206] width 72 height 12
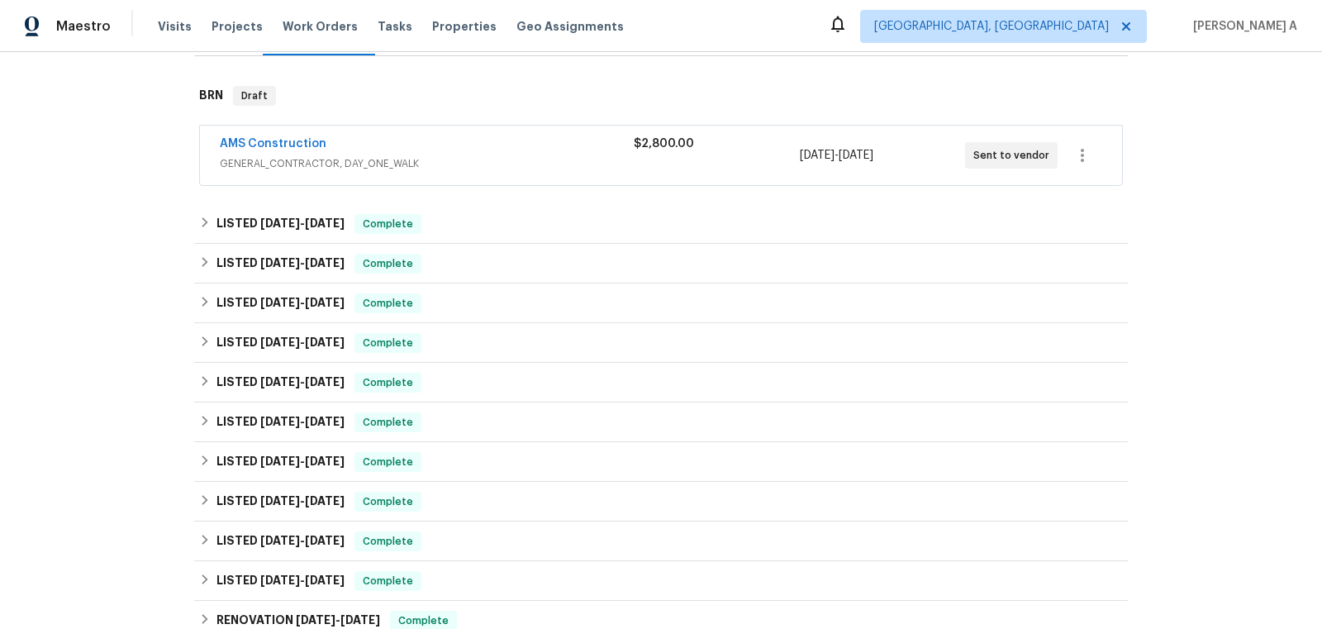
scroll to position [715, 0]
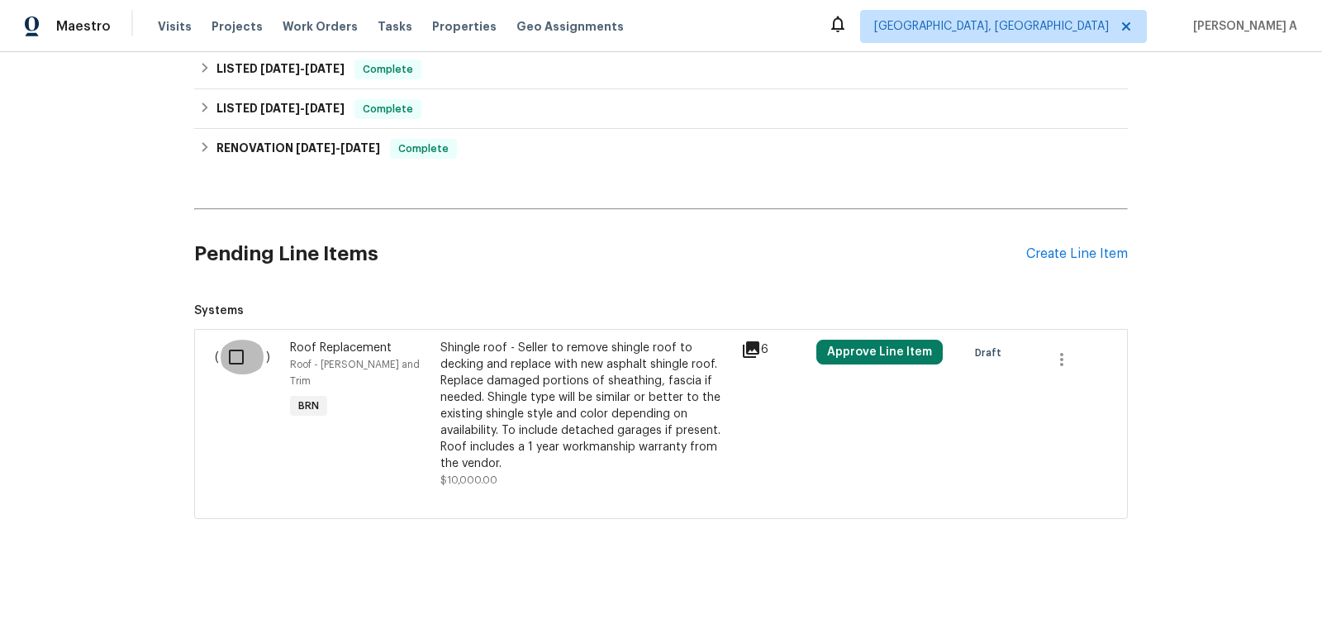
click at [240, 351] on input "checkbox" at bounding box center [242, 356] width 47 height 35
checkbox input "true"
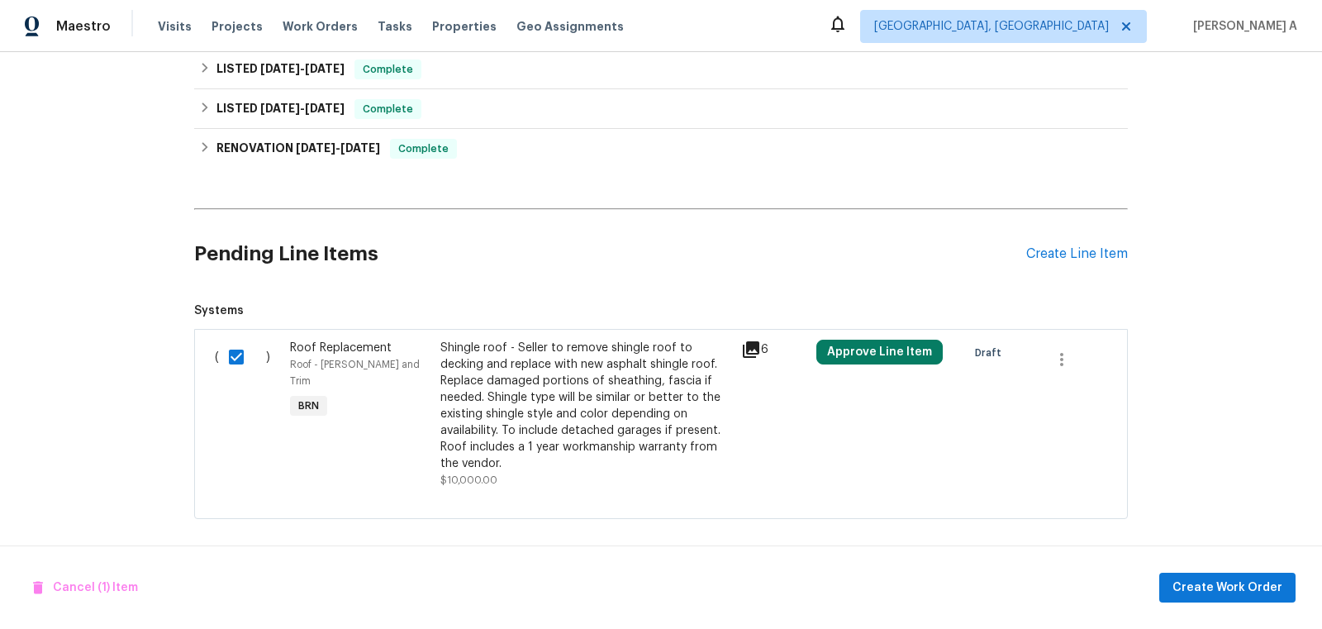
click at [506, 387] on div "Shingle roof - Seller to remove shingle roof to decking and replace with new as…" at bounding box center [585, 405] width 291 height 132
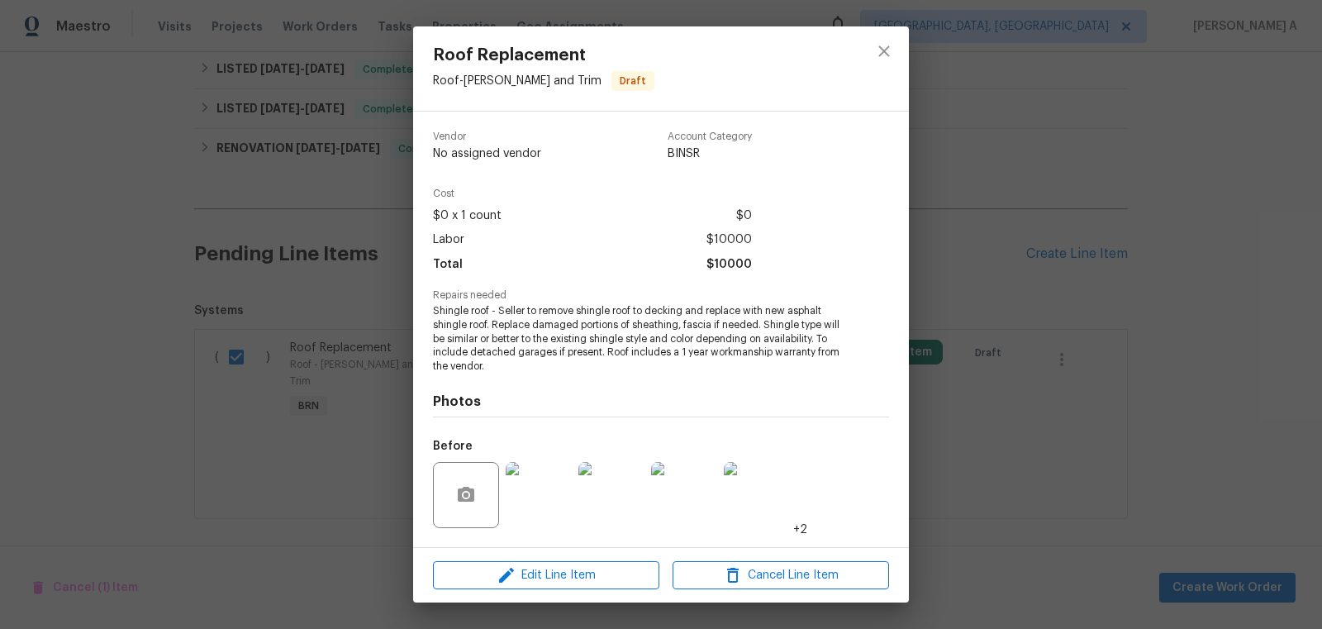
scroll to position [105, 0]
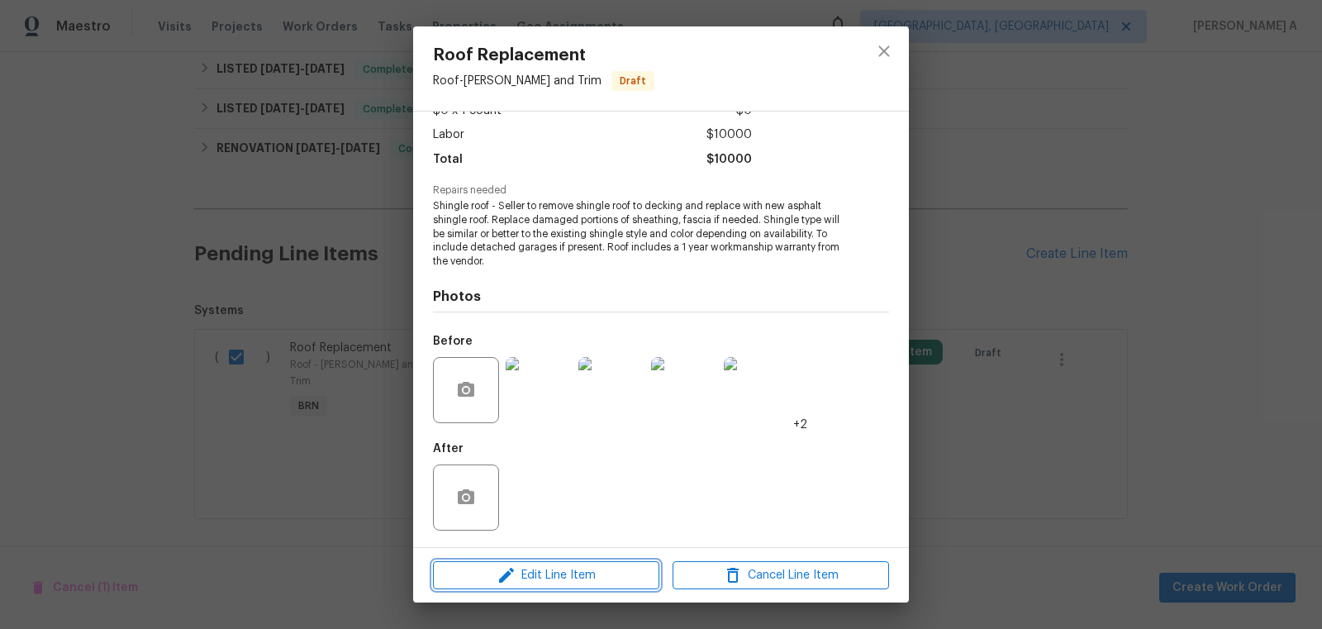
click at [580, 571] on span "Edit Line Item" at bounding box center [546, 575] width 216 height 21
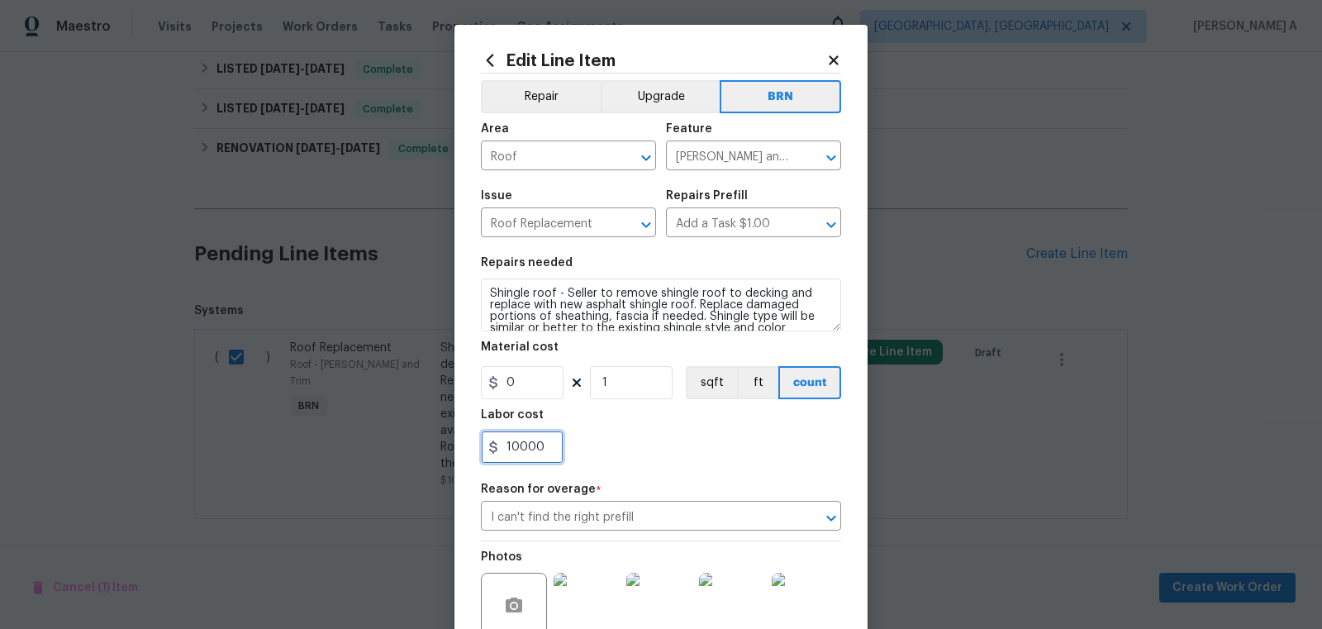
drag, startPoint x: 553, startPoint y: 453, endPoint x: 335, endPoint y: 449, distance: 218.1
click at [335, 449] on div "Edit Line Item Repair Upgrade BRN Area Roof ​ Feature Eaves and Trim ​ Issue Ro…" at bounding box center [661, 314] width 1322 height 629
type input "1"
click at [579, 458] on div "1" at bounding box center [661, 446] width 360 height 33
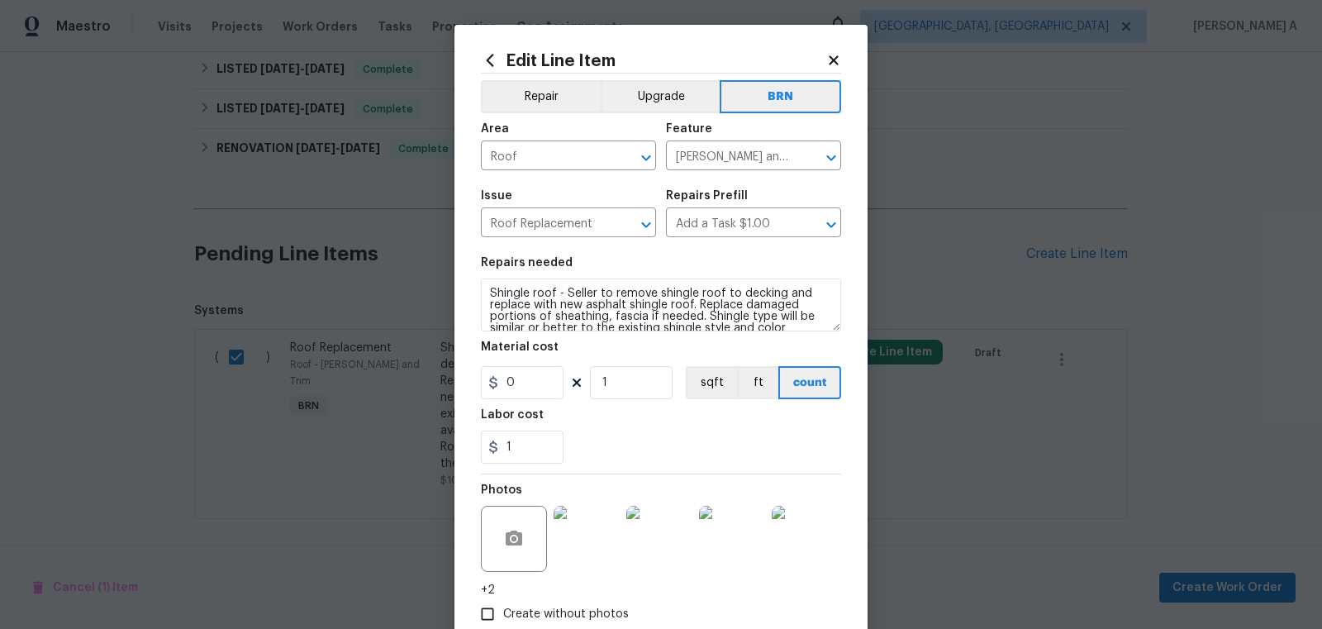
scroll to position [99, 0]
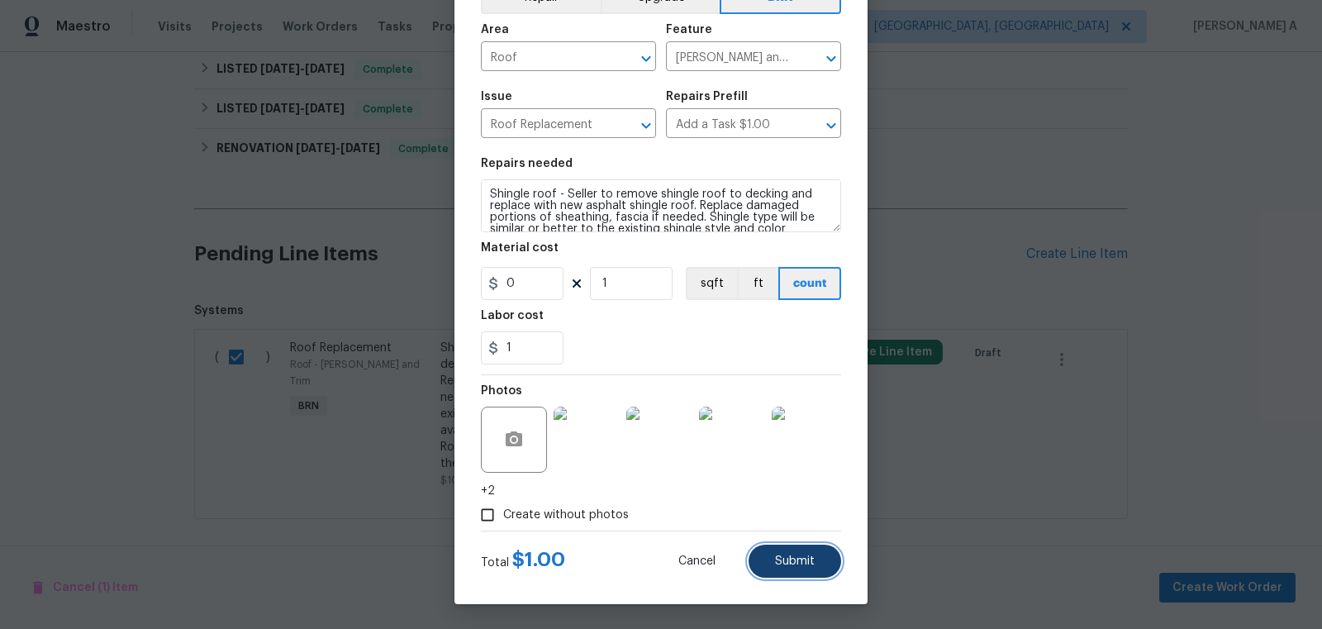
click at [818, 558] on button "Submit" at bounding box center [794, 560] width 93 height 33
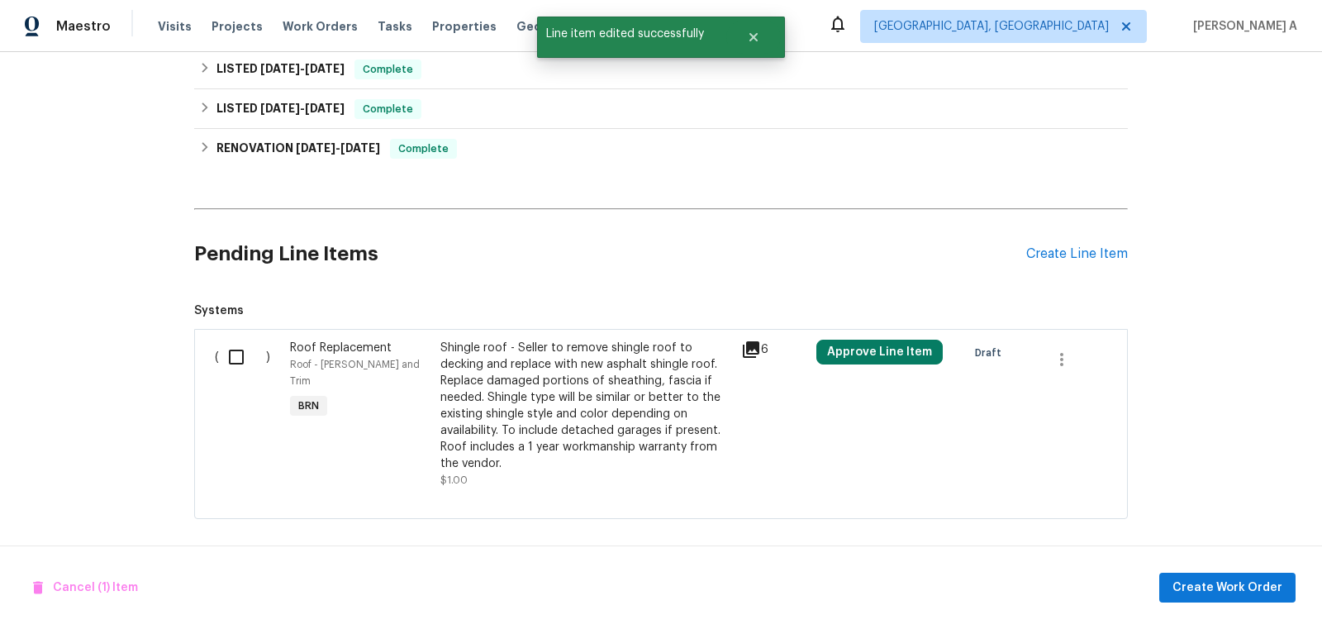
scroll to position [0, 0]
click at [230, 357] on input "checkbox" at bounding box center [242, 356] width 47 height 35
checkbox input "true"
click at [1267, 590] on span "Create Work Order" at bounding box center [1227, 587] width 110 height 21
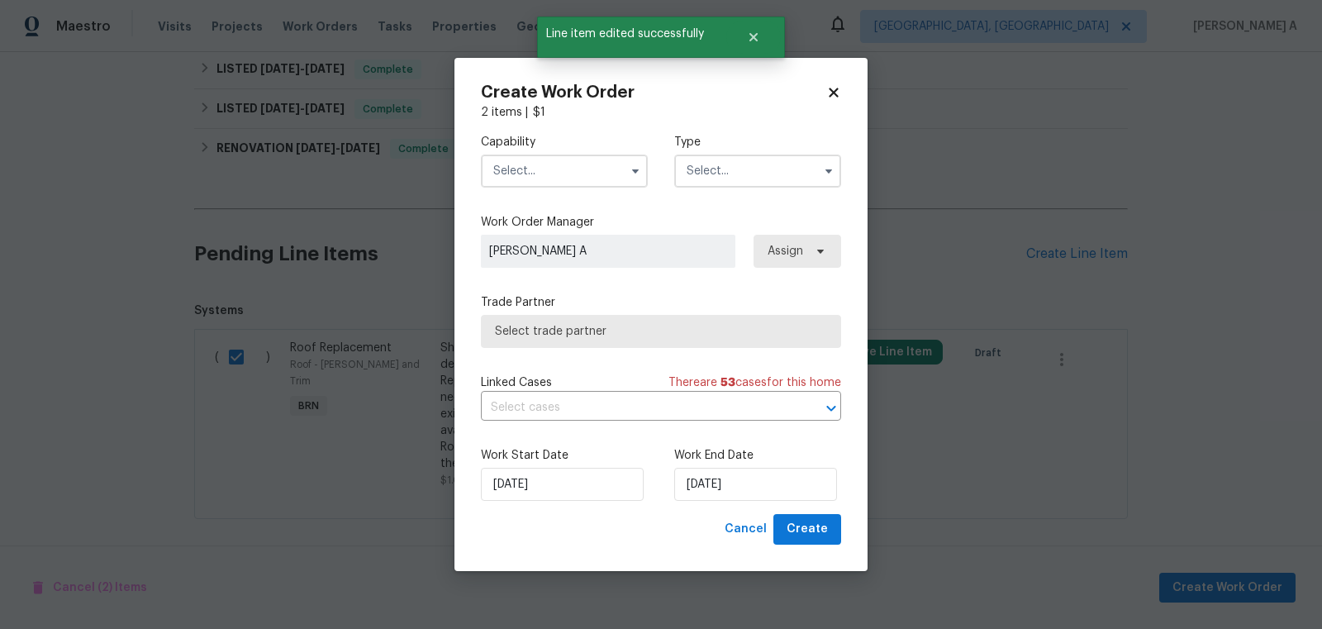
click at [518, 165] on input "text" at bounding box center [564, 170] width 167 height 33
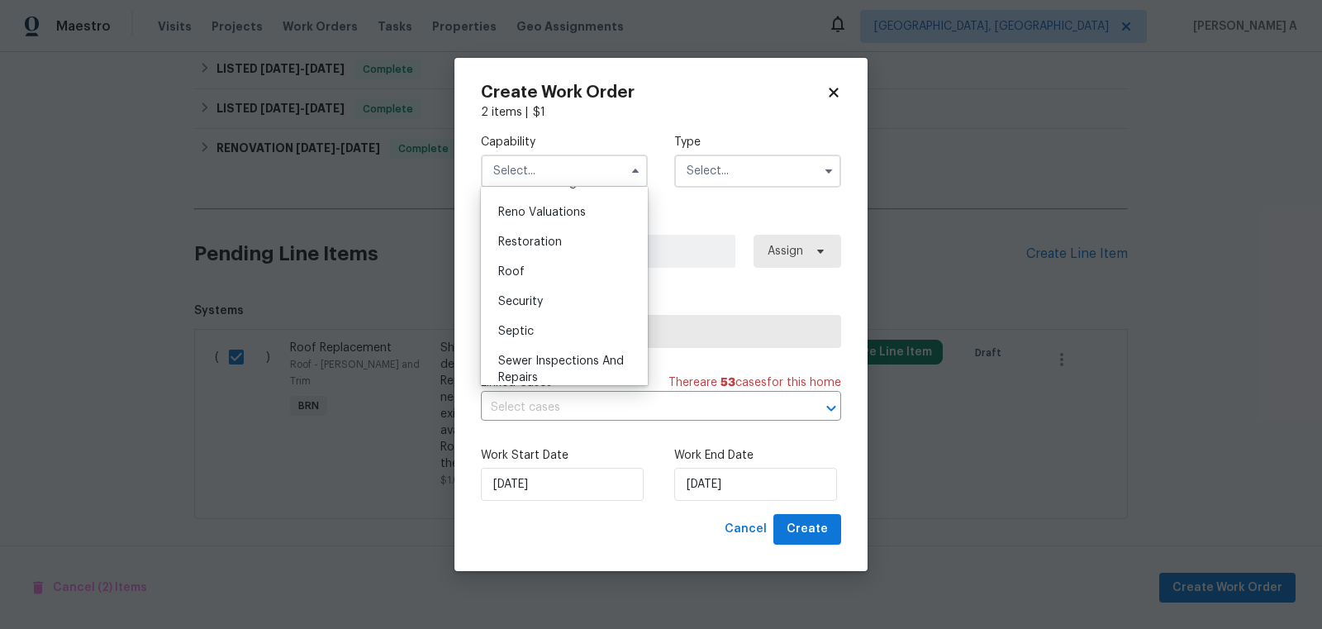
scroll to position [1631, 0]
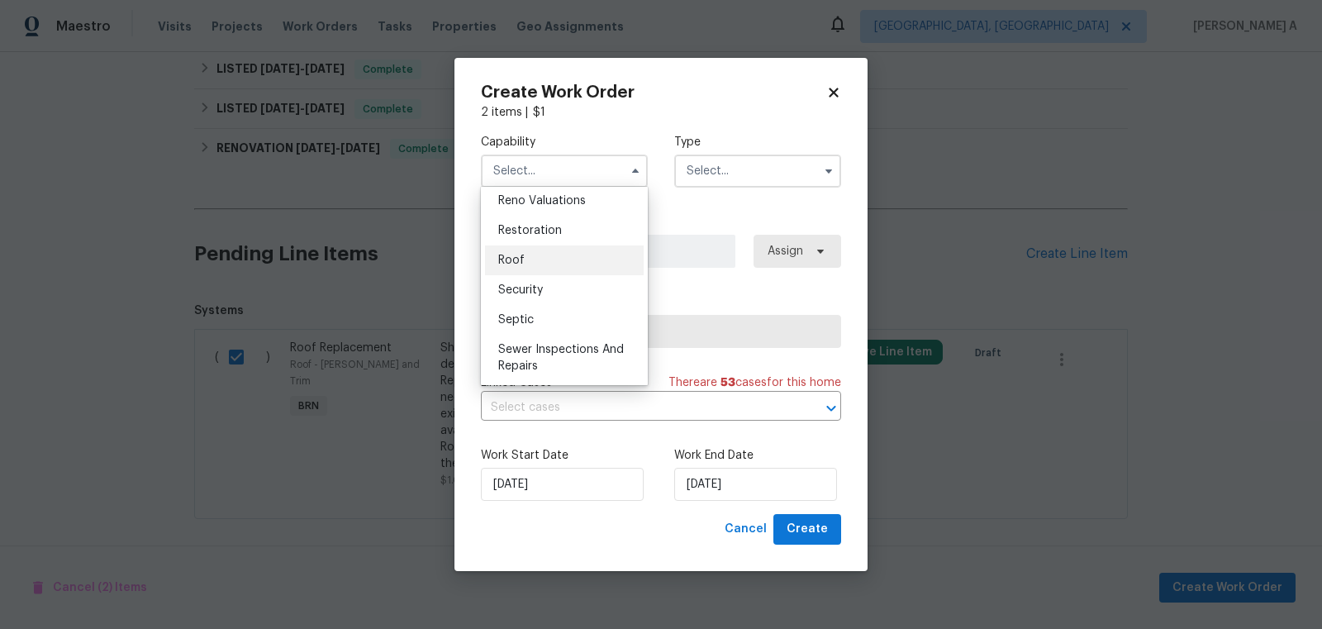
click at [542, 263] on div "Roof" at bounding box center [564, 260] width 159 height 30
type input "Roof"
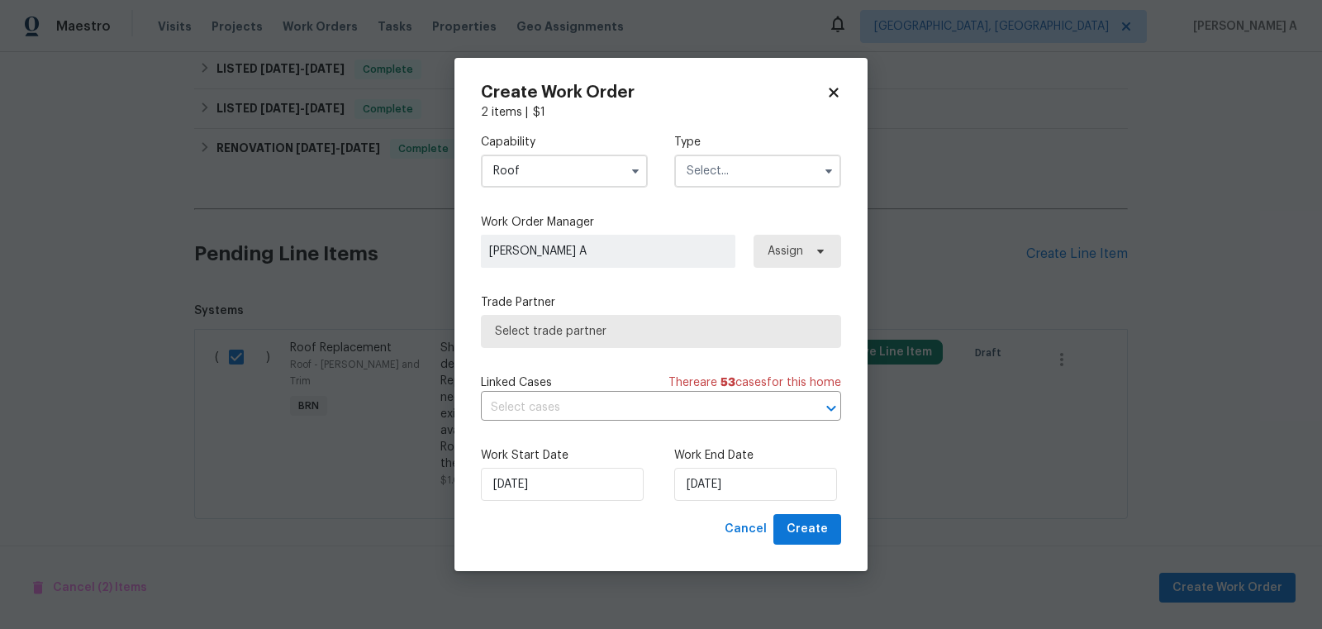
click at [704, 171] on input "text" at bounding box center [757, 170] width 167 height 33
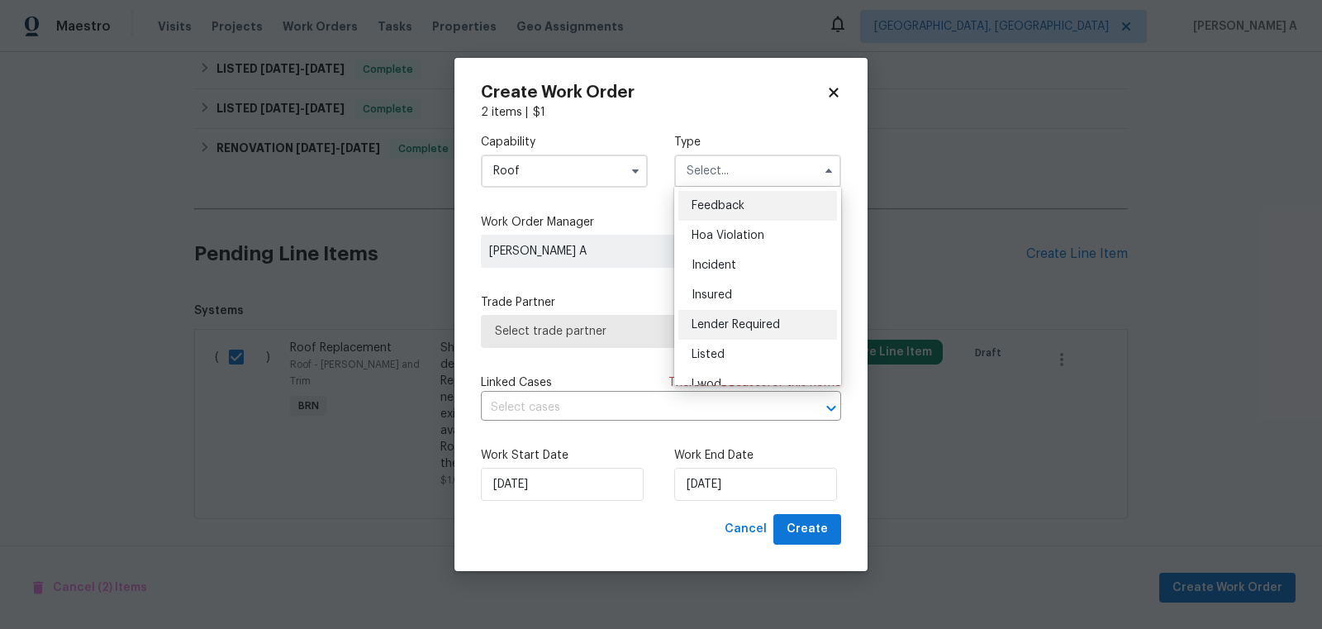
scroll to position [196, 0]
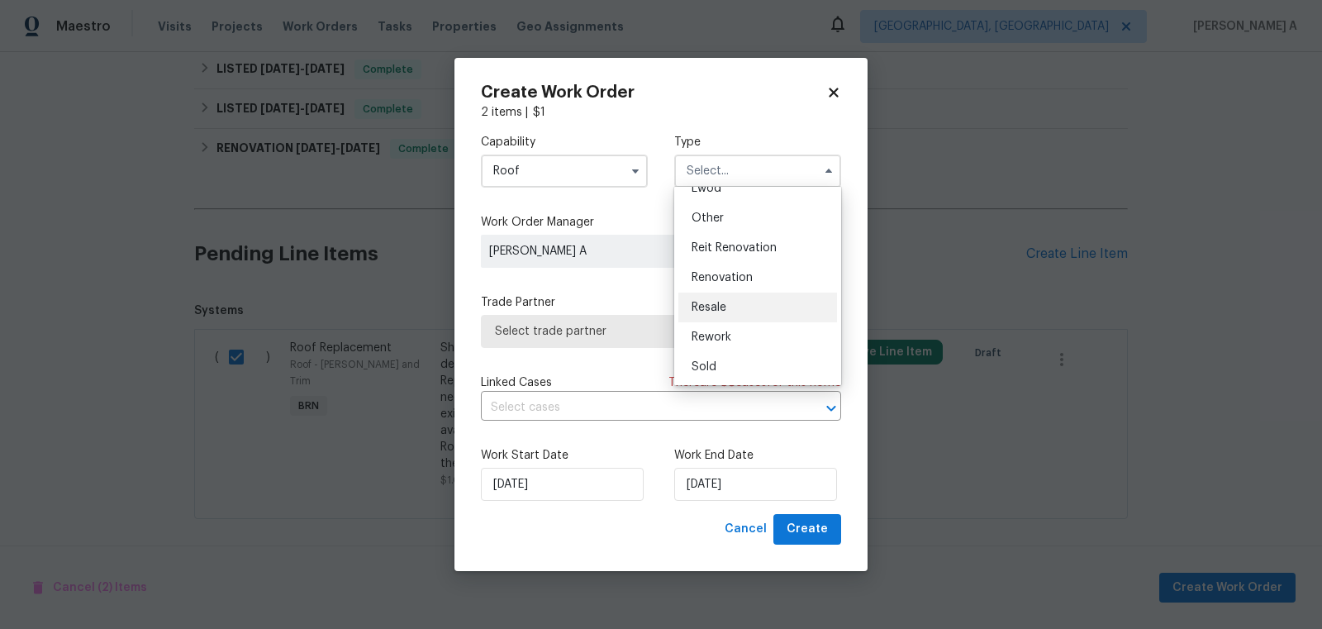
click at [730, 307] on div "Resale" at bounding box center [757, 307] width 159 height 30
type input "Resale"
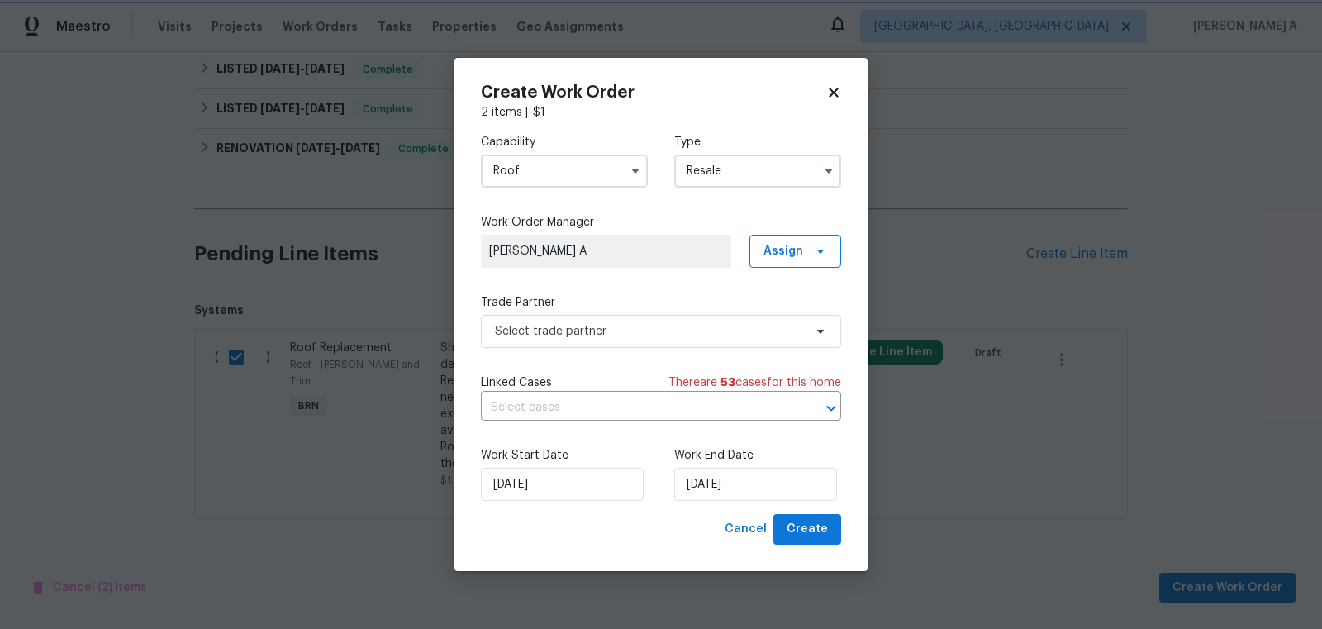
scroll to position [0, 0]
click at [641, 335] on span "Select trade partner" at bounding box center [649, 331] width 308 height 17
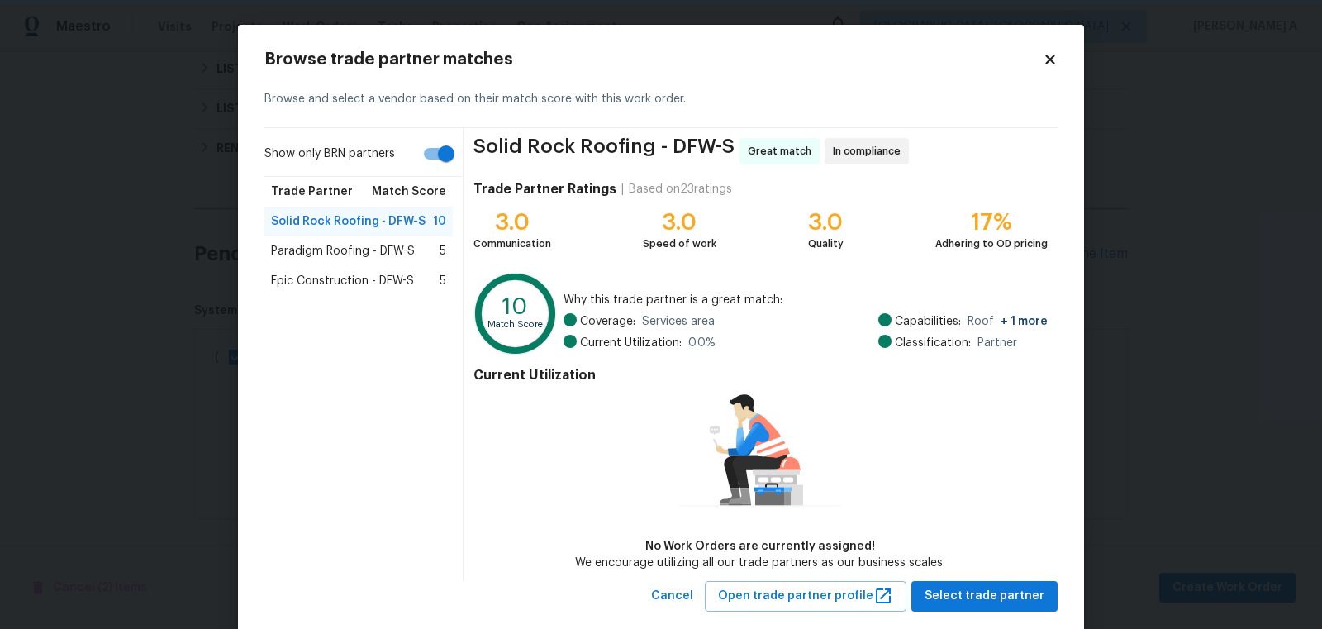
scroll to position [31, 0]
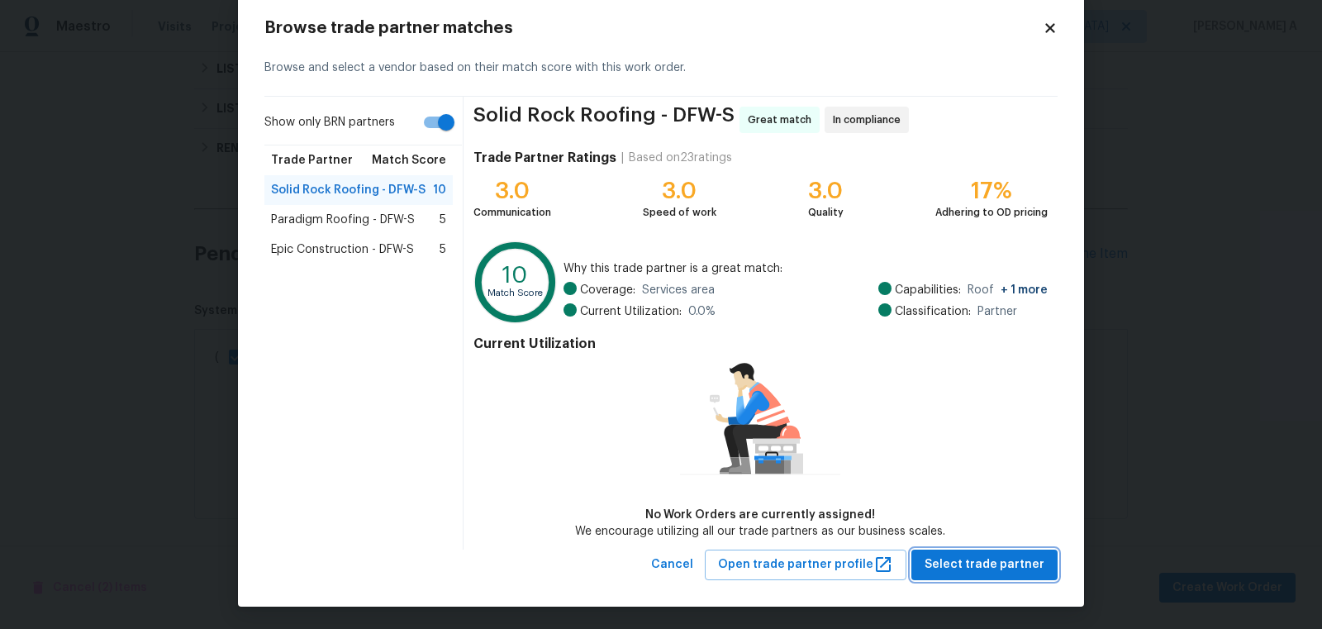
click at [1014, 549] on button "Select trade partner" at bounding box center [984, 564] width 146 height 31
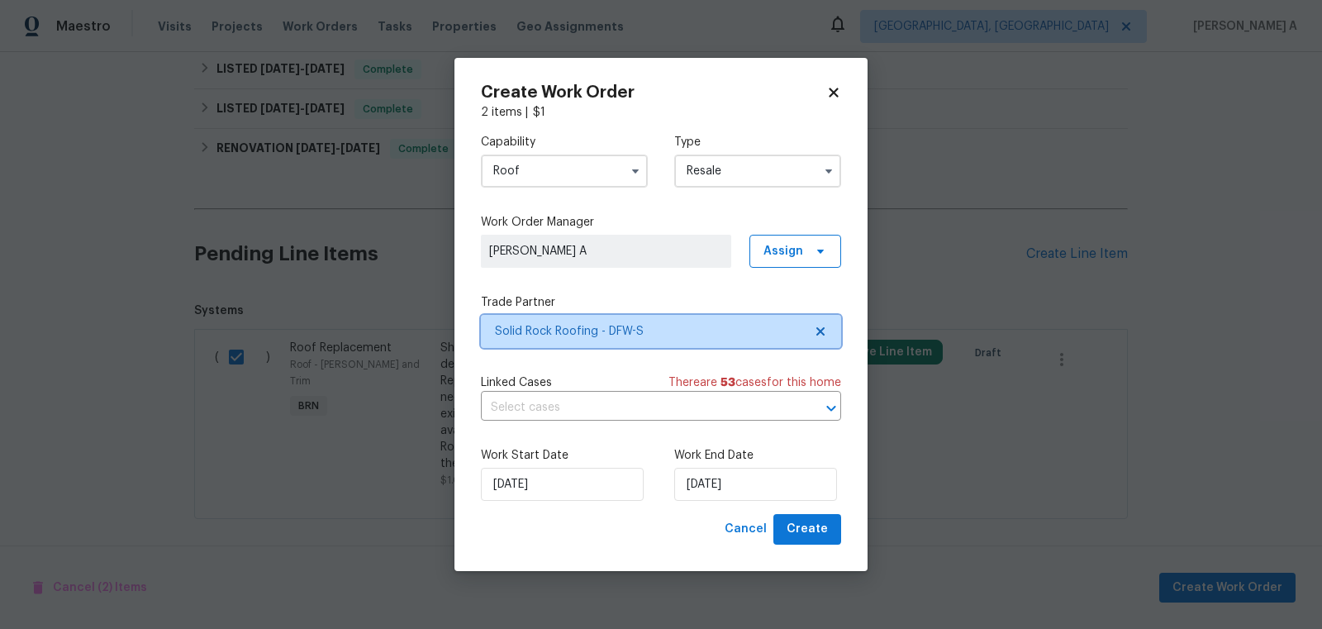
scroll to position [0, 0]
click at [619, 408] on input "text" at bounding box center [638, 408] width 314 height 26
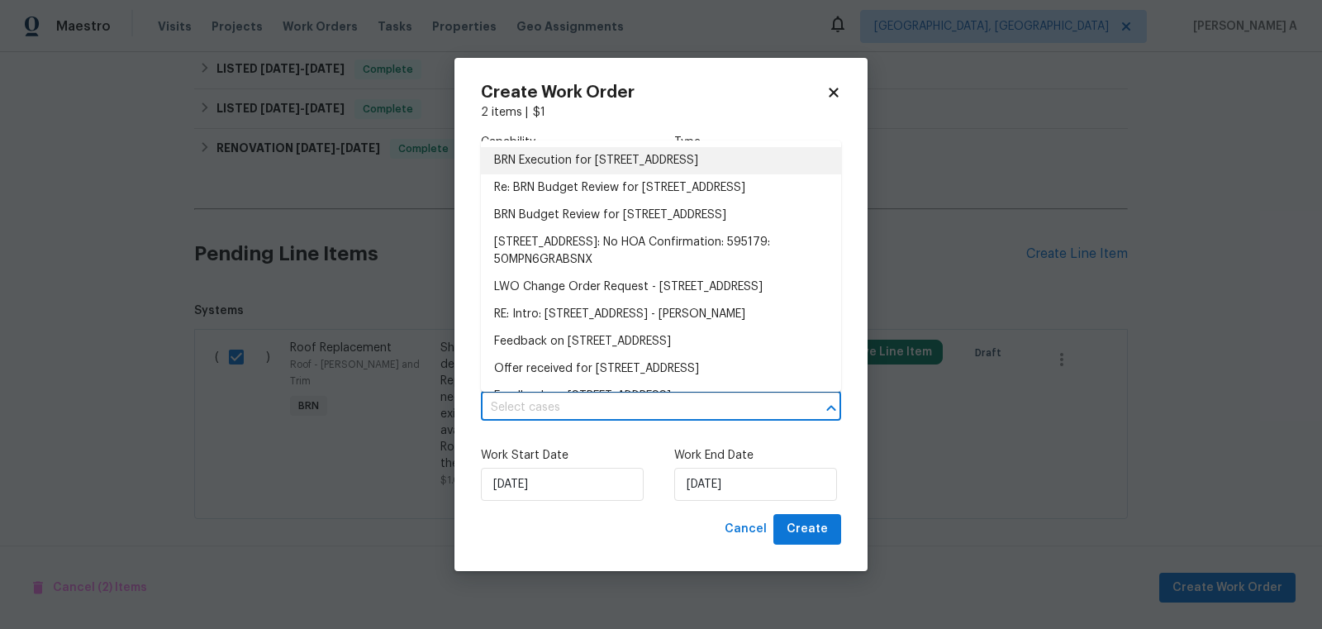
click at [580, 155] on li "BRN Execution for 811 Fawn Valley Dr, Allen, TX 75002" at bounding box center [661, 160] width 360 height 27
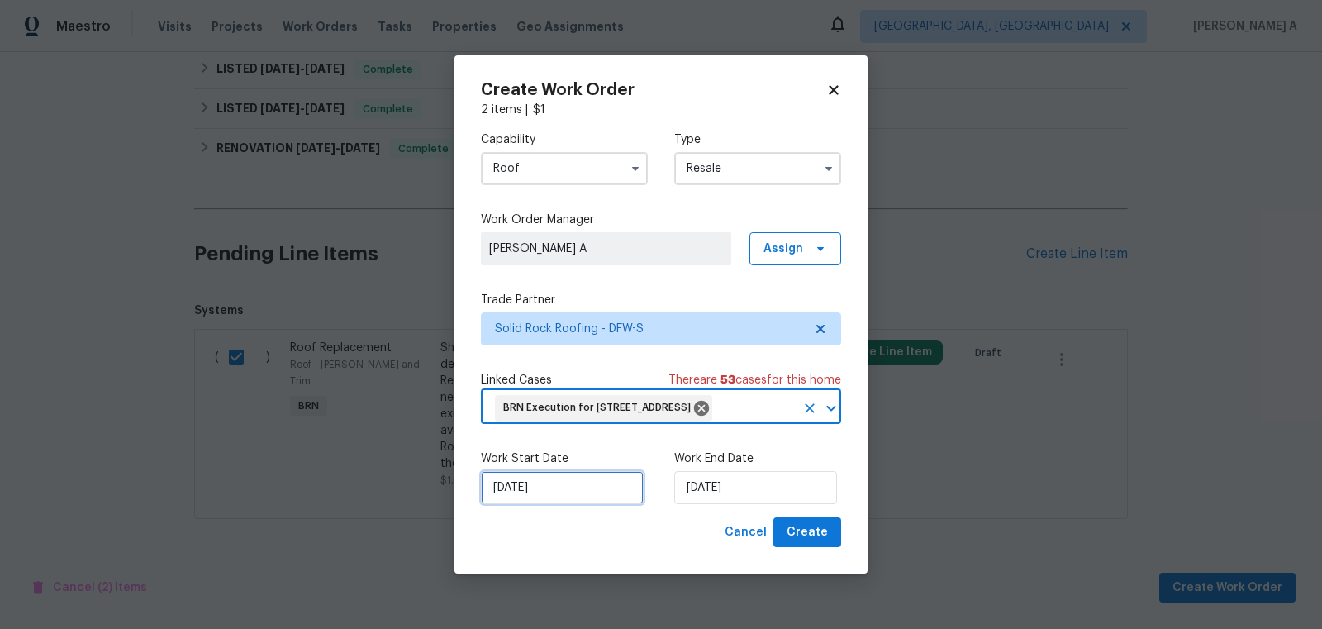
click at [555, 501] on input "9/22/2025" at bounding box center [562, 487] width 163 height 33
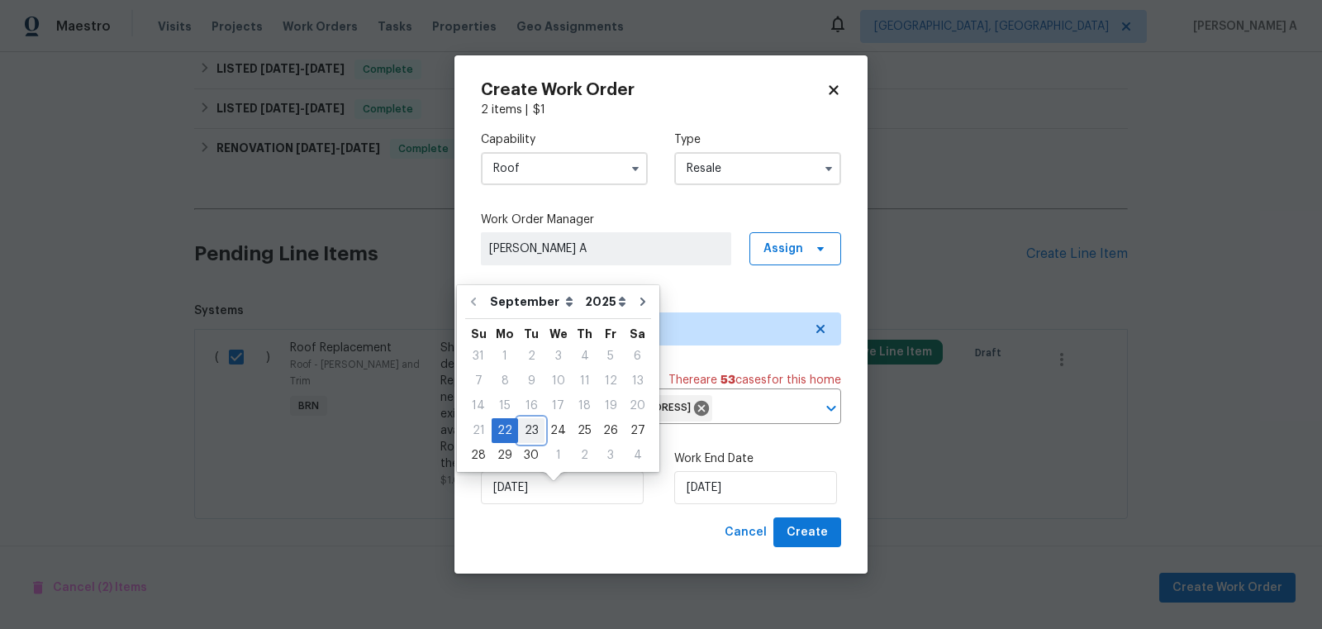
click at [529, 425] on div "23" at bounding box center [531, 430] width 26 height 23
type input "[DATE]"
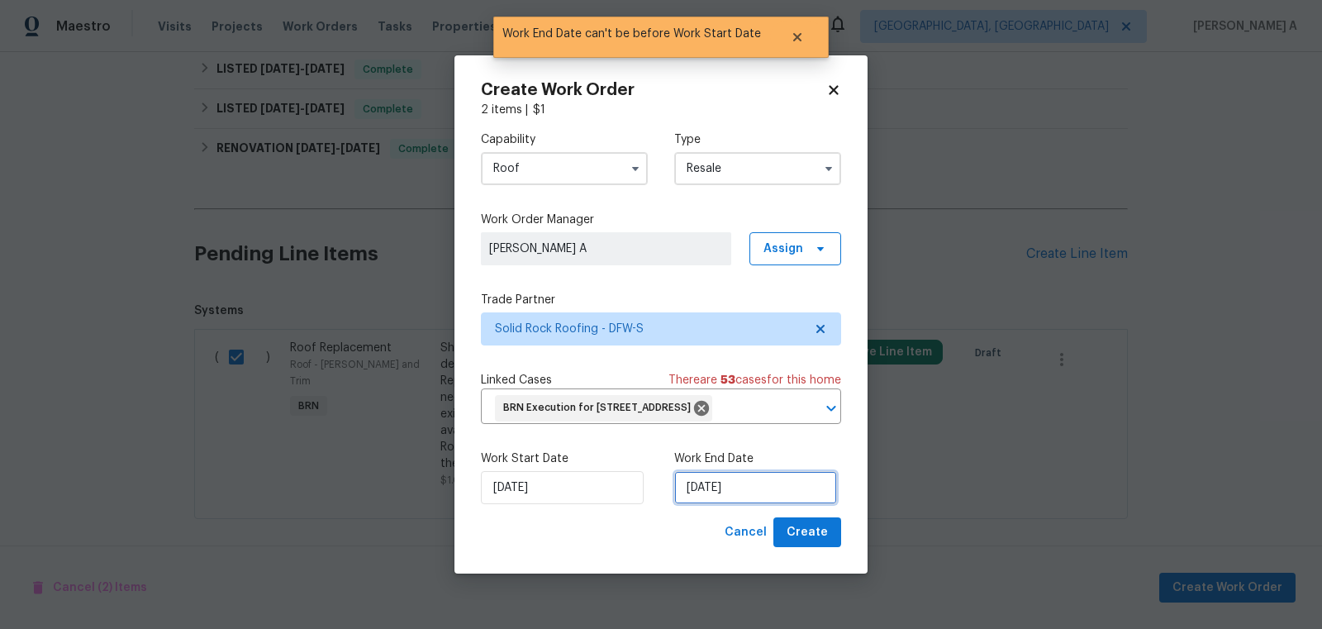
click at [687, 491] on input "[DATE]" at bounding box center [755, 487] width 163 height 33
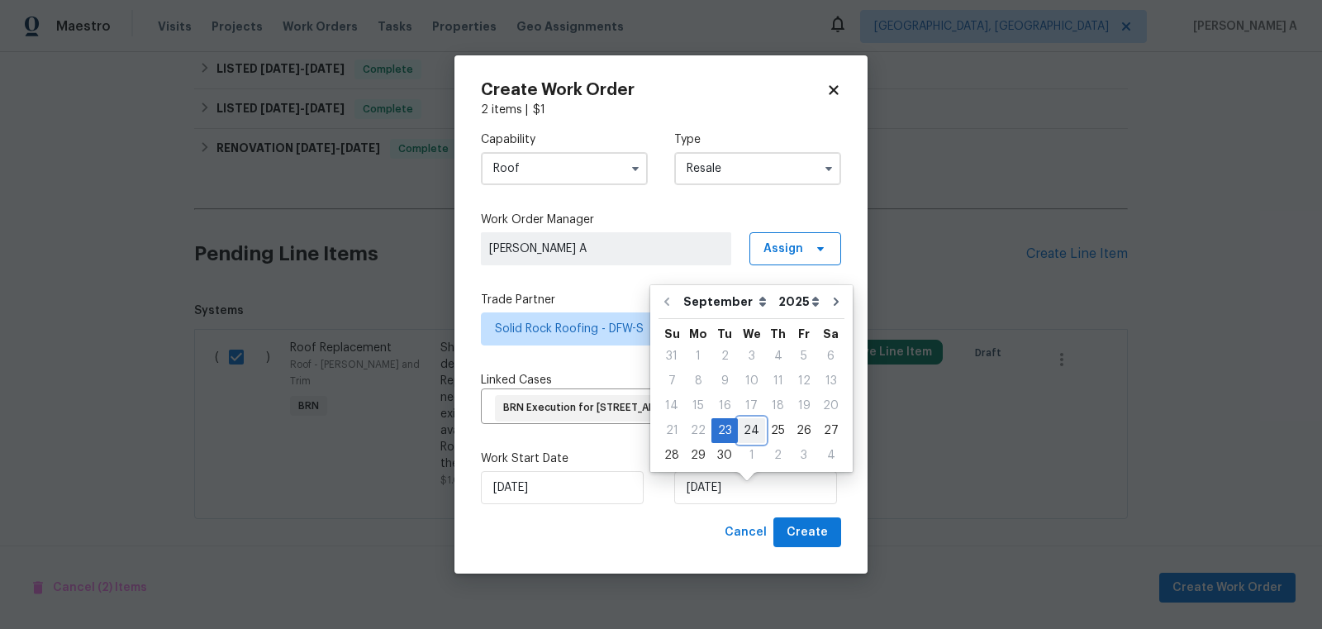
click at [752, 430] on div "24" at bounding box center [751, 430] width 27 height 23
type input "9/24/2025"
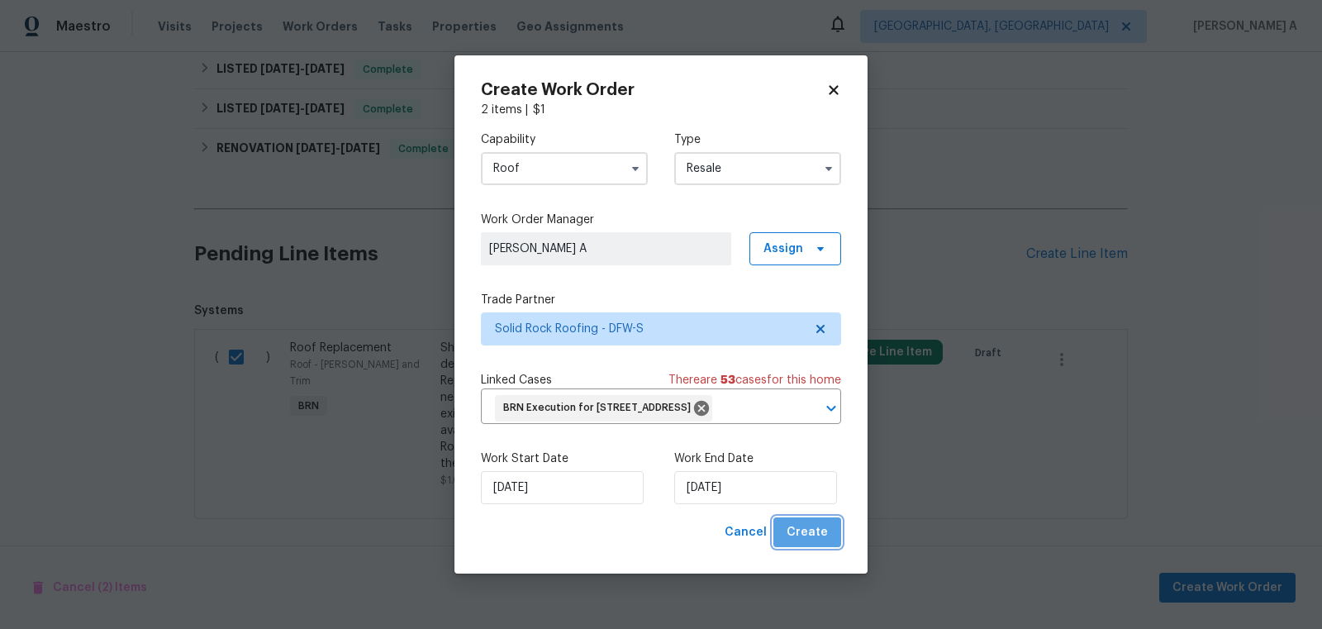
click at [812, 543] on span "Create" at bounding box center [806, 532] width 41 height 21
checkbox input "false"
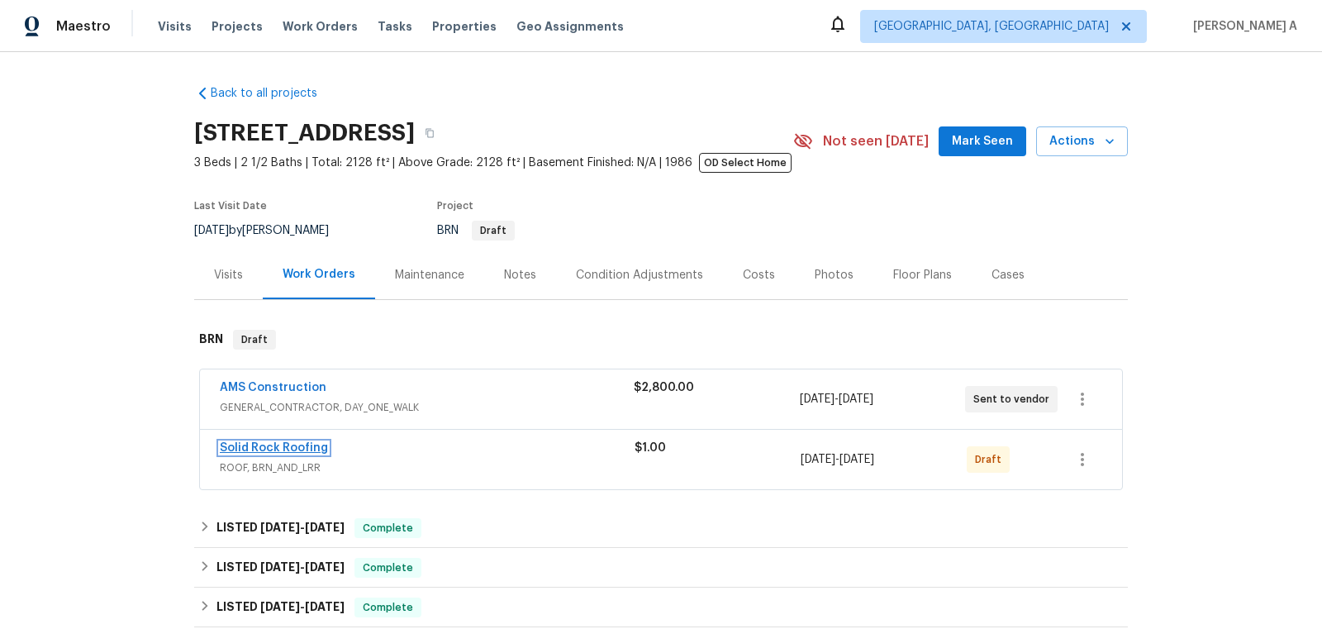
click at [292, 445] on link "Solid Rock Roofing" at bounding box center [274, 448] width 108 height 12
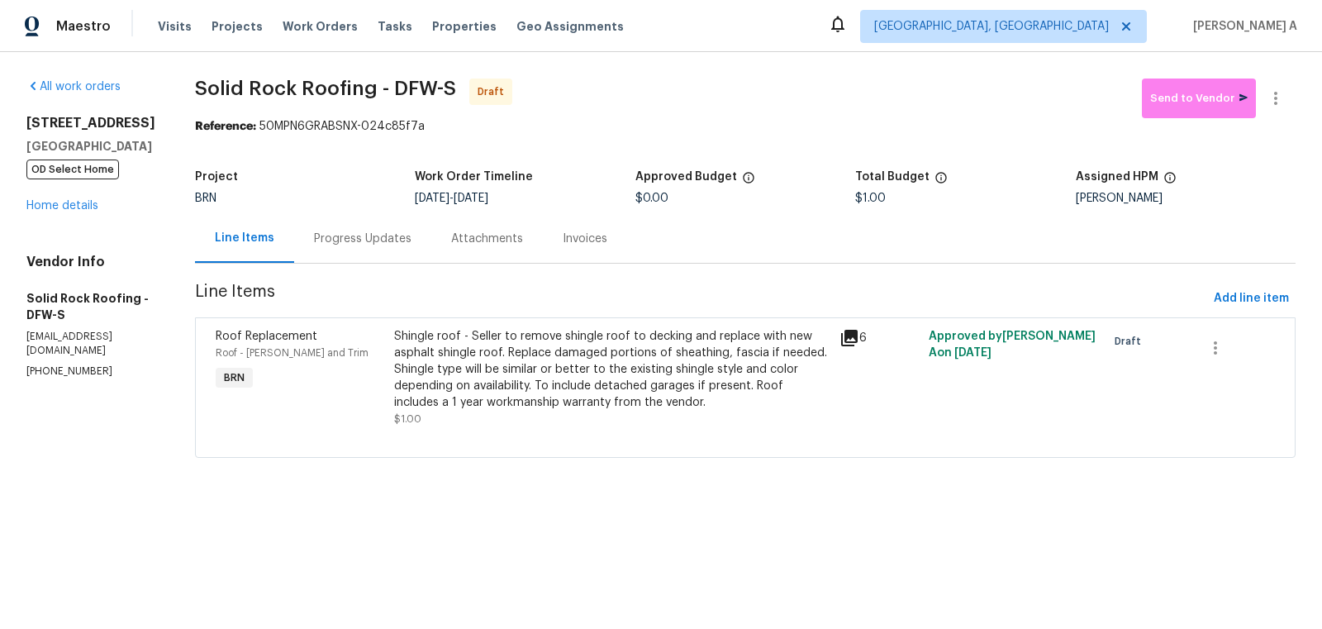
click at [339, 230] on div "Progress Updates" at bounding box center [362, 238] width 97 height 17
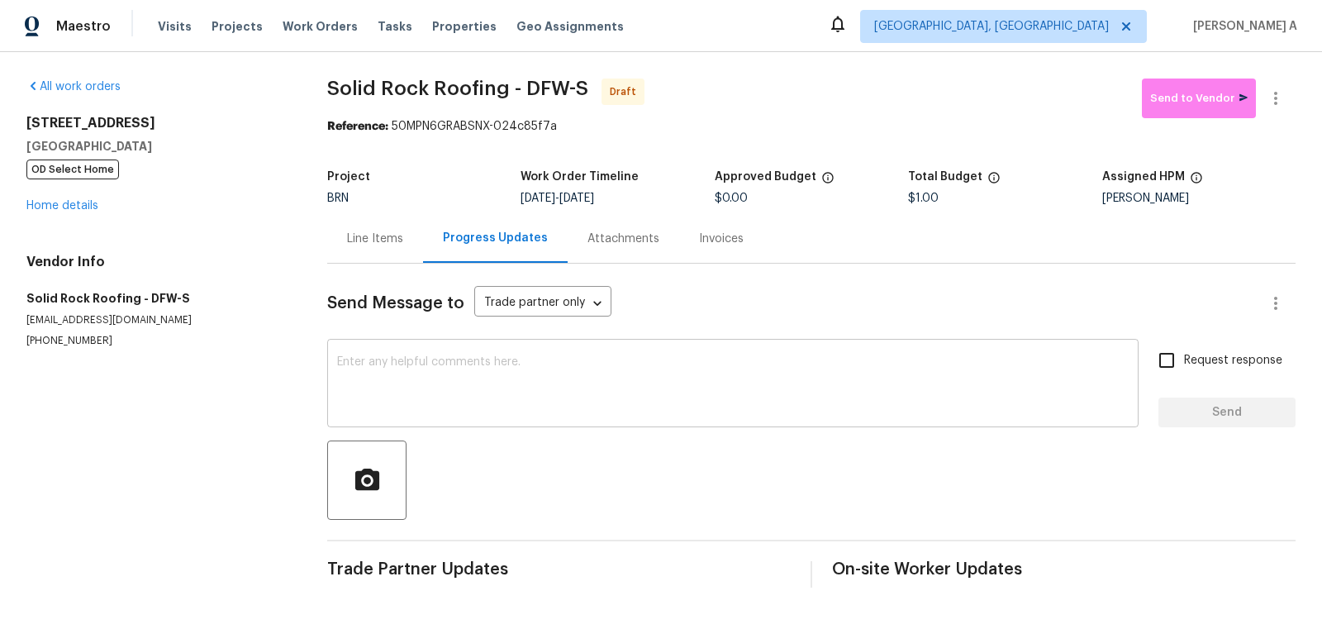
click at [527, 392] on textarea at bounding box center [732, 385] width 791 height 58
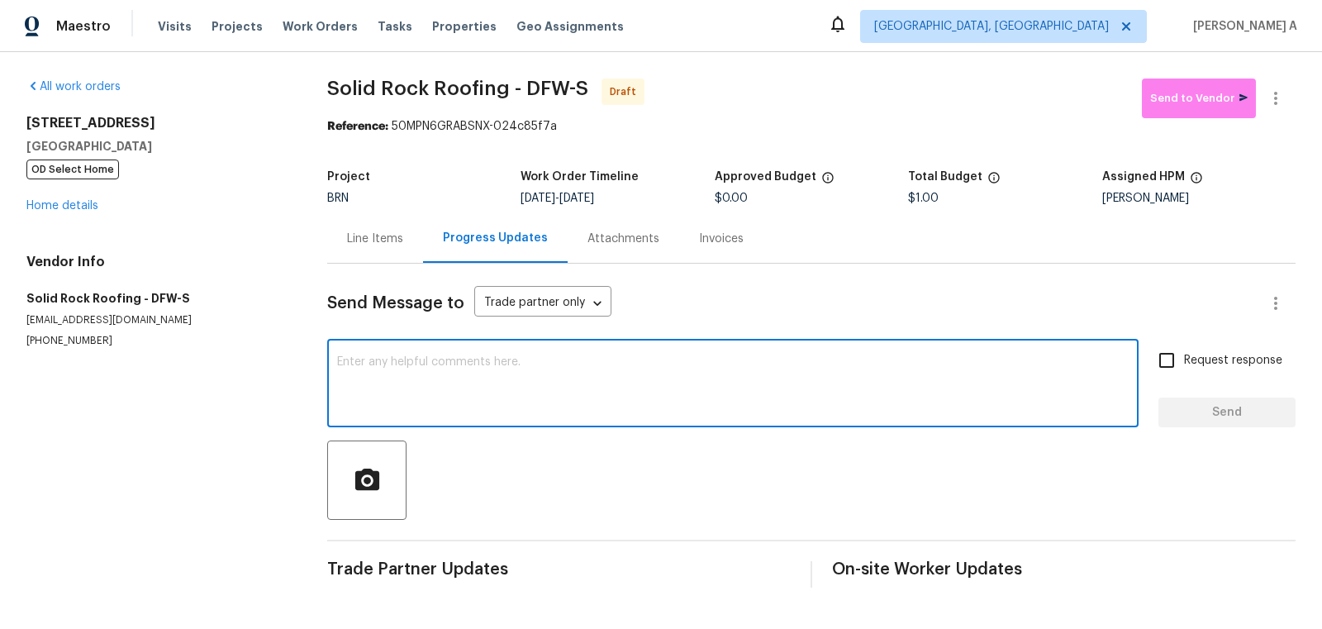
paste textarea "Hi, I'm Akshay from Opendoor. Just wanted to check if you received the workorde…"
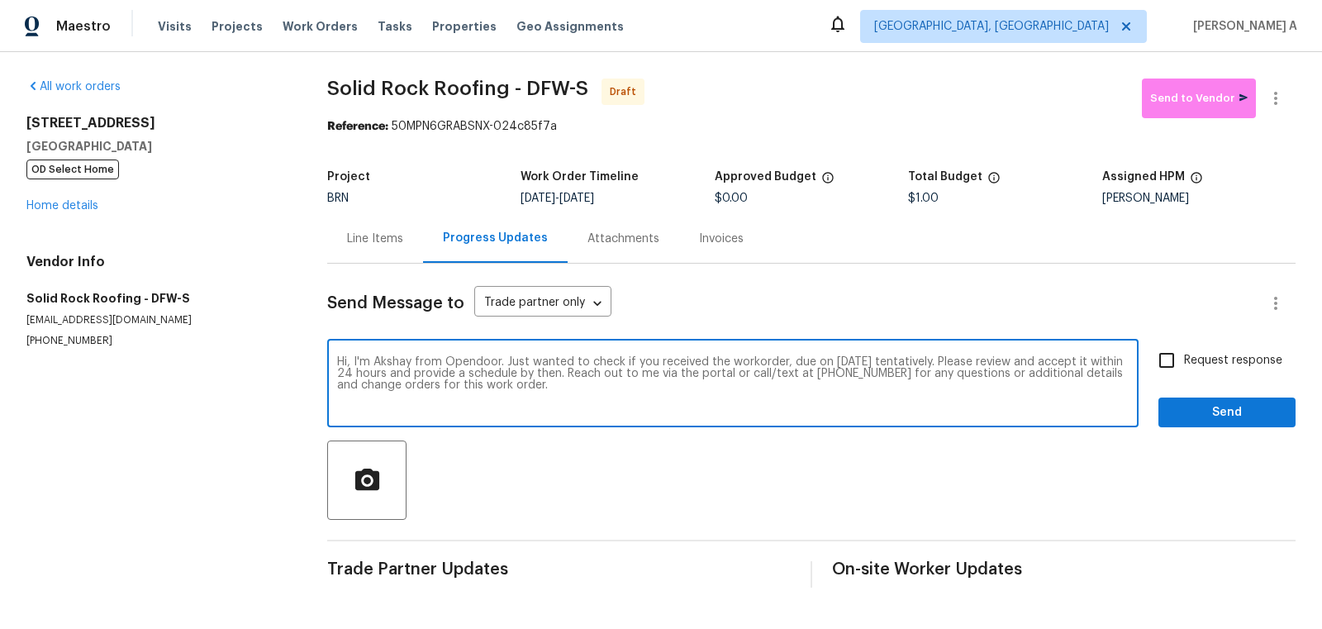
type textarea "Hi, I'm Akshay from Opendoor. Just wanted to check if you received the workorde…"
click at [1163, 363] on input "Request response" at bounding box center [1166, 360] width 35 height 35
checkbox input "true"
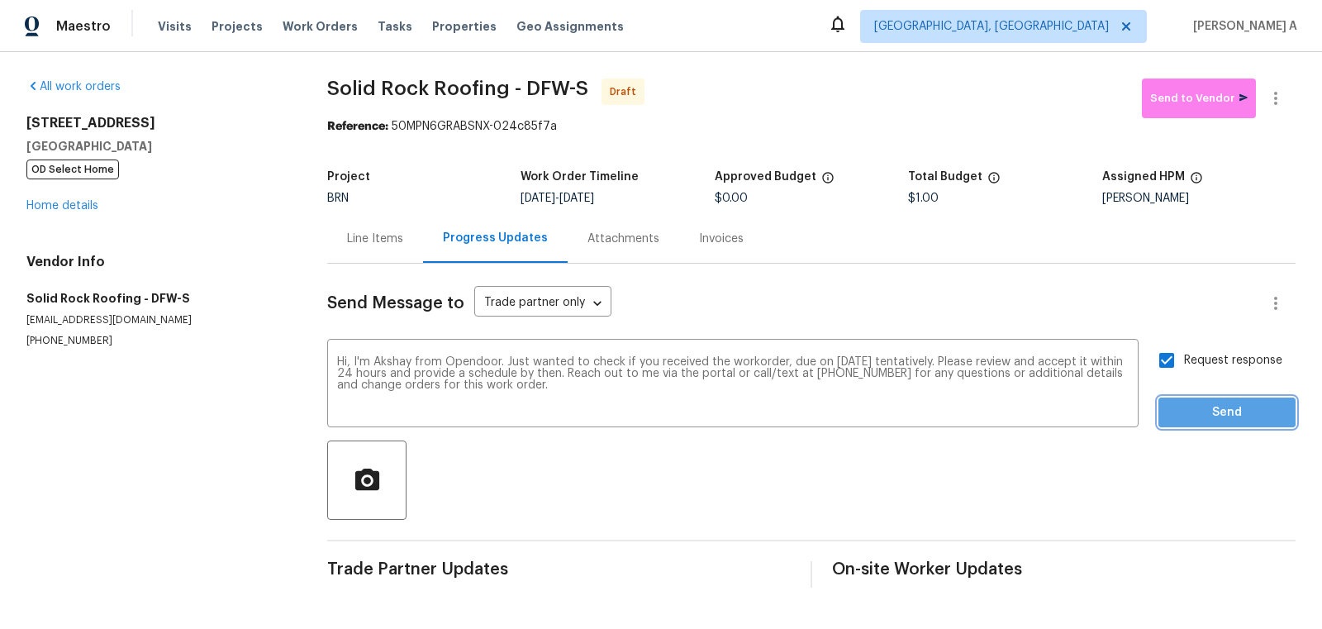
click at [1214, 411] on span "Send" at bounding box center [1226, 412] width 111 height 21
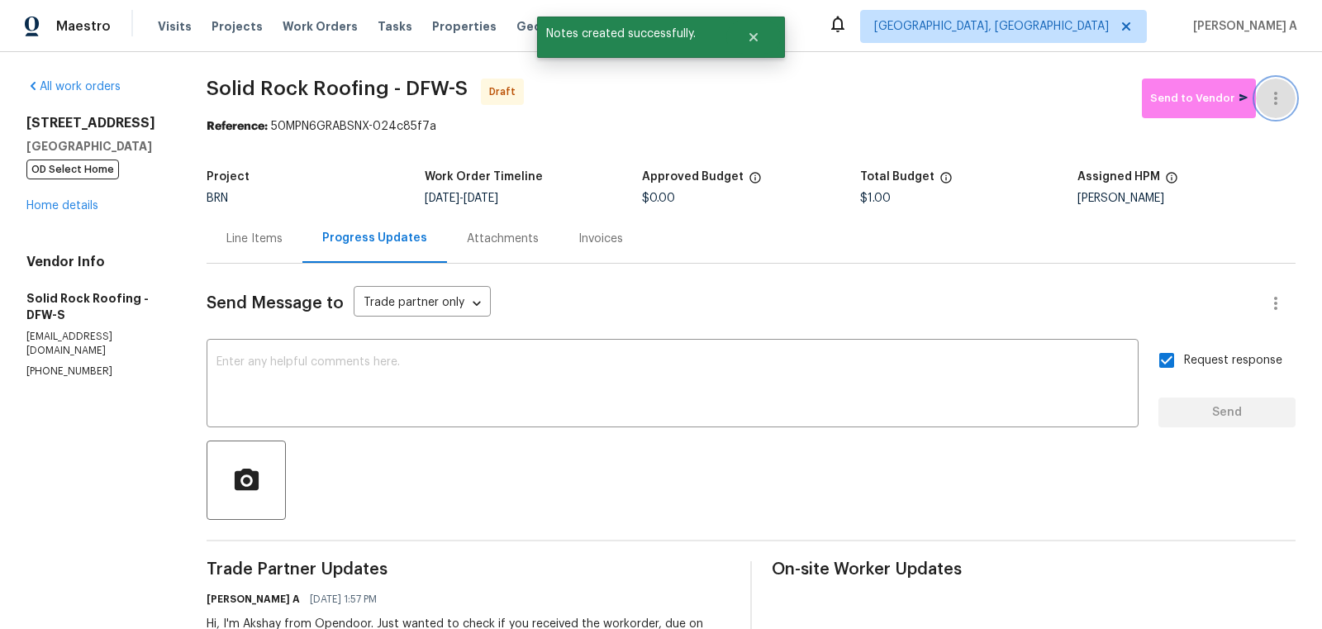
click at [1289, 95] on button "button" at bounding box center [1276, 98] width 40 height 40
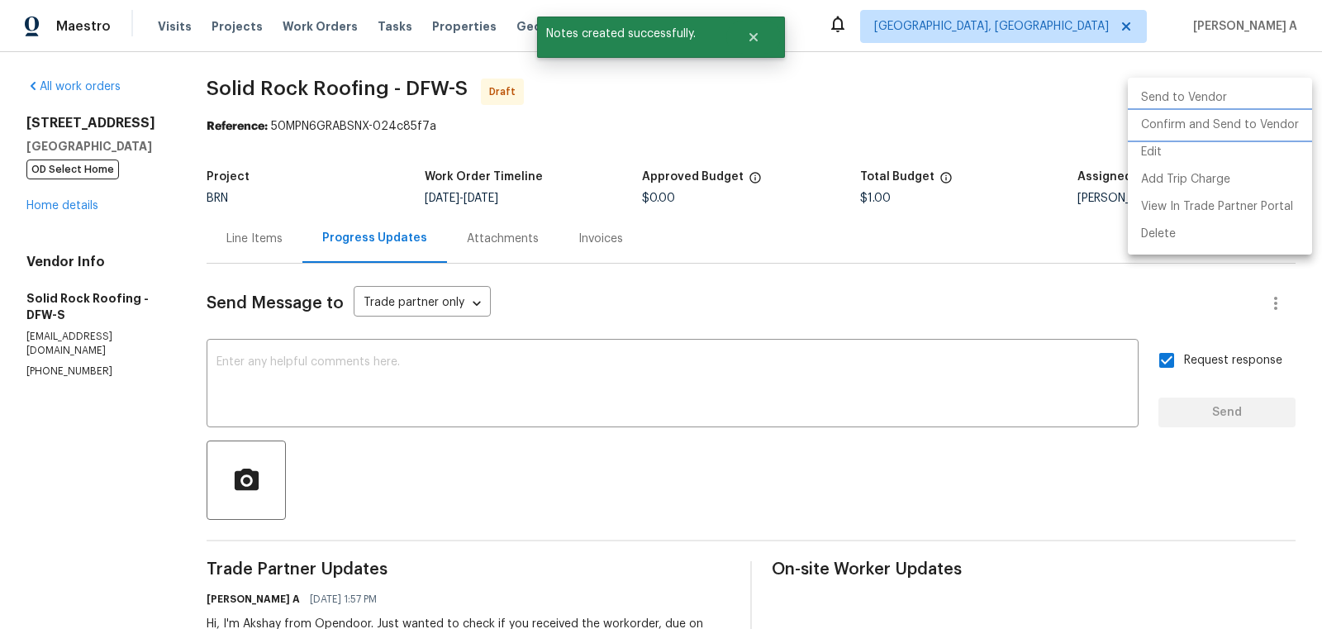
click at [1293, 117] on li "Confirm and Send to Vendor" at bounding box center [1220, 125] width 184 height 27
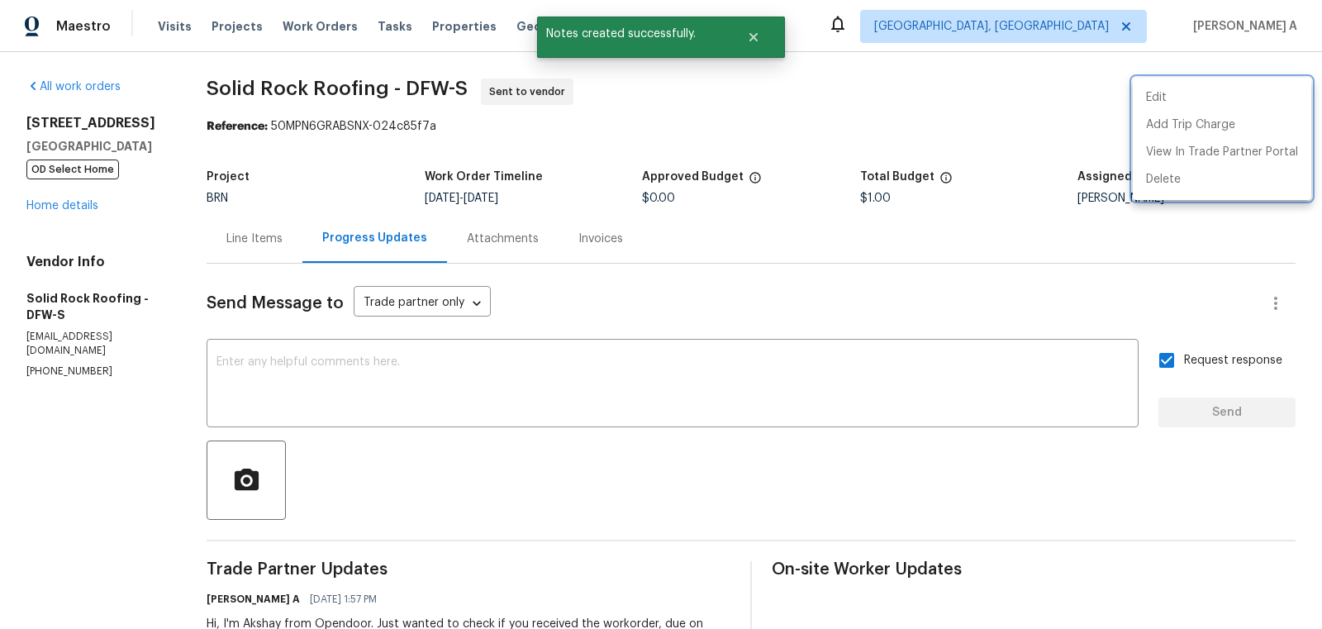
click at [684, 154] on div at bounding box center [661, 314] width 1322 height 629
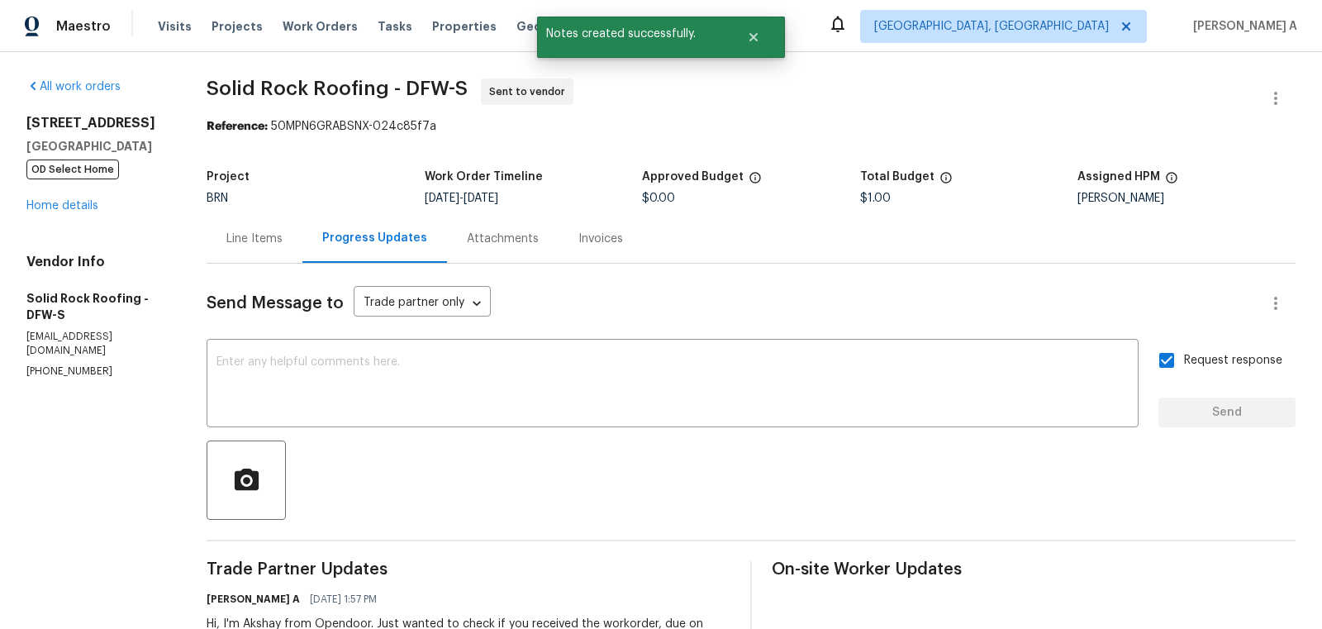
click at [230, 227] on div "Line Items" at bounding box center [255, 238] width 96 height 49
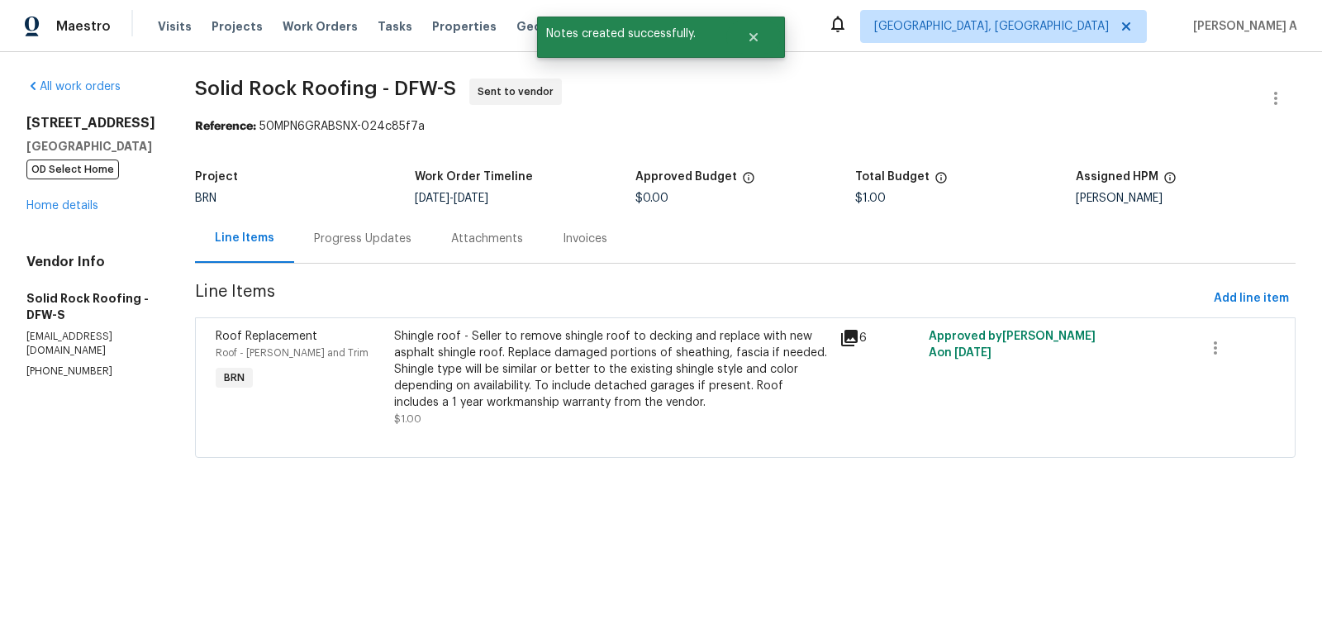
click at [66, 212] on div "811 Fawn Valley Dr Allen, TX 75002 OD Select Home Home details" at bounding box center [90, 164] width 129 height 99
click at [65, 210] on link "Home details" at bounding box center [62, 206] width 72 height 12
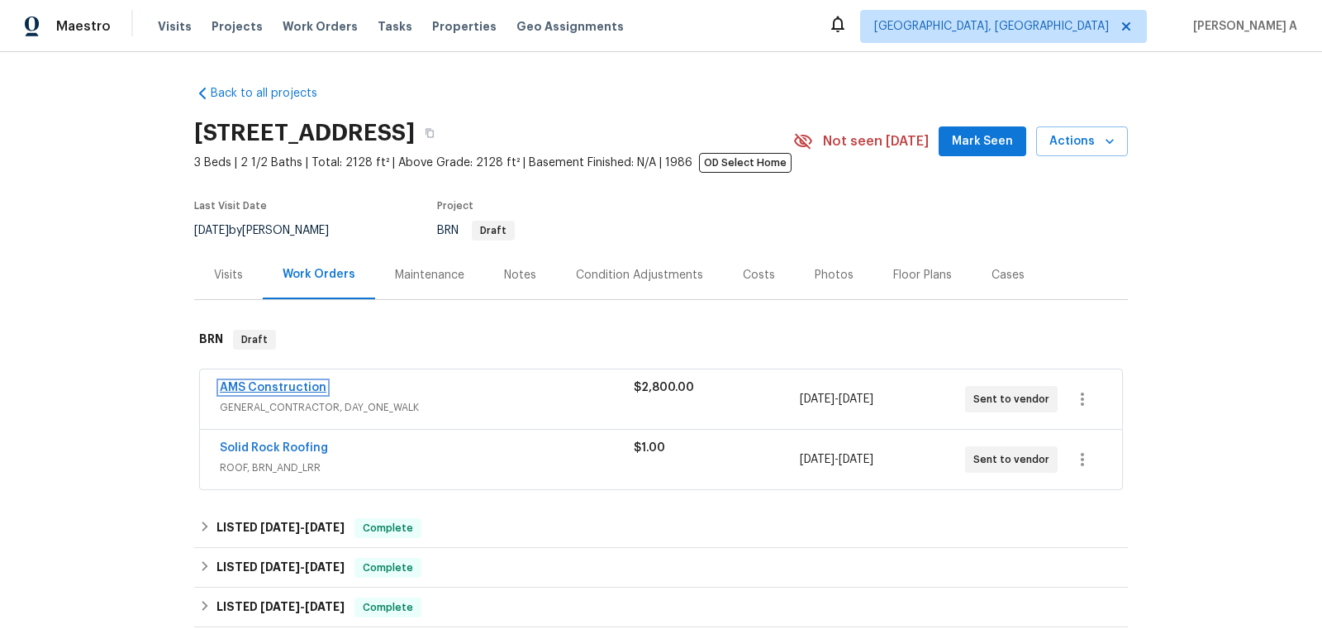
click at [274, 391] on link "AMS Construction" at bounding box center [273, 388] width 107 height 12
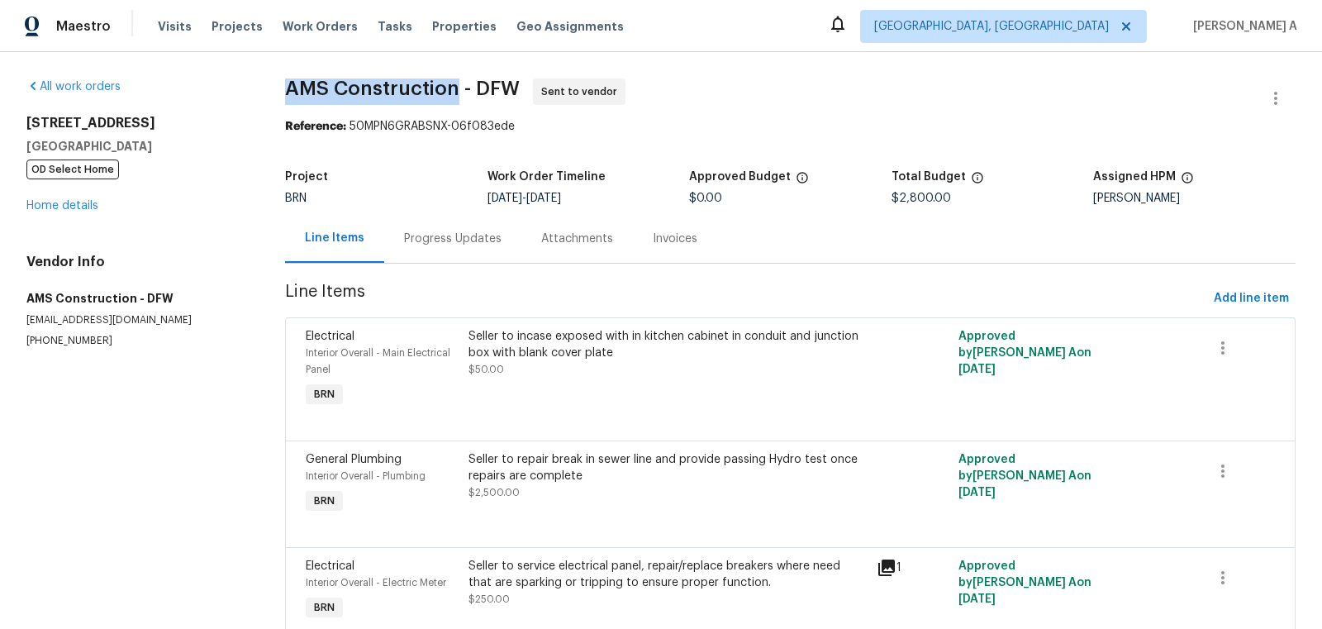
copy span "AMS Construction"
drag, startPoint x: 270, startPoint y: 94, endPoint x: 451, endPoint y: 95, distance: 180.9
click at [451, 95] on div "All work orders 811 Fawn Valley Dr Allen, TX 75002 OD Select Home Home details …" at bounding box center [661, 376] width 1322 height 648
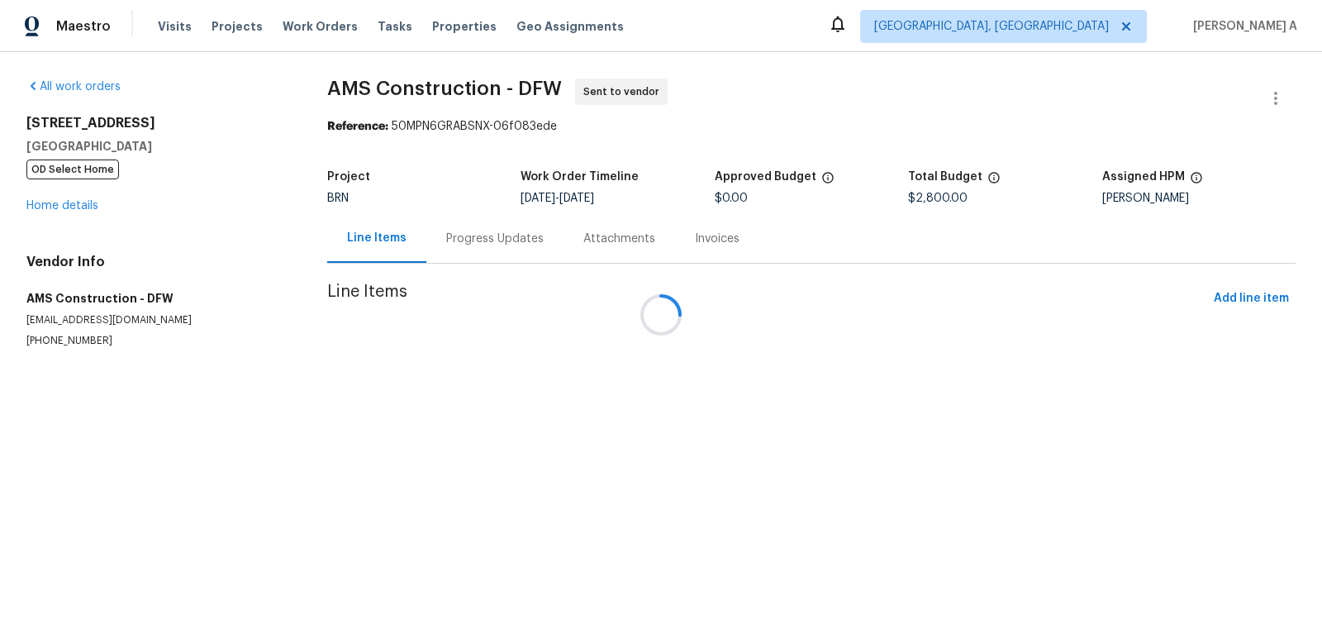
click at [327, 178] on h5 "Project" at bounding box center [348, 177] width 43 height 12
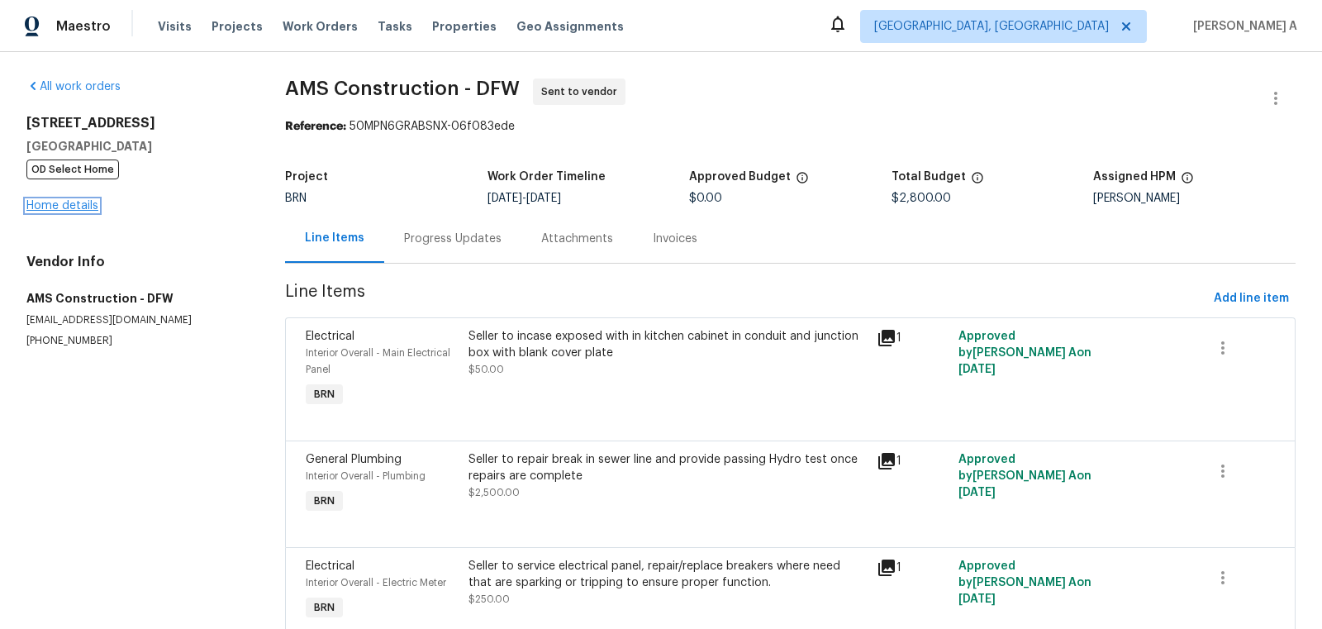
click at [50, 211] on link "Home details" at bounding box center [62, 206] width 72 height 12
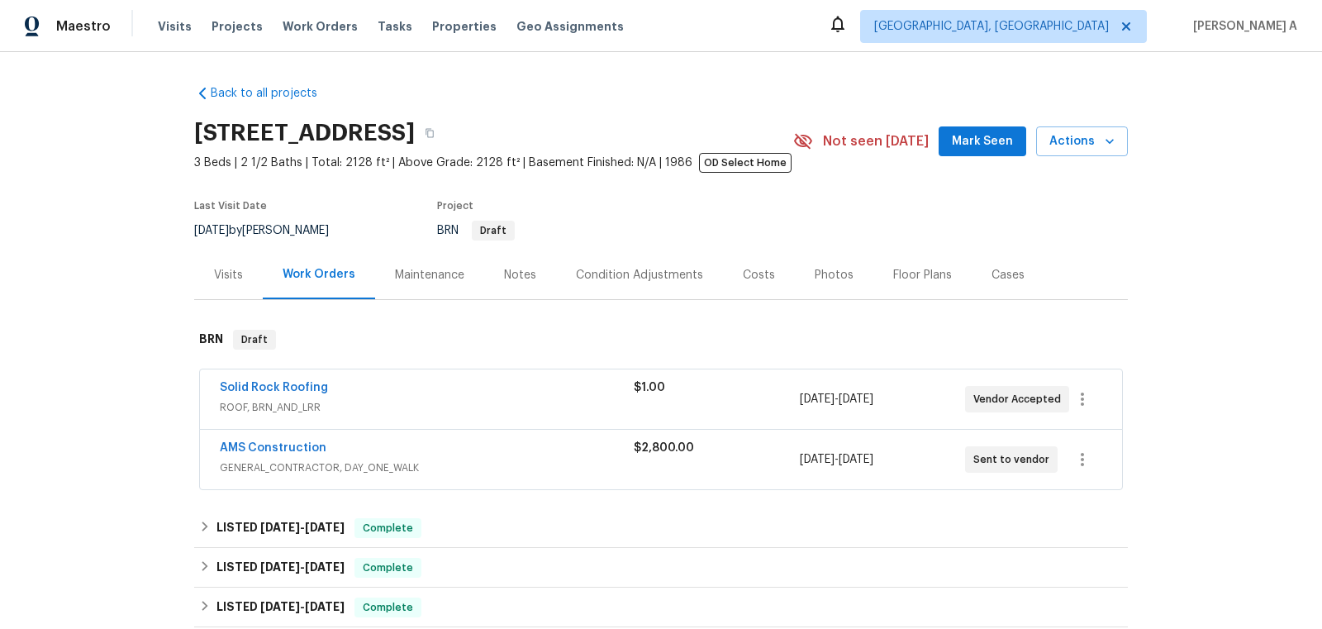
click at [281, 439] on span "AMS Construction" at bounding box center [273, 447] width 107 height 17
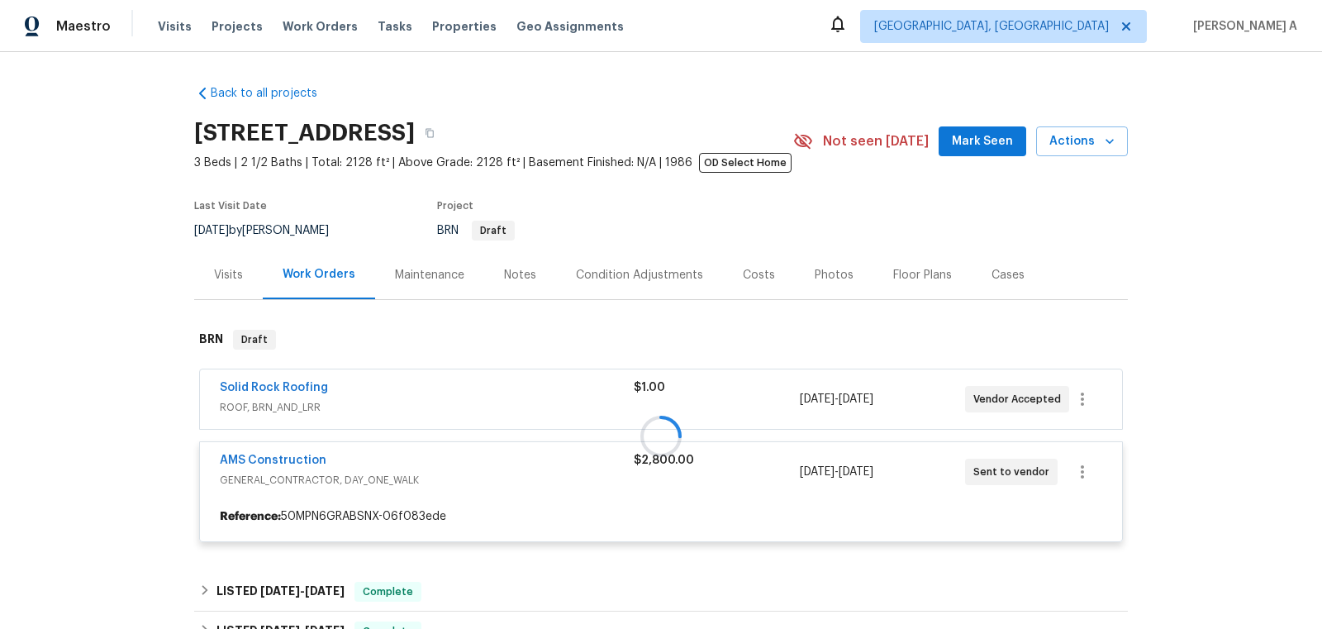
click at [285, 457] on div at bounding box center [660, 435] width 933 height 245
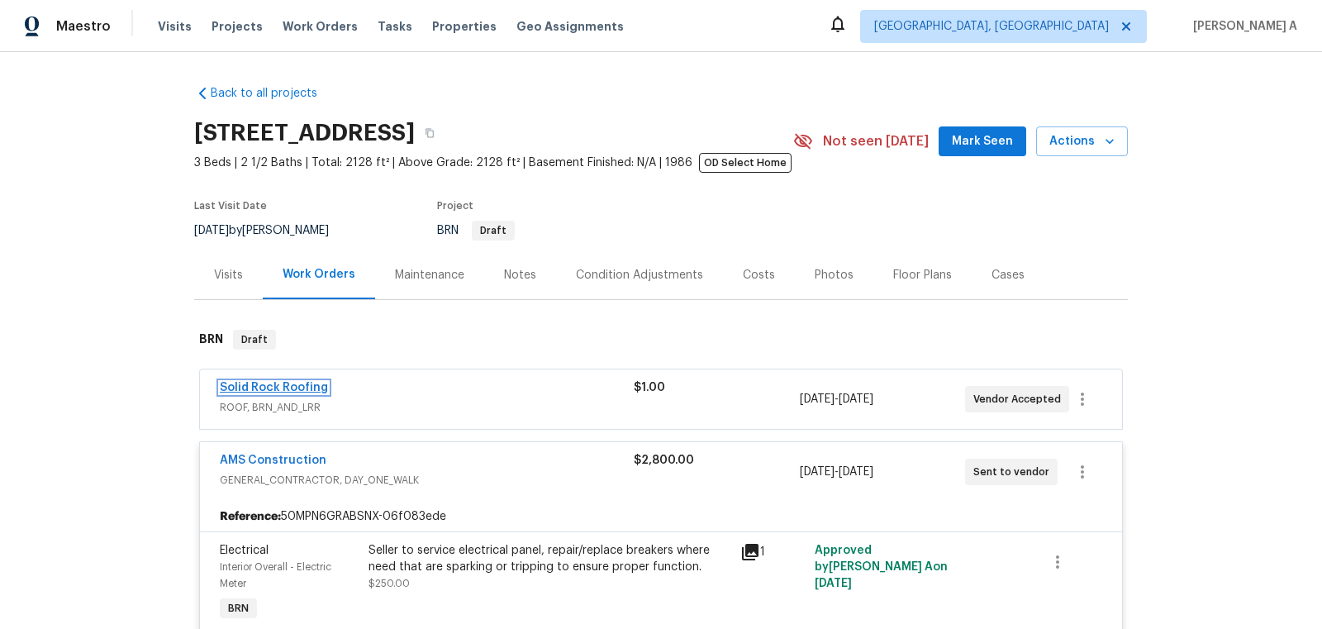
click at [285, 390] on link "Solid Rock Roofing" at bounding box center [274, 388] width 108 height 12
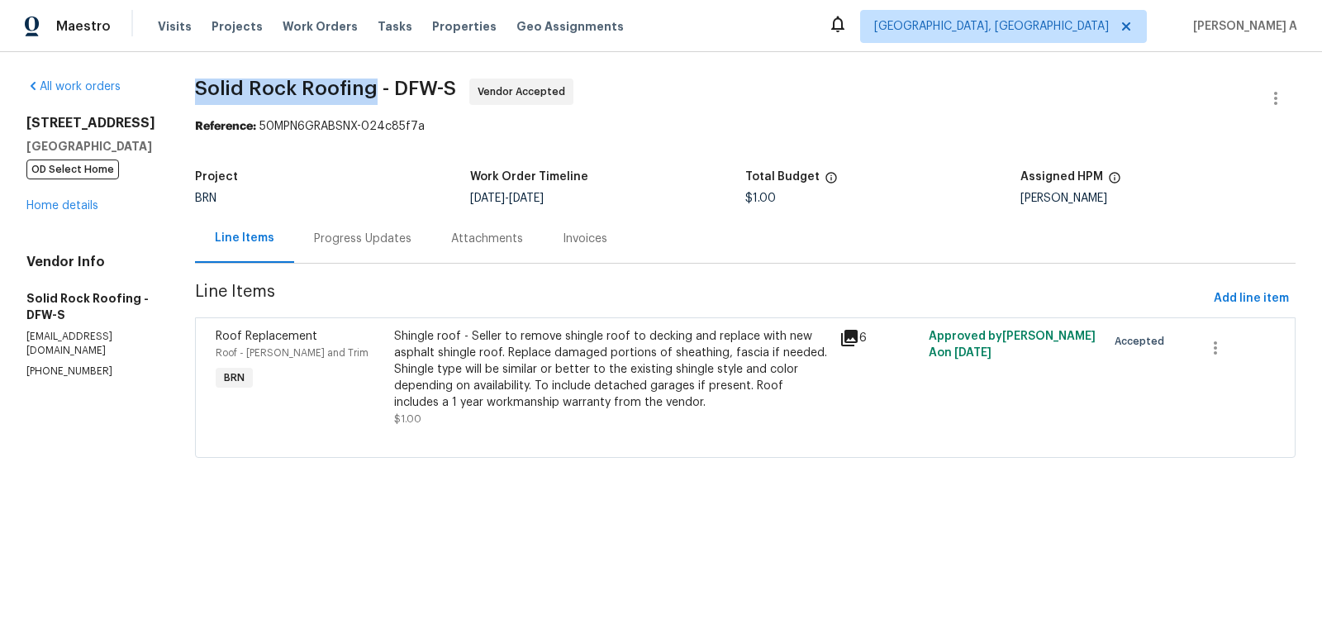
copy span "Solid Rock Roofing"
drag, startPoint x: 195, startPoint y: 90, endPoint x: 373, endPoint y: 90, distance: 177.6
click at [373, 90] on span "Solid Rock Roofing - DFW-S" at bounding box center [325, 88] width 261 height 20
click at [43, 201] on link "Home details" at bounding box center [62, 206] width 72 height 12
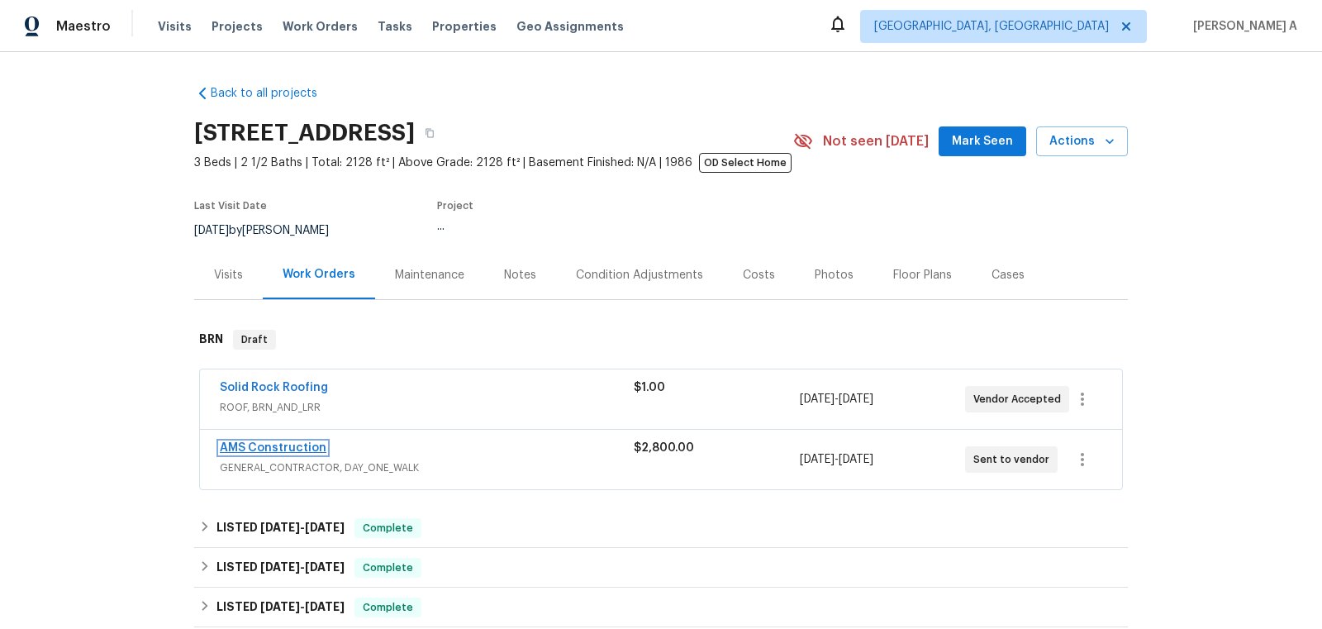
click at [280, 446] on link "AMS Construction" at bounding box center [273, 448] width 107 height 12
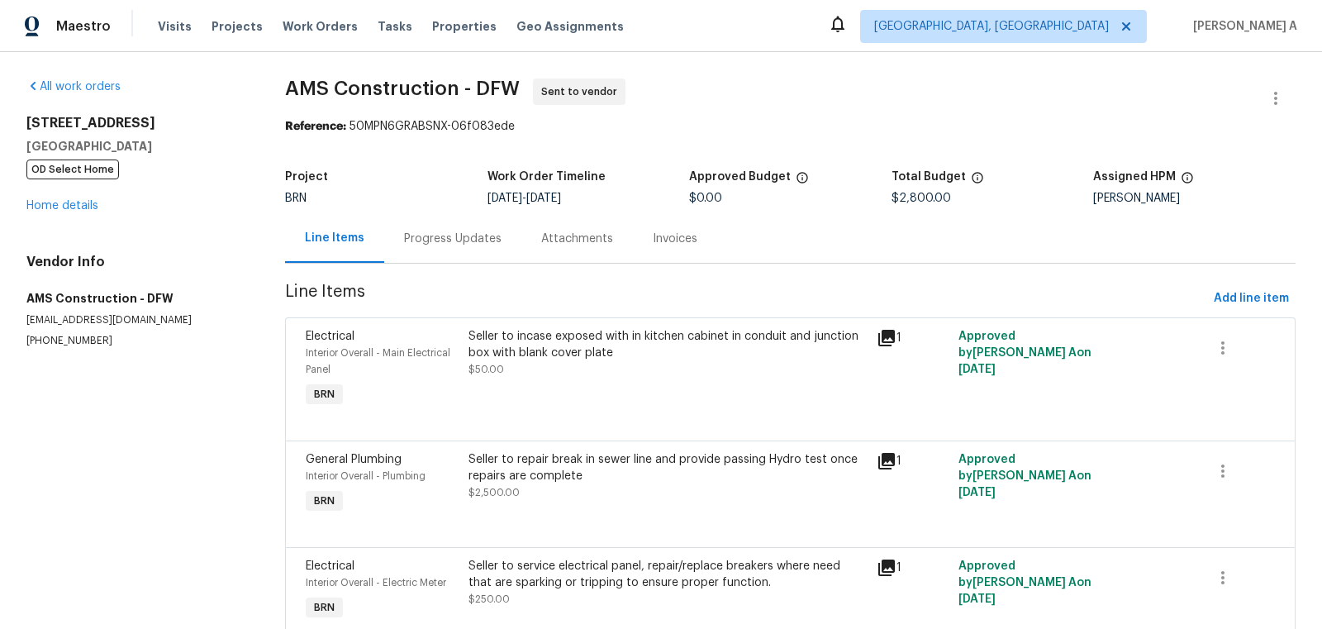
click at [426, 236] on div "Progress Updates" at bounding box center [452, 238] width 97 height 17
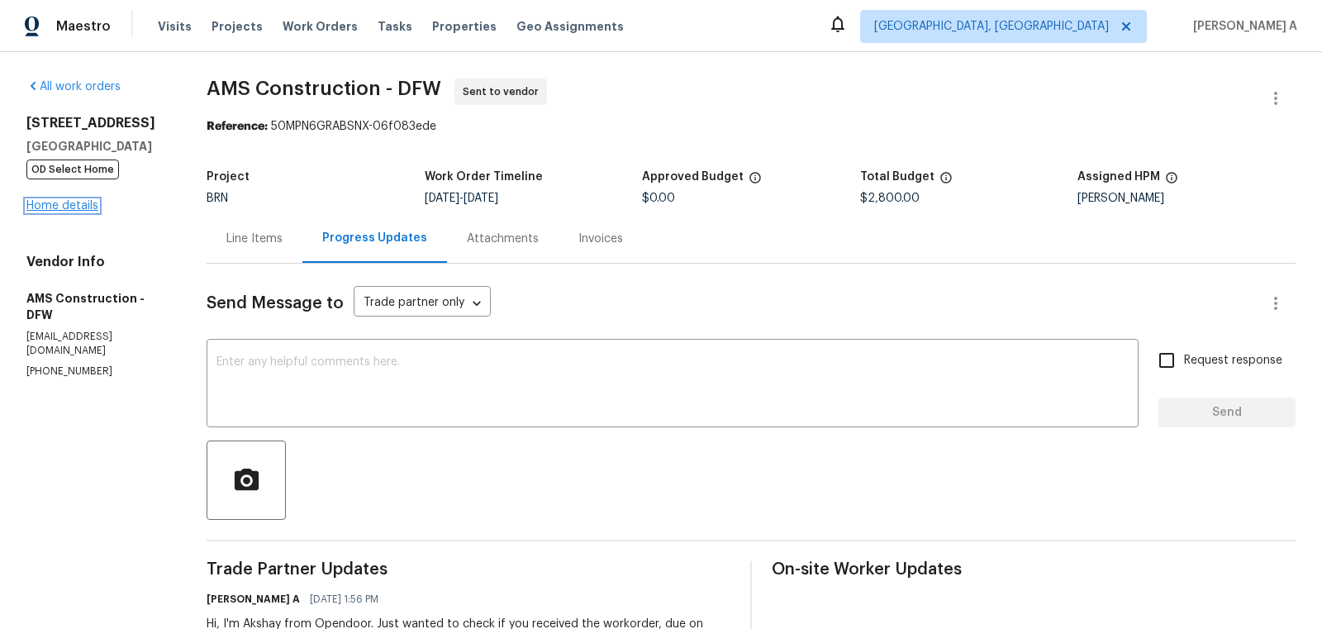
click at [88, 202] on link "Home details" at bounding box center [62, 206] width 72 height 12
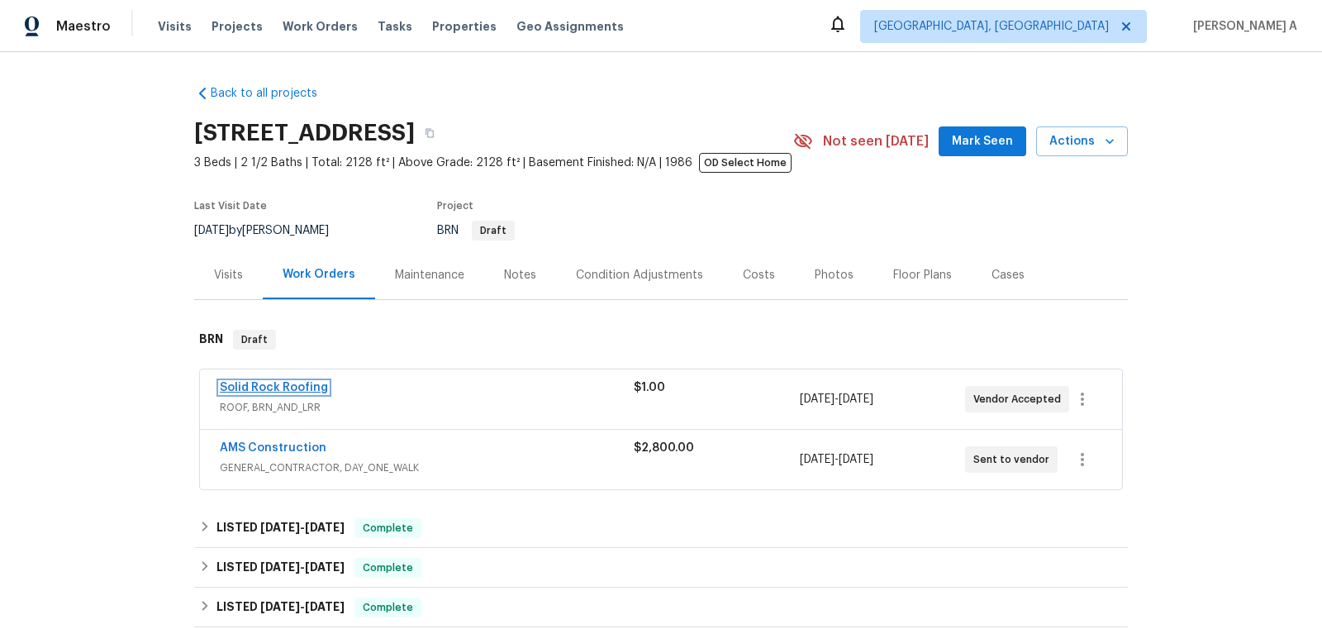
click at [272, 383] on link "Solid Rock Roofing" at bounding box center [274, 388] width 108 height 12
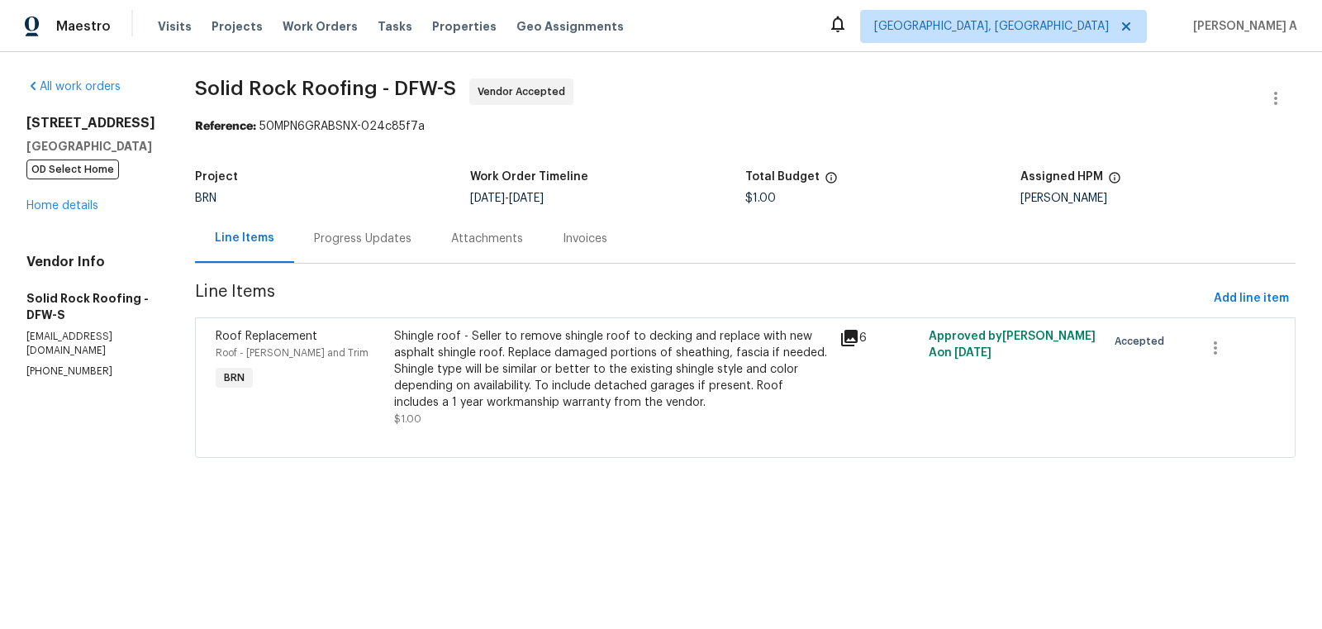
click at [365, 263] on div "Line Items Progress Updates Attachments Invoices" at bounding box center [745, 239] width 1100 height 50
click at [351, 230] on div "Progress Updates" at bounding box center [362, 238] width 97 height 17
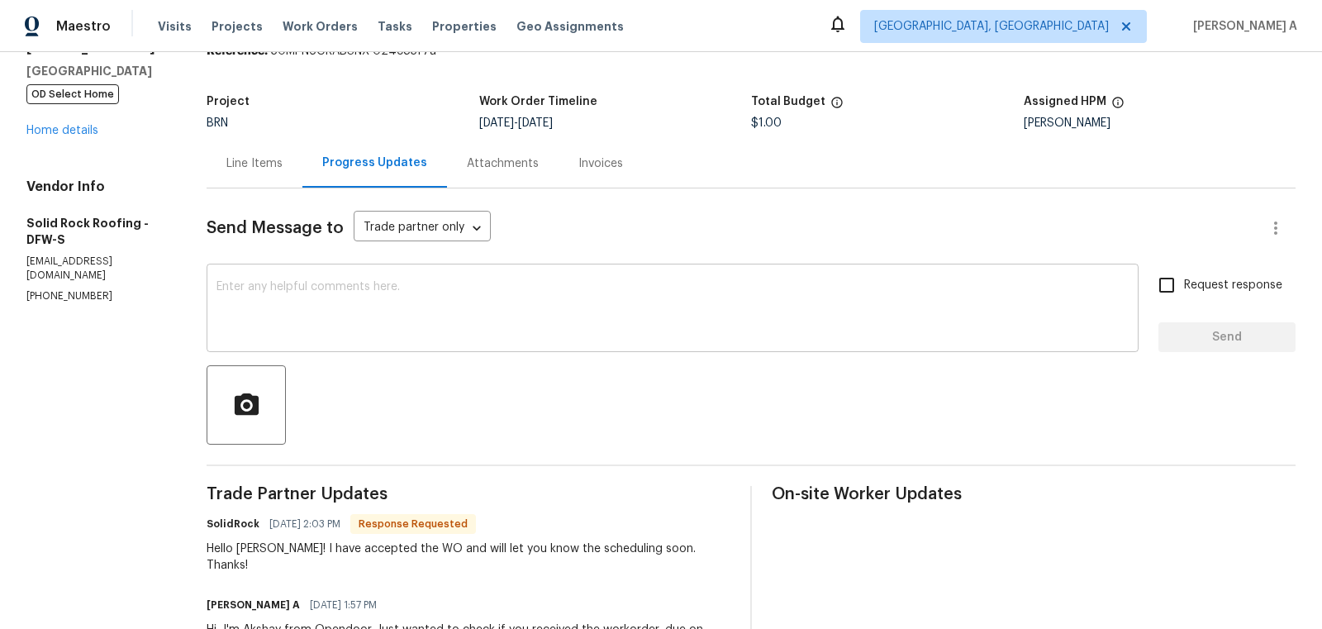
scroll to position [21, 0]
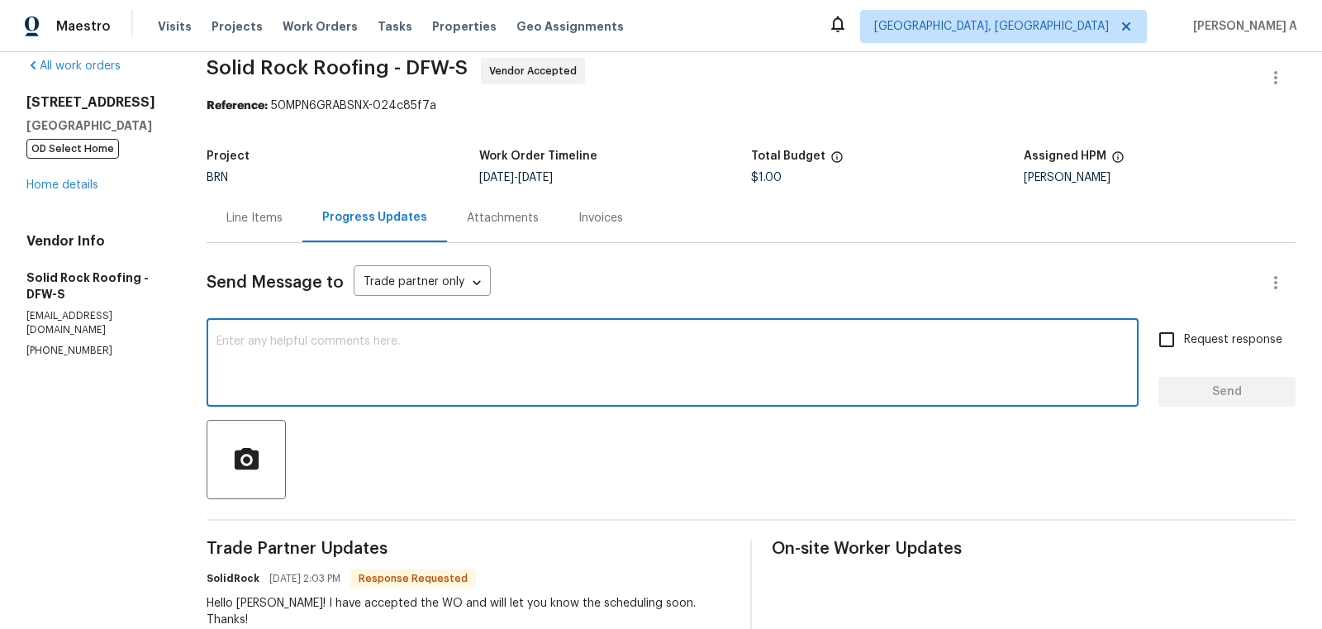
click at [471, 354] on textarea at bounding box center [672, 364] width 912 height 58
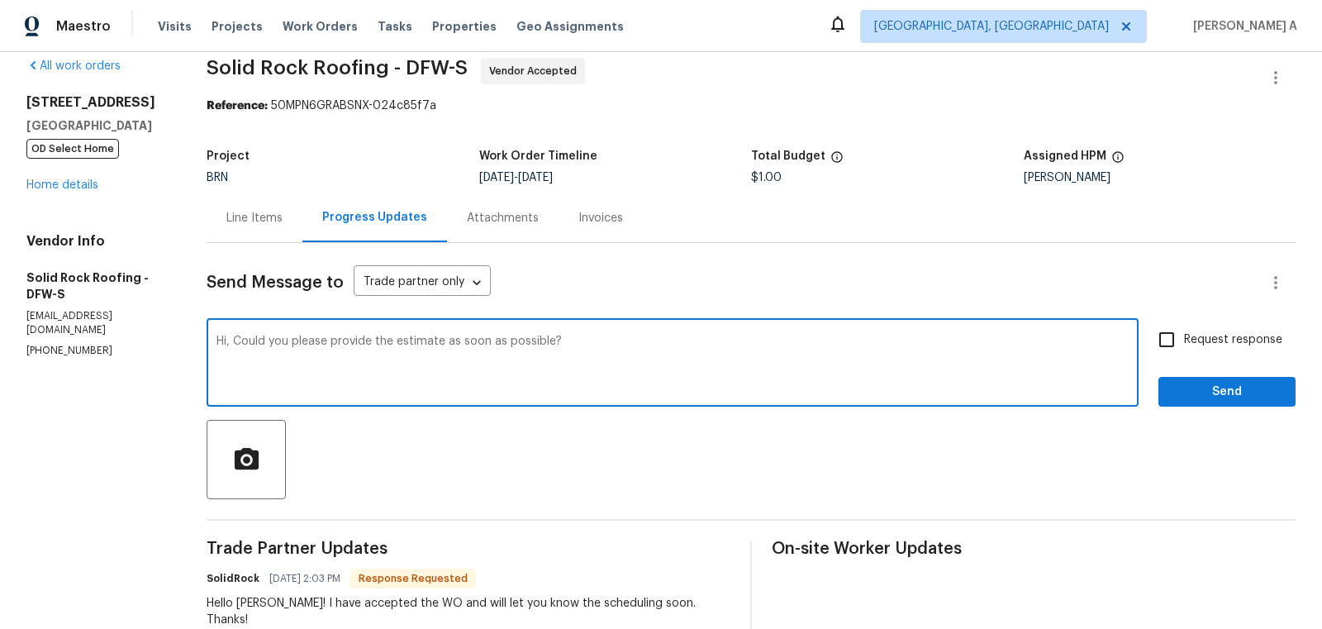
click at [361, 348] on textarea "Hi, Could you please provide the estimate as soon as possible?" at bounding box center [672, 364] width 912 height 58
click at [722, 383] on textarea "Hi, Could you please provide the estimate as soon as possible?" at bounding box center [672, 364] width 912 height 58
type textarea "Hi, Could you please provide the estimate as soon as possible?"
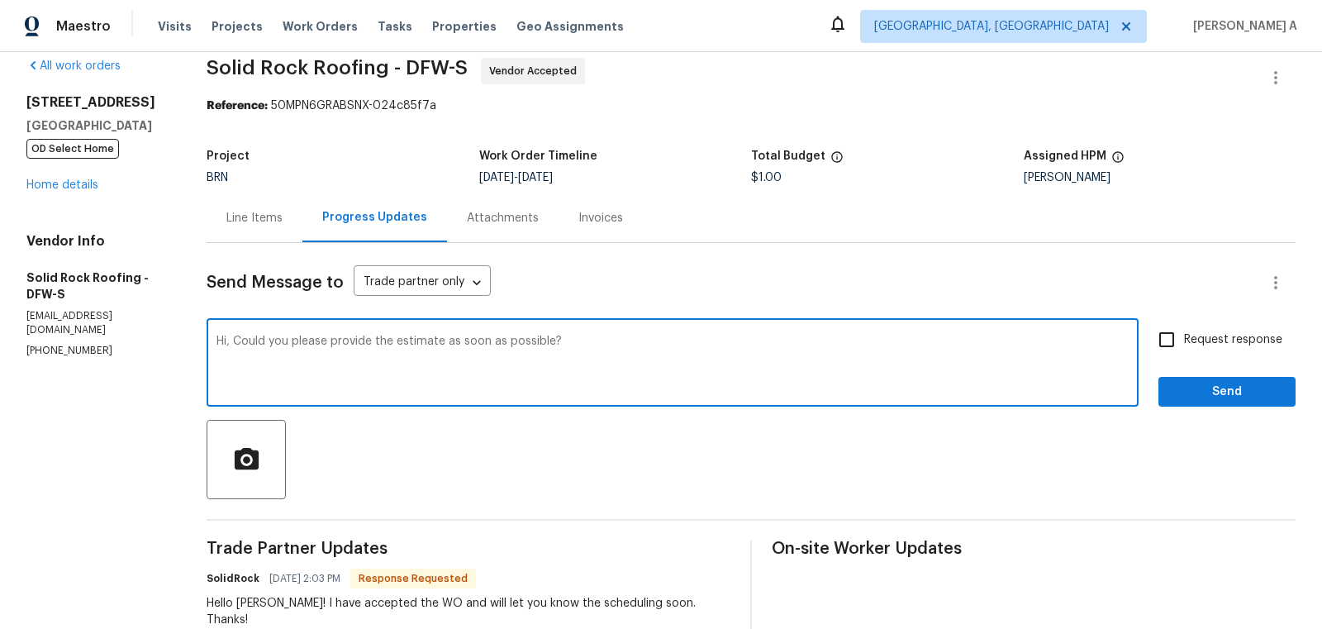
click at [1177, 347] on input "Request response" at bounding box center [1166, 339] width 35 height 35
checkbox input "true"
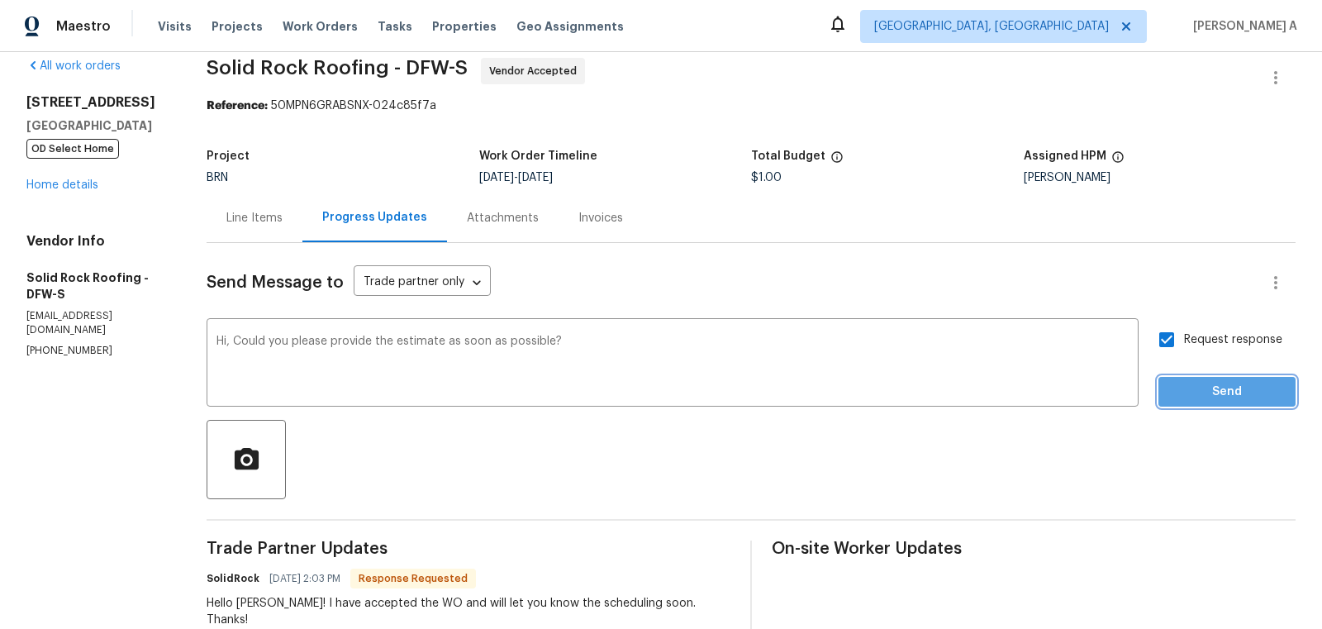
click at [1196, 385] on span "Send" at bounding box center [1226, 392] width 111 height 21
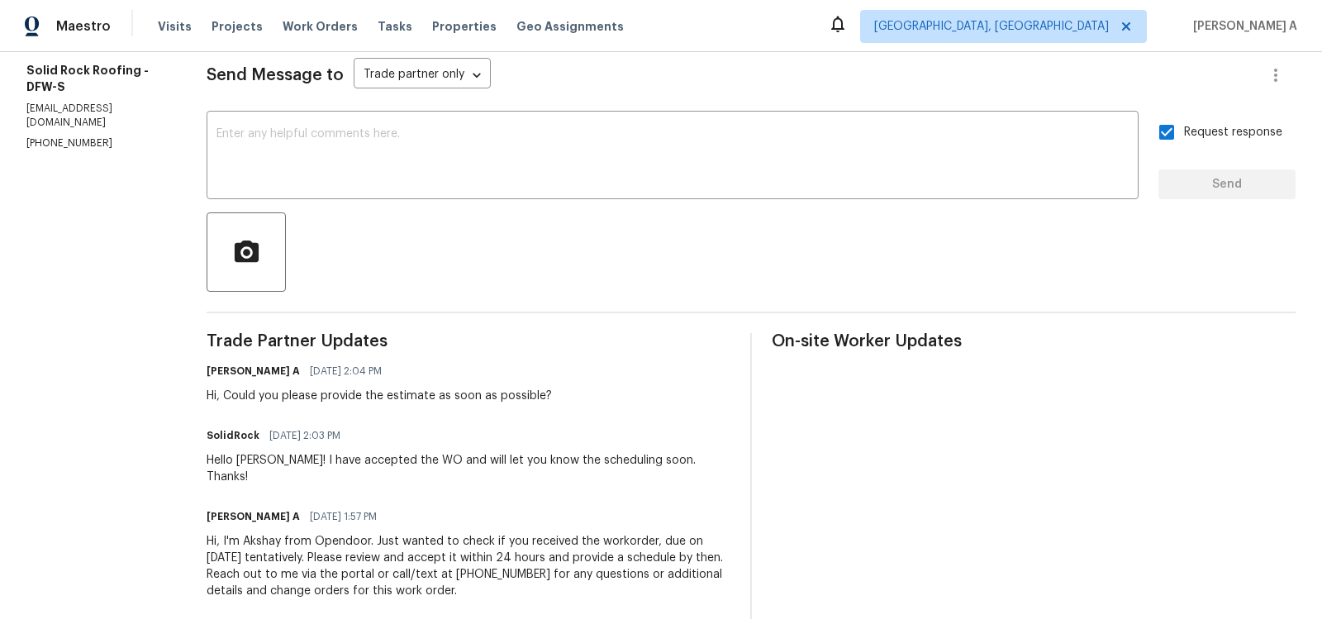
scroll to position [0, 0]
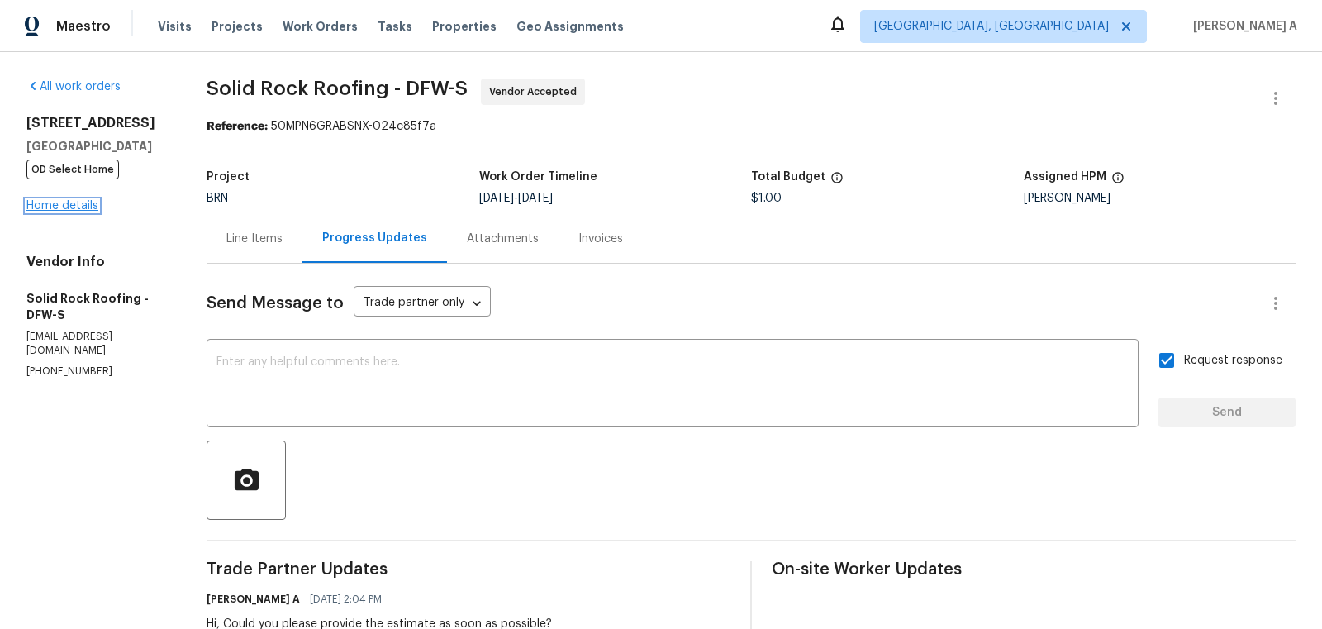
click at [50, 207] on link "Home details" at bounding box center [62, 206] width 72 height 12
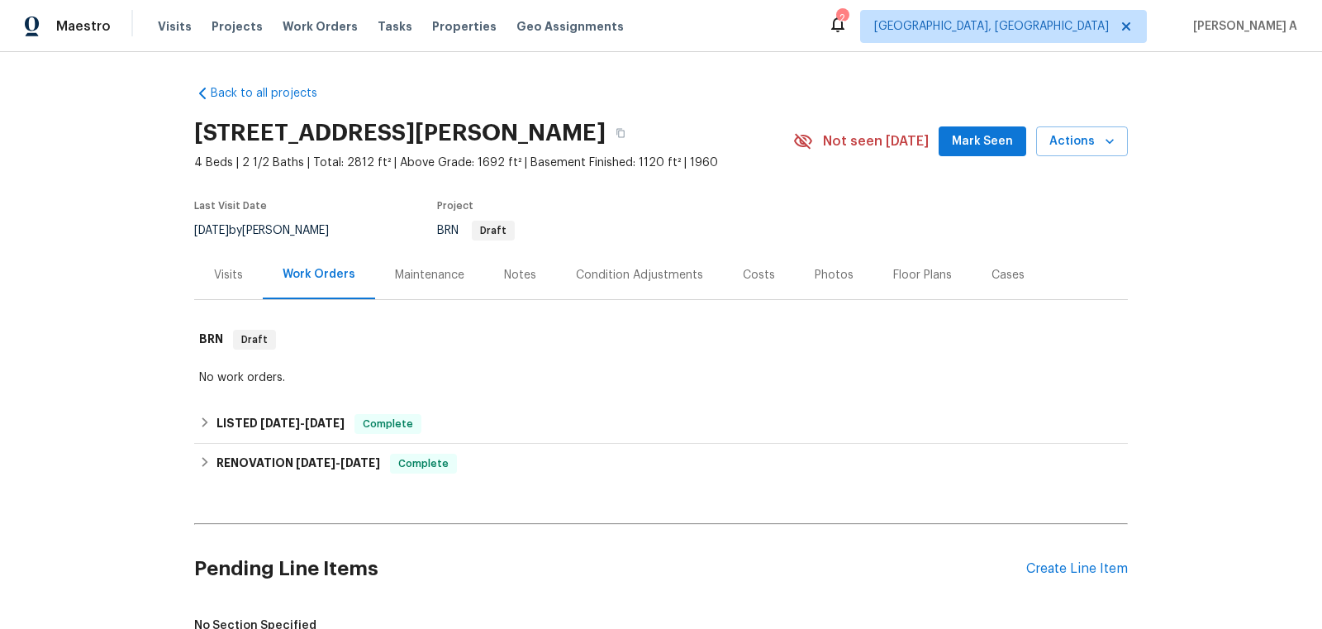
scroll to position [232, 0]
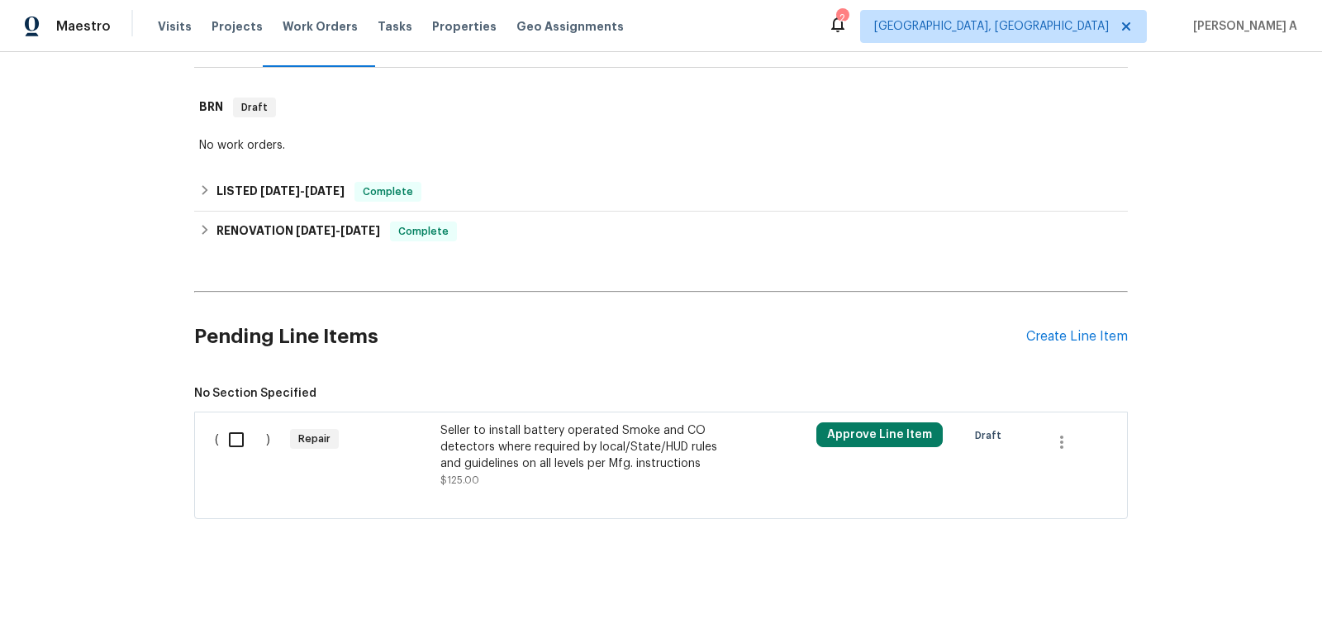
click at [564, 446] on div "Seller to install battery operated Smoke and CO detectors where required by loc…" at bounding box center [585, 447] width 291 height 50
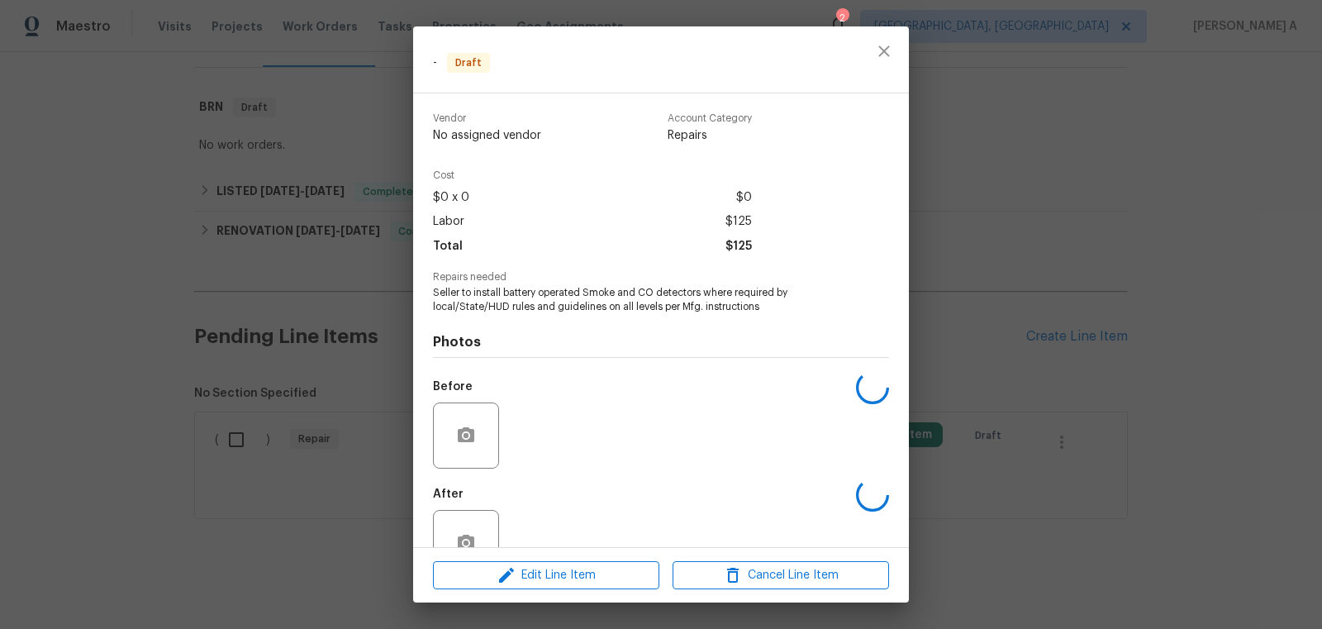
scroll to position [45, 0]
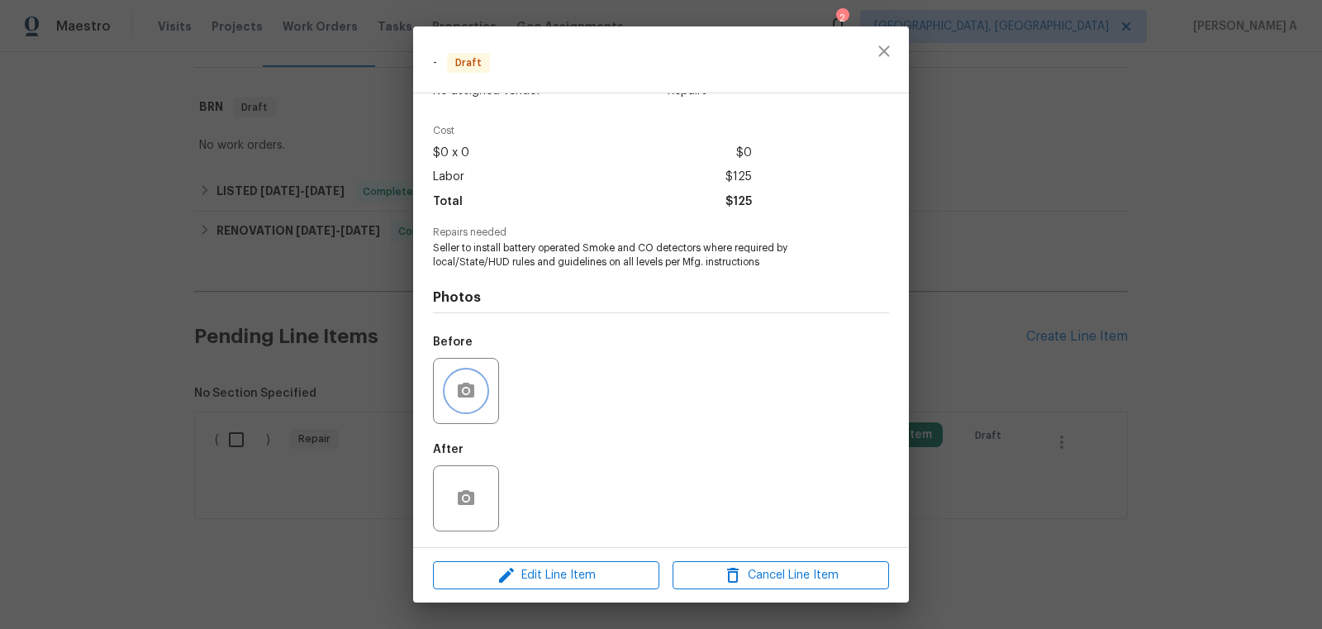
click at [458, 386] on icon "button" at bounding box center [466, 389] width 17 height 15
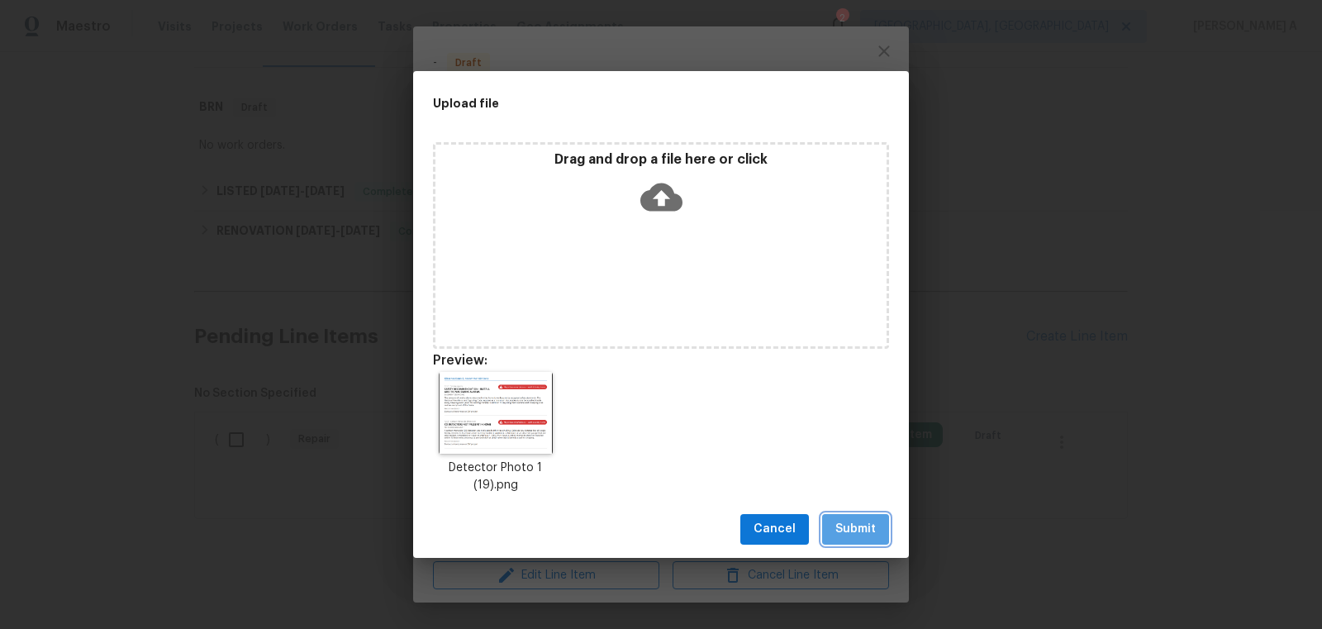
click at [845, 533] on span "Submit" at bounding box center [855, 529] width 40 height 21
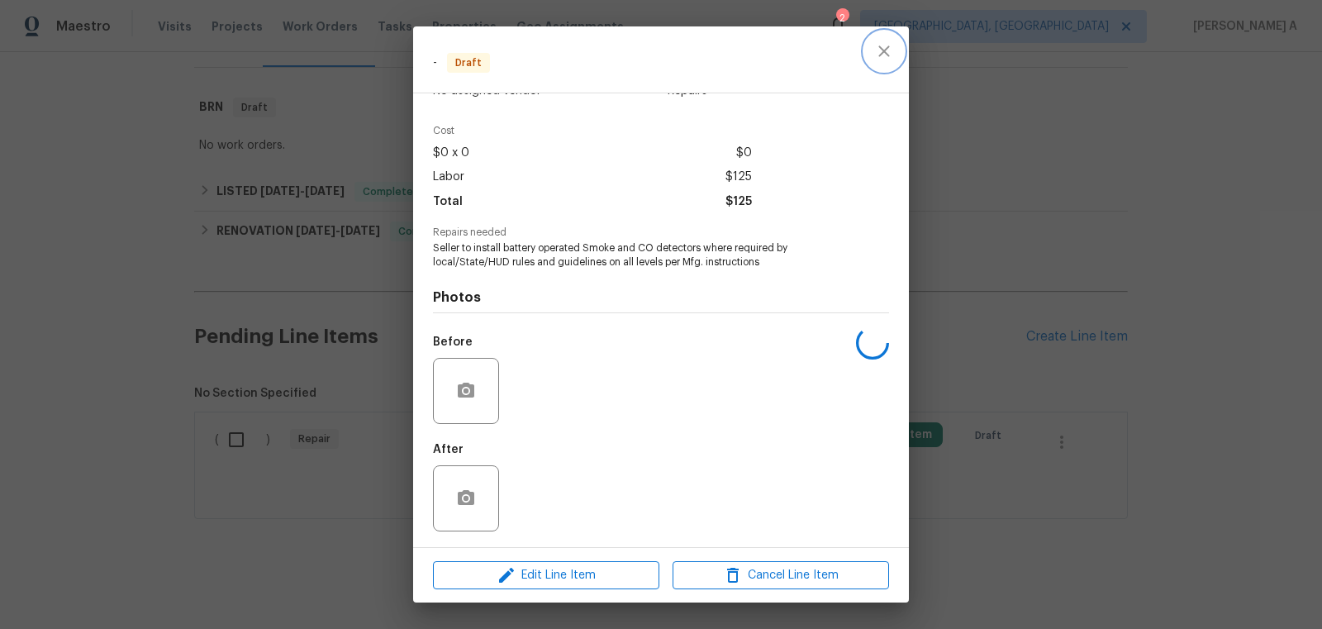
click at [877, 59] on icon "close" at bounding box center [884, 51] width 20 height 20
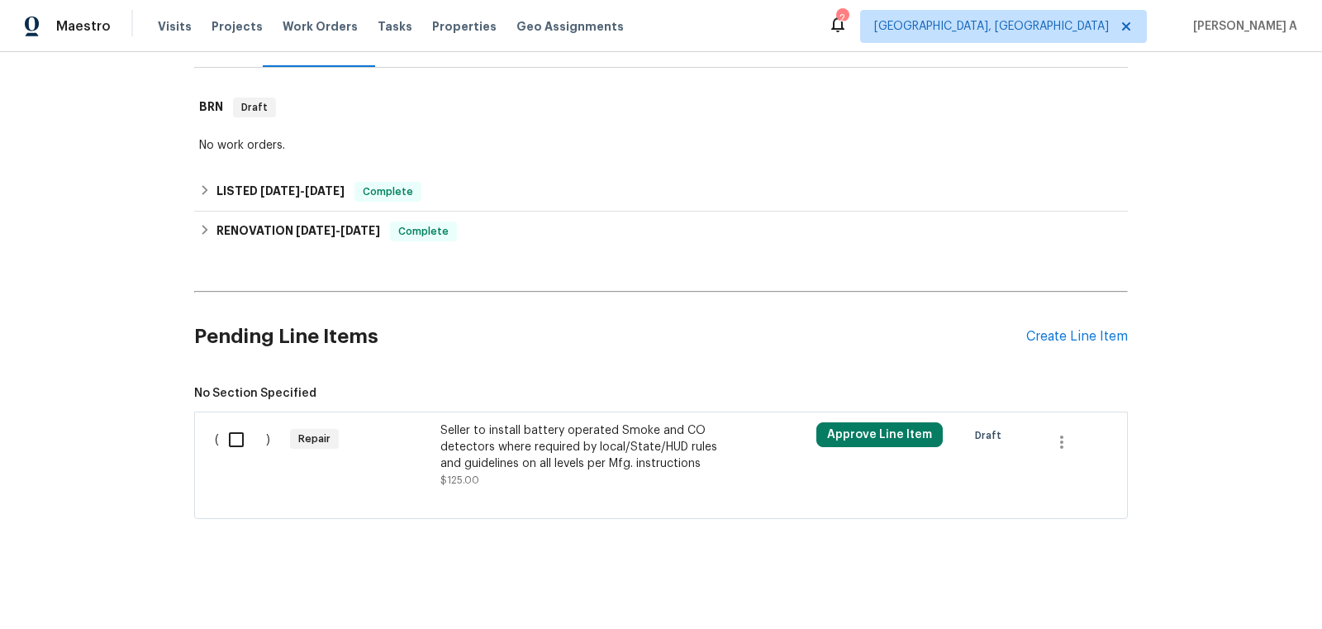
click at [588, 422] on div "Seller to install battery operated Smoke and CO detectors where required by loc…" at bounding box center [585, 447] width 291 height 50
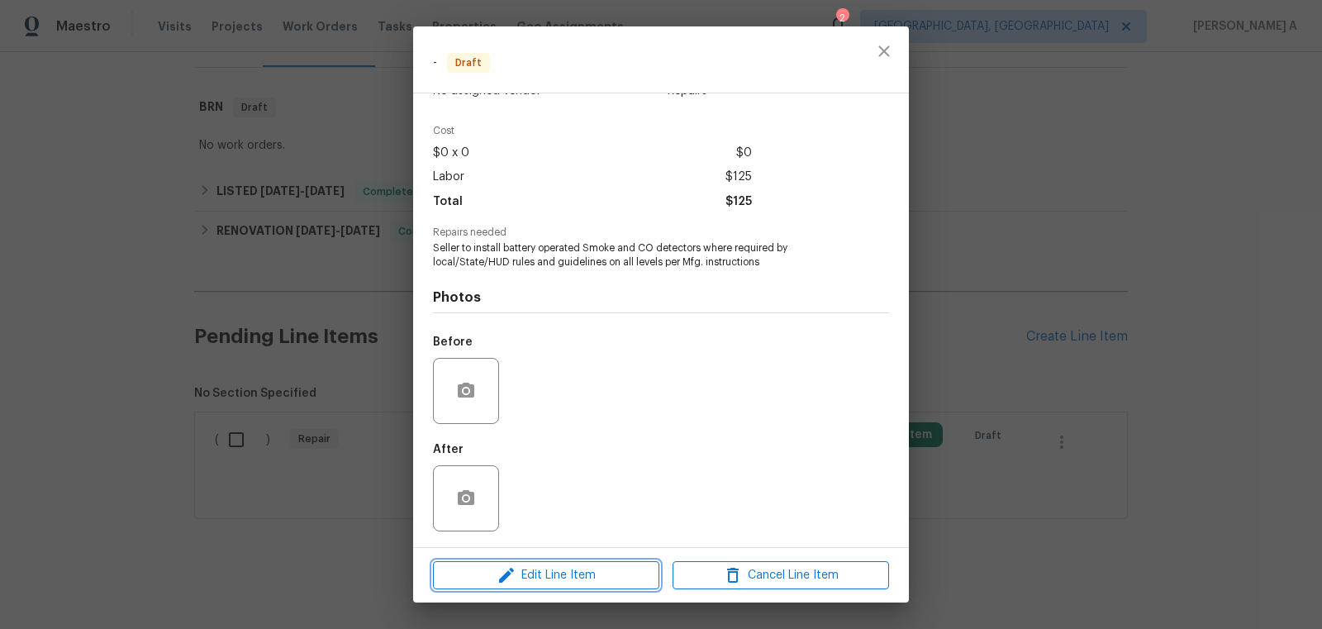
click at [579, 567] on span "Edit Line Item" at bounding box center [546, 575] width 216 height 21
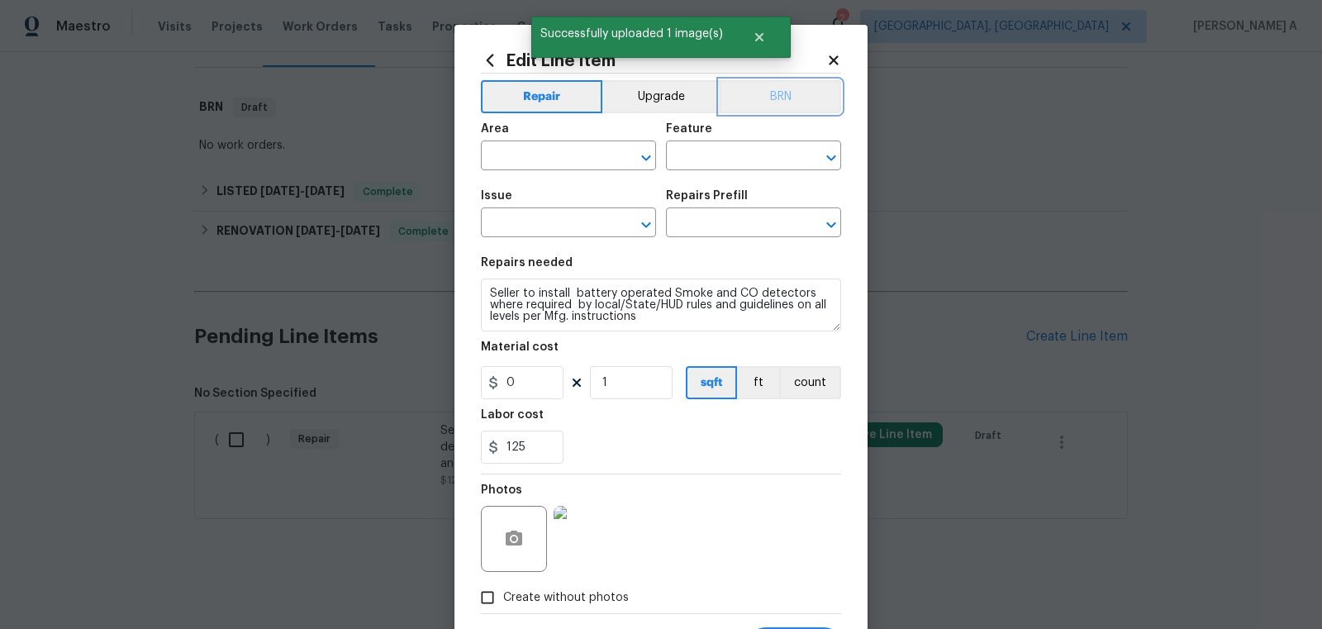
click at [786, 98] on button "BRN" at bounding box center [779, 96] width 121 height 33
click at [557, 161] on input "text" at bounding box center [545, 158] width 129 height 26
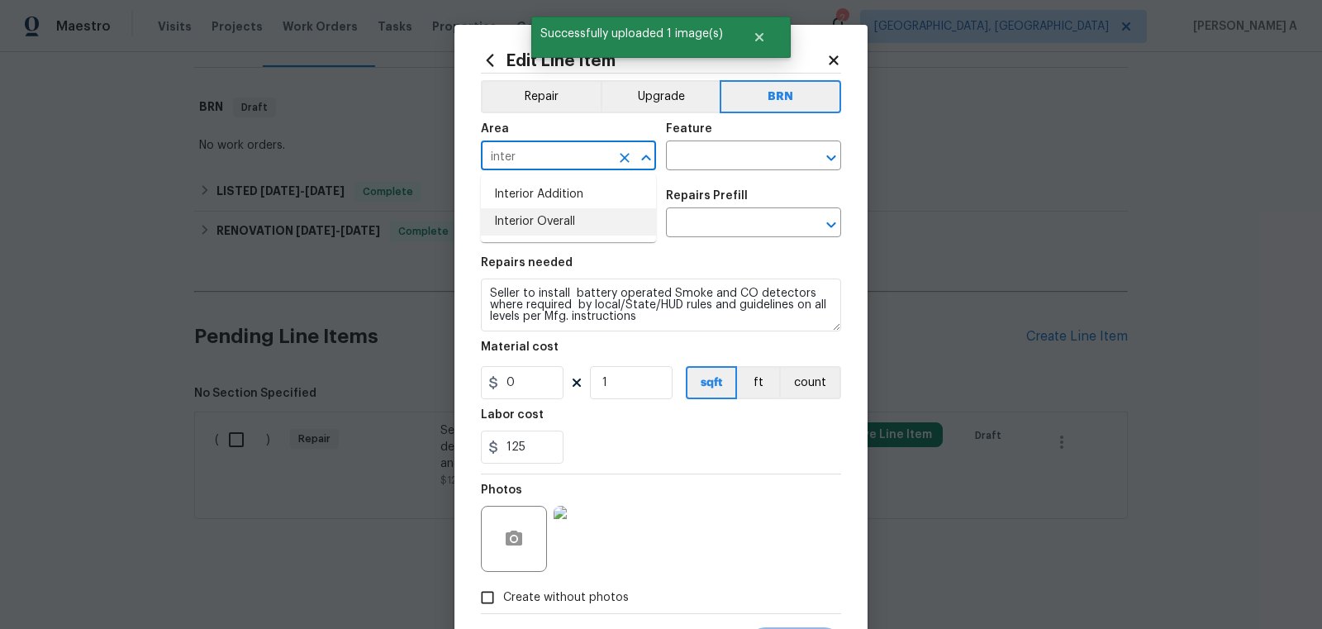
click at [574, 216] on li "Interior Overall" at bounding box center [568, 221] width 175 height 27
type input "Interior Overall"
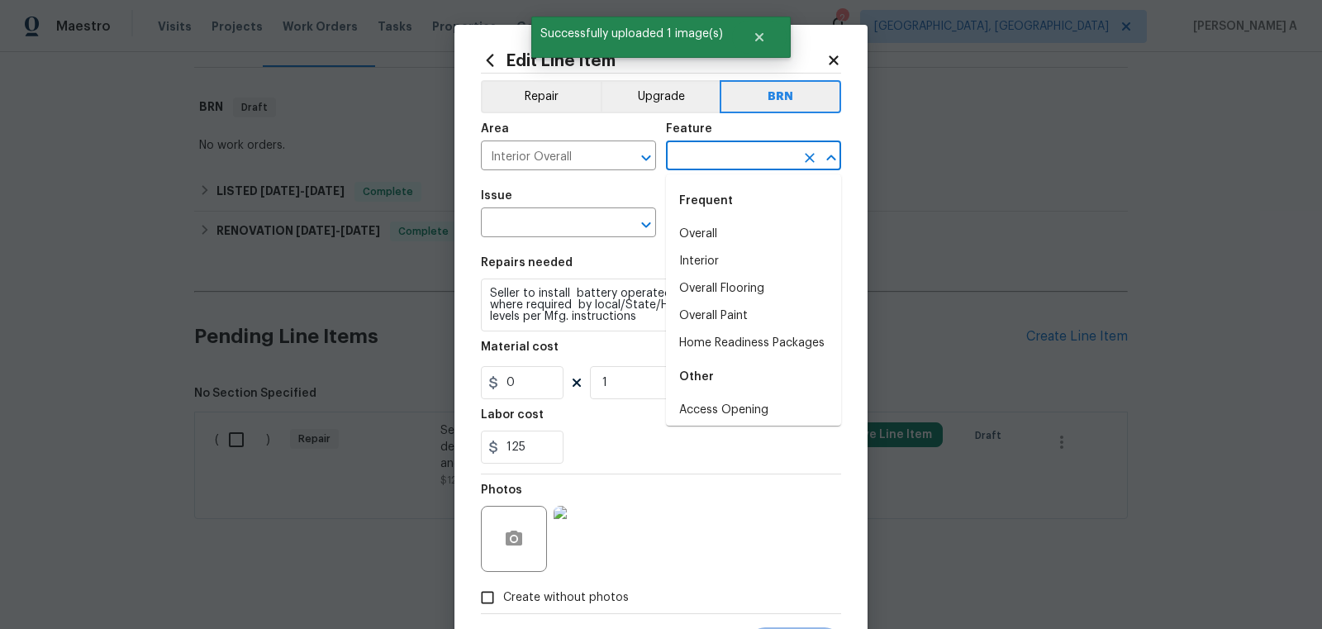
click at [691, 163] on input "text" at bounding box center [730, 158] width 129 height 26
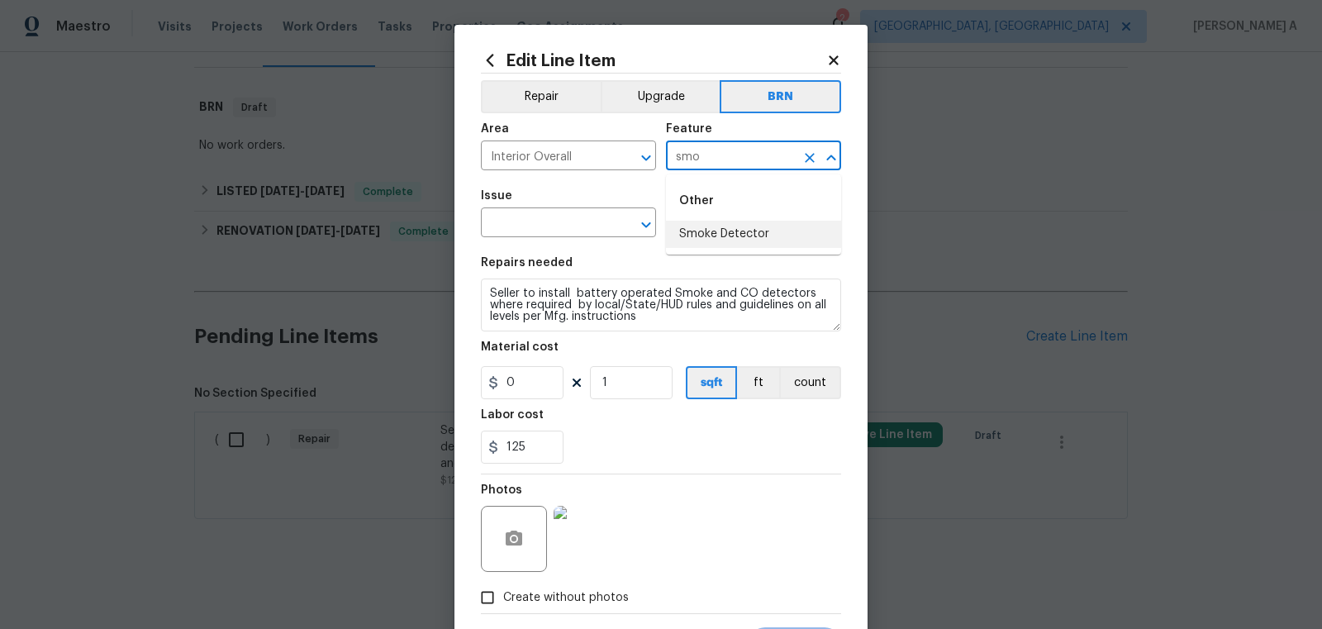
click at [710, 234] on li "Smoke Detector" at bounding box center [753, 234] width 175 height 27
type input "Smoke Detector"
click at [543, 230] on input "text" at bounding box center [545, 224] width 129 height 26
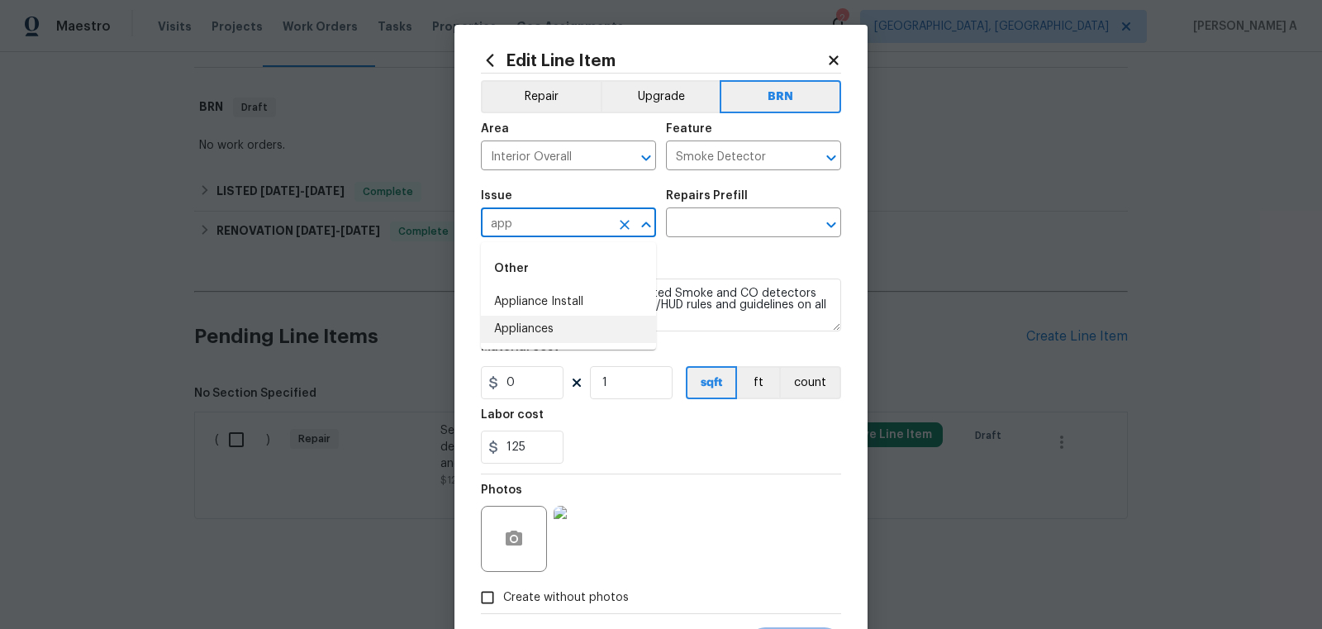
click at [560, 320] on li "Appliances" at bounding box center [568, 329] width 175 height 27
type input "Appliances"
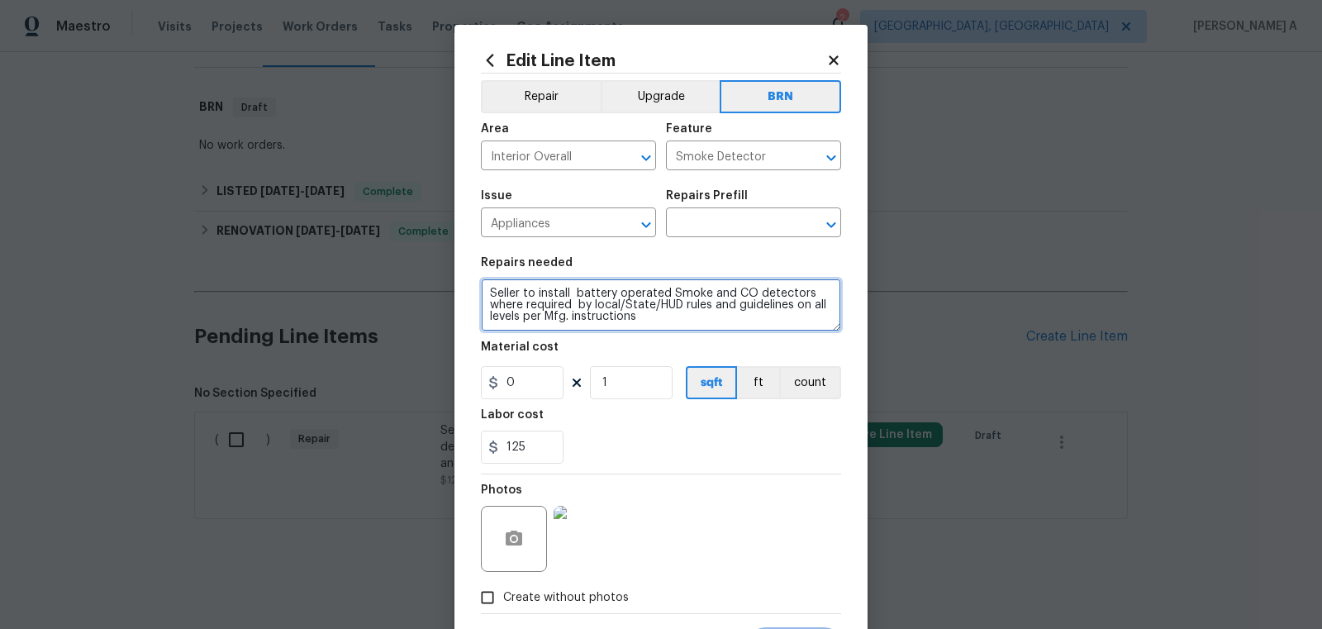
click at [560, 320] on textarea "Seller to install battery operated Smoke and CO detectors where required by loc…" at bounding box center [661, 304] width 360 height 53
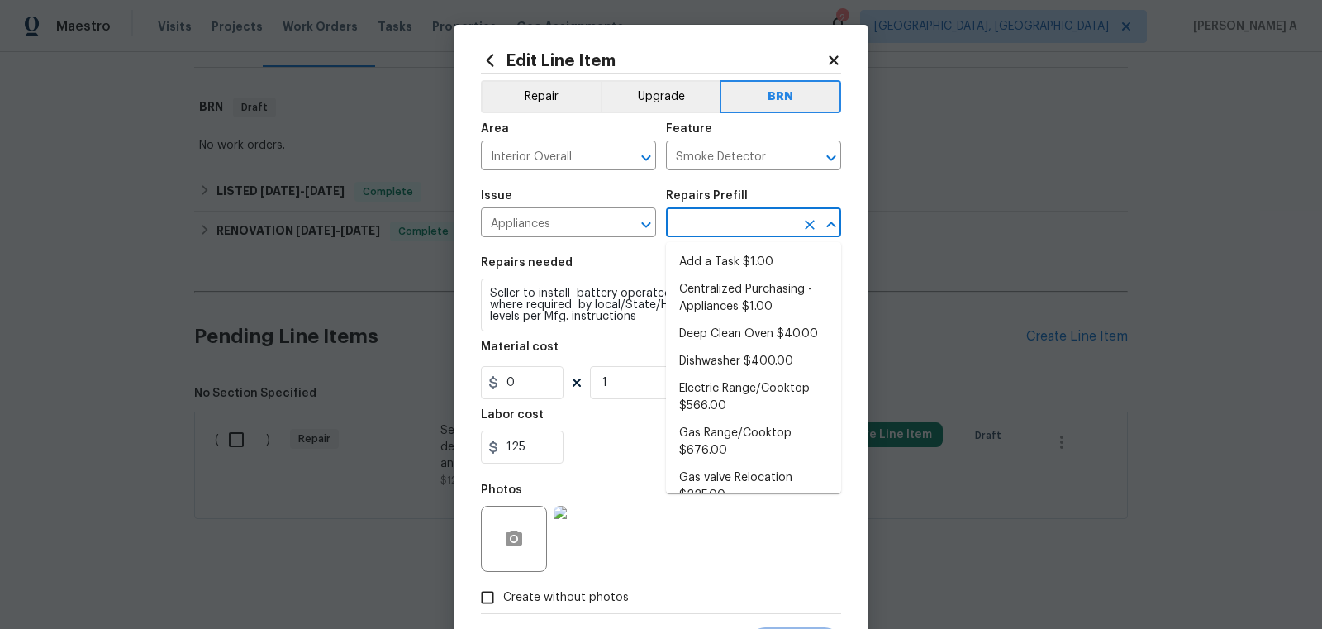
click at [700, 222] on input "text" at bounding box center [730, 224] width 129 height 26
click at [707, 267] on li "Add a Task $1.00" at bounding box center [753, 262] width 175 height 27
type input "Appliances"
type input "Add a Task $1.00"
type textarea "HPM to detail"
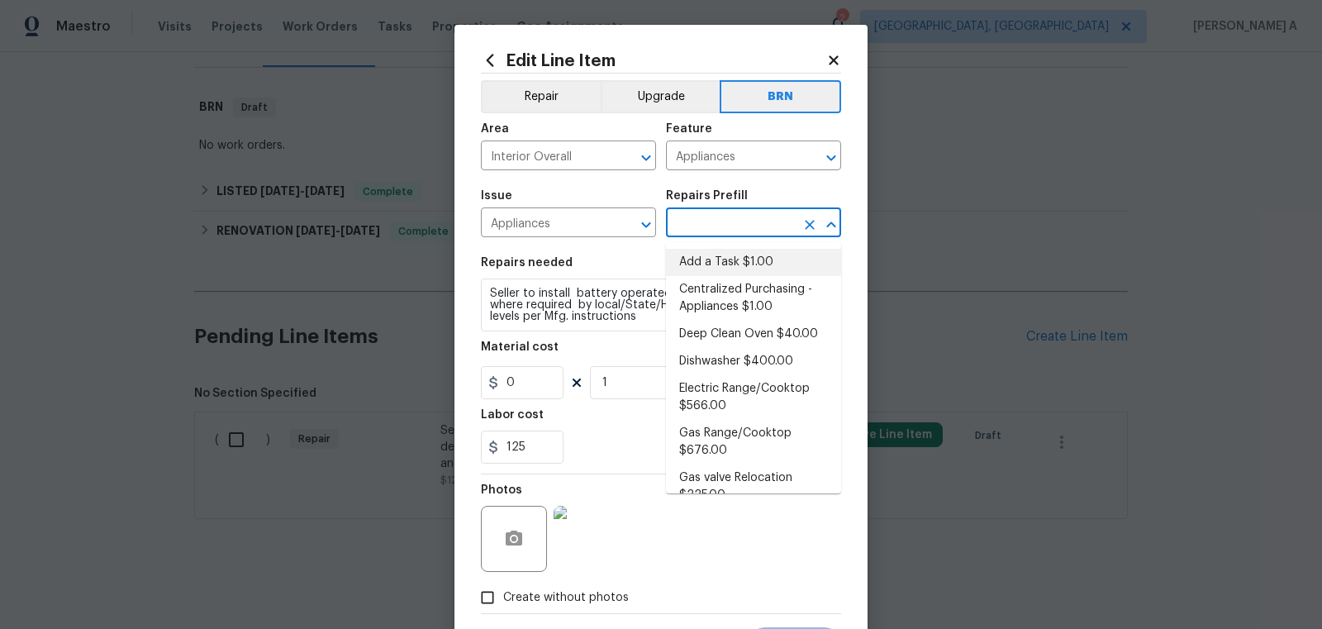
type input "1"
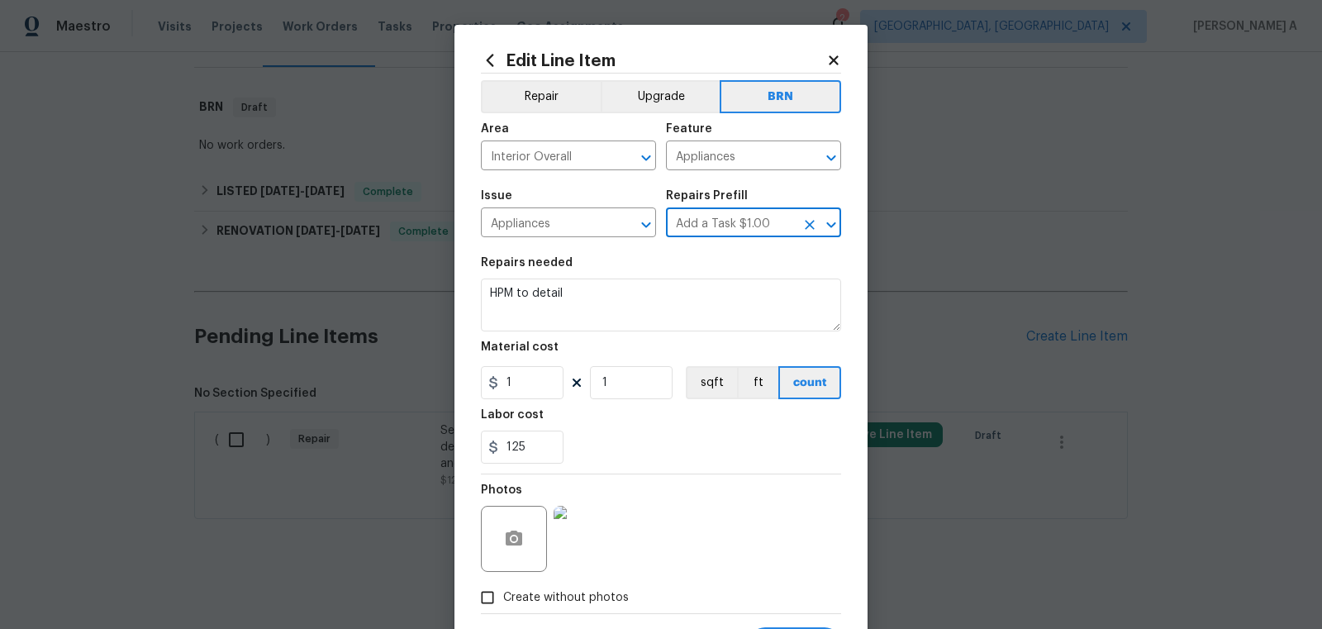
click at [615, 334] on section "Repairs needed HPM to detail Material cost 1 1 sqft ft count Labor cost 125" at bounding box center [661, 360] width 360 height 226
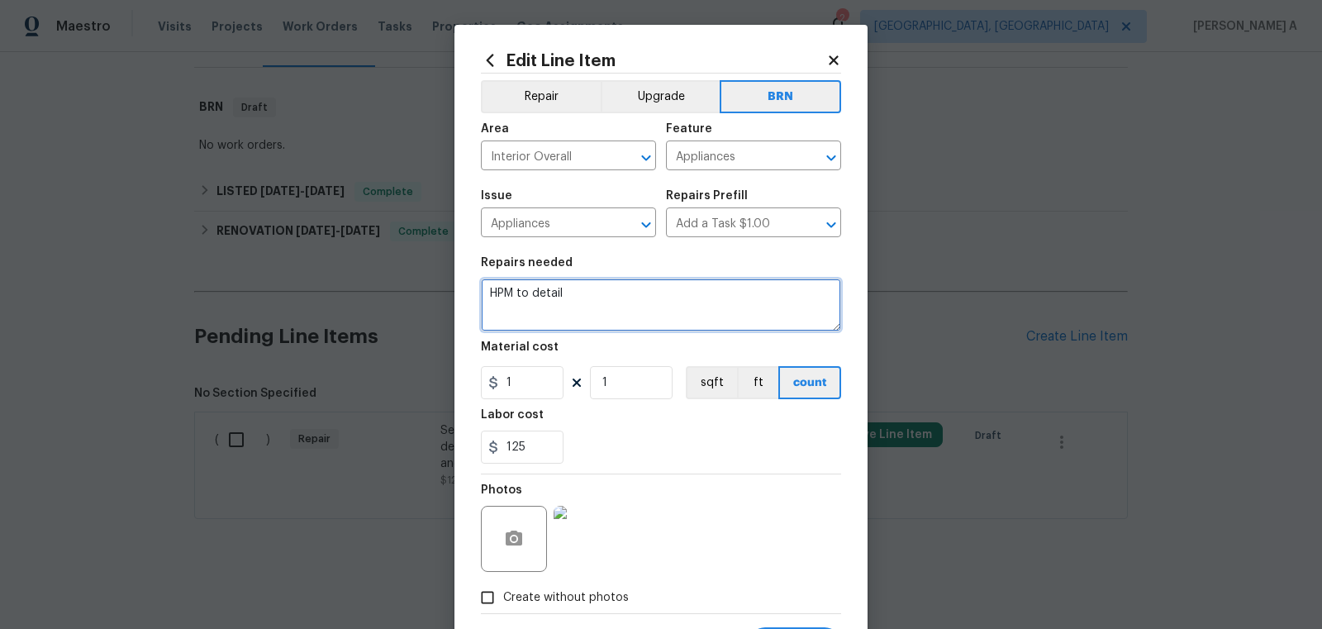
click at [615, 317] on textarea "HPM to detail" at bounding box center [661, 304] width 360 height 53
paste textarea "Seller to install battery operated Smoke and CO detectors where required by loc…"
type textarea "Seller to install battery operated Smoke and CO detectors where required by loc…"
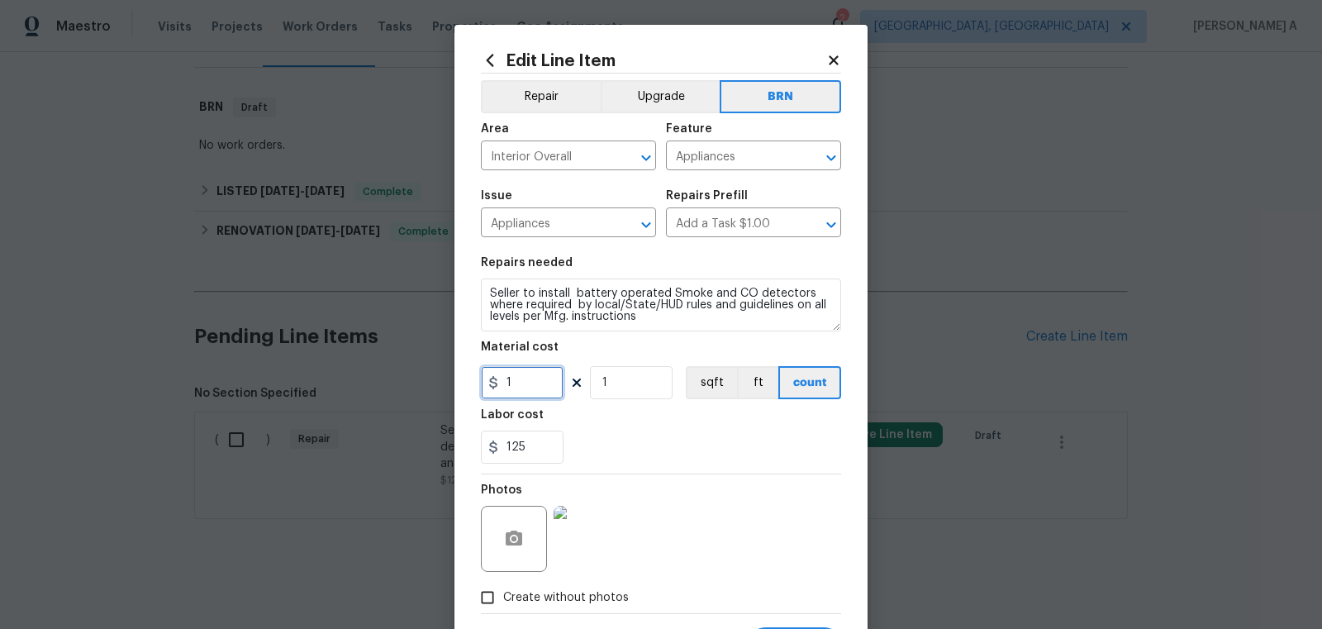
drag, startPoint x: 534, startPoint y: 393, endPoint x: 364, endPoint y: 385, distance: 169.5
click at [364, 385] on div "Edit Line Item Repair Upgrade BRN Area Interior Overall ​ Feature Appliances ​ …" at bounding box center [661, 314] width 1322 height 629
type input "0"
click at [676, 423] on div "Labor cost" at bounding box center [661, 419] width 360 height 21
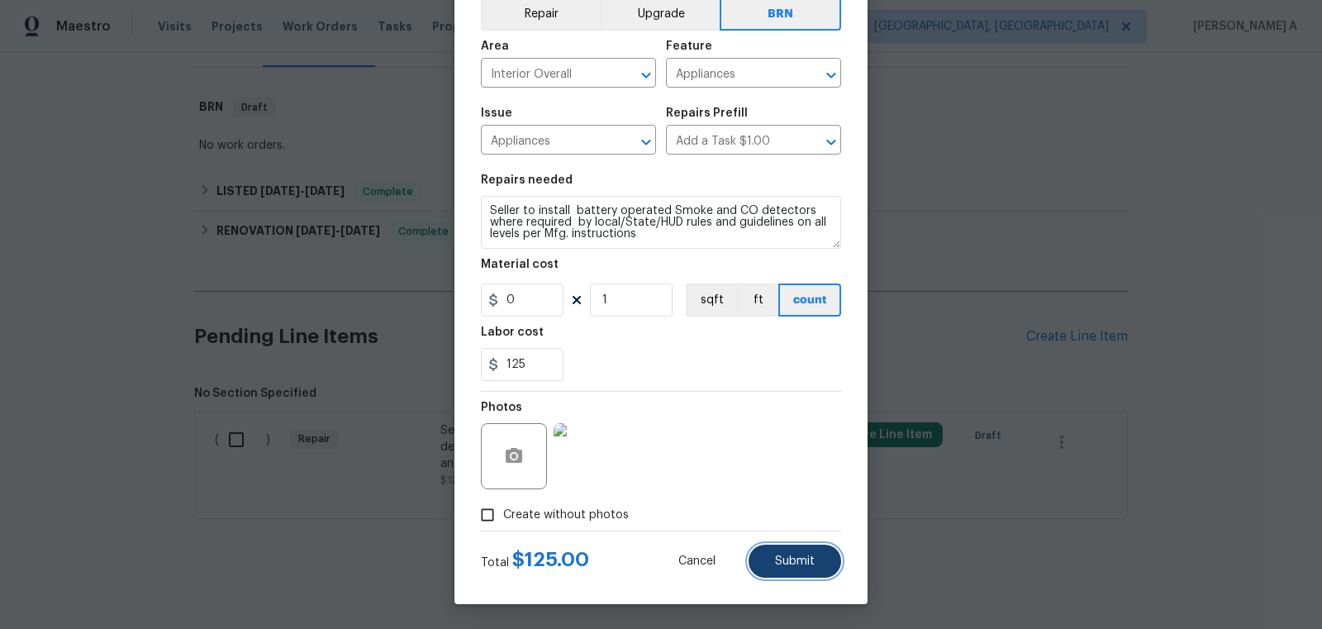
click at [809, 568] on button "Submit" at bounding box center [794, 560] width 93 height 33
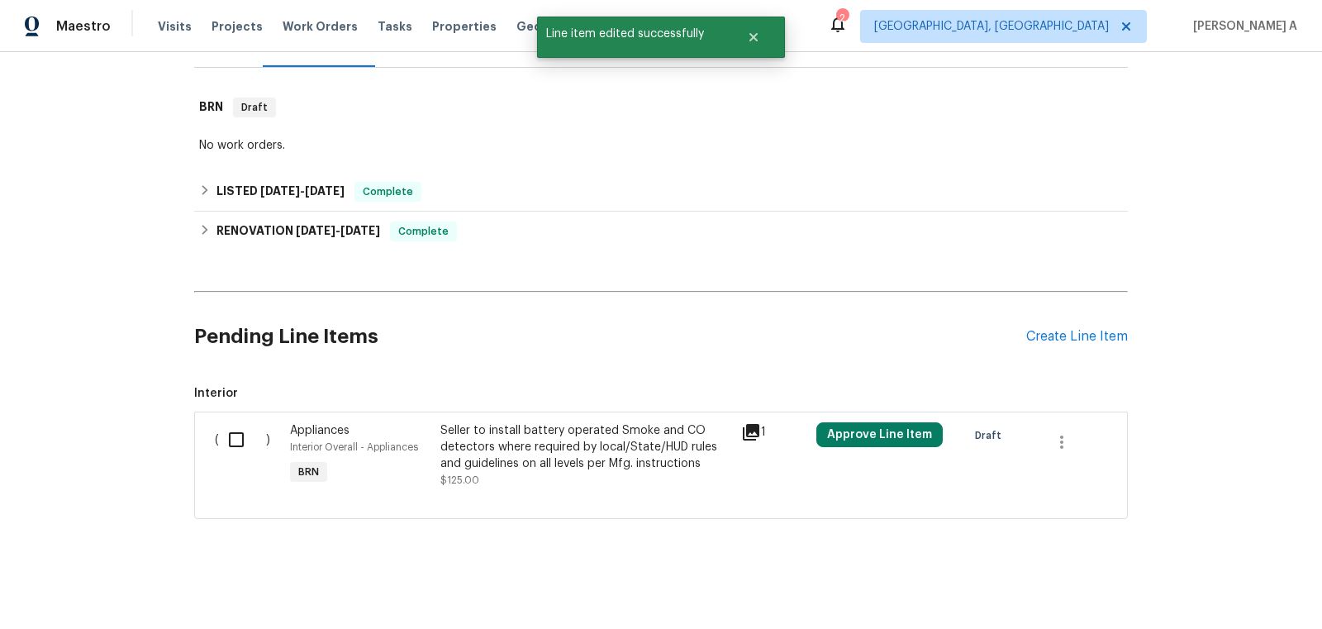
click at [230, 444] on input "checkbox" at bounding box center [242, 439] width 47 height 35
checkbox input "true"
click at [1218, 585] on span "Create Work Order" at bounding box center [1227, 587] width 110 height 21
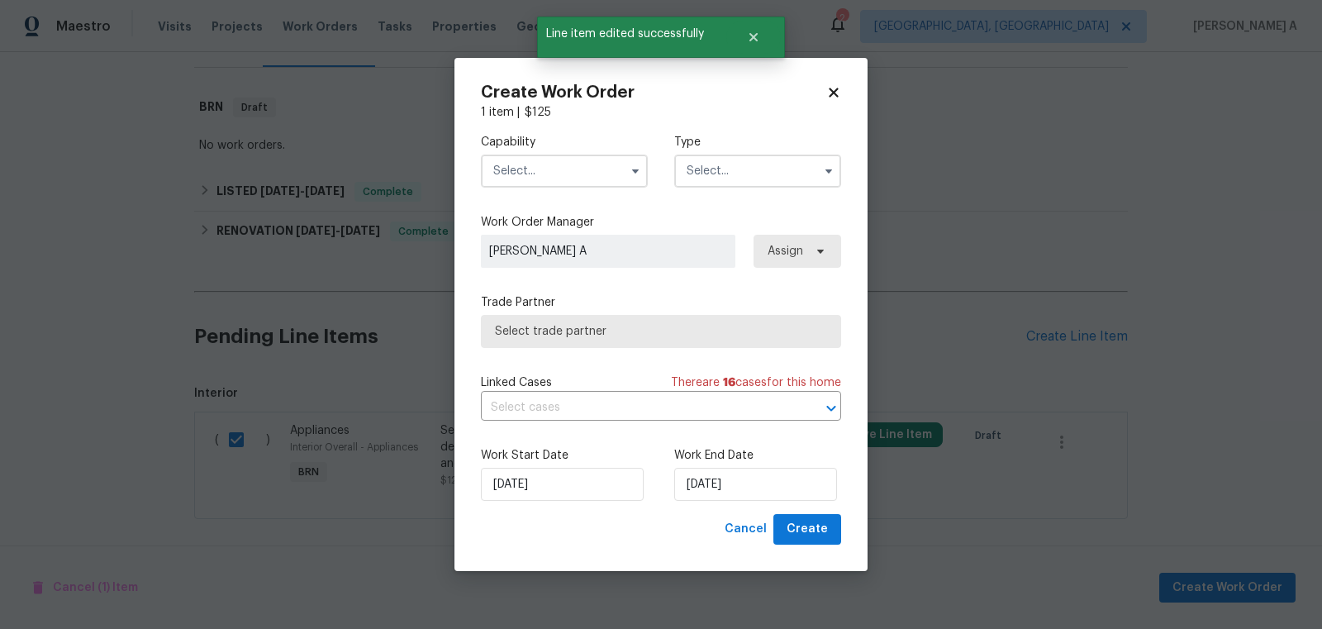
click at [575, 171] on input "text" at bounding box center [564, 170] width 167 height 33
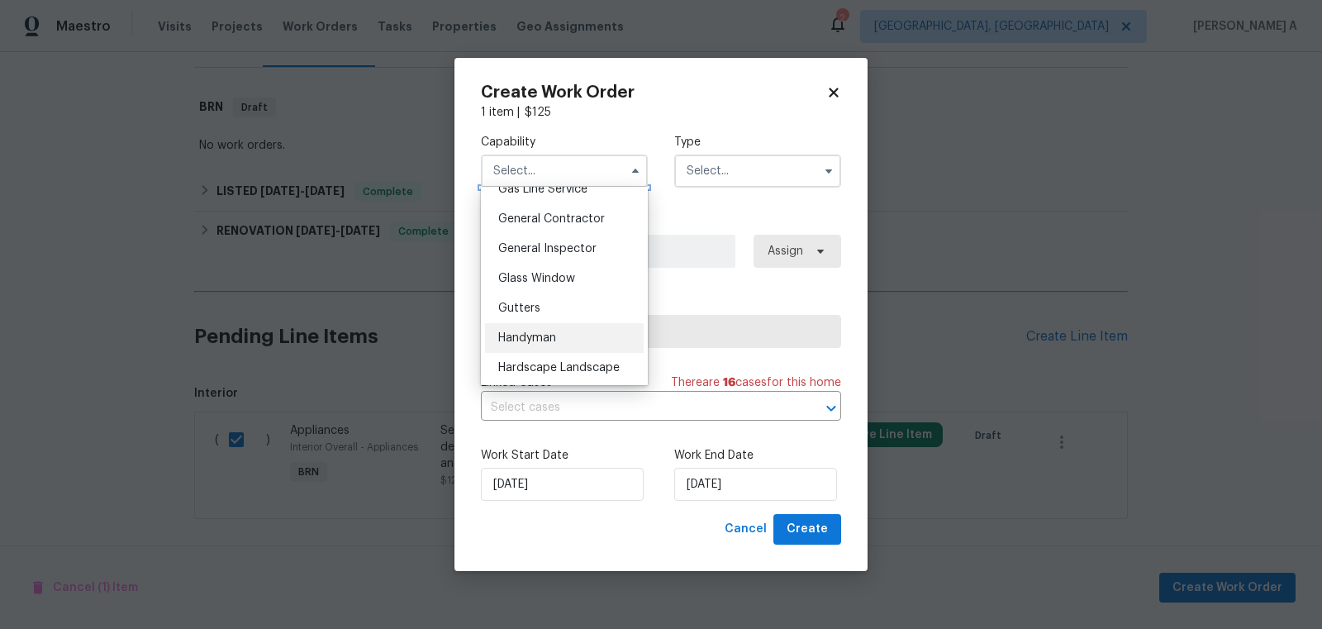
scroll to position [780, 0]
click at [563, 339] on div "Handyman" at bounding box center [564, 335] width 159 height 30
type input "Handyman"
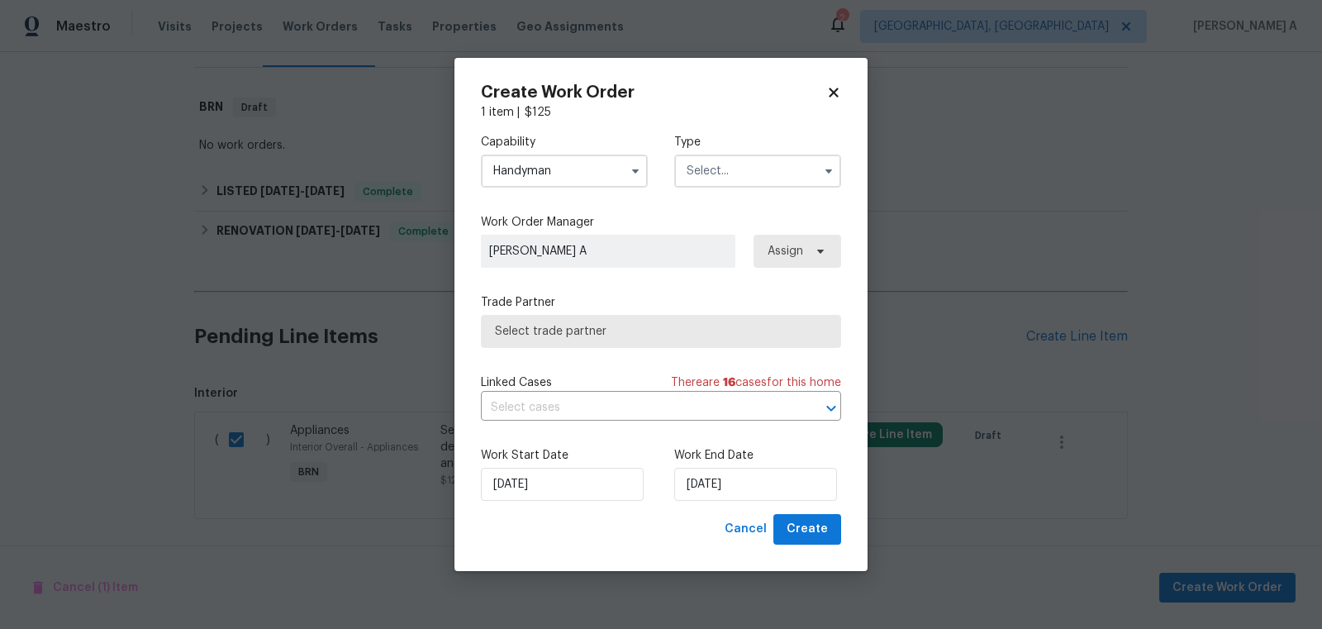
click at [800, 165] on input "text" at bounding box center [757, 170] width 167 height 33
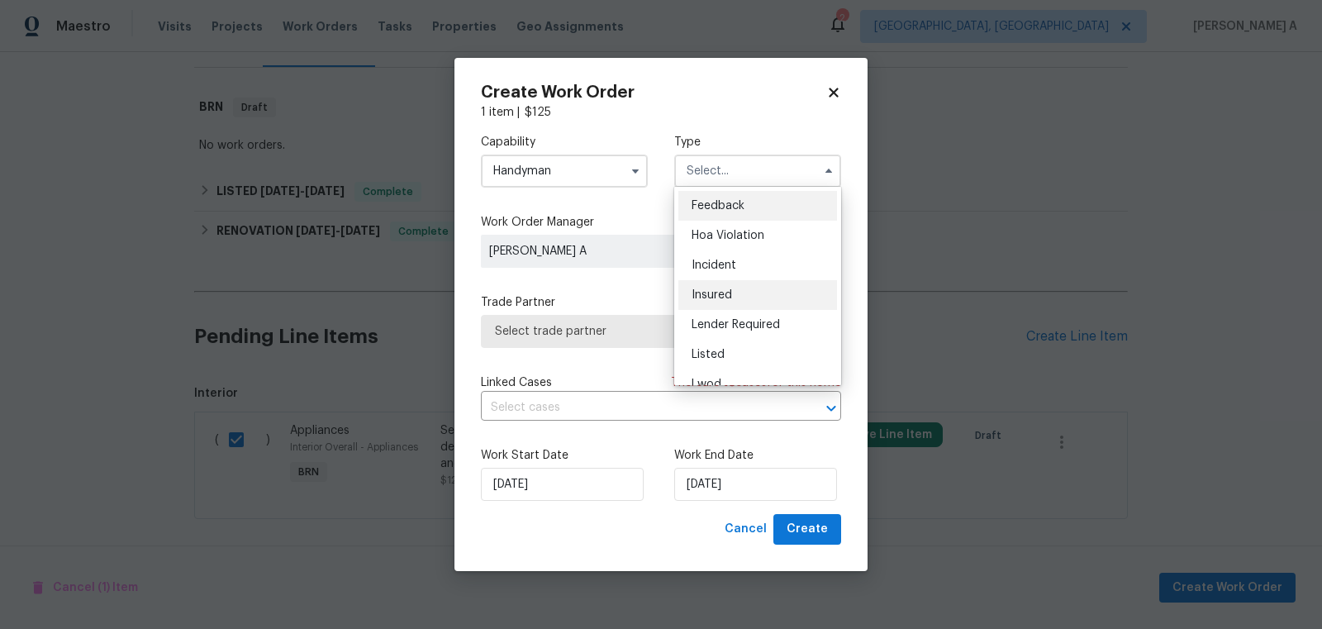
scroll to position [196, 0]
click at [716, 302] on span "Resale" at bounding box center [708, 307] width 35 height 12
type input "Resale"
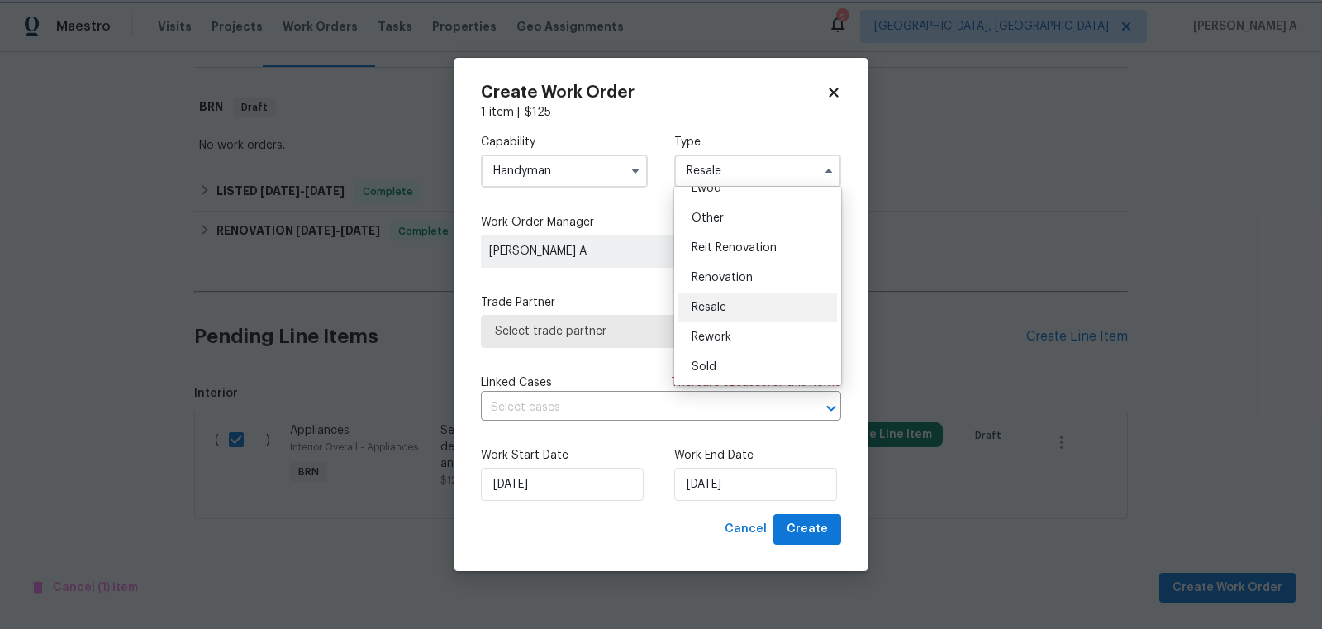
scroll to position [0, 0]
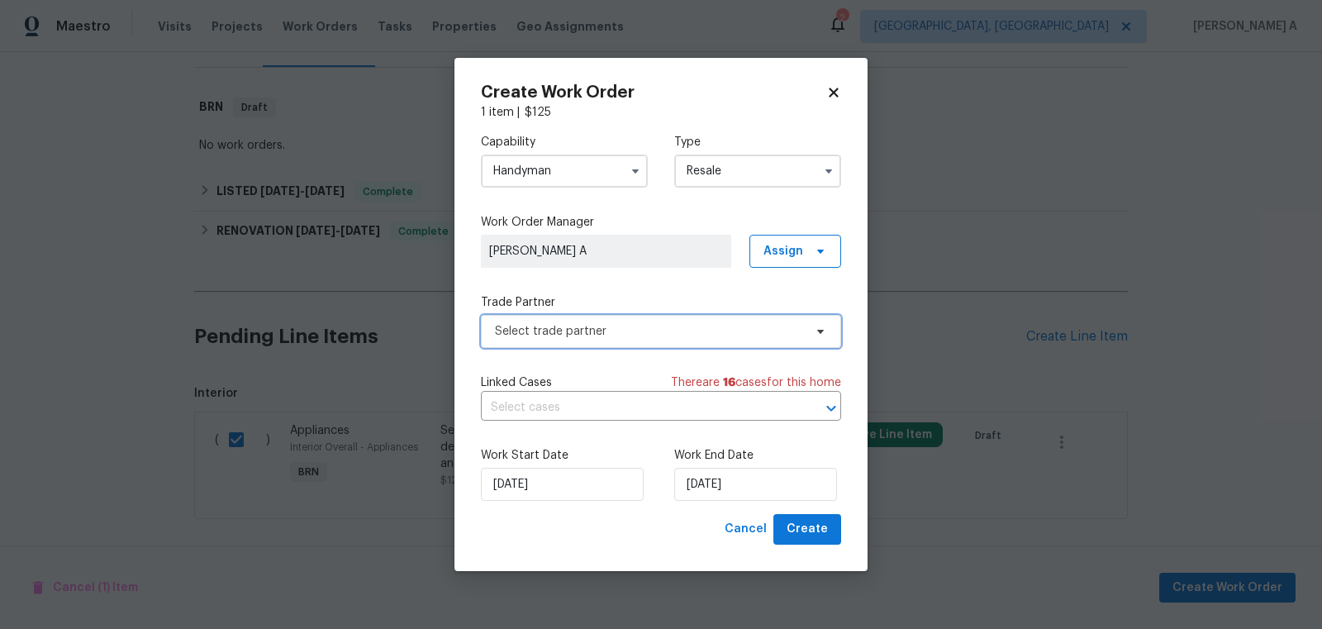
click at [659, 325] on span "Select trade partner" at bounding box center [649, 331] width 308 height 17
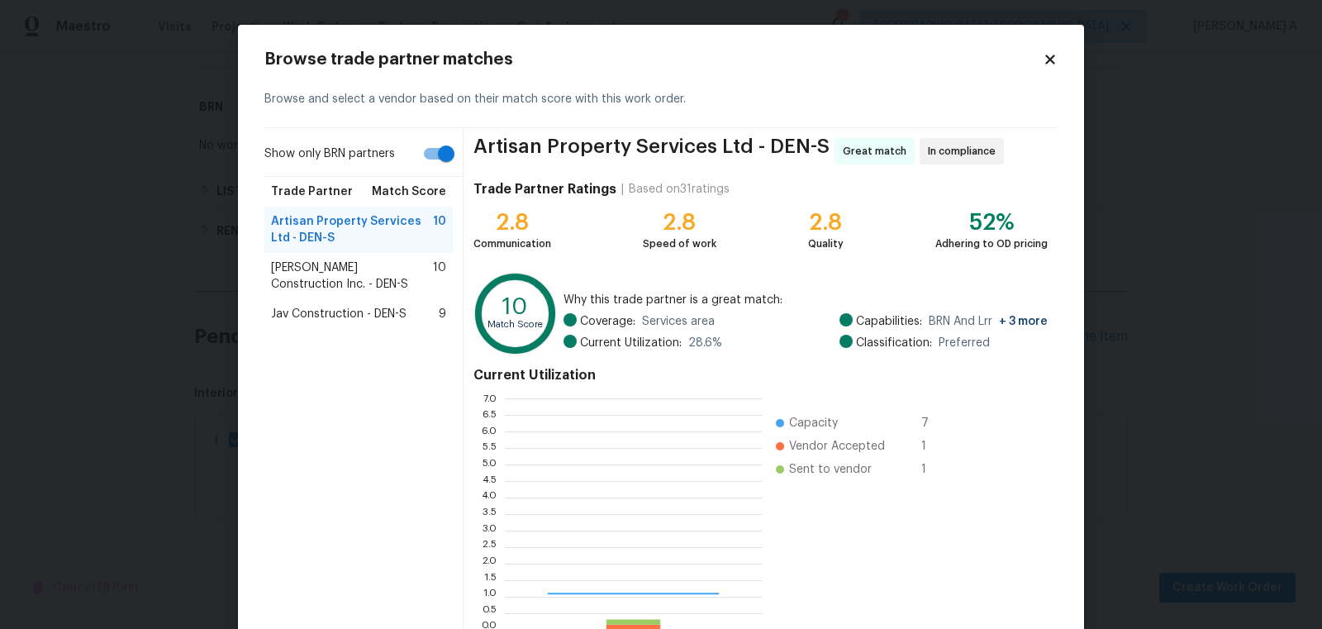
scroll to position [231, 257]
click at [362, 265] on span "Hanson Construction Inc. - DEN-S" at bounding box center [352, 275] width 162 height 33
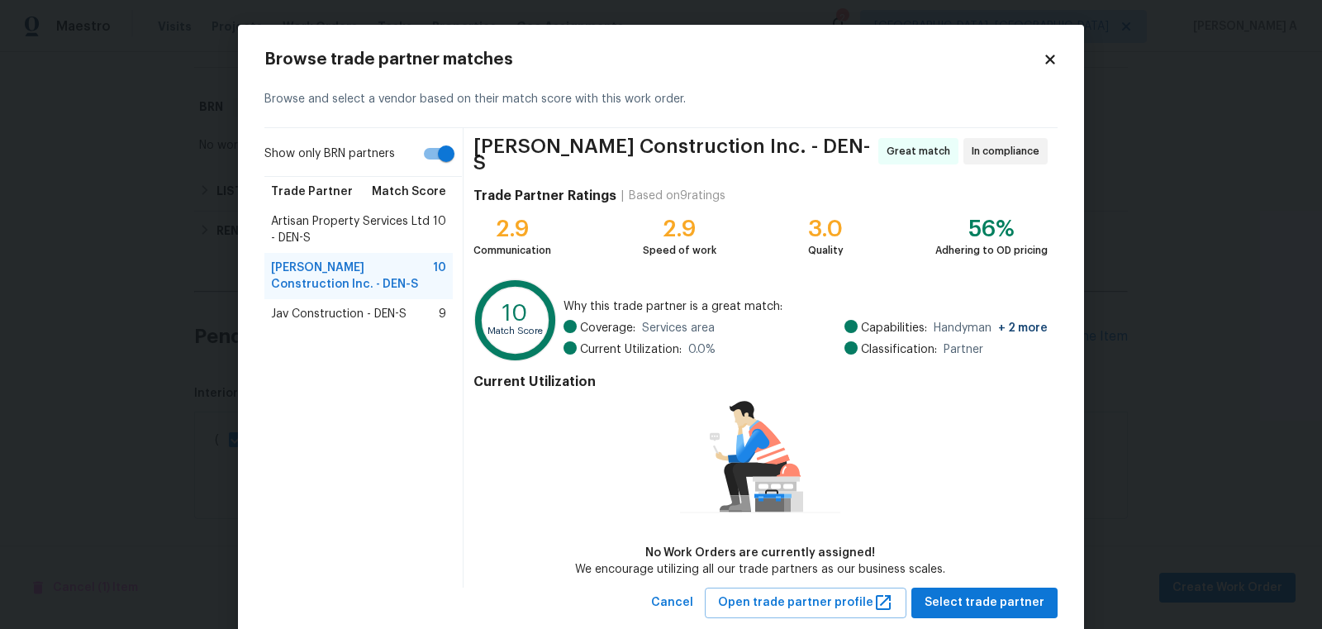
click at [371, 306] on span "Jav Construction - DEN-S" at bounding box center [338, 314] width 135 height 17
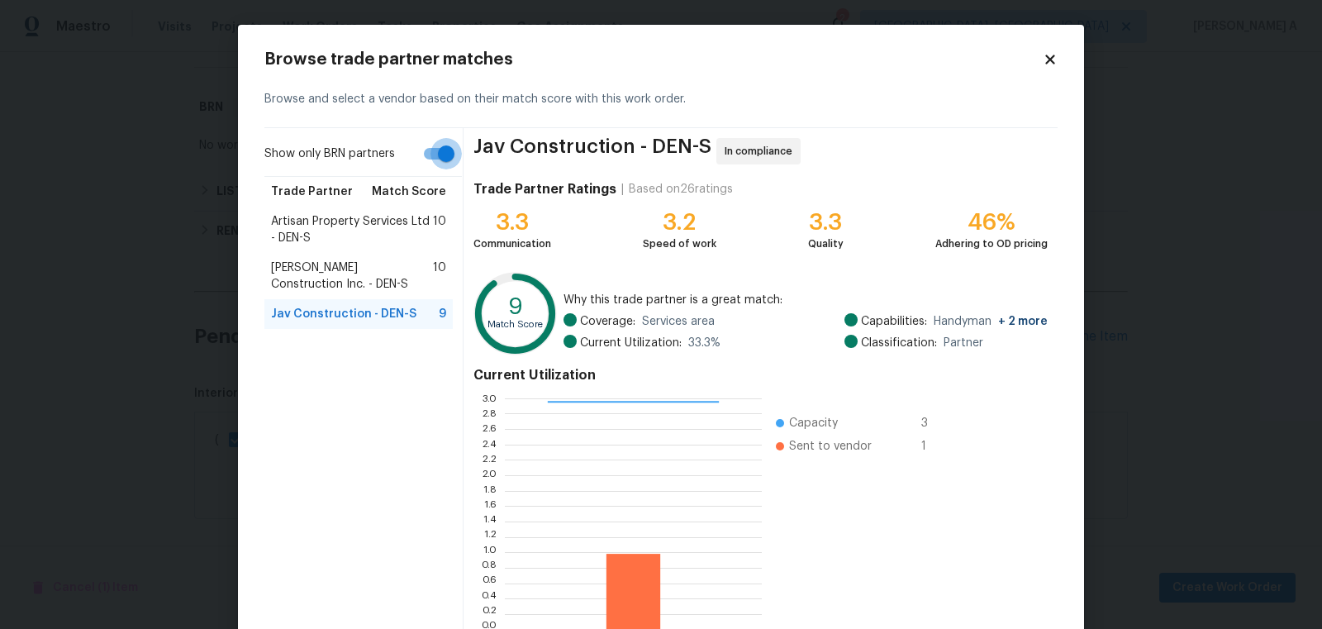
click at [446, 151] on input "Show only BRN partners" at bounding box center [446, 153] width 94 height 31
checkbox input "false"
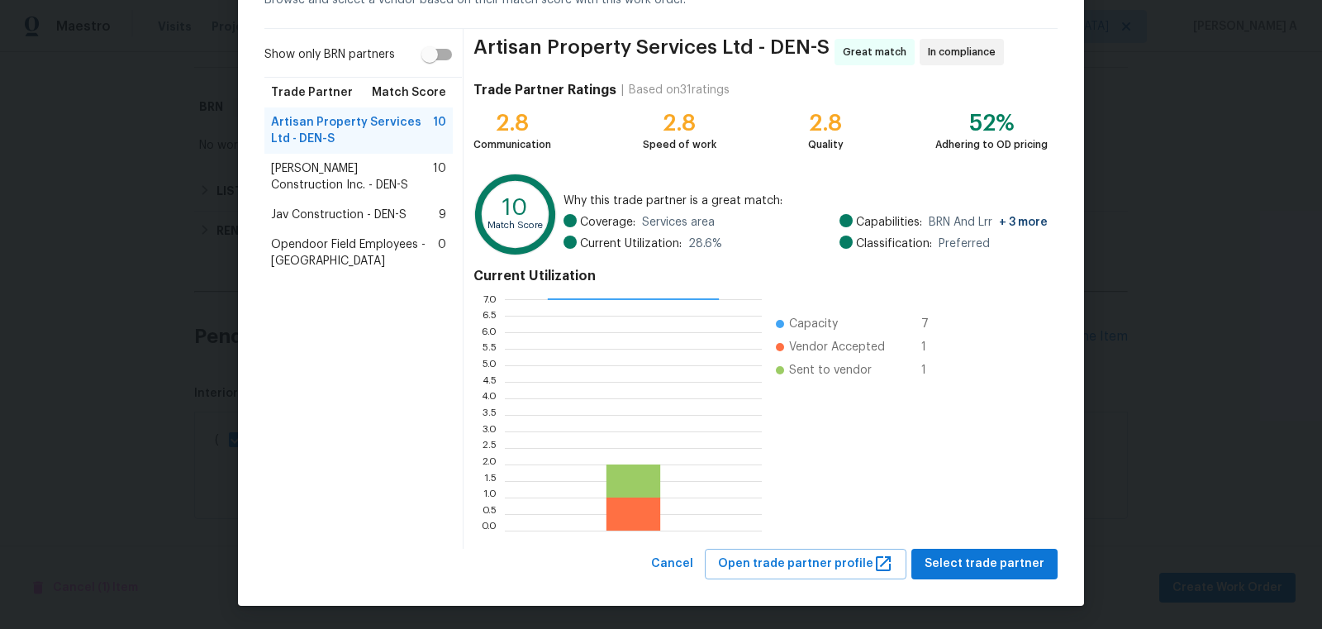
scroll to position [0, 0]
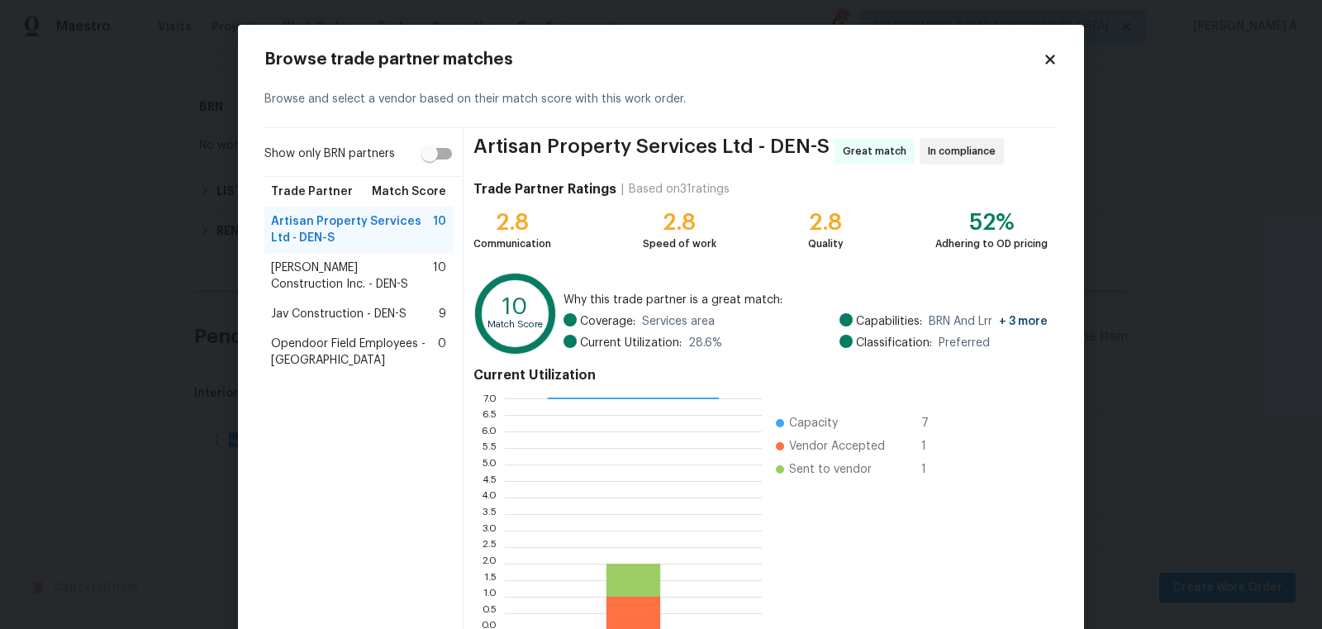
click at [1053, 59] on icon at bounding box center [1049, 59] width 15 height 15
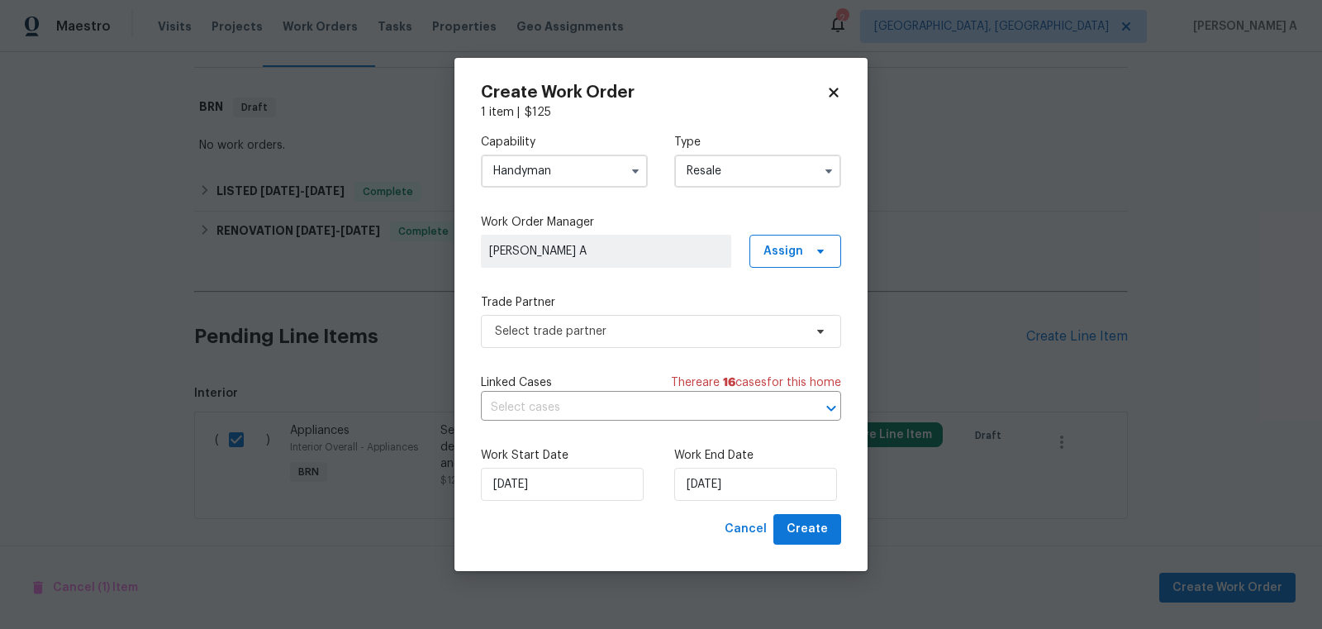
click at [564, 151] on div "Capability Handyman" at bounding box center [564, 161] width 167 height 54
click at [564, 172] on input "Handyman" at bounding box center [564, 170] width 167 height 33
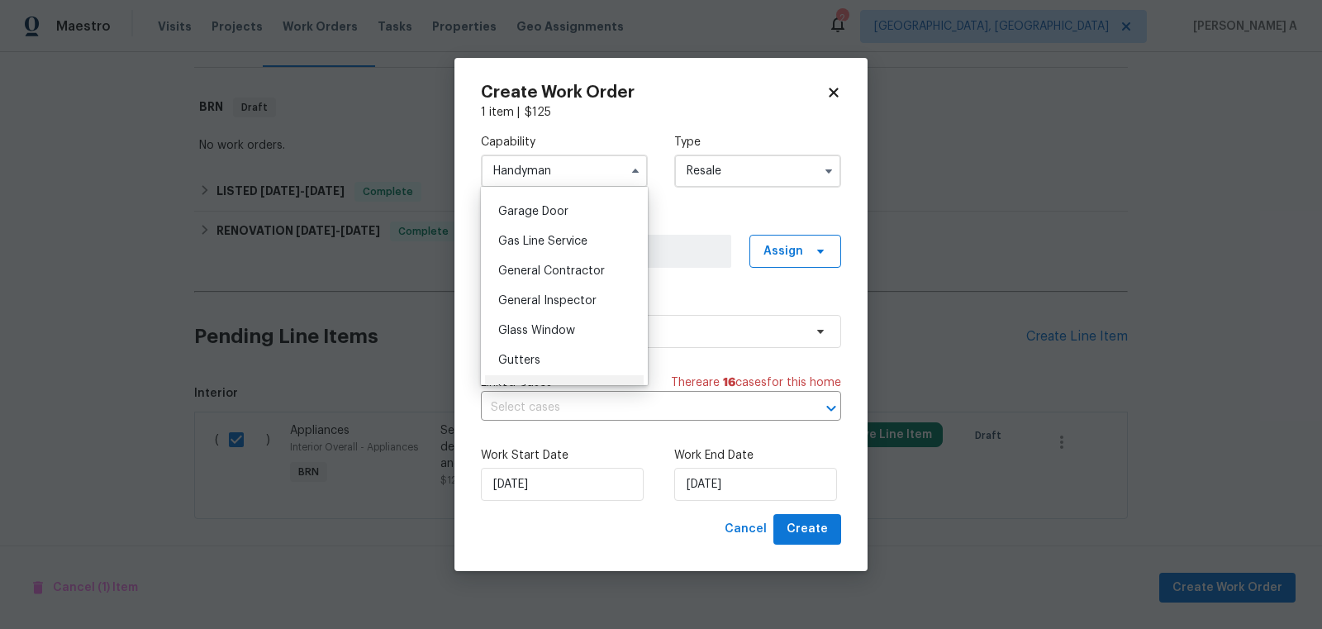
scroll to position [710, 0]
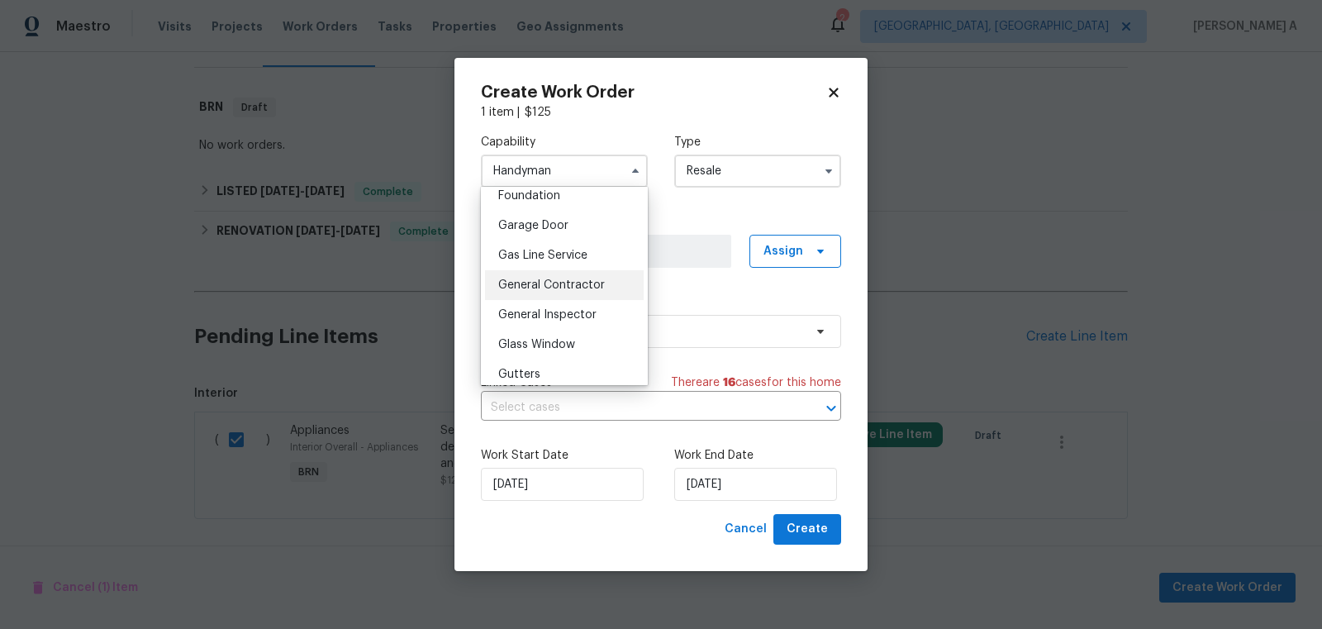
click at [564, 280] on span "General Contractor" at bounding box center [551, 285] width 107 height 12
type input "General Contractor"
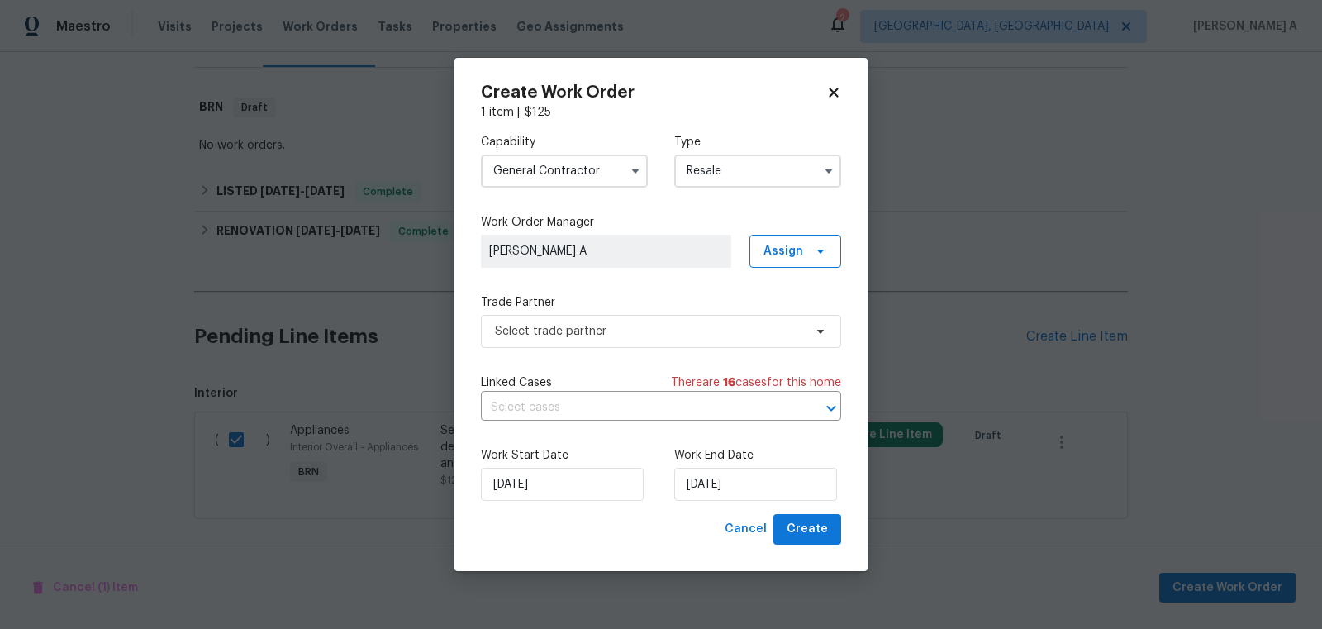
click at [565, 311] on div "Trade Partner Select trade partner" at bounding box center [661, 321] width 360 height 54
click at [566, 330] on span "Select trade partner" at bounding box center [649, 331] width 308 height 17
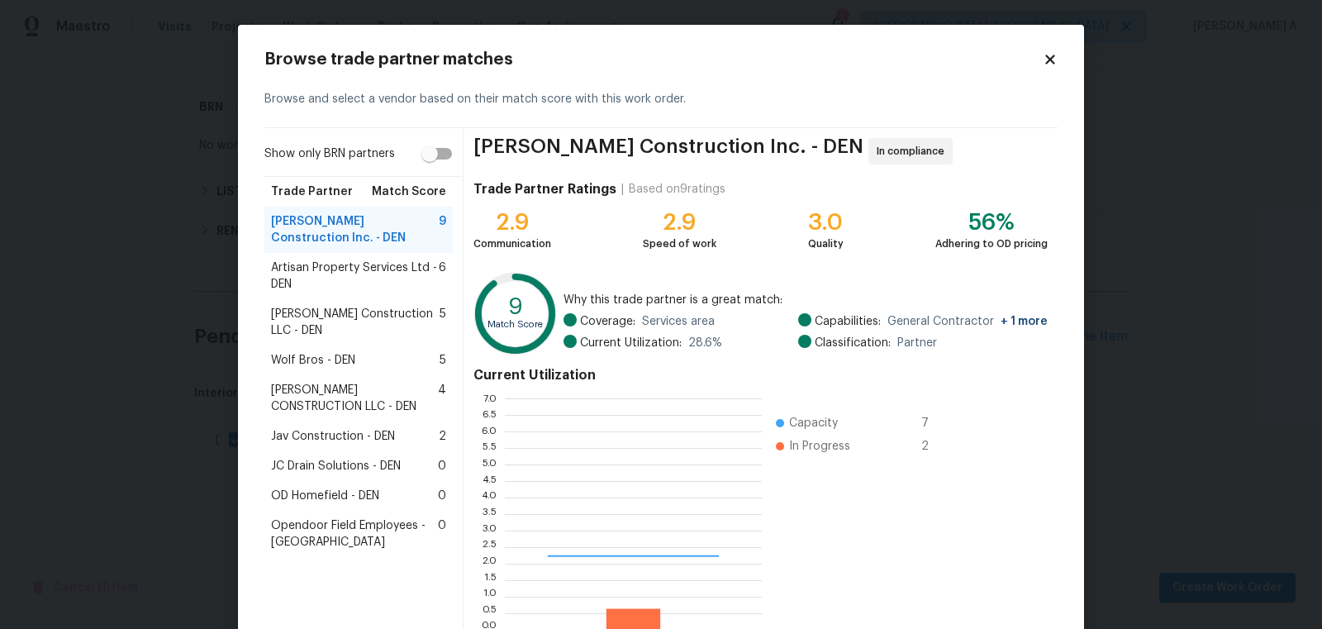
scroll to position [231, 257]
click at [340, 352] on span "Wolf Bros - DEN" at bounding box center [313, 360] width 84 height 17
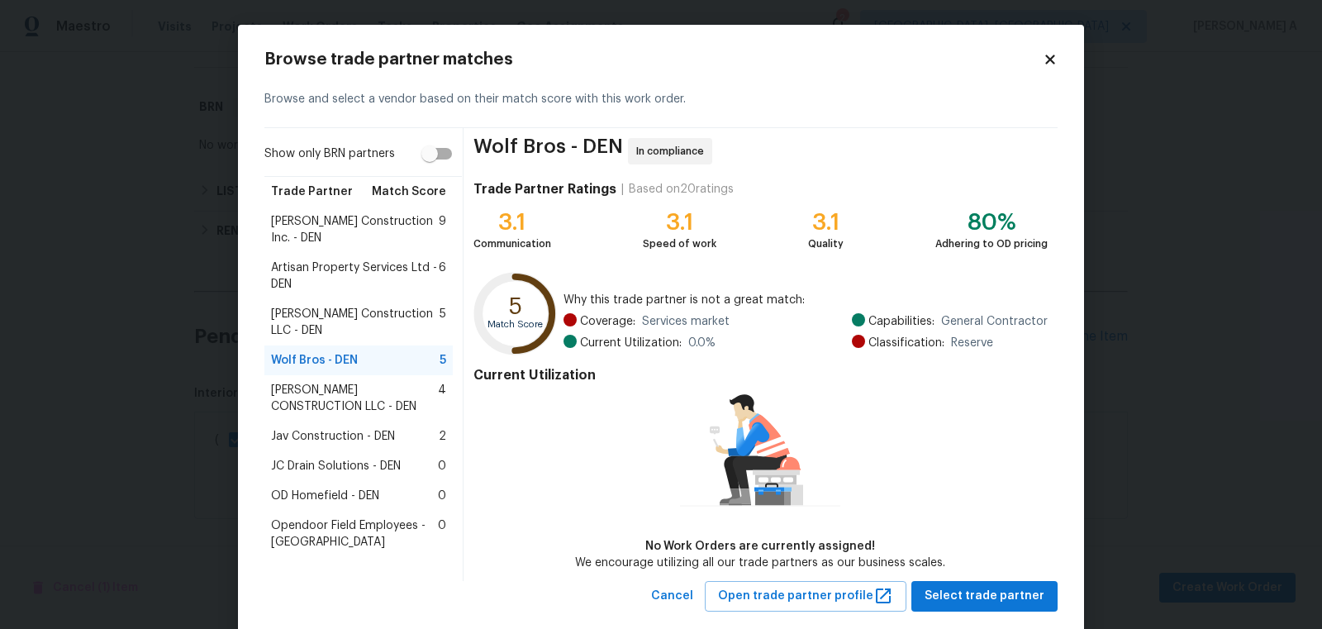
click at [361, 458] on span "JC Drain Solutions - DEN" at bounding box center [336, 466] width 130 height 17
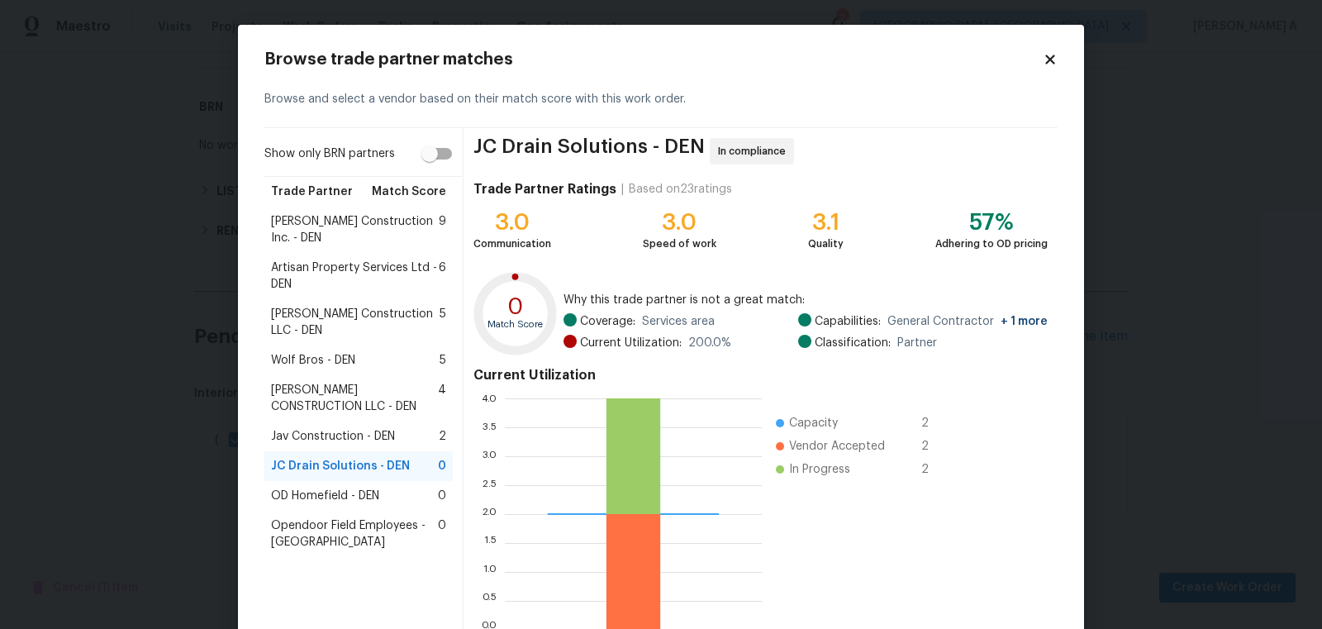
click at [364, 352] on div "Wolf Bros - DEN 5" at bounding box center [358, 360] width 175 height 17
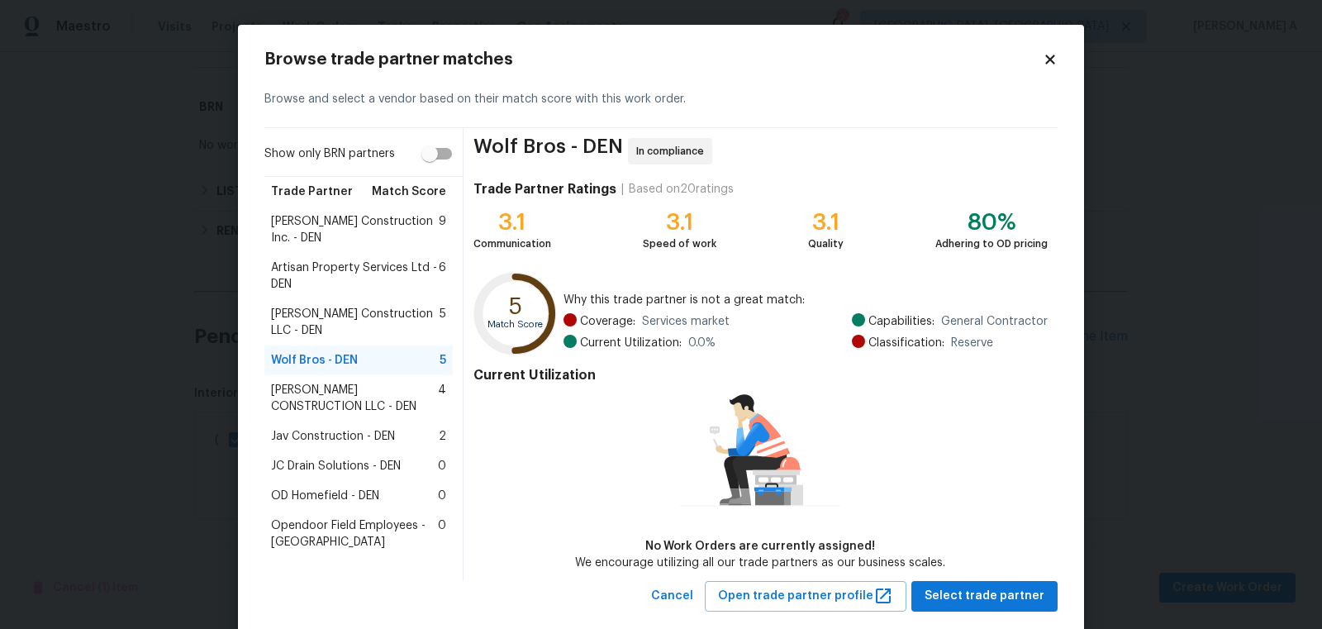
scroll to position [31, 0]
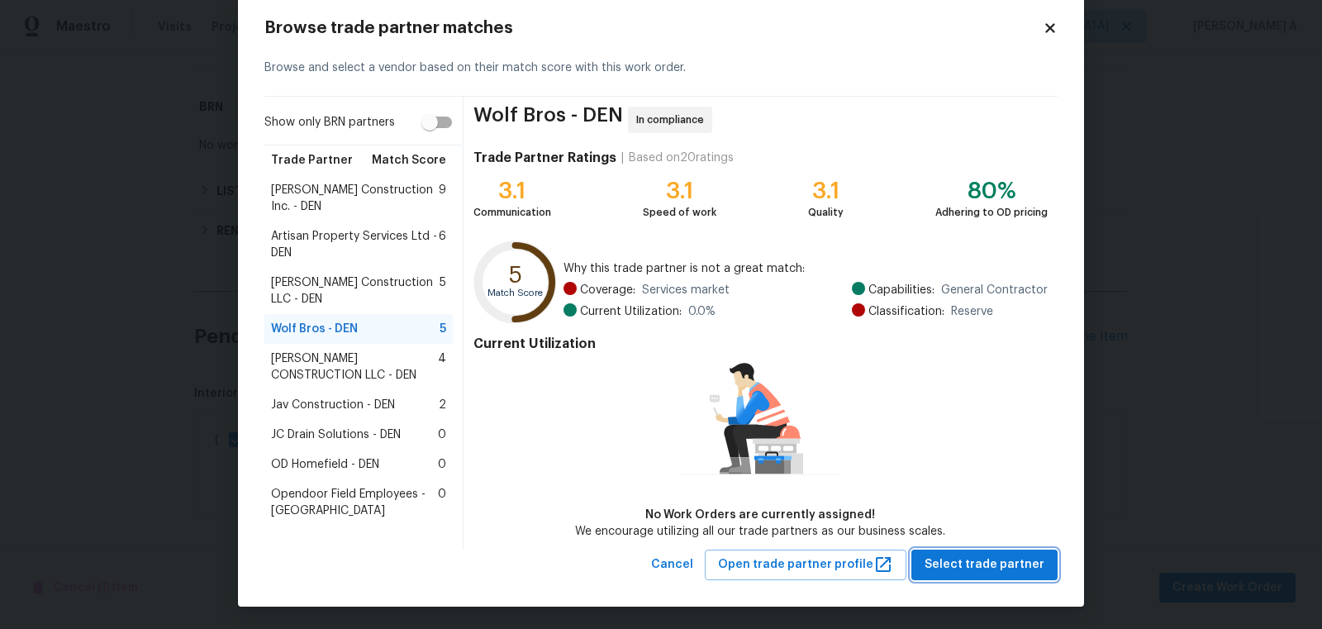
click at [1026, 562] on span "Select trade partner" at bounding box center [984, 564] width 120 height 21
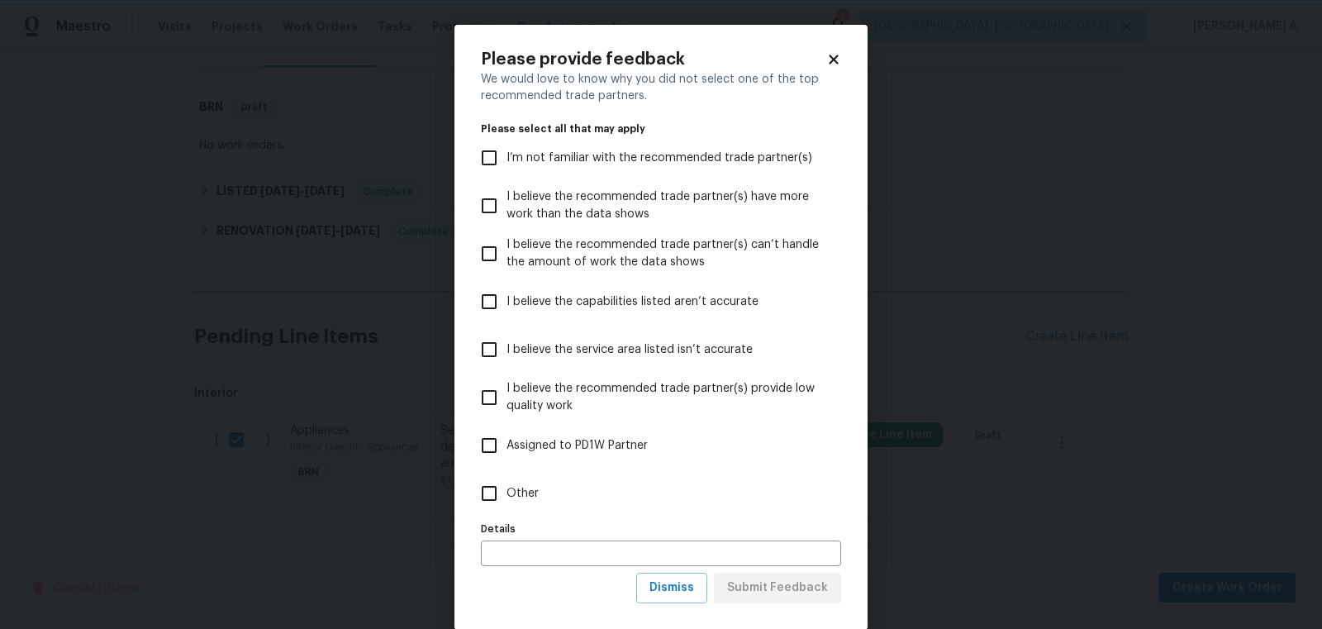
scroll to position [0, 0]
click at [686, 590] on span "Dismiss" at bounding box center [671, 587] width 45 height 21
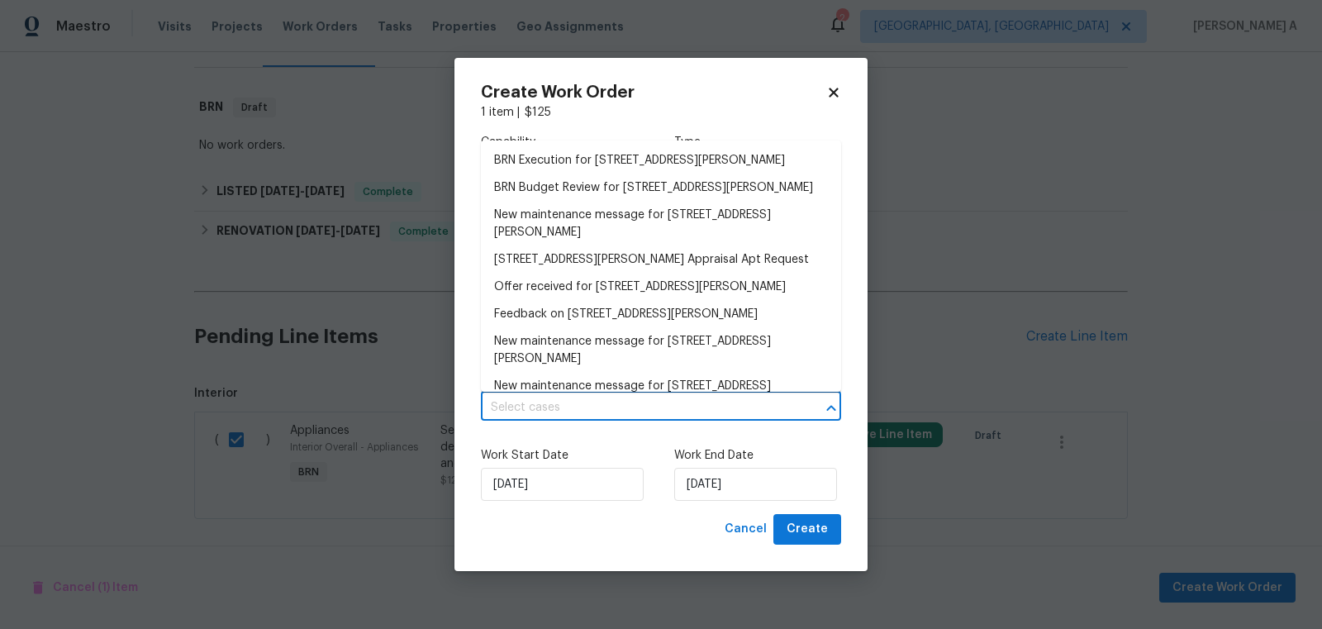
click at [605, 406] on input "text" at bounding box center [638, 408] width 314 height 26
click at [573, 165] on li "BRN Execution for 6757 Lee St, Arvada, CO 80004" at bounding box center [661, 160] width 360 height 27
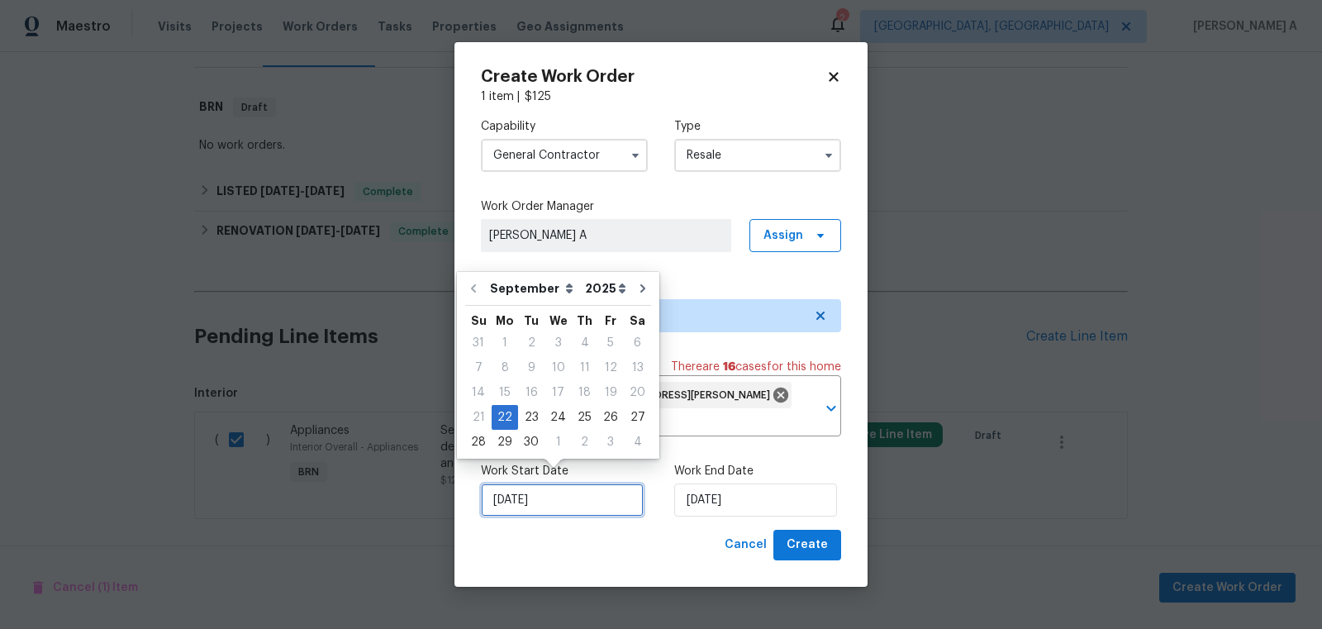
click at [543, 491] on input "9/22/2025" at bounding box center [562, 499] width 163 height 33
click at [526, 419] on div "23" at bounding box center [531, 417] width 26 height 23
type input "9/23/2025"
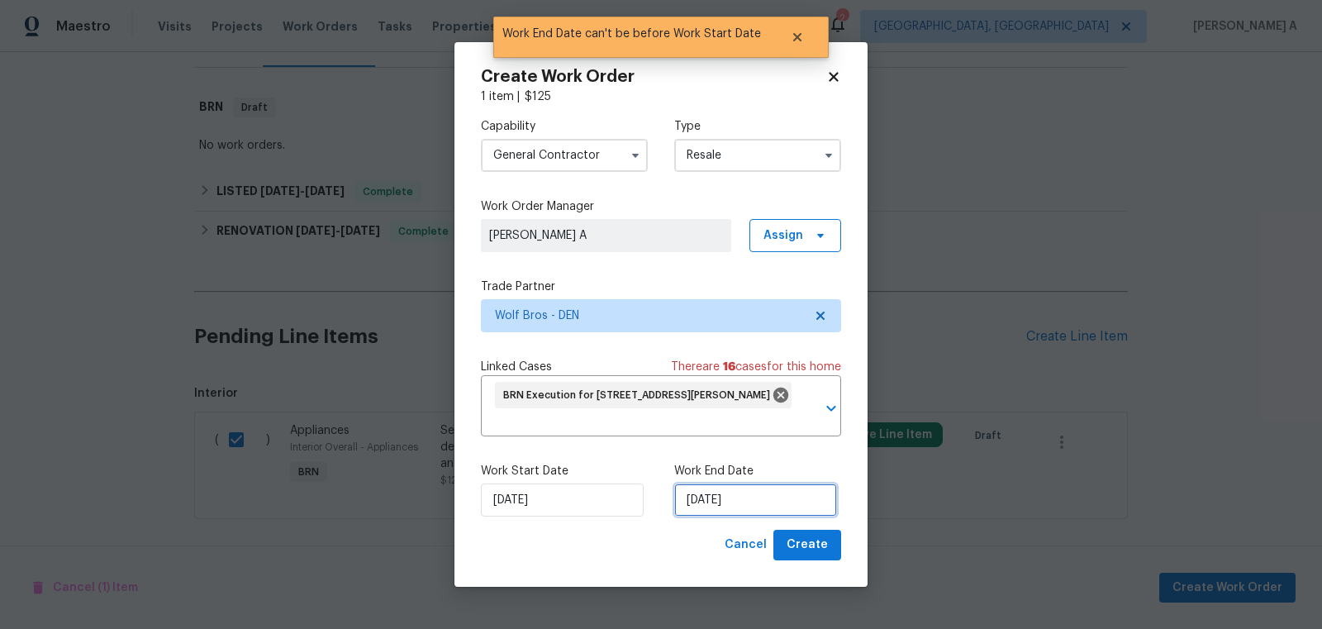
click at [713, 490] on input "9/23/2025" at bounding box center [755, 499] width 163 height 33
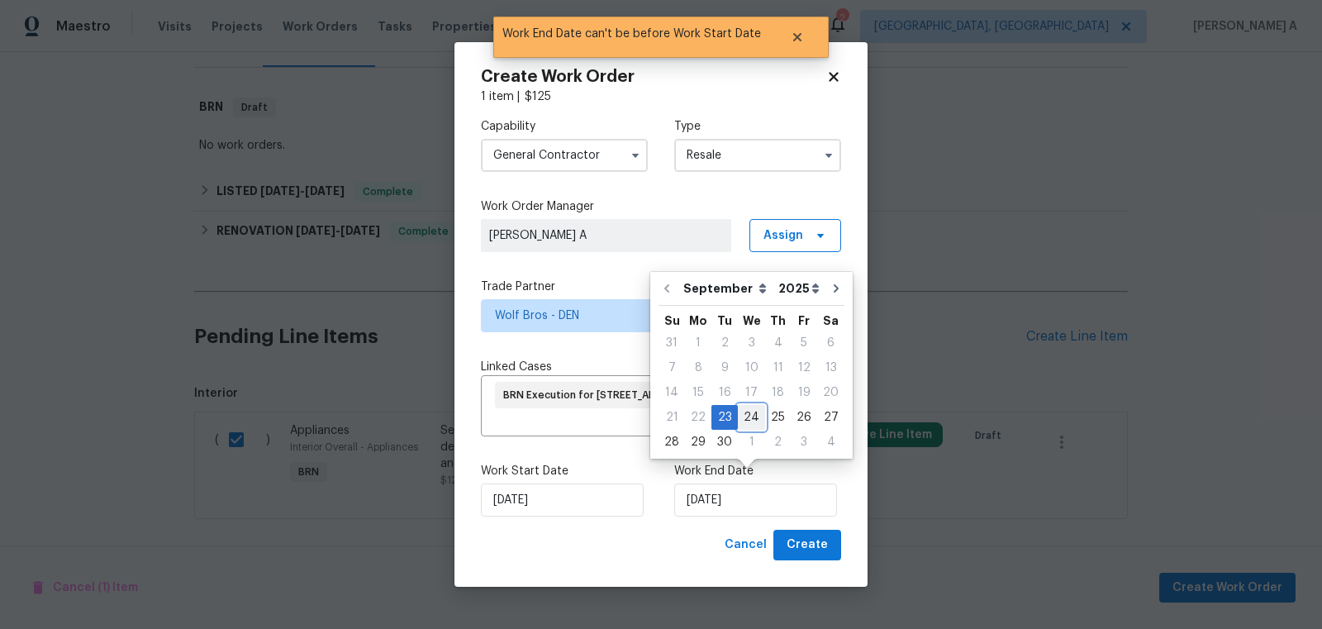
click at [743, 415] on div "24" at bounding box center [751, 417] width 27 height 23
type input "9/24/2025"
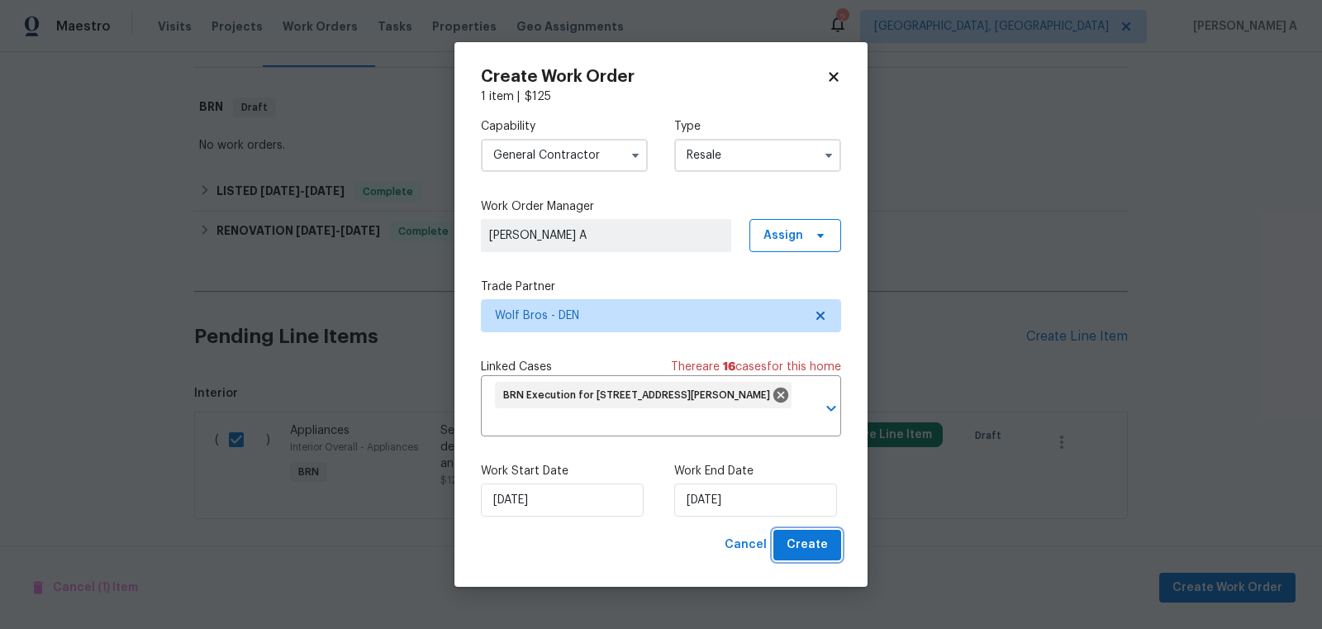
click at [806, 539] on span "Create" at bounding box center [806, 544] width 41 height 21
checkbox input "false"
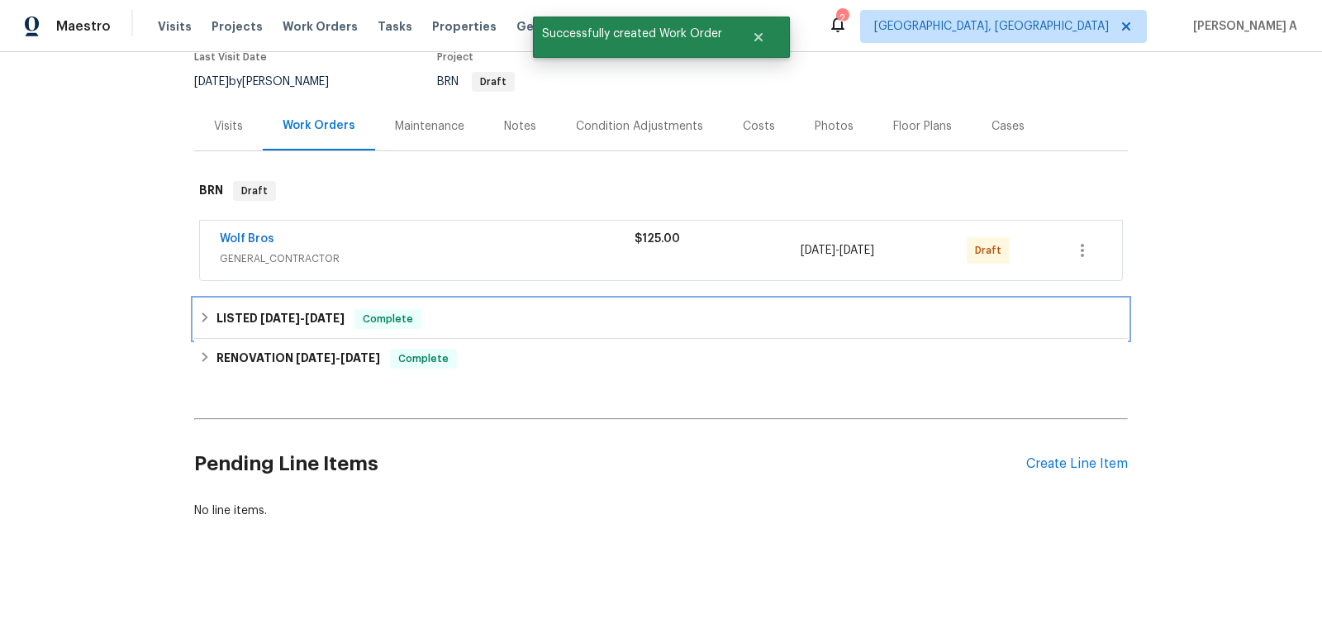
click at [275, 313] on span "6/30/25" at bounding box center [280, 318] width 40 height 12
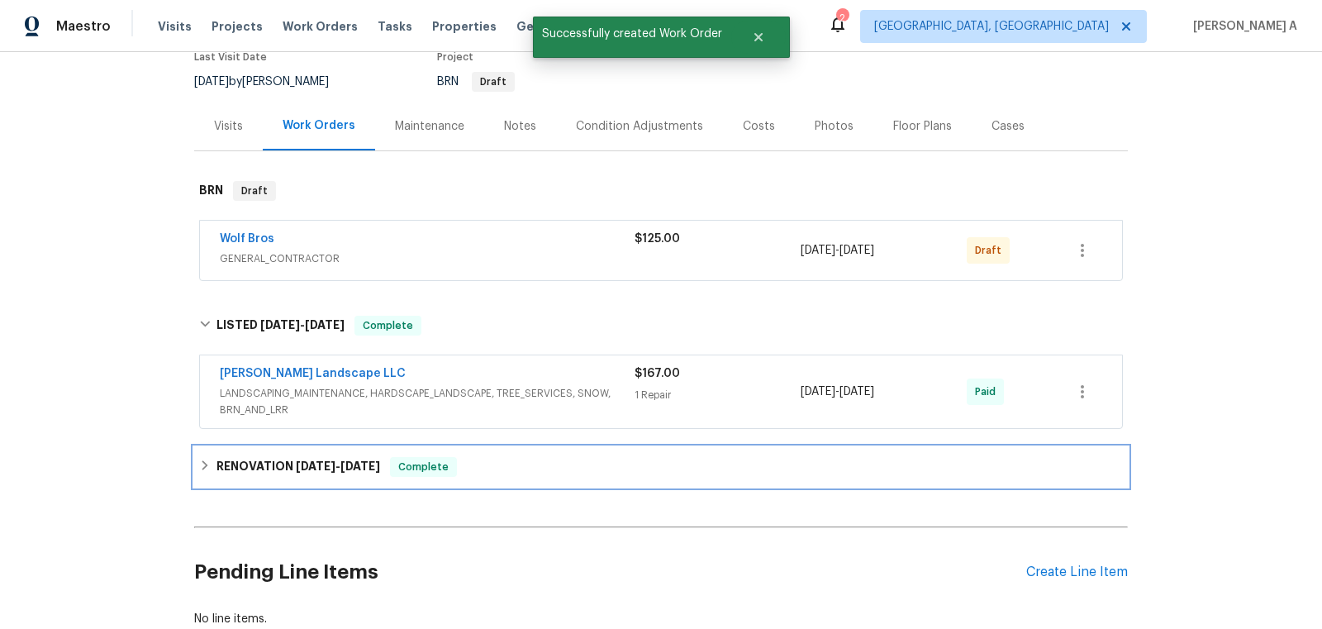
click at [304, 460] on span "2/21/25" at bounding box center [316, 466] width 40 height 12
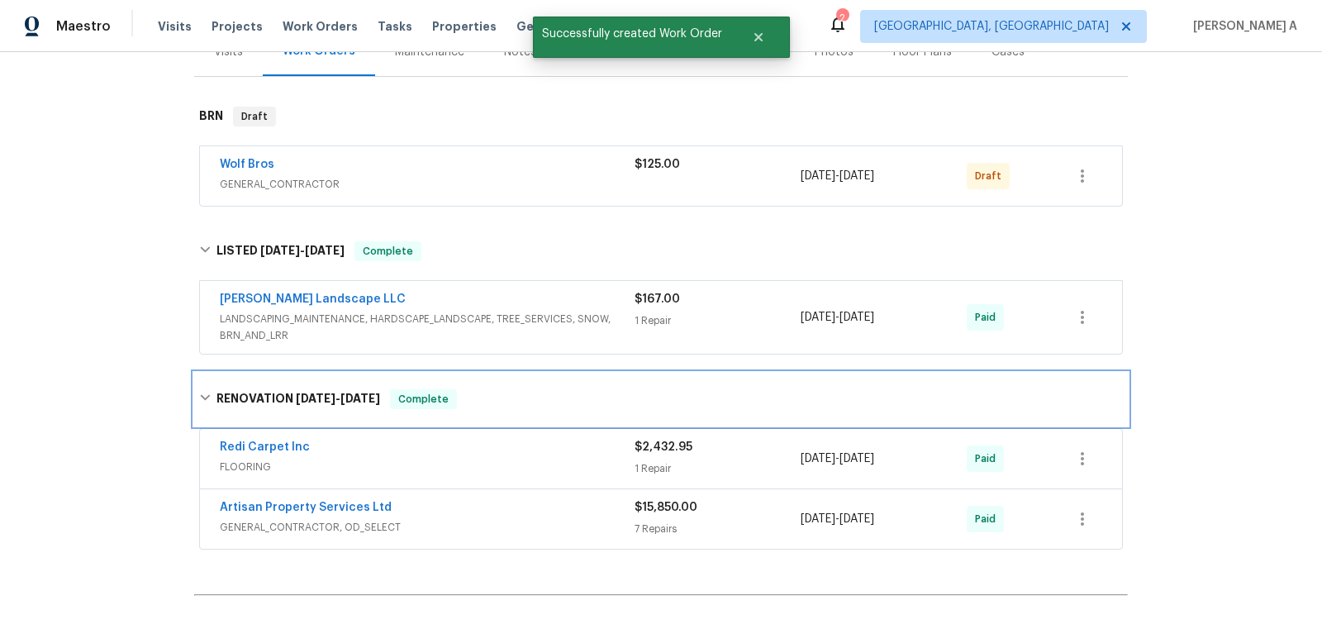
scroll to position [0, 0]
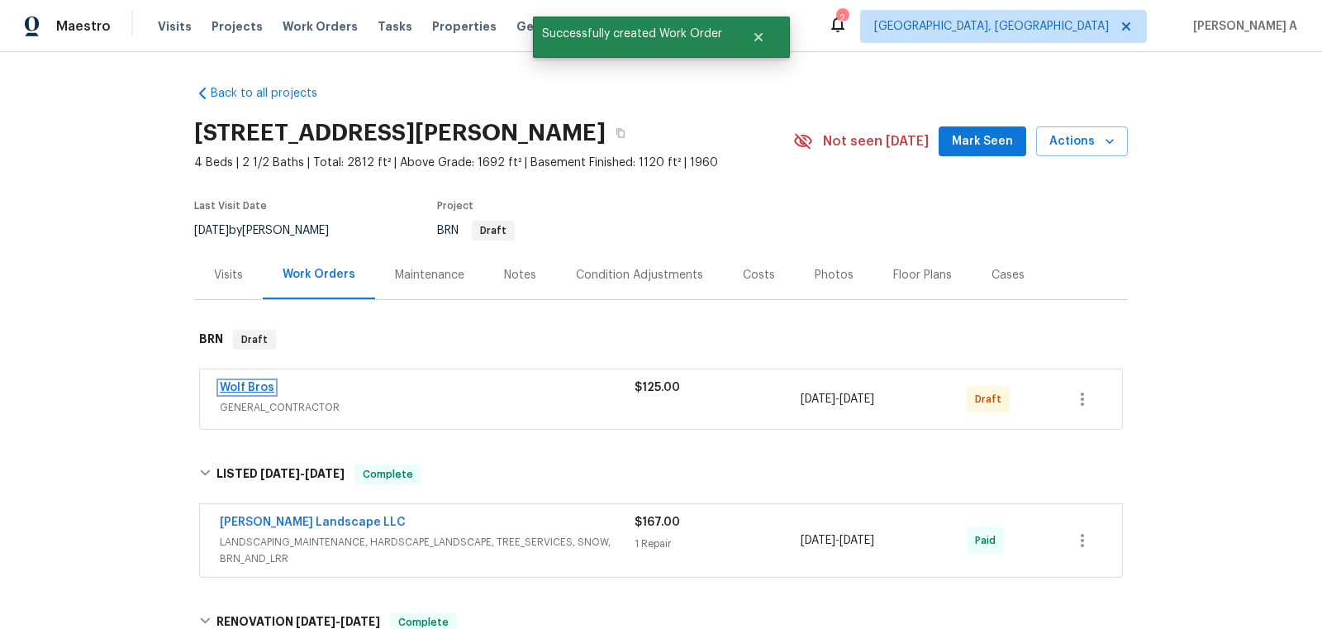
click at [248, 383] on link "Wolf Bros" at bounding box center [247, 388] width 55 height 12
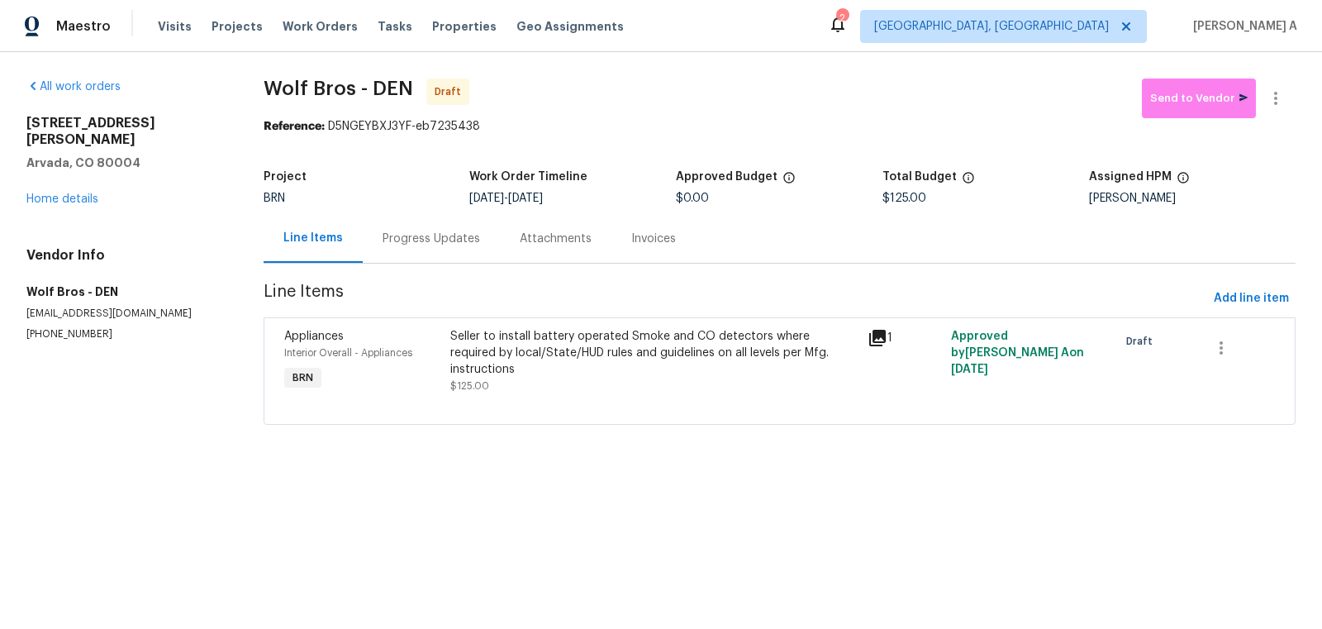
click at [392, 242] on div "Progress Updates" at bounding box center [430, 238] width 97 height 17
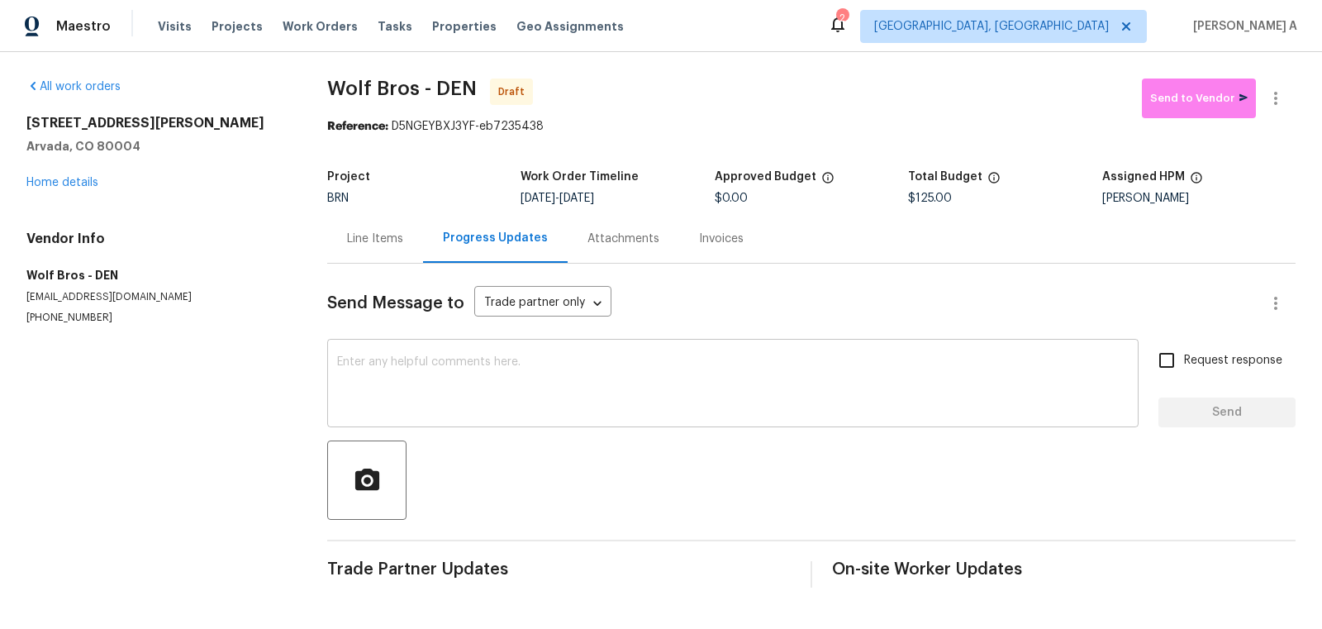
click at [405, 406] on textarea at bounding box center [732, 385] width 791 height 58
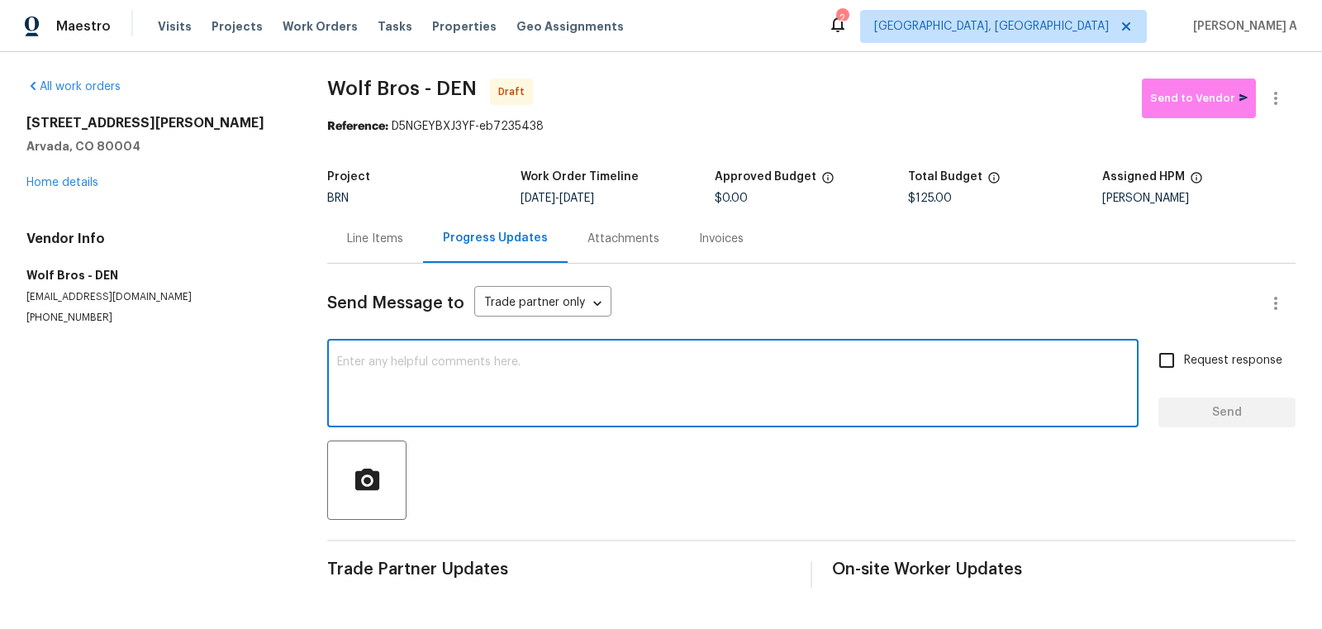
click at [405, 406] on textarea at bounding box center [732, 385] width 791 height 58
paste textarea "Hi, I'm Akshay from Opendoor. Just wanted to check if you received the workorde…"
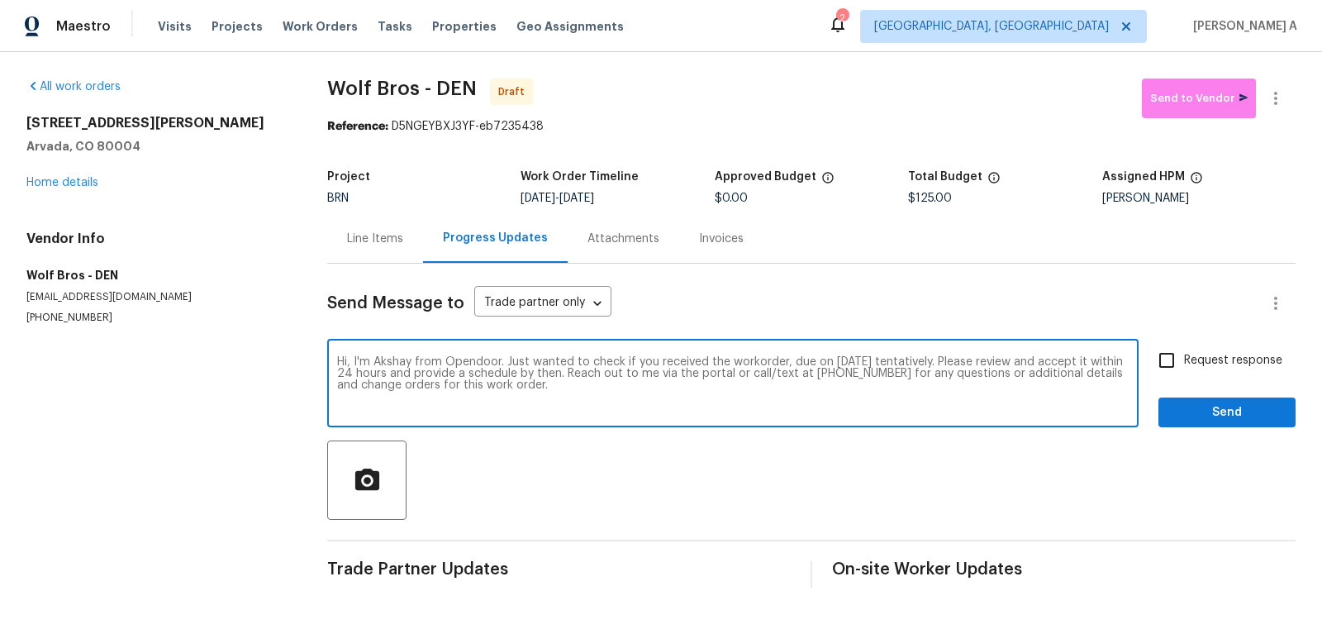
type textarea "Hi, I'm Akshay from Opendoor. Just wanted to check if you received the workorde…"
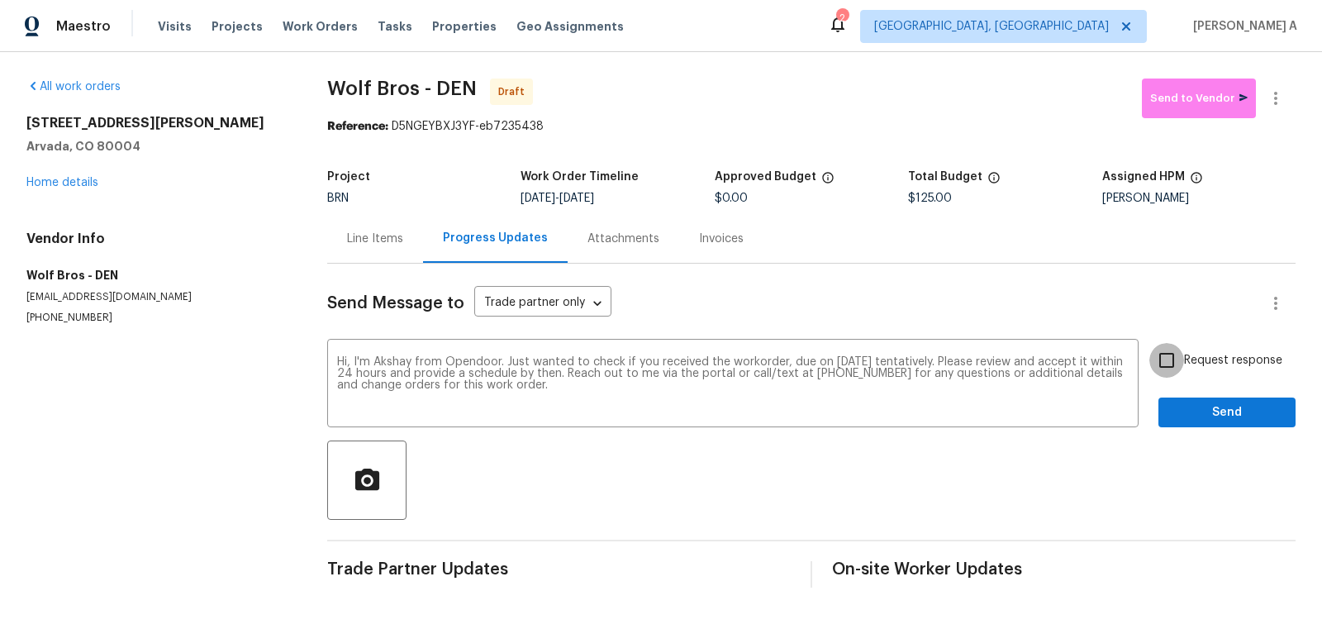
click at [1164, 353] on input "Request response" at bounding box center [1166, 360] width 35 height 35
checkbox input "true"
click at [1213, 408] on span "Send" at bounding box center [1226, 412] width 111 height 21
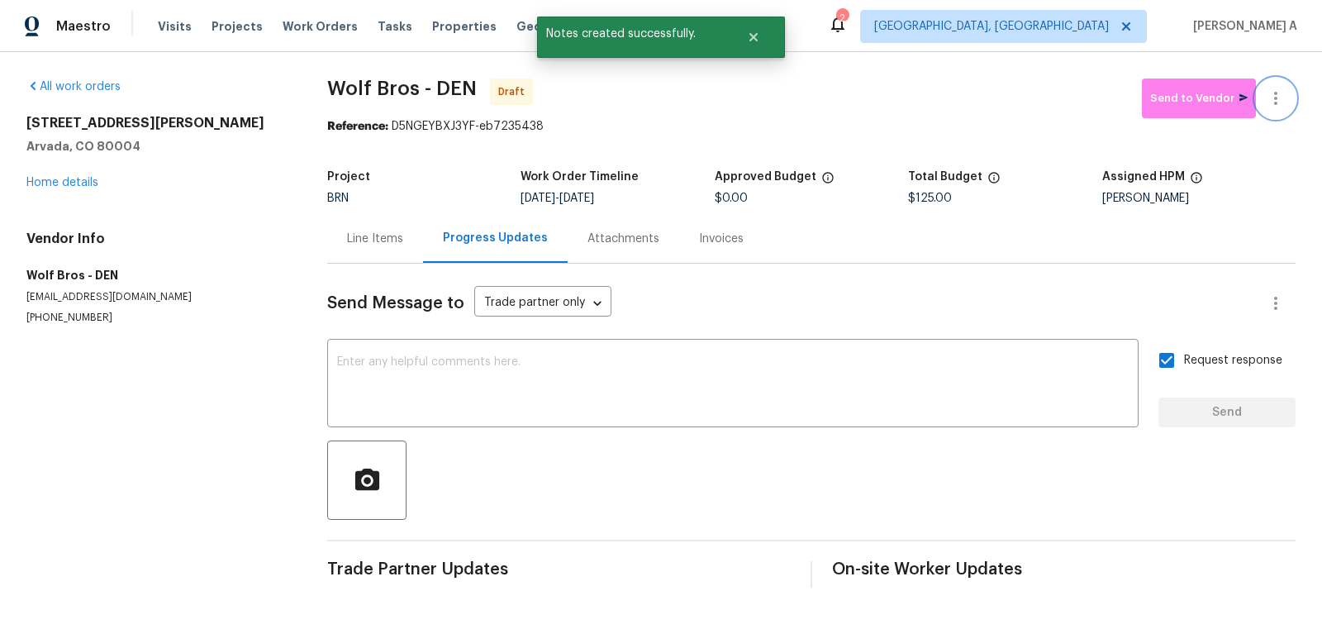
click at [1285, 99] on button "button" at bounding box center [1276, 98] width 40 height 40
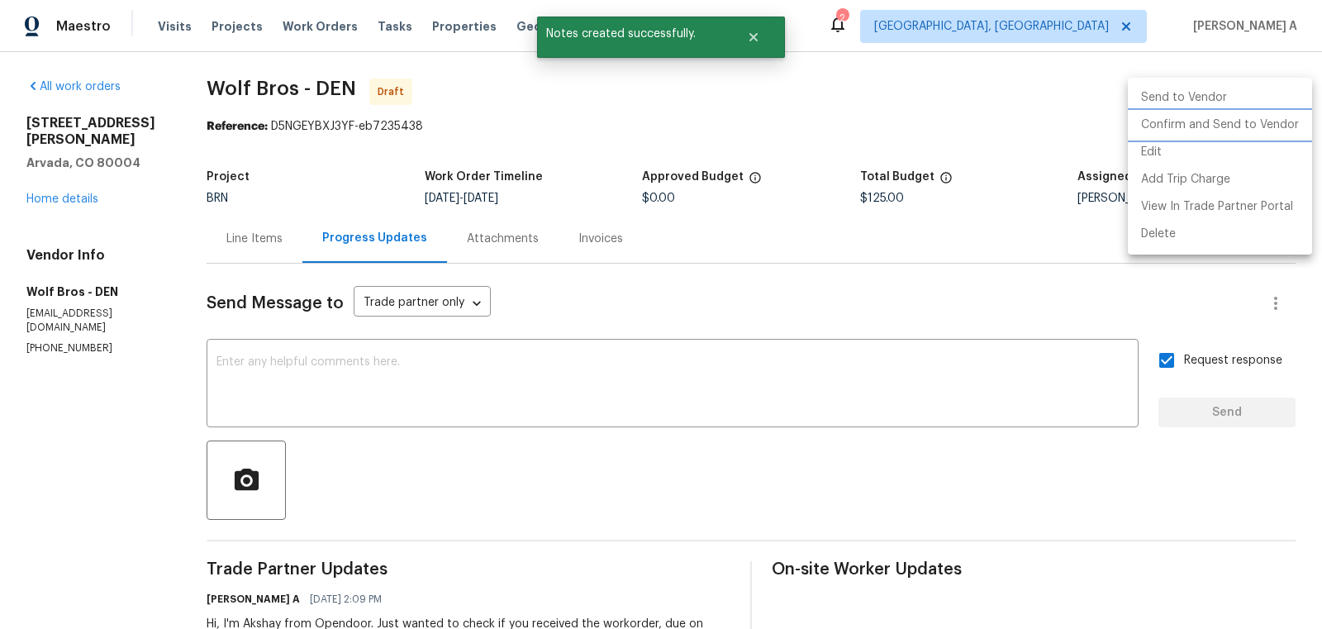
click at [1286, 126] on li "Confirm and Send to Vendor" at bounding box center [1220, 125] width 184 height 27
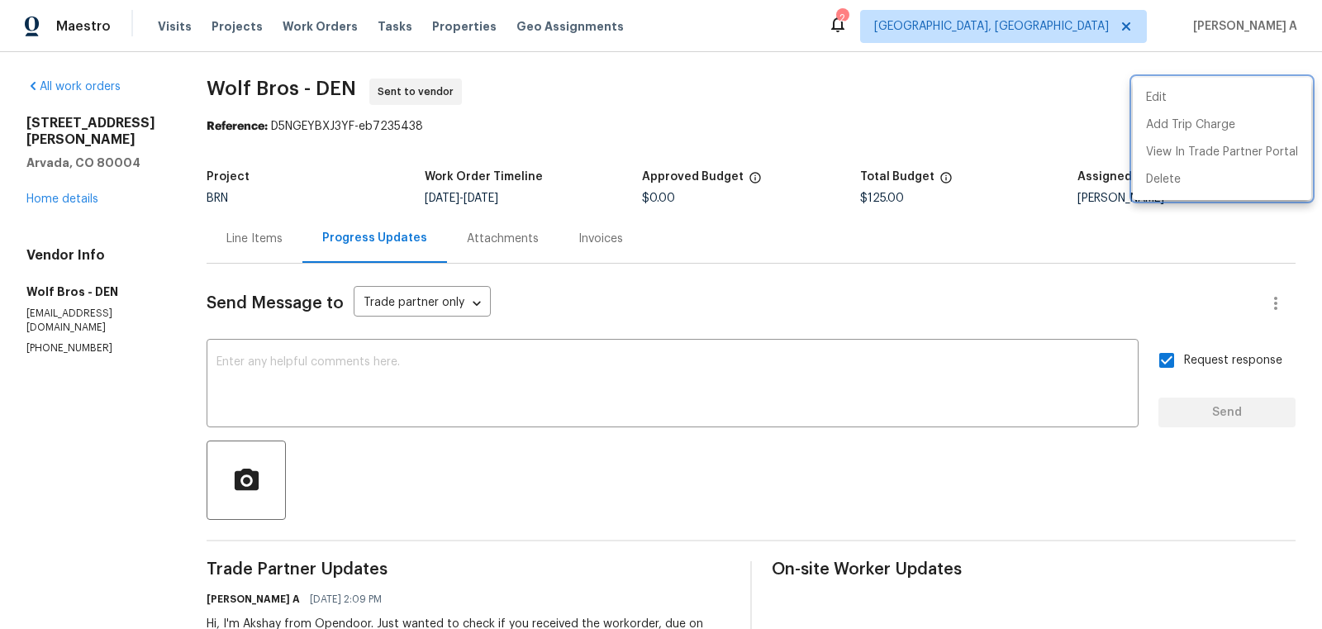
click at [156, 152] on div at bounding box center [661, 314] width 1322 height 629
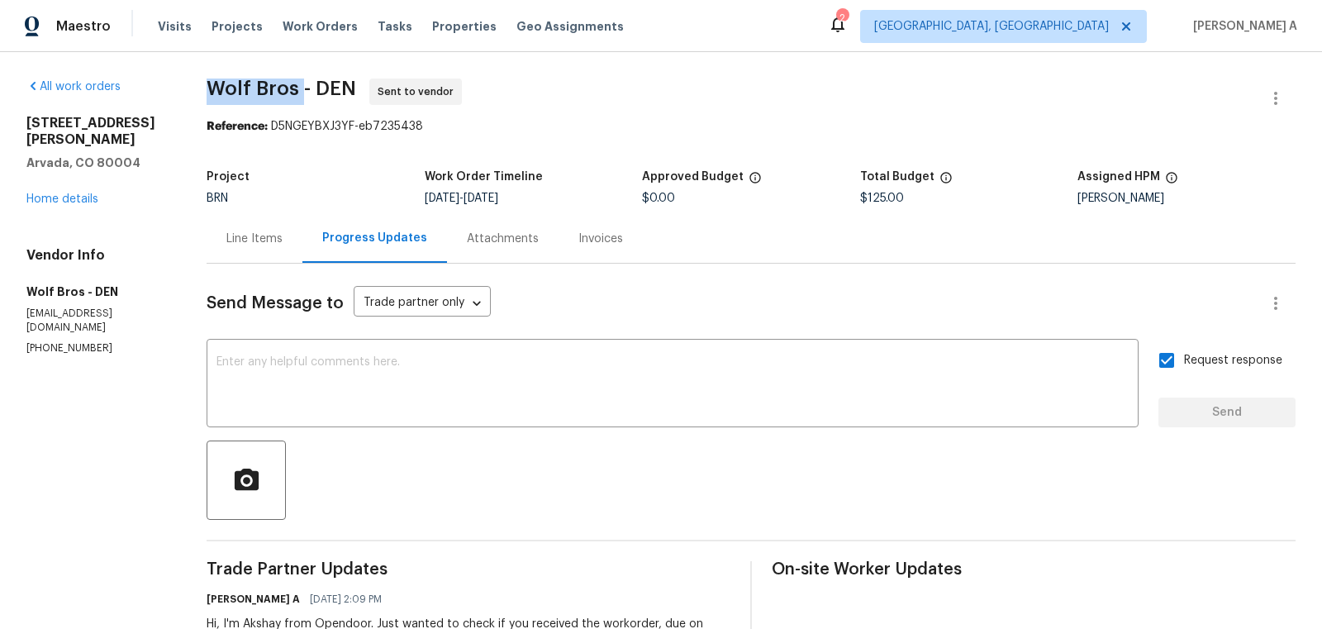
copy span "Wolf Bros"
drag, startPoint x: 204, startPoint y: 88, endPoint x: 302, endPoint y: 88, distance: 98.3
click at [302, 88] on div "All work orders 6757 Lee St Arvada, CO 80004 Home details Vendor Info Wolf Bros…" at bounding box center [661, 390] width 1322 height 676
click at [329, 78] on div "All work orders 6757 Lee St Arvada, CO 80004 Home details Vendor Info Wolf Bros…" at bounding box center [661, 390] width 1322 height 676
copy span "Wolf Bros"
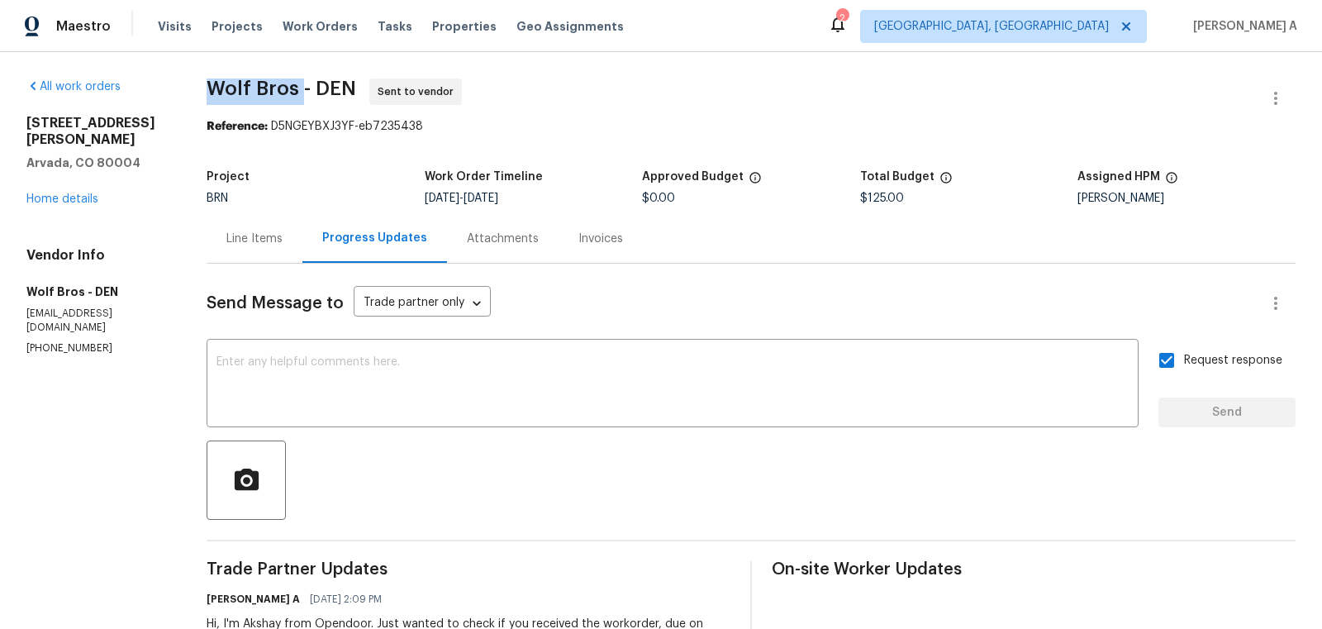
drag, startPoint x: 301, startPoint y: 93, endPoint x: 190, endPoint y: 89, distance: 110.7
click at [190, 89] on div "All work orders 6757 Lee St Arvada, CO 80004 Home details Vendor Info Wolf Bros…" at bounding box center [661, 390] width 1322 height 676
click at [226, 244] on div "Line Items" at bounding box center [255, 238] width 96 height 49
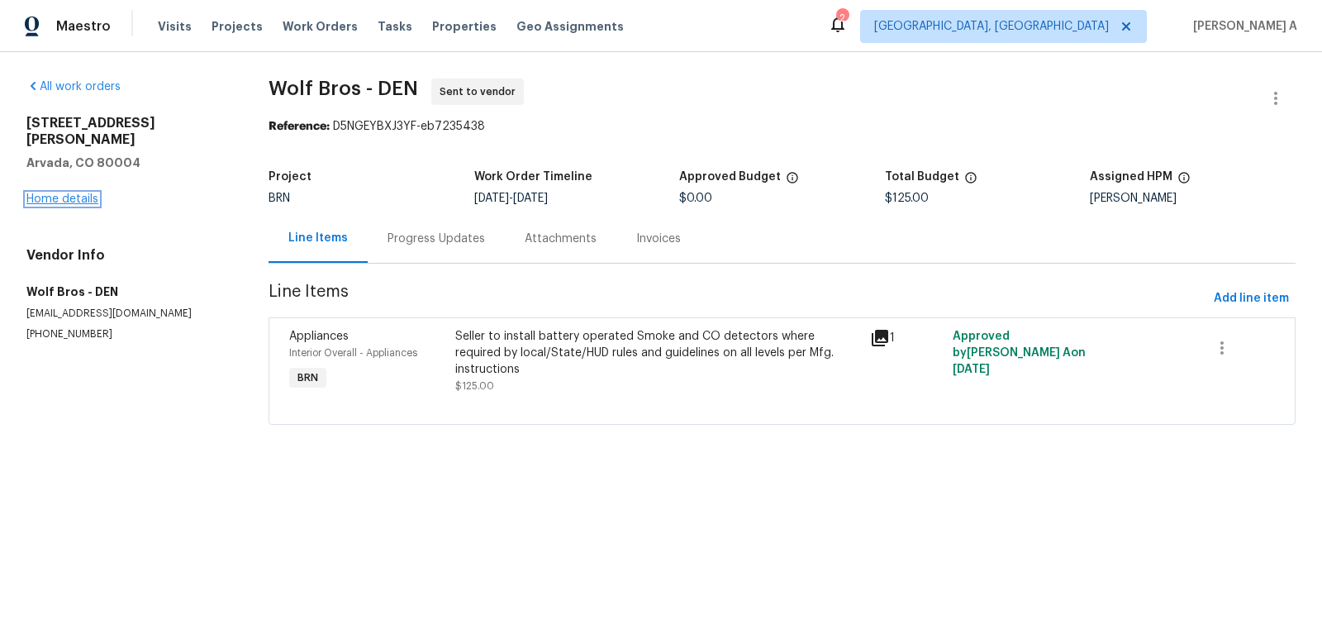
click at [67, 193] on link "Home details" at bounding box center [62, 199] width 72 height 12
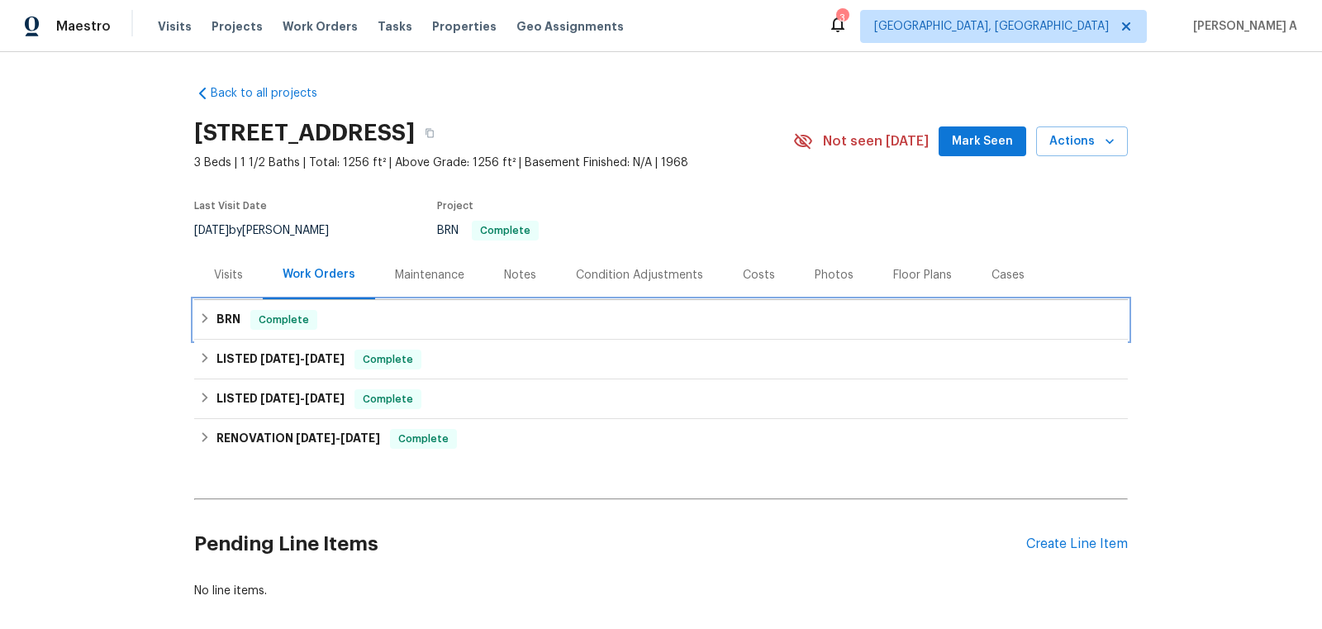
click at [367, 313] on div "BRN Complete" at bounding box center [660, 320] width 923 height 20
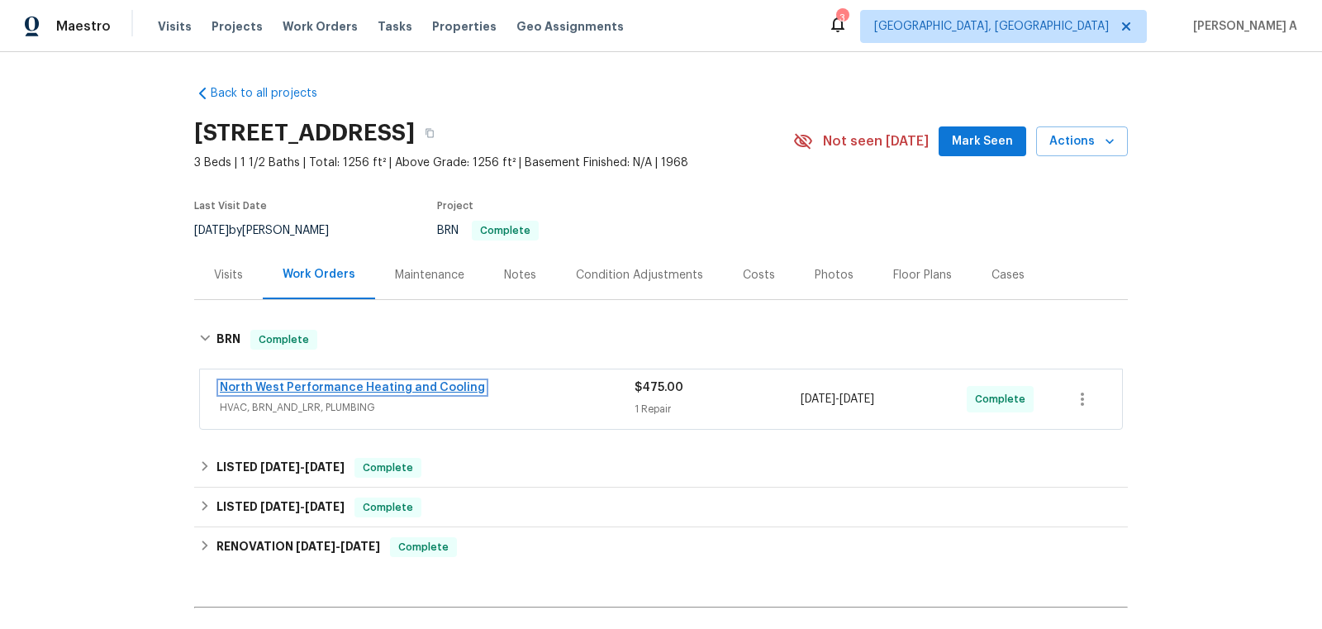
click at [325, 385] on link "North West Performance Heating and Cooling" at bounding box center [352, 388] width 265 height 12
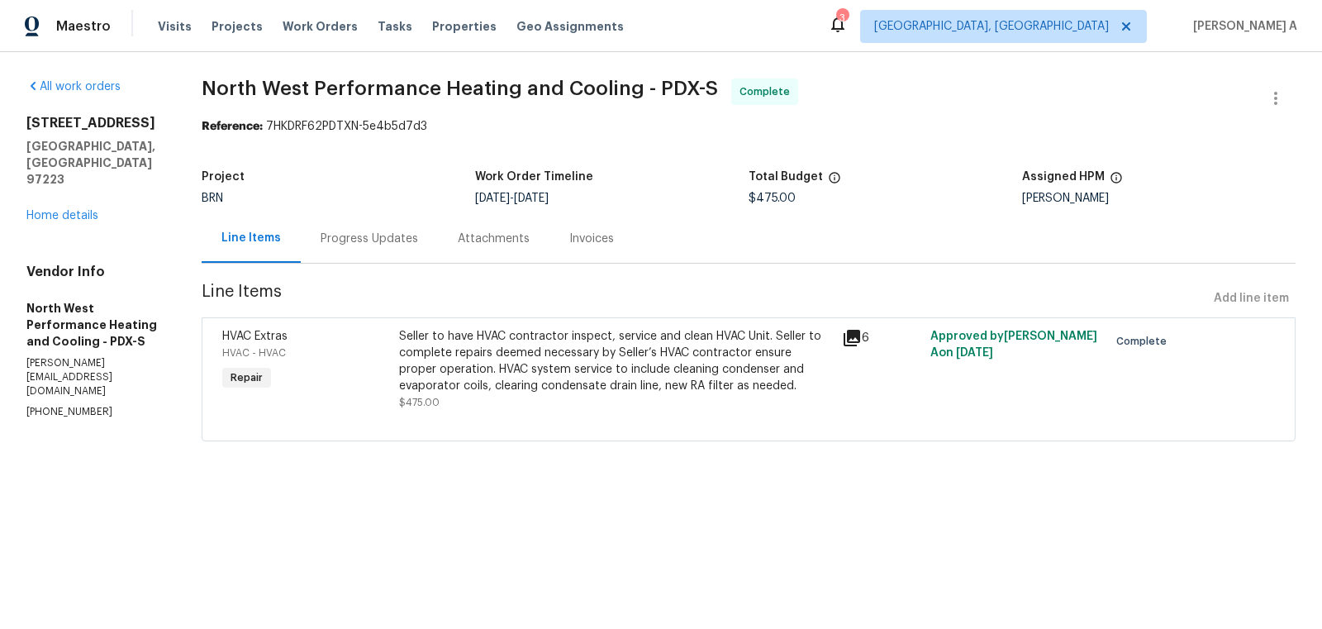
click at [415, 236] on div "Progress Updates" at bounding box center [368, 238] width 97 height 17
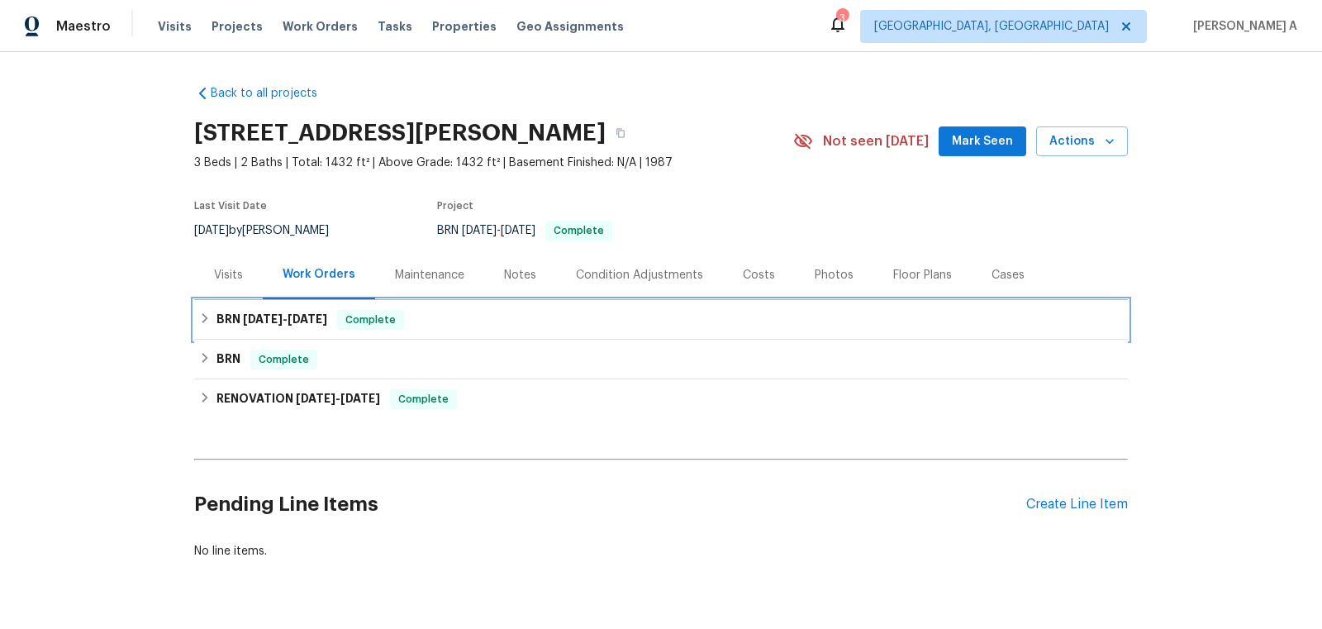
click at [453, 320] on div "BRN 8/28/25 - 8/30/25 Complete" at bounding box center [660, 320] width 923 height 20
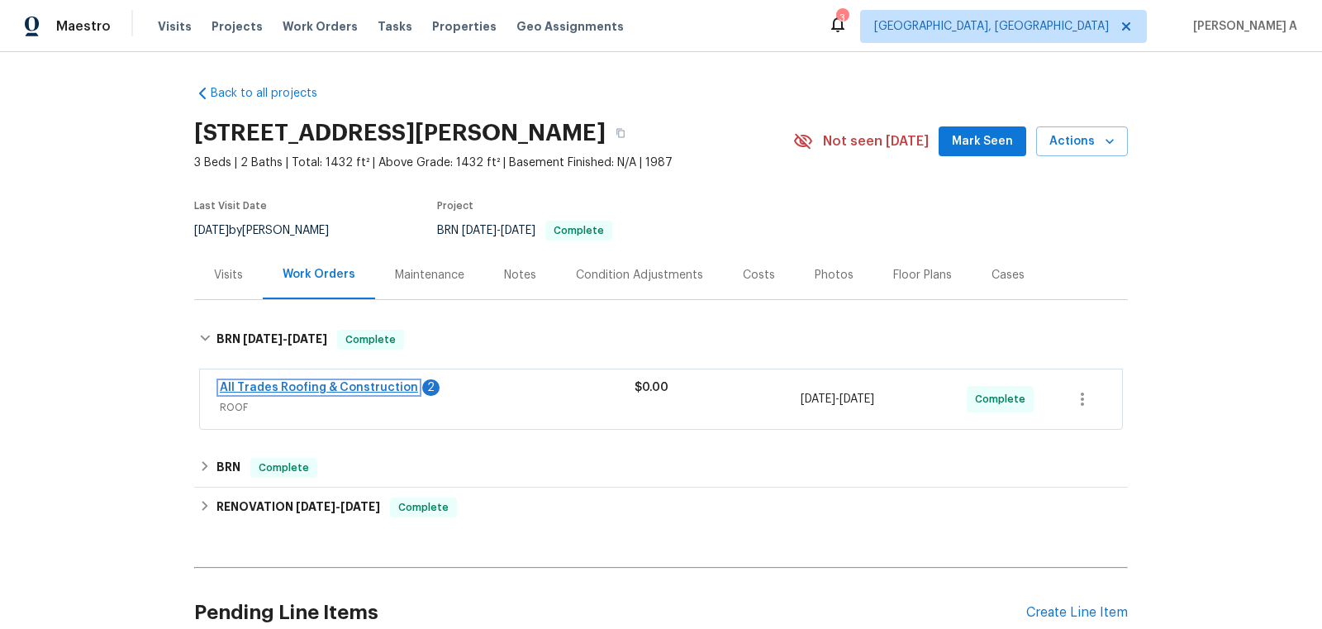
click at [392, 386] on link "All Trades Roofing & Construction" at bounding box center [319, 388] width 198 height 12
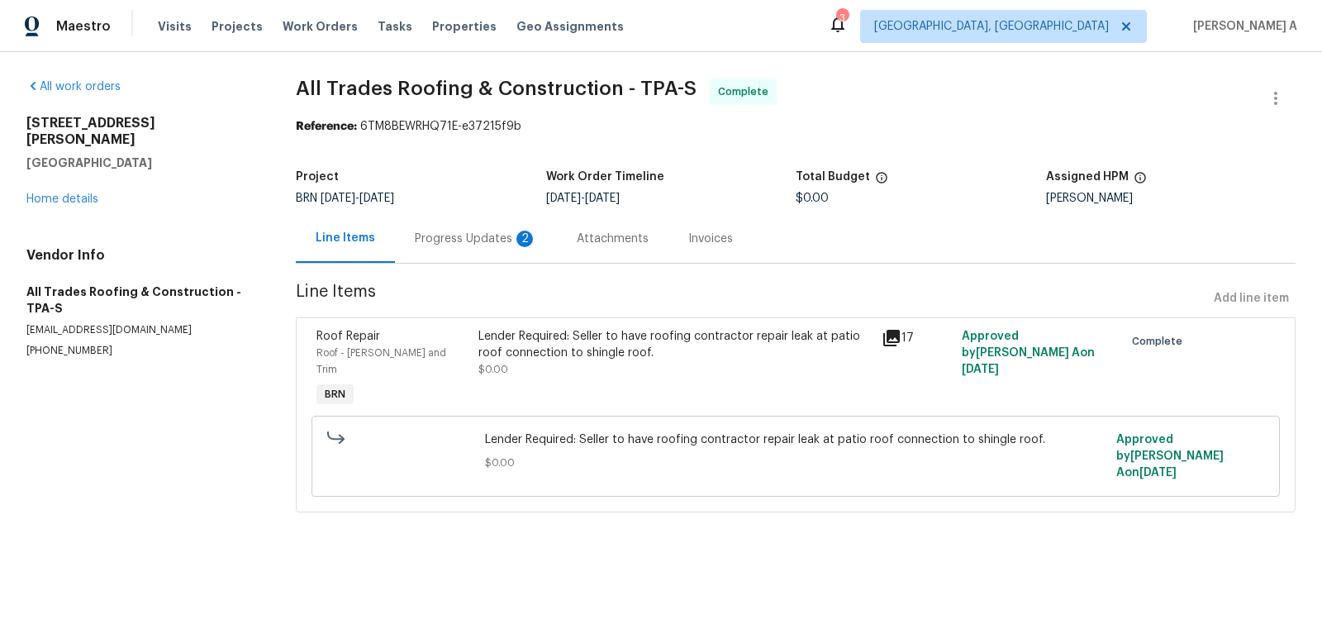
click at [445, 238] on div "Progress Updates 2" at bounding box center [476, 238] width 122 height 17
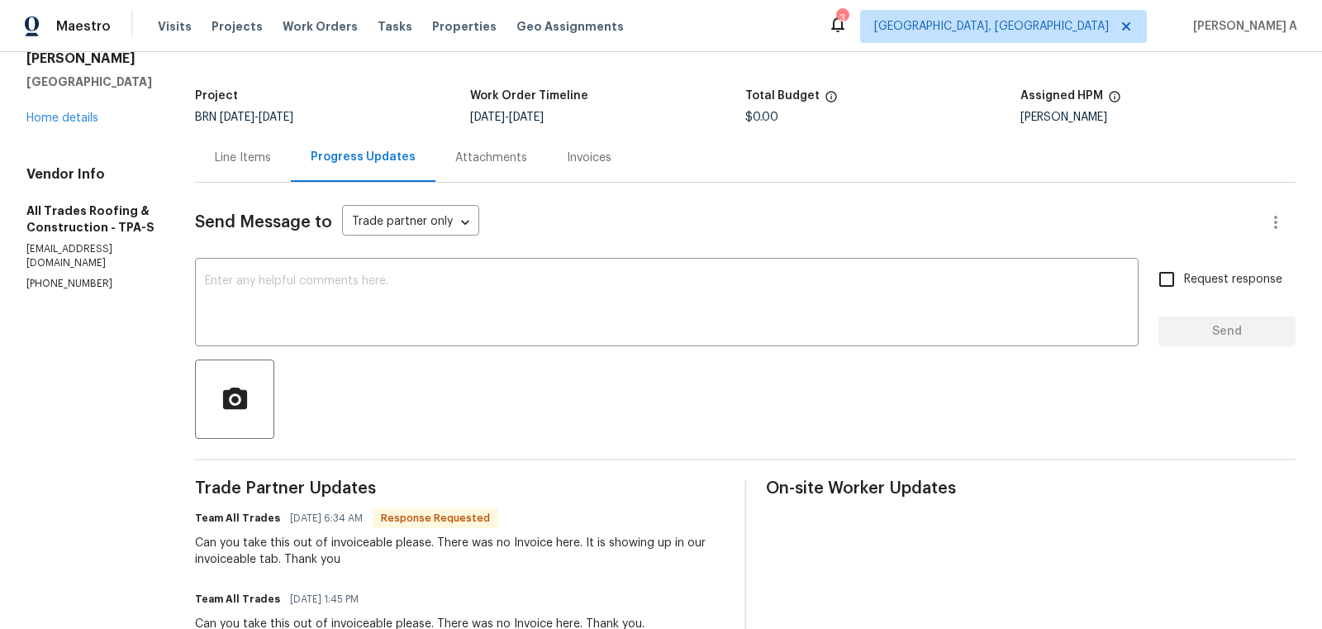
scroll to position [88, 0]
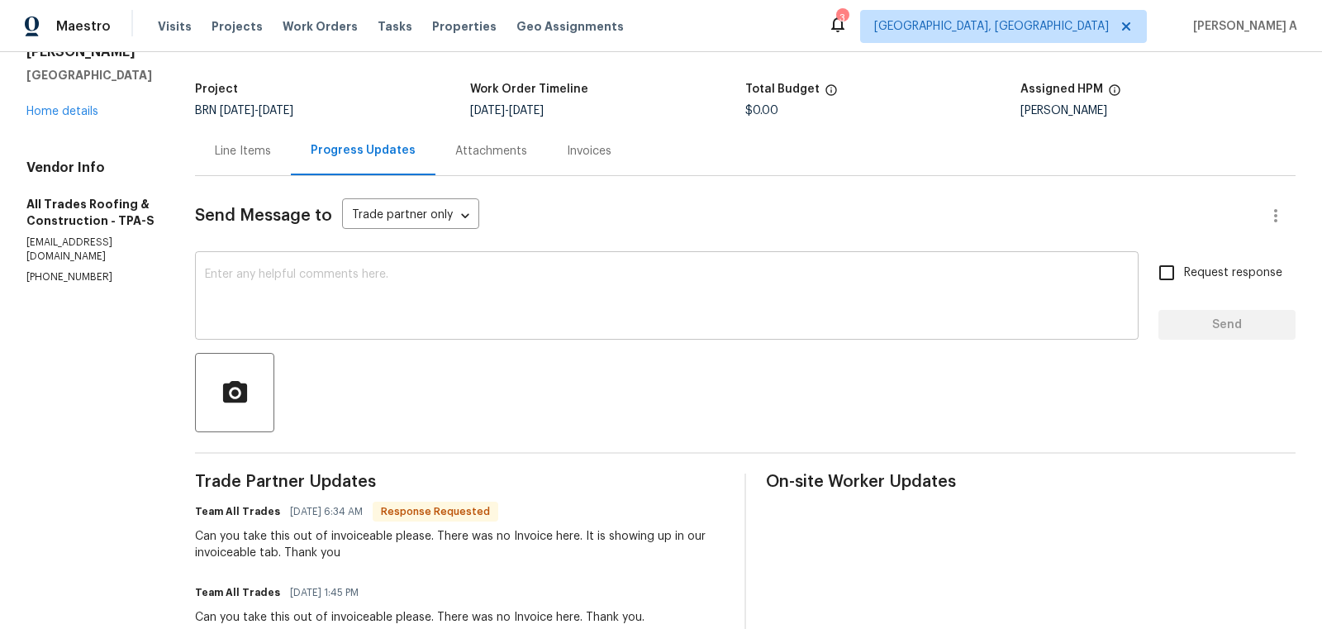
click at [486, 297] on textarea at bounding box center [666, 297] width 923 height 58
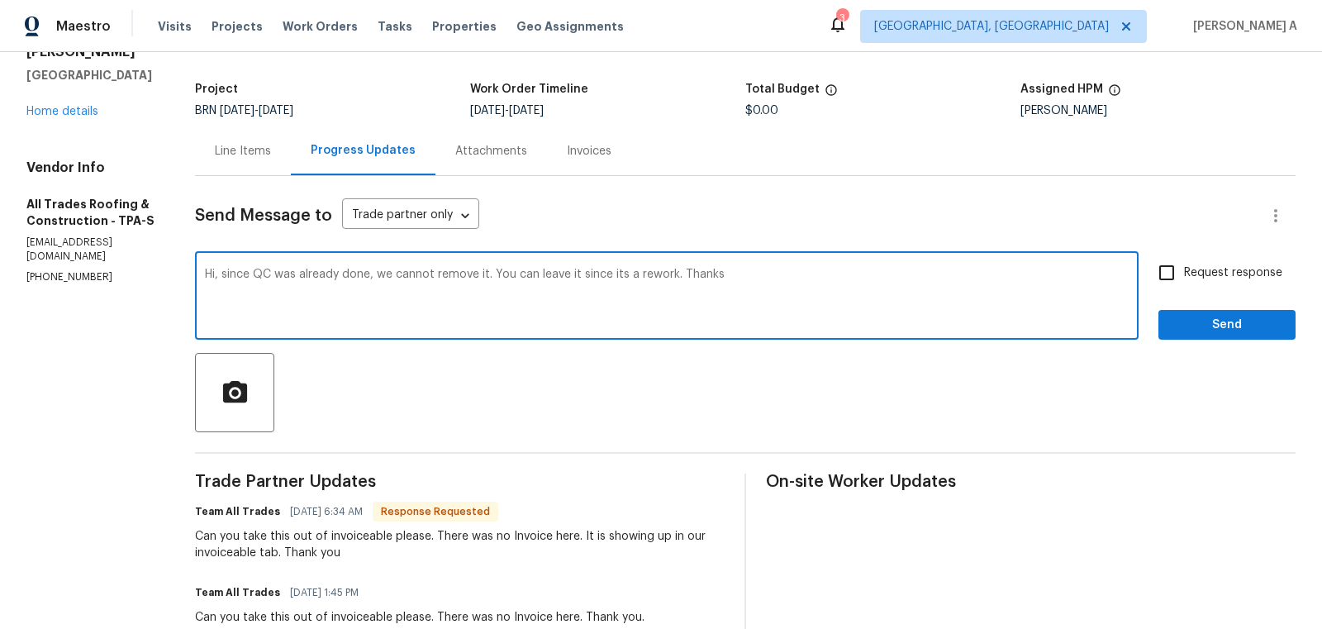
click at [0, 0] on span "Replace with" at bounding box center [0, 0] width 0 height 0
click at [536, 275] on textarea "Hi, since QC was already done, we cannot remove it. You can leave it since it's…" at bounding box center [666, 297] width 923 height 58
click at [586, 293] on textarea "Hi, since QC was already done, we cannot remove it. You can leave it since it's…" at bounding box center [666, 297] width 923 height 58
drag, startPoint x: 479, startPoint y: 272, endPoint x: 655, endPoint y: 272, distance: 175.9
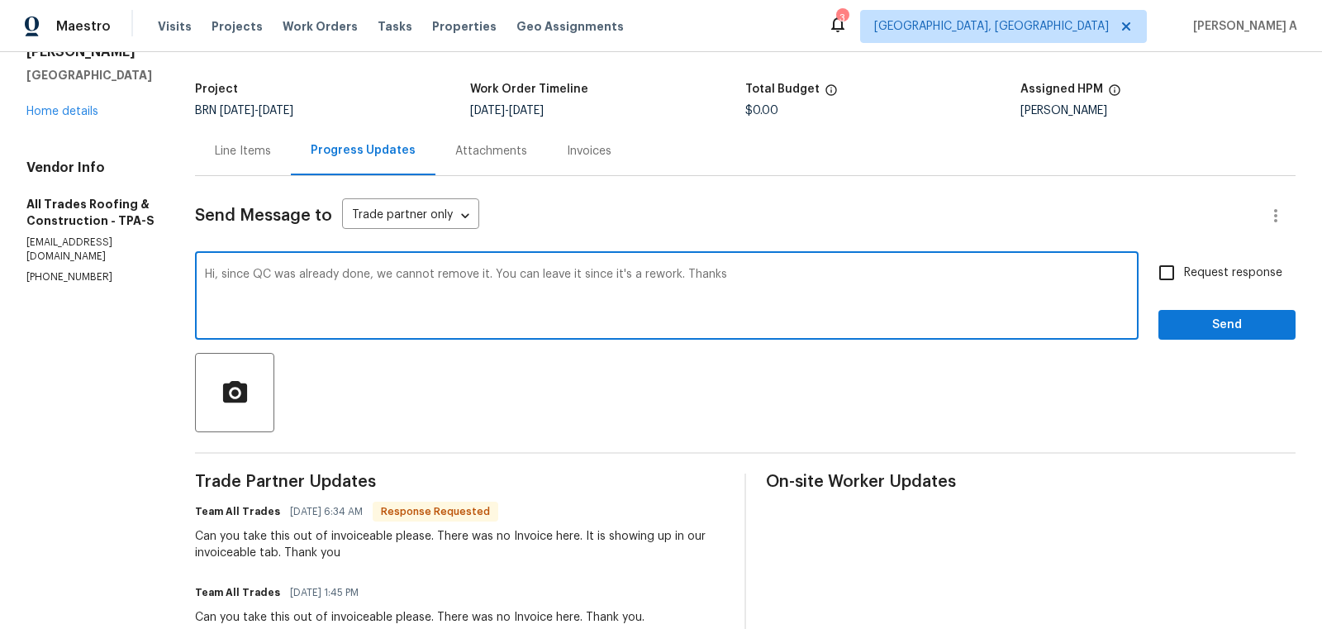
click at [656, 272] on textarea "Hi, since QC was already done, we cannot remove it. You can leave it since it's…" at bounding box center [666, 297] width 923 height 58
click at [620, 292] on textarea "Hi, since QC was already done, we cannot remove it. You can leave it since it's…" at bounding box center [666, 297] width 923 height 58
click at [558, 273] on textarea "Hi, since QC was already done, we cannot remove it. You can leave it since it's…" at bounding box center [666, 297] width 923 height 58
drag, startPoint x: 670, startPoint y: 276, endPoint x: 479, endPoint y: 268, distance: 191.0
click at [479, 268] on textarea "Hi, since QC was already done, we cannot remove it. You can leave it since it's…" at bounding box center [666, 297] width 923 height 58
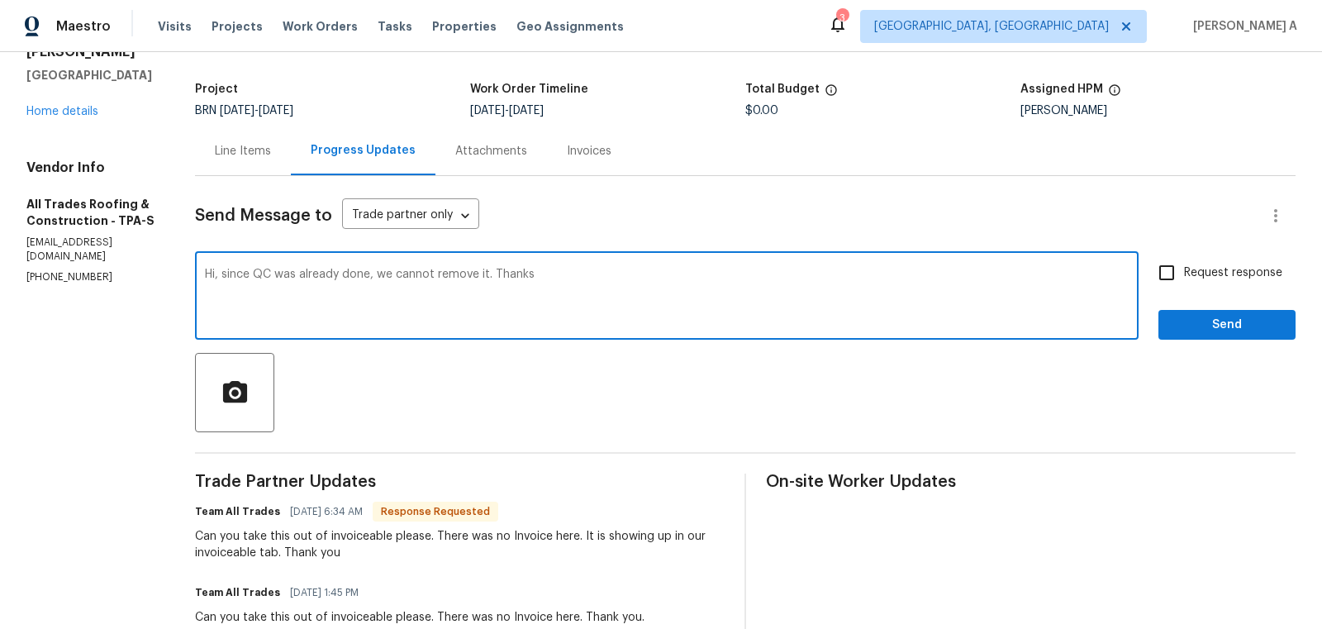
click at [516, 277] on textarea "Hi, since QC was already done, we cannot remove it. Thanks" at bounding box center [666, 297] width 923 height 58
click at [0, 0] on icon "Paraphrase text" at bounding box center [0, 0] width 0 height 0
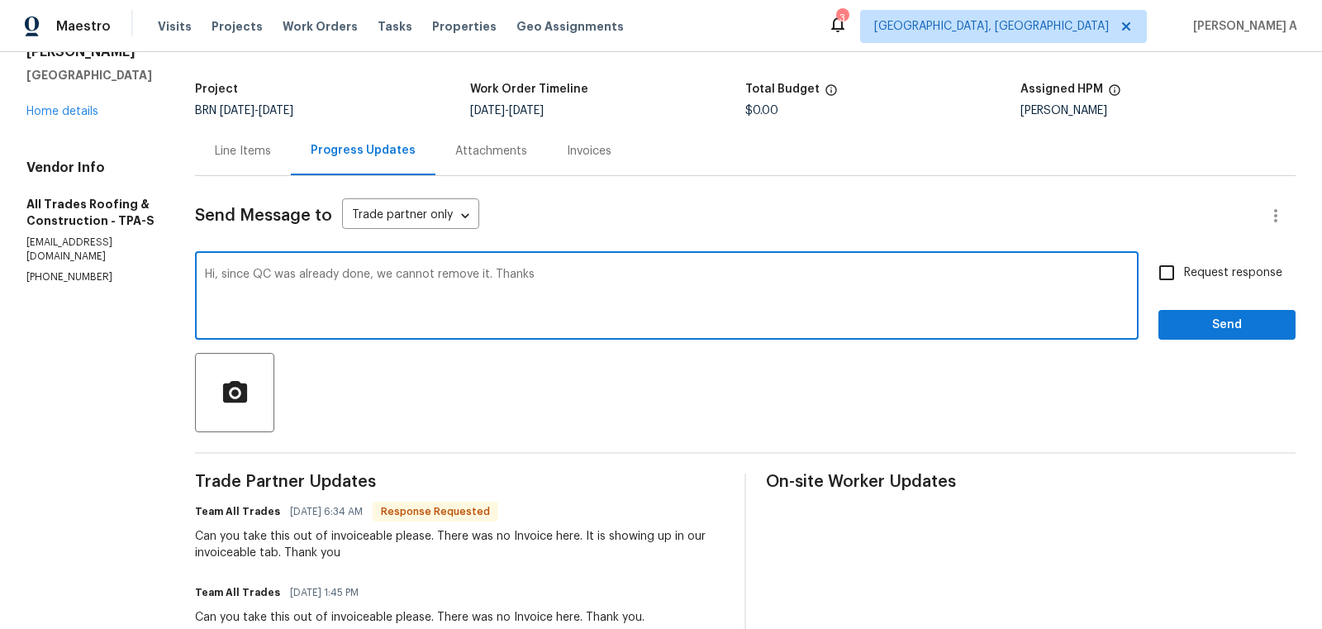
click at [0, 0] on li "Hello, we are unable to remove it because QC has already been completed." at bounding box center [0, 0] width 0 height 0
click at [465, 317] on textarea "Hello, we are unable to remove it because QC has already been completed. Thanks" at bounding box center [666, 297] width 923 height 58
click at [602, 274] on textarea "Hello, we are unable to remove it because QC has already been completed. Thanks" at bounding box center [666, 297] width 923 height 58
click at [677, 282] on textarea "Hello, we are unable to remove it because QC has already been completed since i…" at bounding box center [666, 297] width 923 height 58
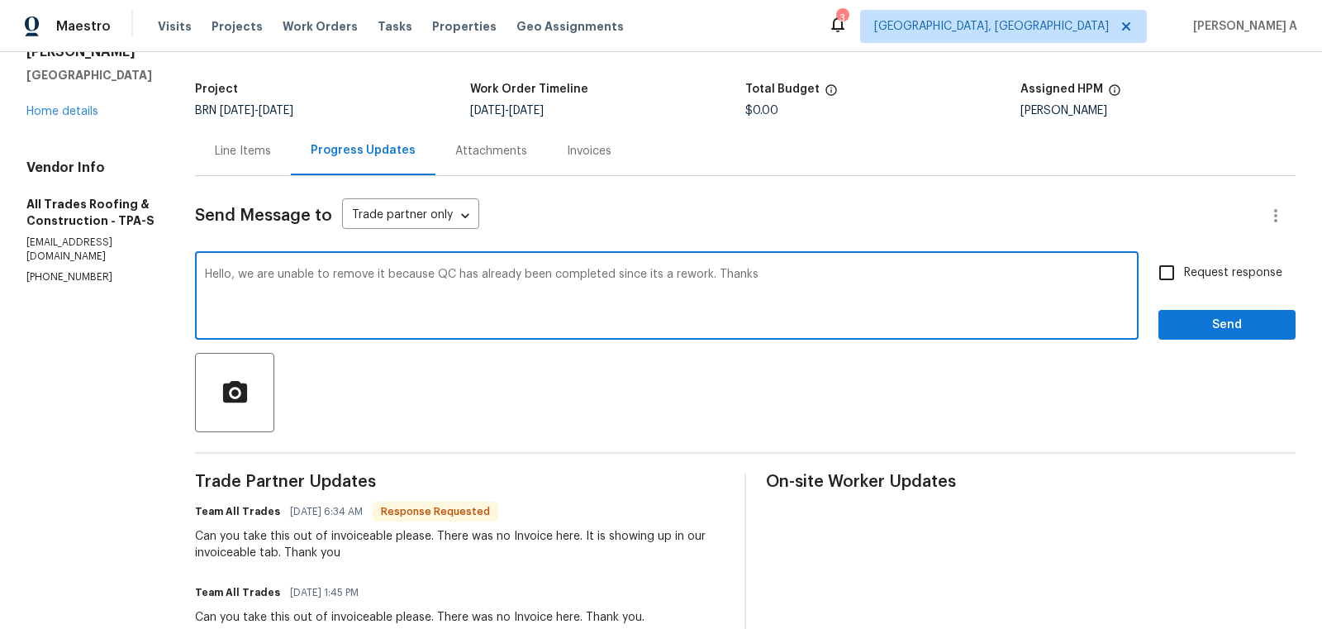
click at [677, 282] on textarea "Hello, we are unable to remove it because QC has already been completed since i…" at bounding box center [666, 297] width 923 height 58
click at [0, 0] on span "Replace with" at bounding box center [0, 0] width 0 height 0
click at [660, 281] on textarea "Hello, we are unable to remove it because QC has already been completed since i…" at bounding box center [666, 297] width 923 height 58
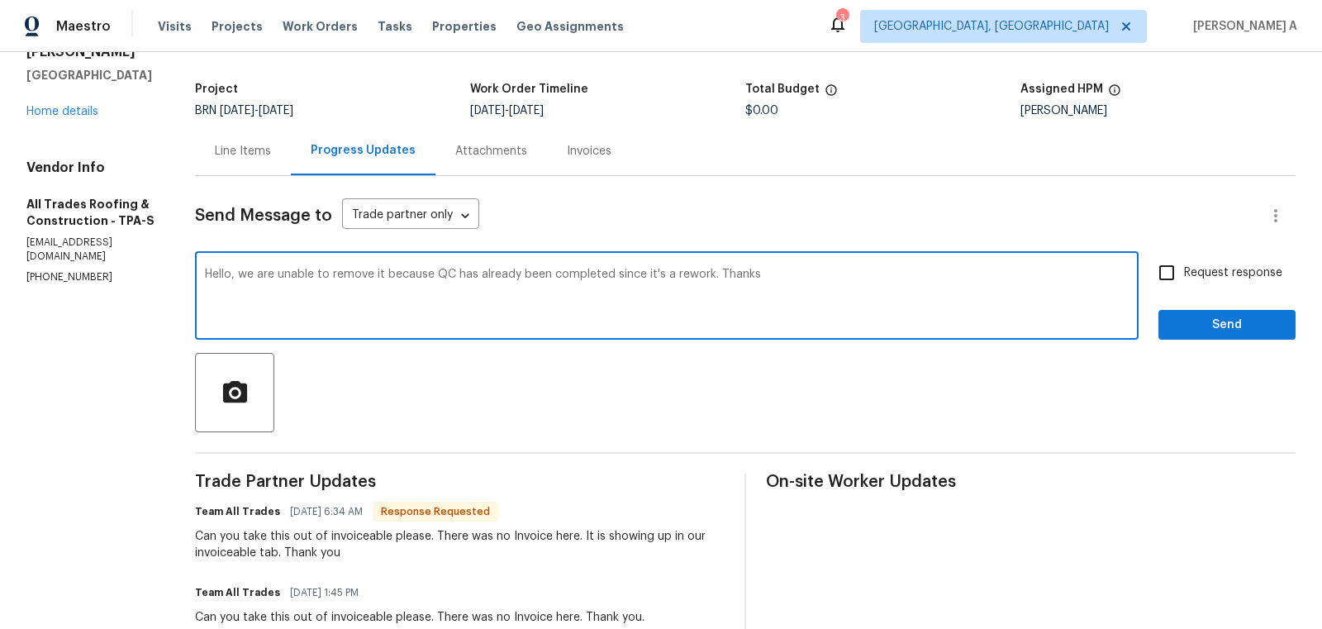
click at [660, 281] on textarea "Hello, we are unable to remove it because QC has already been completed since i…" at bounding box center [666, 297] width 923 height 58
click at [837, 293] on textarea "Hello, we are unable to remove it because QC has already been completed since i…" at bounding box center [666, 297] width 923 height 58
type textarea "Hello, we are unable to remove it because QC has already been completed since i…"
click at [1218, 320] on span "Send" at bounding box center [1226, 325] width 111 height 21
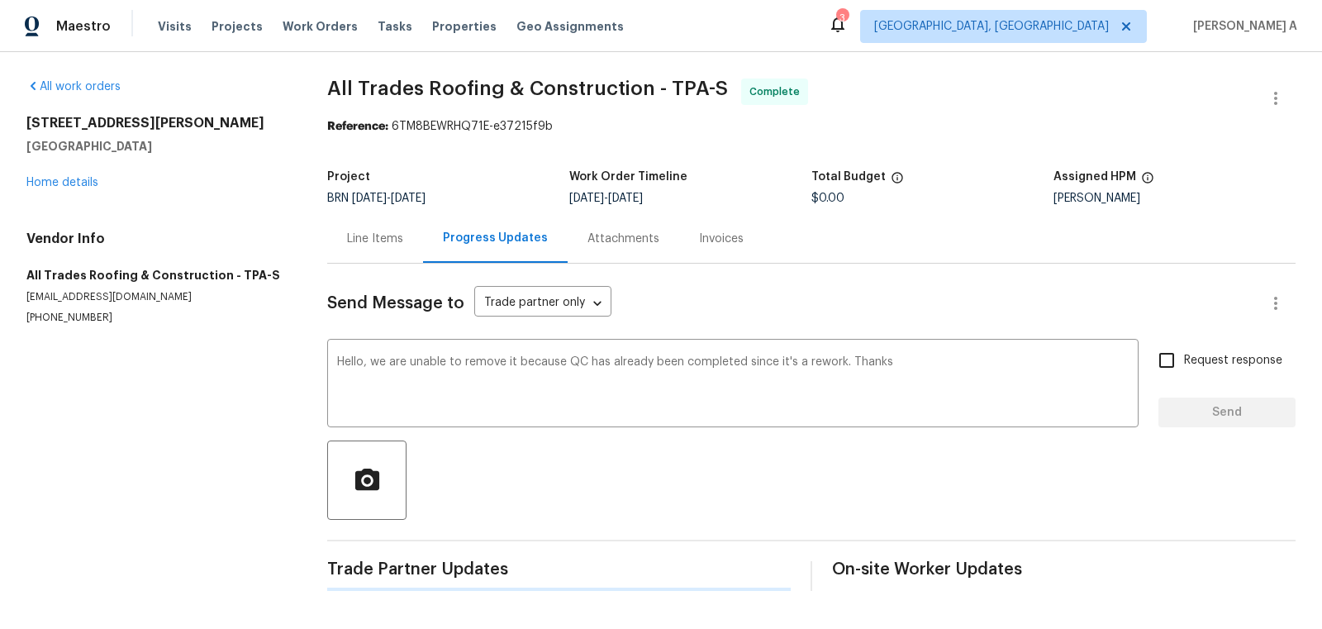
scroll to position [0, 0]
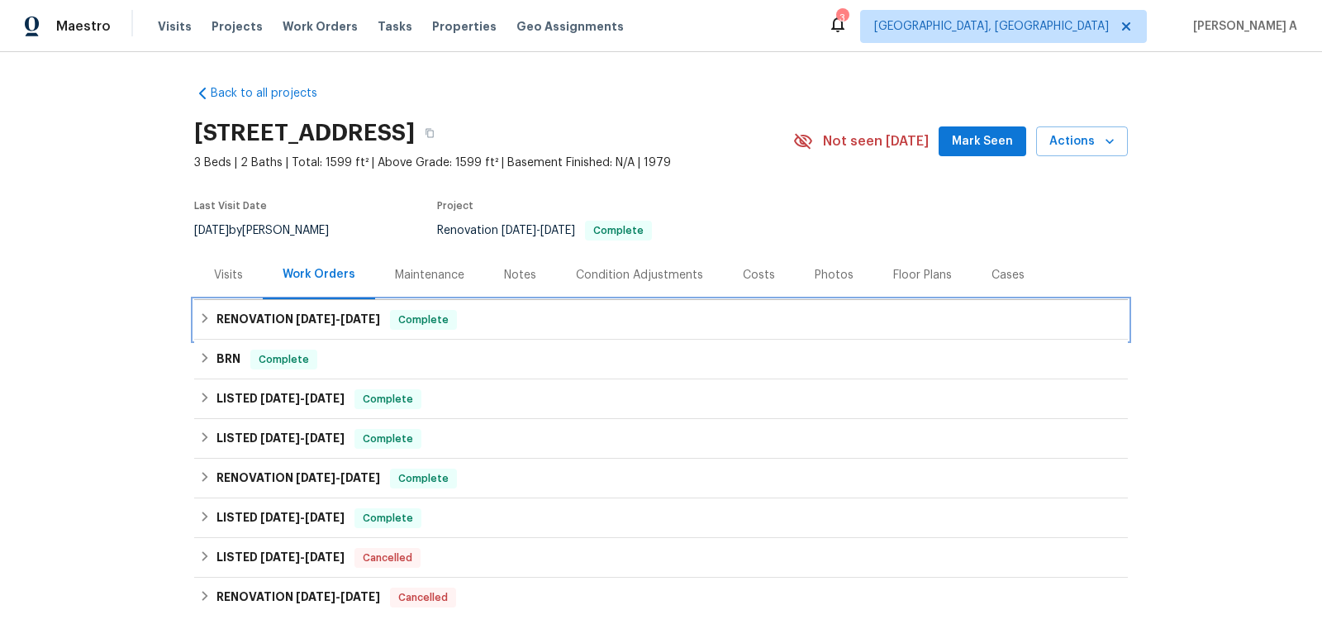
click at [414, 323] on span "Complete" at bounding box center [424, 319] width 64 height 17
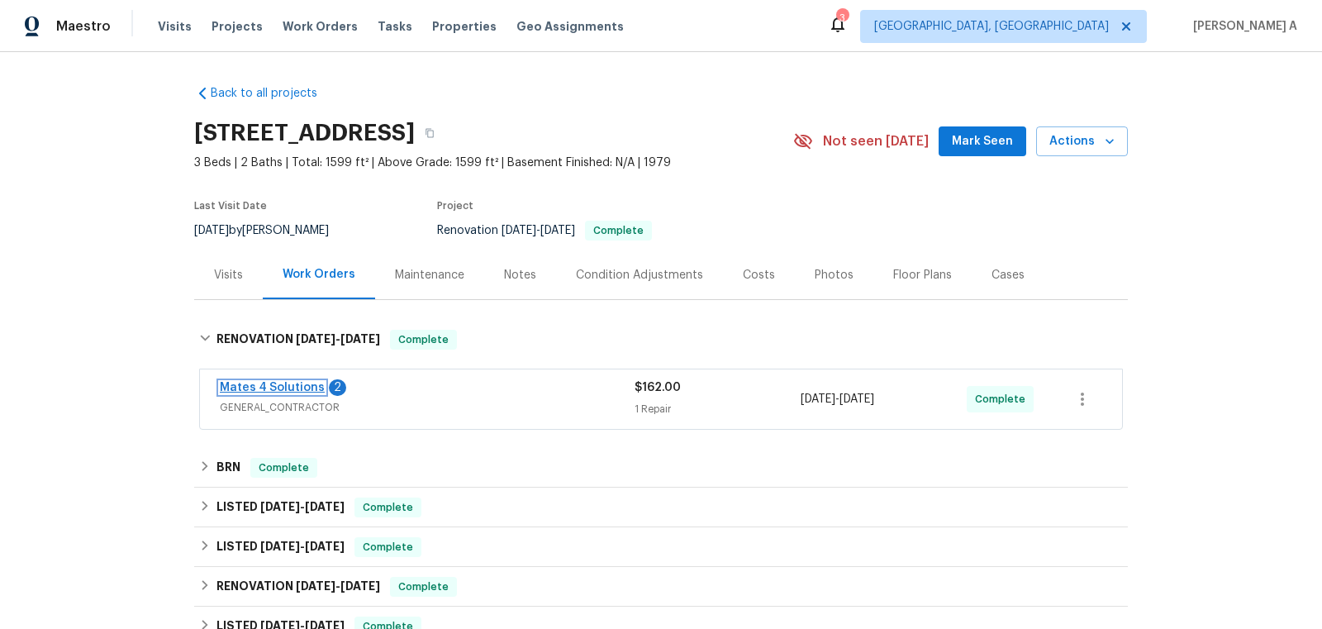
click at [282, 386] on link "Mates 4 Solutions" at bounding box center [272, 388] width 105 height 12
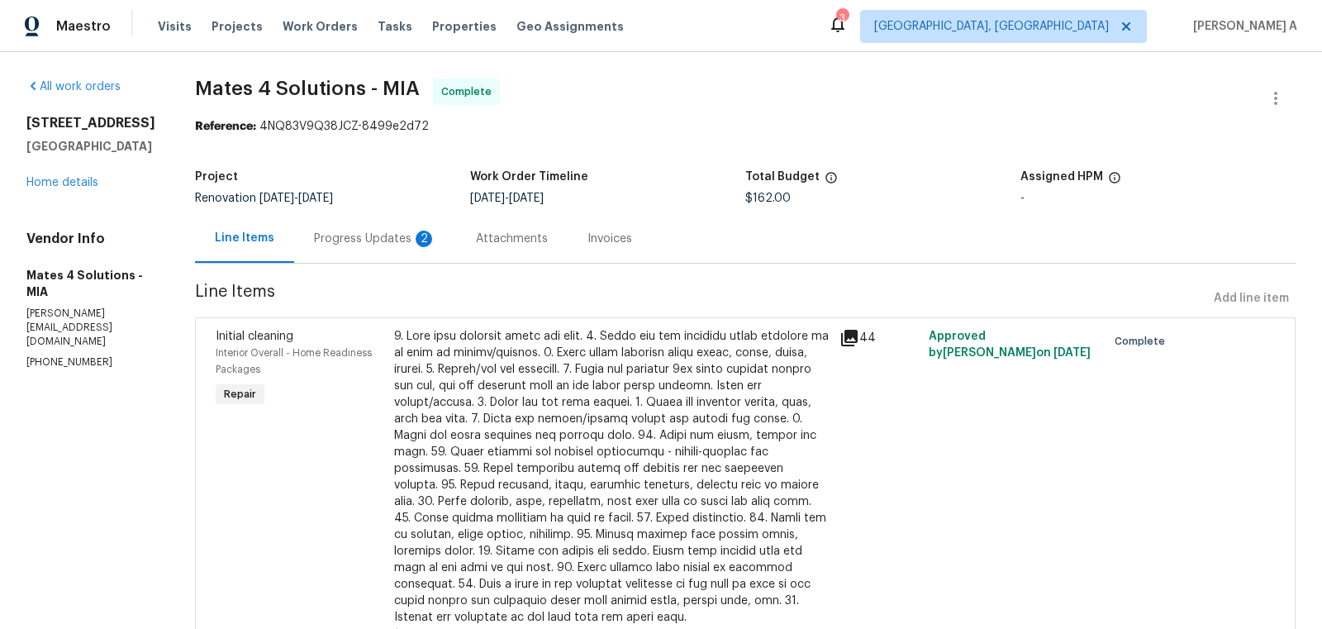
click at [474, 233] on div "Attachments" at bounding box center [512, 238] width 112 height 49
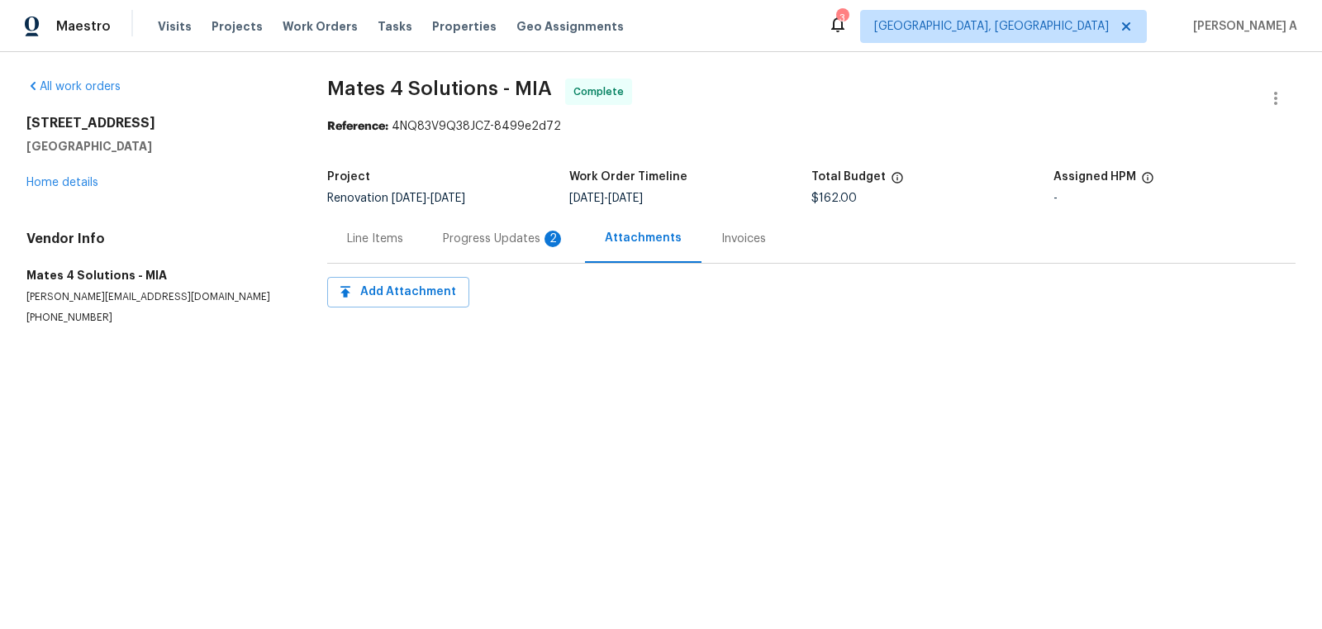
click at [469, 233] on div "Progress Updates 2" at bounding box center [504, 238] width 122 height 17
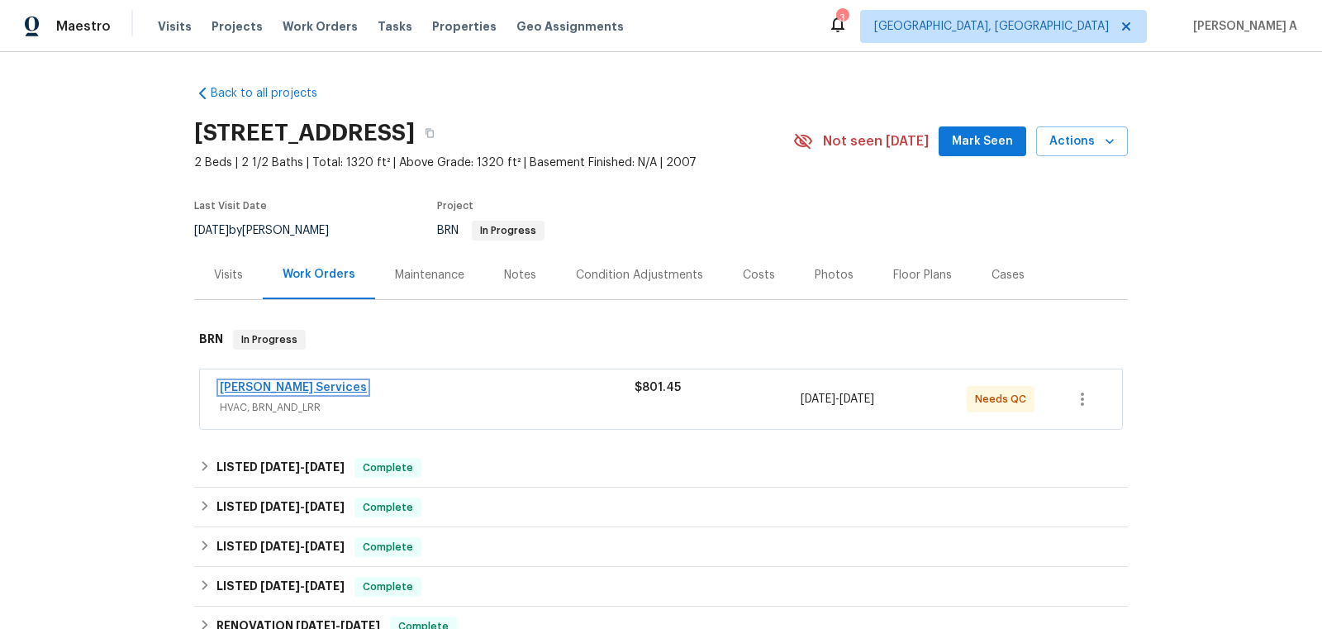
click at [301, 383] on link "[PERSON_NAME] Services" at bounding box center [293, 388] width 147 height 12
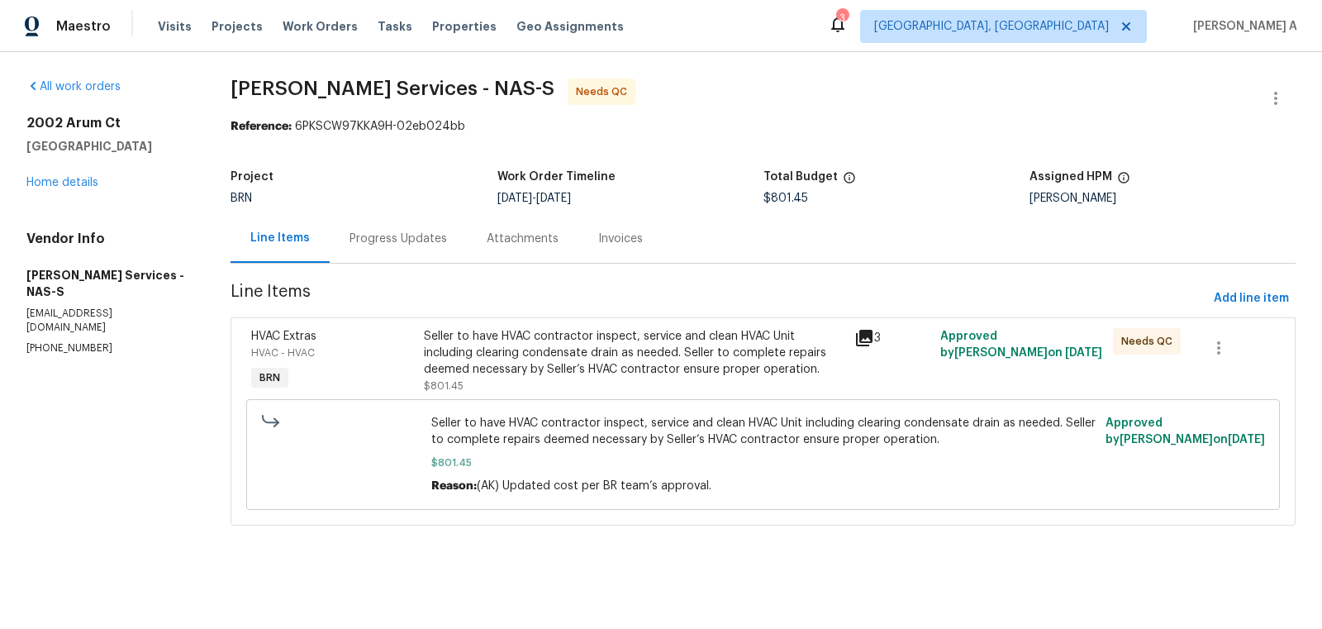
click at [356, 269] on section "Tony Barrett Services - NAS-S Needs QC Reference: 6PKSCW97KKA9H-02eb024bb Proje…" at bounding box center [762, 311] width 1065 height 467
click at [363, 233] on div "Progress Updates" at bounding box center [397, 238] width 97 height 17
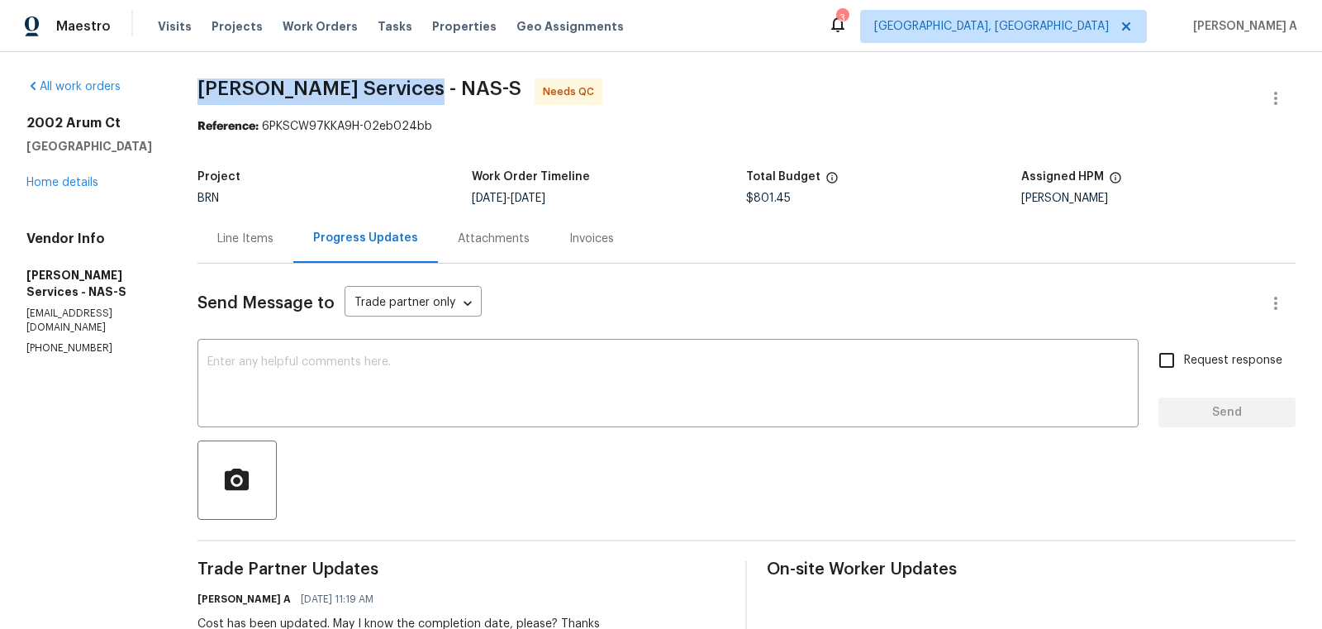
drag, startPoint x: 193, startPoint y: 95, endPoint x: 408, endPoint y: 99, distance: 214.8
copy span "Tony Barrett Services"
click at [226, 254] on div "Line Items" at bounding box center [245, 238] width 96 height 49
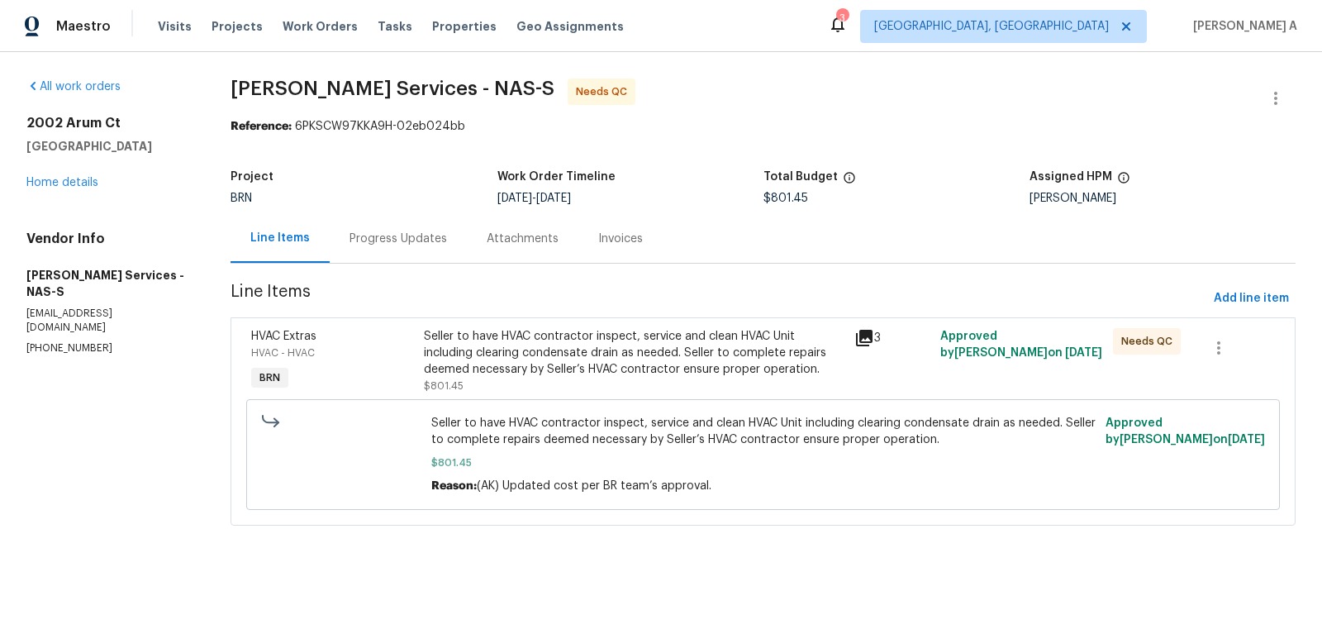
click at [564, 329] on div "Seller to have HVAC contractor inspect, service and clean HVAC Unit including c…" at bounding box center [634, 353] width 420 height 50
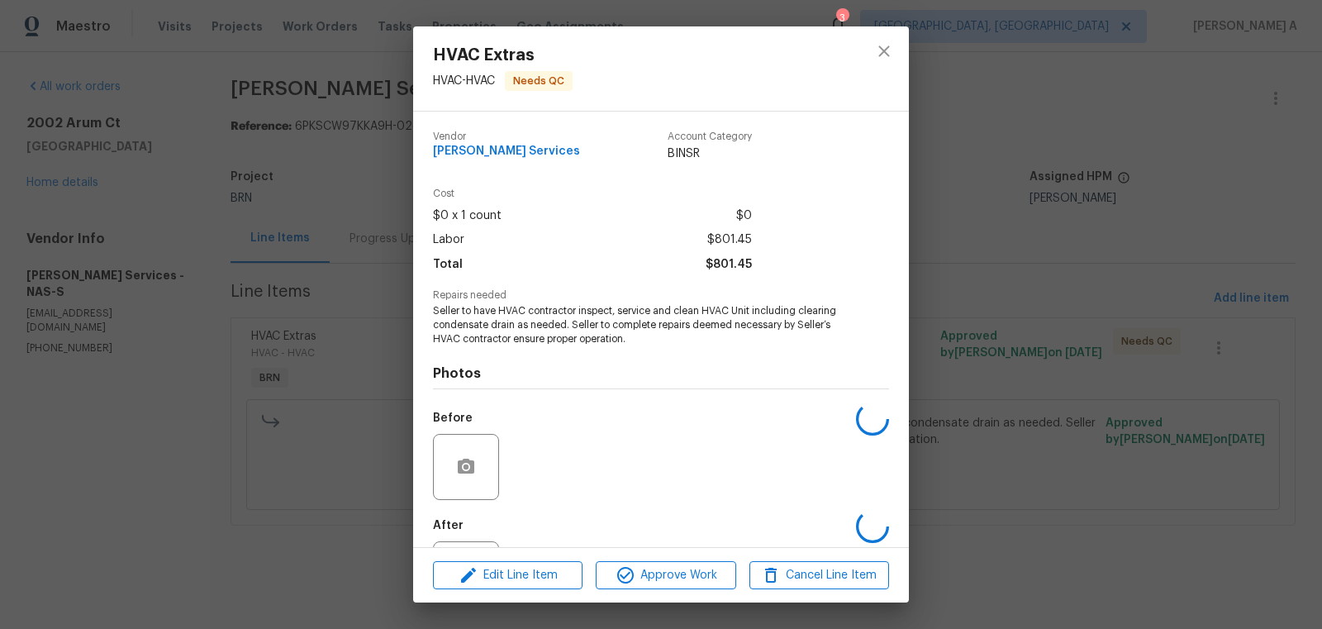
scroll to position [77, 0]
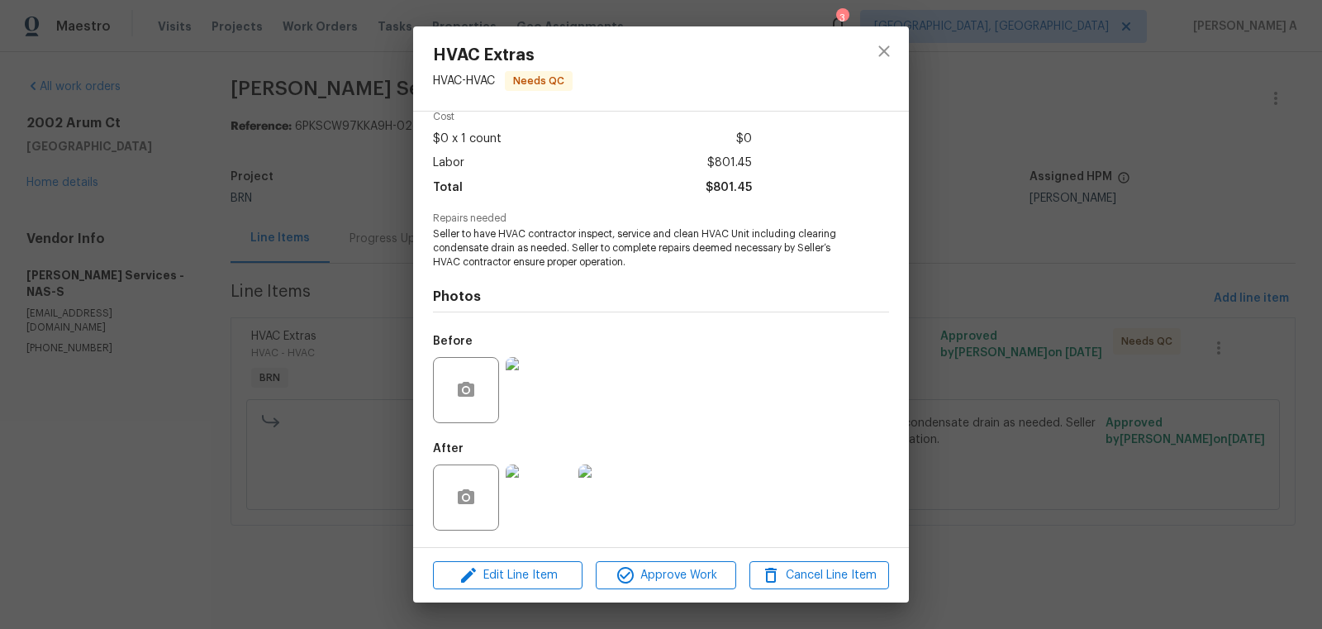
click at [520, 487] on img at bounding box center [539, 497] width 66 height 66
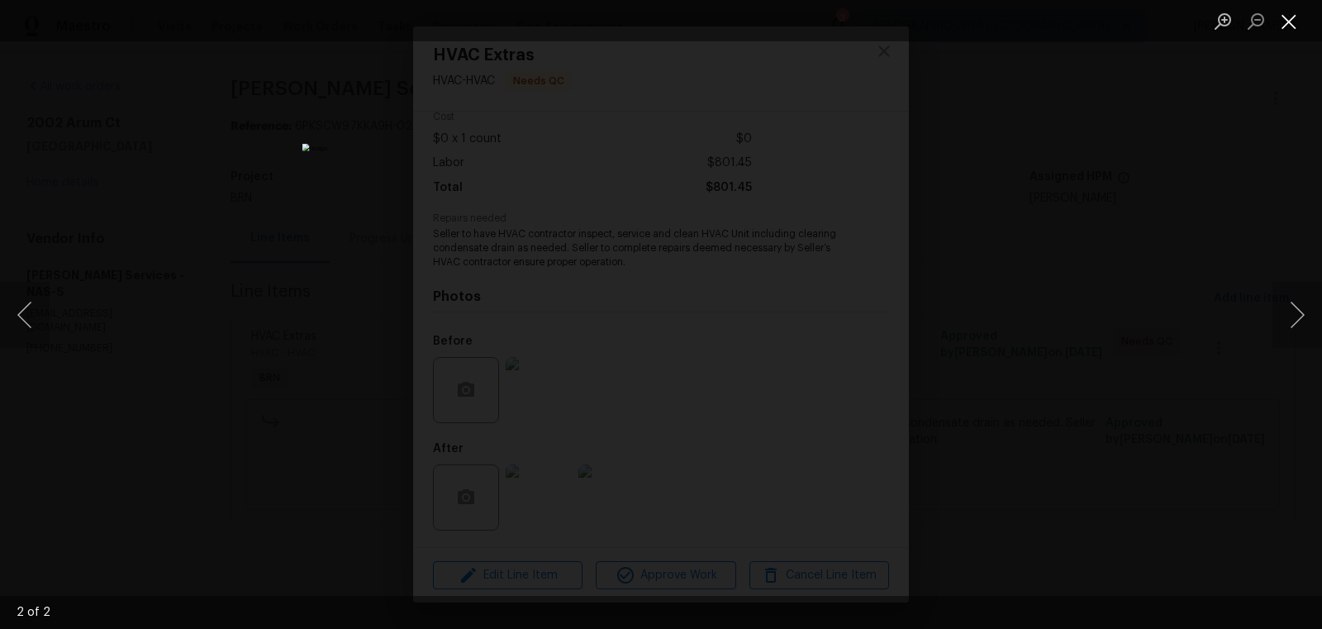
click at [1294, 22] on button "Close lightbox" at bounding box center [1288, 21] width 33 height 29
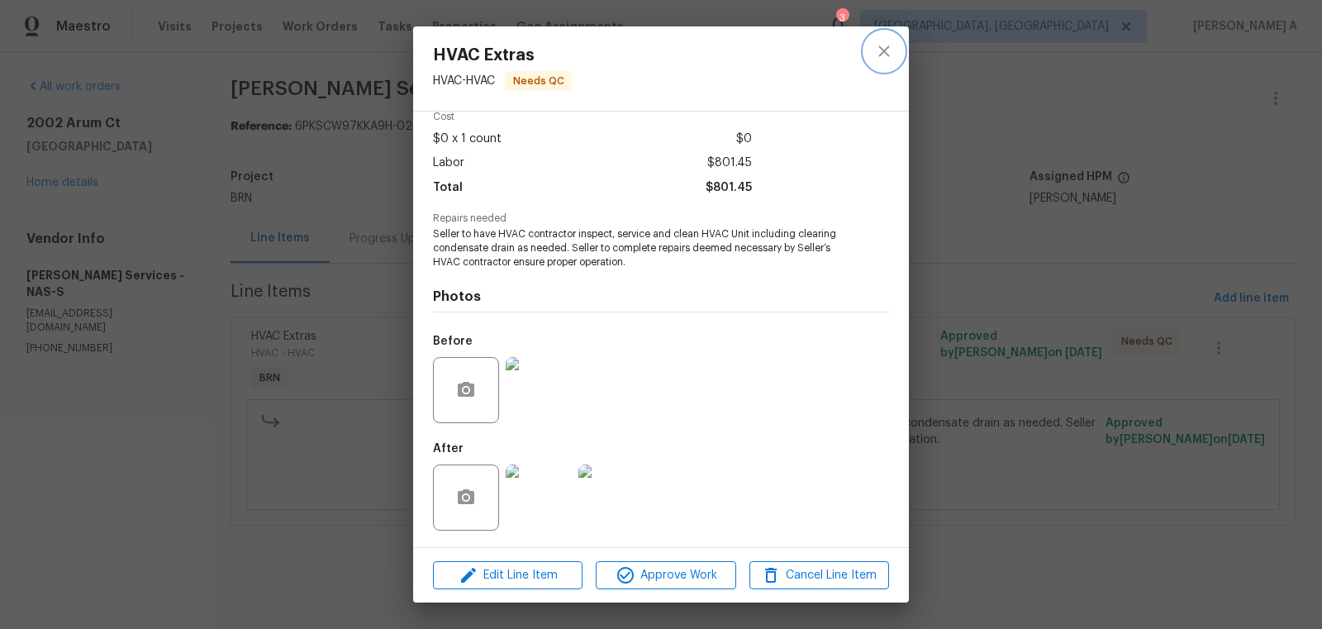
click at [883, 48] on icon "close" at bounding box center [884, 51] width 20 height 20
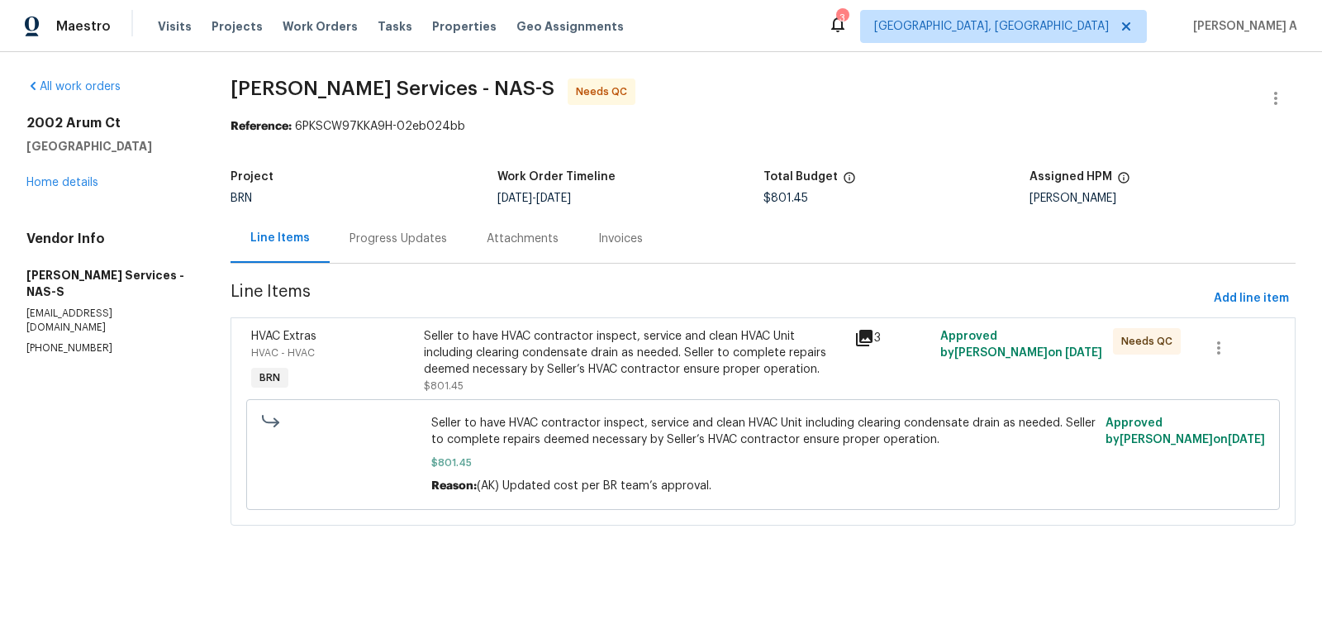
click at [403, 226] on div "Progress Updates" at bounding box center [398, 238] width 137 height 49
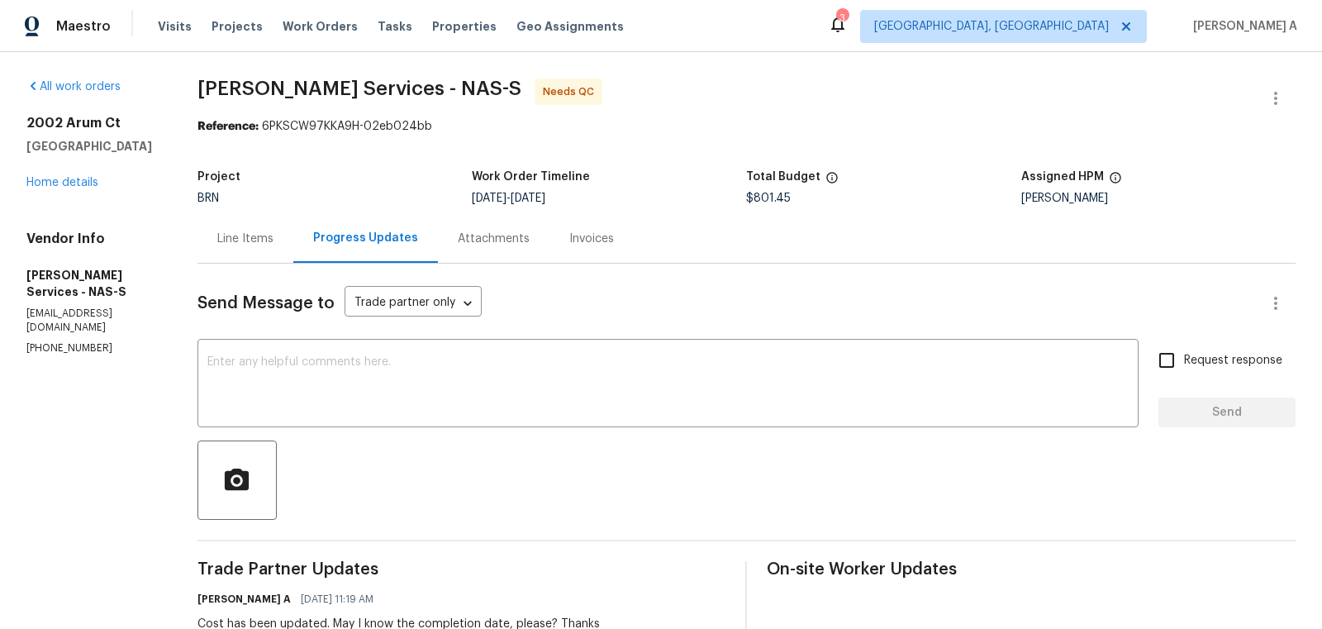
click at [248, 238] on div "Line Items" at bounding box center [245, 238] width 56 height 17
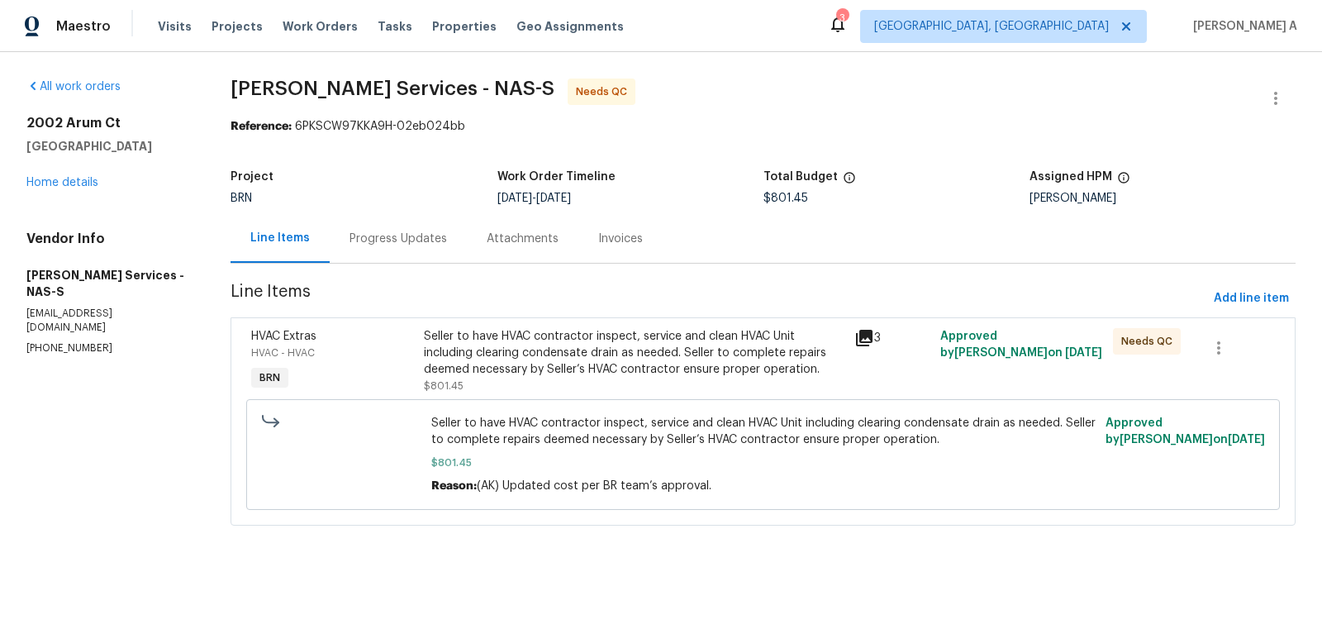
click at [358, 233] on div "Progress Updates" at bounding box center [397, 238] width 97 height 17
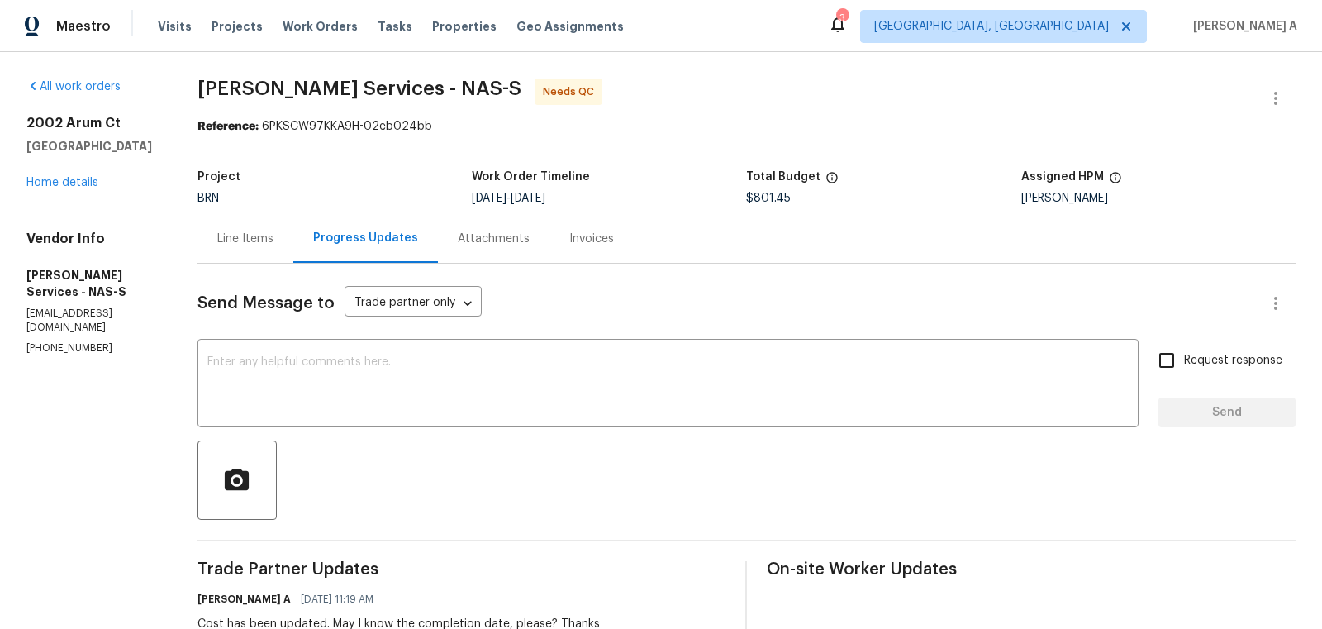
click at [287, 230] on div "Line Items" at bounding box center [245, 238] width 96 height 49
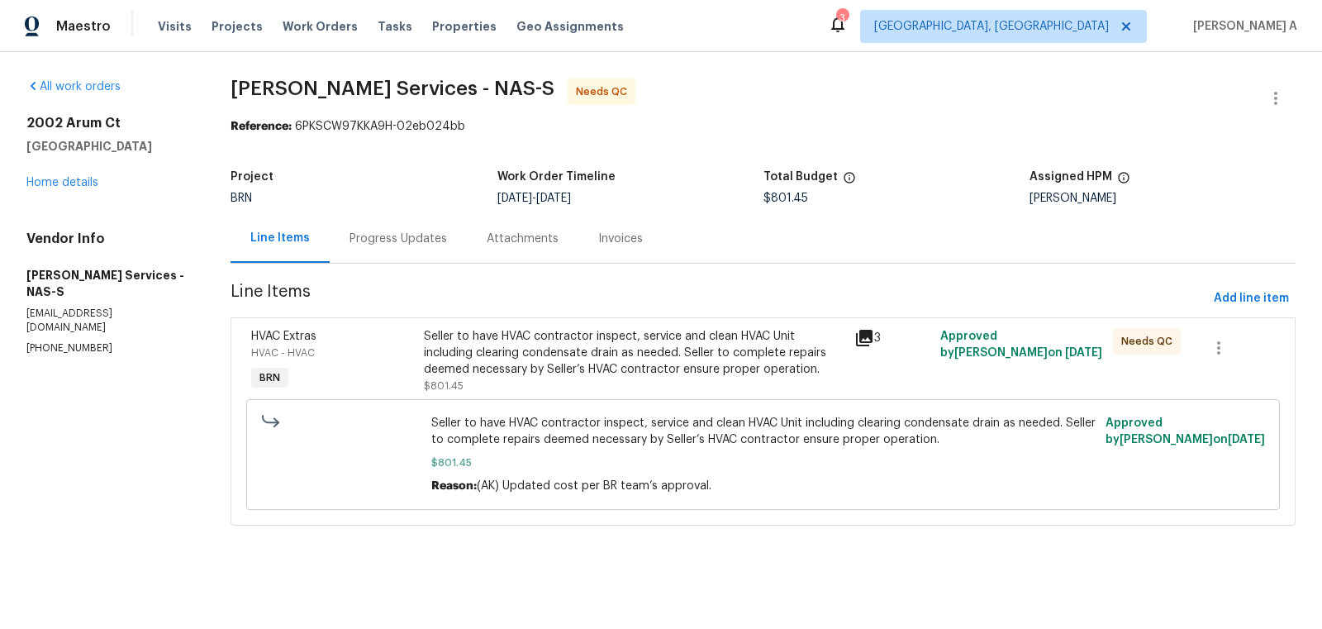
click at [621, 358] on div "Seller to have HVAC contractor inspect, service and clean HVAC Unit including c…" at bounding box center [634, 353] width 420 height 50
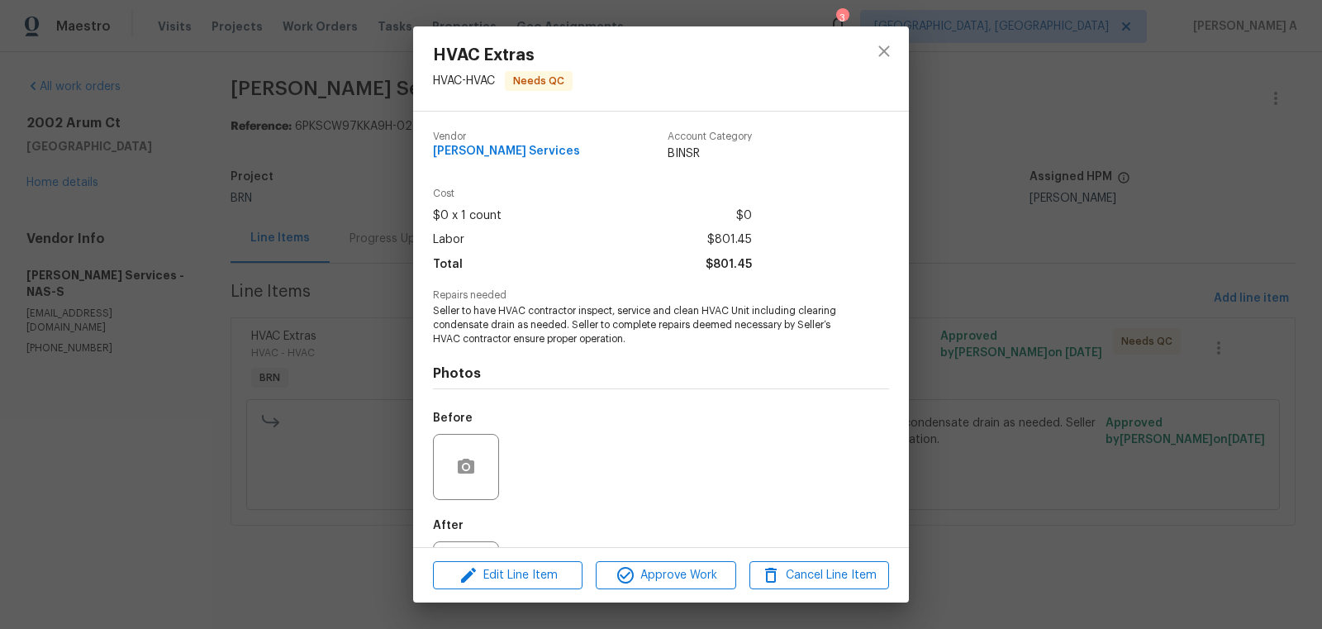
scroll to position [77, 0]
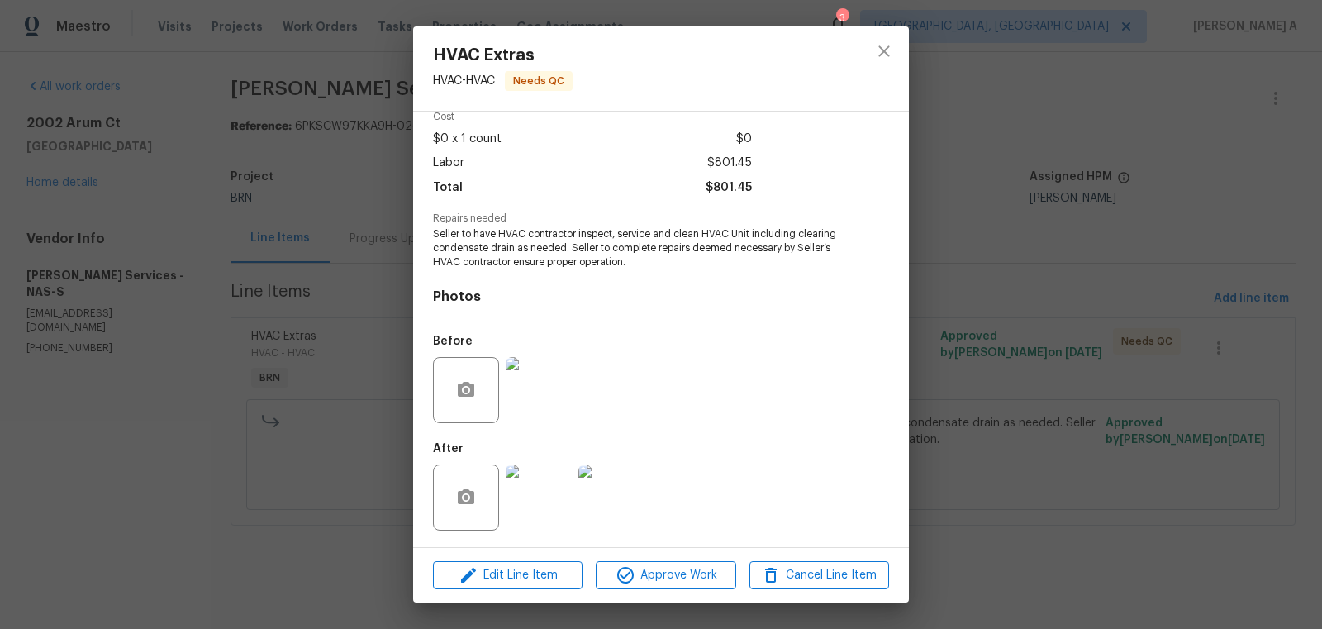
click at [543, 390] on img at bounding box center [539, 390] width 66 height 66
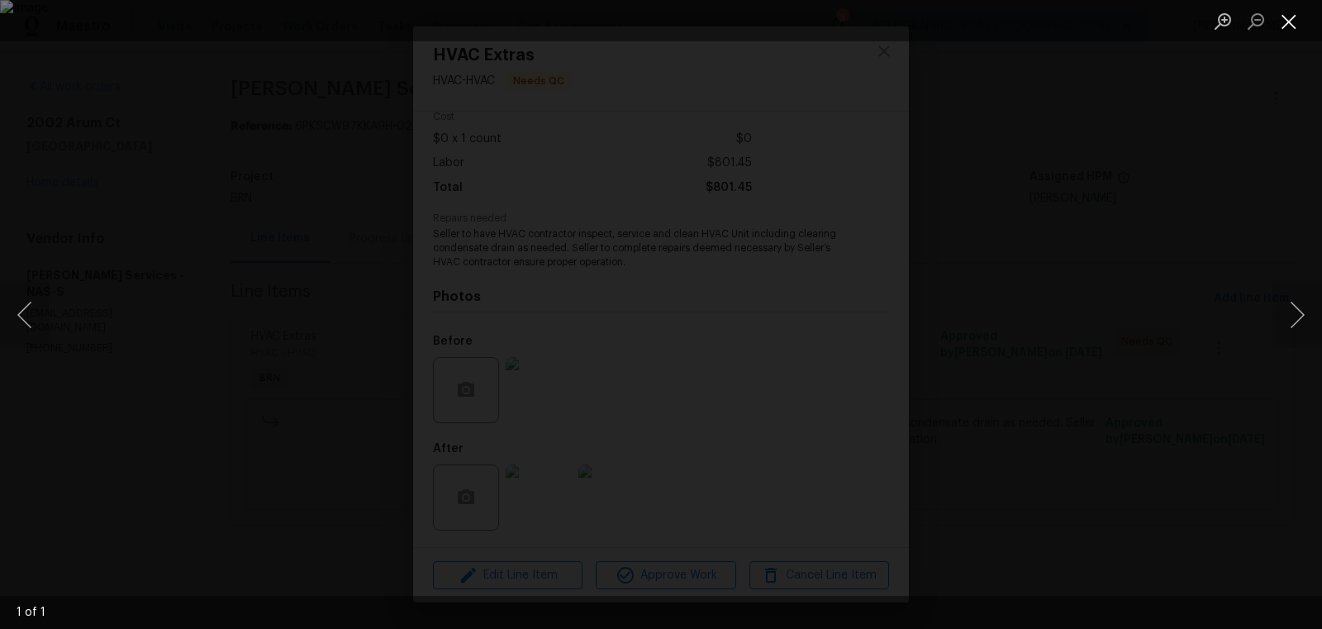
click at [1284, 23] on button "Close lightbox" at bounding box center [1288, 21] width 33 height 29
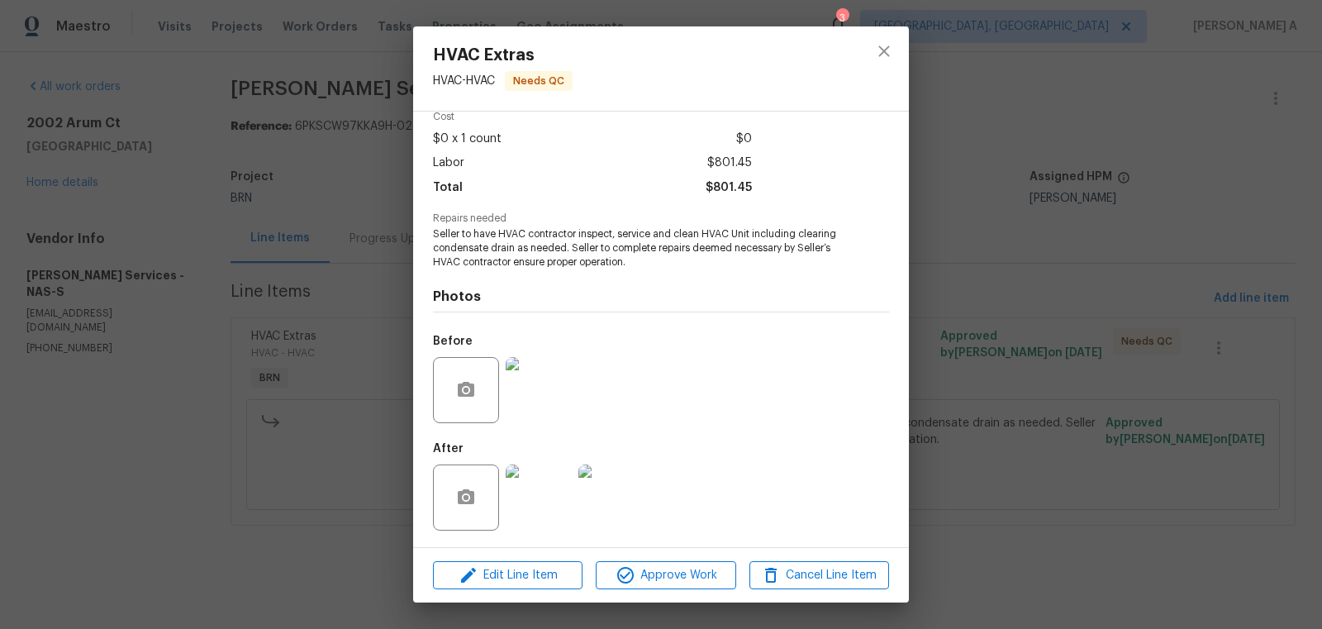
click at [553, 515] on img at bounding box center [539, 497] width 66 height 66
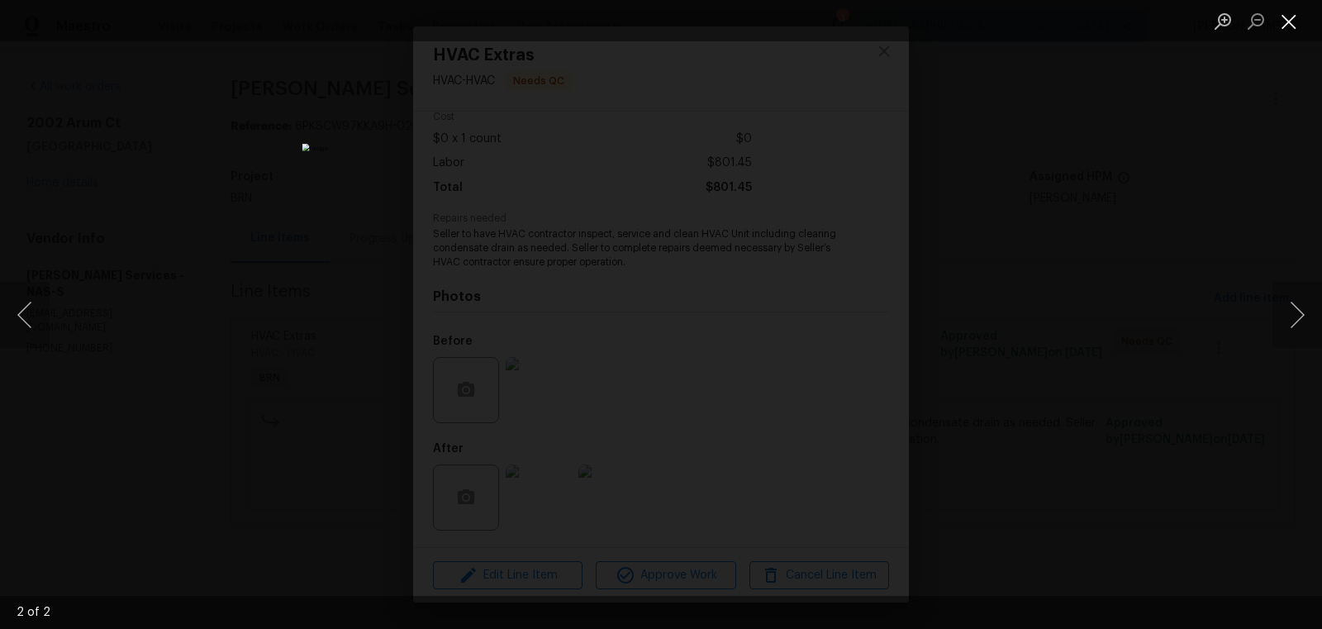
click at [1285, 21] on button "Close lightbox" at bounding box center [1288, 21] width 33 height 29
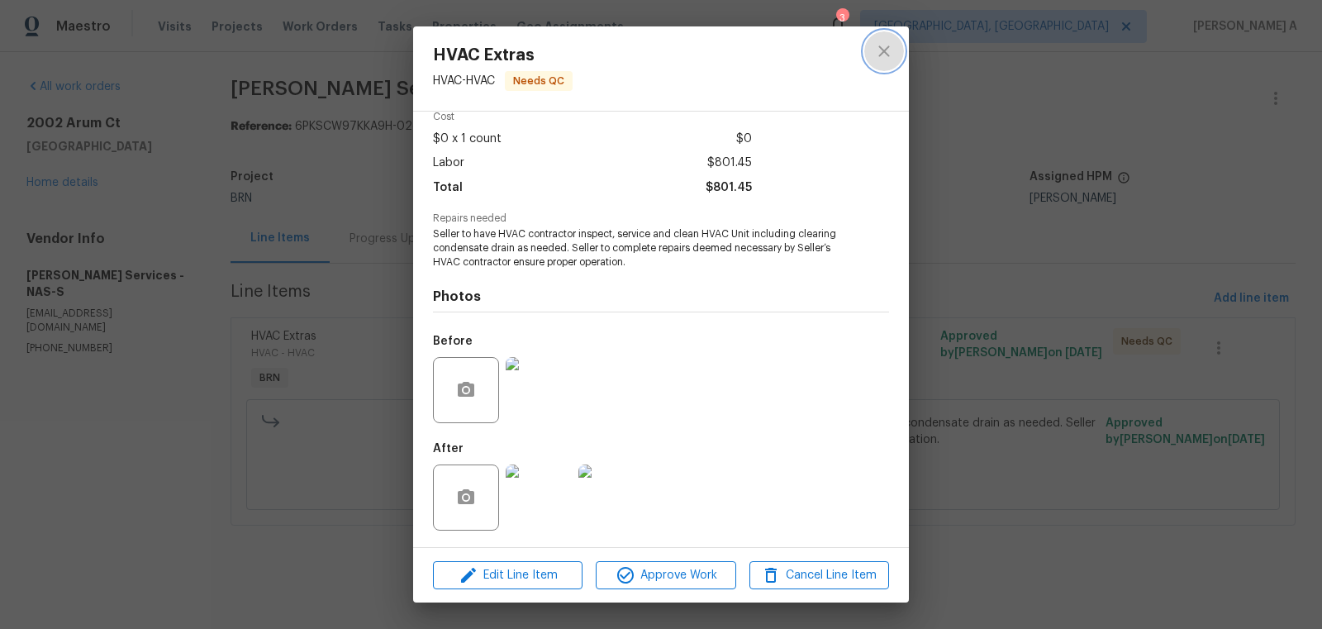
click at [881, 54] on icon "close" at bounding box center [883, 50] width 11 height 11
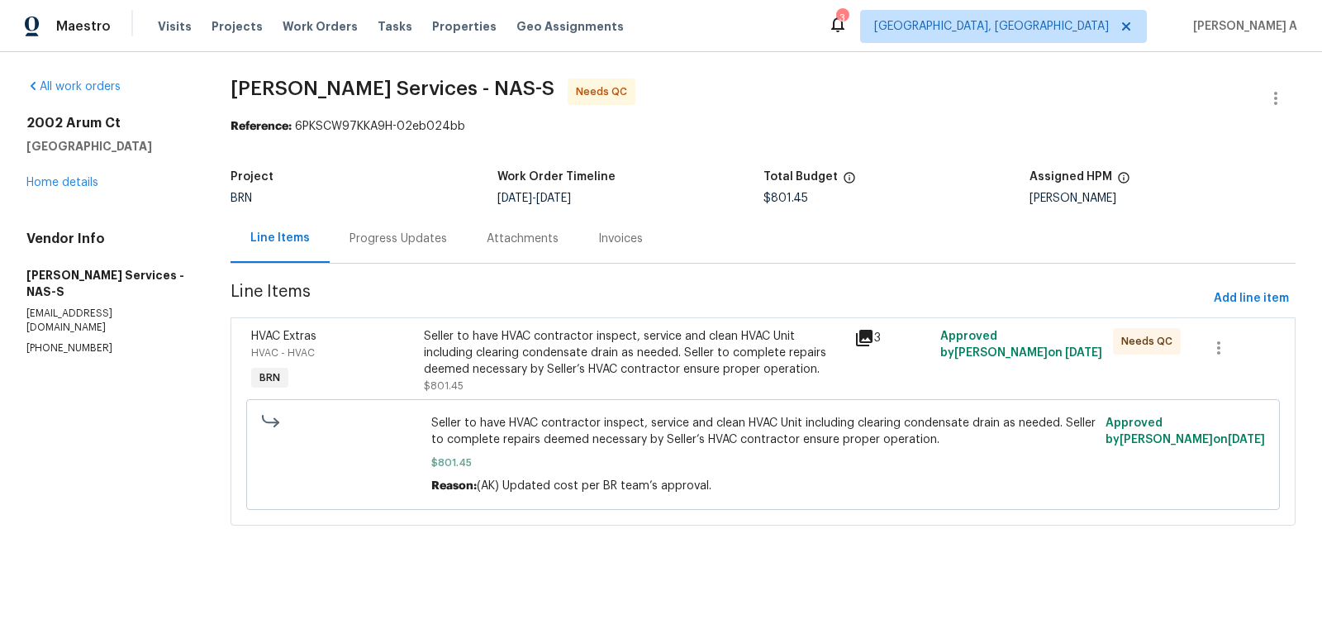
click at [386, 248] on div "Progress Updates" at bounding box center [398, 238] width 137 height 49
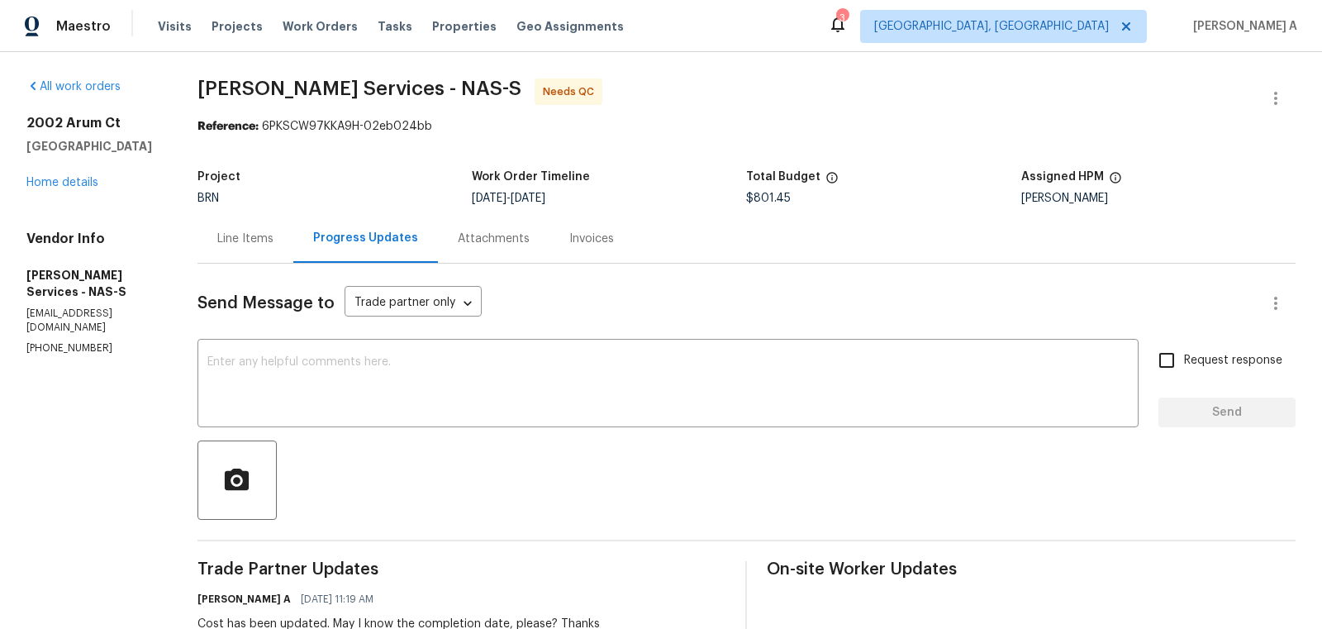
scroll to position [31, 0]
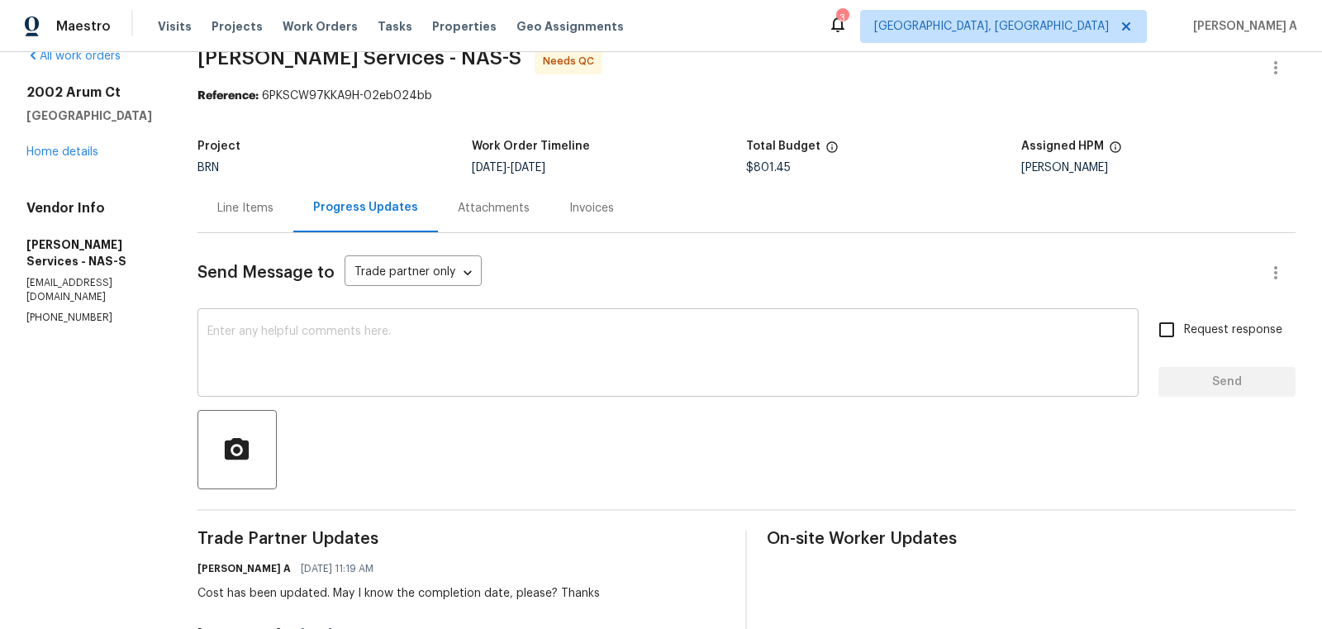
click at [504, 315] on div "x ​" at bounding box center [667, 354] width 941 height 84
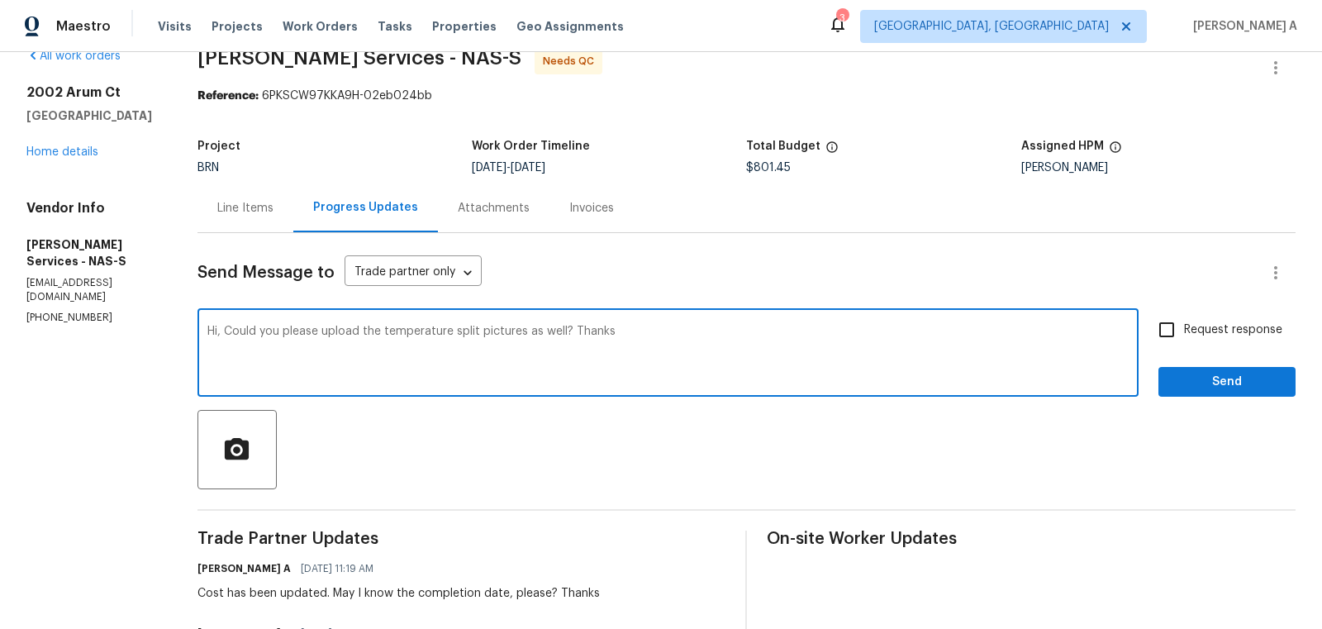
type textarea "Hi, Could you please upload the temperature split pictures as well? Thanks"
click at [1172, 343] on input "Request response" at bounding box center [1166, 329] width 35 height 35
checkbox input "true"
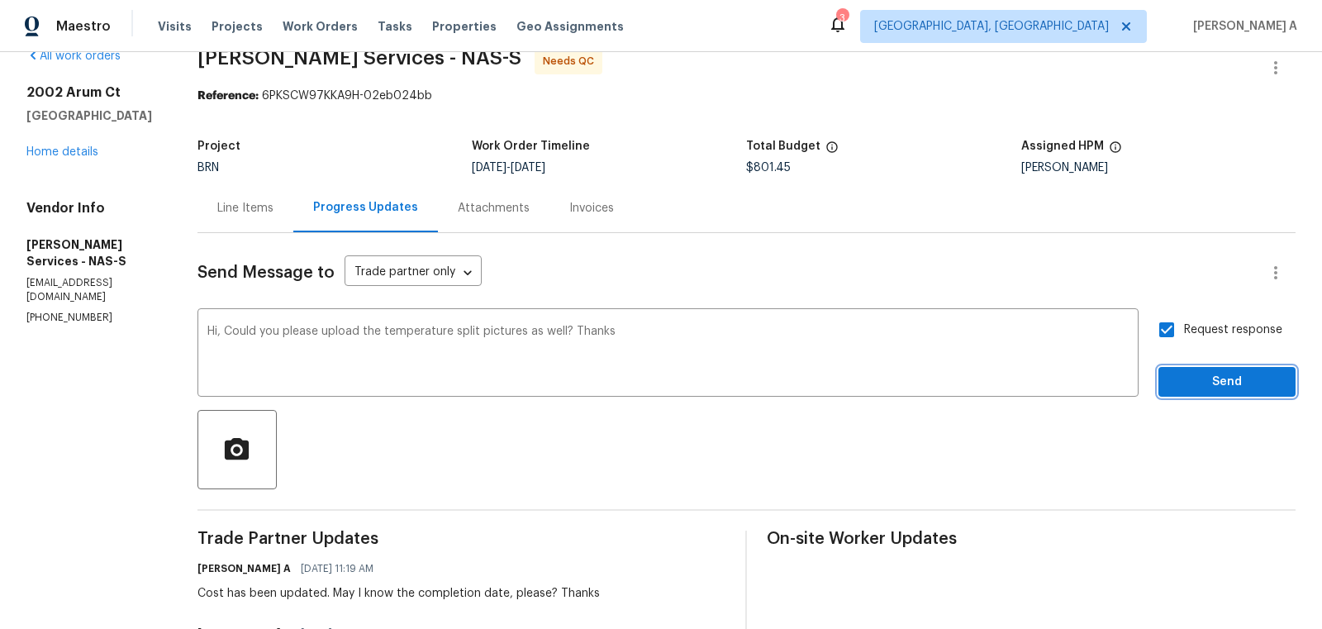
click at [1194, 369] on button "Send" at bounding box center [1226, 382] width 137 height 31
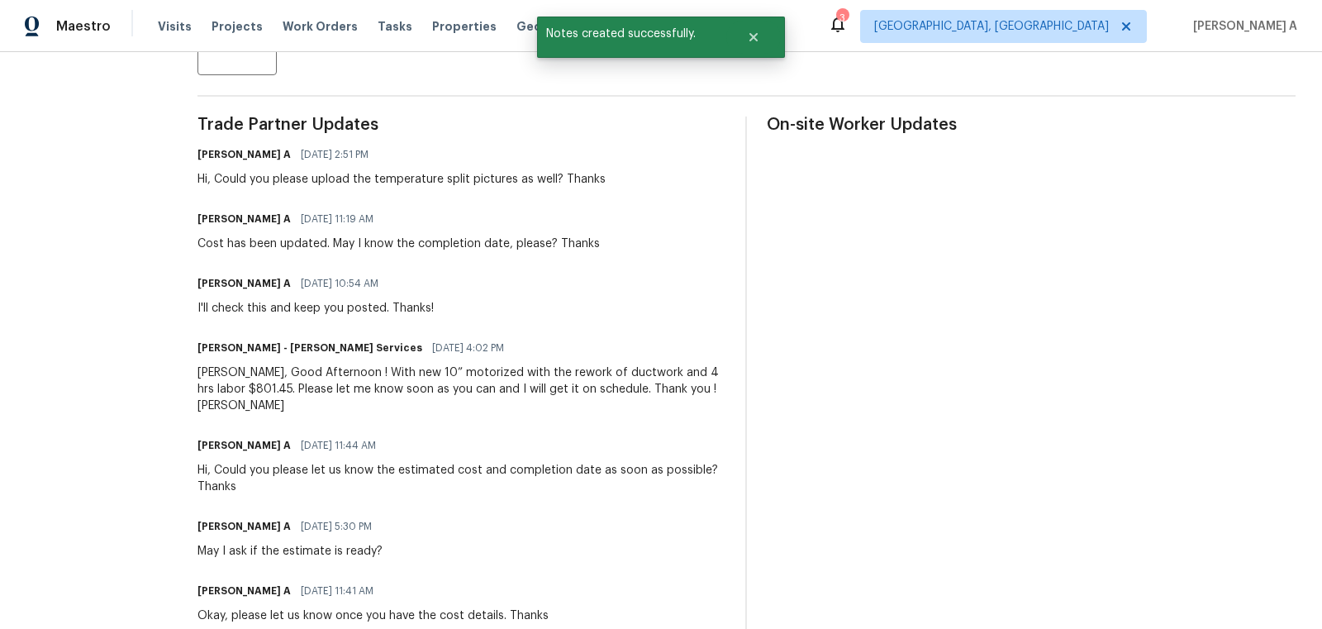
scroll to position [0, 0]
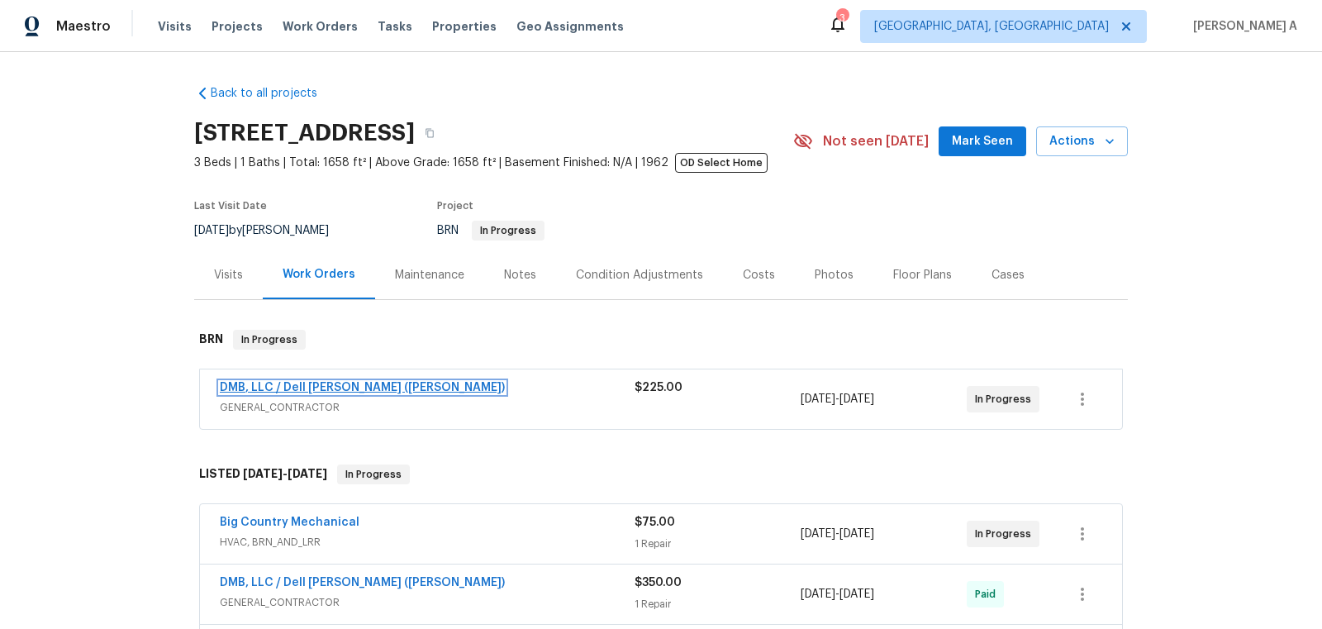
click at [318, 389] on link "DMB, LLC / Dell [PERSON_NAME] ([PERSON_NAME])" at bounding box center [362, 388] width 285 height 12
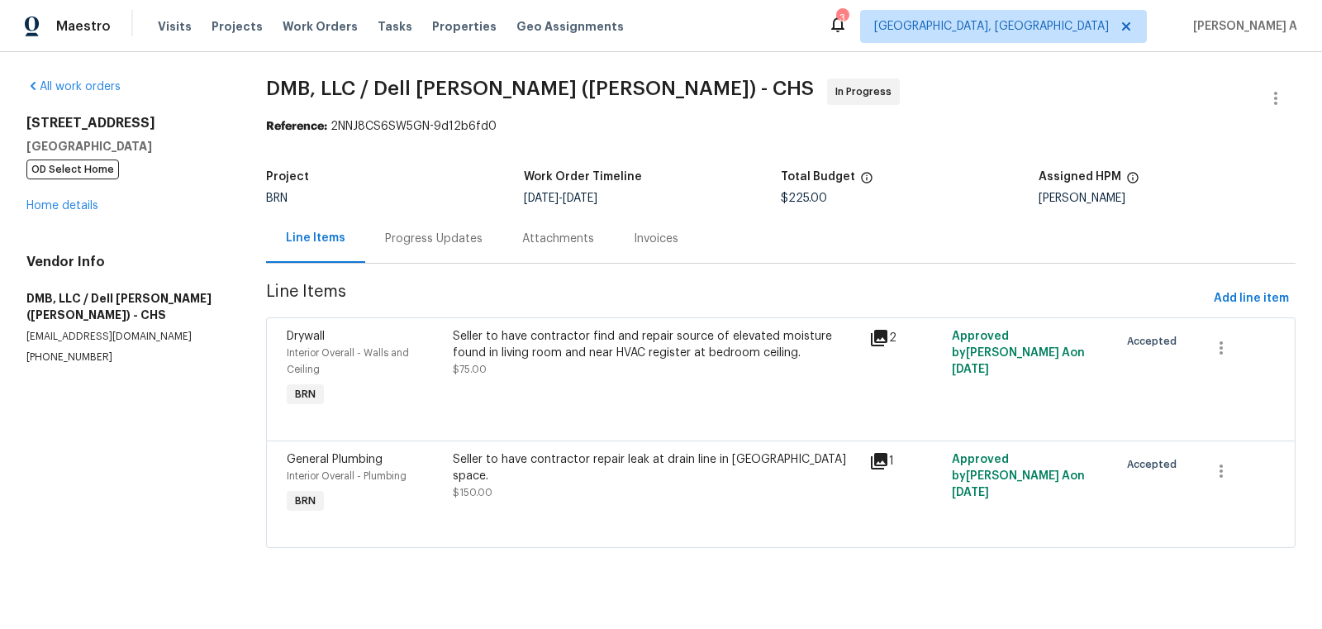
click at [414, 227] on div "Progress Updates" at bounding box center [433, 238] width 137 height 49
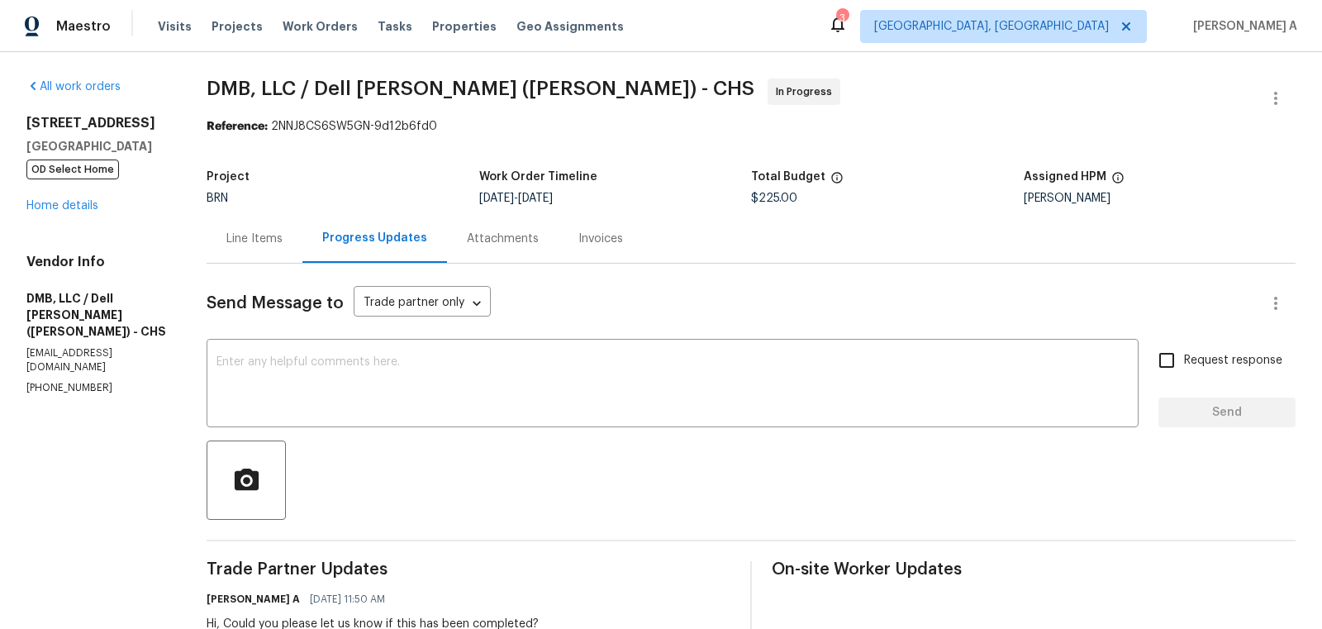
click at [273, 230] on div "Line Items" at bounding box center [254, 238] width 56 height 17
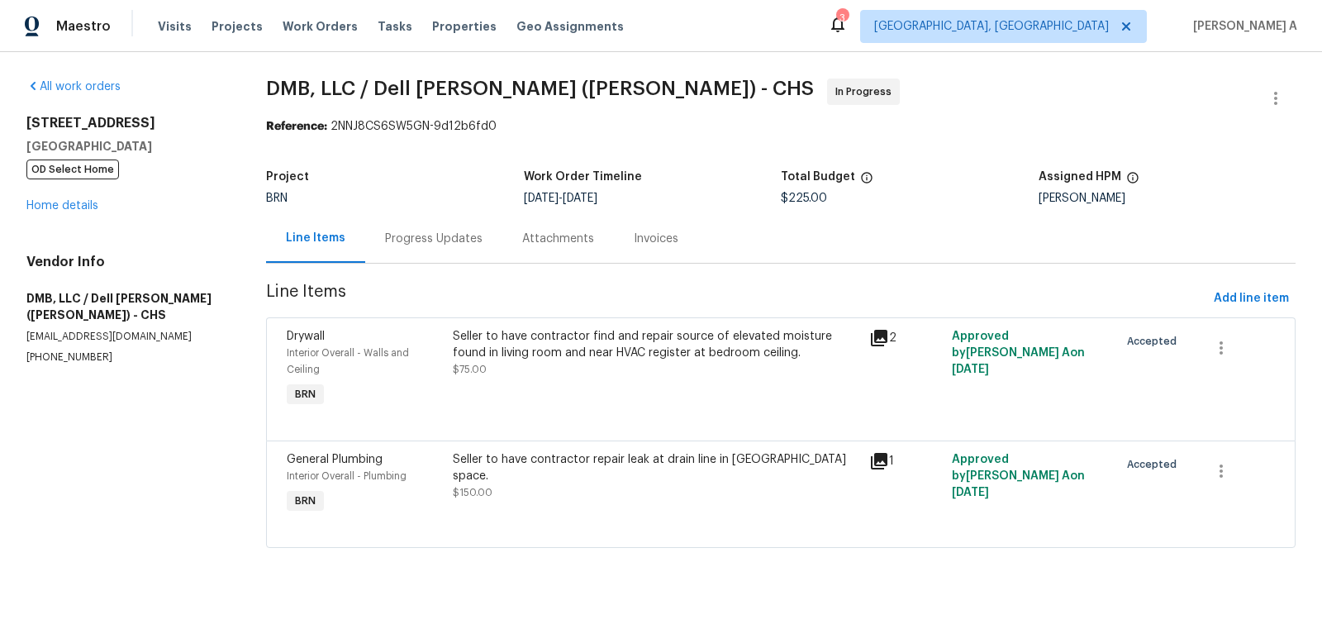
click at [592, 351] on div "Seller to have contractor find and repair source of elevated moisture found in …" at bounding box center [656, 344] width 406 height 33
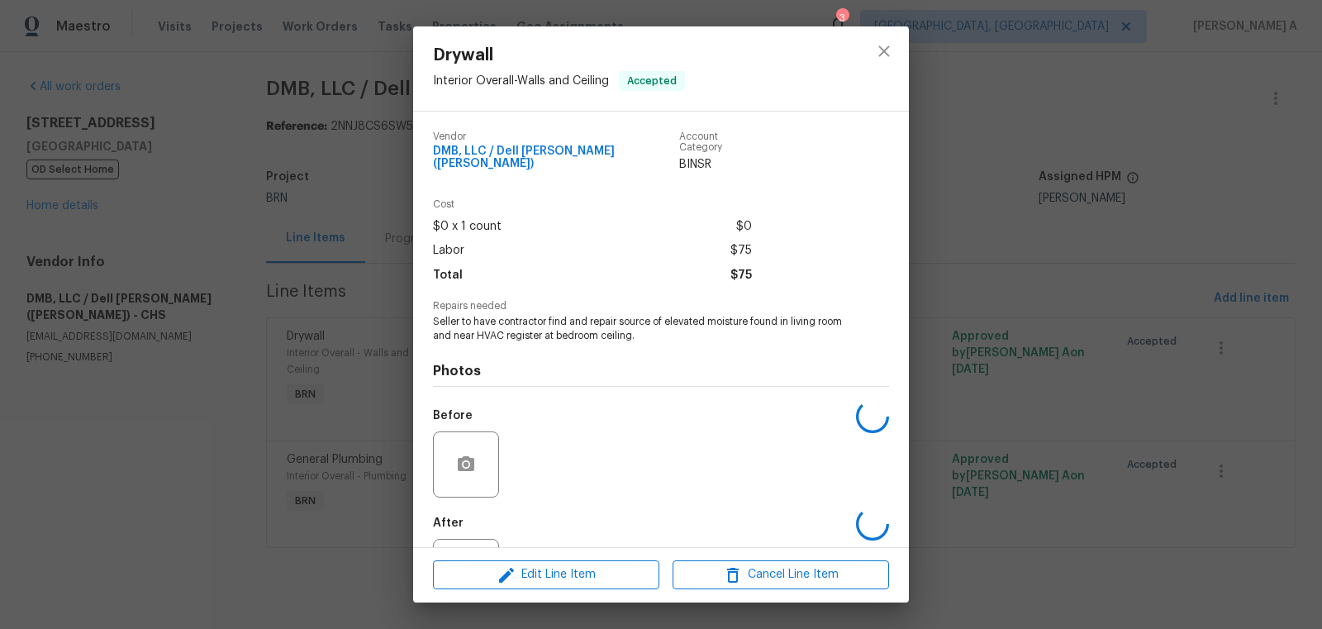
scroll to position [63, 0]
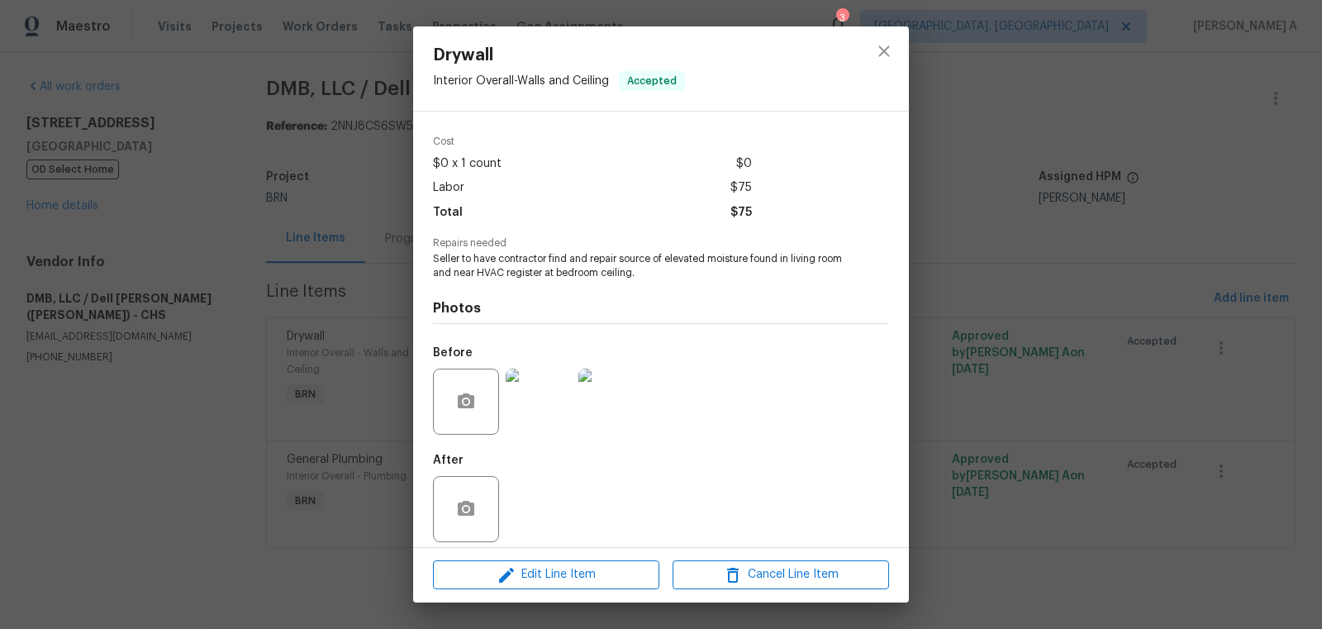
click at [547, 398] on img at bounding box center [539, 401] width 66 height 66
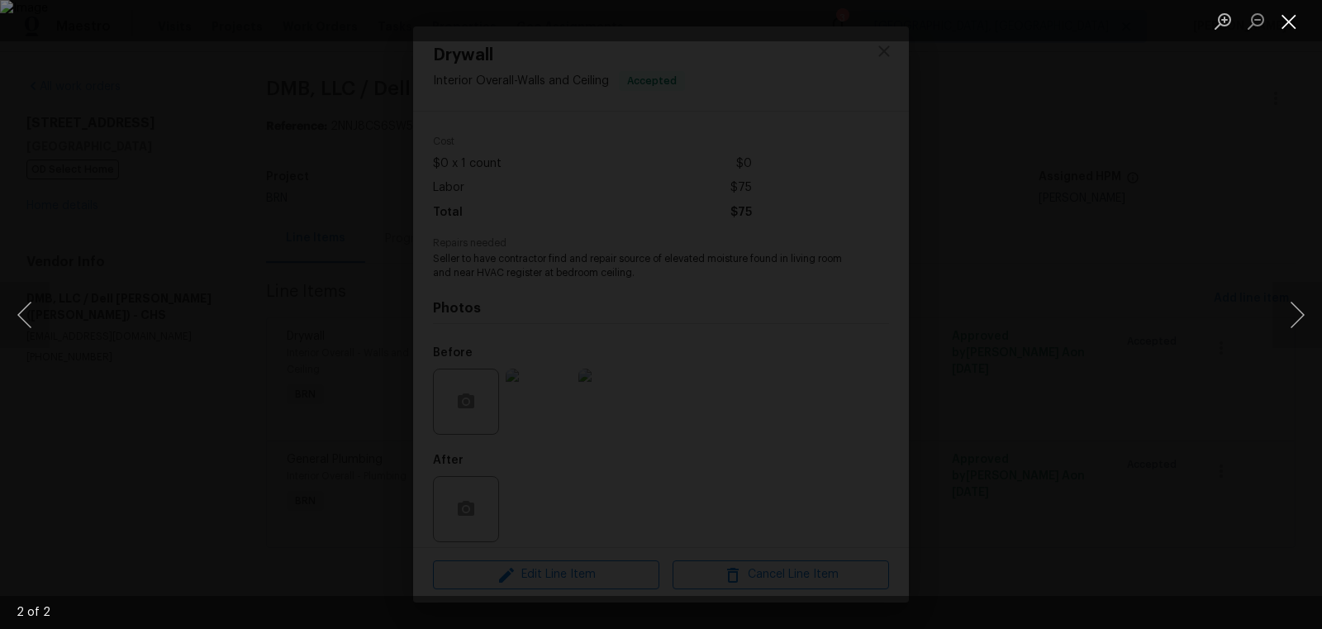
click at [1290, 9] on button "Close lightbox" at bounding box center [1288, 21] width 33 height 29
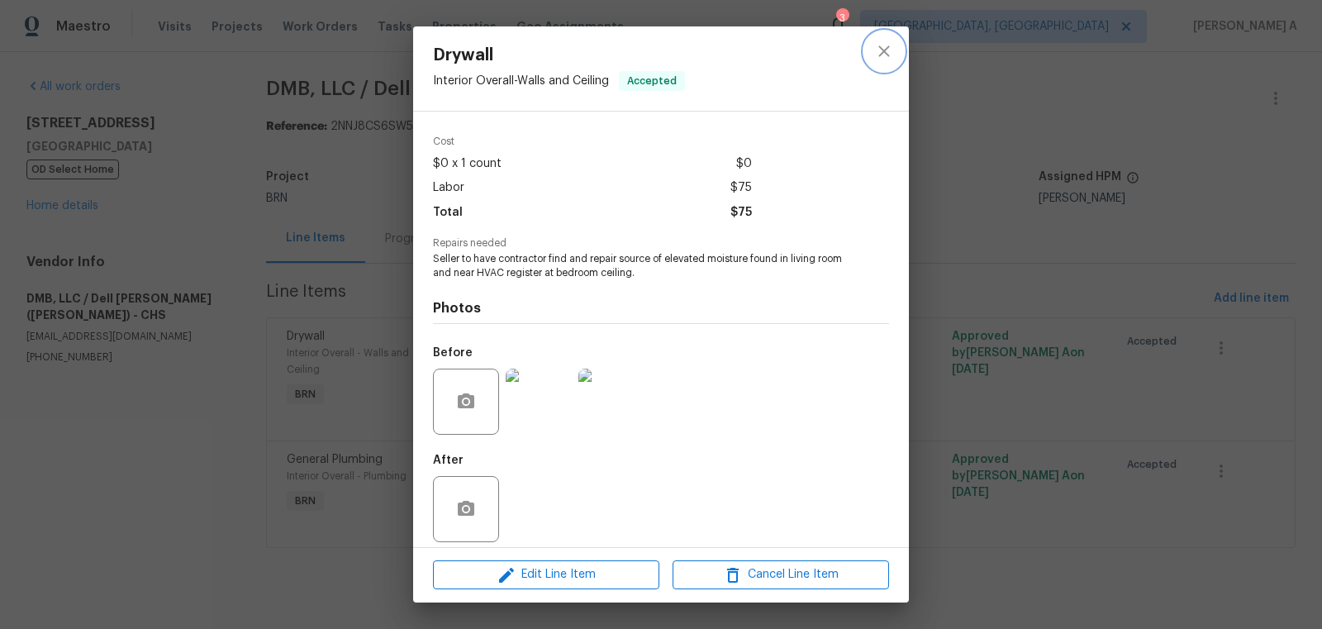
click at [873, 34] on button "close" at bounding box center [884, 51] width 40 height 40
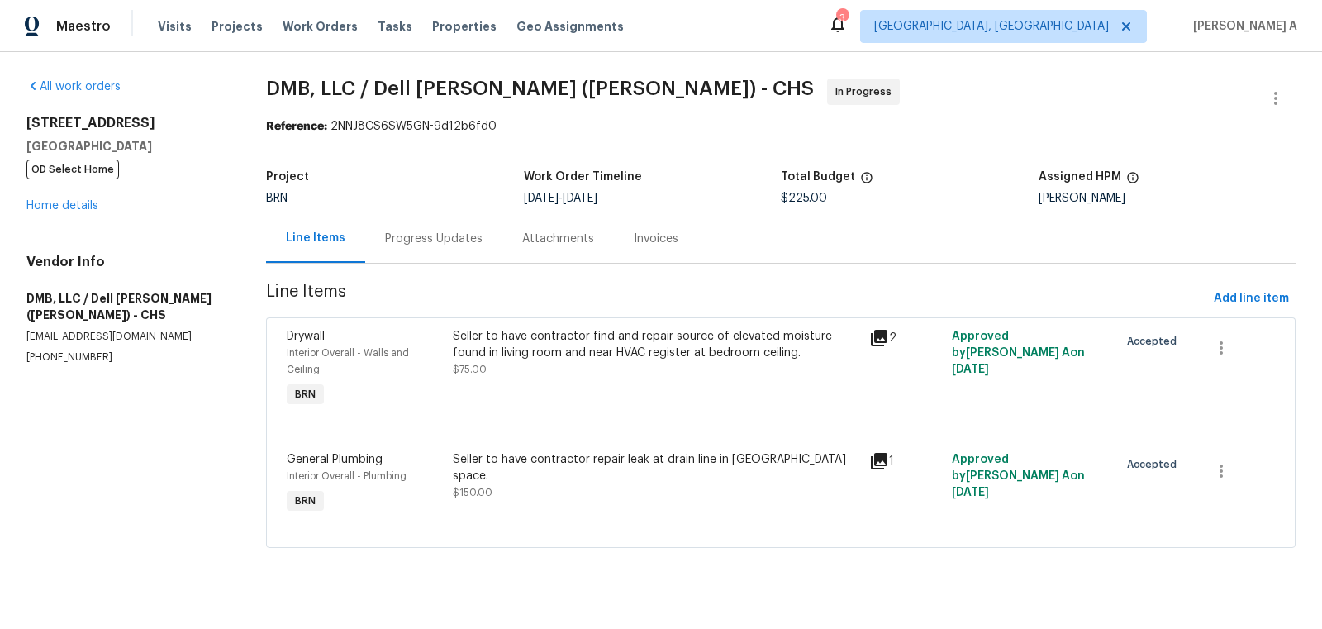
click at [71, 362] on p "[PHONE_NUMBER]" at bounding box center [126, 357] width 200 height 14
copy p "[PHONE_NUMBER]"
click at [456, 237] on div "Progress Updates" at bounding box center [433, 238] width 97 height 17
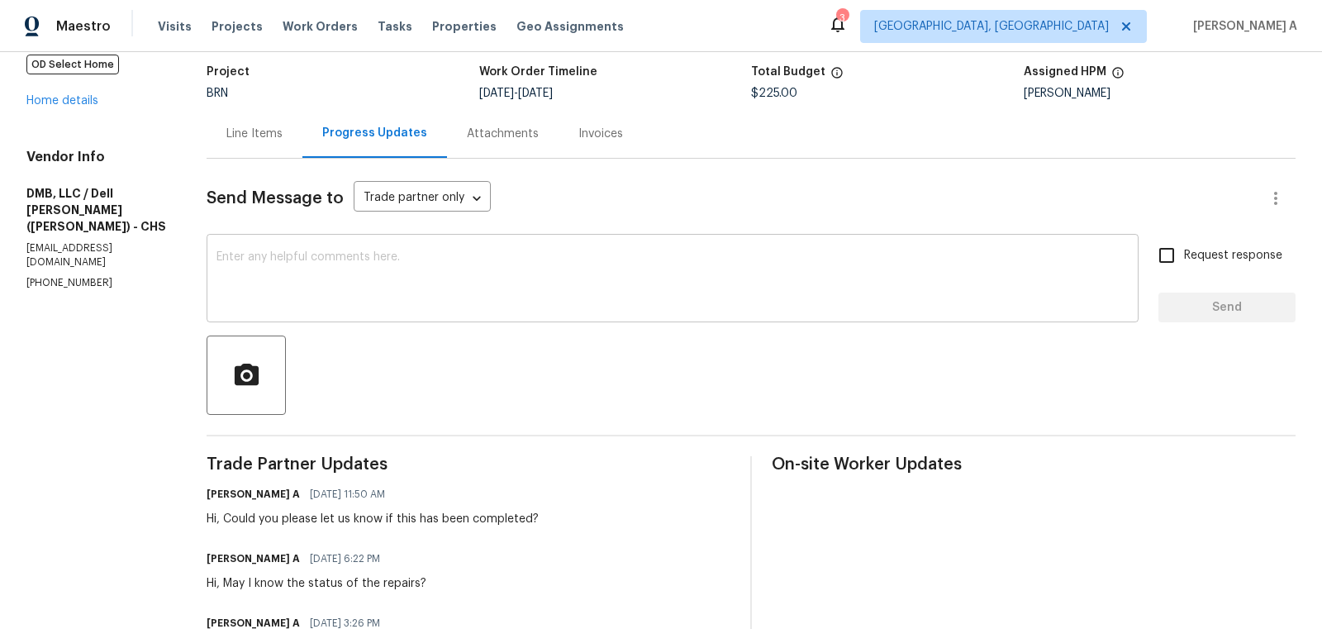
scroll to position [106, 0]
click at [434, 315] on div "x ​" at bounding box center [673, 279] width 932 height 84
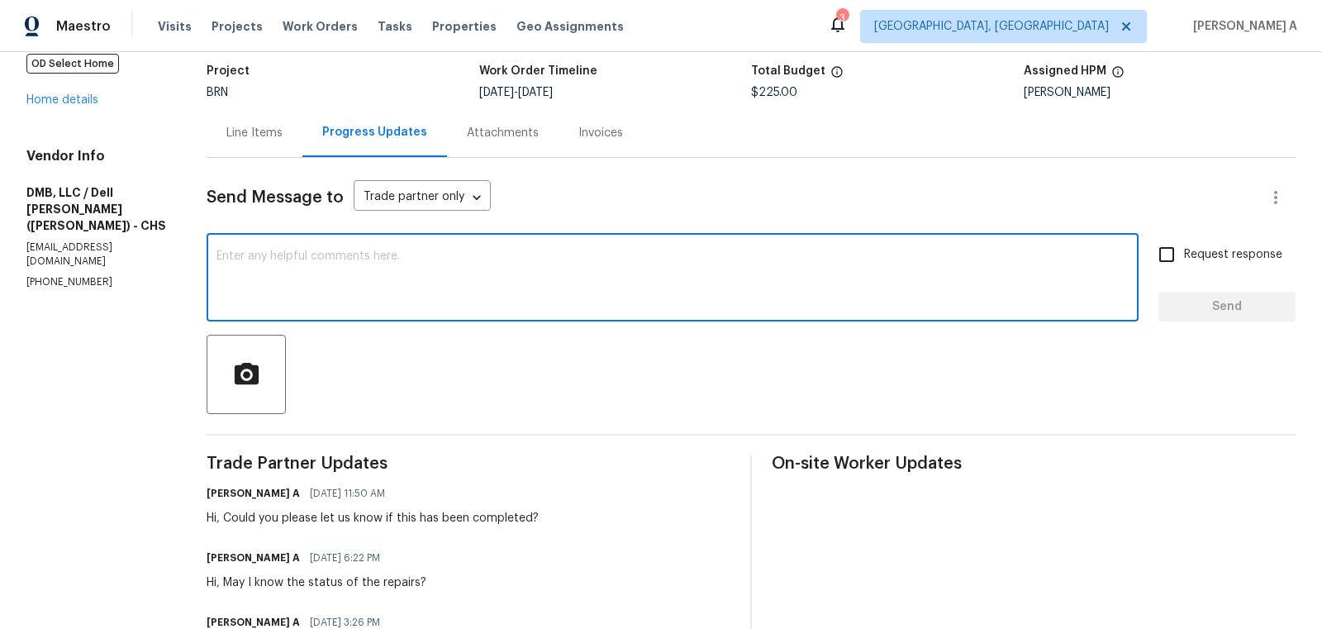
click at [431, 298] on textarea at bounding box center [672, 279] width 912 height 58
drag, startPoint x: 496, startPoint y: 263, endPoint x: 239, endPoint y: 249, distance: 258.1
click at [239, 250] on textarea "Hi, Could you please let us know if the" at bounding box center [672, 279] width 912 height 58
click at [47, 275] on p "[PHONE_NUMBER]" at bounding box center [96, 282] width 140 height 14
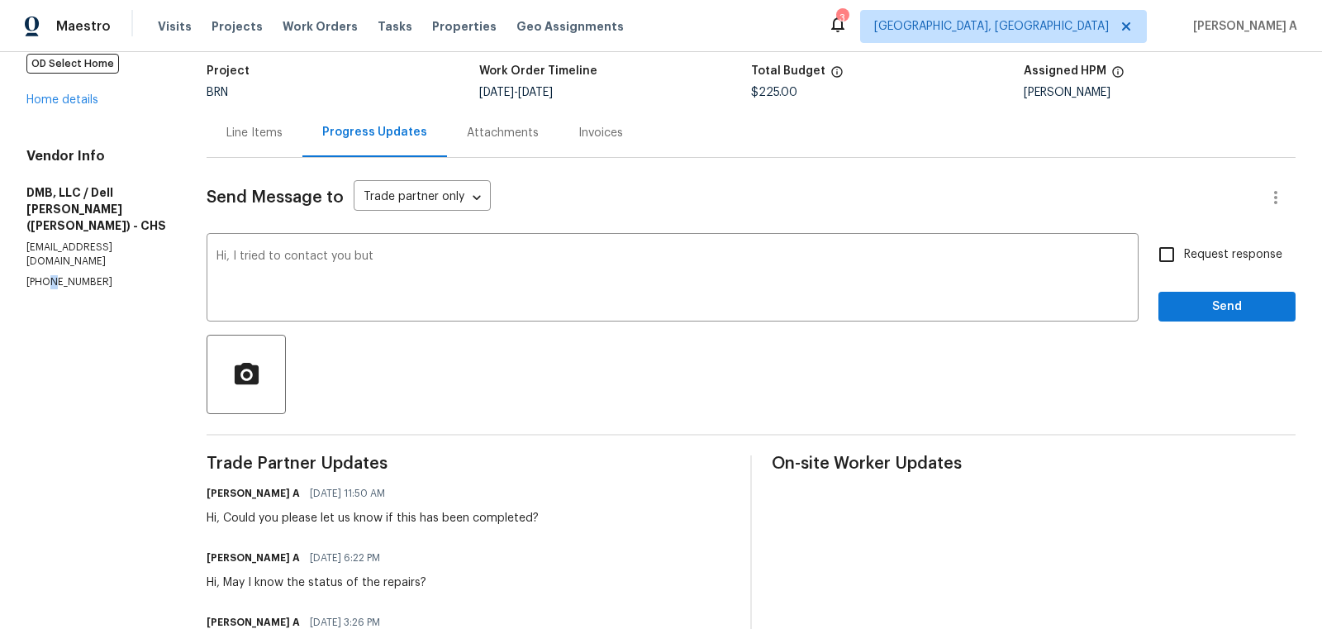
click at [47, 275] on p "[PHONE_NUMBER]" at bounding box center [96, 282] width 140 height 14
copy p "[PHONE_NUMBER]"
click at [459, 264] on textarea "Hi, I tried to contact you but" at bounding box center [672, 279] width 912 height 58
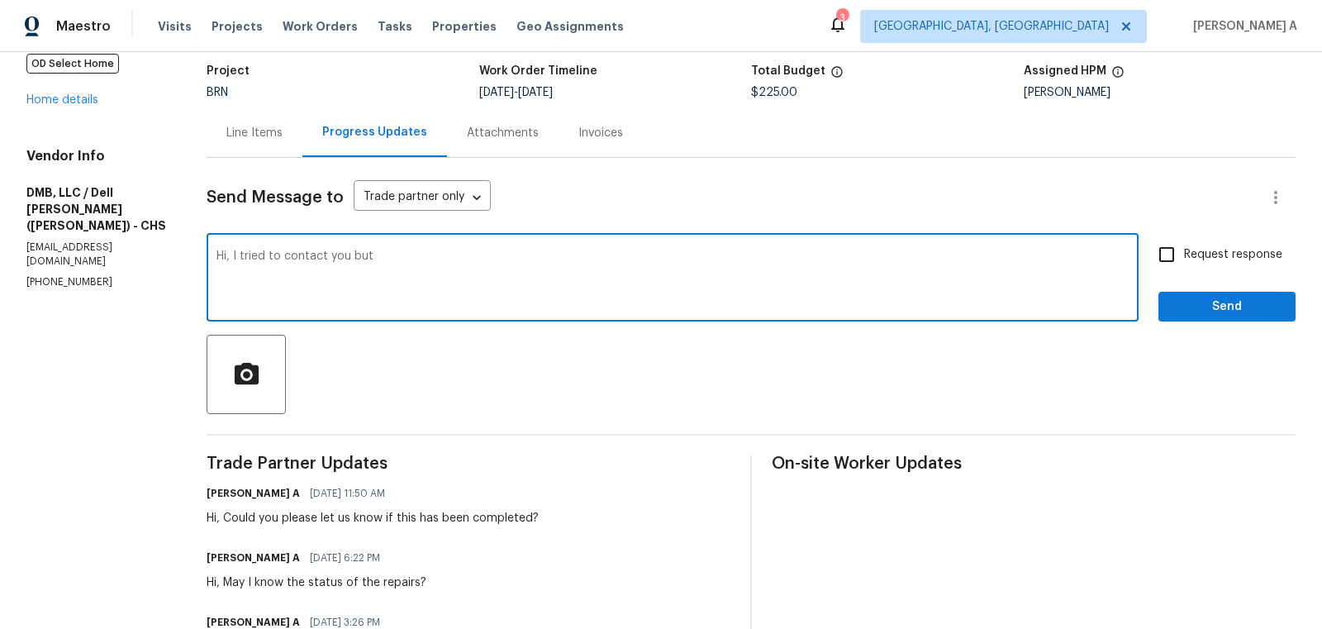
paste textarea "[PHONE_NUMBER]"
click at [358, 257] on textarea "Hi, I tried to contact you but [PHONE_NUMBER]" at bounding box center [672, 279] width 912 height 58
click at [527, 254] on textarea "Hi, I tried to contact you at [PHONE_NUMBER]" at bounding box center [672, 279] width 912 height 58
type textarea "Hi, I tried to contact you at [PHONE_NUMBER] but wasn't able to connect with yo…"
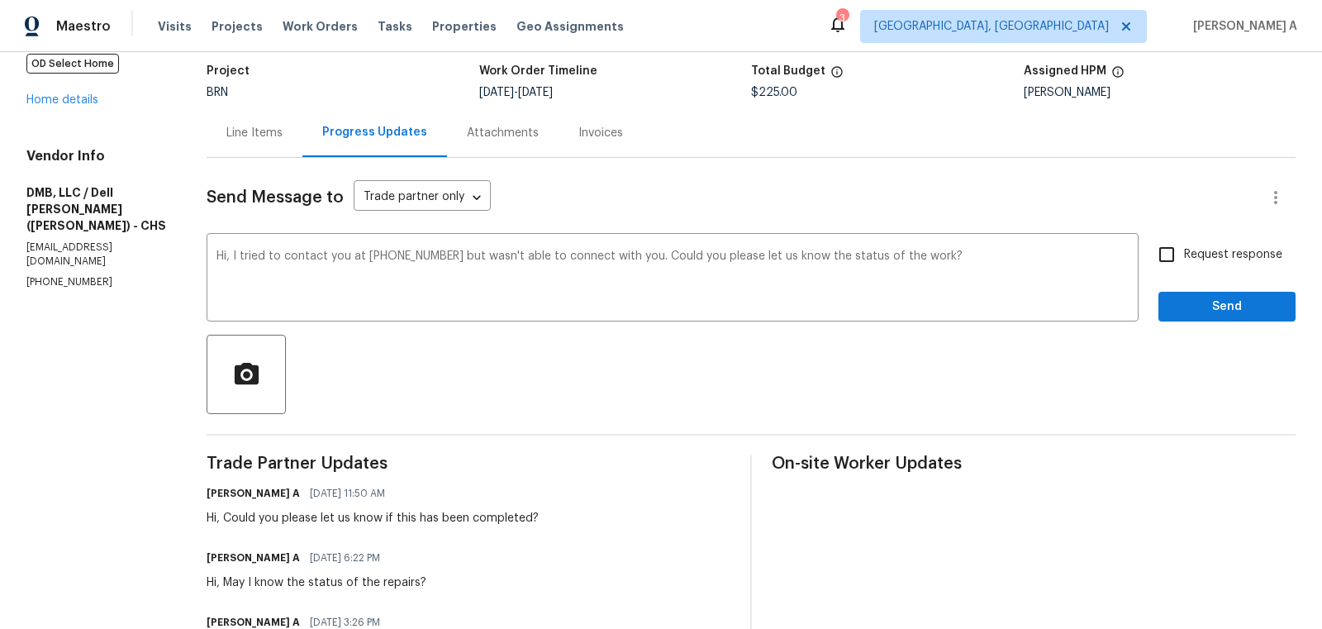
click at [1190, 252] on span "Request response" at bounding box center [1233, 254] width 98 height 17
click at [1184, 252] on input "Request response" at bounding box center [1166, 254] width 35 height 35
checkbox input "true"
click at [1223, 316] on button "Send" at bounding box center [1226, 307] width 137 height 31
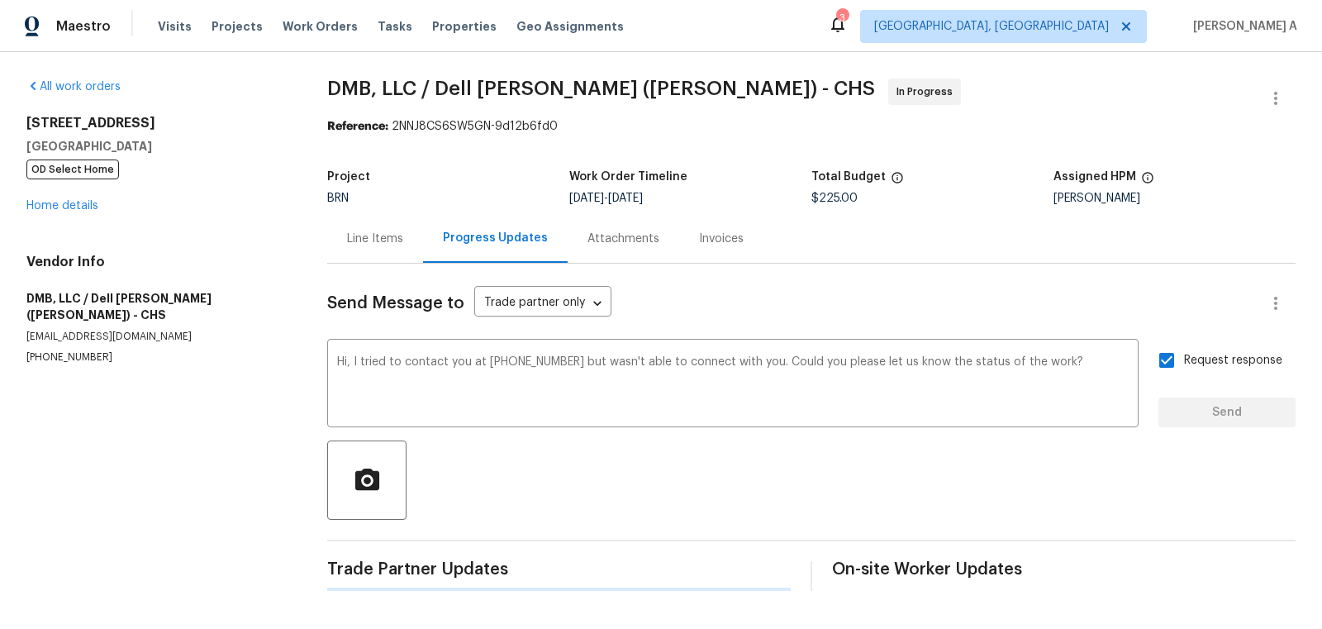
scroll to position [0, 0]
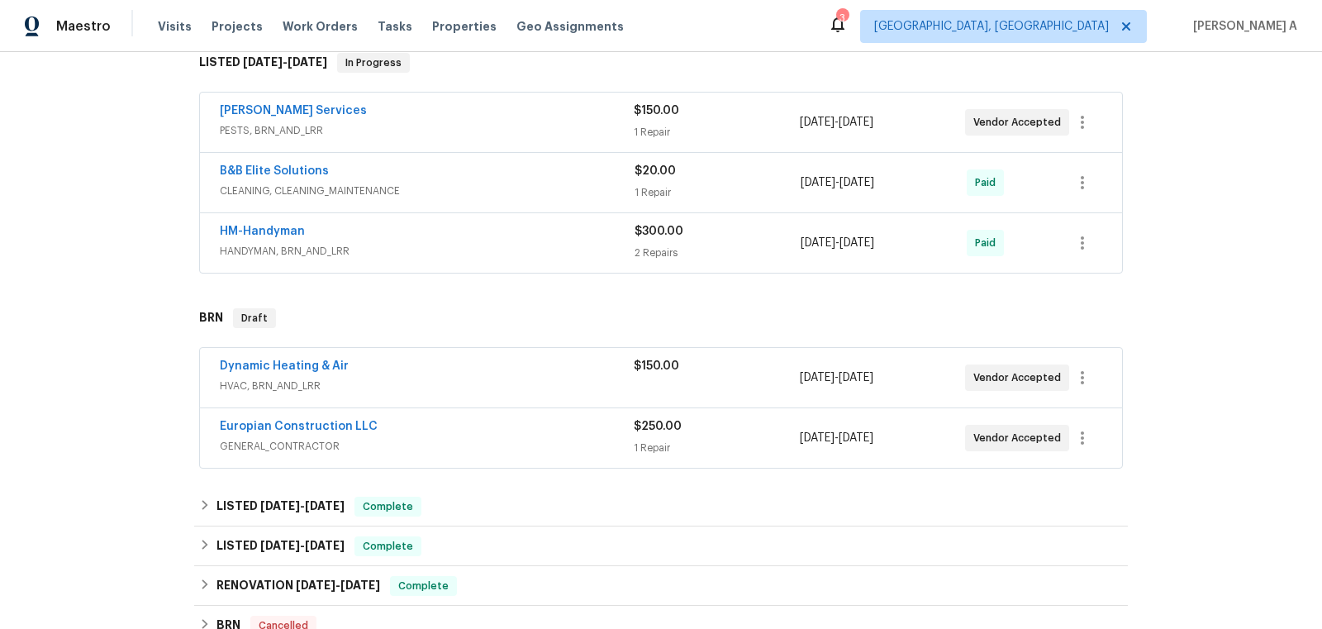
scroll to position [357, 0]
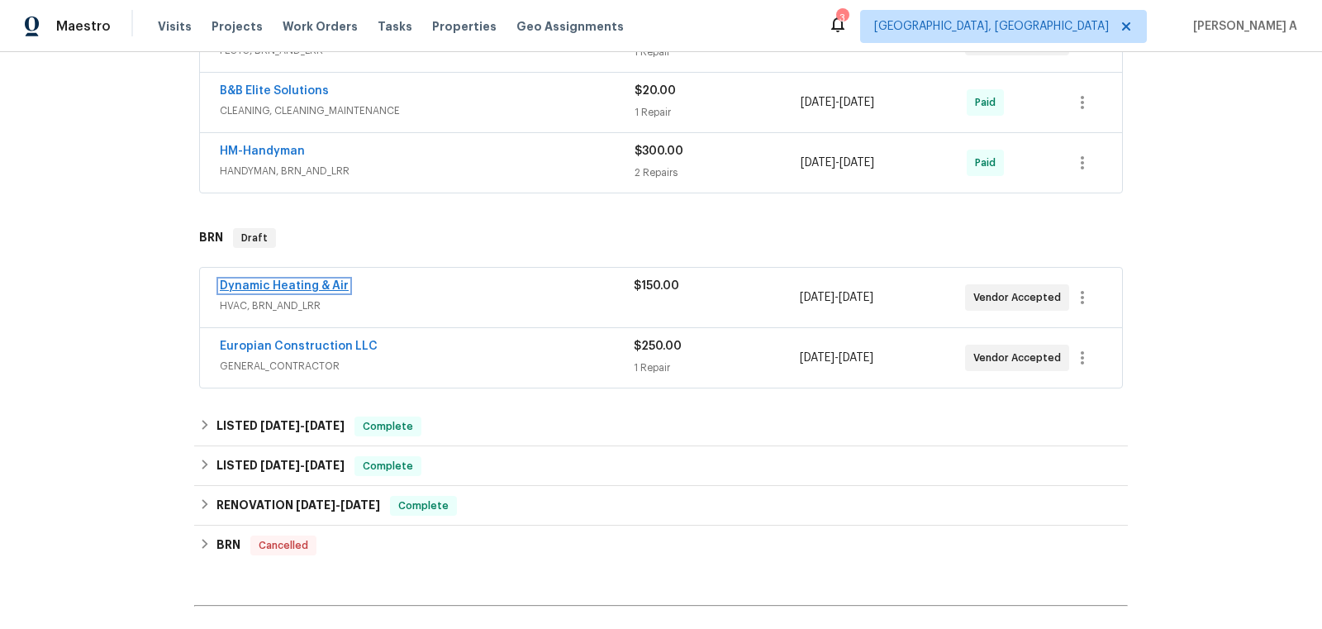
click at [273, 284] on link "Dynamic Heating & Air" at bounding box center [284, 286] width 129 height 12
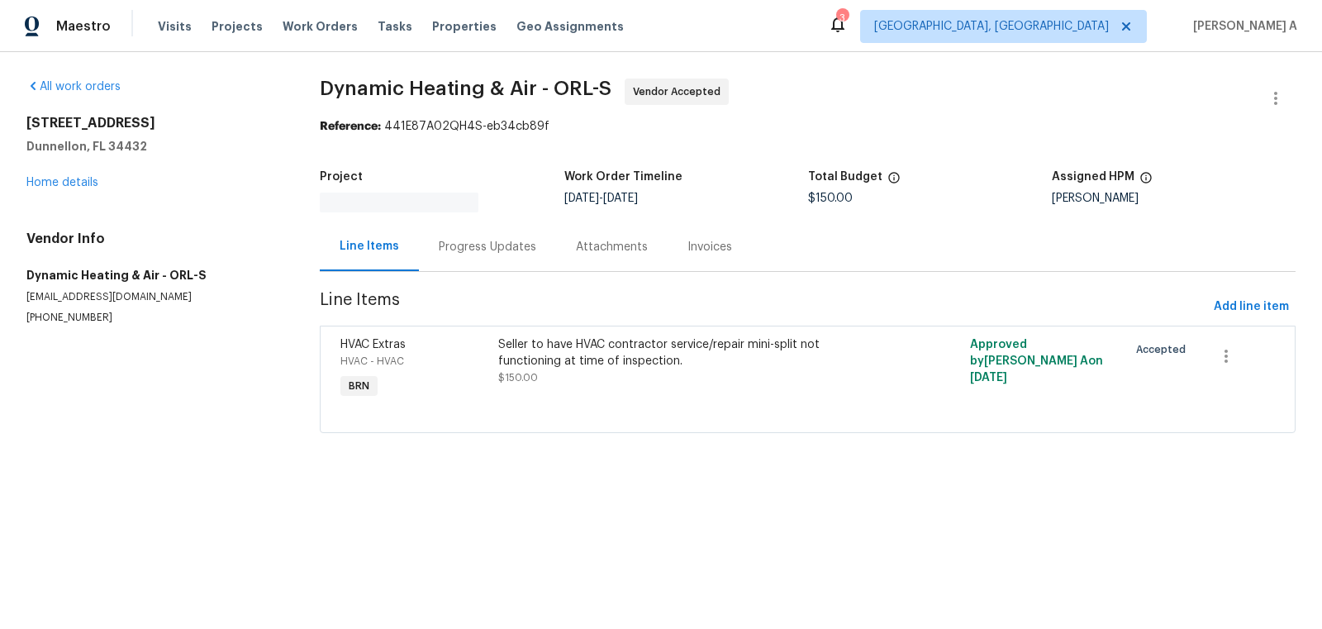
click at [420, 246] on div "Progress Updates" at bounding box center [487, 246] width 137 height 49
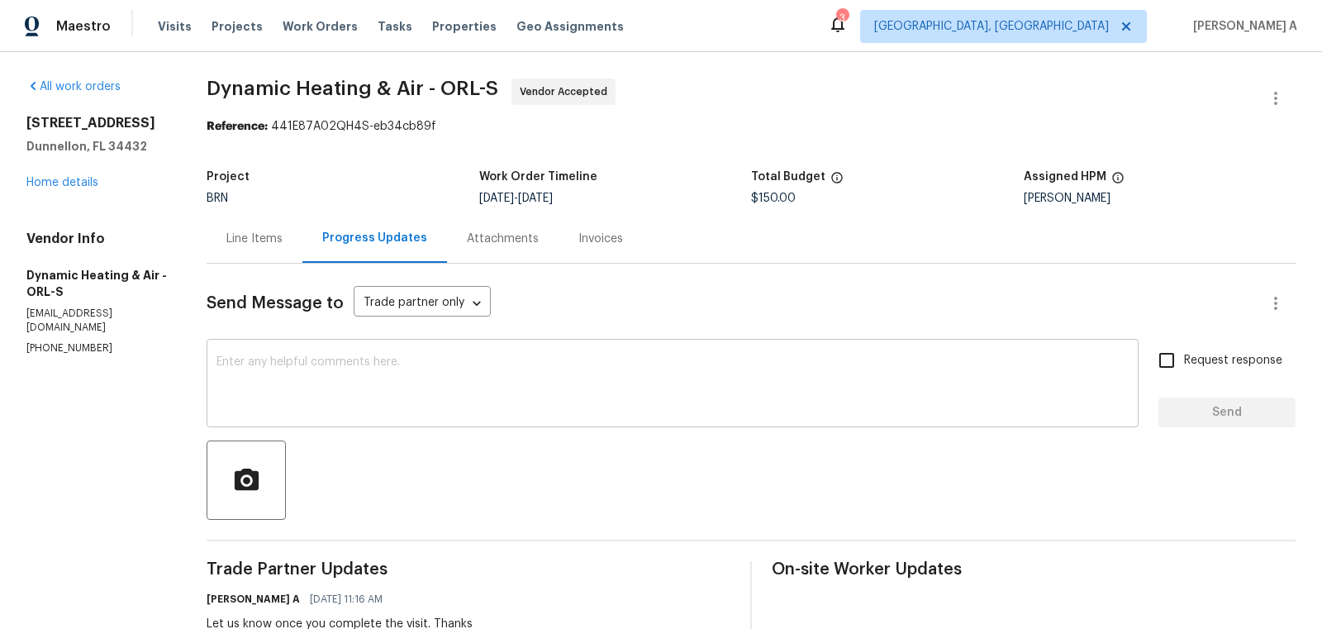
scroll to position [75, 0]
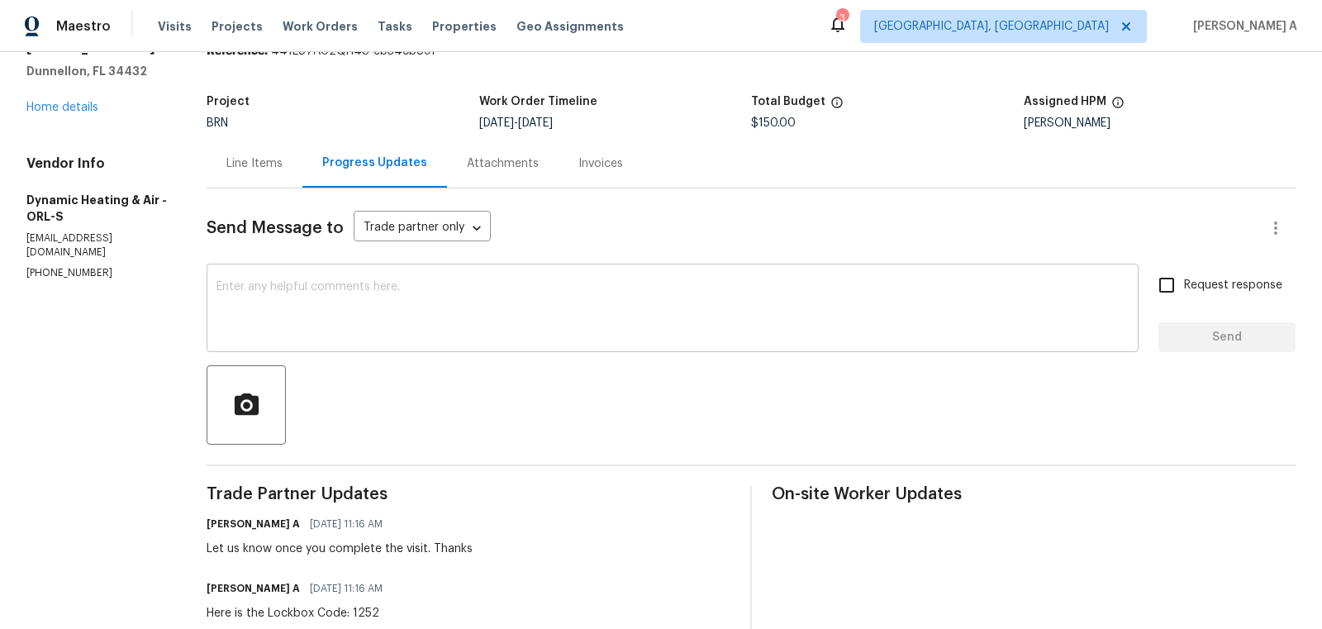
click at [570, 315] on textarea at bounding box center [672, 310] width 912 height 58
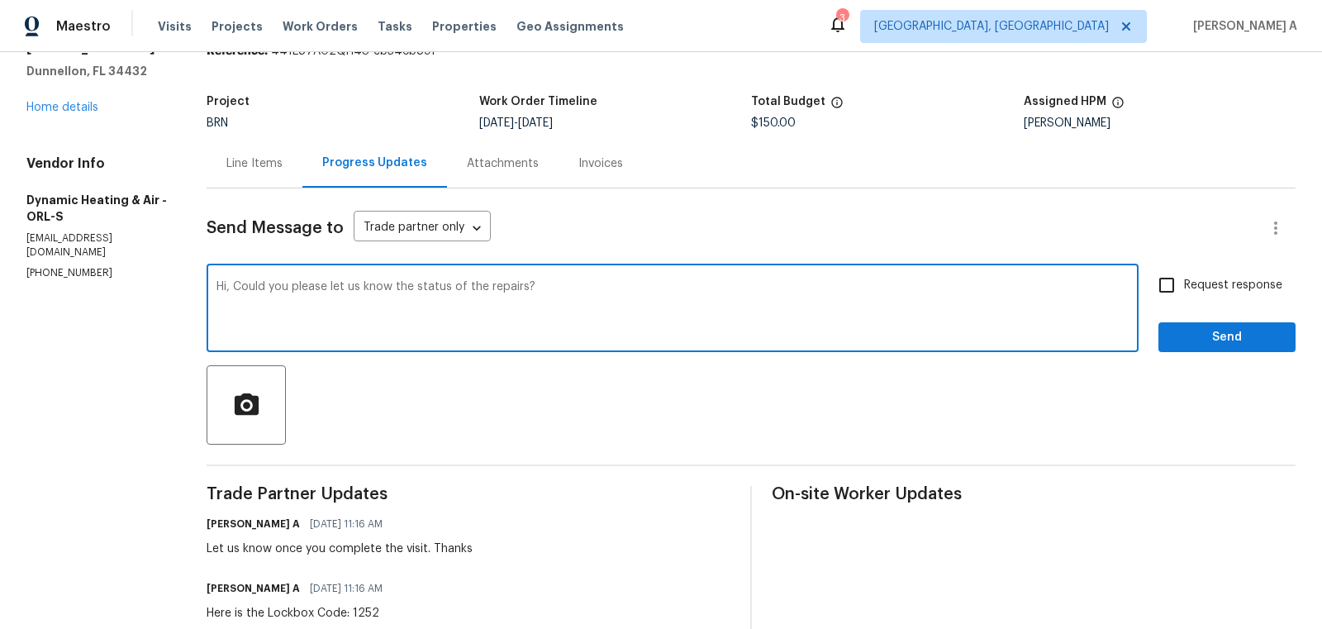
click at [398, 293] on textarea "Hi, Could you please let us know the status of the repairs?" at bounding box center [672, 310] width 912 height 58
click at [487, 305] on textarea "Hi, Could you please let us know the status of the repairs?" at bounding box center [672, 310] width 912 height 58
type textarea "Hi, Could you please let us know the status of the repairs as soon as possible?"
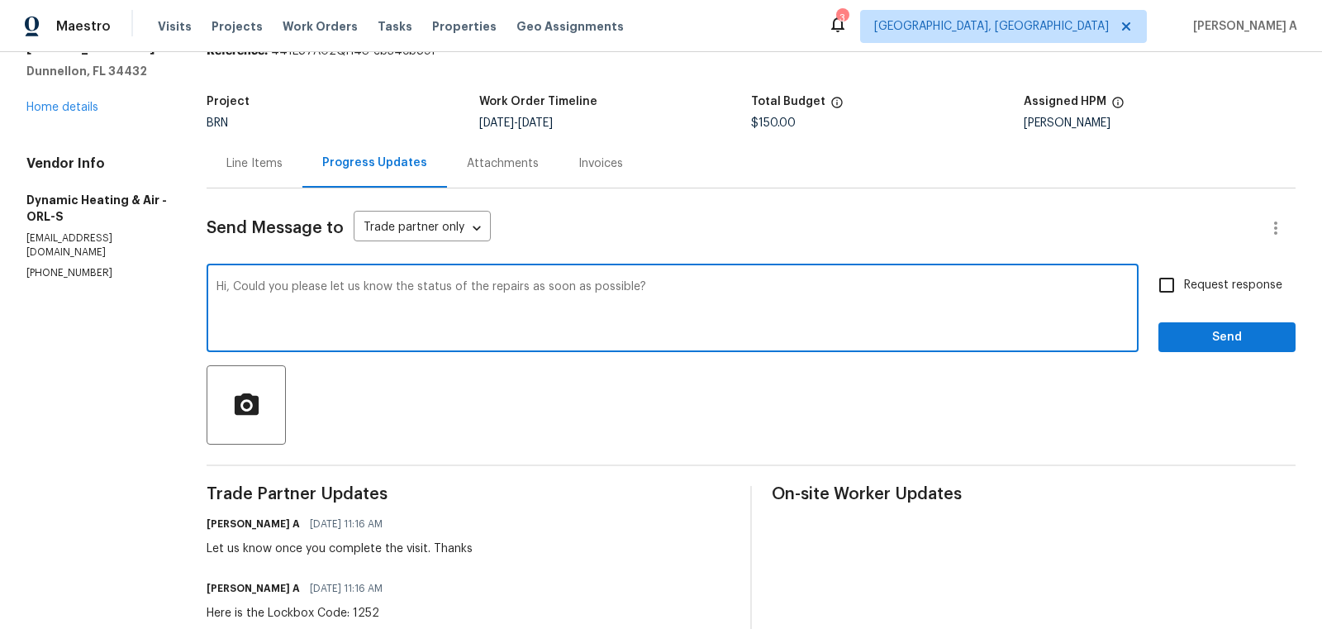
click at [1181, 278] on input "Request response" at bounding box center [1166, 285] width 35 height 35
checkbox input "true"
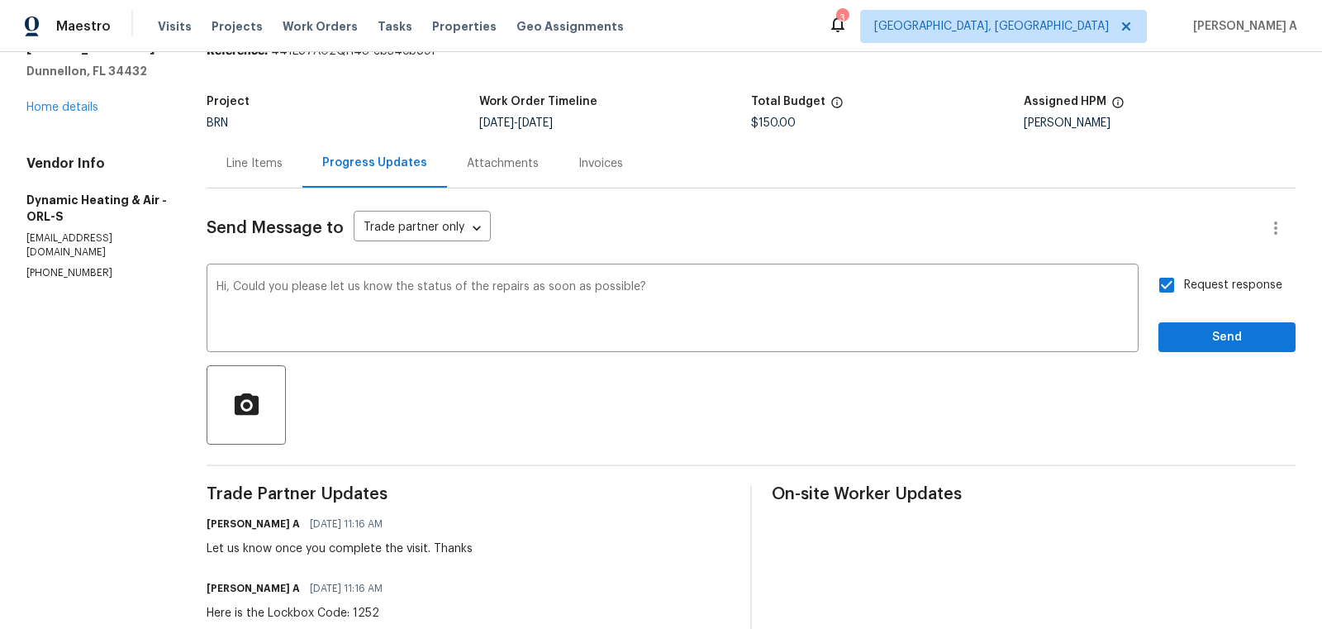
click at [1248, 365] on div at bounding box center [751, 404] width 1089 height 79
click at [1250, 341] on span "Send" at bounding box center [1226, 337] width 111 height 21
